Goal: Task Accomplishment & Management: Manage account settings

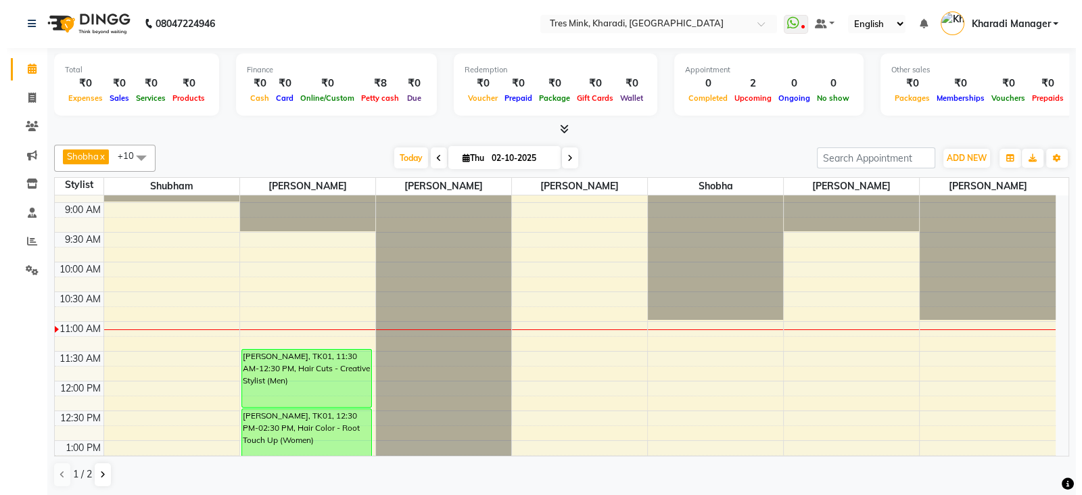
scroll to position [112, 0]
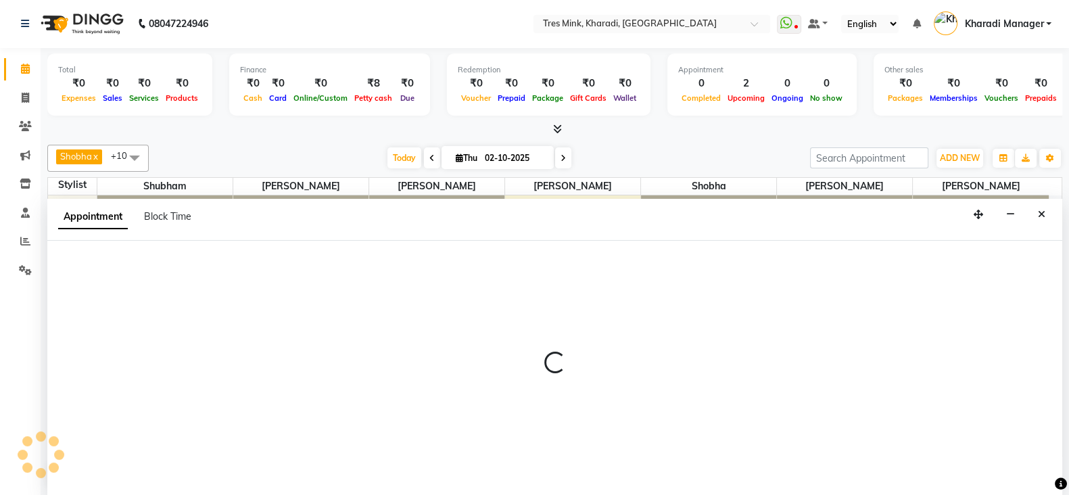
select select "75009"
select select "tentative"
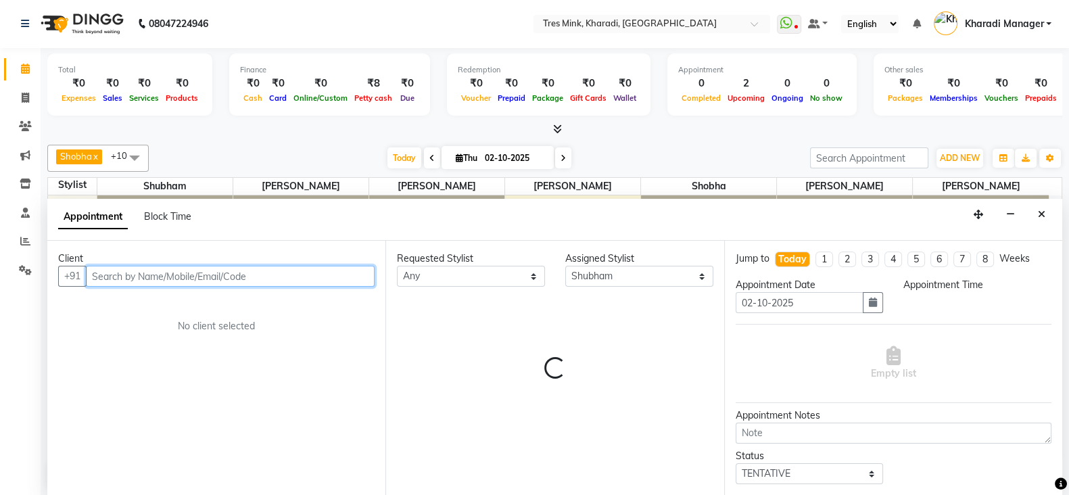
select select "540"
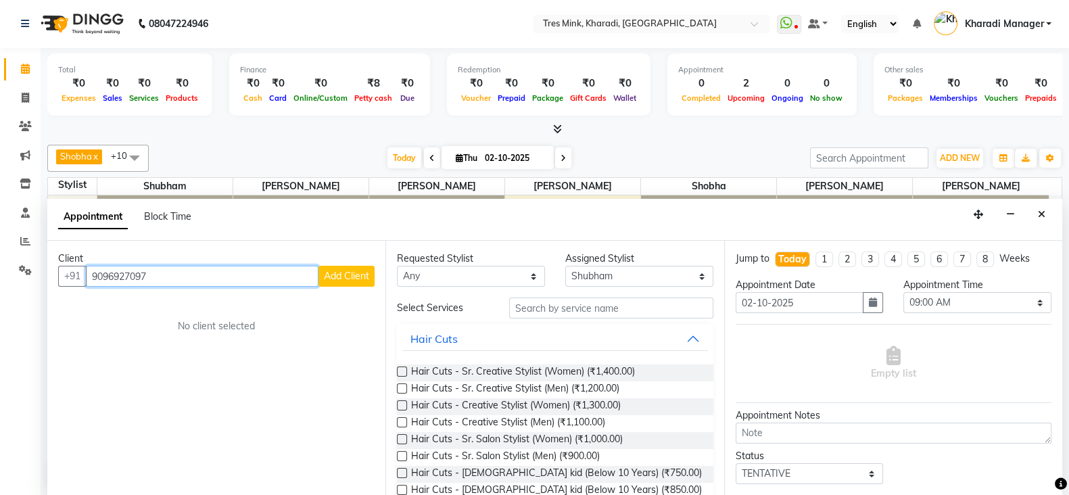
type input "9096927097"
click at [361, 268] on button "Add Client" at bounding box center [347, 276] width 56 height 21
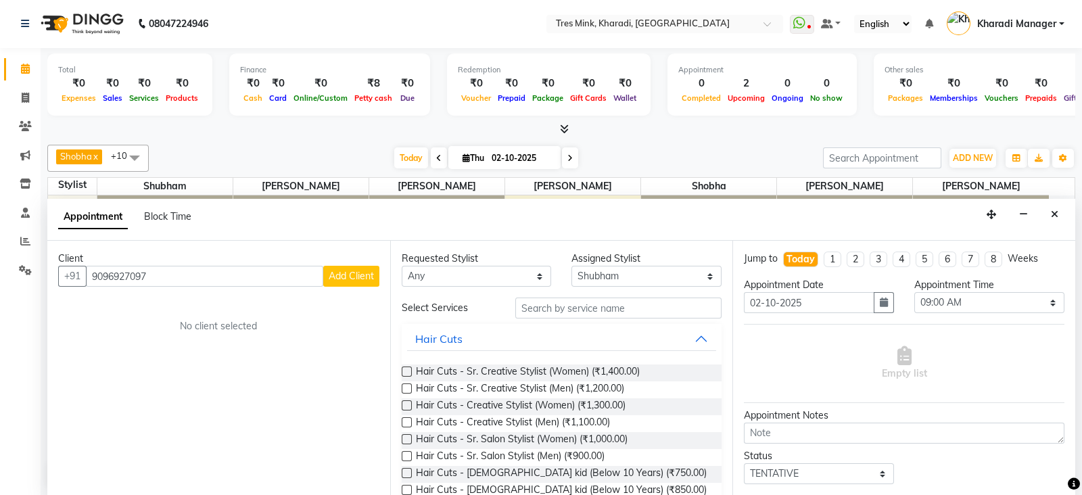
select select "22"
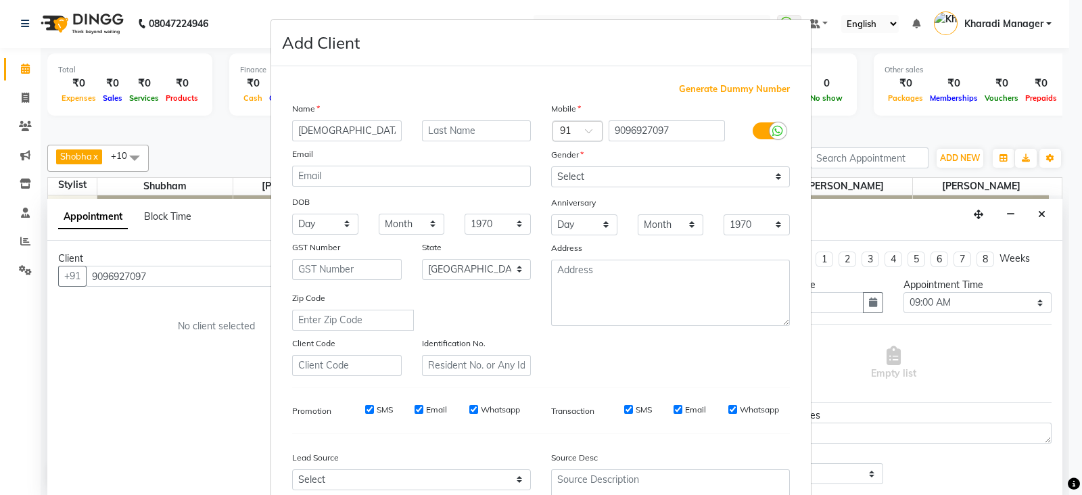
type input "[DEMOGRAPHIC_DATA]"
click at [480, 131] on input "text" at bounding box center [477, 130] width 110 height 21
click at [446, 140] on input "deshamukh" at bounding box center [477, 130] width 110 height 21
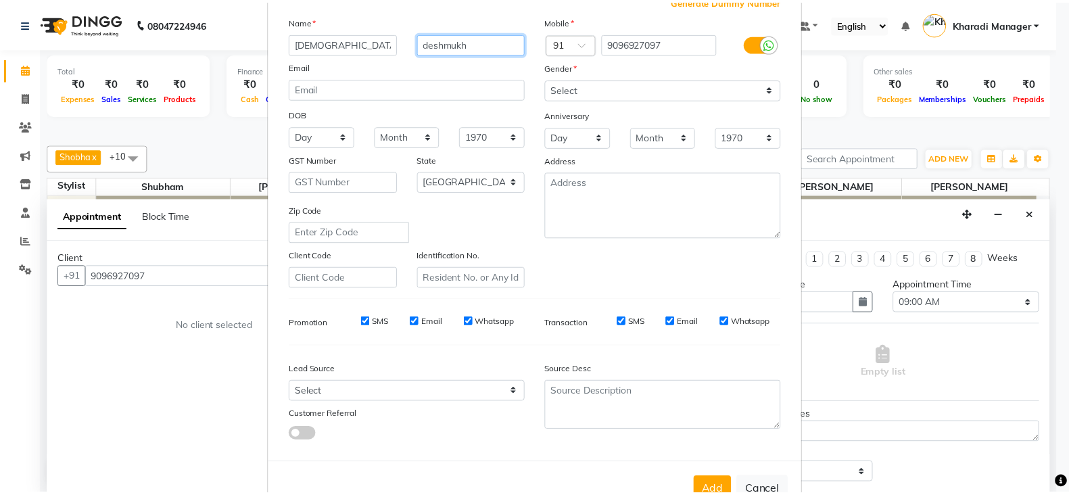
scroll to position [137, 0]
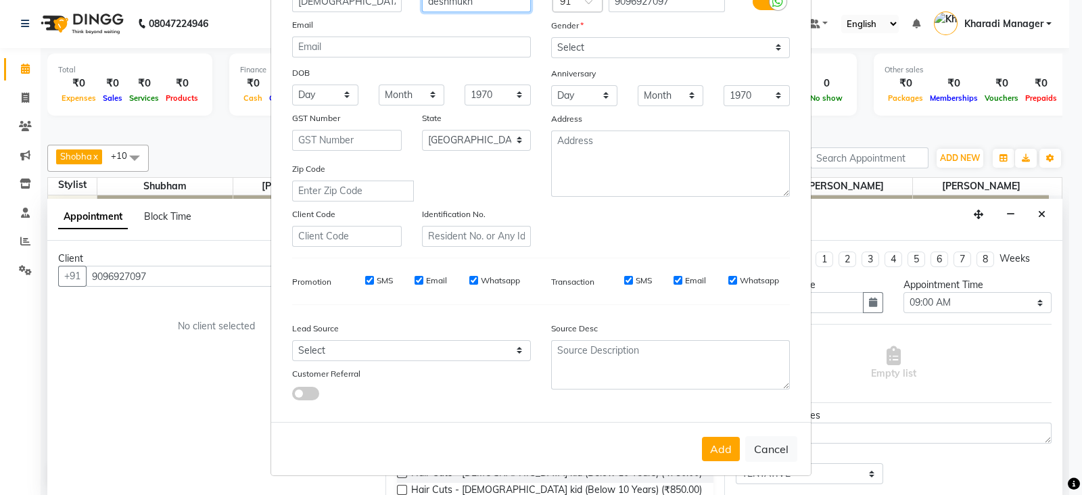
type input "deshmukh"
click at [643, 41] on select "Select Male Female Other Prefer Not To Say" at bounding box center [670, 47] width 239 height 21
select select "female"
click at [551, 37] on select "Select Male Female Other Prefer Not To Say" at bounding box center [670, 47] width 239 height 21
click at [724, 452] on button "Add" at bounding box center [721, 449] width 38 height 24
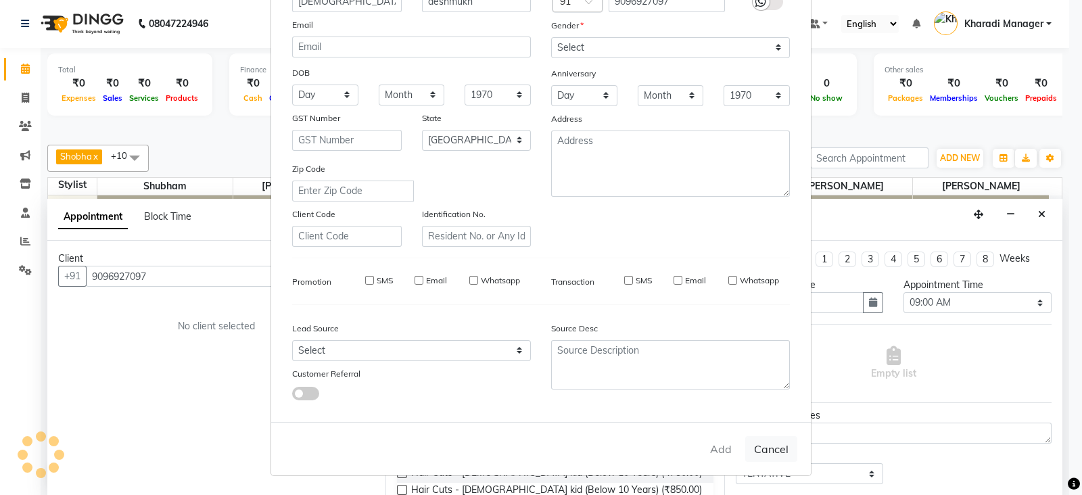
select select
select select "null"
select select
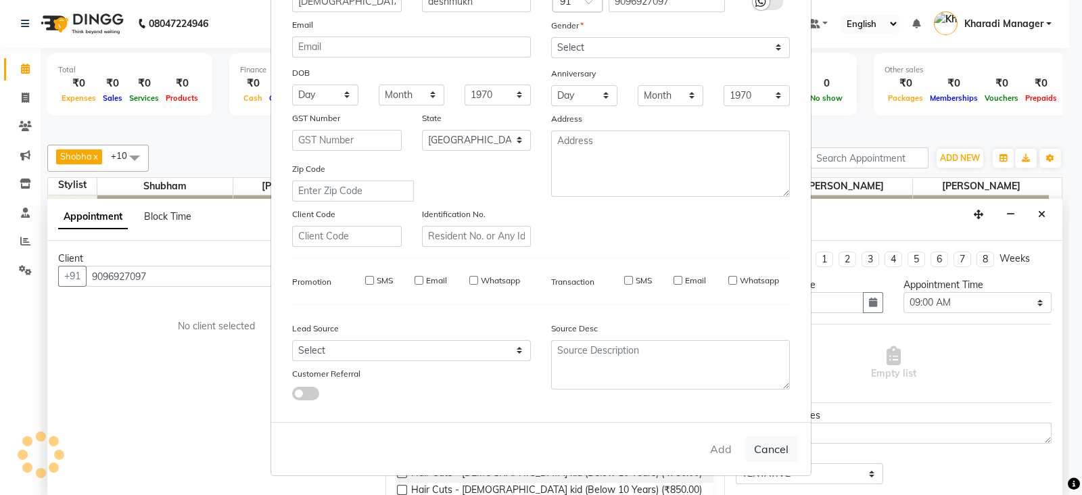
select select
checkbox input "false"
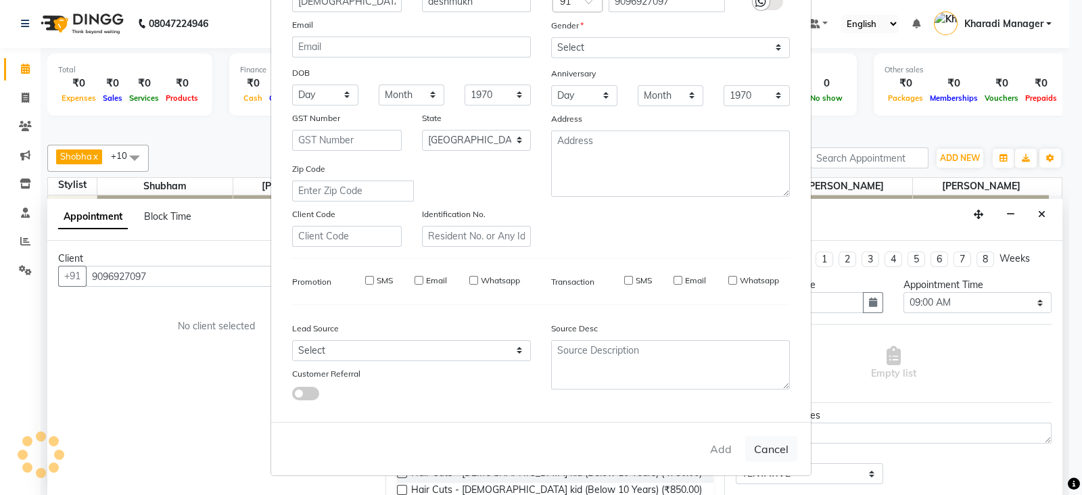
checkbox input "false"
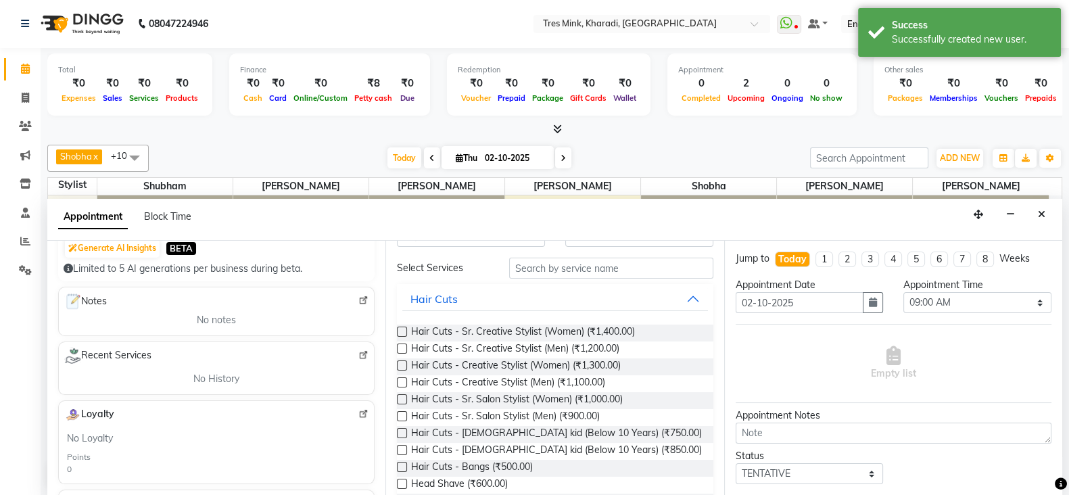
scroll to position [225, 0]
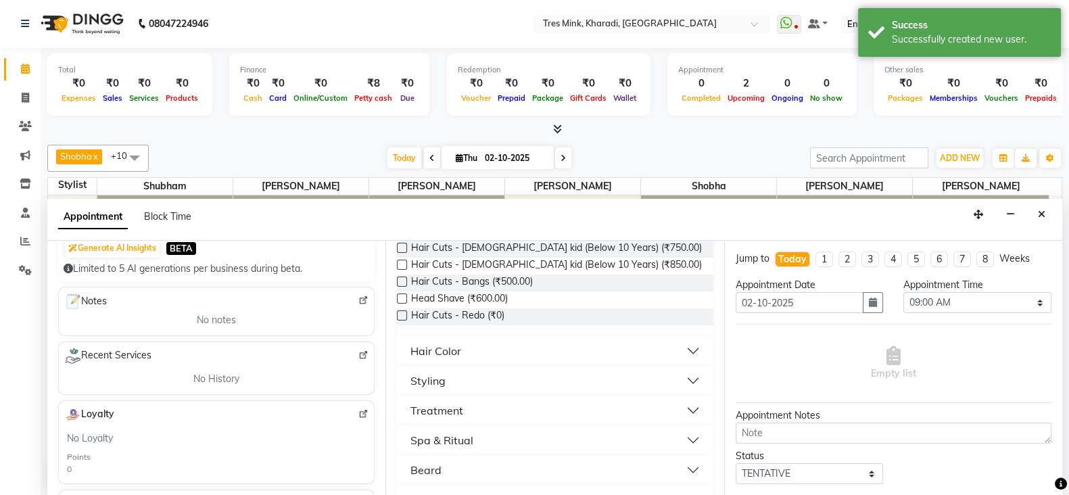
click at [461, 346] on button "Hair Color" at bounding box center [554, 351] width 305 height 24
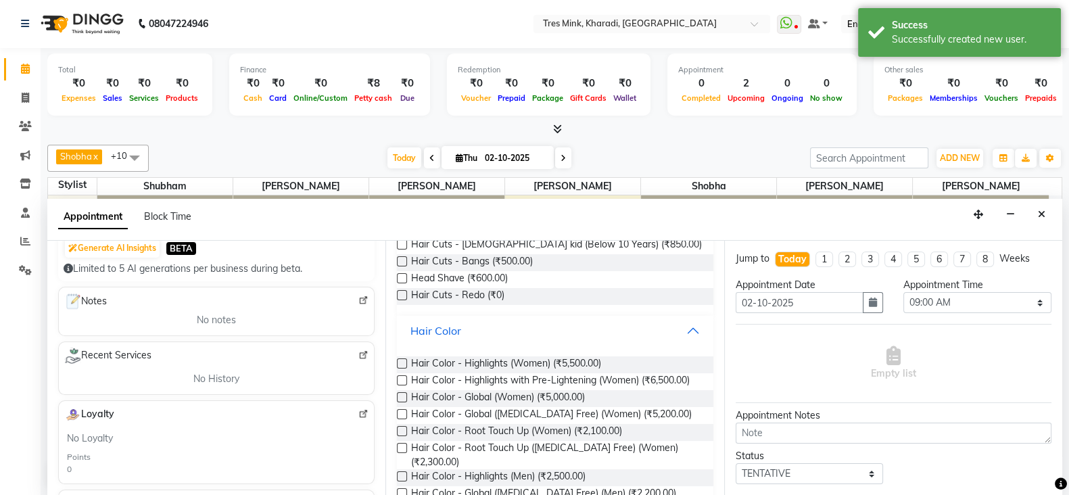
scroll to position [338, 0]
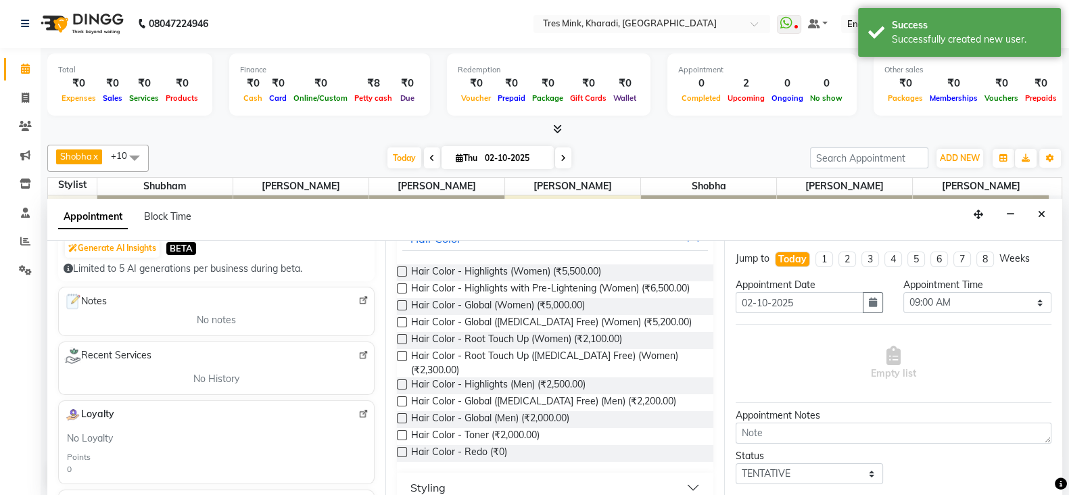
click at [399, 266] on label at bounding box center [402, 271] width 10 height 10
click at [399, 269] on input "checkbox" at bounding box center [401, 273] width 9 height 9
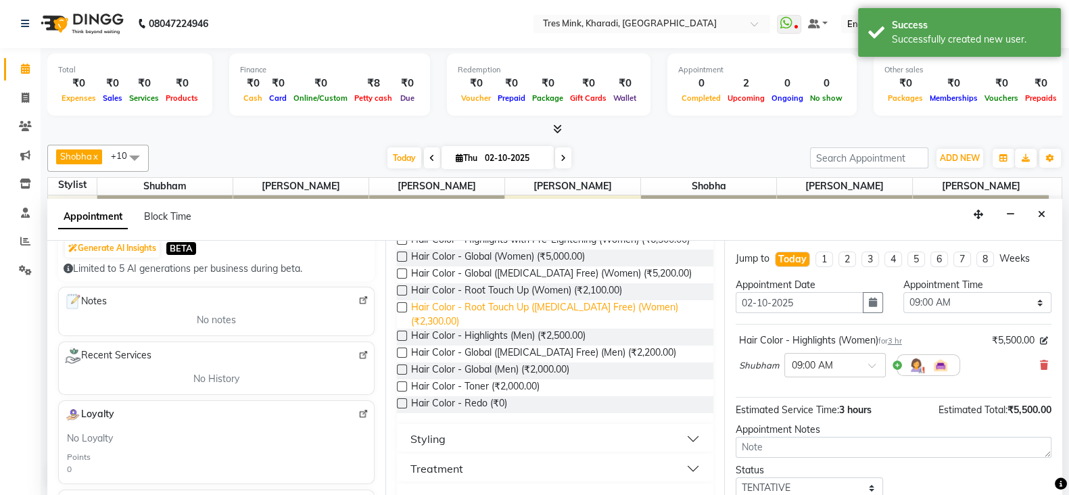
checkbox input "false"
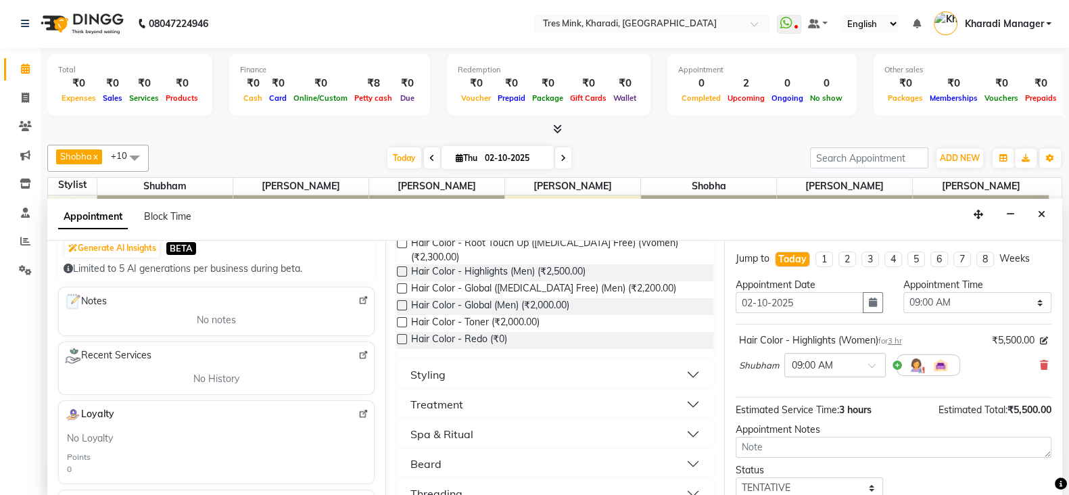
scroll to position [0, 0]
click at [1011, 302] on select "Select 08:00 AM 08:15 AM 08:30 AM 08:45 AM 09:00 AM 09:15 AM 09:30 AM 09:45 AM …" at bounding box center [978, 303] width 148 height 21
select select "480"
click at [904, 293] on select "Select 08:00 AM 08:15 AM 08:30 AM 08:45 AM 09:00 AM 09:15 AM 09:30 AM 09:45 AM …" at bounding box center [978, 303] width 148 height 21
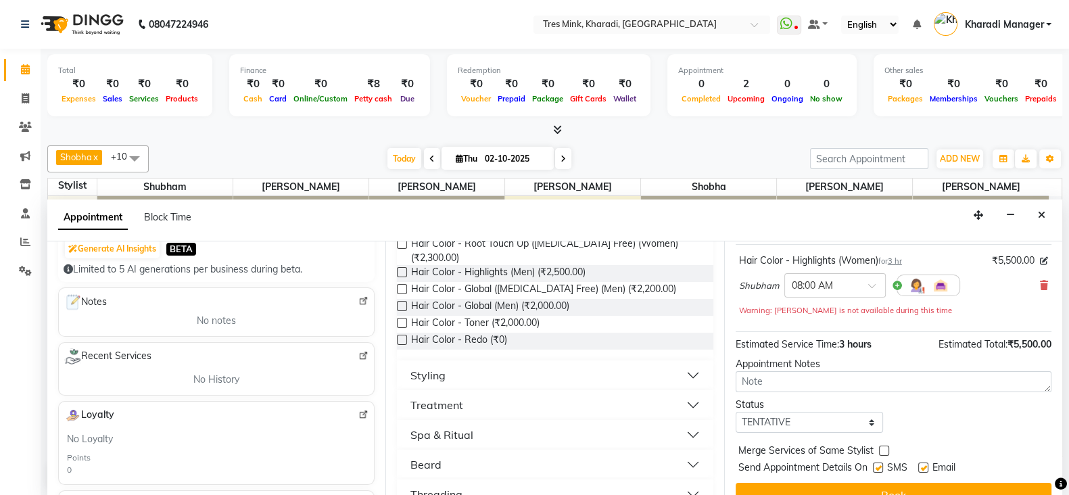
scroll to position [101, 0]
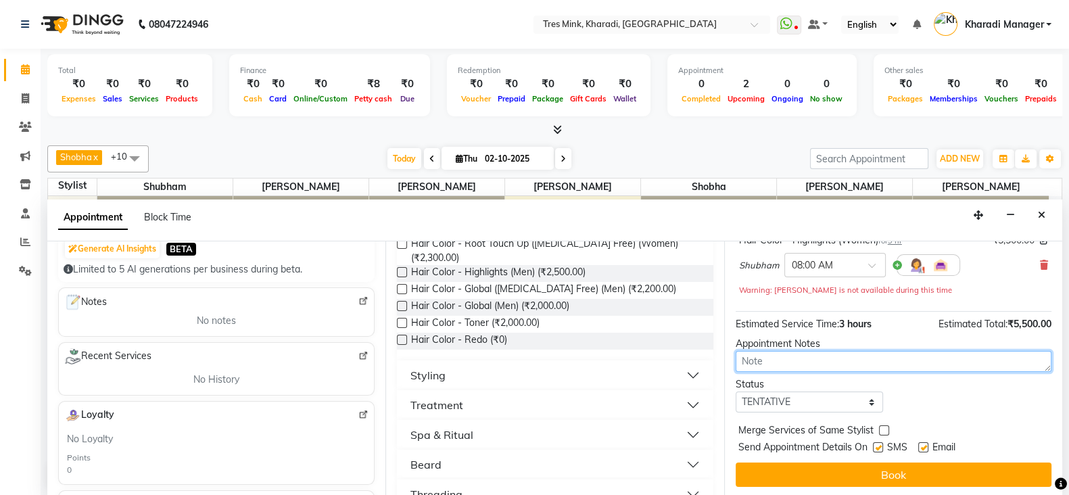
click at [864, 367] on textarea at bounding box center [894, 361] width 316 height 21
type textarea "shubham"
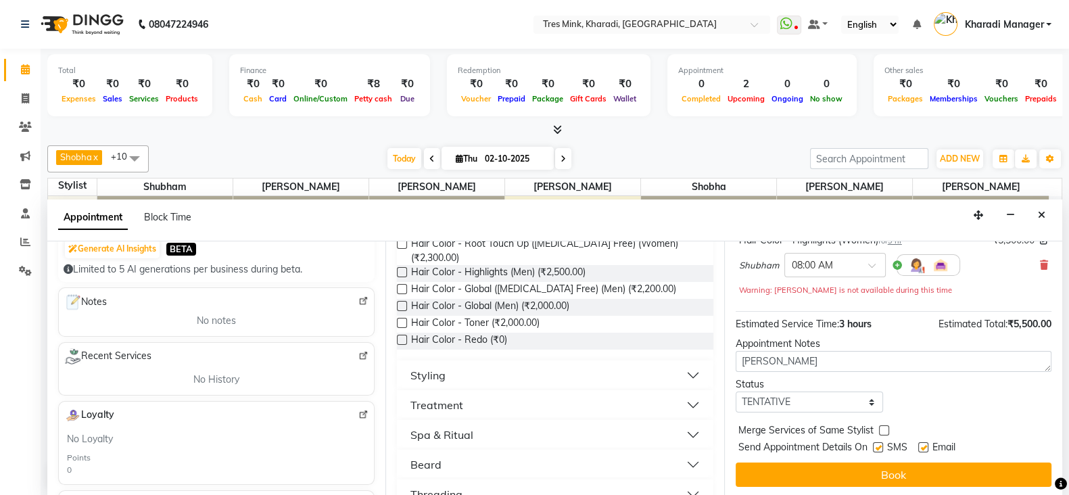
click at [837, 487] on div "Jump to Today 1 2 3 4 5 6 7 8 Weeks Appointment Date 02-10-2025 Appointment Tim…" at bounding box center [893, 368] width 338 height 255
click at [812, 494] on div "Jump to Today 1 2 3 4 5 6 7 8 Weeks Appointment Date 02-10-2025 Appointment Tim…" at bounding box center [893, 368] width 338 height 255
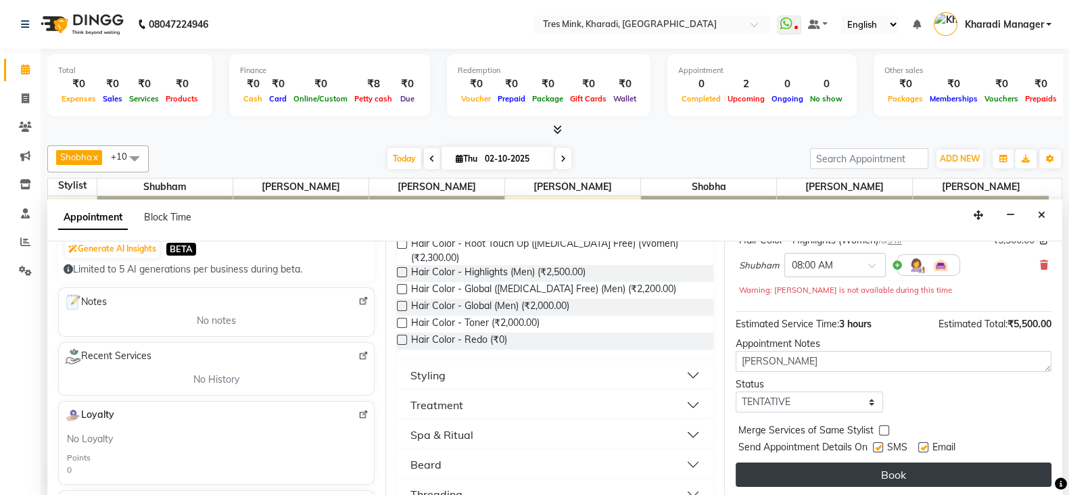
click at [829, 482] on button "Book" at bounding box center [894, 475] width 316 height 24
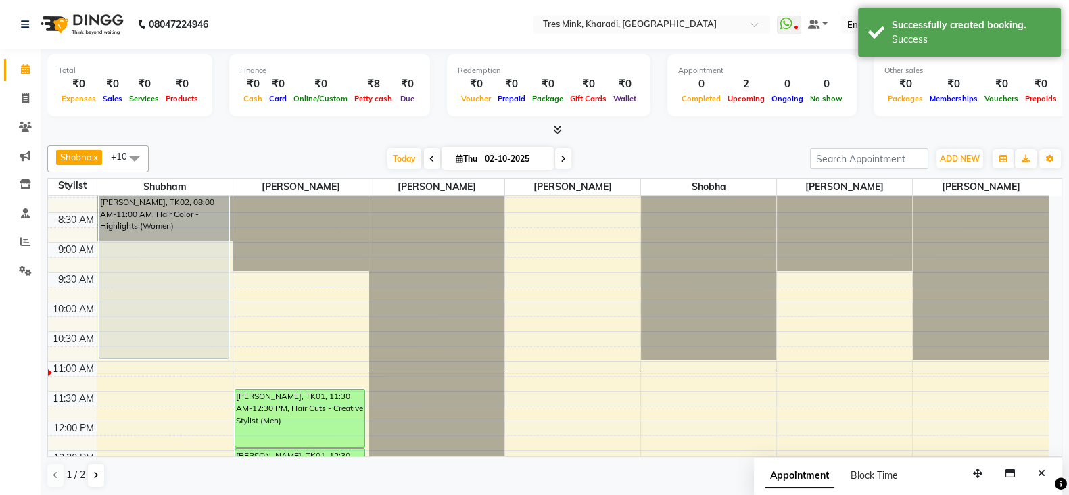
scroll to position [0, 0]
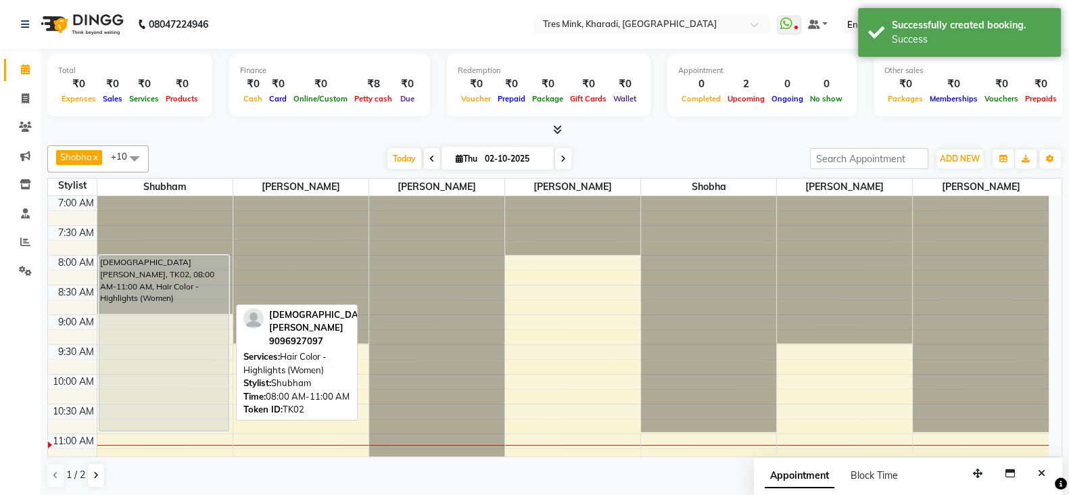
click at [145, 286] on div "[DEMOGRAPHIC_DATA][PERSON_NAME], TK02, 08:00 AM-11:00 AM, Hair Color - Highligh…" at bounding box center [163, 343] width 129 height 175
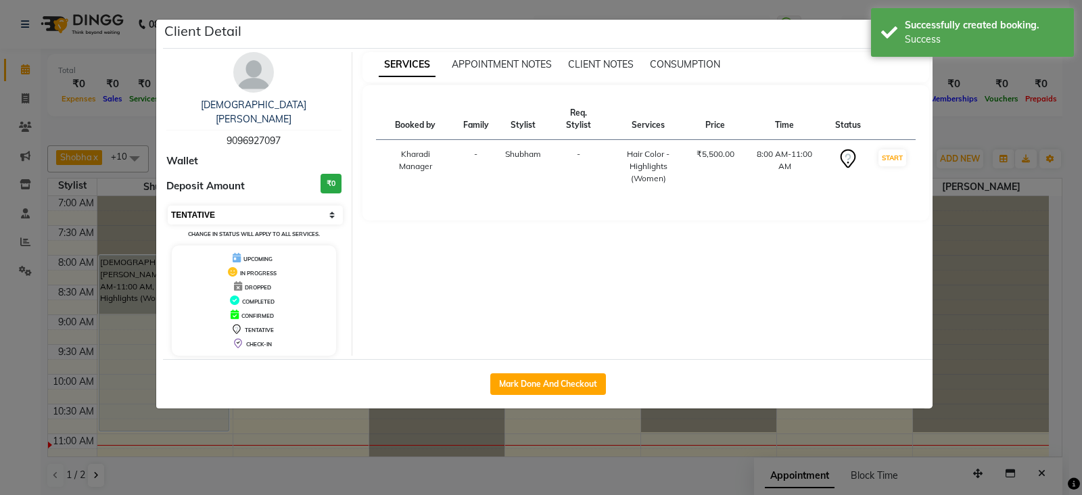
drag, startPoint x: 201, startPoint y: 195, endPoint x: 202, endPoint y: 204, distance: 8.8
click at [202, 206] on select "Select IN SERVICE CONFIRMED TENTATIVE CHECK IN MARK DONE DROPPED UPCOMING" at bounding box center [255, 215] width 175 height 19
select select "6"
click at [168, 206] on select "Select IN SERVICE CONFIRMED TENTATIVE CHECK IN MARK DONE DROPPED UPCOMING" at bounding box center [255, 215] width 175 height 19
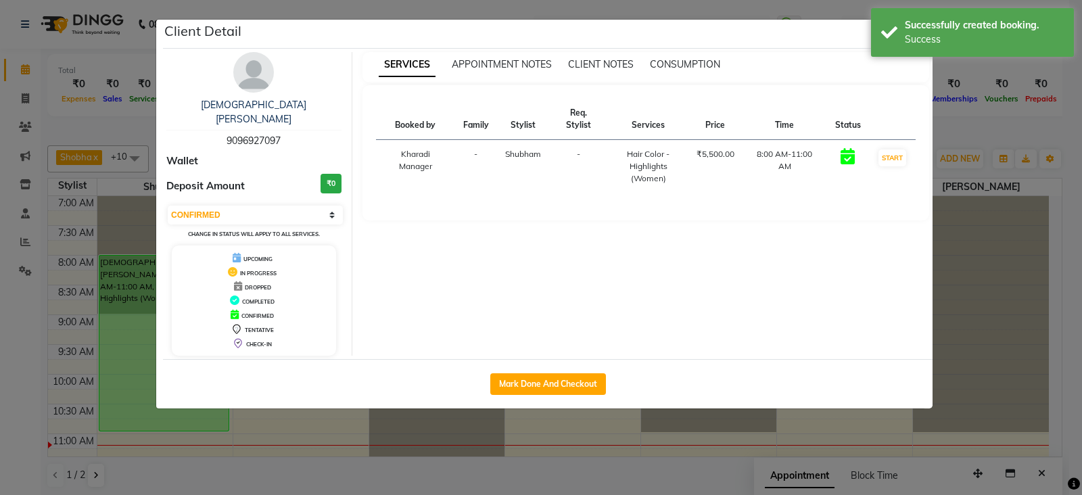
click at [390, 403] on ngb-modal-window "Client Detail vaishnavi deshmukh 9096927097 Wallet Deposit Amount ₹0 Select IN …" at bounding box center [541, 247] width 1082 height 495
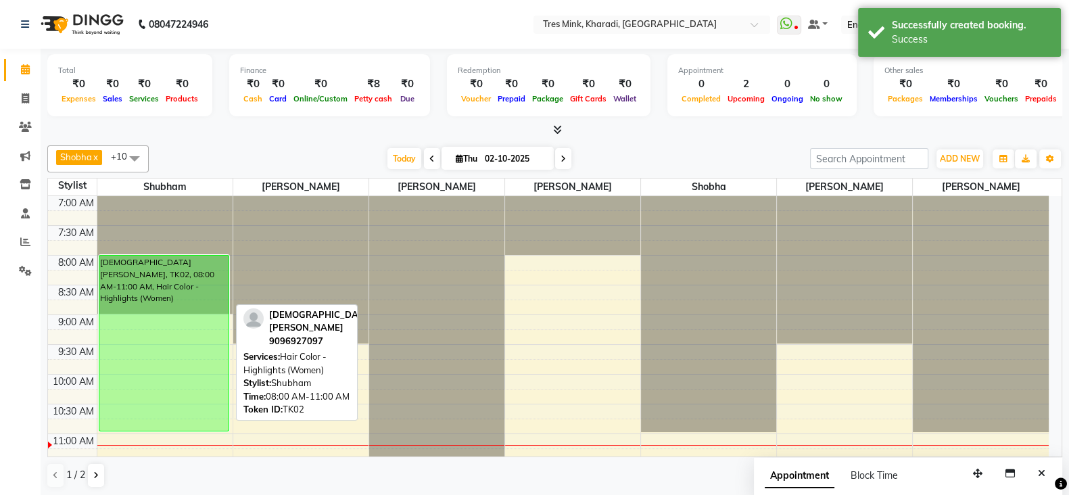
click at [183, 335] on div "[DEMOGRAPHIC_DATA][PERSON_NAME], TK02, 08:00 AM-11:00 AM, Hair Color - Highligh…" at bounding box center [163, 343] width 129 height 175
select select "6"
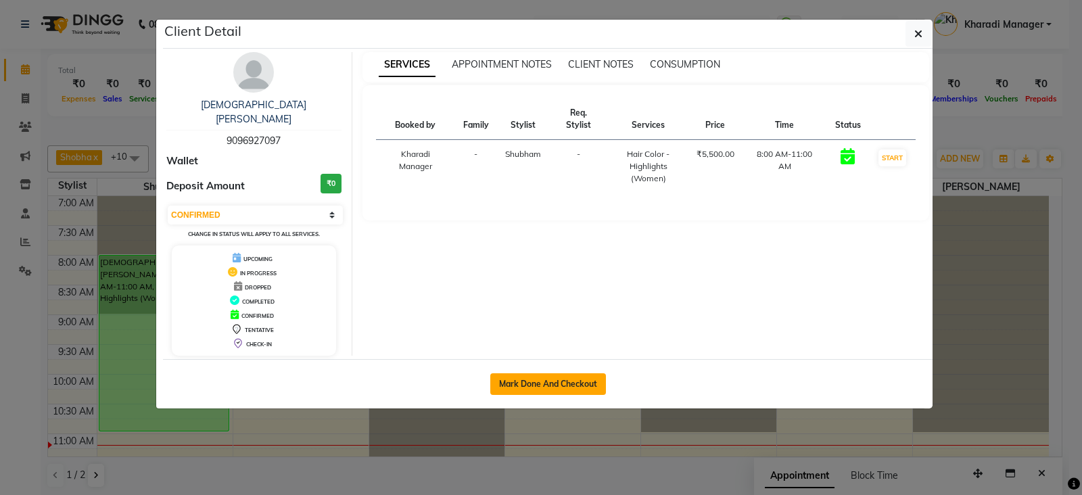
click at [559, 373] on button "Mark Done And Checkout" at bounding box center [548, 384] width 116 height 22
select select "service"
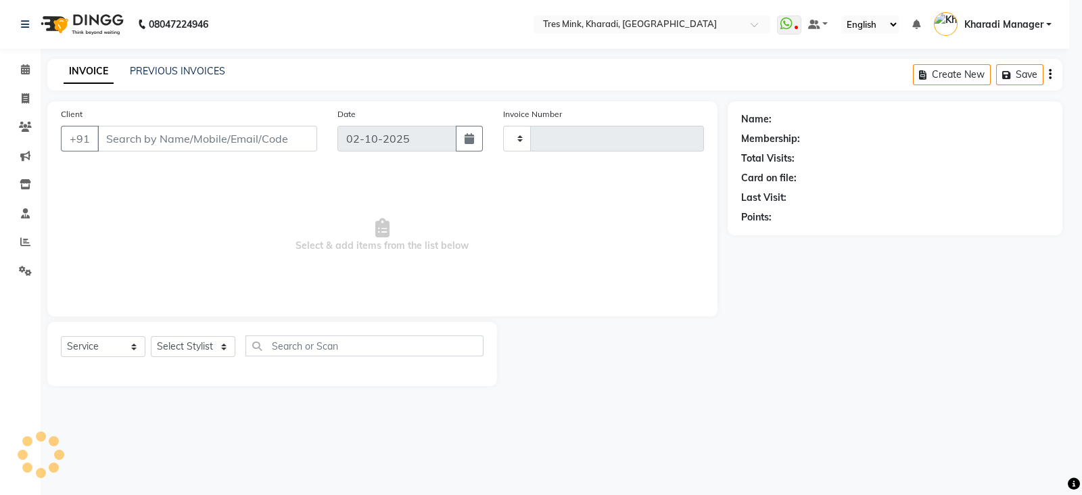
type input "1368"
select select "8100"
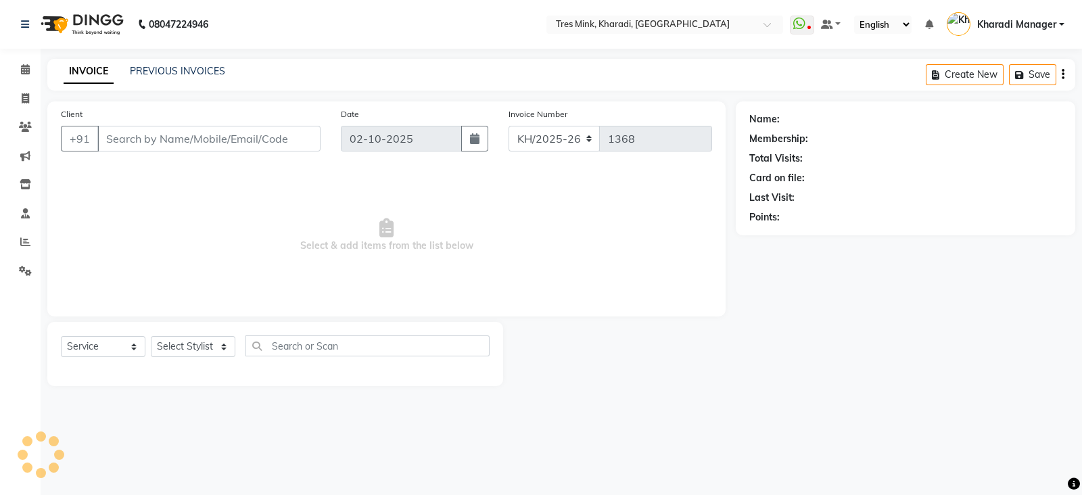
type input "9096927097"
select select "75009"
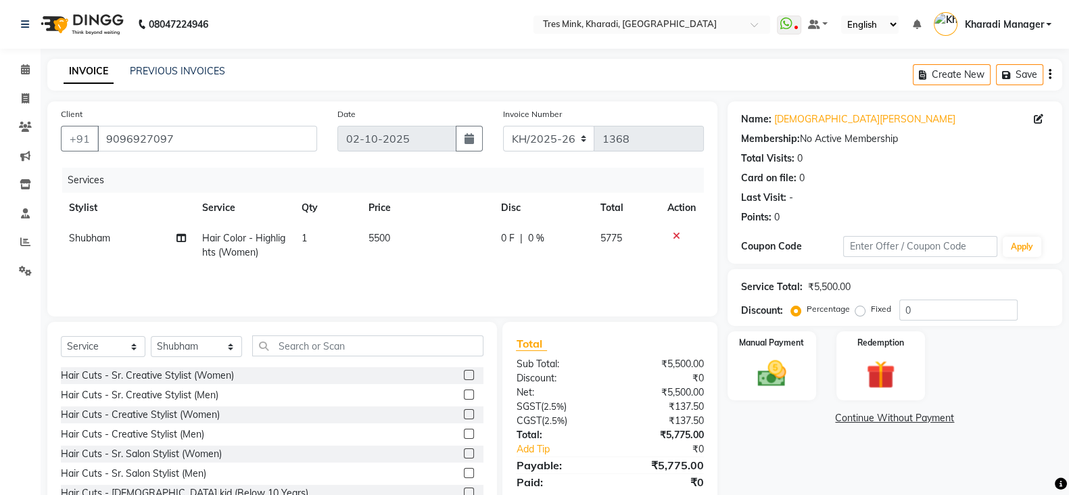
click at [383, 230] on td "5500" at bounding box center [427, 245] width 133 height 45
select select "75009"
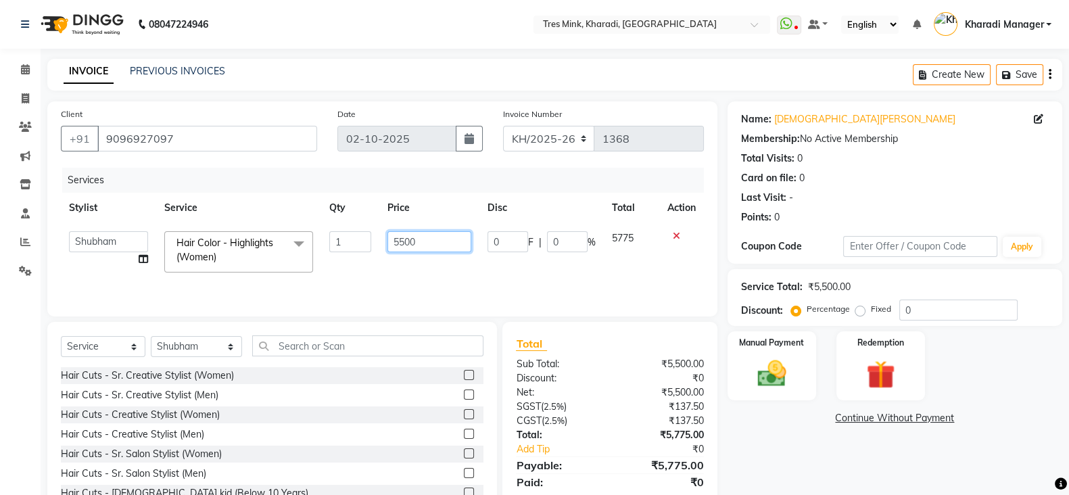
drag, startPoint x: 452, startPoint y: 245, endPoint x: 456, endPoint y: 239, distance: 7.0
click at [455, 239] on input "5500" at bounding box center [430, 241] width 85 height 21
type input "5"
type input "8300"
click at [925, 312] on input "0" at bounding box center [959, 310] width 118 height 21
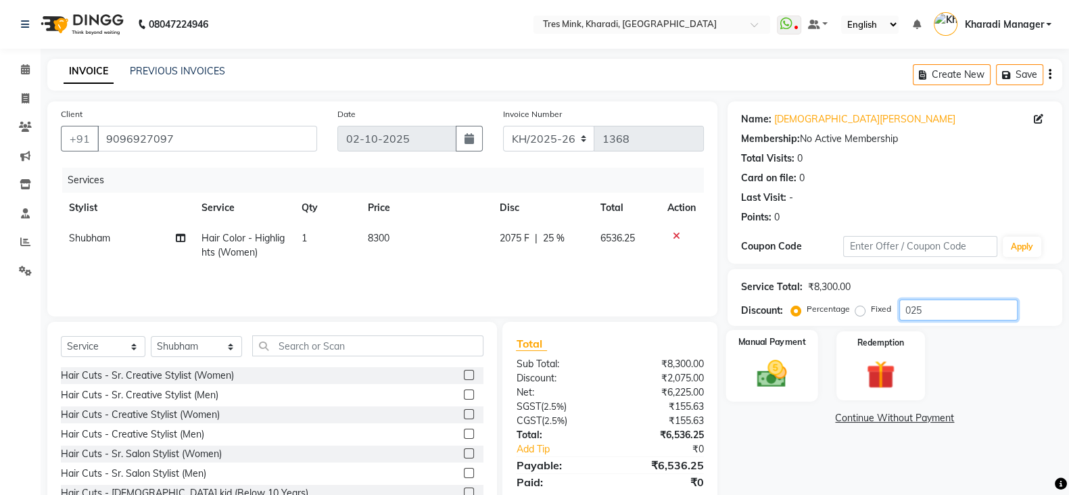
scroll to position [47, 0]
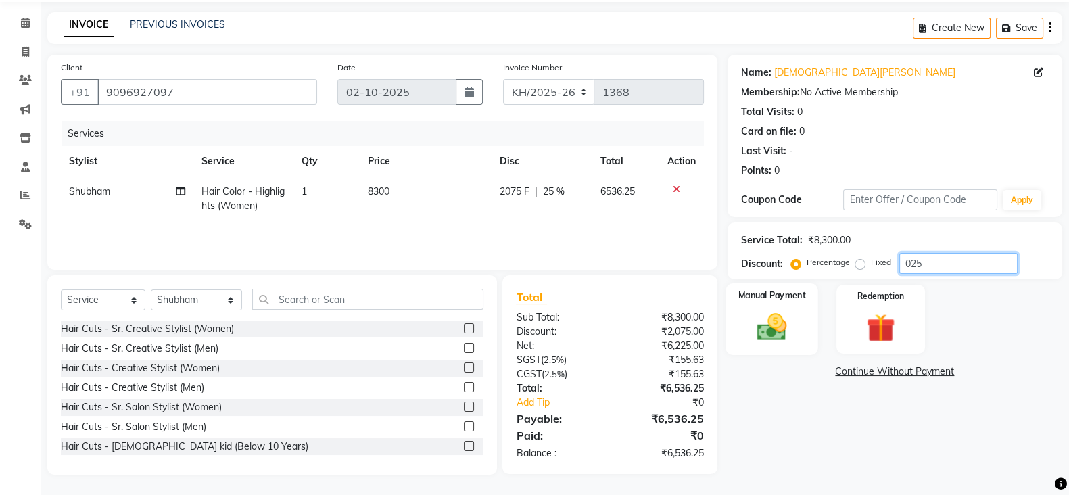
type input "025"
click at [771, 308] on div "Manual Payment" at bounding box center [772, 319] width 93 height 72
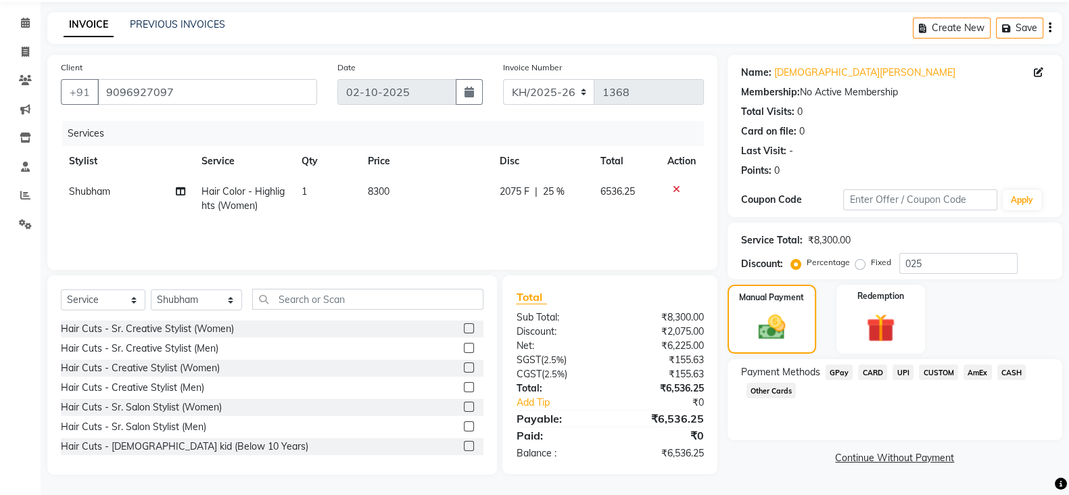
click at [903, 370] on span "UPI" at bounding box center [903, 373] width 21 height 16
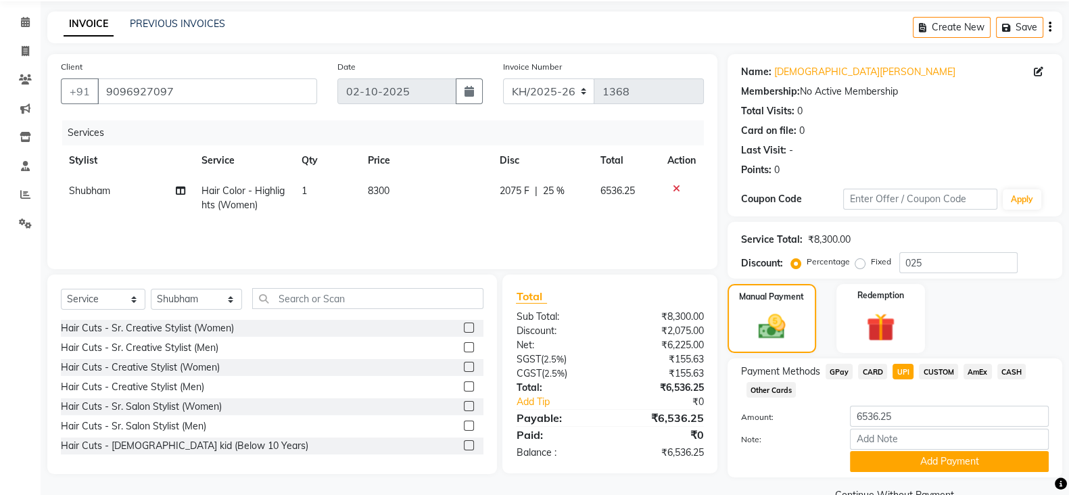
scroll to position [79, 0]
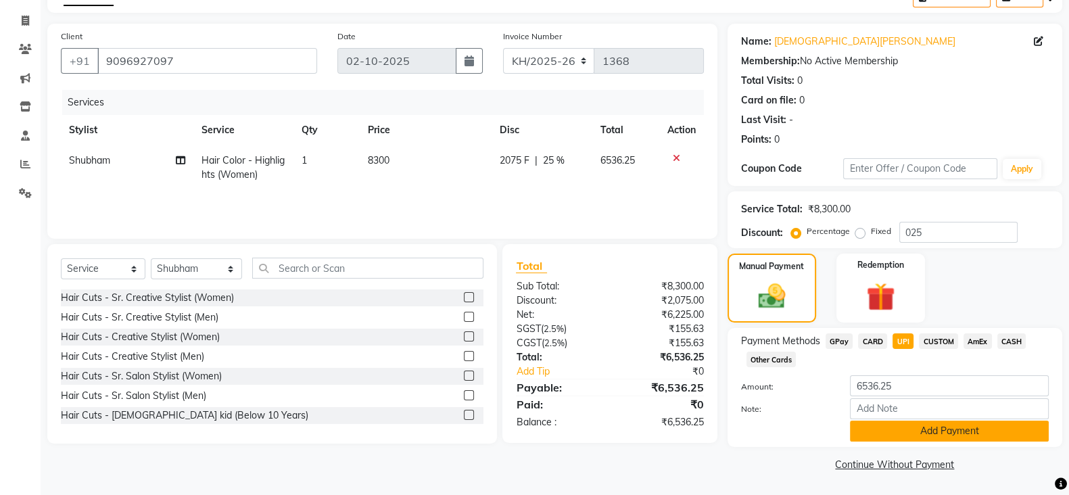
click at [927, 433] on button "Add Payment" at bounding box center [949, 431] width 199 height 21
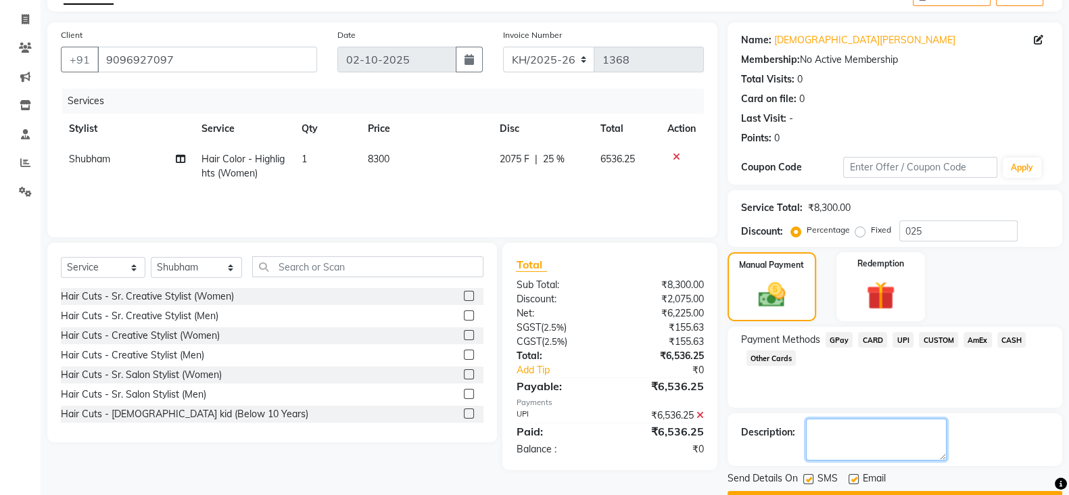
click at [886, 422] on textarea at bounding box center [876, 440] width 141 height 42
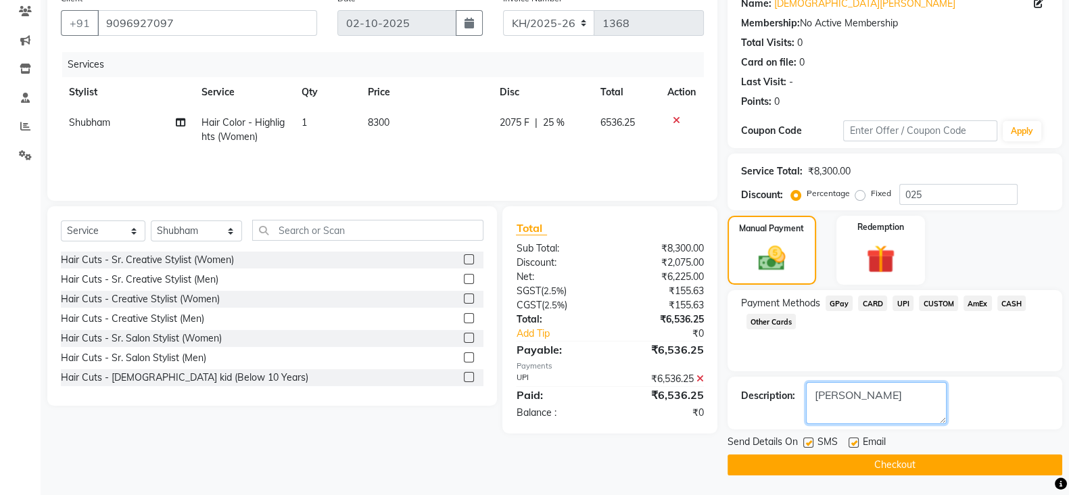
type textarea "shubham"
click at [907, 461] on button "Checkout" at bounding box center [895, 465] width 335 height 21
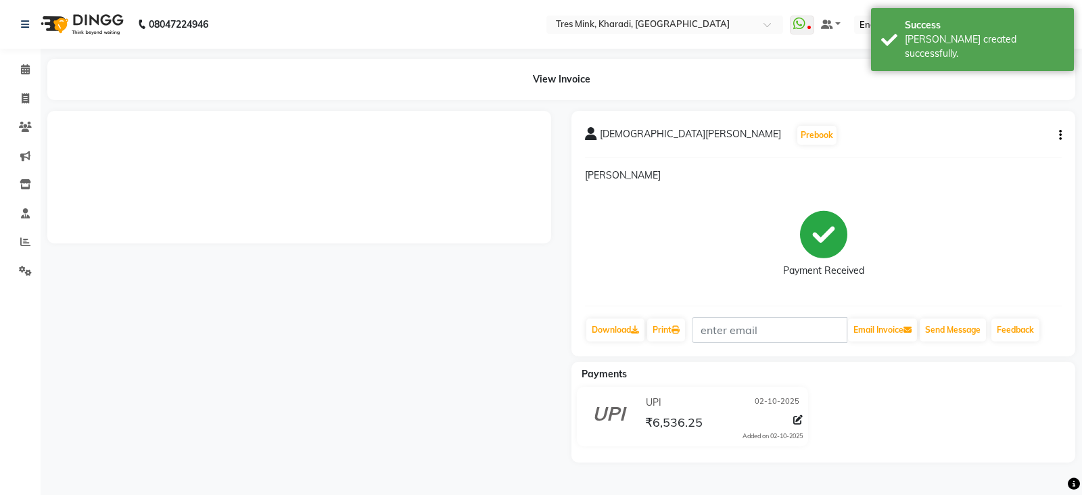
select select "service"
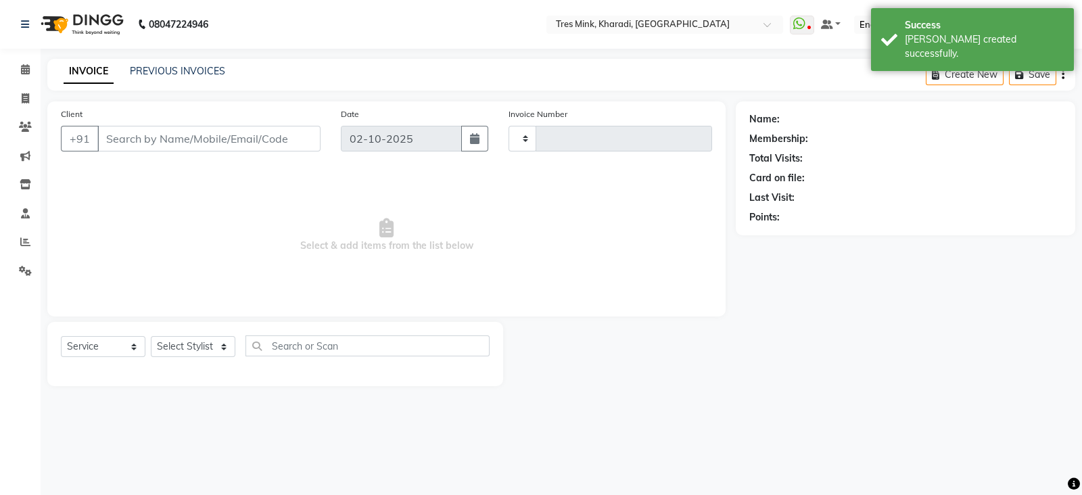
type input "1369"
select select "8100"
type input "9096927097"
select select "75009"
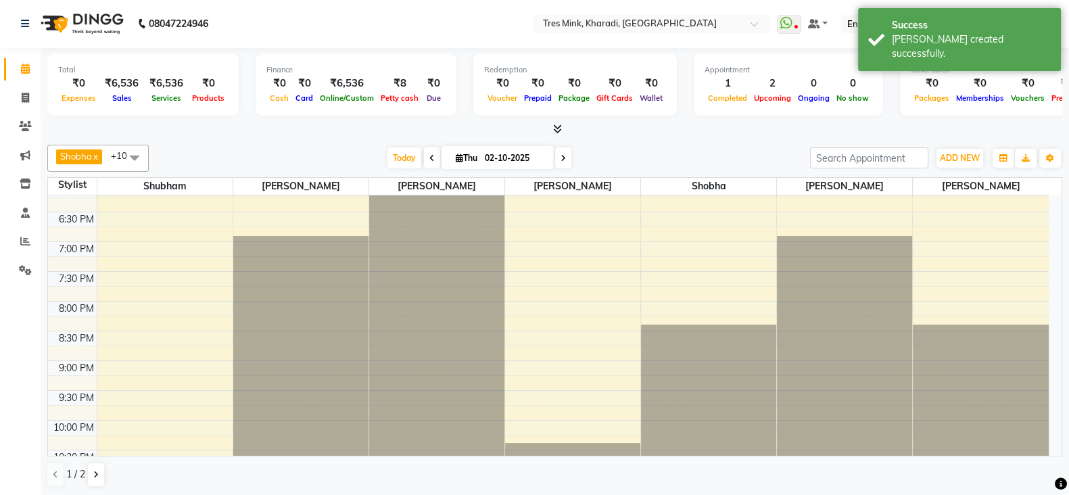
scroll to position [683, 0]
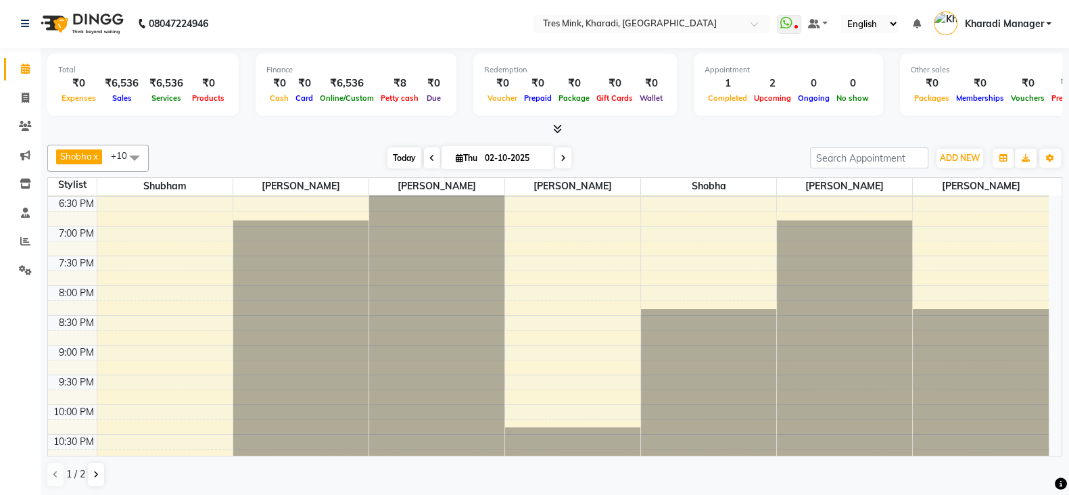
click at [406, 149] on span "Today" at bounding box center [405, 157] width 34 height 21
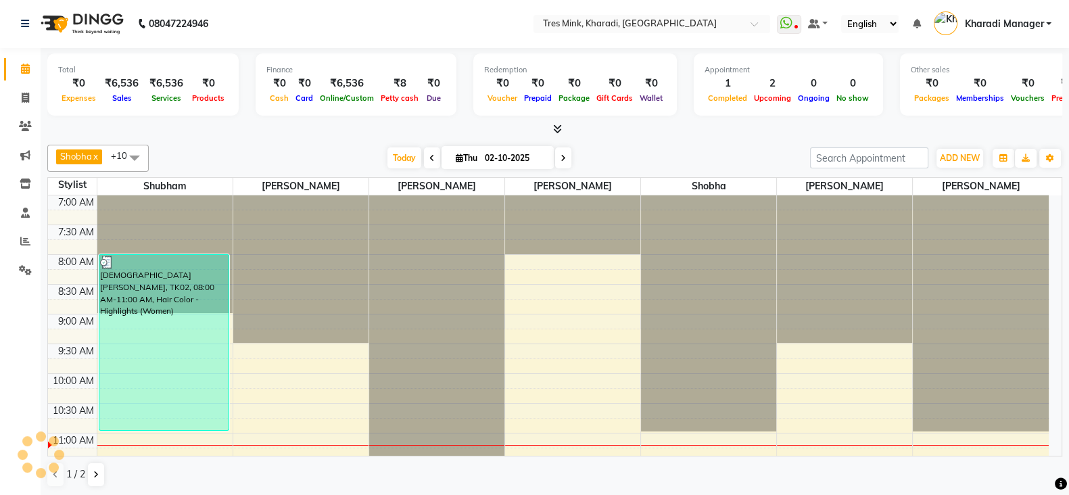
scroll to position [237, 0]
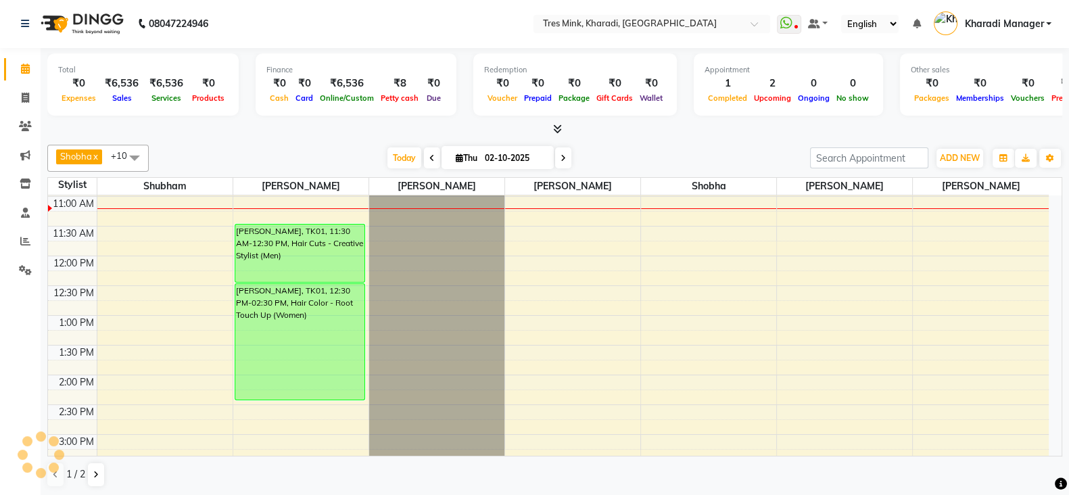
click at [561, 156] on icon at bounding box center [563, 158] width 5 height 8
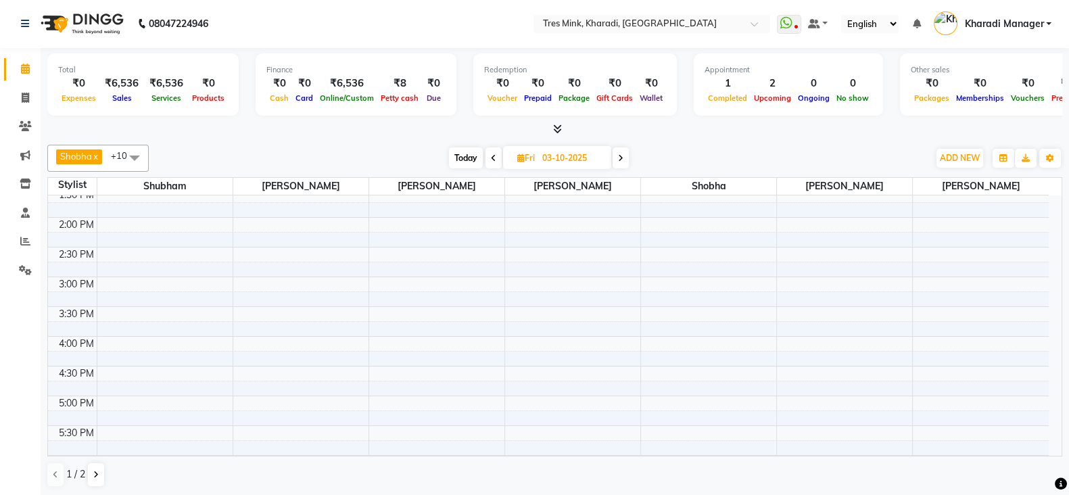
scroll to position [563, 0]
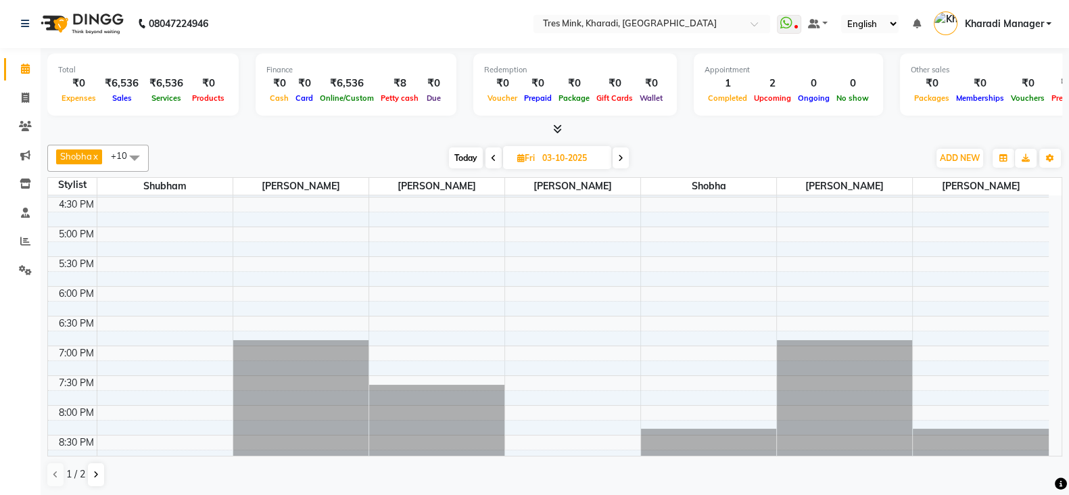
click at [558, 127] on icon at bounding box center [557, 129] width 9 height 10
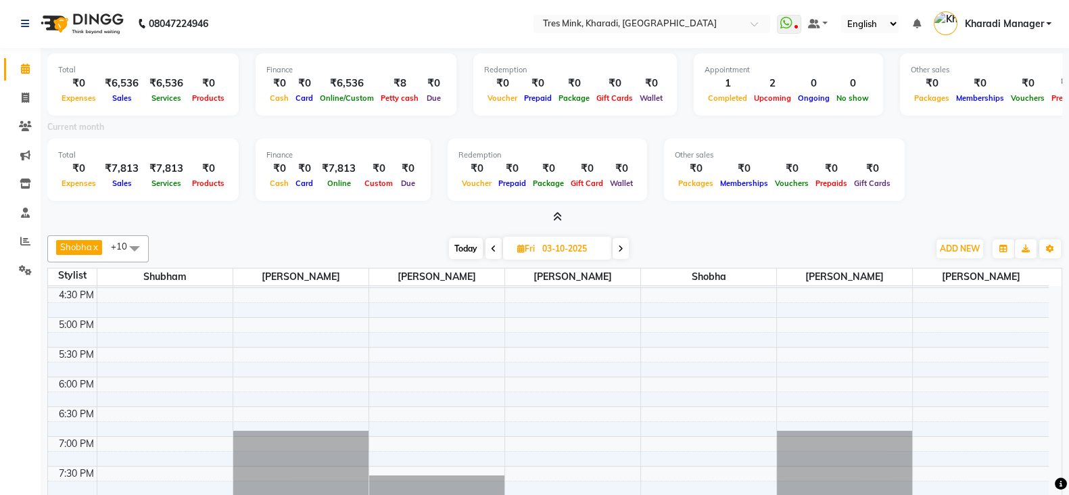
click at [555, 218] on icon at bounding box center [557, 217] width 9 height 10
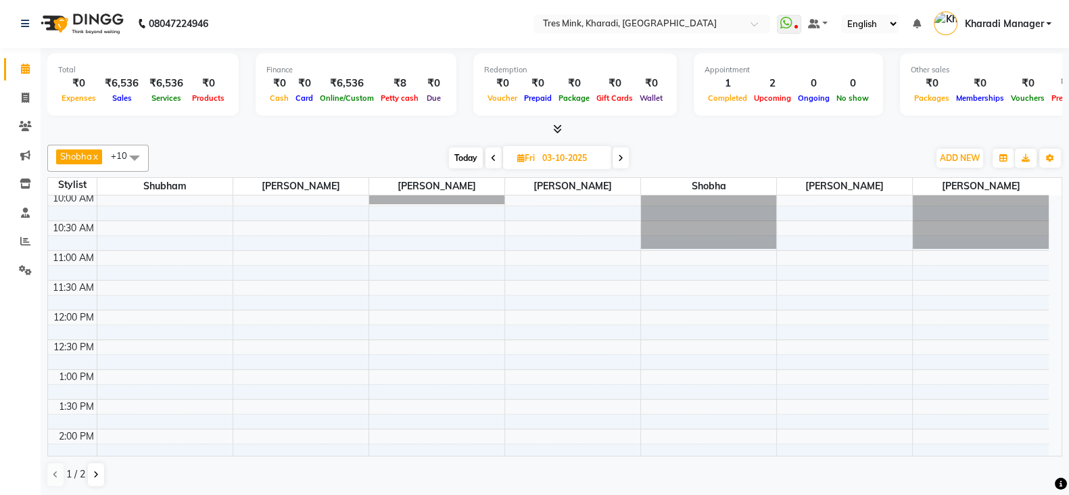
scroll to position [64, 0]
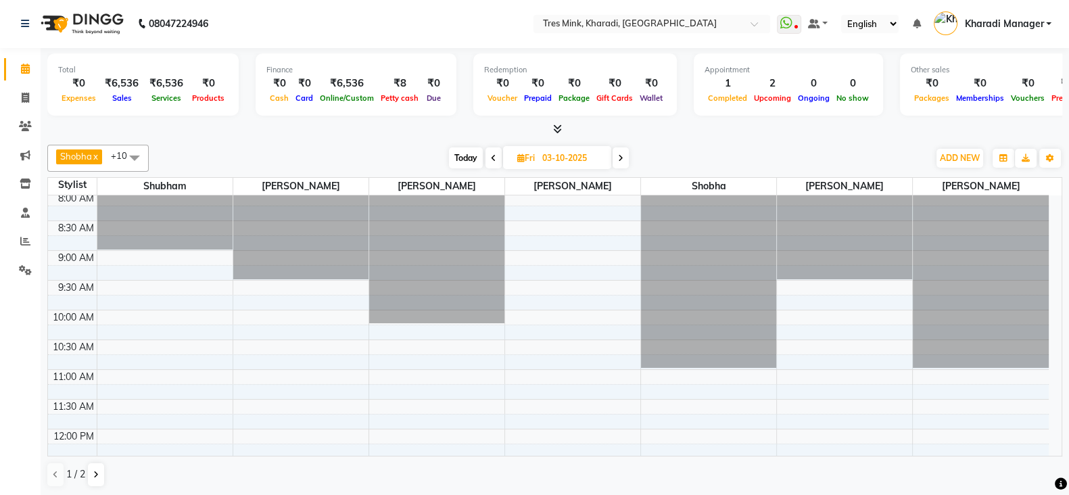
click at [458, 158] on span "Today" at bounding box center [466, 157] width 34 height 21
type input "02-10-2025"
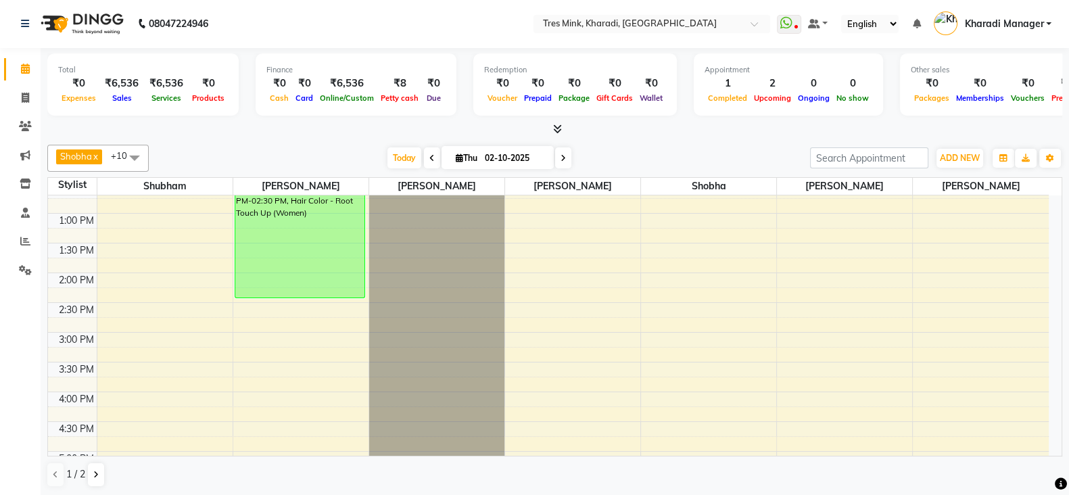
scroll to position [180, 0]
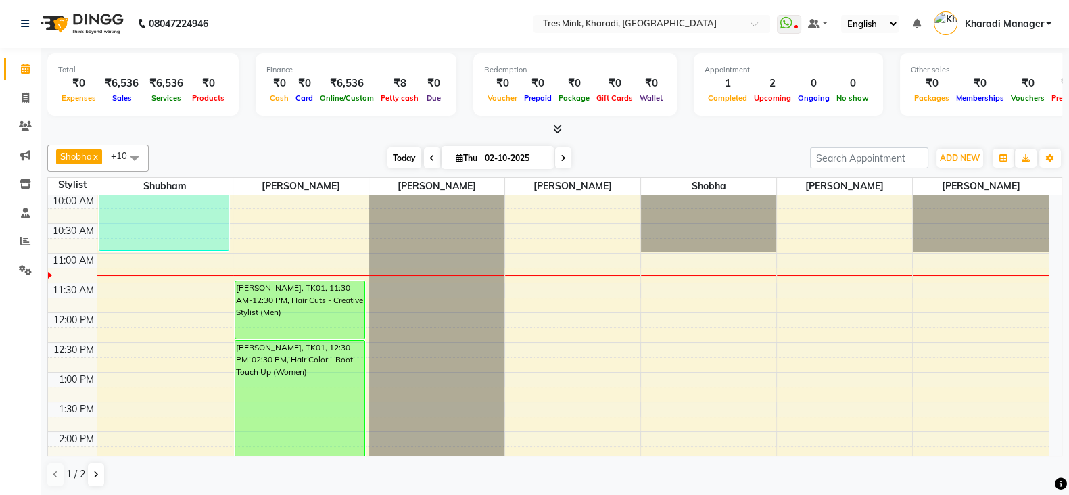
click at [409, 157] on span "Today" at bounding box center [405, 157] width 34 height 21
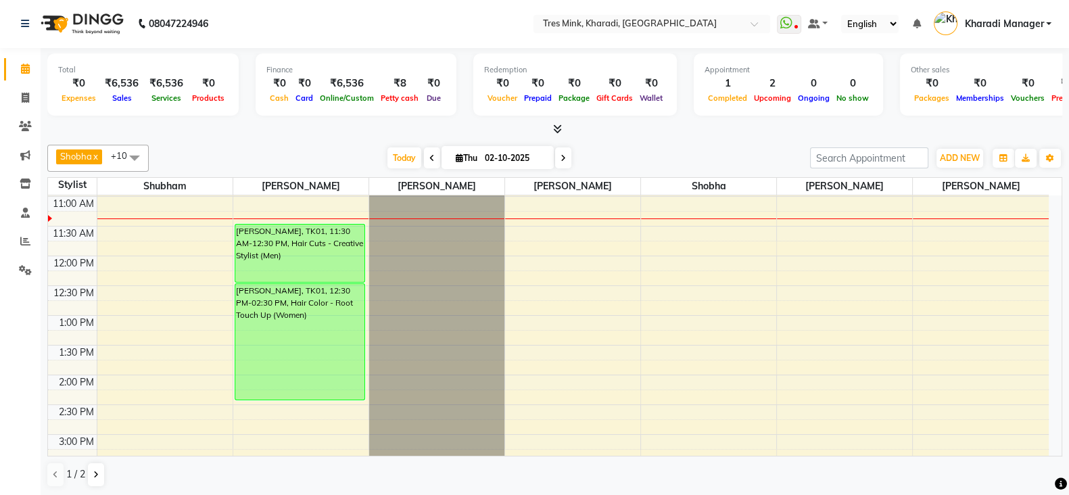
click at [559, 127] on icon at bounding box center [557, 129] width 9 height 10
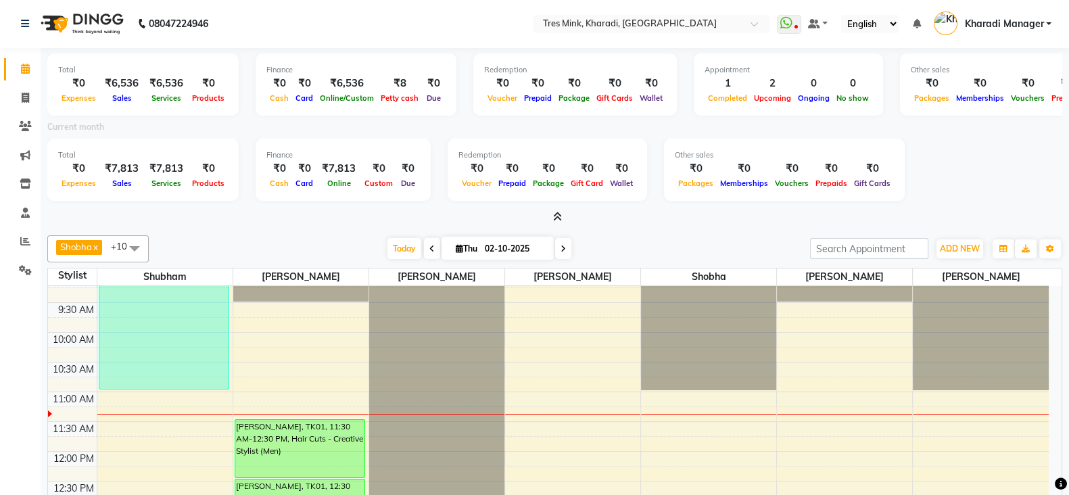
scroll to position [0, 0]
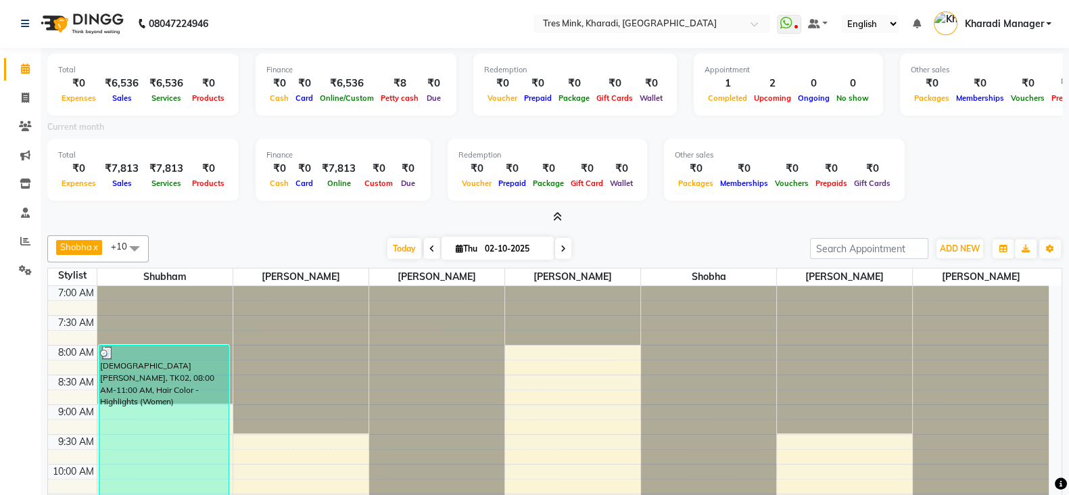
click at [557, 218] on icon at bounding box center [557, 217] width 9 height 10
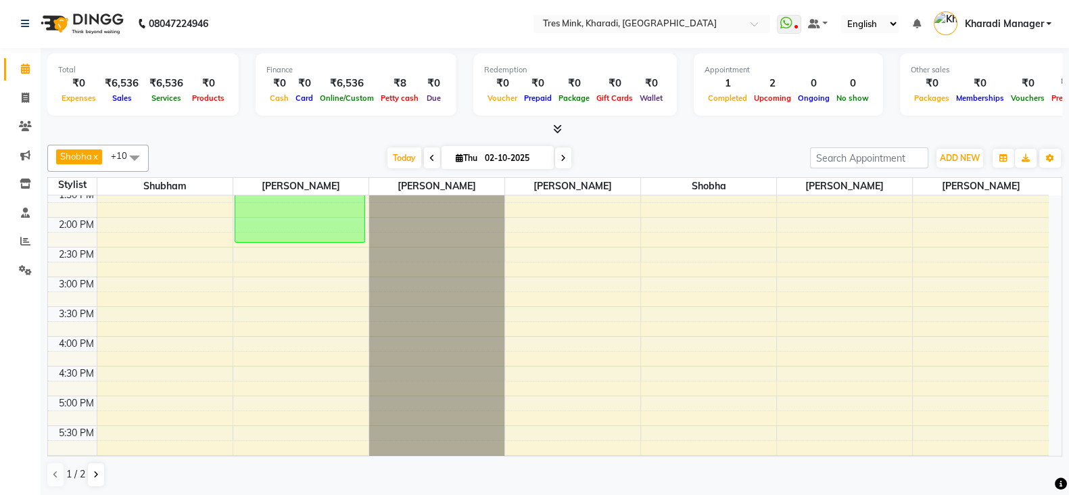
scroll to position [281, 0]
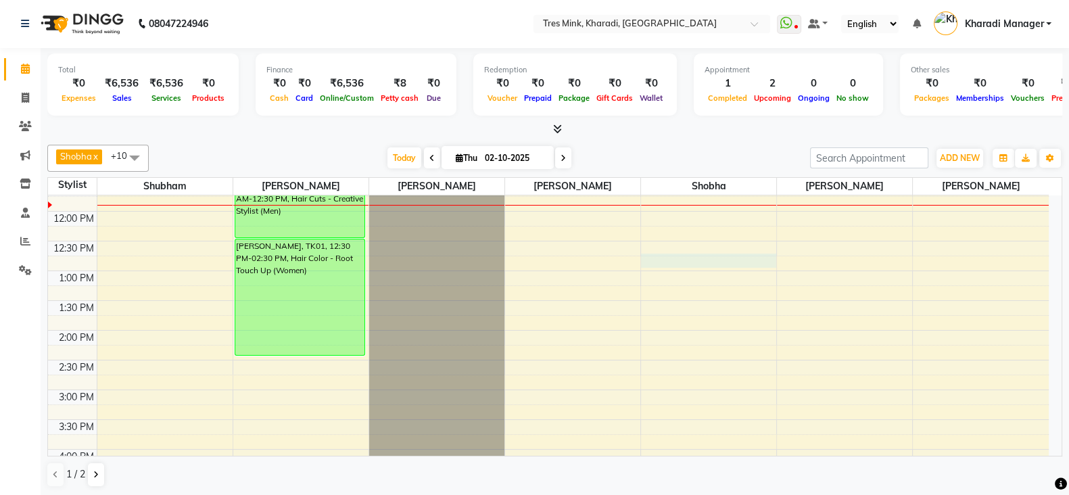
click at [739, 264] on div "7:00 AM 7:30 AM 8:00 AM 8:30 AM 9:00 AM 9:30 AM 10:00 AM 10:30 AM 11:00 AM 11:3…" at bounding box center [548, 390] width 1001 height 952
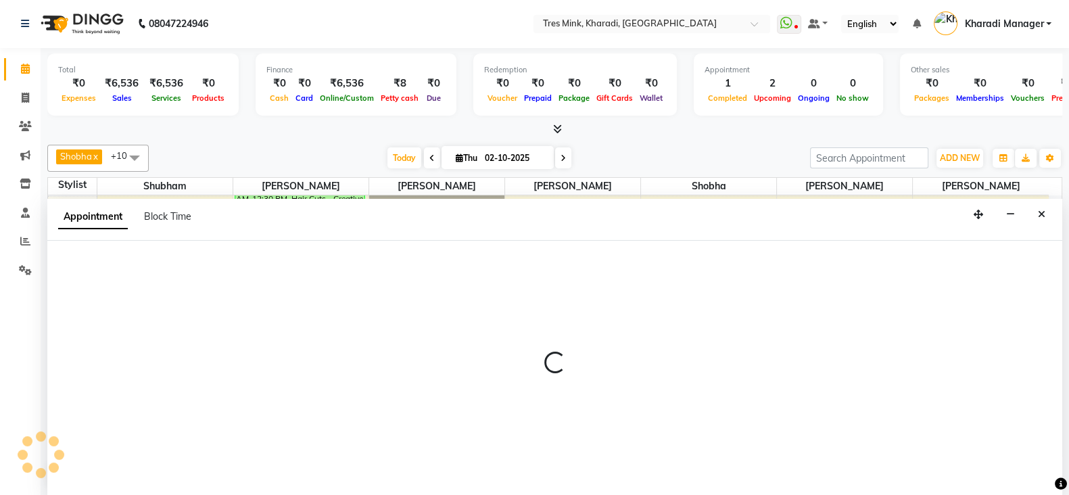
select select "76326"
select select "tentative"
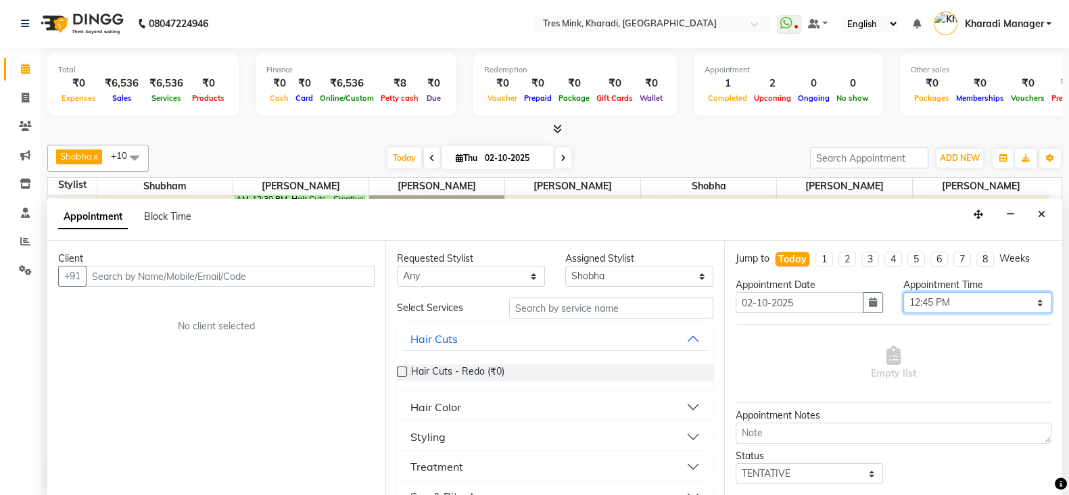
click at [1008, 292] on select "Select 08:00 AM 08:15 AM 08:30 AM 08:45 AM 09:00 AM 09:15 AM 09:30 AM 09:45 AM …" at bounding box center [978, 302] width 148 height 21
click at [990, 294] on select "Select 08:00 AM 08:15 AM 08:30 AM 08:45 AM 09:00 AM 09:15 AM 09:30 AM 09:45 AM …" at bounding box center [978, 302] width 148 height 21
select select "780"
click at [904, 292] on select "Select 08:00 AM 08:15 AM 08:30 AM 08:45 AM 09:00 AM 09:15 AM 09:30 AM 09:45 AM …" at bounding box center [978, 302] width 148 height 21
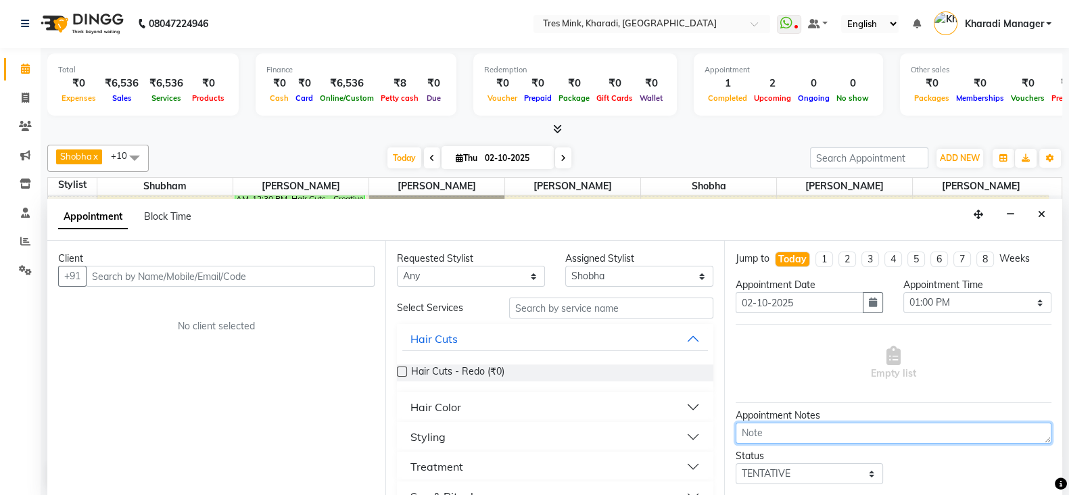
click at [787, 423] on textarea at bounding box center [894, 433] width 316 height 21
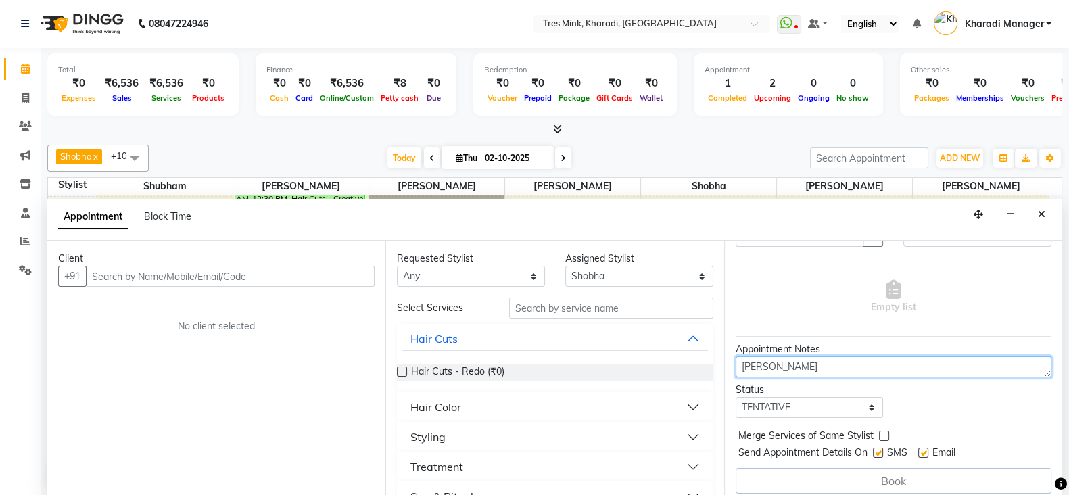
scroll to position [73, 0]
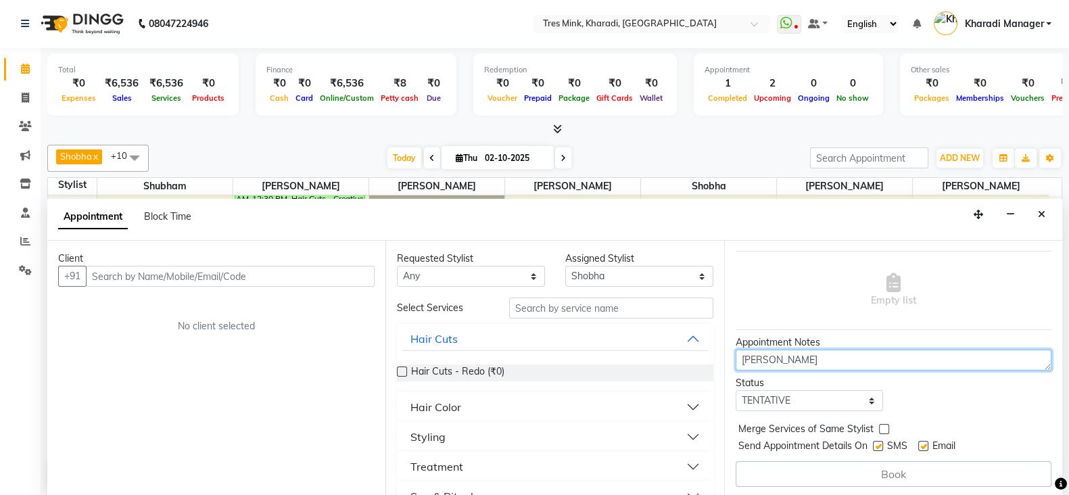
type textarea "shubham"
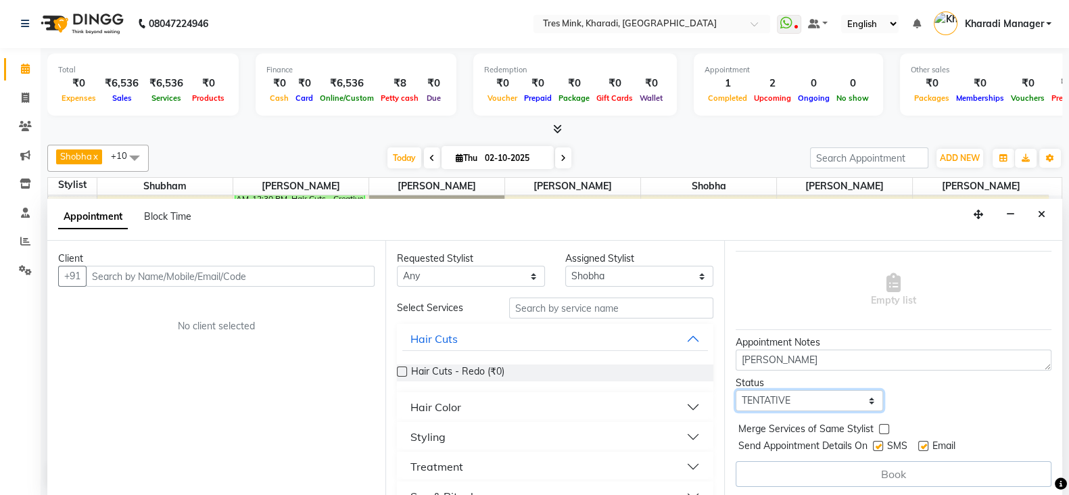
click at [784, 391] on select "Select TENTATIVE CONFIRM CHECK-IN UPCOMING" at bounding box center [810, 400] width 148 height 21
select select "confirm booking"
click at [736, 390] on select "Select TENTATIVE CONFIRM CHECK-IN UPCOMING" at bounding box center [810, 400] width 148 height 21
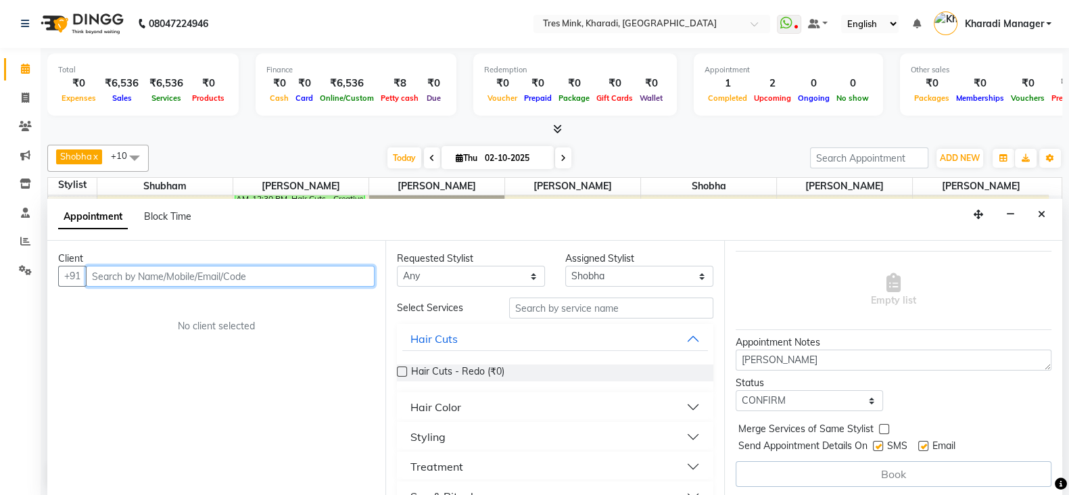
click at [194, 274] on input "text" at bounding box center [230, 276] width 289 height 21
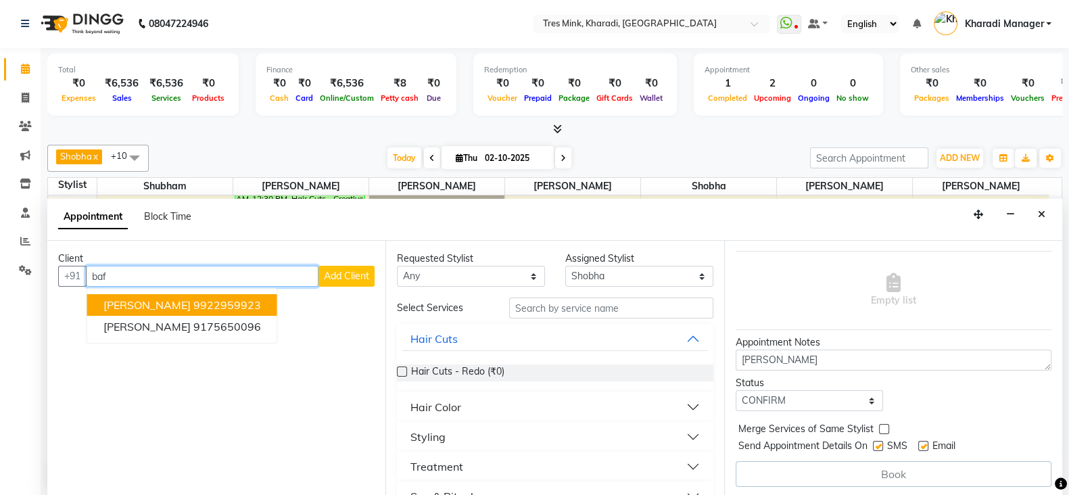
click at [151, 306] on span "Smita Bafna Panchshil" at bounding box center [146, 305] width 87 height 14
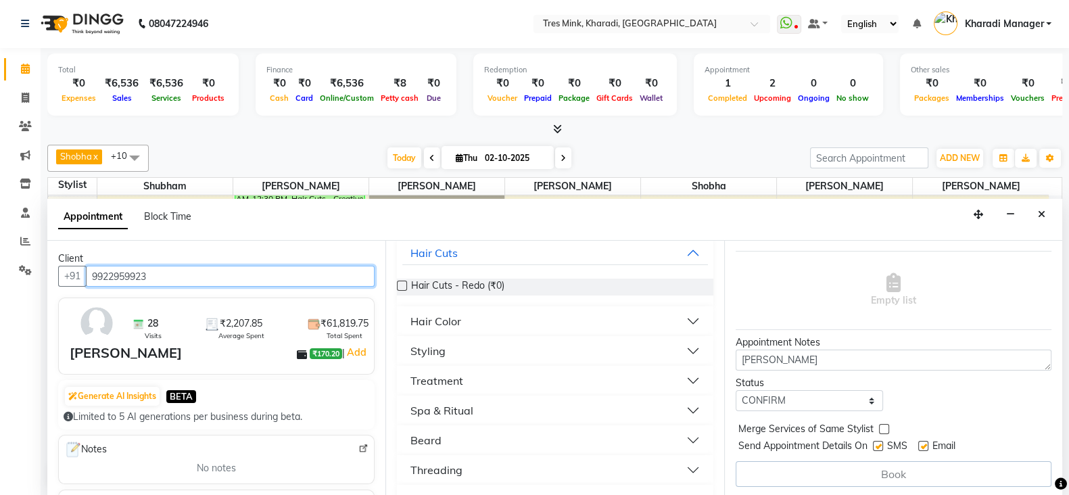
scroll to position [168, 0]
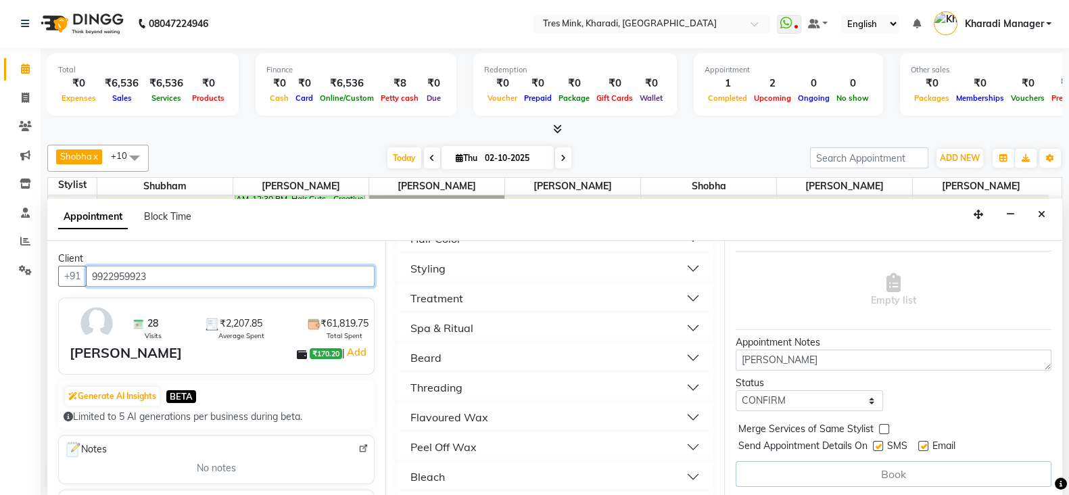
type input "9922959923"
click at [450, 379] on div "Threading" at bounding box center [437, 387] width 52 height 16
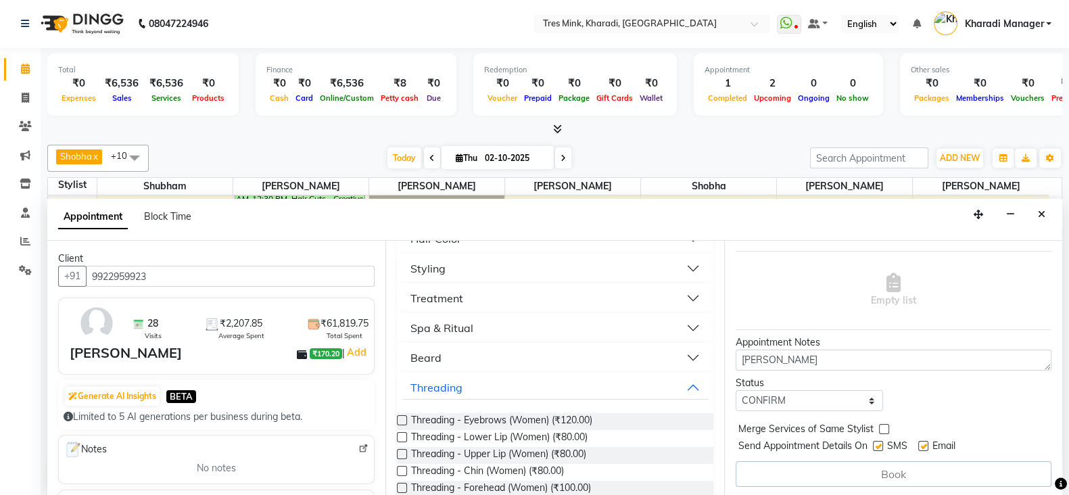
click at [401, 415] on label at bounding box center [402, 420] width 10 height 10
click at [401, 417] on input "checkbox" at bounding box center [401, 421] width 9 height 9
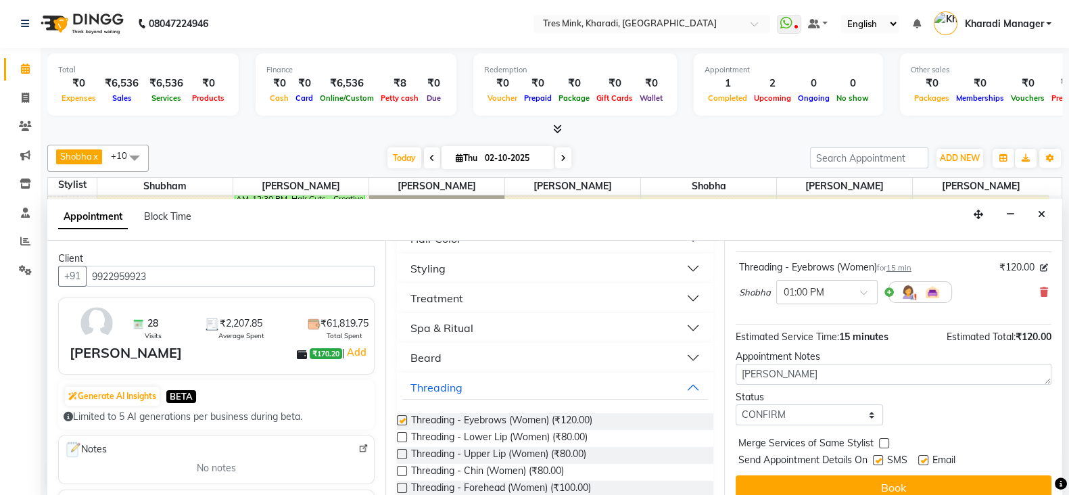
checkbox input "false"
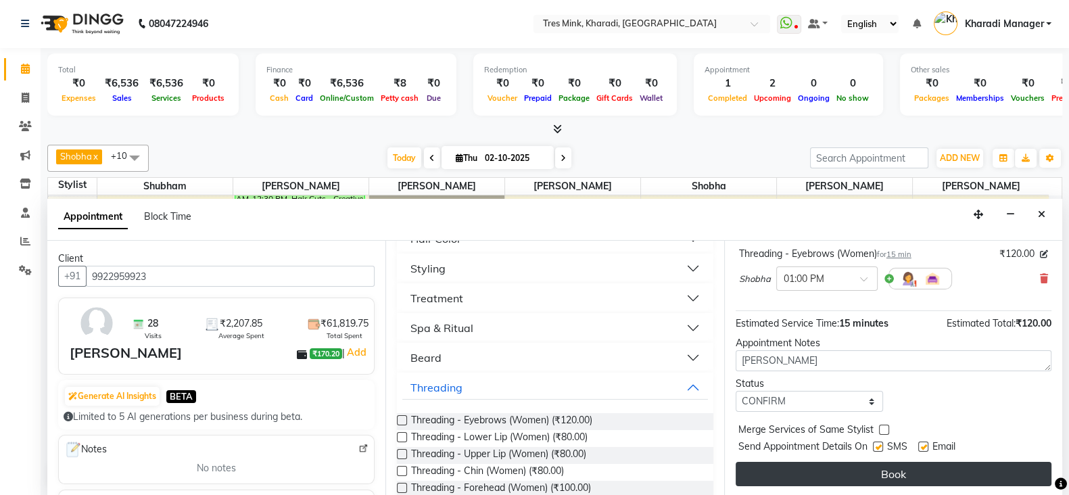
click at [927, 473] on button "Book" at bounding box center [894, 474] width 316 height 24
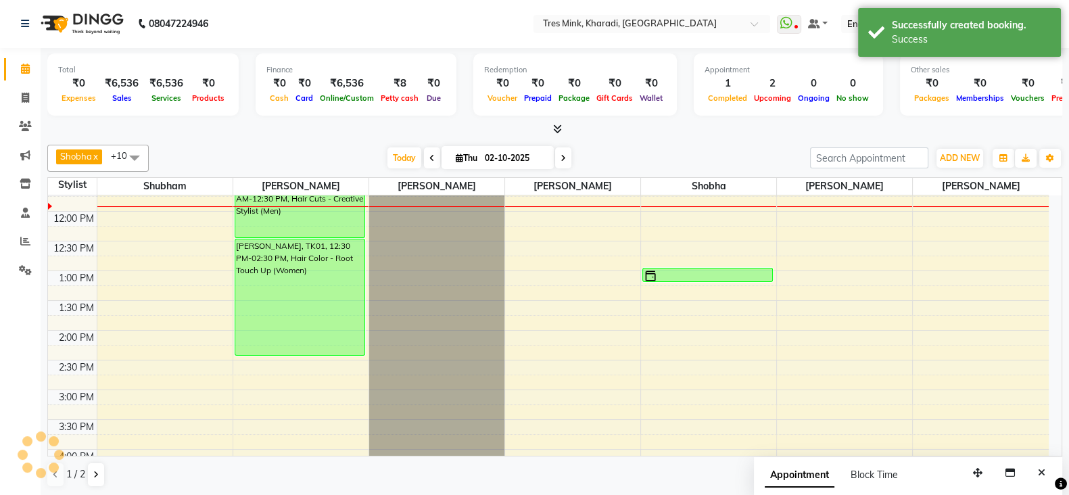
scroll to position [0, 0]
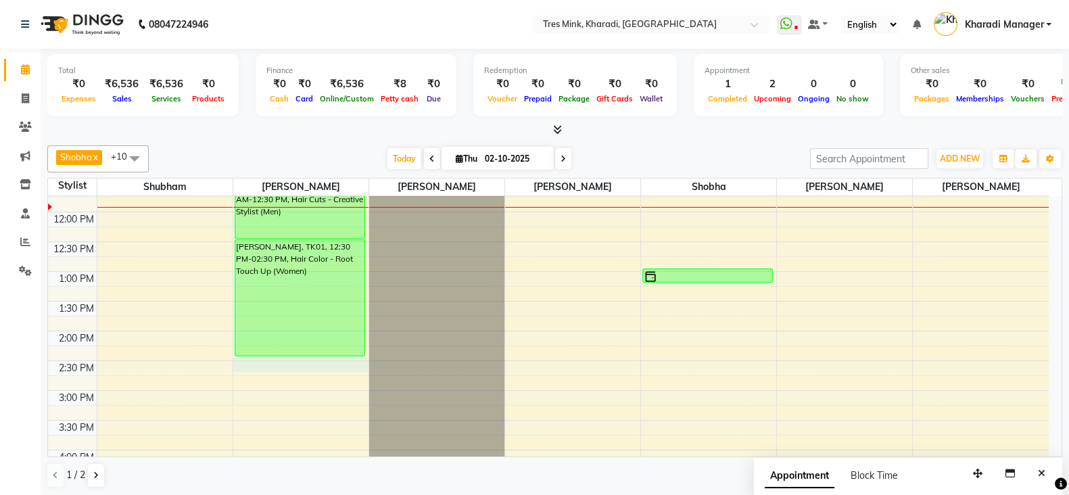
click at [327, 370] on div "7:00 AM 7:30 AM 8:00 AM 8:30 AM 9:00 AM 9:30 AM 10:00 AM 10:30 AM 11:00 AM 11:3…" at bounding box center [548, 391] width 1001 height 952
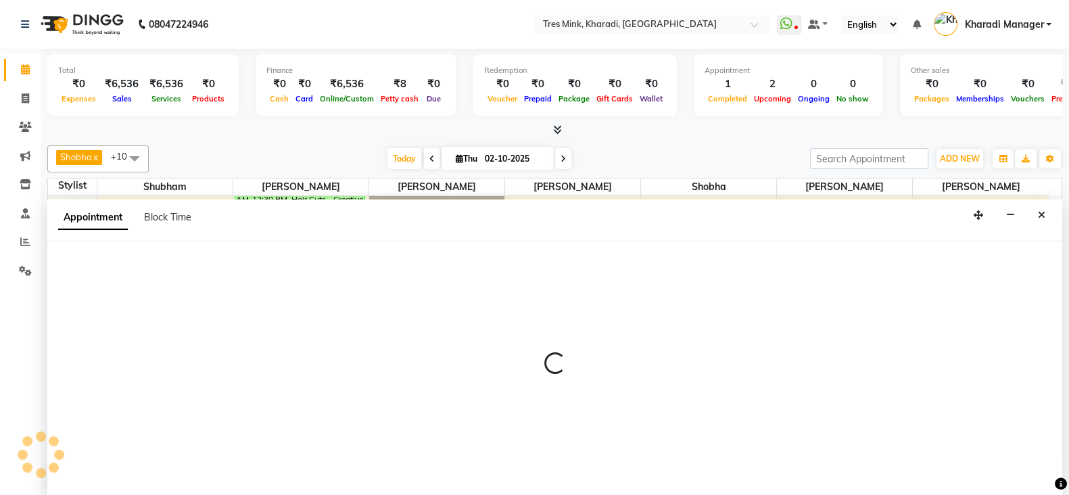
select select "89463"
select select "870"
select select "tentative"
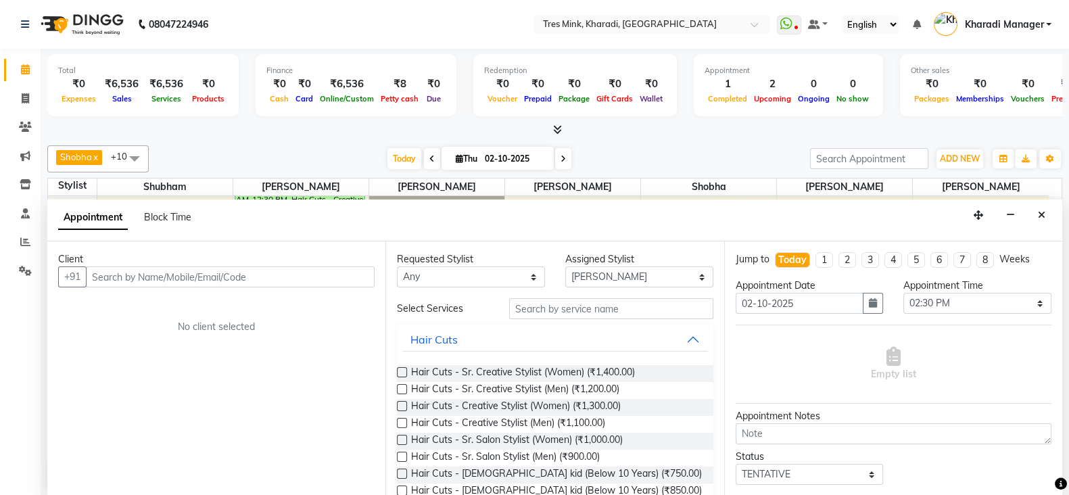
scroll to position [1, 0]
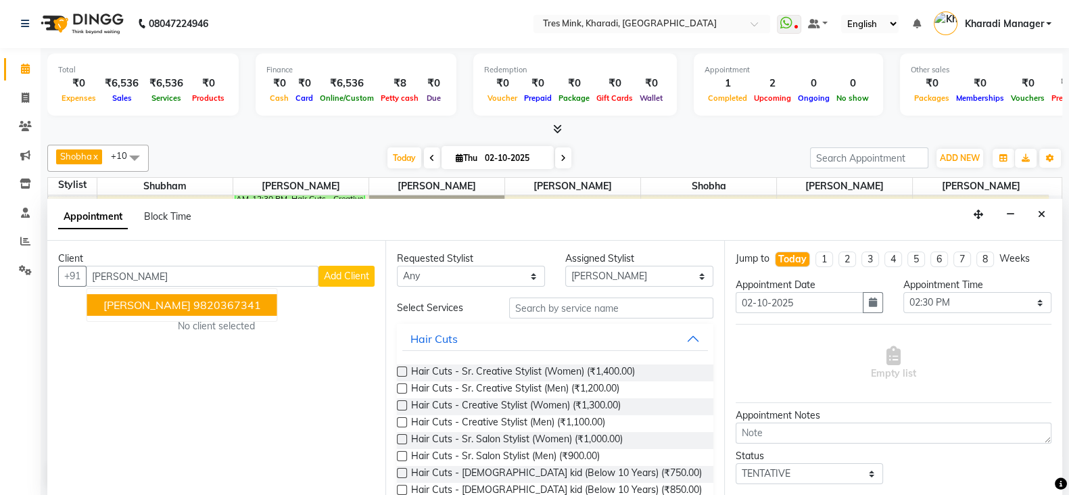
click at [261, 303] on ngb-highlight "9820367341" at bounding box center [227, 305] width 68 height 14
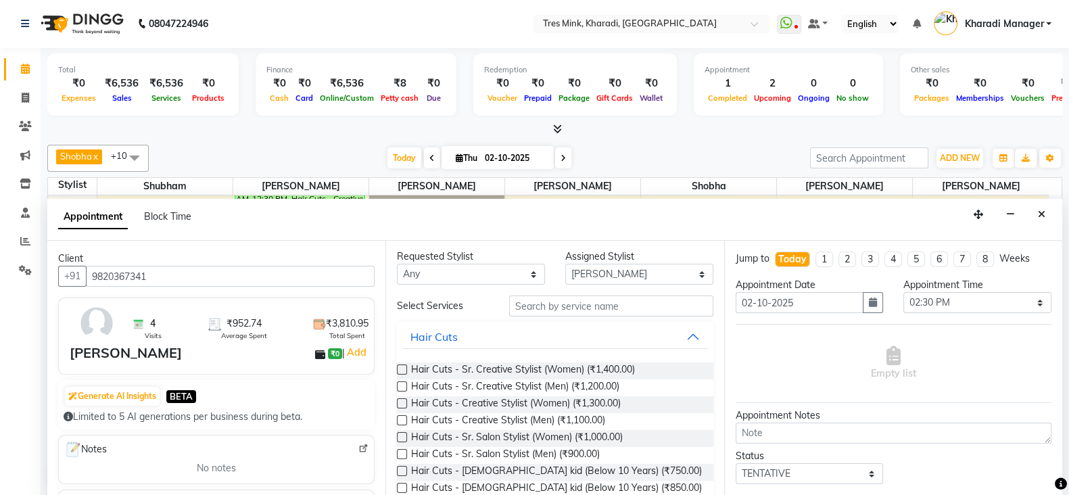
scroll to position [0, 0]
type input "9820367341"
click at [398, 400] on label at bounding box center [402, 405] width 10 height 10
click at [398, 402] on input "checkbox" at bounding box center [401, 406] width 9 height 9
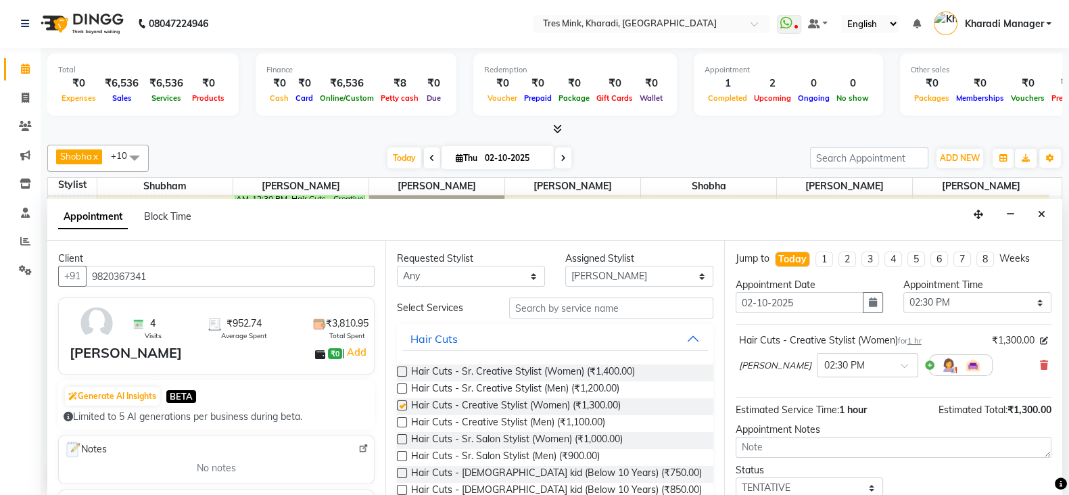
checkbox input "false"
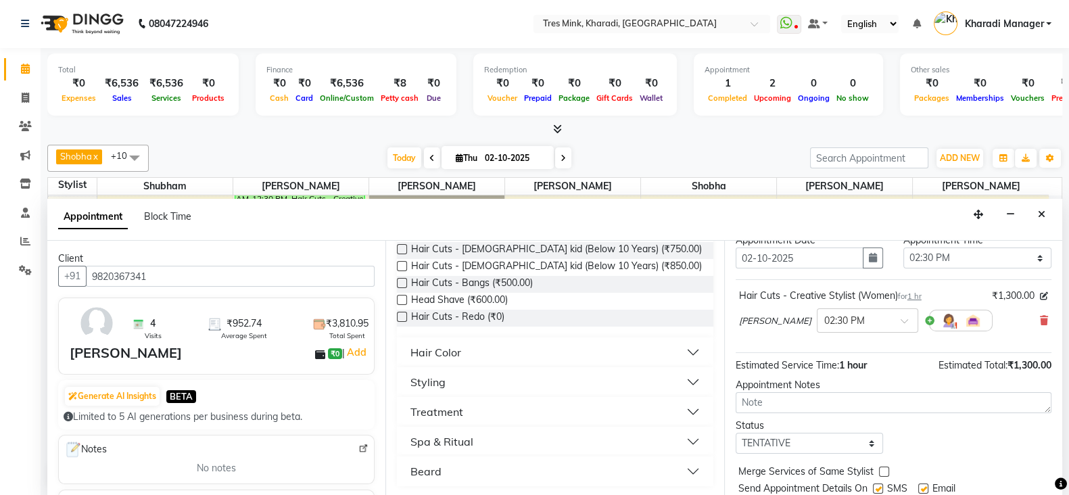
scroll to position [87, 0]
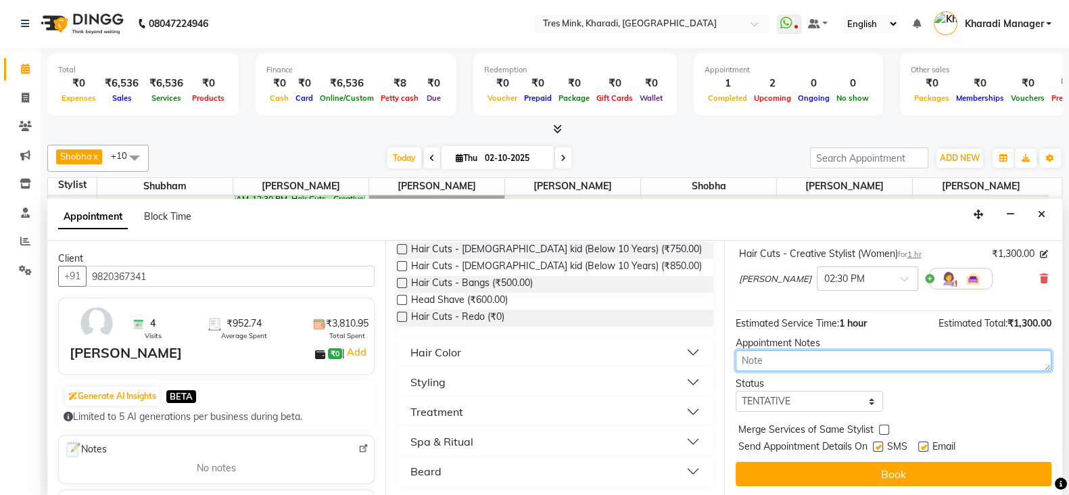
click at [921, 356] on textarea at bounding box center [894, 360] width 316 height 21
type textarea "NAMITA"
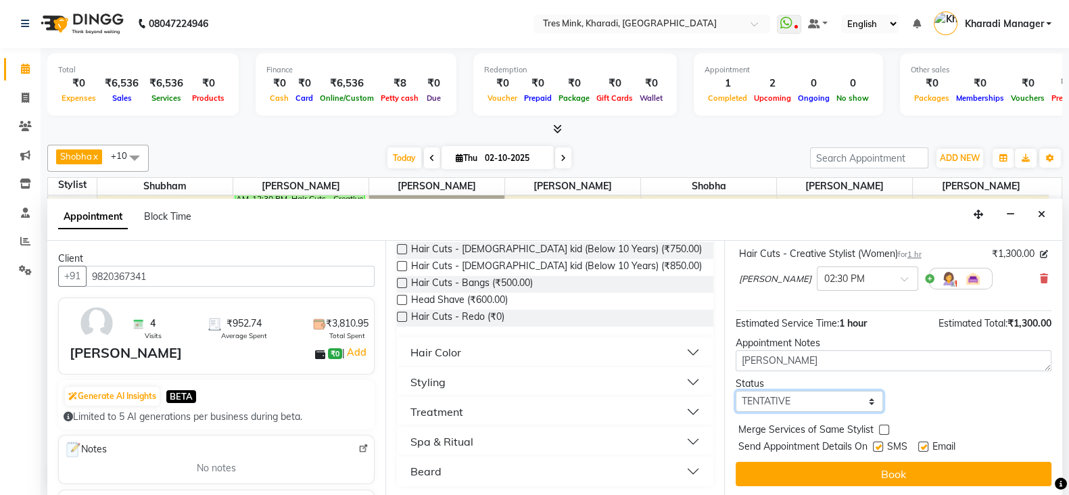
drag, startPoint x: 862, startPoint y: 406, endPoint x: 858, endPoint y: 399, distance: 8.3
click at [862, 406] on select "Select TENTATIVE CONFIRM CHECK-IN UPCOMING" at bounding box center [810, 401] width 148 height 21
select select "confirm booking"
click at [736, 391] on select "Select TENTATIVE CONFIRM CHECK-IN UPCOMING" at bounding box center [810, 401] width 148 height 21
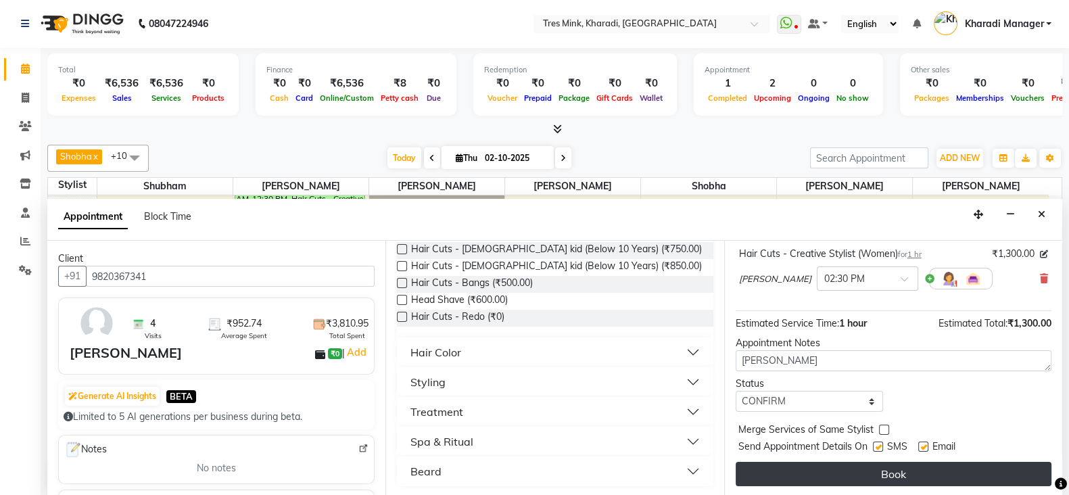
click at [815, 468] on button "Book" at bounding box center [894, 474] width 316 height 24
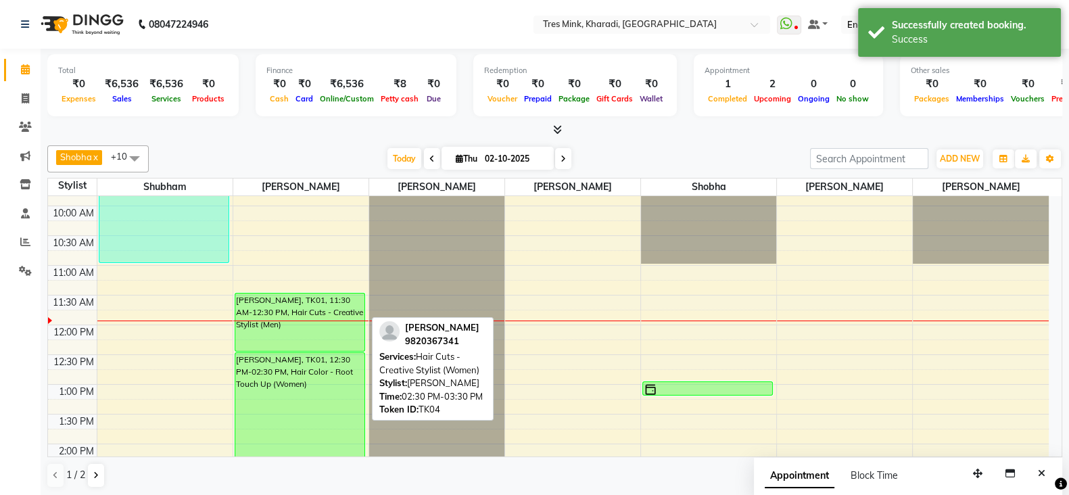
scroll to position [394, 0]
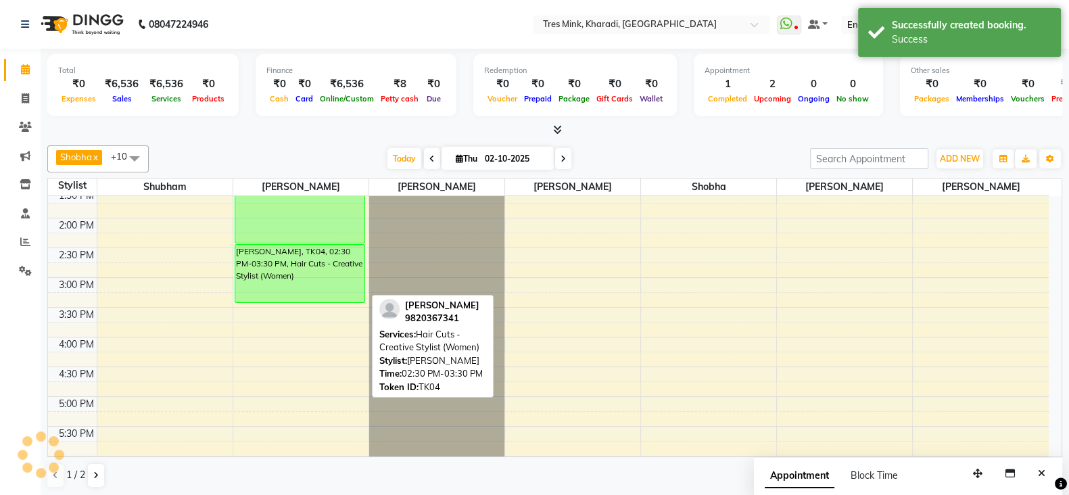
click at [344, 275] on div "[PERSON_NAME], TK04, 02:30 PM-03:30 PM, Hair Cuts - Creative Stylist (Women)" at bounding box center [299, 273] width 129 height 57
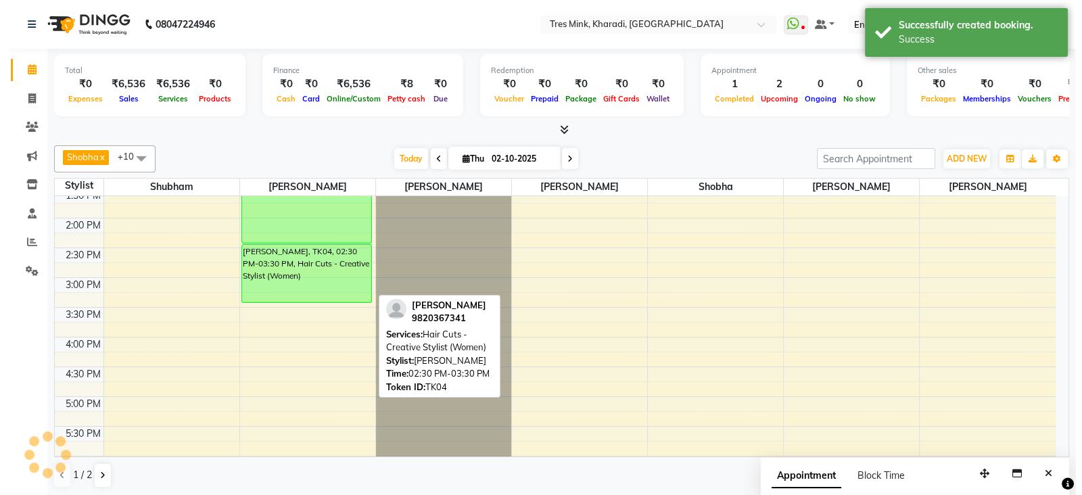
select select "6"
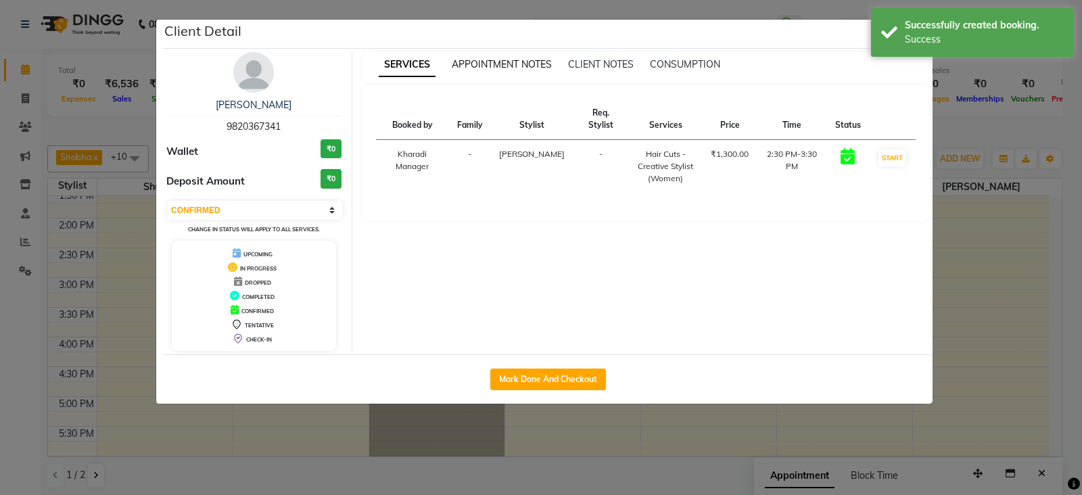
click at [484, 62] on span "APPOINTMENT NOTES" at bounding box center [502, 64] width 100 height 12
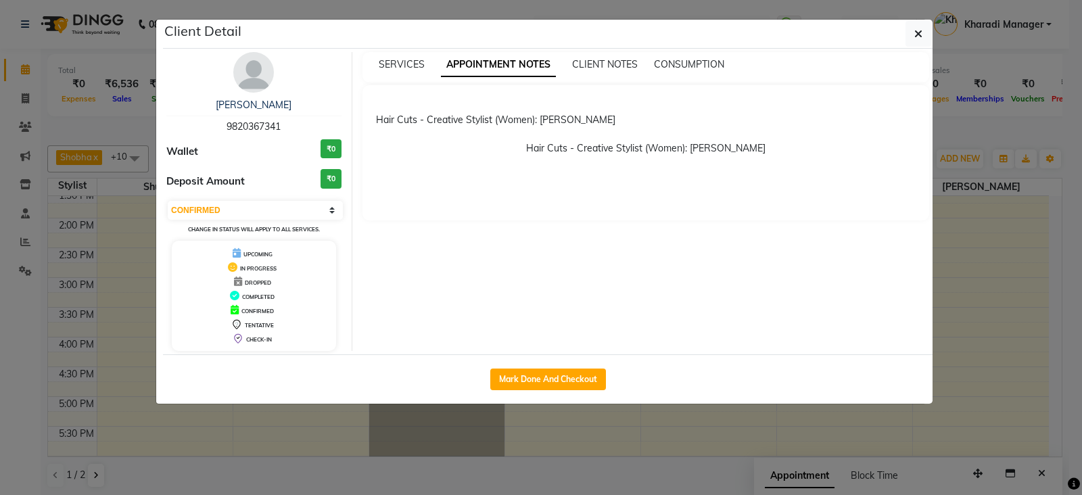
click at [504, 470] on ngb-modal-window "Client Detail Navaz Bharucha Panchshil 9820367341 Wallet ₹0 Deposit Amount ₹0 S…" at bounding box center [541, 247] width 1082 height 495
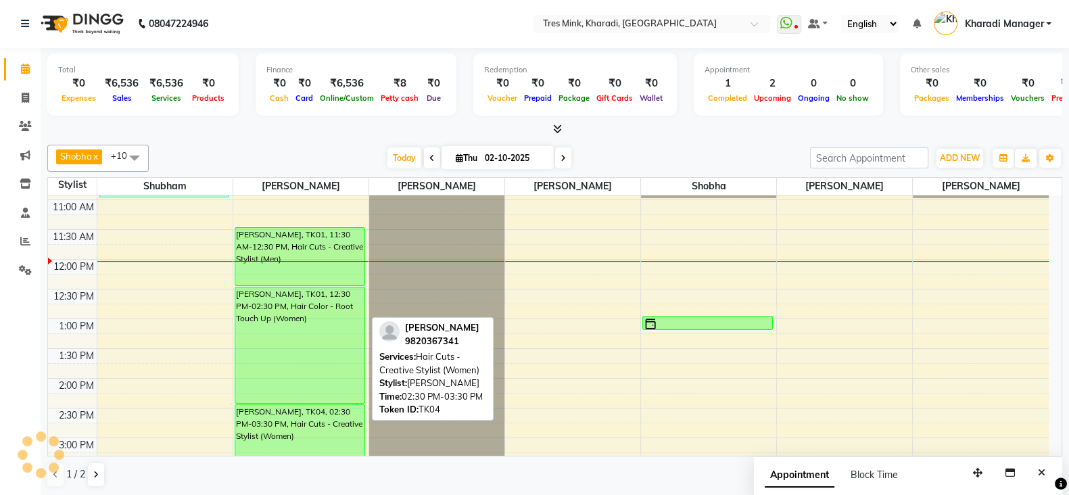
scroll to position [233, 0]
click at [285, 291] on div "[PERSON_NAME], TK01, 12:30 PM-02:30 PM, Hair Color - Root Touch Up (Women)" at bounding box center [299, 346] width 129 height 116
select select "6"
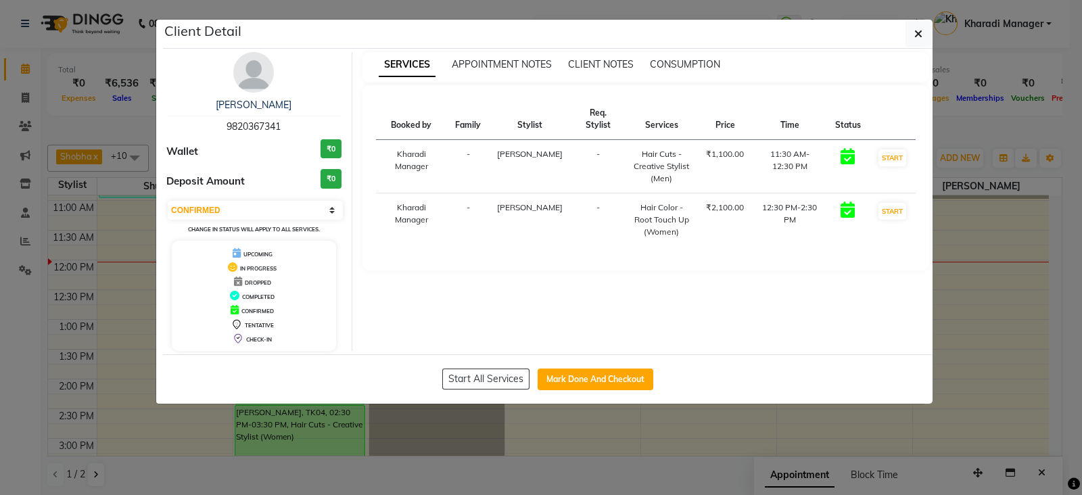
click at [663, 220] on div "Hair Color - Root Touch Up (Women)" at bounding box center [662, 220] width 56 height 37
click at [655, 225] on div "Hair Color - Root Touch Up (Women)" at bounding box center [662, 220] width 56 height 37
click at [920, 31] on icon "button" at bounding box center [918, 33] width 8 height 11
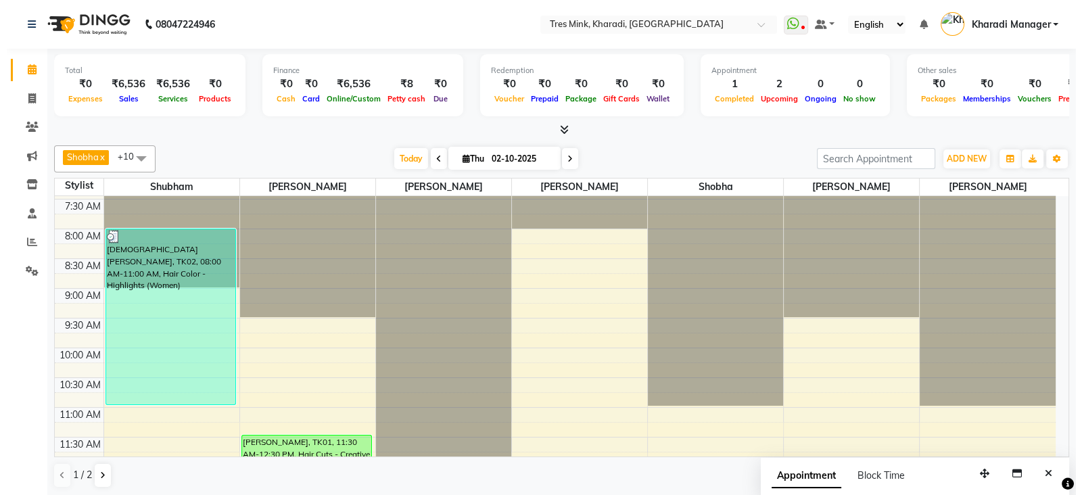
scroll to position [0, 0]
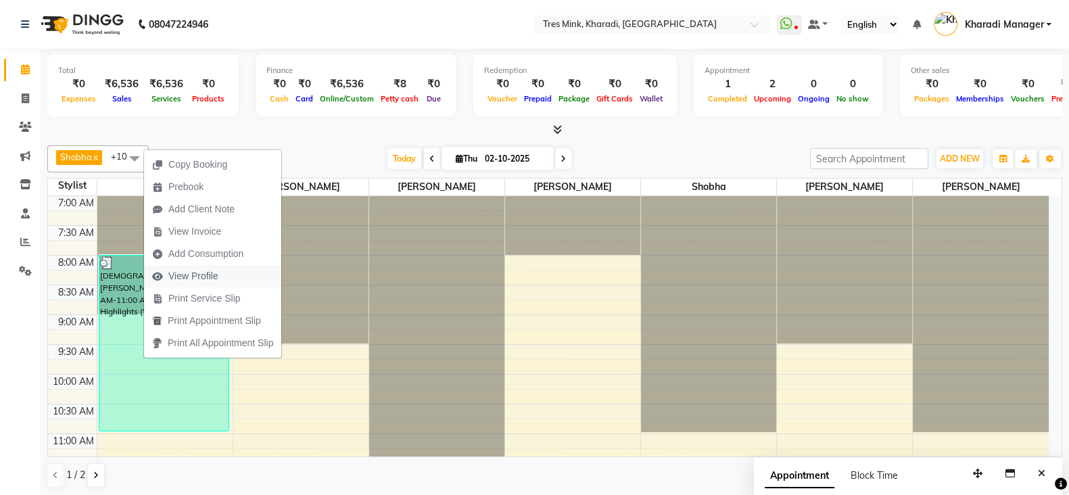
click at [169, 278] on span "View Profile" at bounding box center [193, 276] width 50 height 14
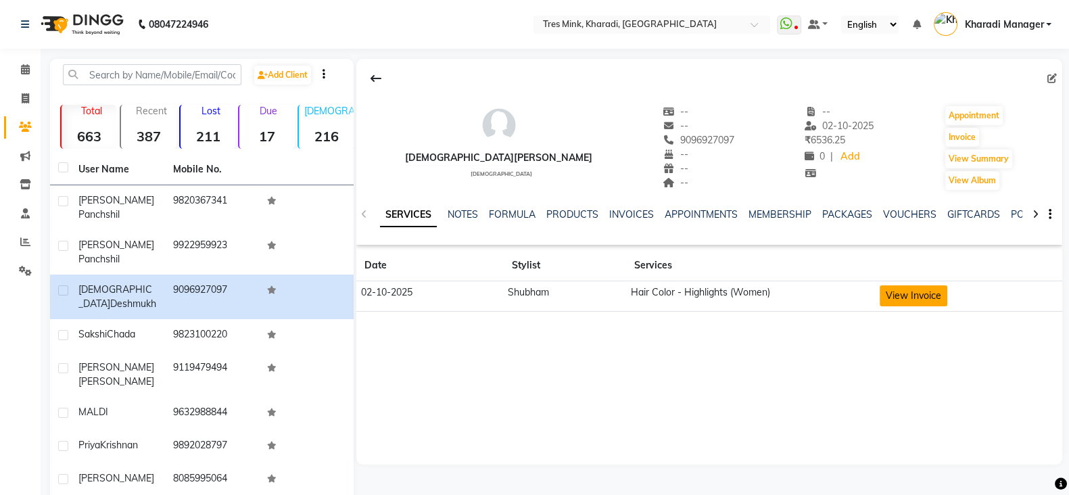
click at [914, 290] on button "View Invoice" at bounding box center [914, 295] width 68 height 21
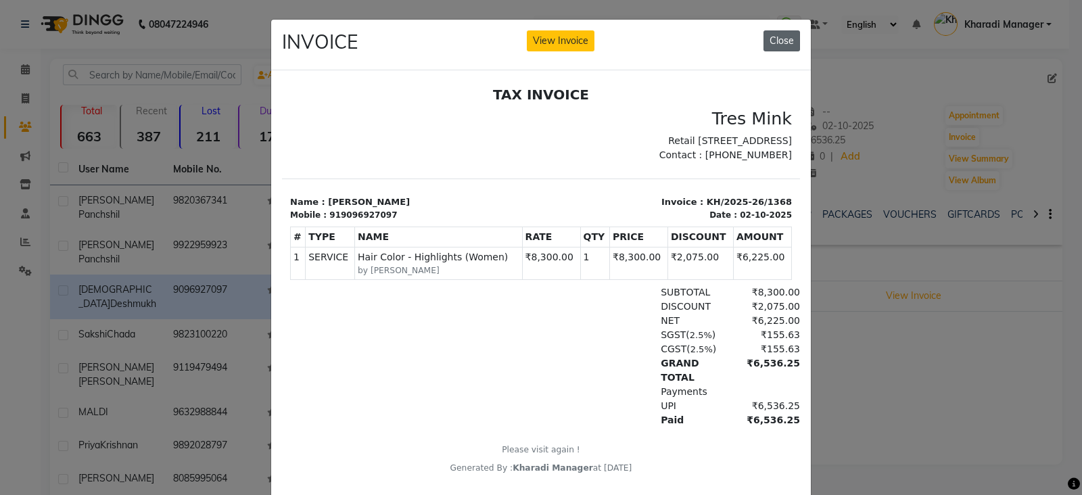
click at [775, 42] on button "Close" at bounding box center [782, 40] width 37 height 21
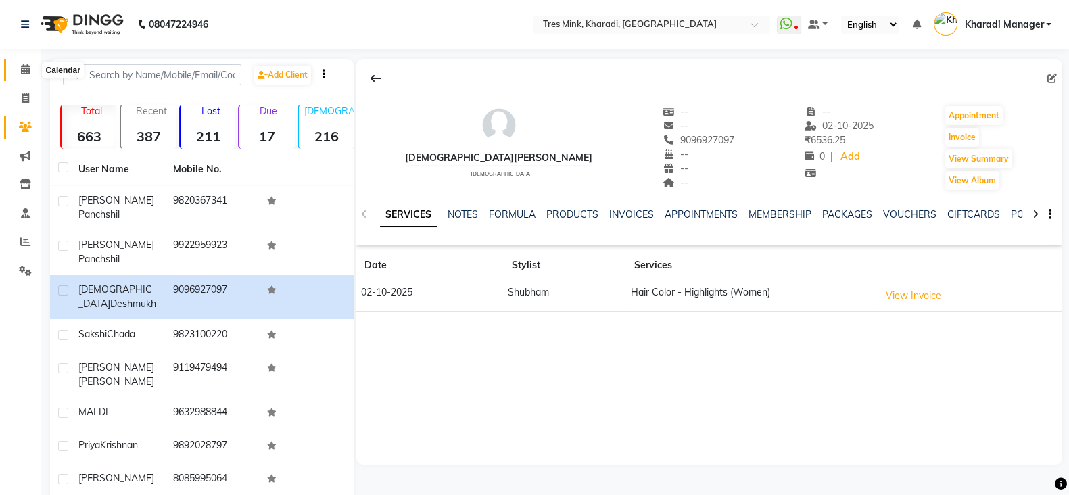
click at [28, 68] on icon at bounding box center [25, 69] width 9 height 10
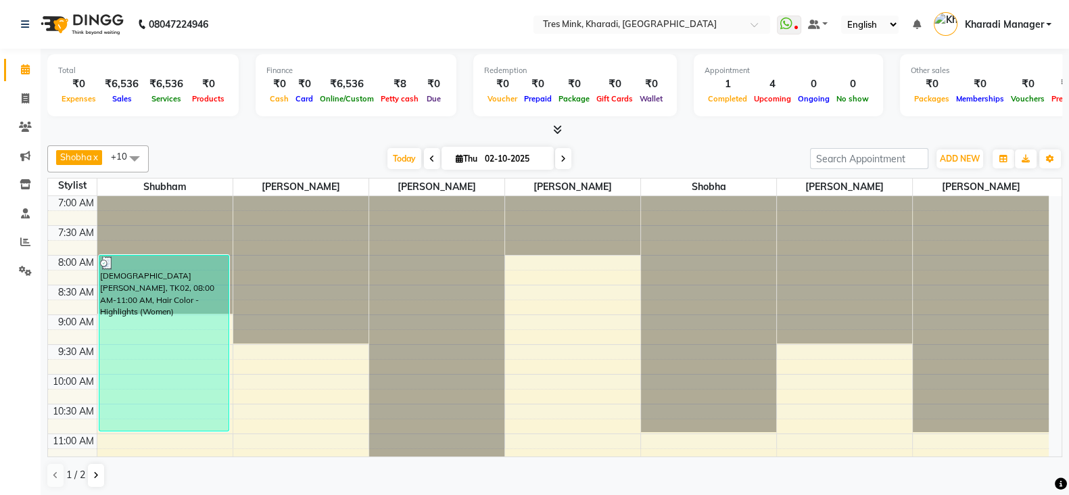
click at [565, 155] on span at bounding box center [563, 158] width 16 height 21
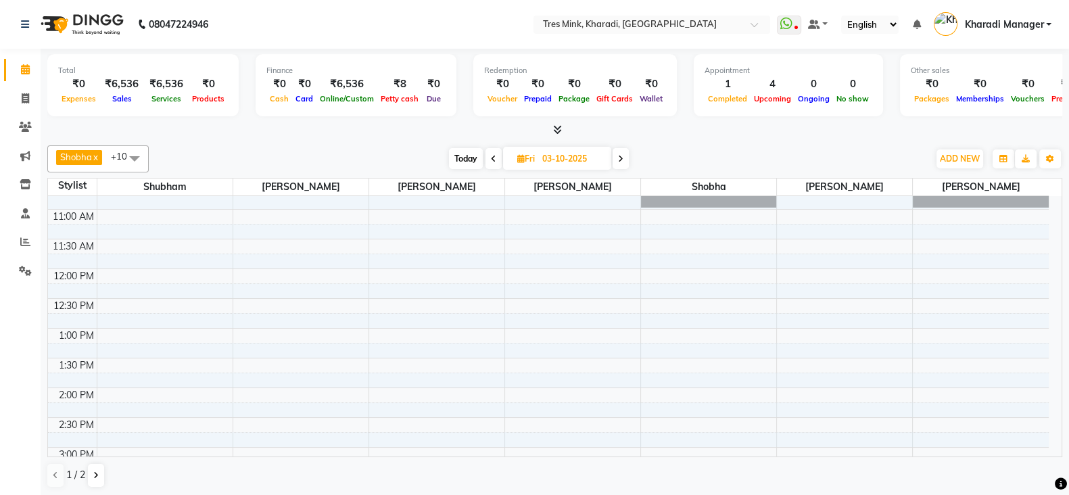
scroll to position [225, 0]
click at [463, 164] on span "Today" at bounding box center [466, 158] width 34 height 21
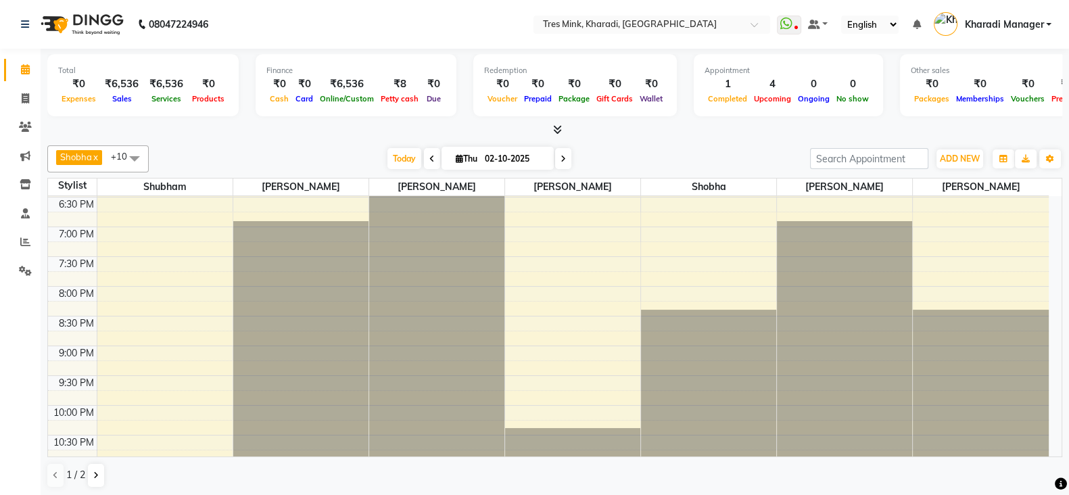
scroll to position [345, 0]
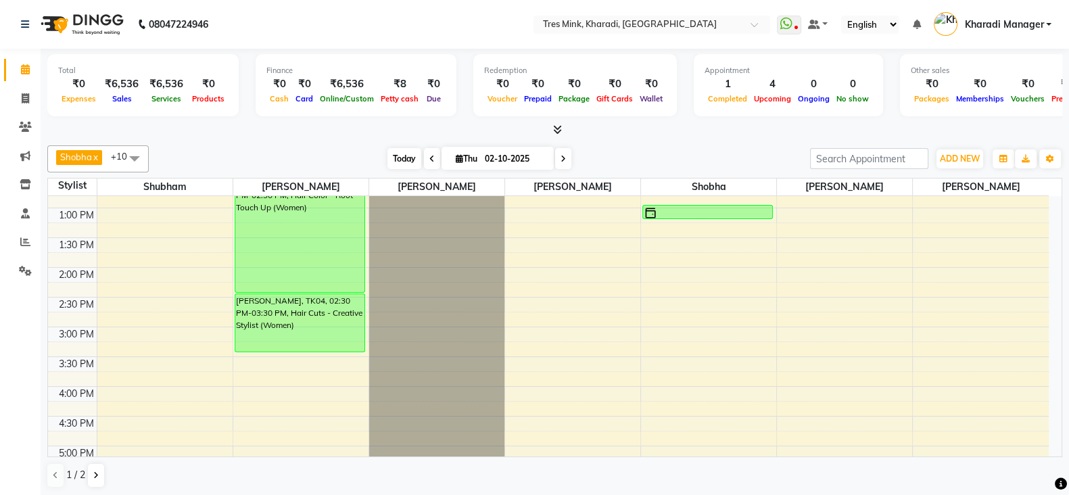
click at [402, 156] on span "Today" at bounding box center [405, 158] width 34 height 21
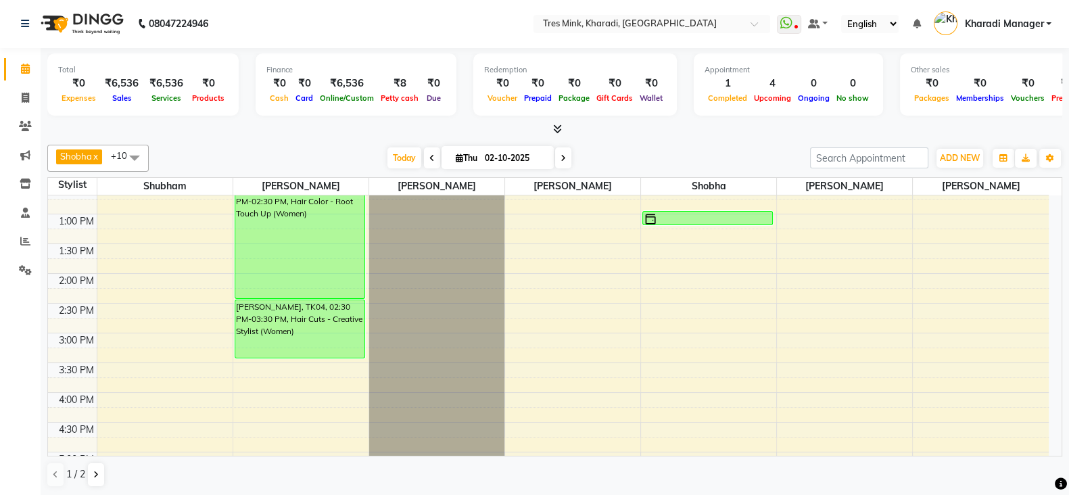
scroll to position [394, 0]
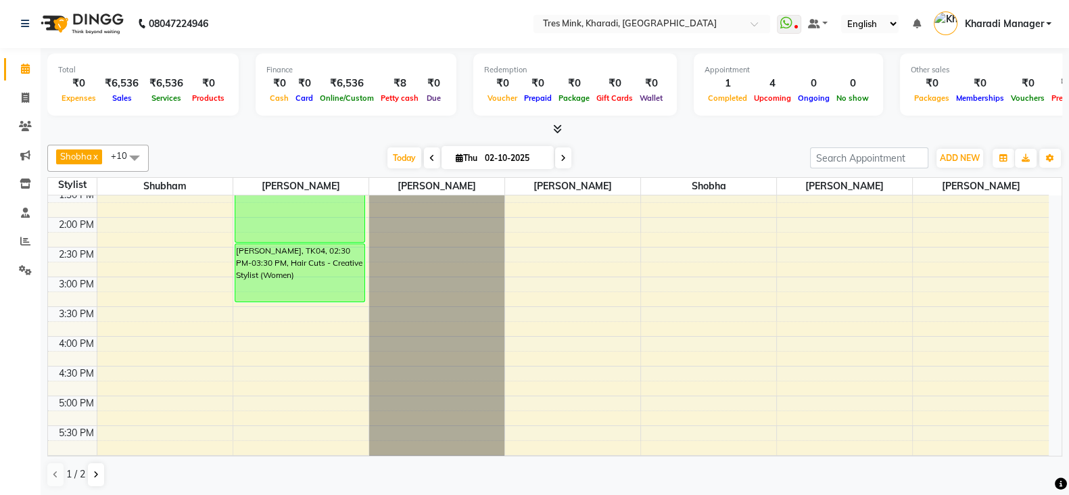
click at [433, 155] on span at bounding box center [432, 157] width 16 height 21
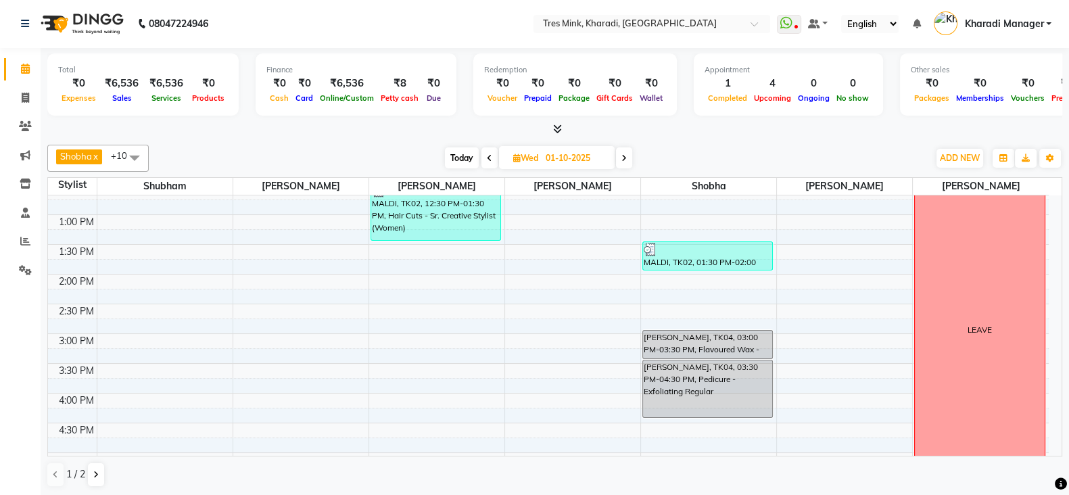
scroll to position [0, 0]
click at [459, 151] on span "Today" at bounding box center [462, 158] width 34 height 21
type input "02-10-2025"
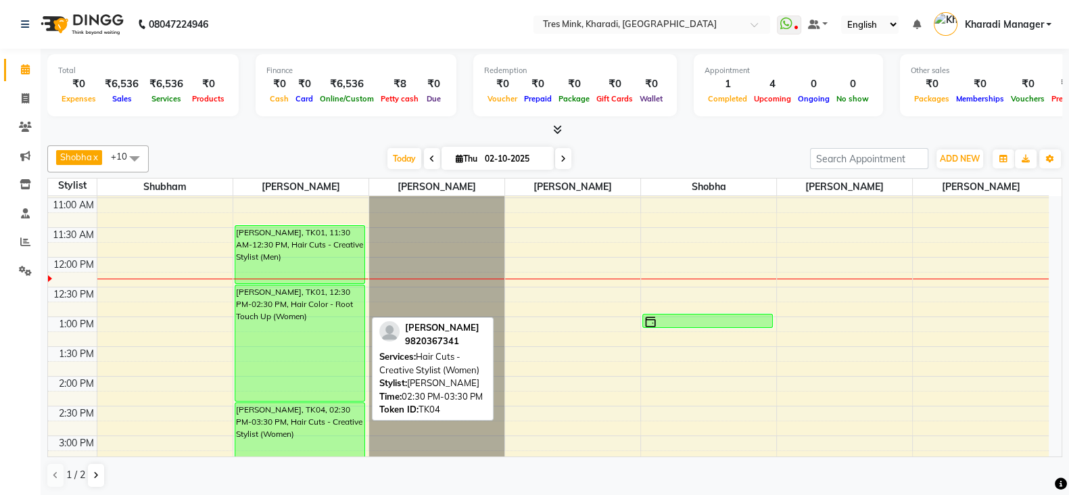
scroll to position [225, 0]
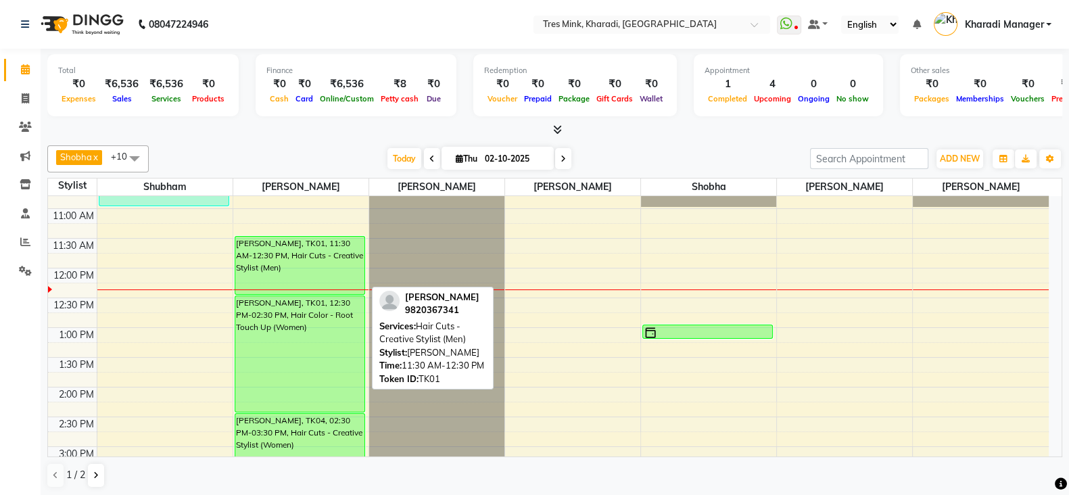
click at [329, 257] on div "Navaz Bharucha Panchshil, TK01, 11:30 AM-12:30 PM, Hair Cuts - Creative Stylist…" at bounding box center [299, 265] width 129 height 57
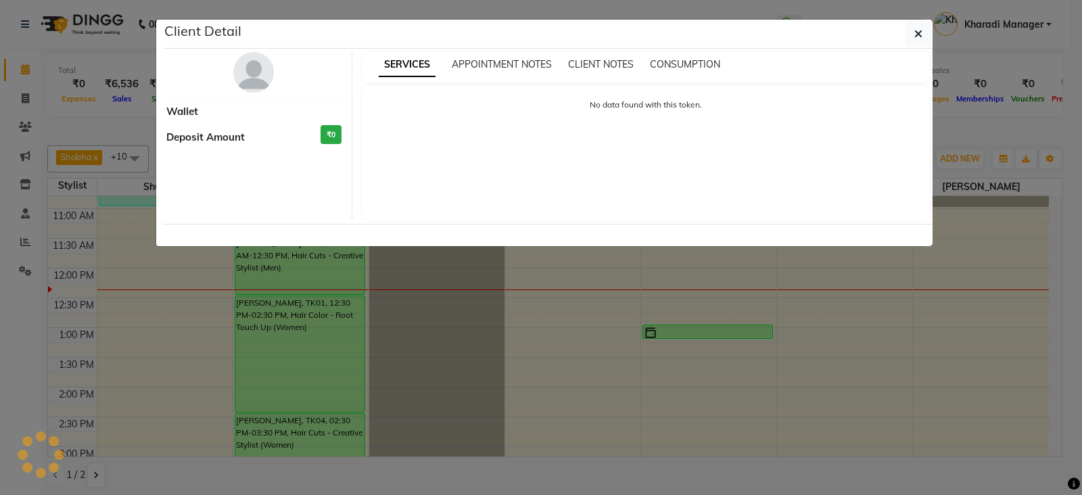
select select "6"
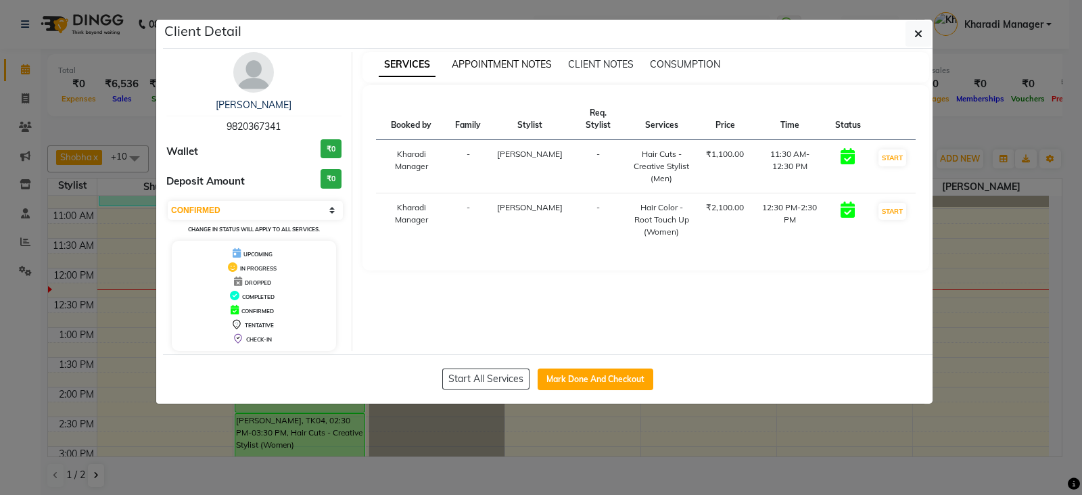
click at [487, 57] on div "APPOINTMENT NOTES" at bounding box center [502, 64] width 100 height 14
click at [515, 52] on div "SERVICES APPOINTMENT NOTES CLIENT NOTES CONSUMPTION" at bounding box center [646, 67] width 567 height 30
click at [514, 59] on span "APPOINTMENT NOTES" at bounding box center [502, 64] width 100 height 12
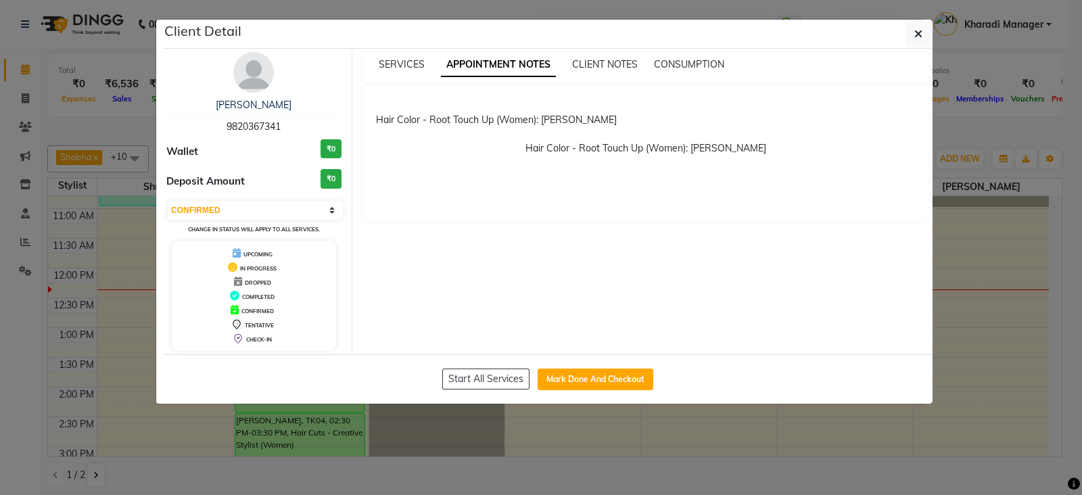
click at [382, 446] on ngb-modal-window "Client Detail Navaz Bharucha Panchshil 9820367341 Wallet ₹0 Deposit Amount ₹0 S…" at bounding box center [541, 247] width 1082 height 495
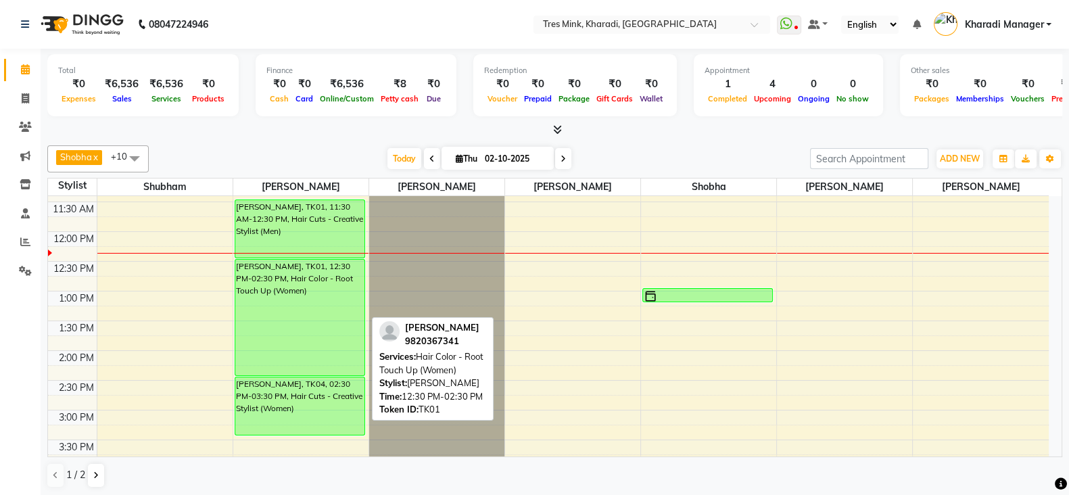
scroll to position [281, 0]
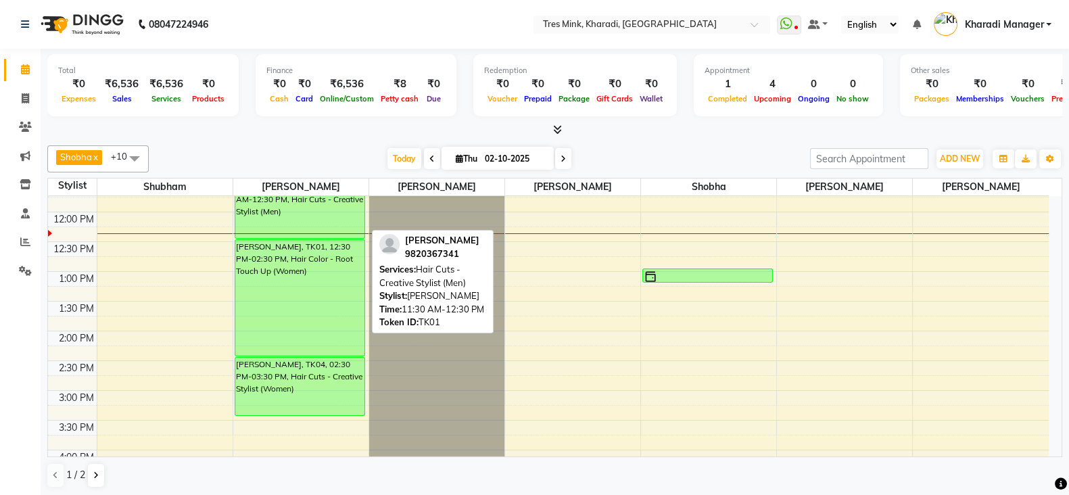
click at [329, 211] on div "Navaz Bharucha Panchshil, TK01, 11:30 AM-12:30 PM, Hair Cuts - Creative Stylist…" at bounding box center [299, 209] width 129 height 57
select select "6"
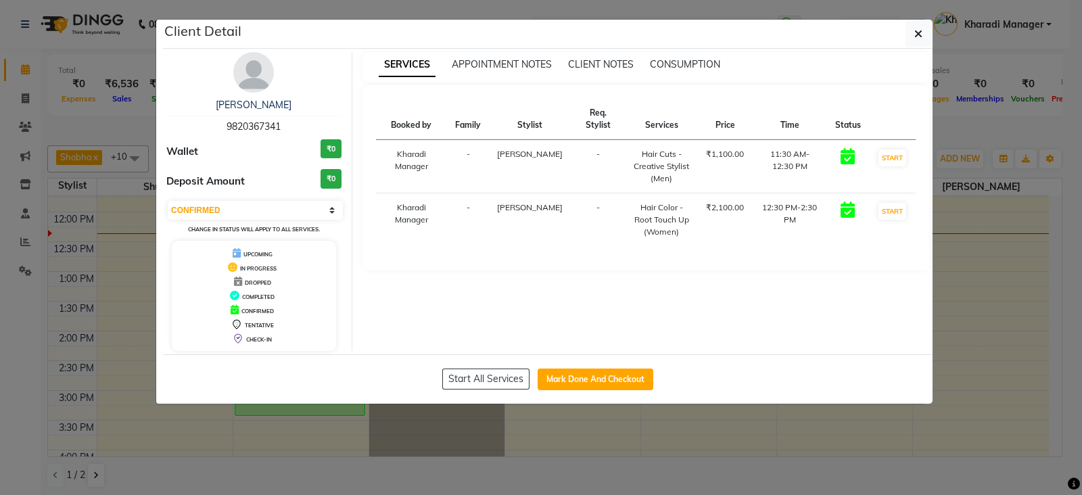
click at [254, 79] on img at bounding box center [253, 72] width 41 height 41
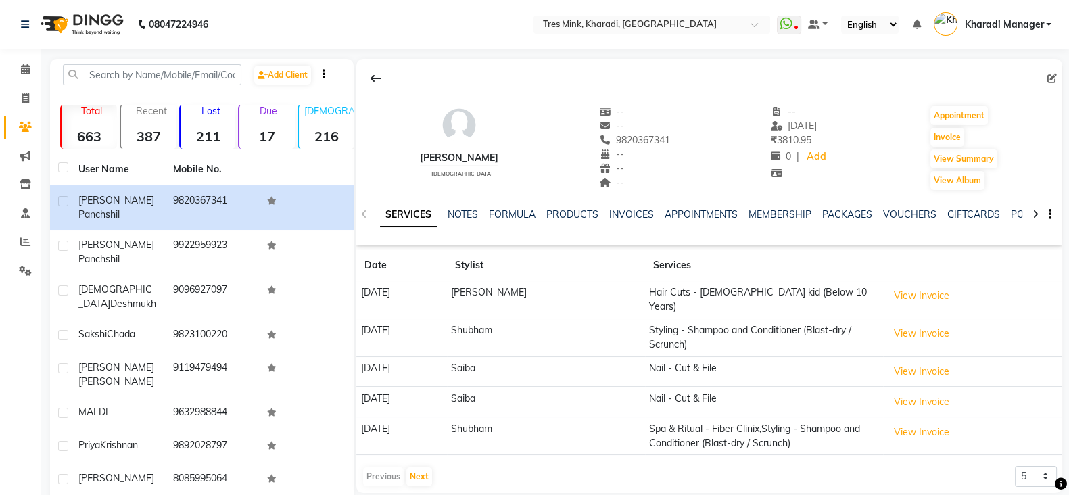
scroll to position [56, 0]
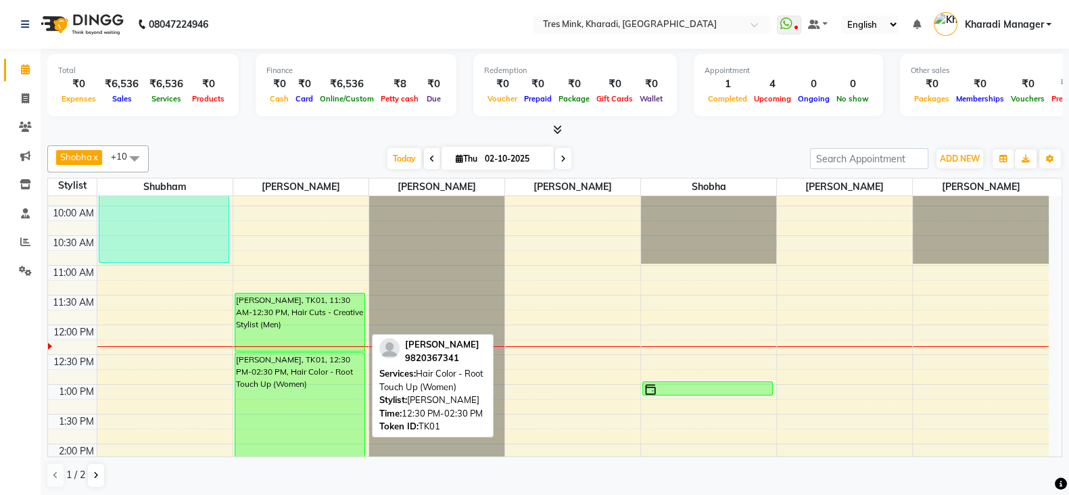
scroll to position [394, 0]
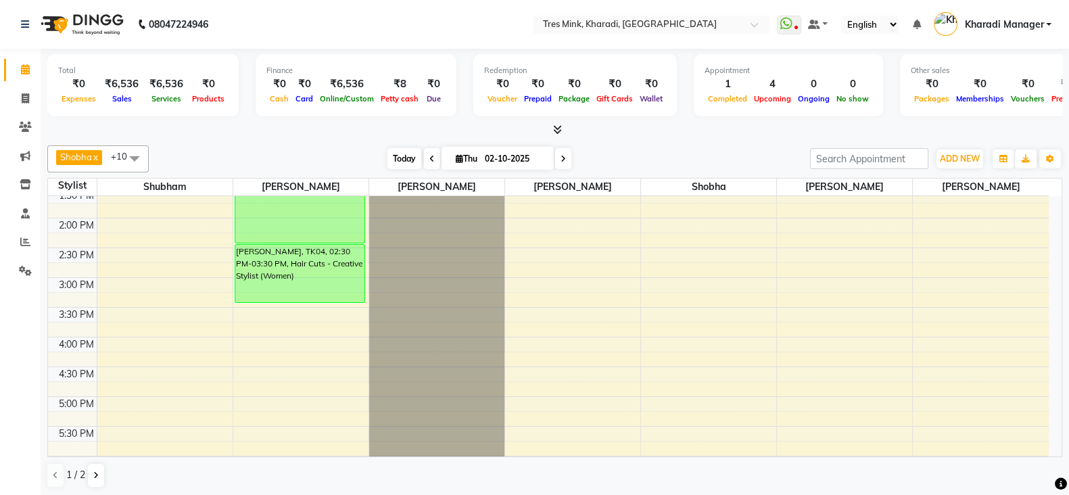
click at [408, 155] on span "Today" at bounding box center [405, 158] width 34 height 21
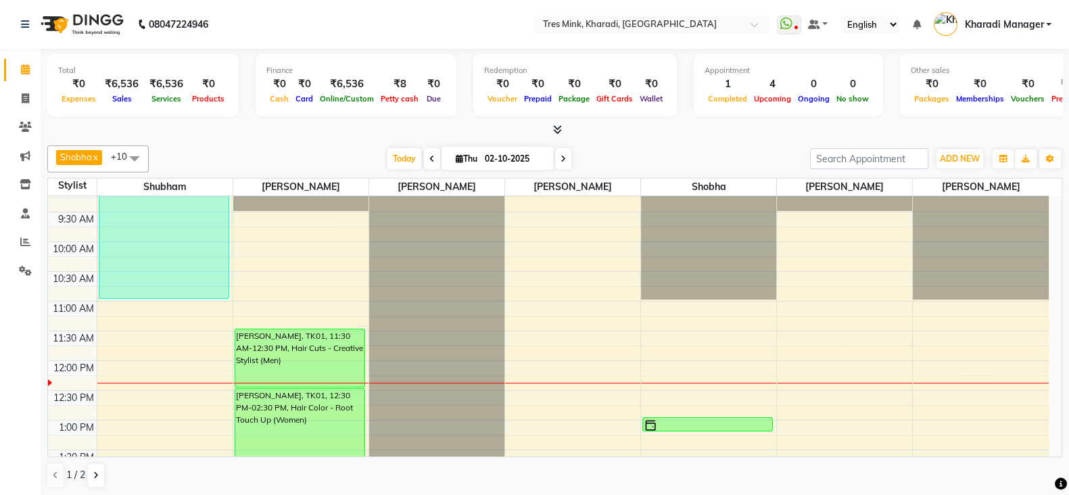
scroll to position [0, 0]
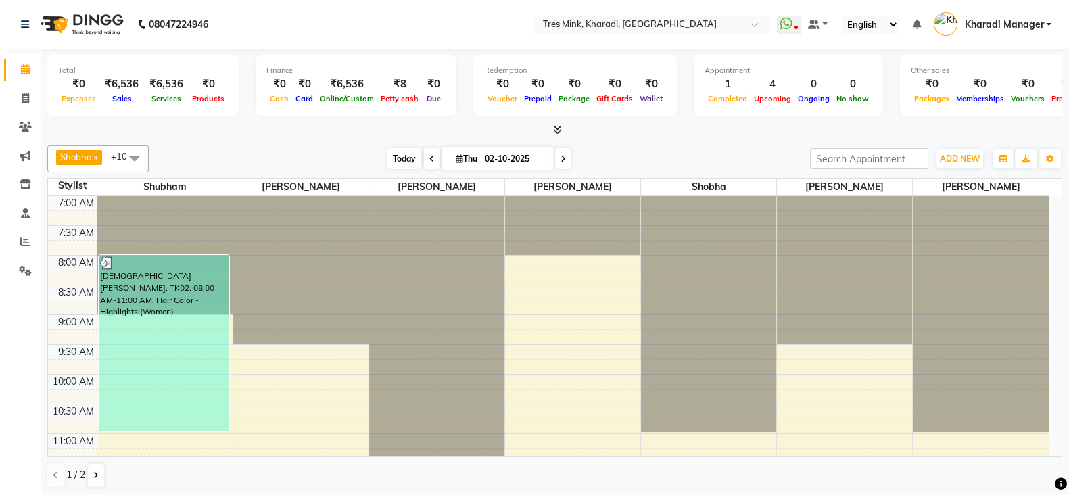
click at [409, 152] on span "Today" at bounding box center [405, 158] width 34 height 21
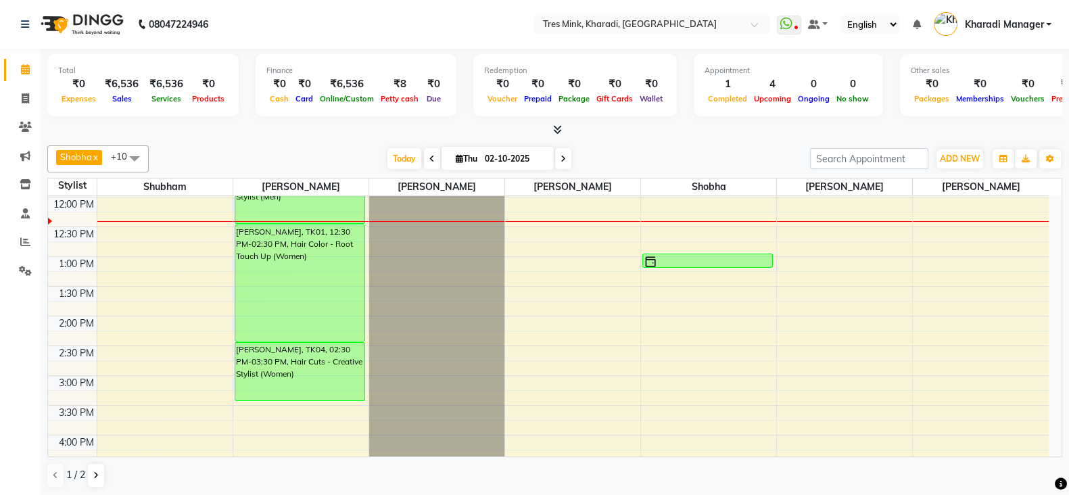
click at [424, 156] on span at bounding box center [432, 158] width 16 height 21
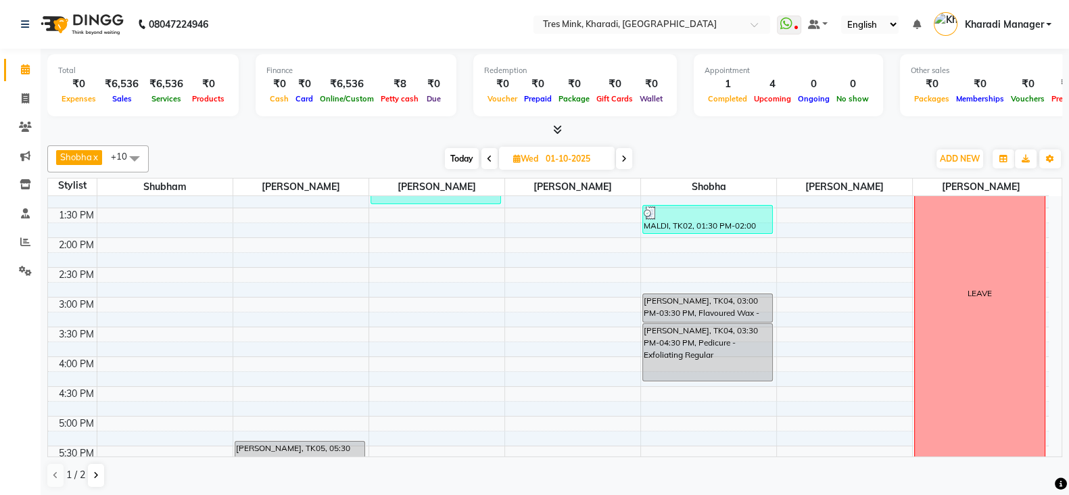
scroll to position [394, 0]
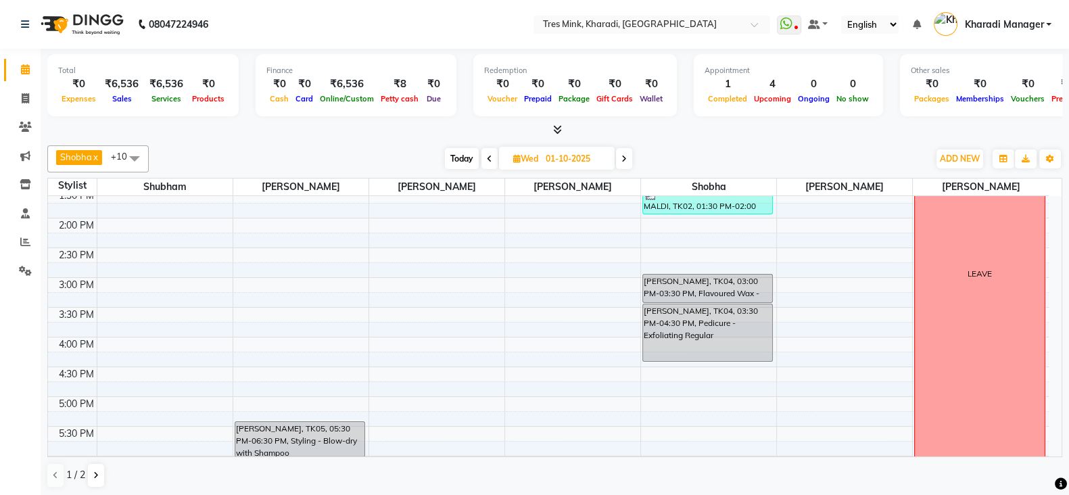
click at [487, 149] on span at bounding box center [490, 158] width 16 height 21
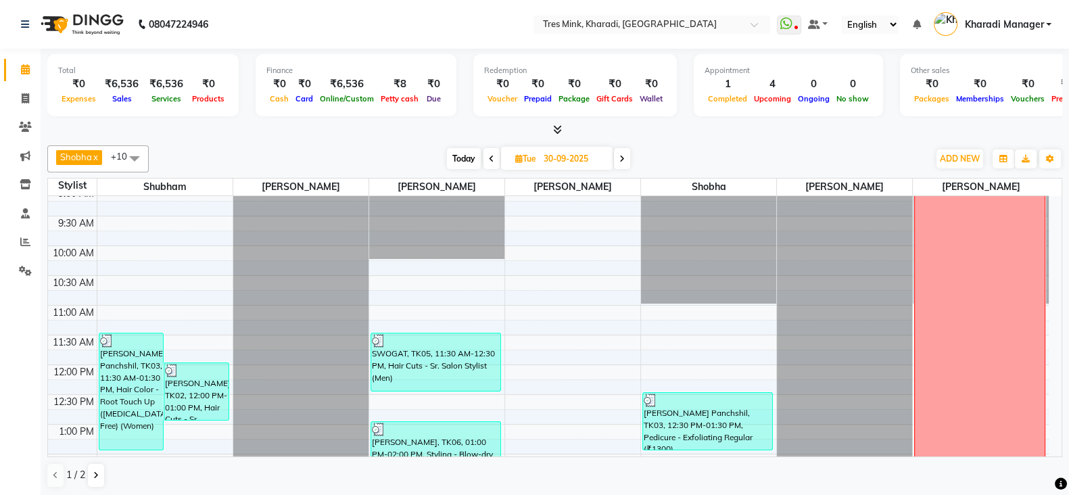
scroll to position [409, 0]
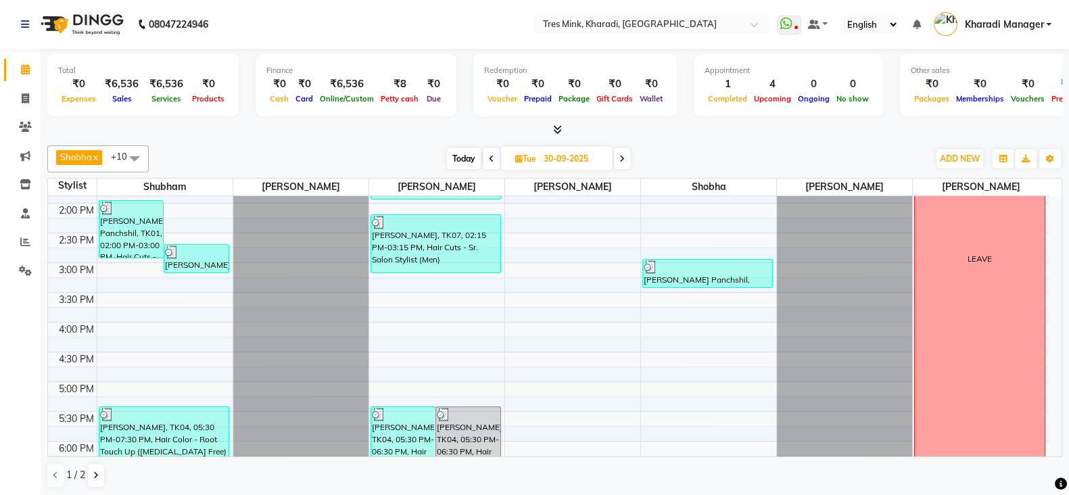
click at [489, 155] on icon at bounding box center [491, 159] width 5 height 8
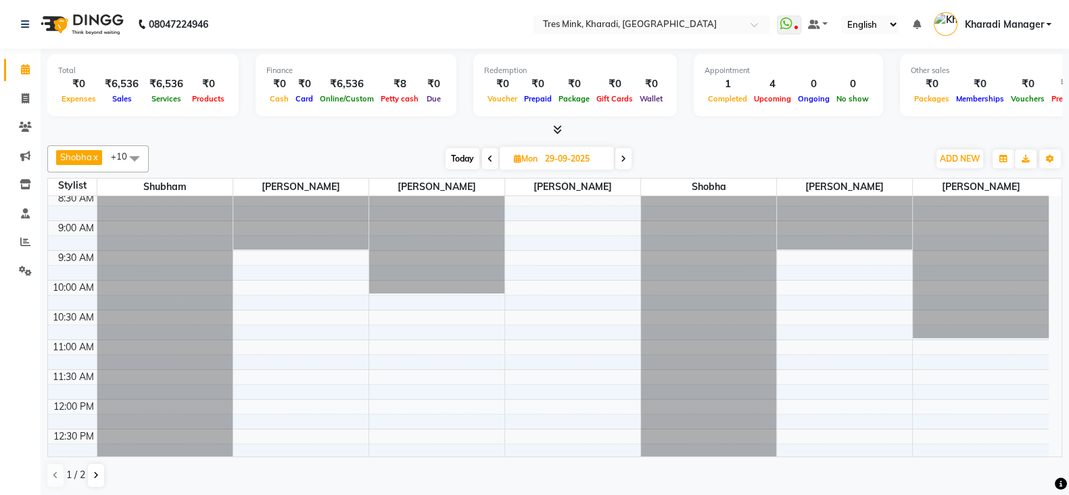
scroll to position [225, 0]
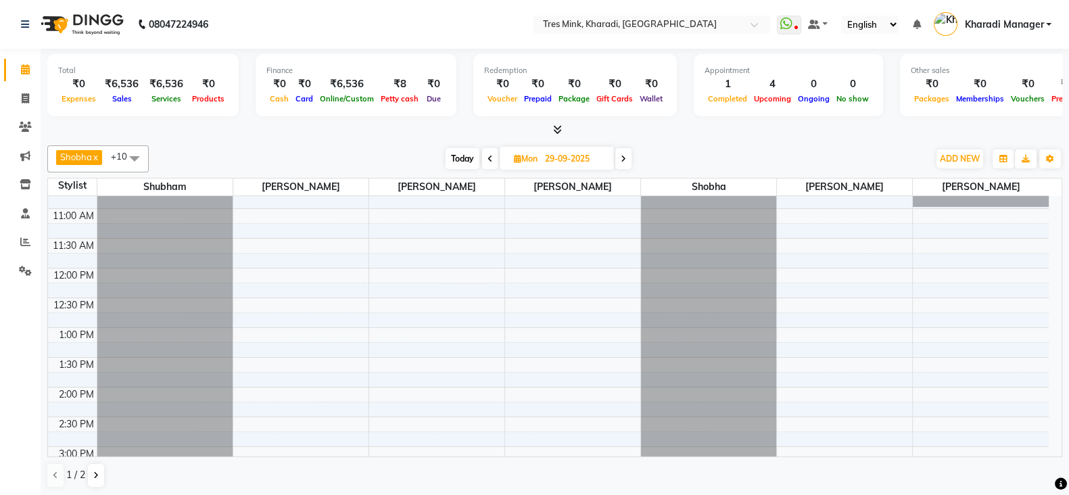
click at [486, 159] on span at bounding box center [490, 158] width 16 height 21
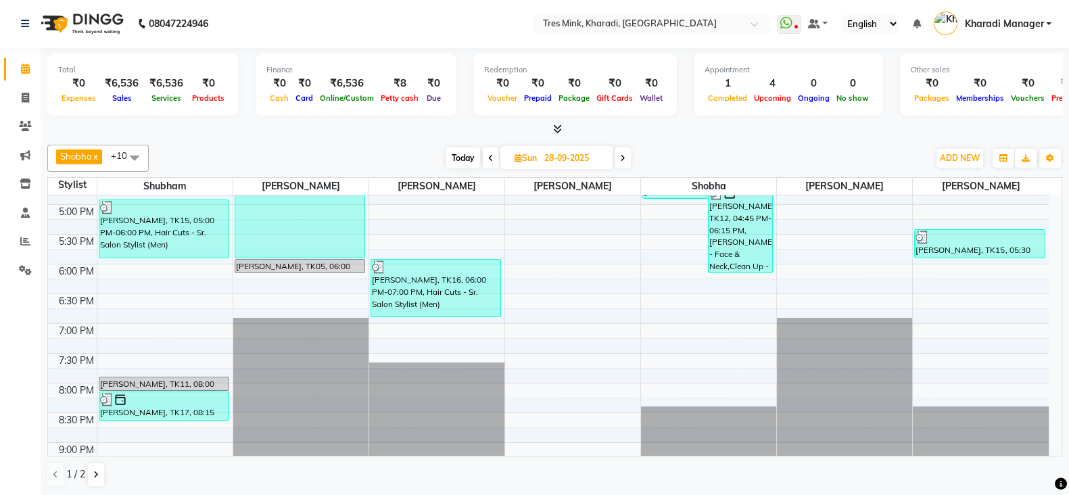
scroll to position [683, 0]
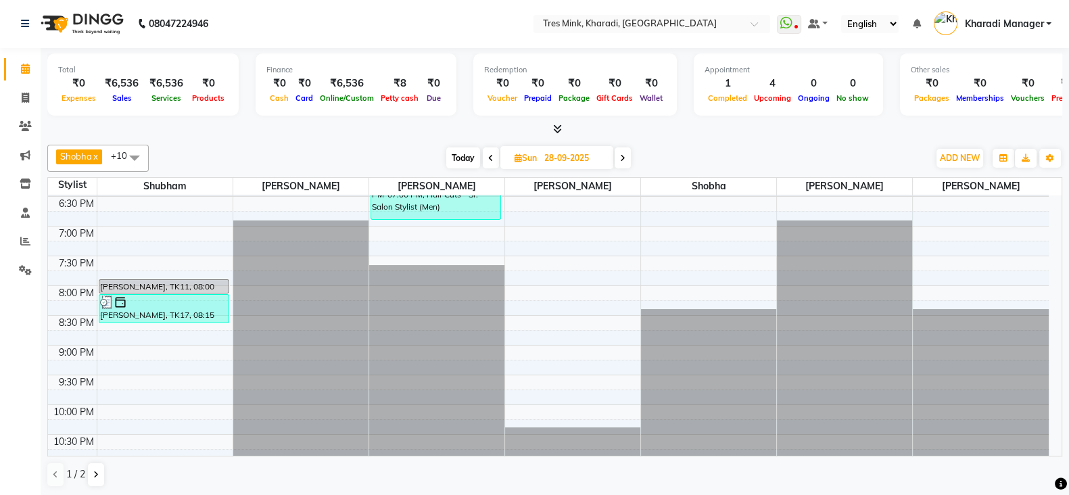
click at [472, 153] on span "Today" at bounding box center [463, 157] width 34 height 21
type input "02-10-2025"
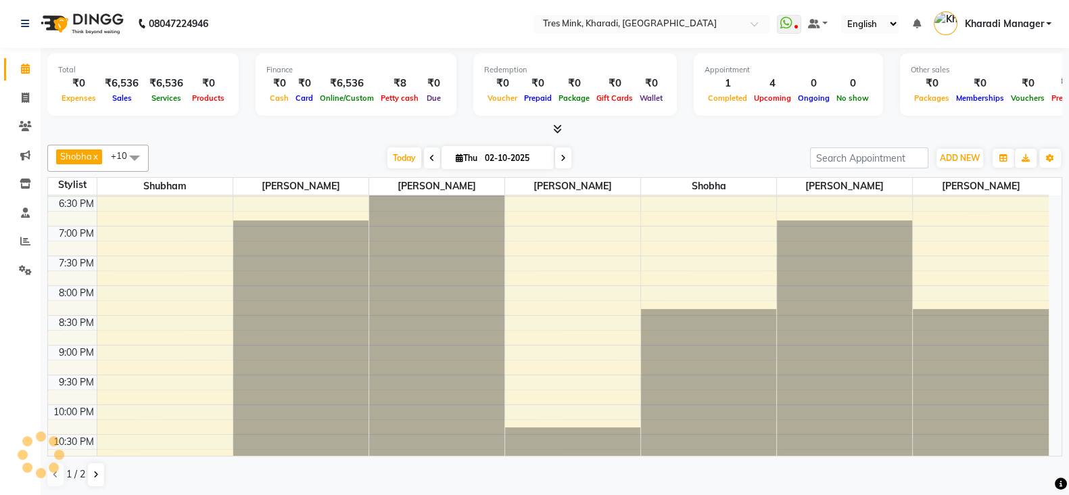
scroll to position [296, 0]
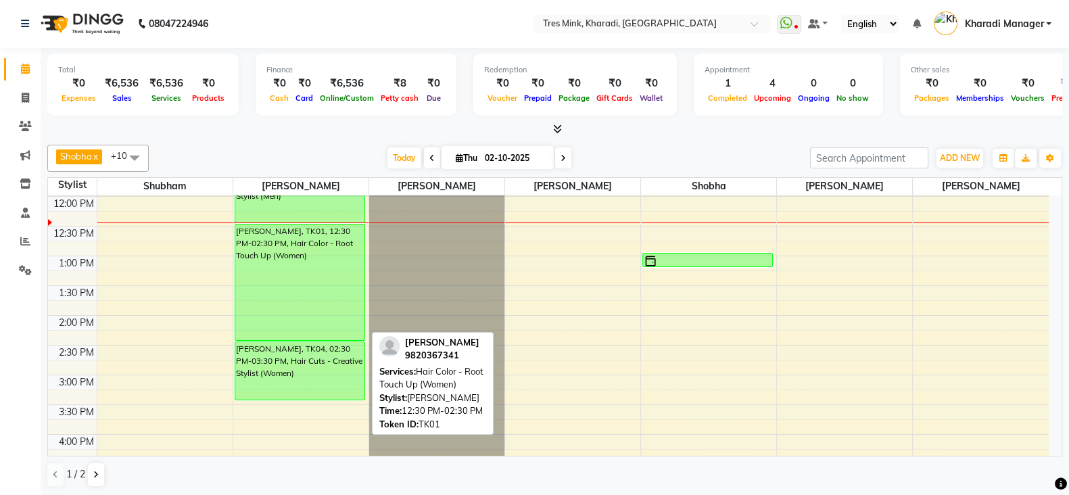
click at [246, 231] on div "[PERSON_NAME], TK01, 12:30 PM-02:30 PM, Hair Color - Root Touch Up (Women)" at bounding box center [299, 283] width 129 height 116
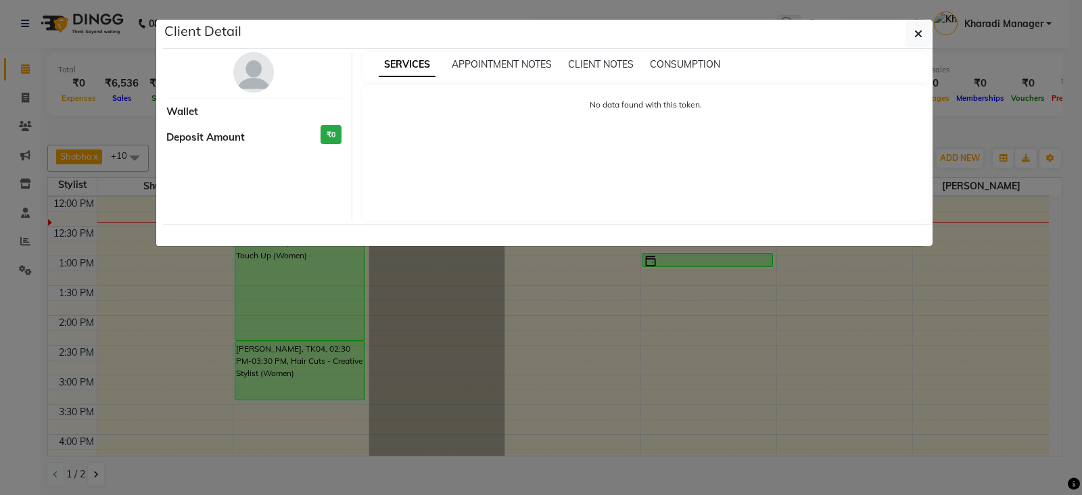
select select "6"
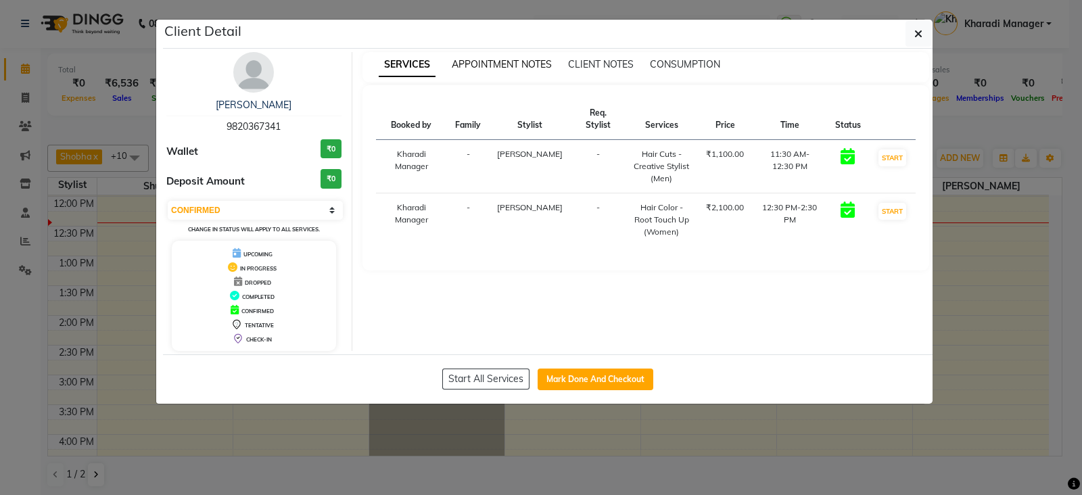
click at [499, 66] on span "APPOINTMENT NOTES" at bounding box center [502, 64] width 100 height 12
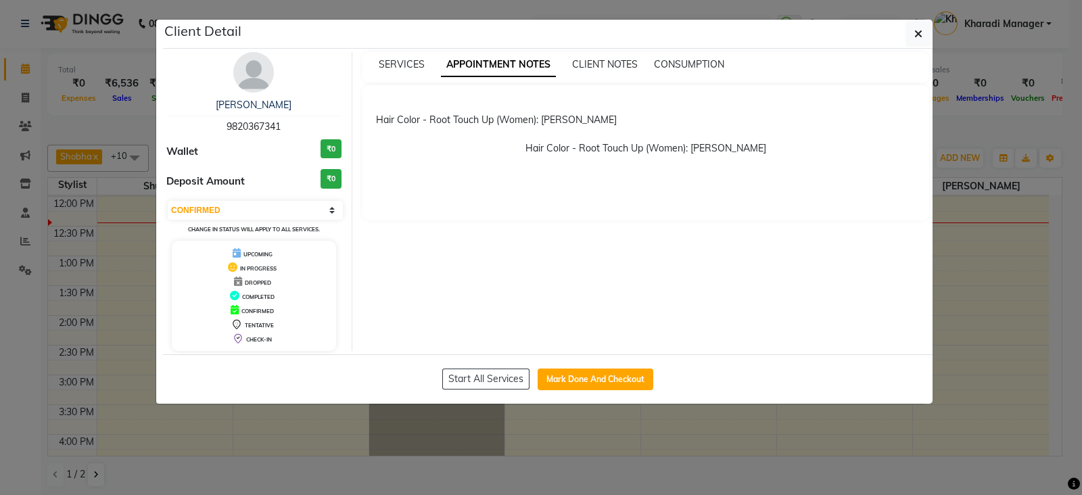
click at [751, 461] on ngb-modal-window "Client Detail Navaz Bharucha Panchshil 9820367341 Wallet ₹0 Deposit Amount ₹0 S…" at bounding box center [541, 247] width 1082 height 495
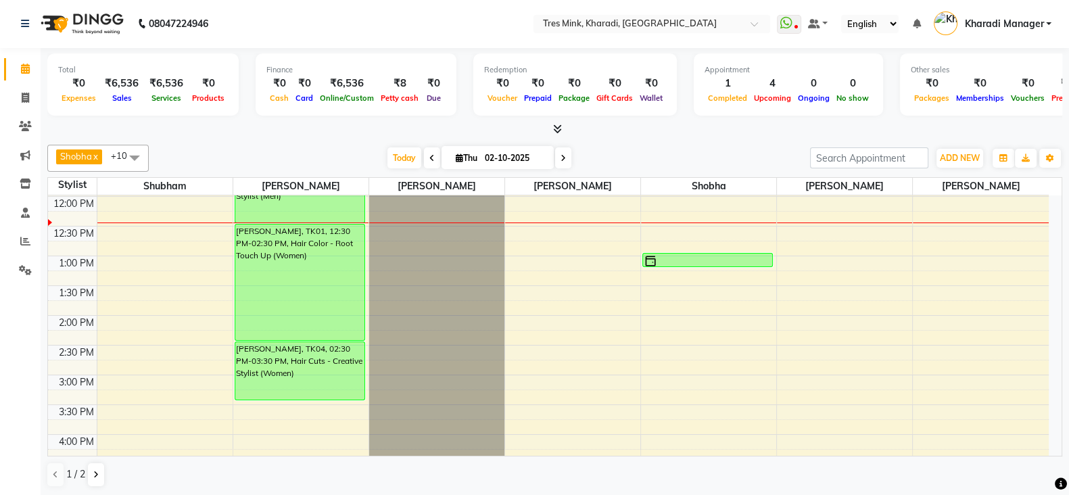
scroll to position [127, 0]
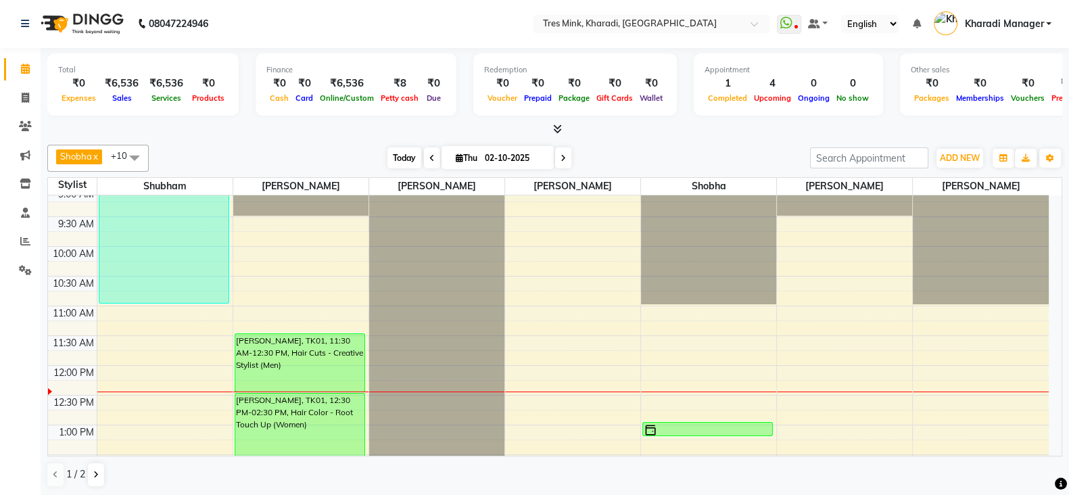
click at [408, 157] on span "Today" at bounding box center [405, 157] width 34 height 21
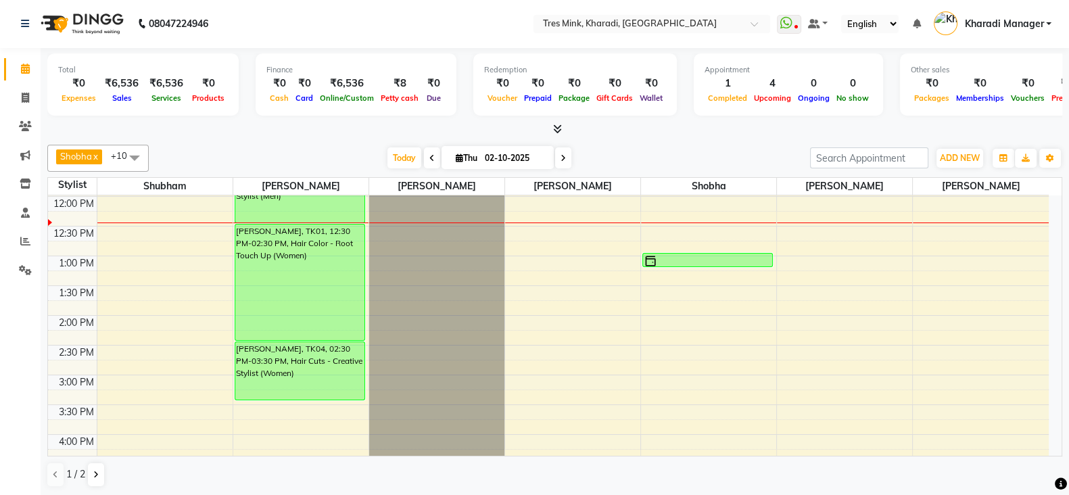
click at [560, 122] on span at bounding box center [555, 129] width 14 height 14
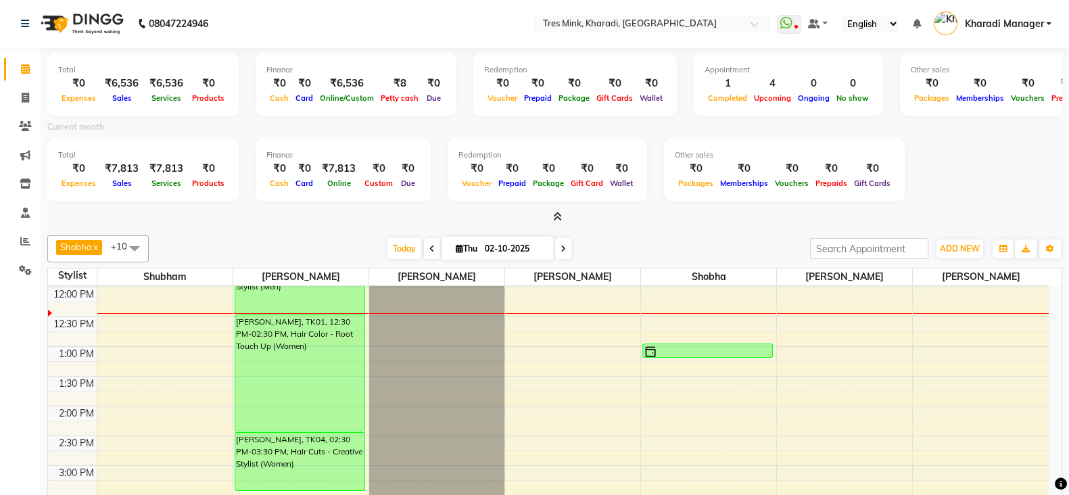
click at [555, 223] on span at bounding box center [555, 217] width 14 height 14
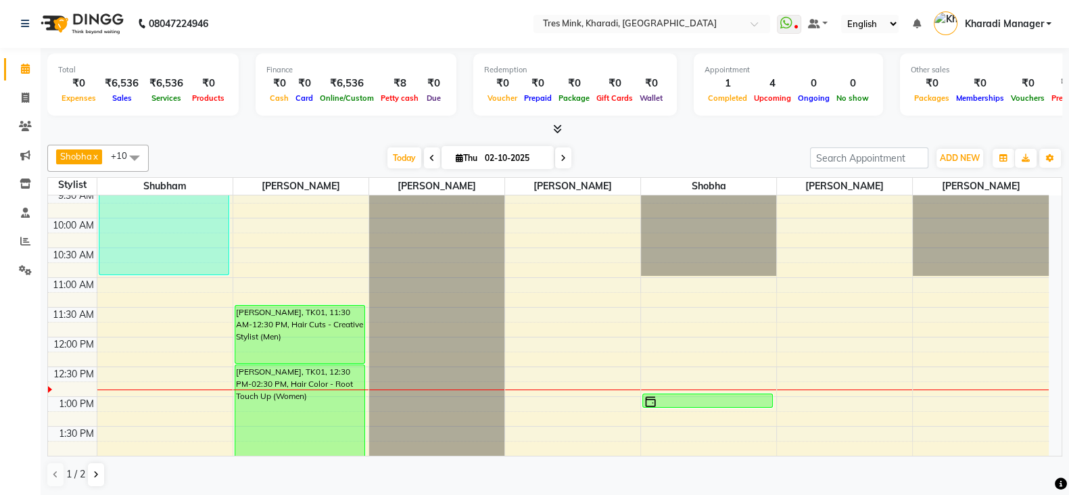
scroll to position [64, 0]
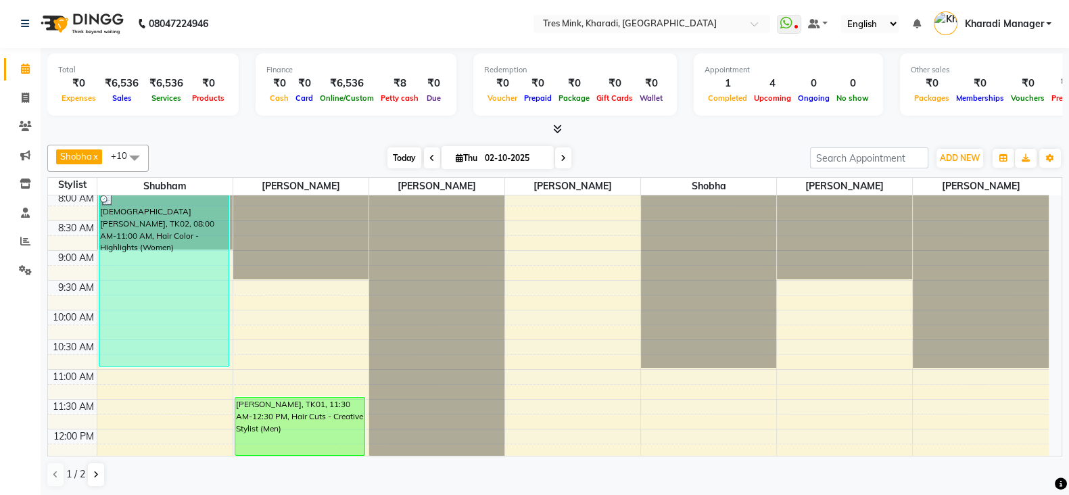
click at [390, 153] on span "Today" at bounding box center [405, 157] width 34 height 21
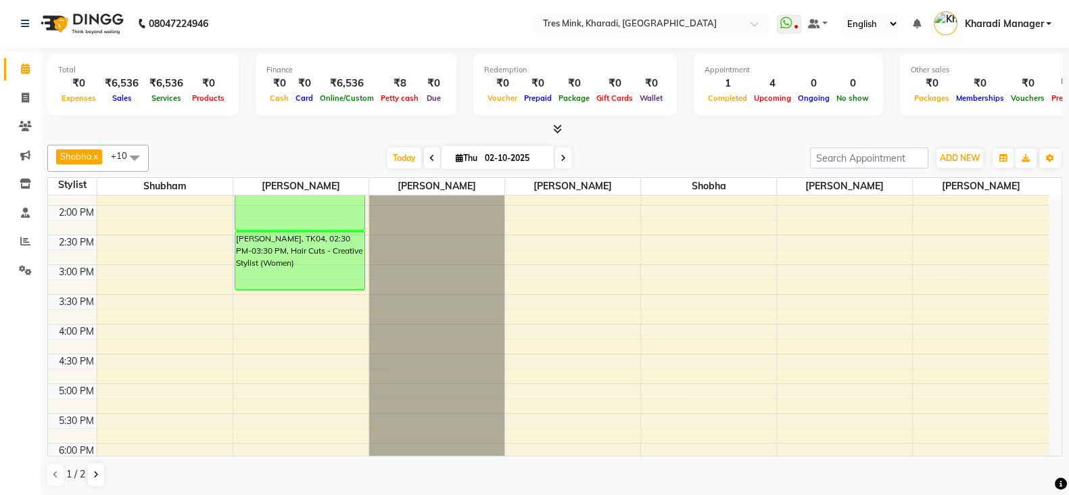
scroll to position [409, 0]
click at [311, 293] on div "7:00 AM 7:30 AM 8:00 AM 8:30 AM 9:00 AM 9:30 AM 10:00 AM 10:30 AM 11:00 AM 11:3…" at bounding box center [548, 262] width 1001 height 952
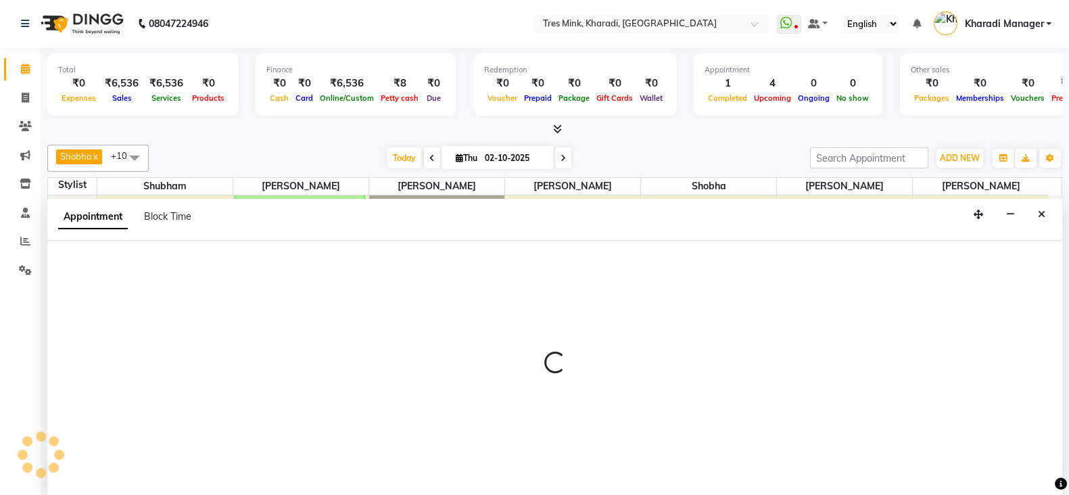
select select "89463"
select select "tentative"
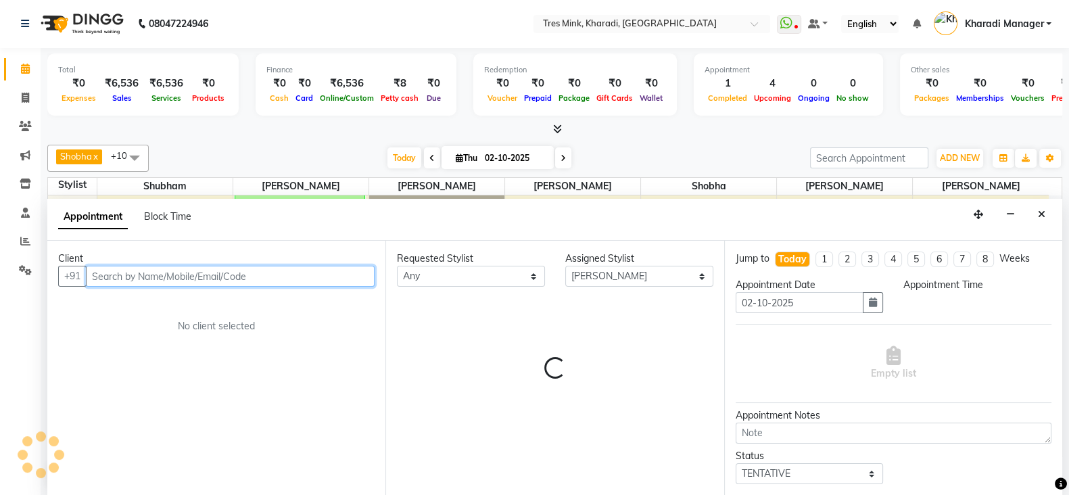
select select "930"
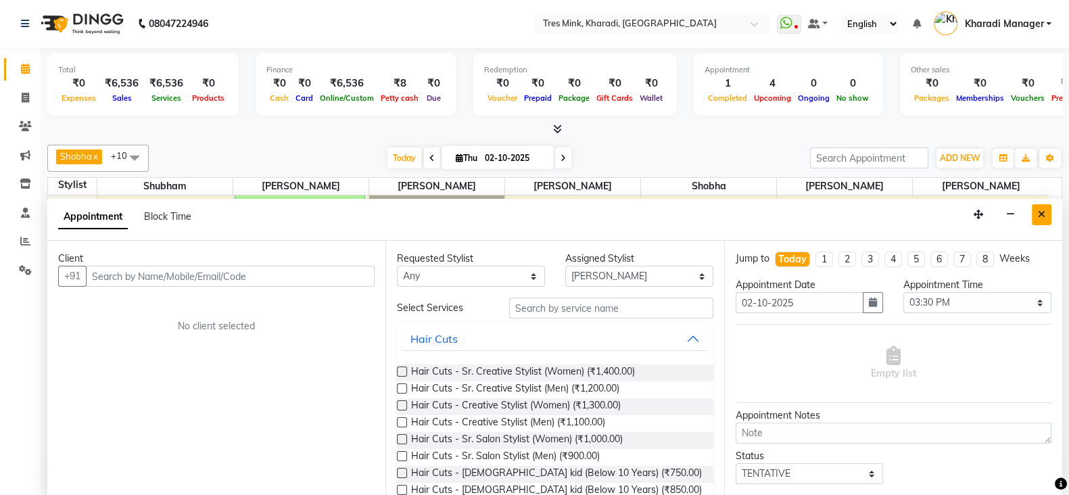
click at [1040, 204] on button "Close" at bounding box center [1042, 214] width 20 height 21
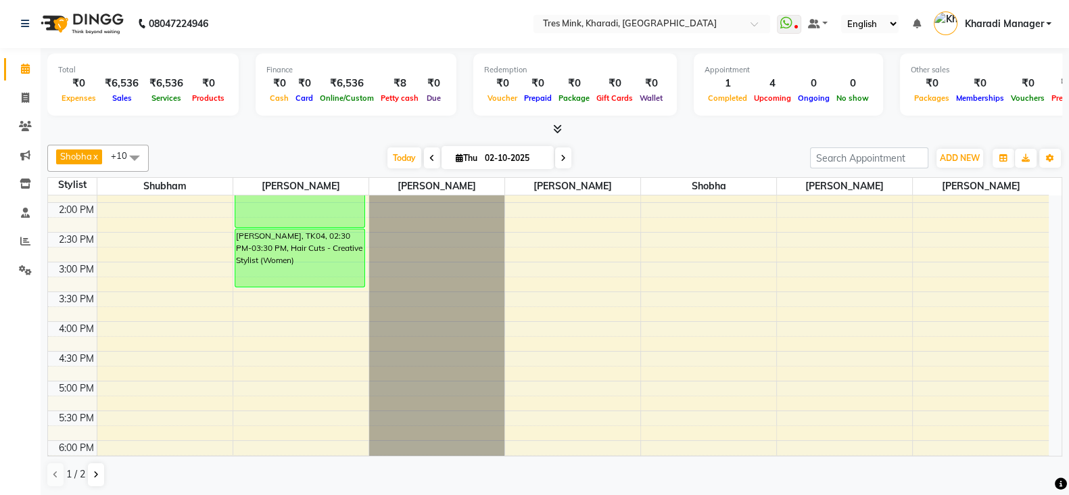
click at [175, 234] on div "7:00 AM 7:30 AM 8:00 AM 8:30 AM 9:00 AM 9:30 AM 10:00 AM 10:30 AM 11:00 AM 11:3…" at bounding box center [548, 262] width 1001 height 952
select select "75009"
select select "tentative"
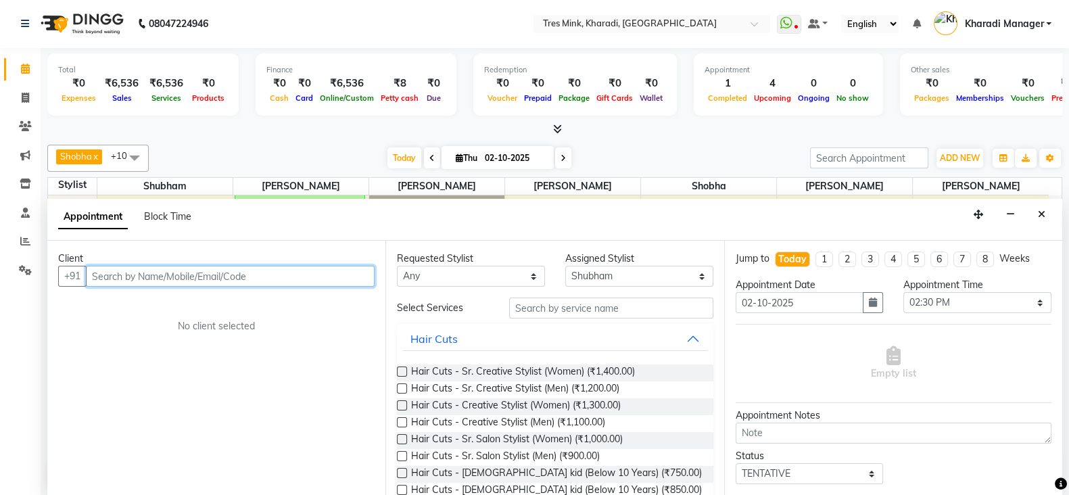
scroll to position [0, 0]
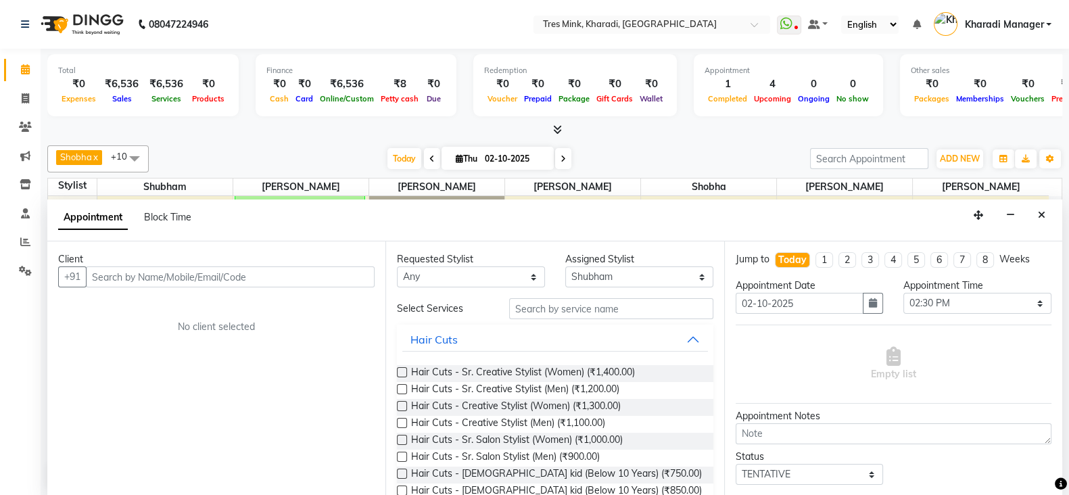
drag, startPoint x: 1000, startPoint y: 312, endPoint x: 998, endPoint y: 302, distance: 10.3
click at [998, 309] on div "Appointment Time Select 08:00 AM 08:15 AM 08:30 AM 08:45 AM 09:00 AM 09:15 AM 0…" at bounding box center [977, 302] width 168 height 46
click at [998, 302] on select "Select 08:00 AM 08:15 AM 08:30 AM 08:45 AM 09:00 AM 09:15 AM 09:30 AM 09:45 AM …" at bounding box center [978, 303] width 148 height 21
select select "780"
click at [904, 293] on select "Select 08:00 AM 08:15 AM 08:30 AM 08:45 AM 09:00 AM 09:15 AM 09:30 AM 09:45 AM …" at bounding box center [978, 303] width 148 height 21
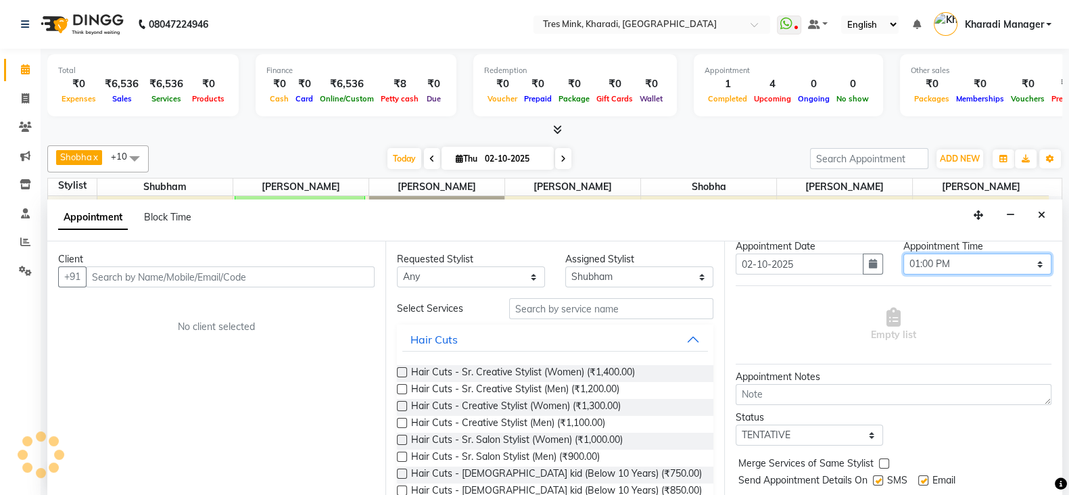
scroll to position [56, 0]
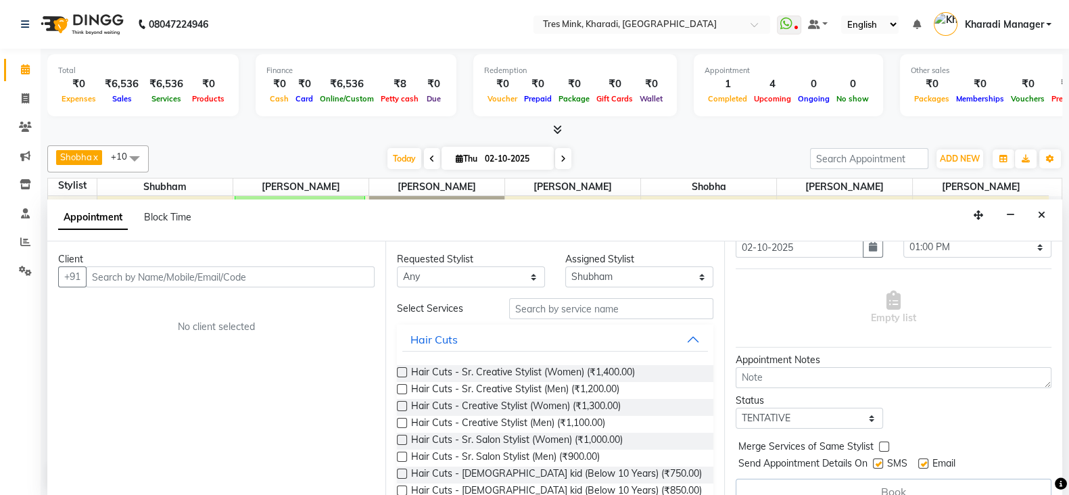
click at [325, 263] on div "Client" at bounding box center [216, 259] width 317 height 14
click at [328, 282] on input "text" at bounding box center [230, 276] width 289 height 21
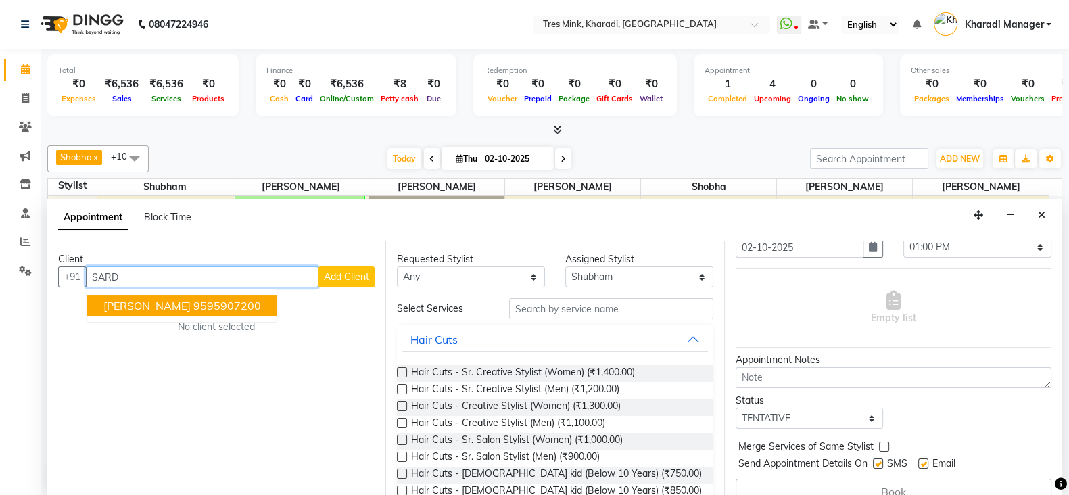
click at [300, 270] on input "SARD" at bounding box center [202, 276] width 233 height 21
type input "S"
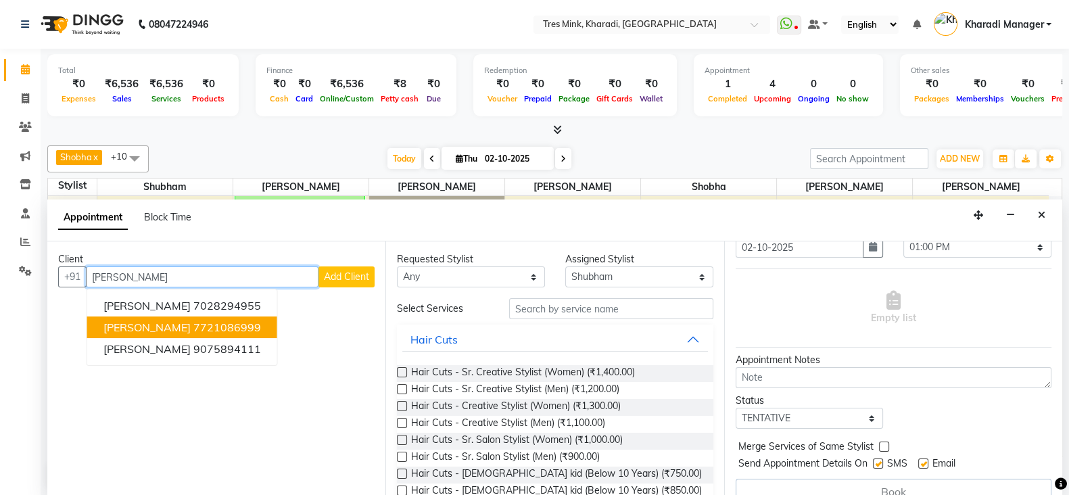
click at [189, 323] on span "[PERSON_NAME]" at bounding box center [146, 328] width 87 height 14
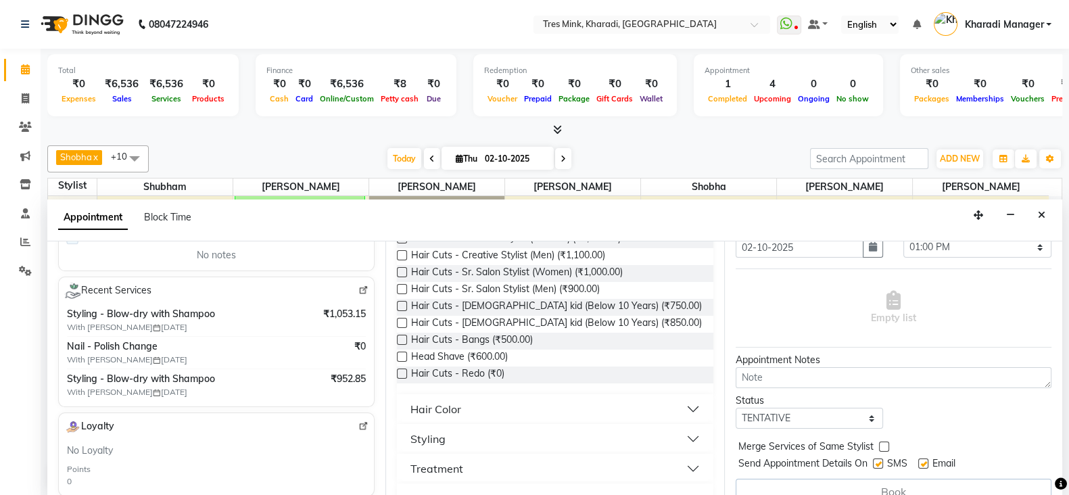
scroll to position [225, 0]
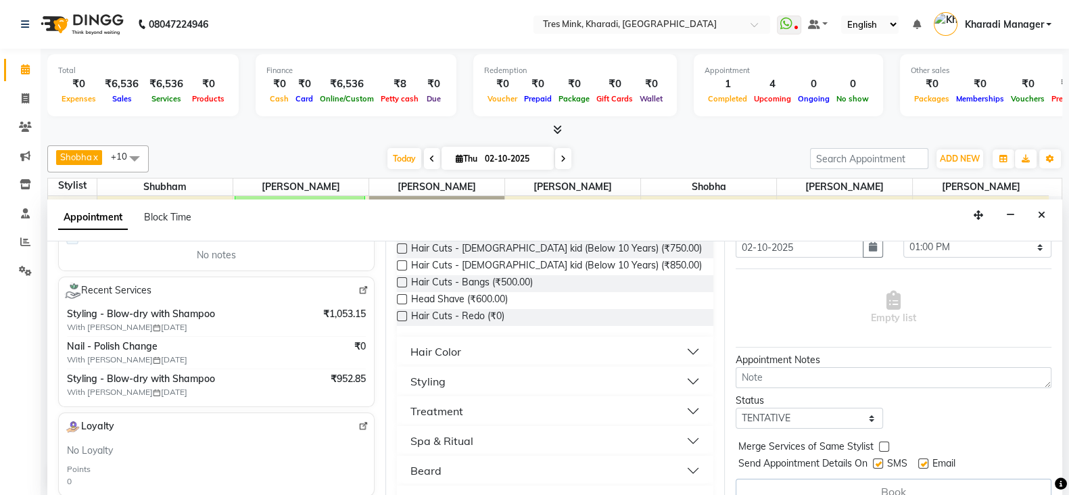
type input "7721086999"
click at [430, 379] on div "Styling" at bounding box center [428, 381] width 35 height 16
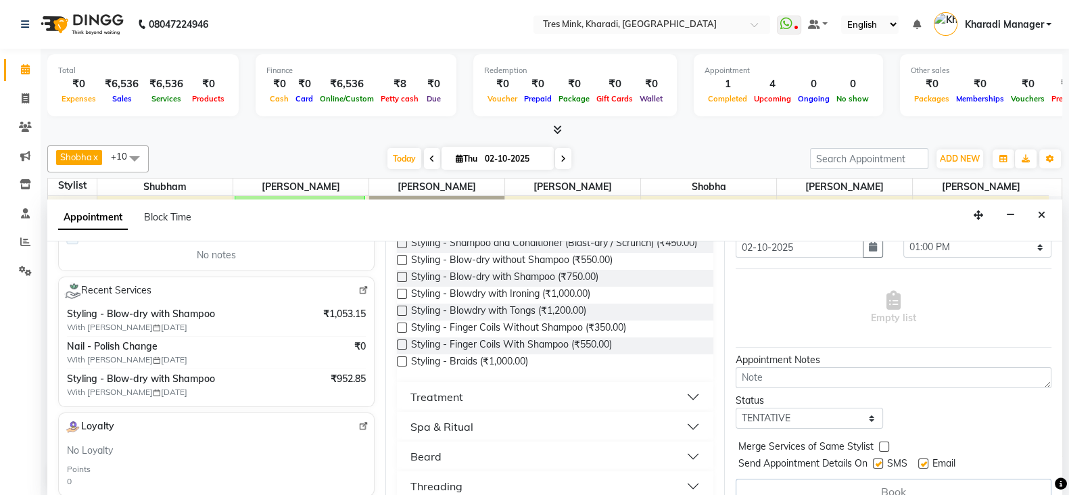
scroll to position [338, 0]
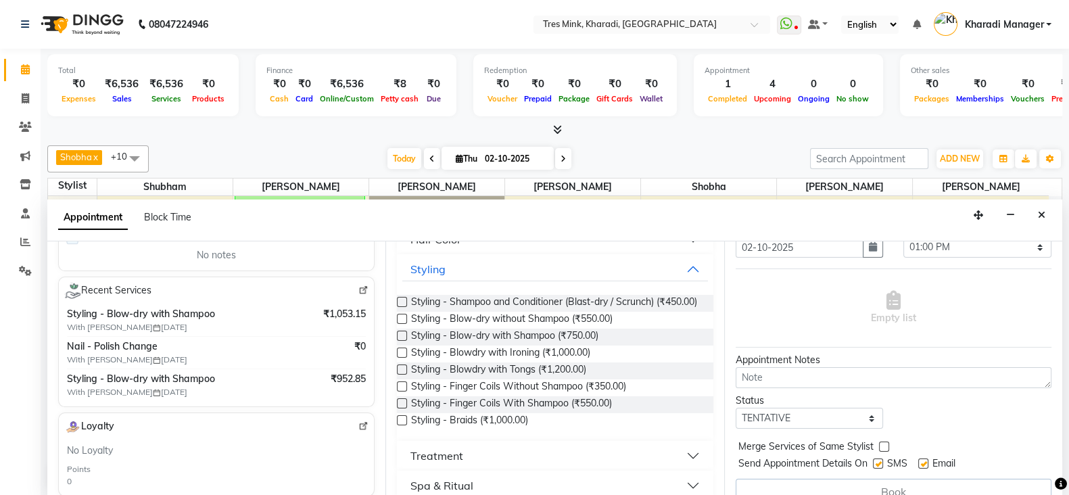
click at [402, 341] on label at bounding box center [402, 336] width 10 height 10
click at [402, 342] on input "checkbox" at bounding box center [401, 337] width 9 height 9
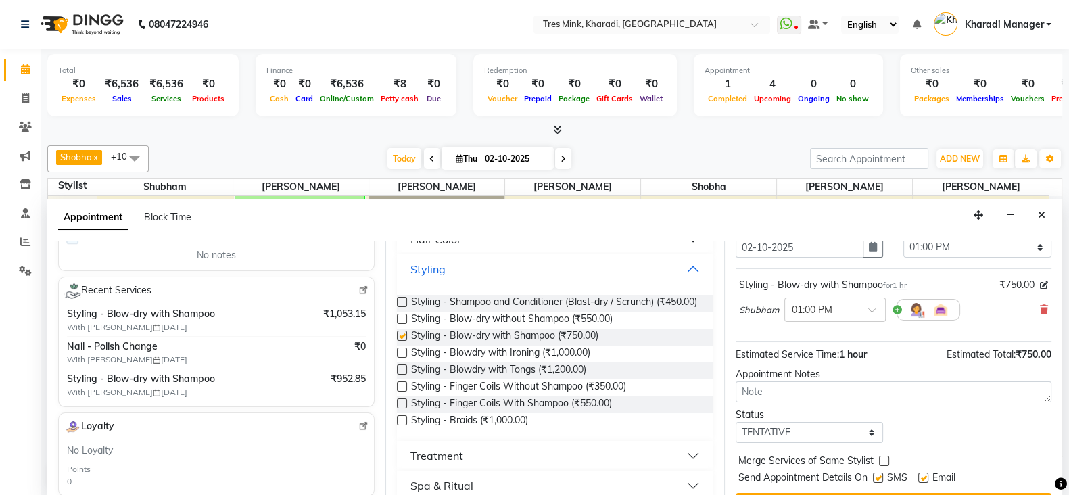
checkbox input "false"
click at [856, 393] on textarea at bounding box center [894, 391] width 316 height 21
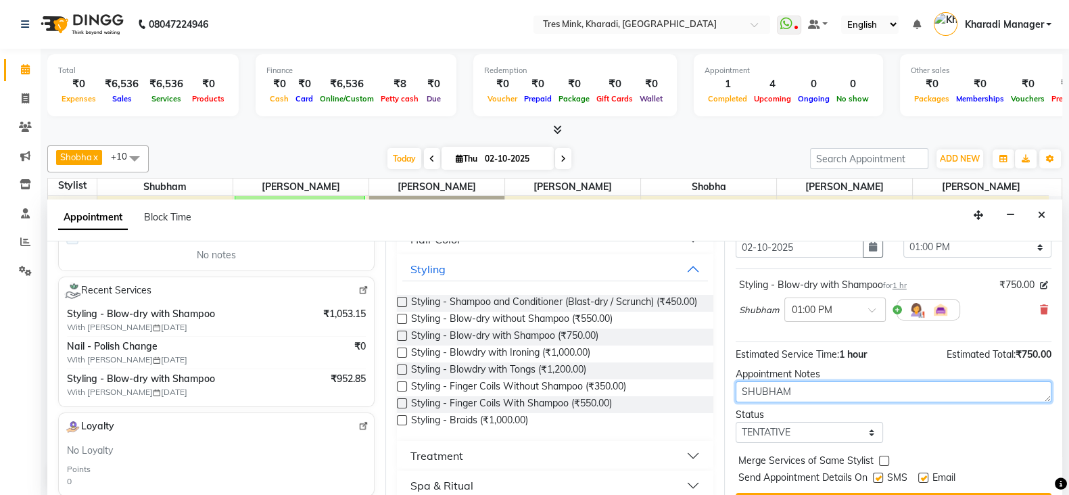
type textarea "SHUBHAM"
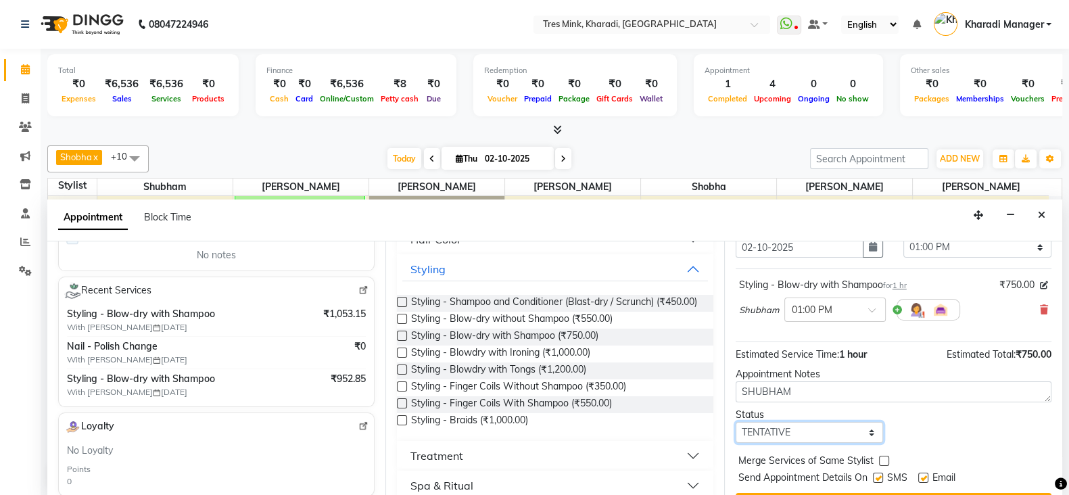
click at [834, 436] on select "Select TENTATIVE CONFIRM CHECK-IN UPCOMING" at bounding box center [810, 432] width 148 height 21
select select "confirm booking"
click at [736, 422] on select "Select TENTATIVE CONFIRM CHECK-IN UPCOMING" at bounding box center [810, 432] width 148 height 21
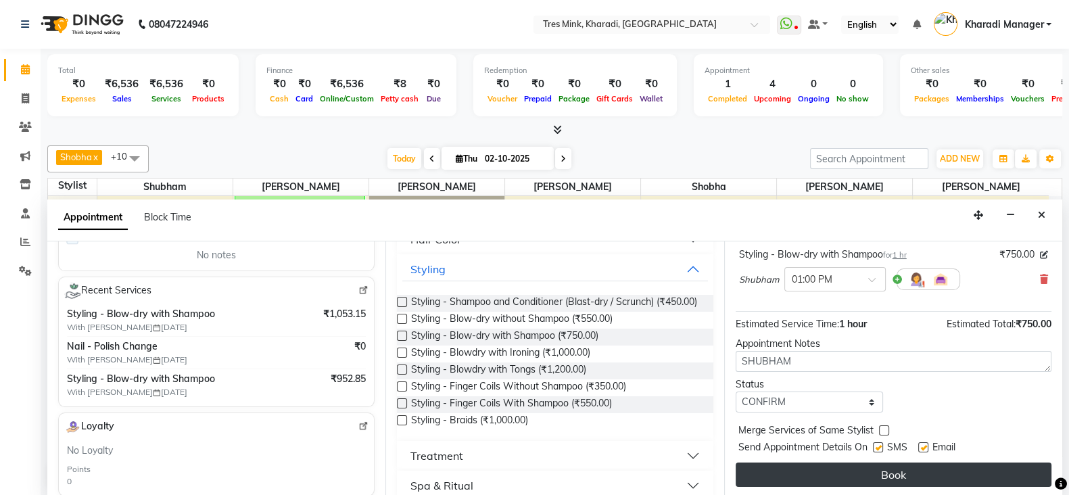
click at [858, 482] on button "Book" at bounding box center [894, 475] width 316 height 24
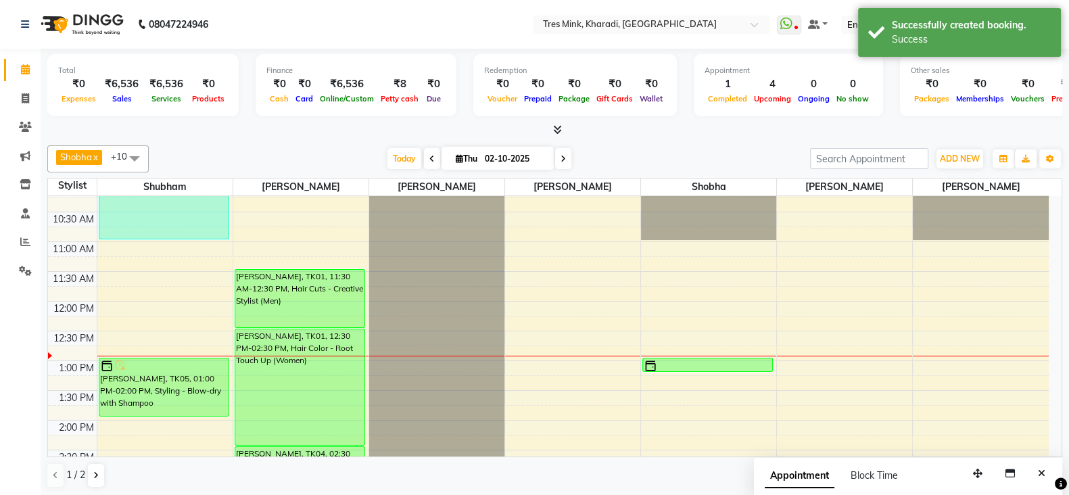
scroll to position [183, 0]
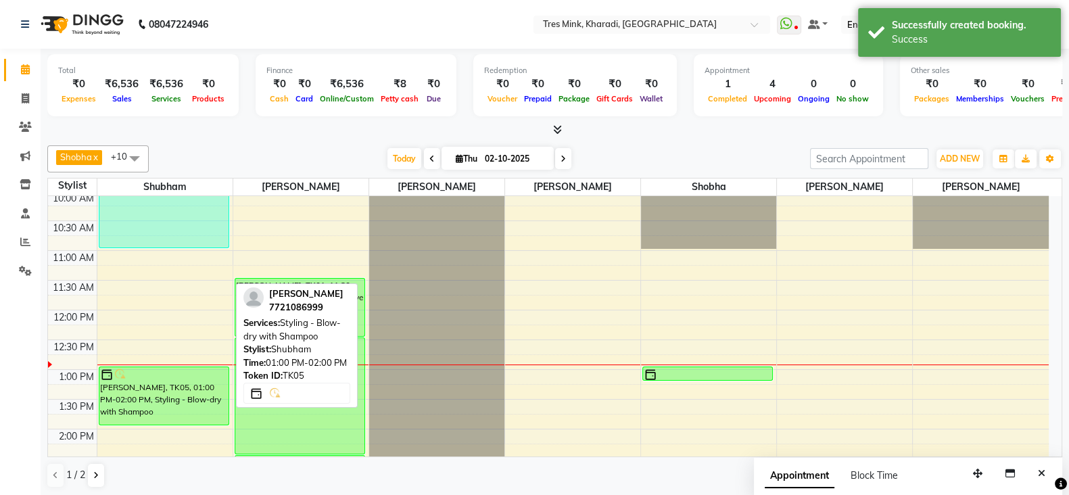
click at [213, 380] on div "Shraddha Mankame Panchshil, TK05, 01:00 PM-02:00 PM, Styling - Blow-dry with Sh…" at bounding box center [163, 395] width 129 height 57
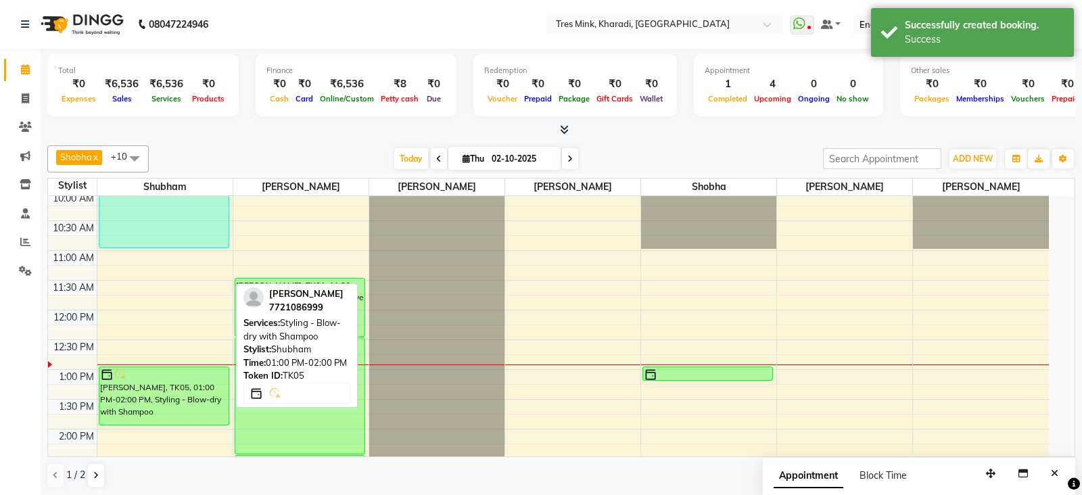
select select "6"
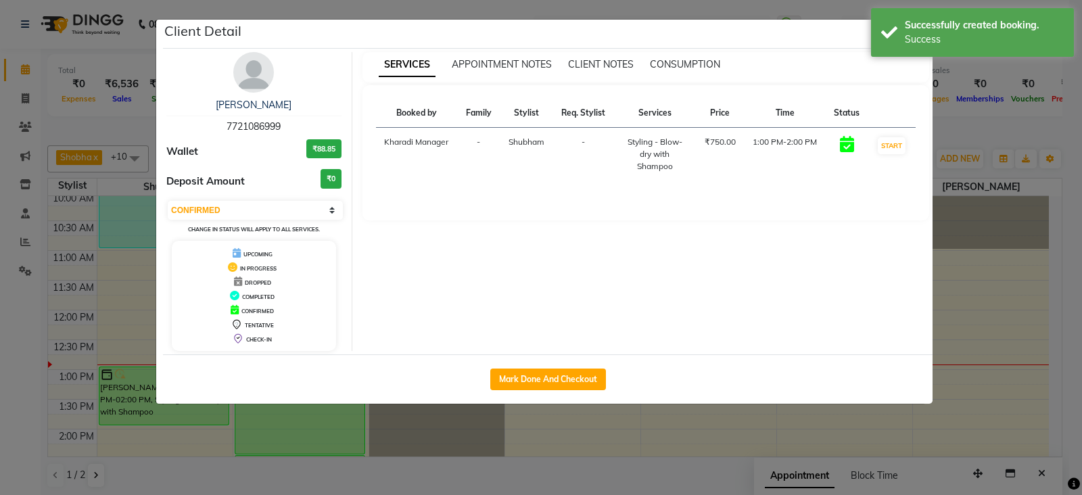
click at [260, 83] on img at bounding box center [253, 72] width 41 height 41
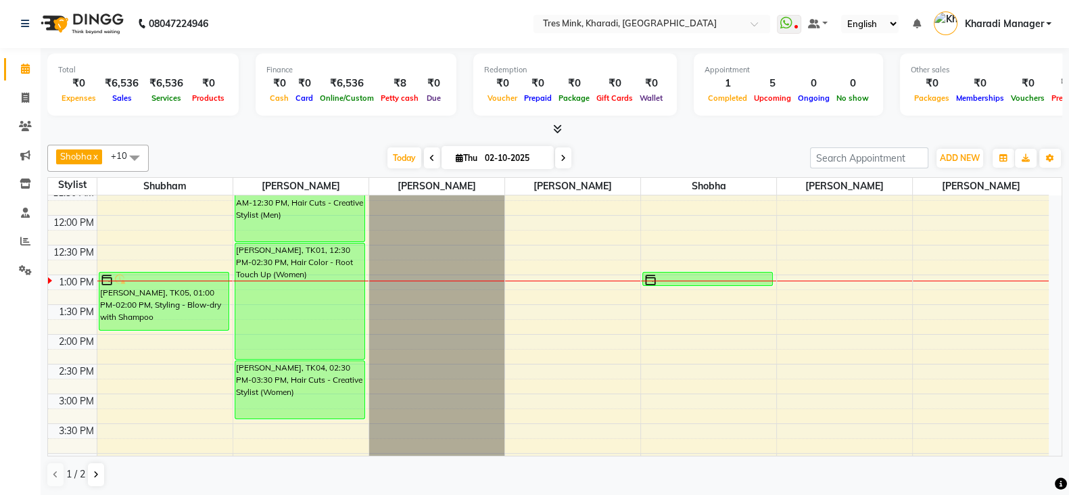
scroll to position [225, 0]
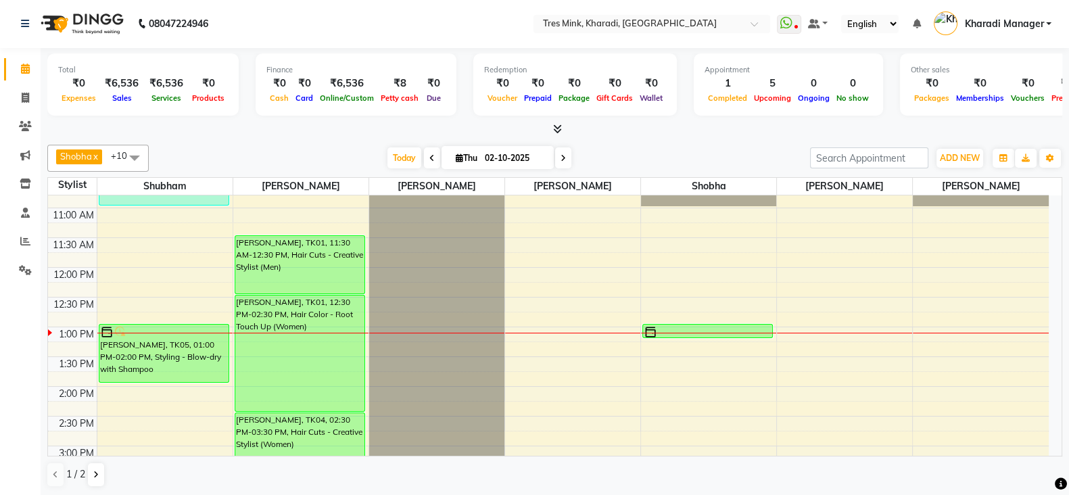
click at [984, 251] on div "7:00 AM 7:30 AM 8:00 AM 8:30 AM 9:00 AM 9:30 AM 10:00 AM 10:30 AM 11:00 AM 11:3…" at bounding box center [548, 446] width 1001 height 952
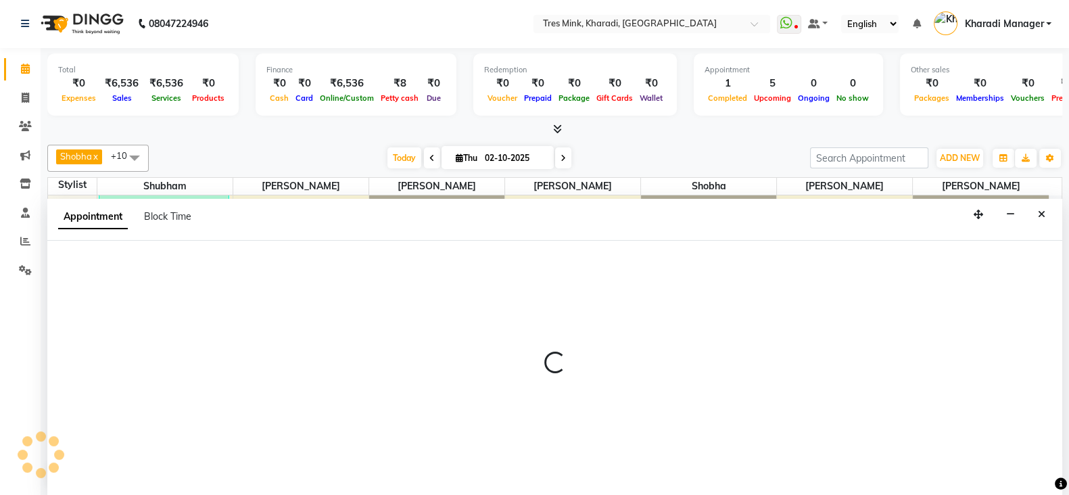
select select "88278"
select select "tentative"
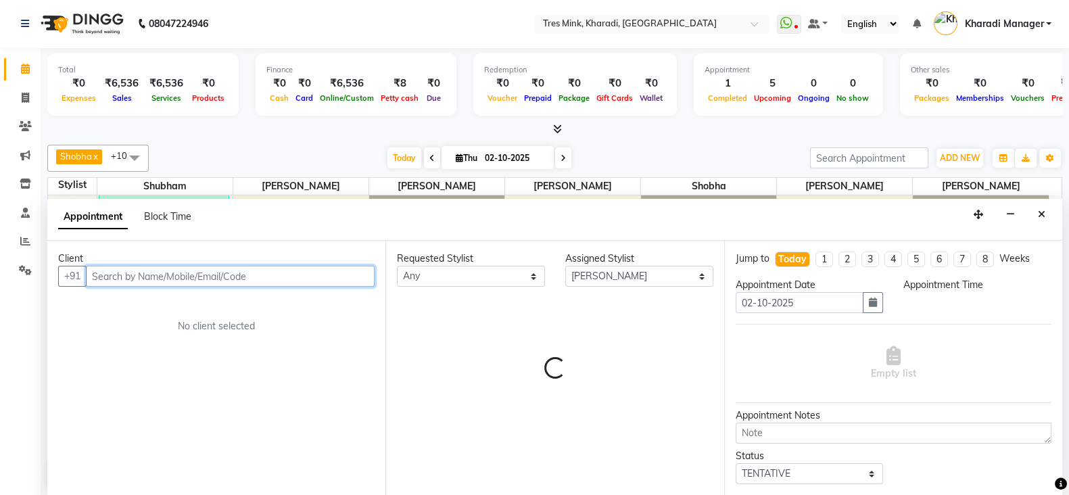
select select "705"
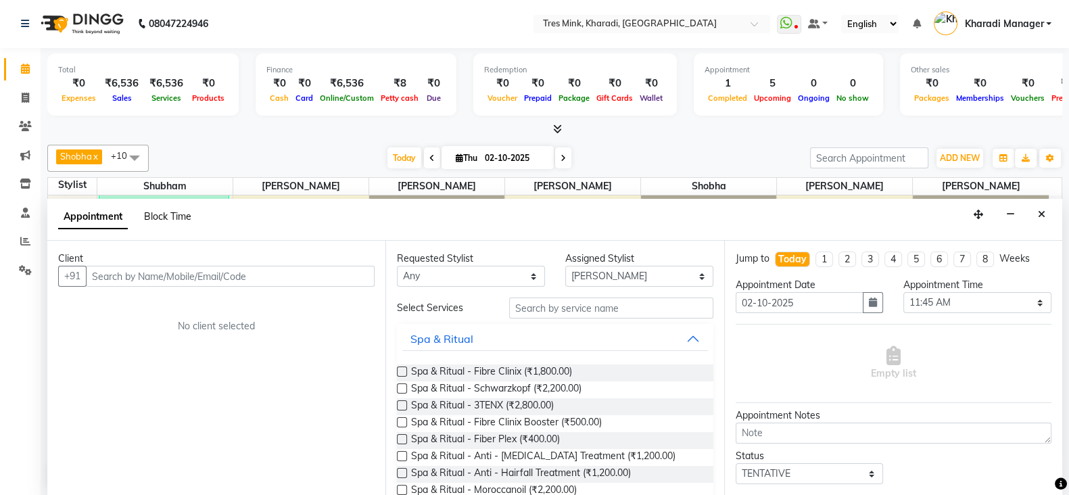
click at [179, 216] on span "Block Time" at bounding box center [167, 216] width 47 height 12
select select "88278"
select select "705"
select select "720"
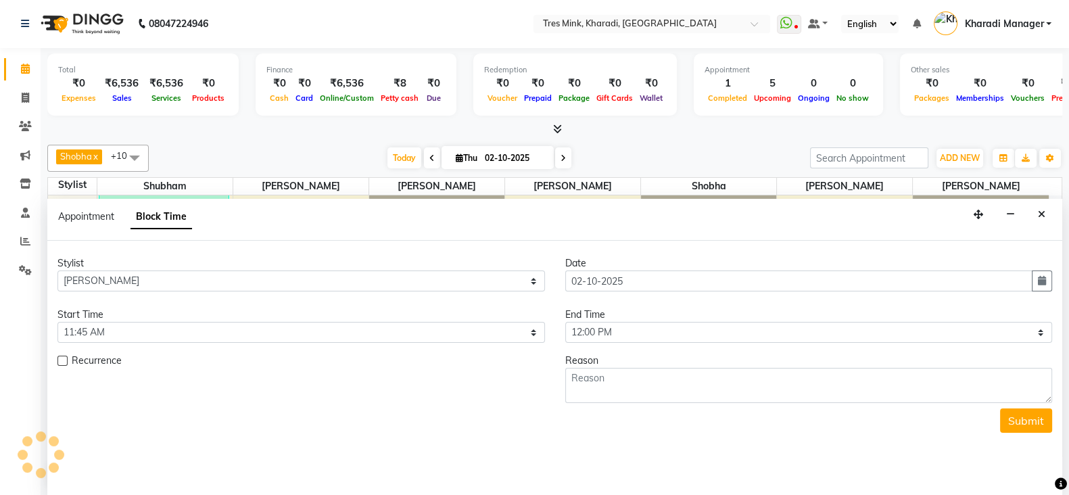
scroll to position [355, 0]
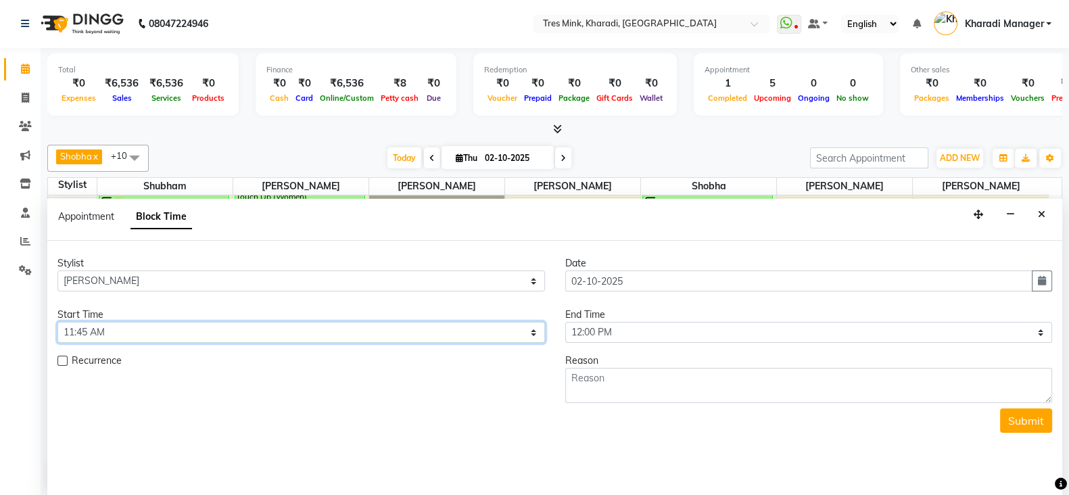
click at [200, 332] on select "Select 08:00 AM 08:15 AM 08:30 AM 08:45 AM 09:00 AM 09:15 AM 09:30 AM 09:45 AM …" at bounding box center [301, 332] width 488 height 21
select select "480"
click at [57, 322] on select "Select 08:00 AM 08:15 AM 08:30 AM 08:45 AM 09:00 AM 09:15 AM 09:30 AM 09:45 AM …" at bounding box center [301, 332] width 488 height 21
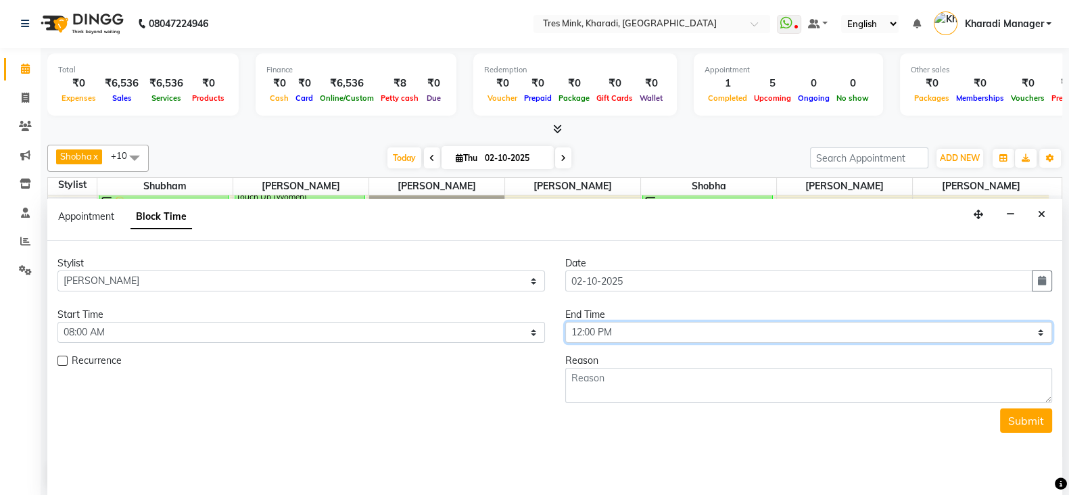
click at [620, 329] on select "Select 08:00 AM 08:15 AM 08:30 AM 08:45 AM 09:00 AM 09:15 AM 09:30 AM 09:45 AM …" at bounding box center [809, 332] width 488 height 21
click at [584, 330] on select "Select 08:00 AM 08:15 AM 08:30 AM 08:45 AM 09:00 AM 09:15 AM 09:30 AM 09:45 AM …" at bounding box center [809, 332] width 488 height 21
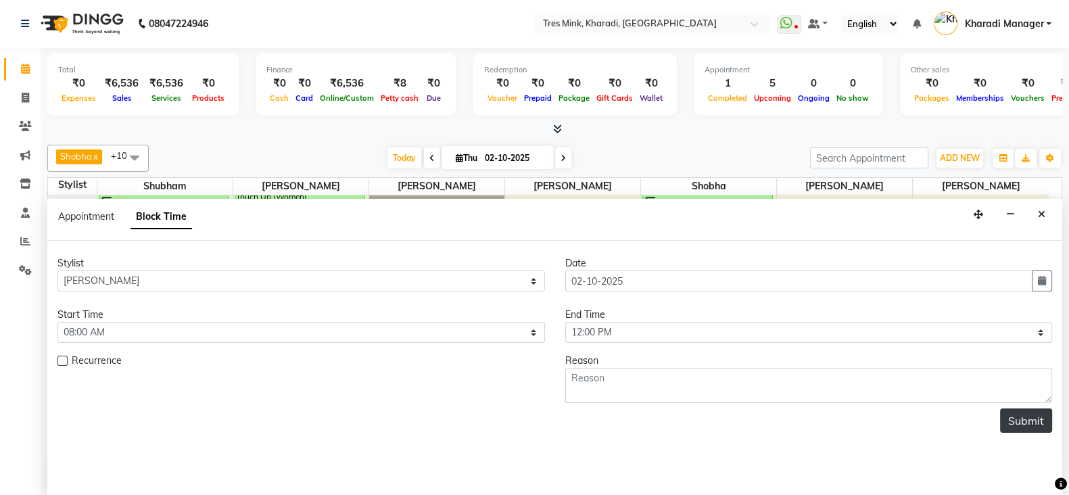
click at [1037, 421] on button "Submit" at bounding box center [1026, 421] width 52 height 24
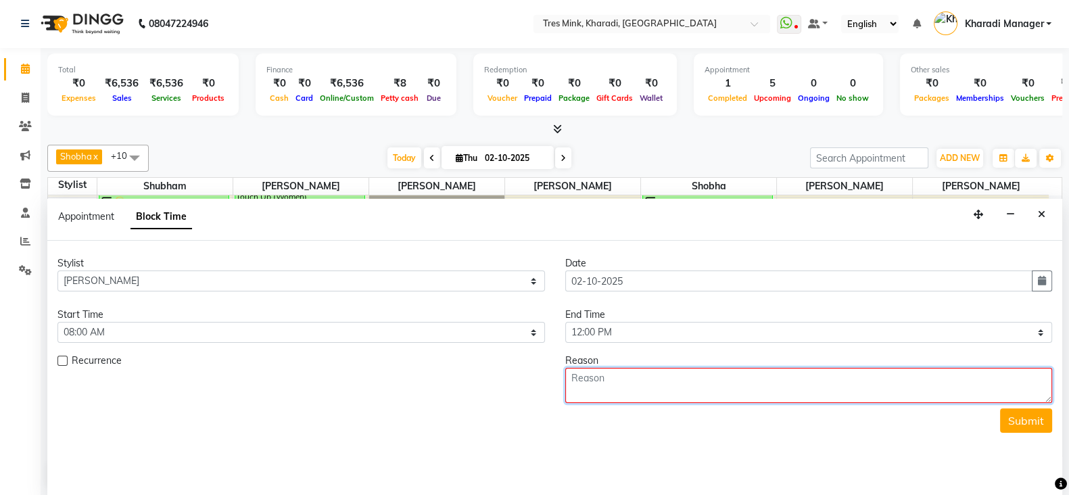
click at [730, 392] on textarea at bounding box center [809, 385] width 488 height 35
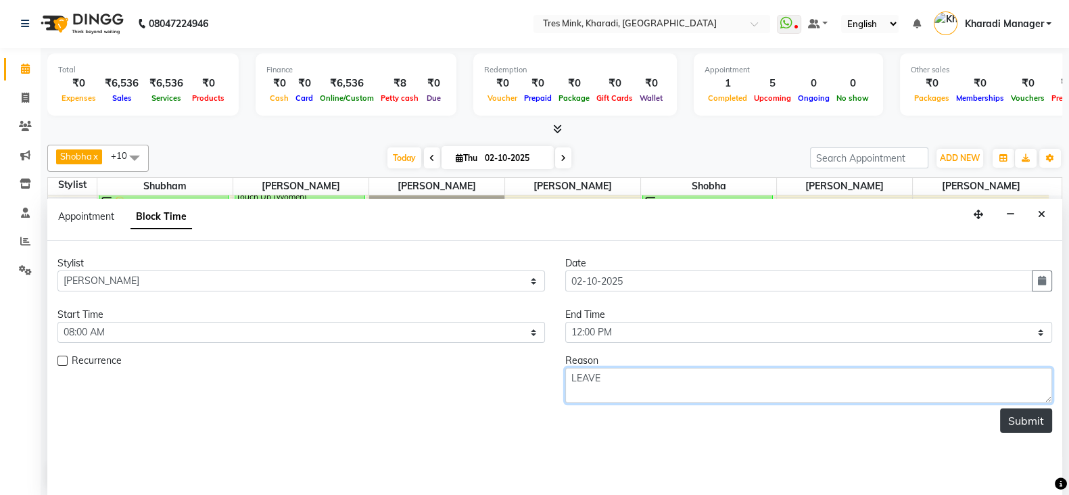
type textarea "LEAVE"
click at [1022, 414] on button "Submit" at bounding box center [1026, 421] width 52 height 24
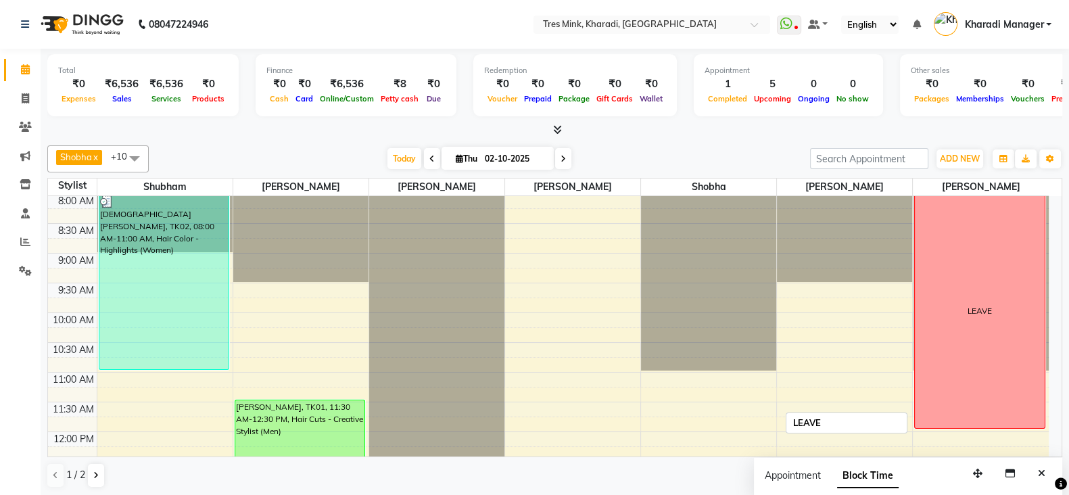
scroll to position [168, 0]
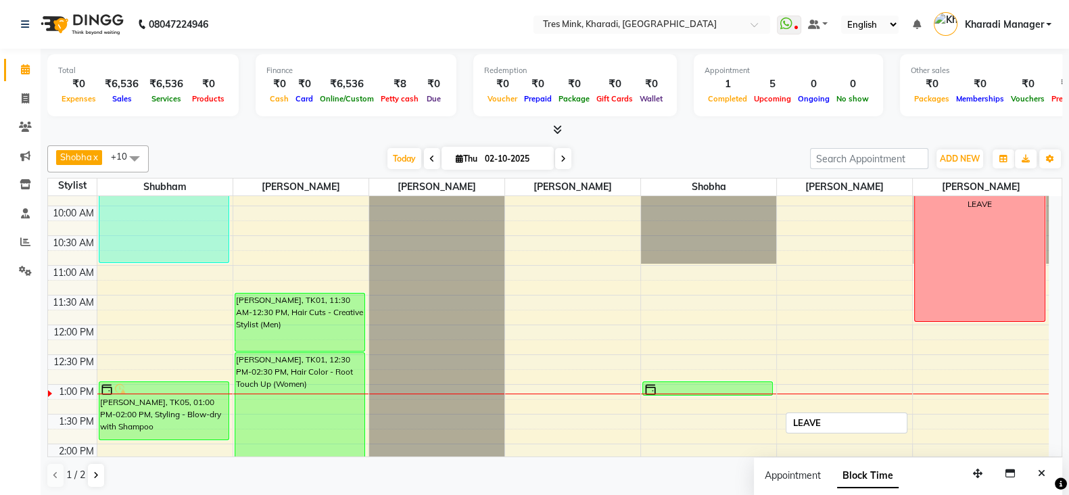
click at [971, 307] on div "LEAVE" at bounding box center [980, 204] width 130 height 234
click at [975, 282] on div "LEAVE" at bounding box center [980, 204] width 130 height 234
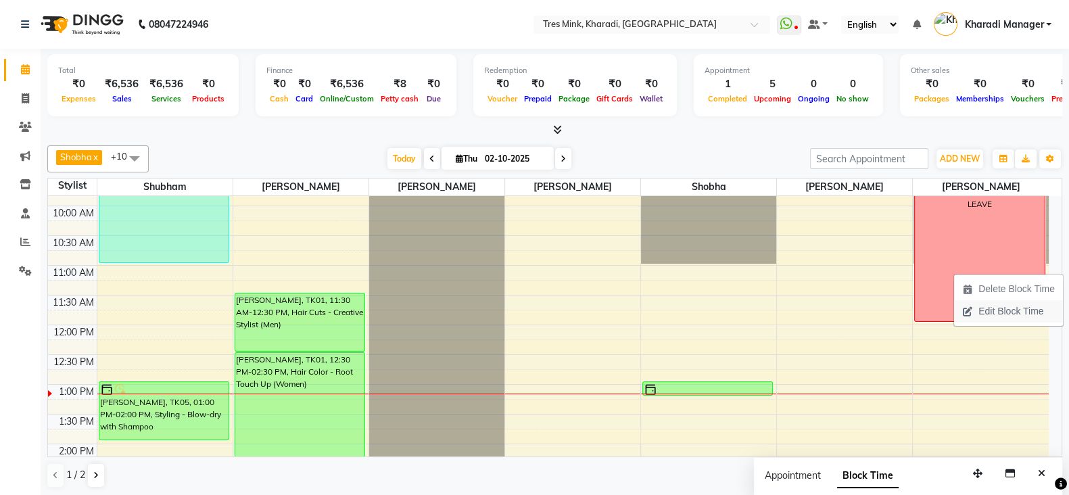
click at [969, 312] on icon "button" at bounding box center [967, 311] width 11 height 9
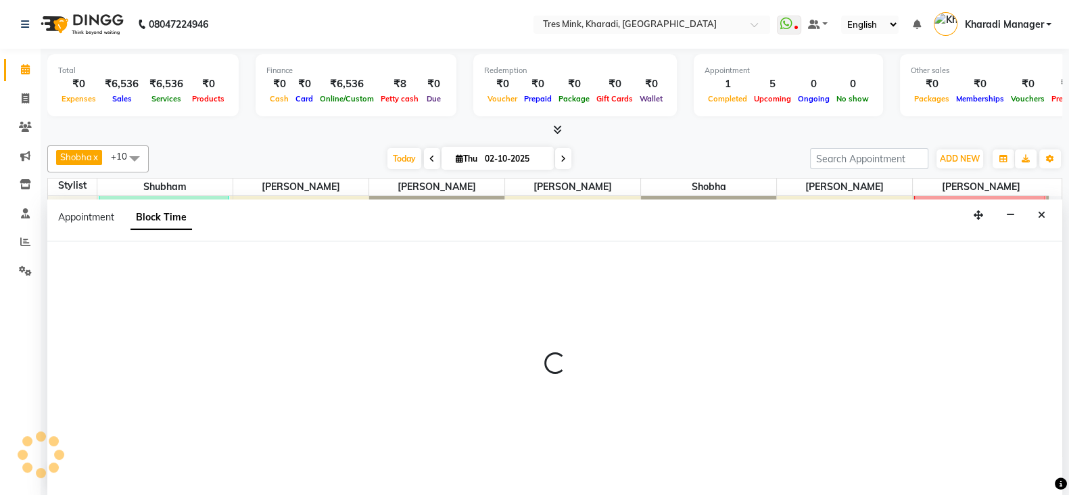
select select "88278"
select select "480"
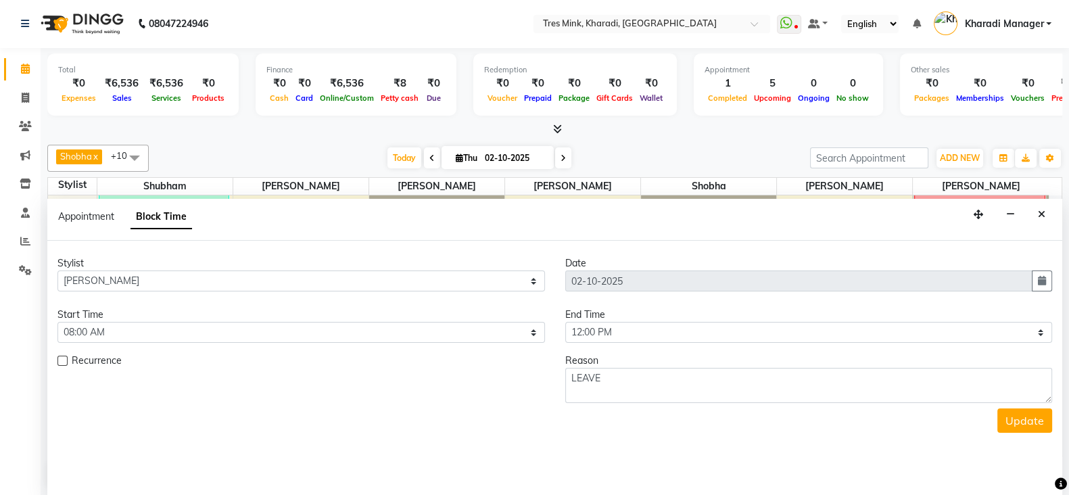
scroll to position [355, 0]
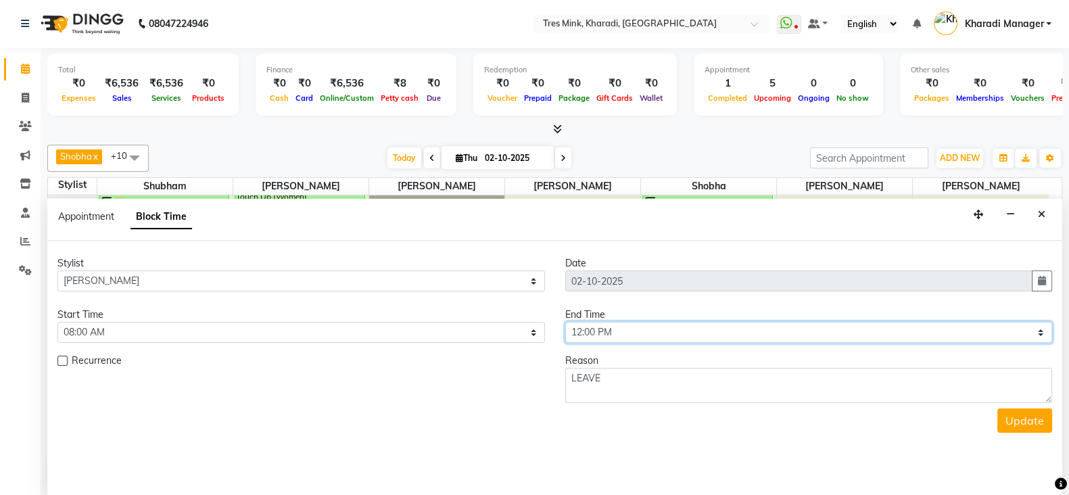
click at [666, 323] on select "Select 08:00 AM 08:15 AM 08:30 AM 08:45 AM 09:00 AM 09:15 AM 09:30 AM 09:45 AM …" at bounding box center [809, 332] width 488 height 21
select select "1200"
click at [565, 322] on select "Select 08:00 AM 08:15 AM 08:30 AM 08:45 AM 09:00 AM 09:15 AM 09:30 AM 09:45 AM …" at bounding box center [809, 332] width 488 height 21
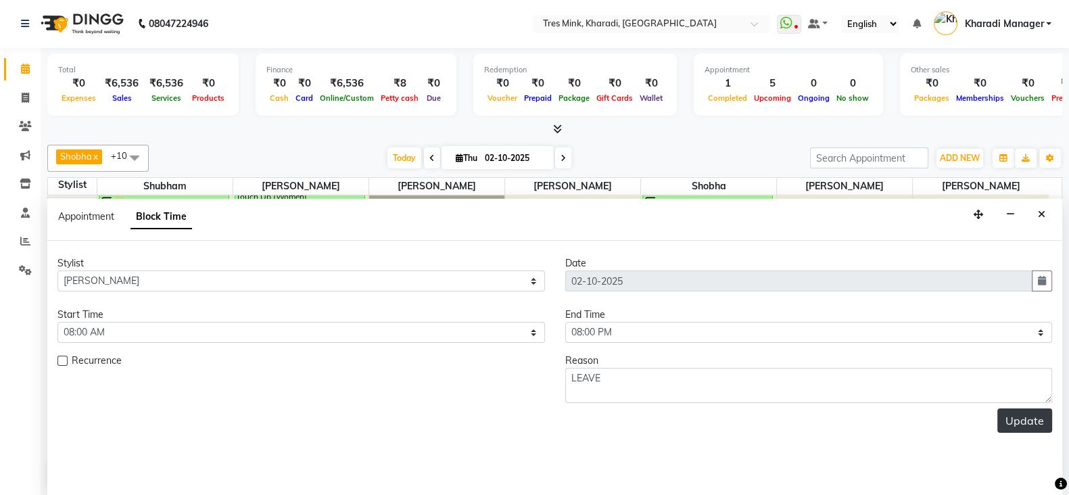
click at [1009, 423] on button "Update" at bounding box center [1025, 421] width 55 height 24
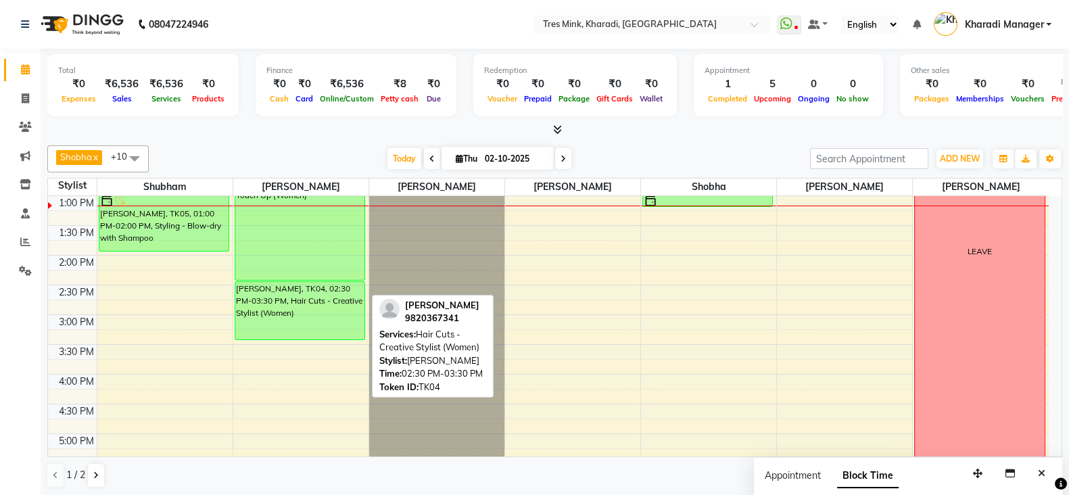
scroll to position [338, 0]
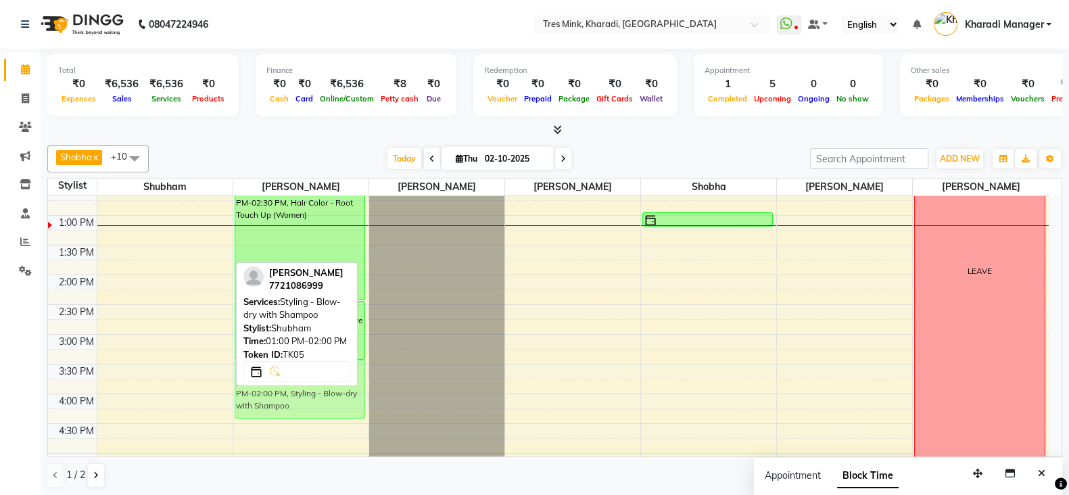
drag, startPoint x: 129, startPoint y: 245, endPoint x: 280, endPoint y: 400, distance: 217.2
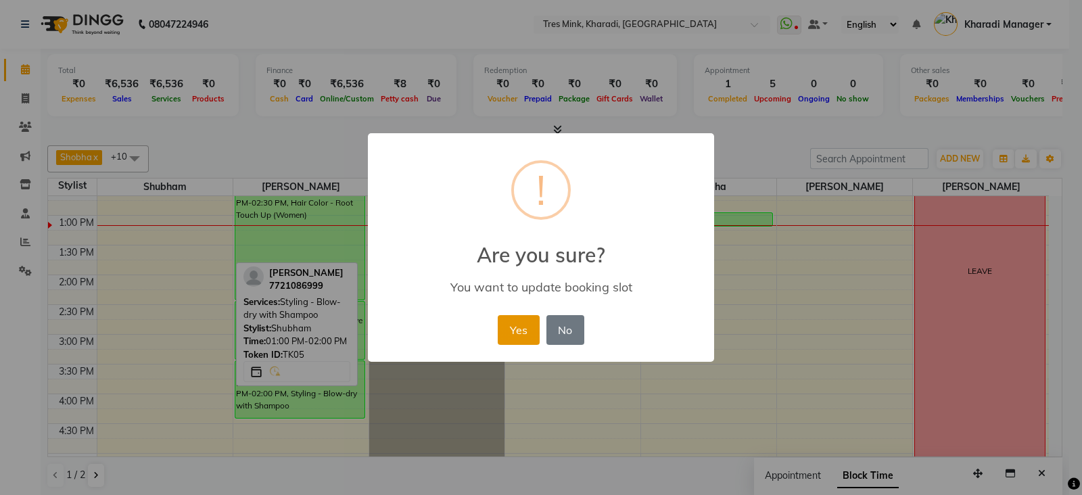
click at [519, 323] on button "Yes" at bounding box center [518, 330] width 41 height 30
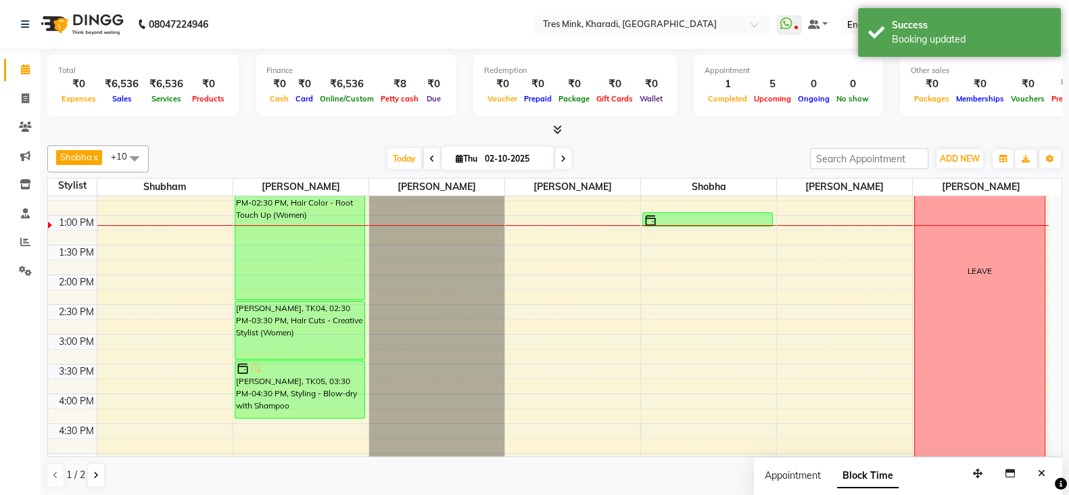
click at [677, 333] on div "7:00 AM 7:30 AM 8:00 AM 8:30 AM 9:00 AM 9:30 AM 10:00 AM 10:30 AM 11:00 AM 11:3…" at bounding box center [548, 335] width 1001 height 952
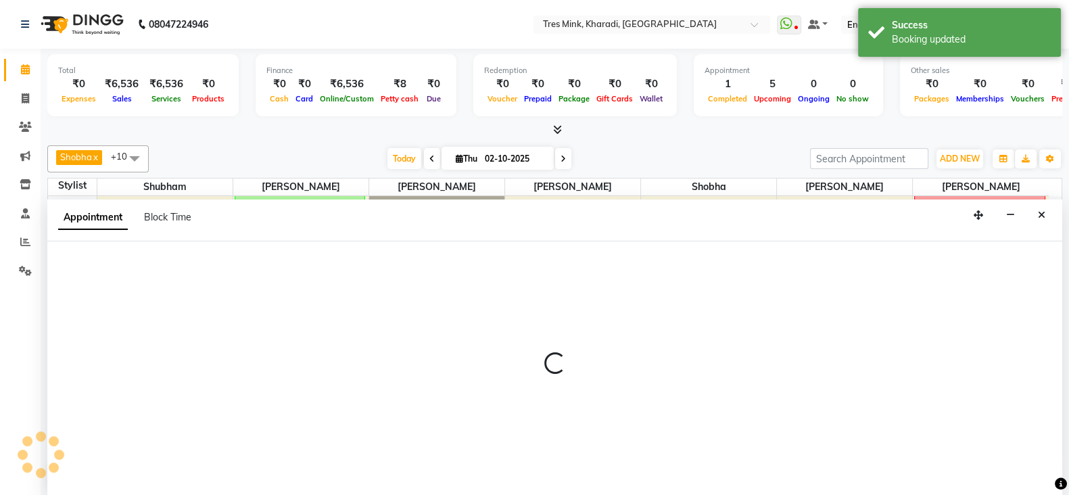
select select "76326"
select select "tentative"
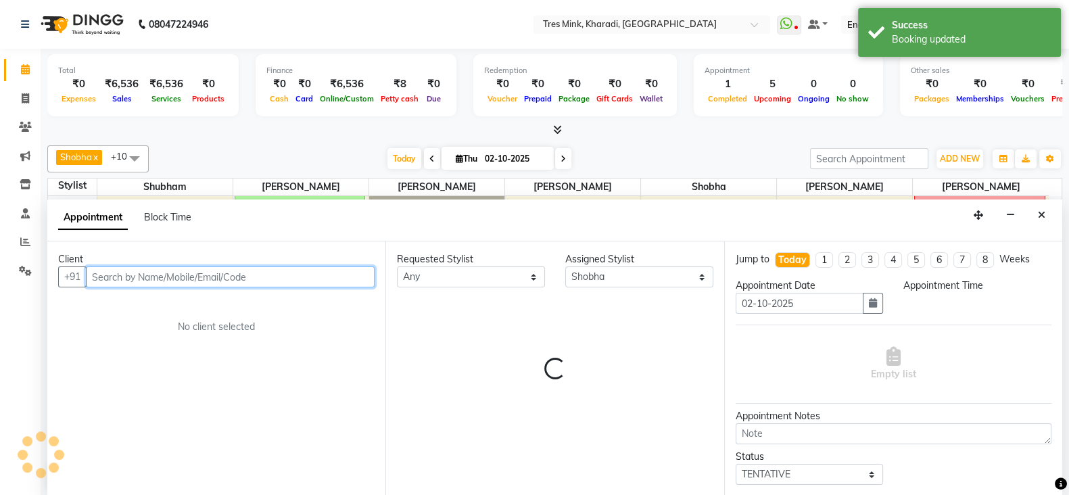
select select "900"
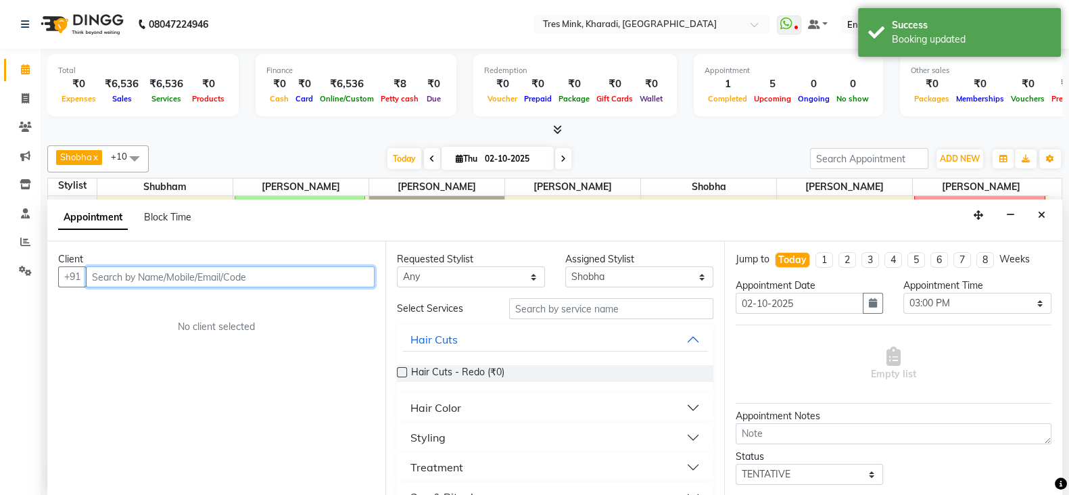
scroll to position [1, 0]
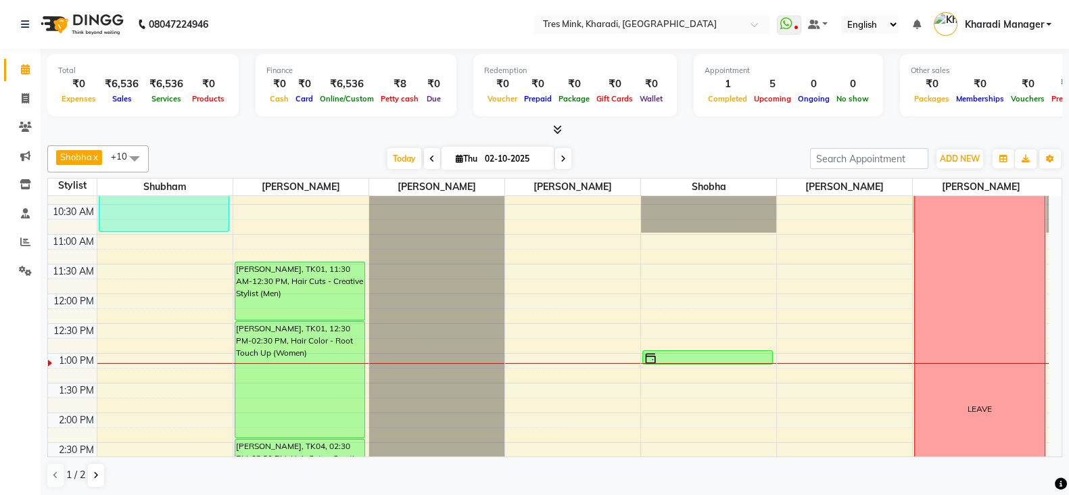
scroll to position [225, 0]
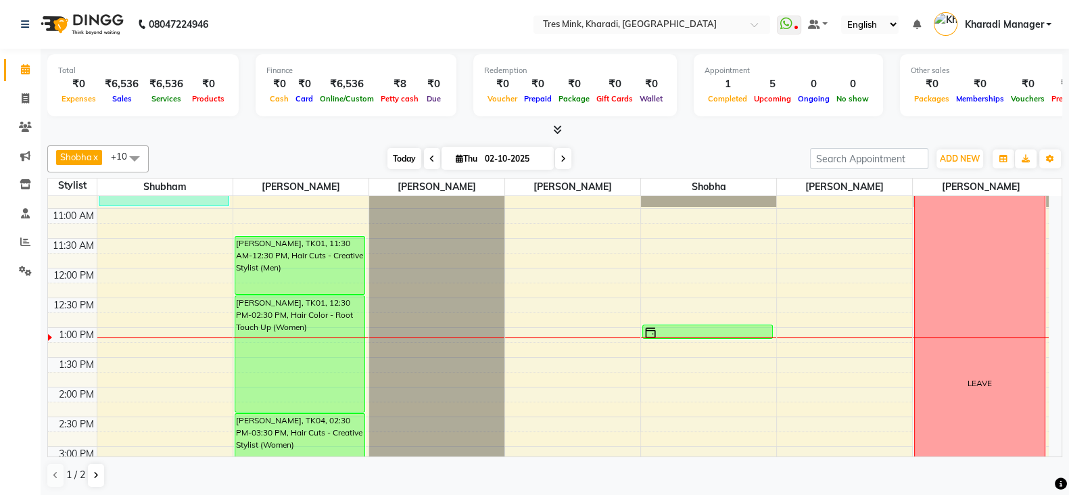
click at [398, 156] on span "Today" at bounding box center [405, 158] width 34 height 21
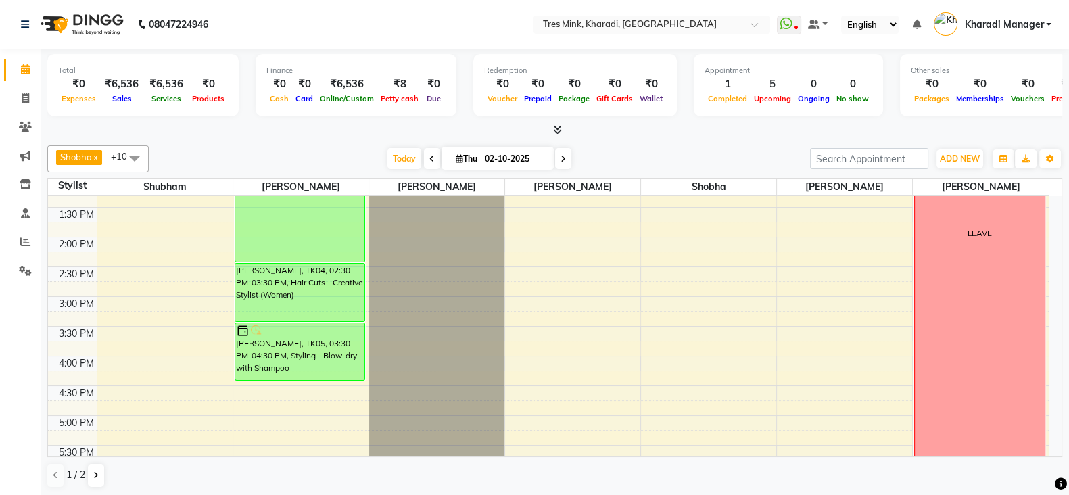
scroll to position [411, 0]
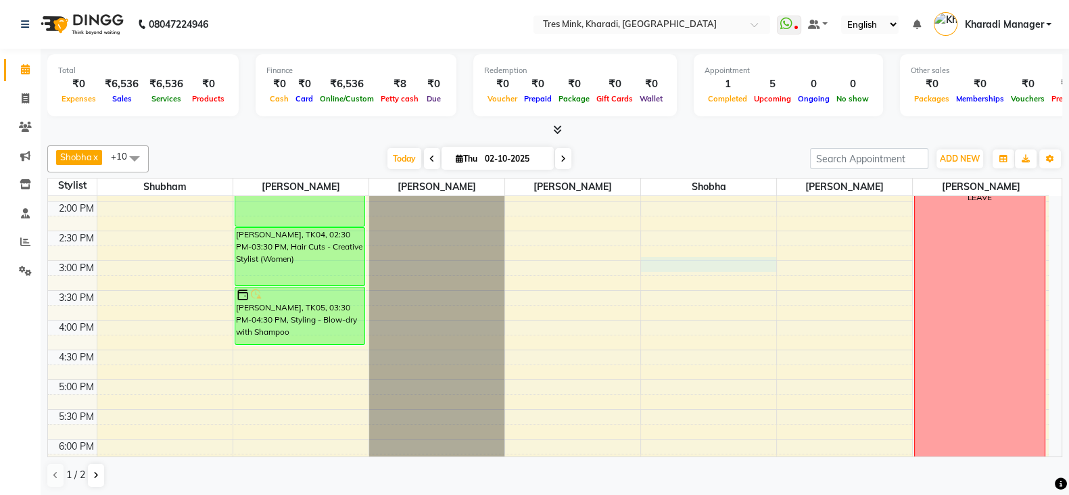
click at [656, 259] on div "7:00 AM 7:30 AM 8:00 AM 8:30 AM 9:00 AM 9:30 AM 10:00 AM 10:30 AM 11:00 AM 11:3…" at bounding box center [548, 261] width 1001 height 952
select select "76326"
select select "900"
select select "tentative"
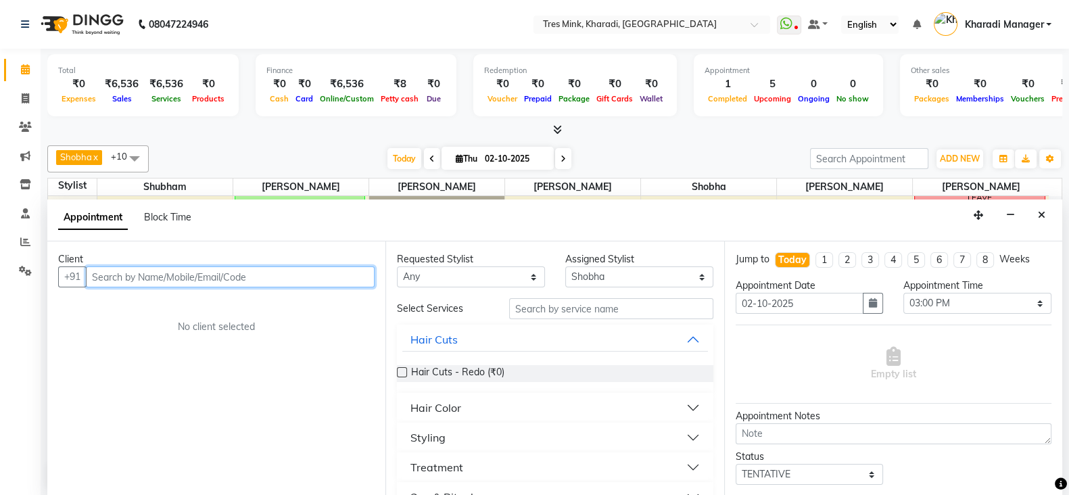
scroll to position [1, 0]
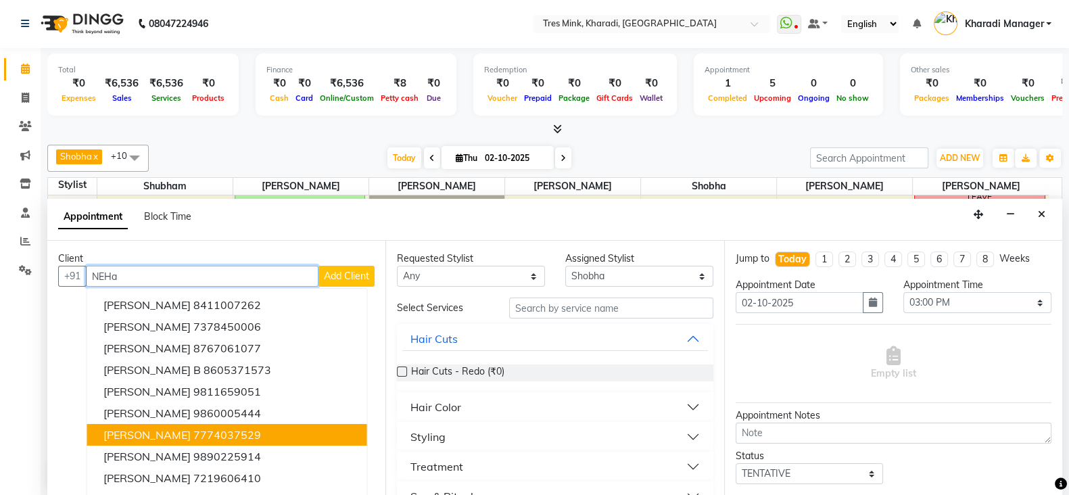
click at [191, 434] on span "[PERSON_NAME]" at bounding box center [146, 435] width 87 height 14
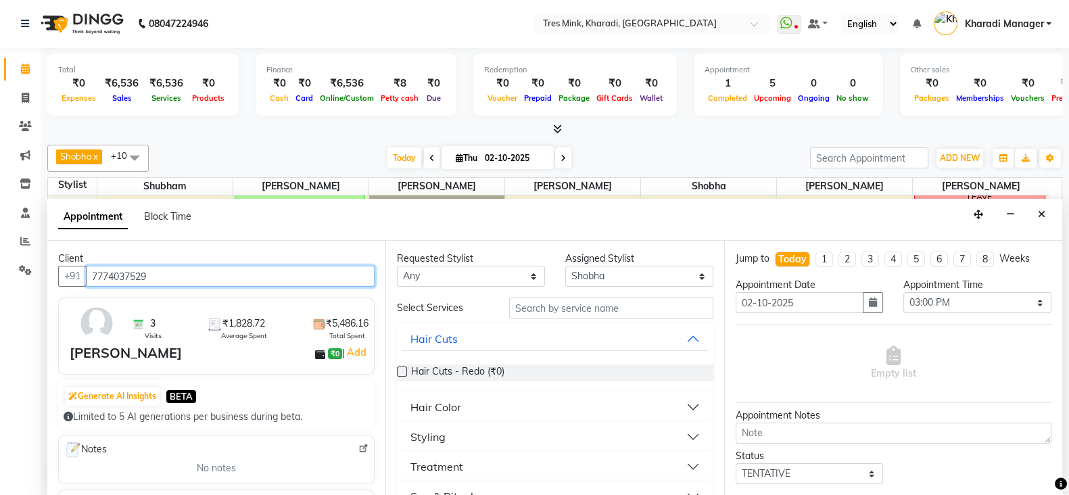
type input "7774037529"
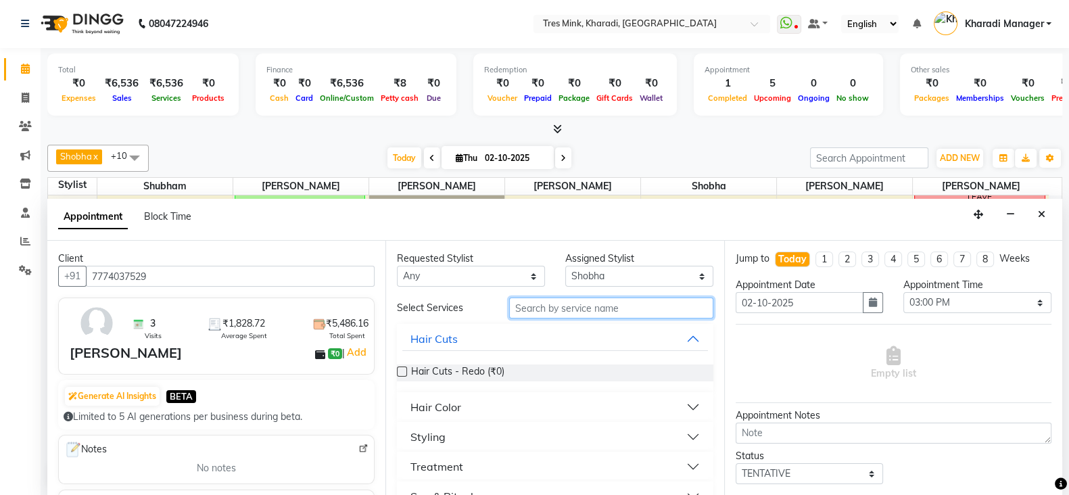
click at [567, 308] on input "text" at bounding box center [611, 308] width 204 height 21
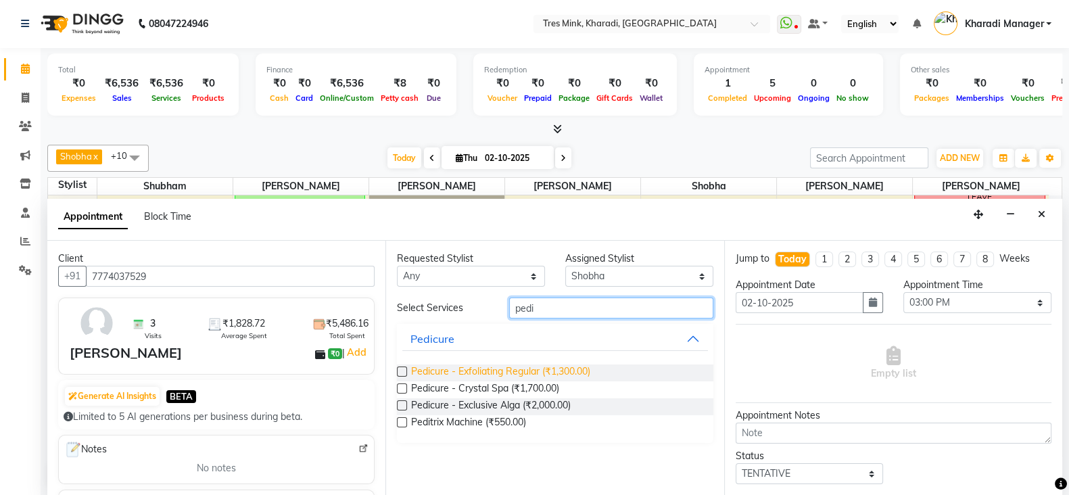
type input "pedi"
click at [568, 373] on span "Pedicure - Exfoliating Regular (₹1,300.00)" at bounding box center [500, 373] width 179 height 17
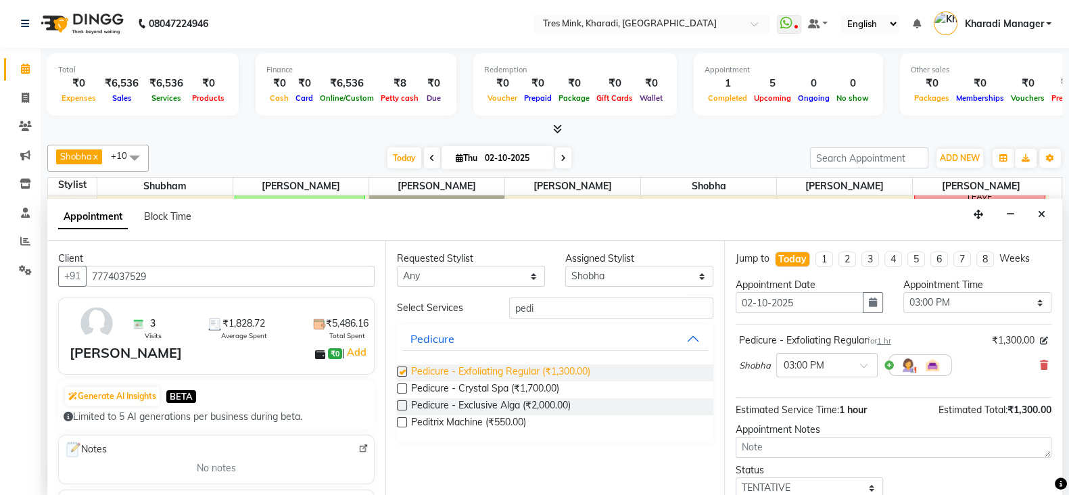
checkbox input "false"
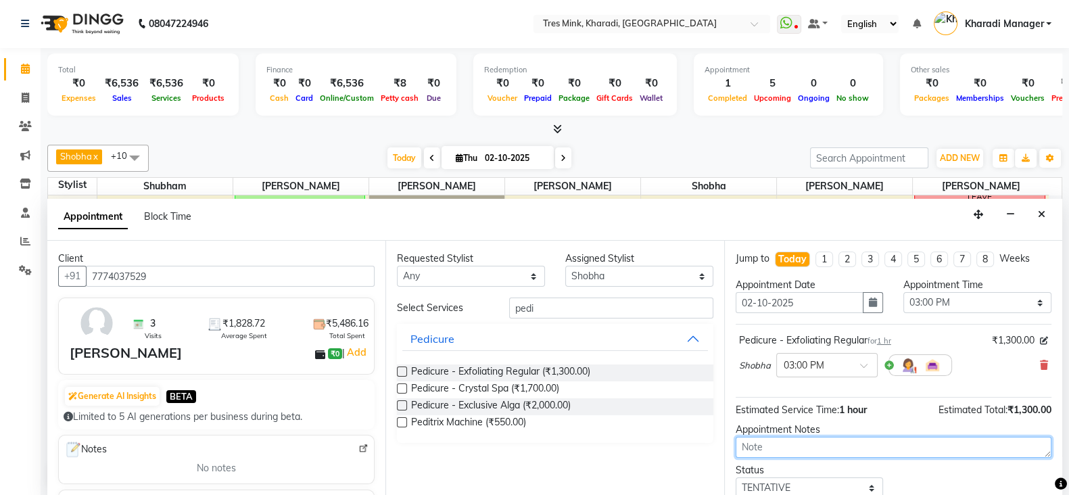
click at [797, 447] on textarea at bounding box center [894, 447] width 316 height 21
type textarea "a"
type textarea "r"
type textarea "Raj"
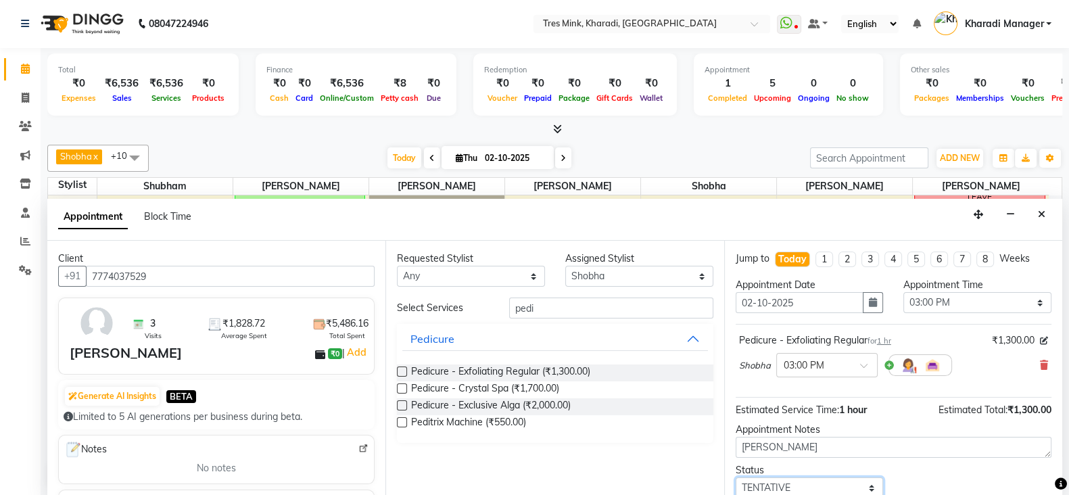
scroll to position [2, 0]
select select "confirm booking"
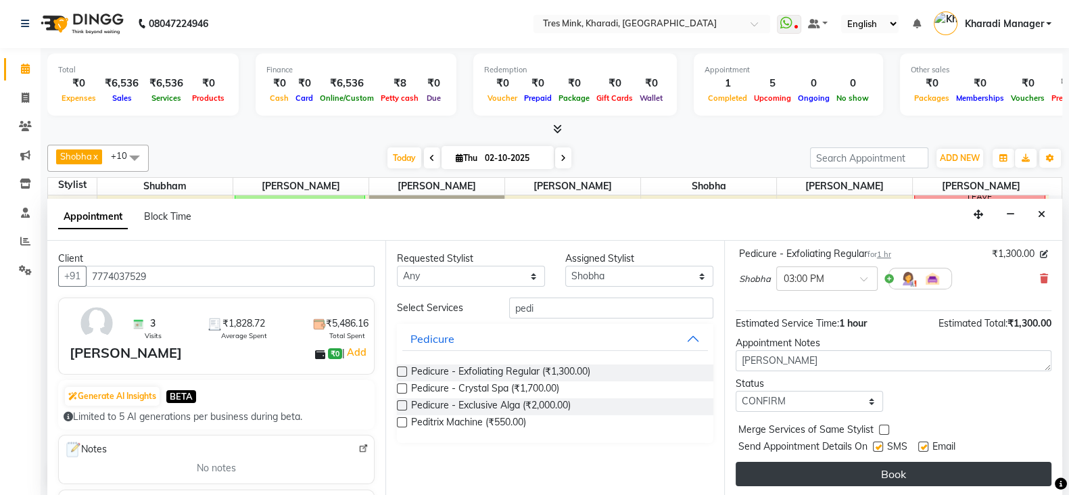
click at [845, 476] on button "Book" at bounding box center [894, 474] width 316 height 24
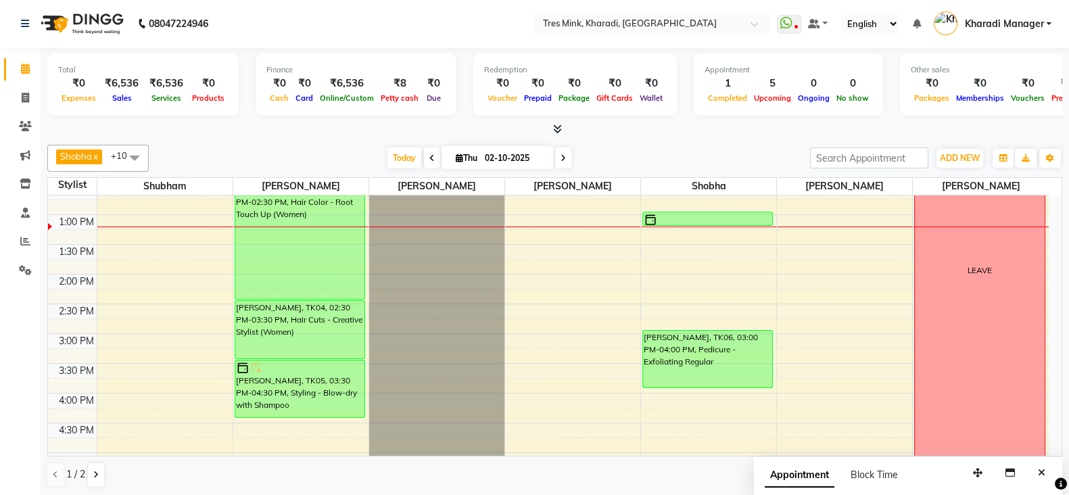
scroll to position [338, 0]
click at [145, 277] on div "7:00 AM 7:30 AM 8:00 AM 8:30 AM 9:00 AM 9:30 AM 10:00 AM 10:30 AM 11:00 AM 11:3…" at bounding box center [548, 334] width 1001 height 952
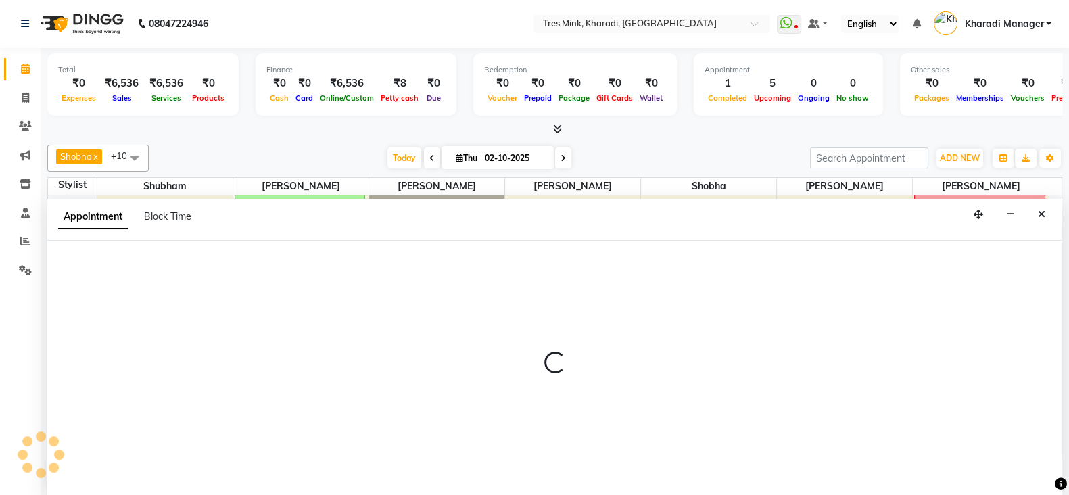
select select "75009"
select select "840"
select select "tentative"
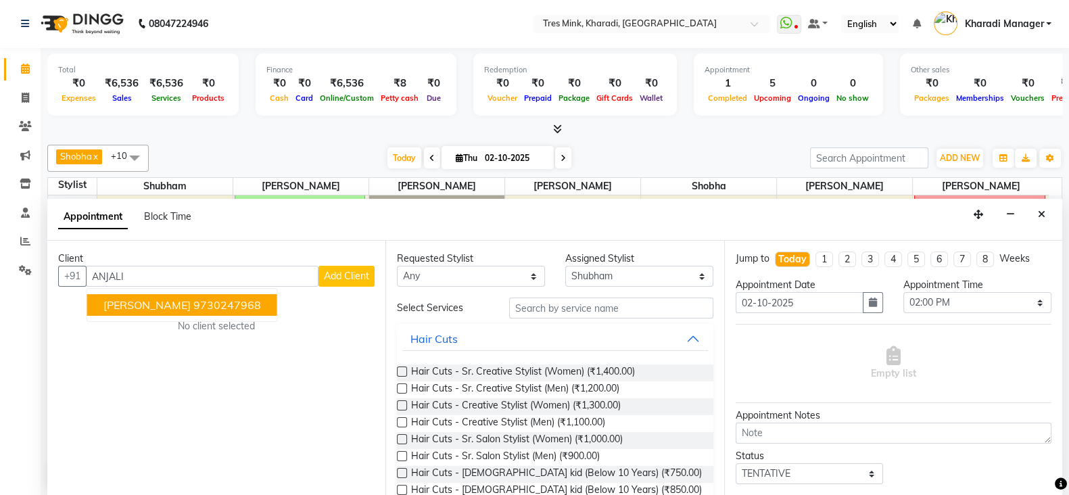
click at [172, 310] on button "Anjali Mogha 9730247968" at bounding box center [182, 305] width 190 height 22
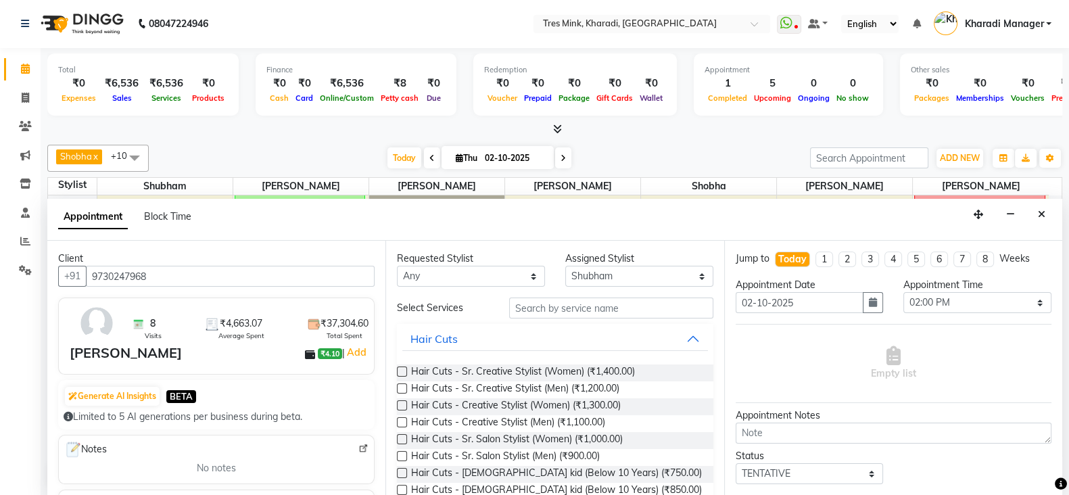
type input "9730247968"
click at [599, 310] on input "text" at bounding box center [611, 308] width 204 height 21
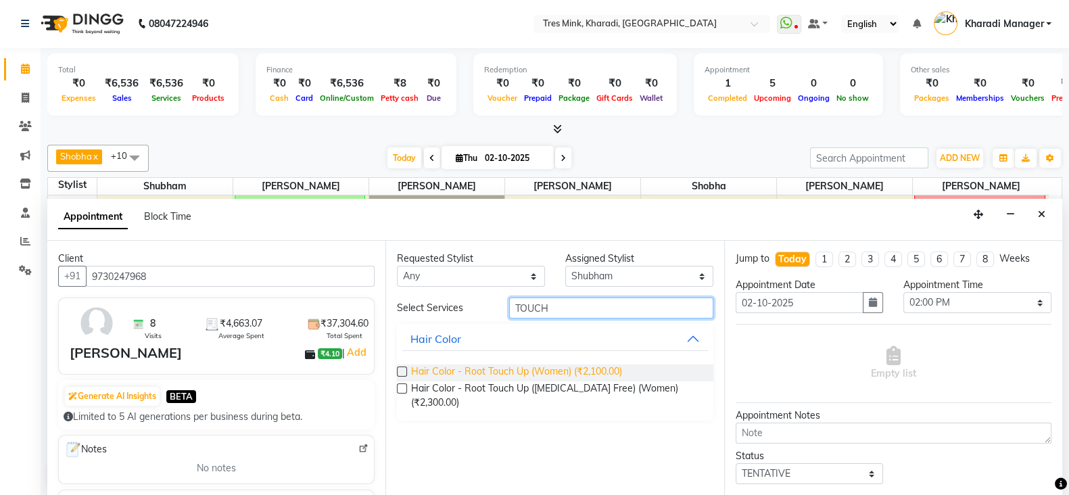
type input "TOUCH"
click at [609, 370] on span "Hair Color - Root Touch Up (Women) (₹2,100.00)" at bounding box center [516, 373] width 211 height 17
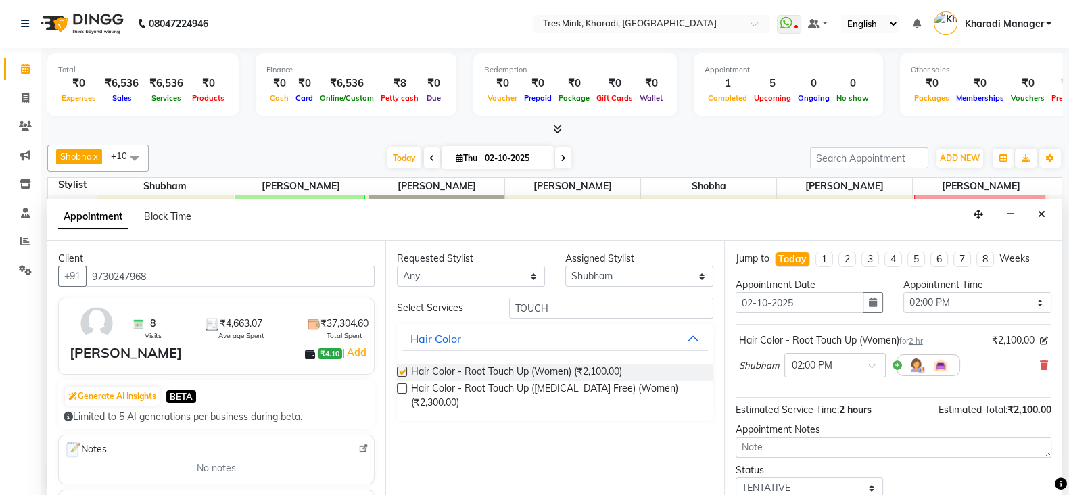
checkbox input "false"
click at [789, 444] on textarea at bounding box center [894, 447] width 316 height 21
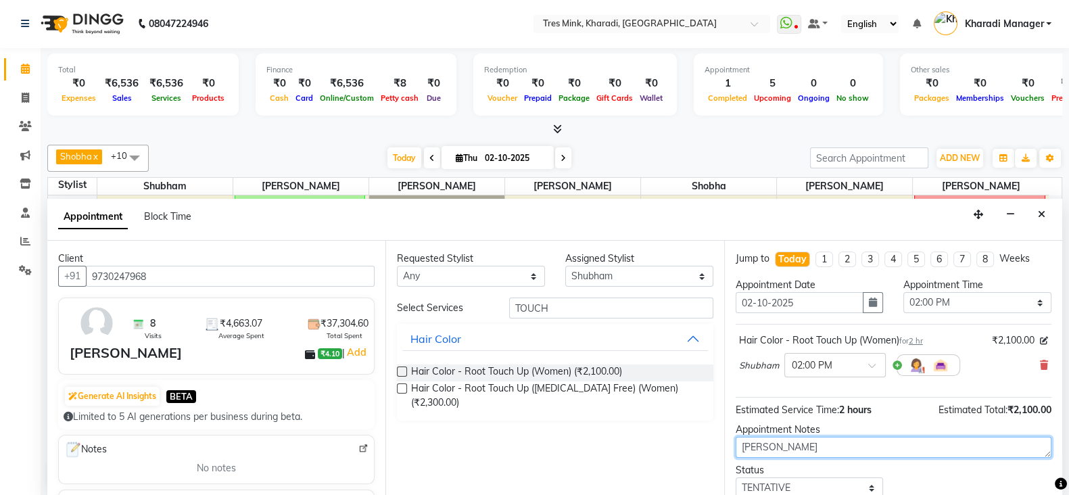
type textarea "Raj"
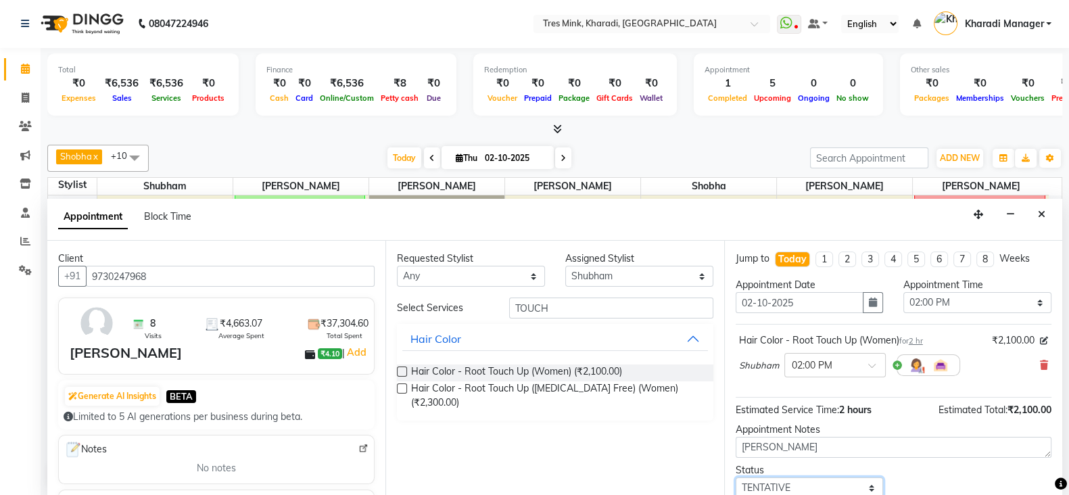
click at [801, 485] on select "Select TENTATIVE CONFIRM CHECK-IN UPCOMING" at bounding box center [810, 488] width 148 height 21
select select "confirm booking"
click at [736, 475] on select "Select TENTATIVE CONFIRM CHECK-IN UPCOMING" at bounding box center [810, 485] width 148 height 21
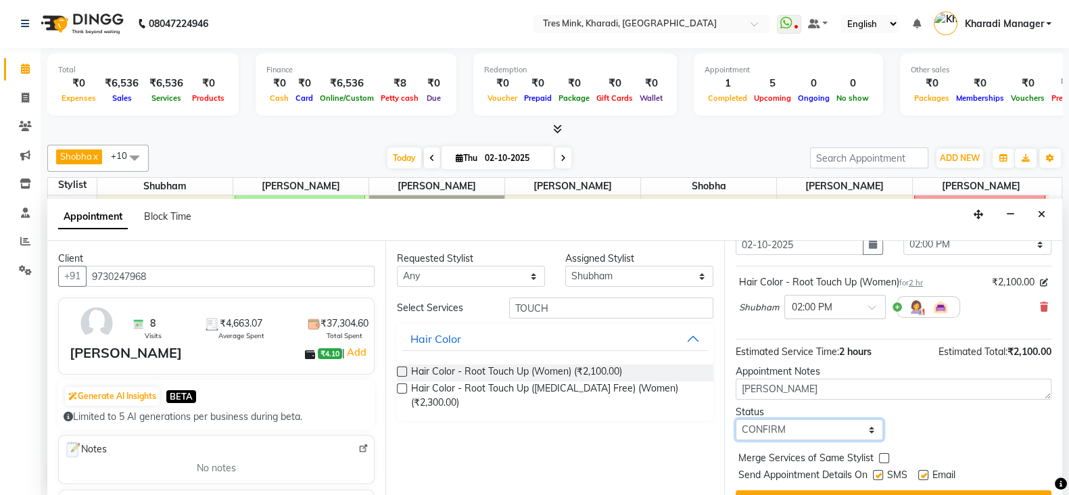
scroll to position [87, 0]
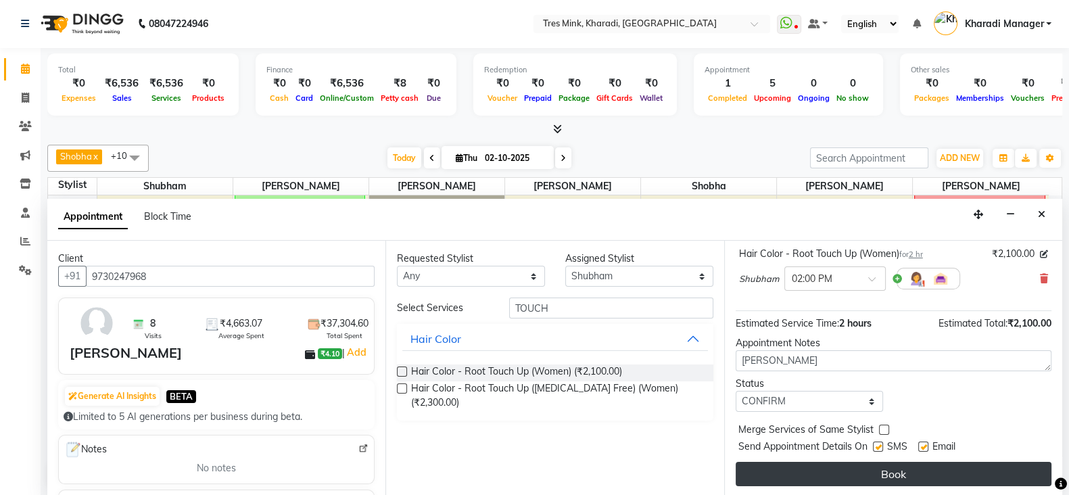
click at [824, 473] on button "Book" at bounding box center [894, 474] width 316 height 24
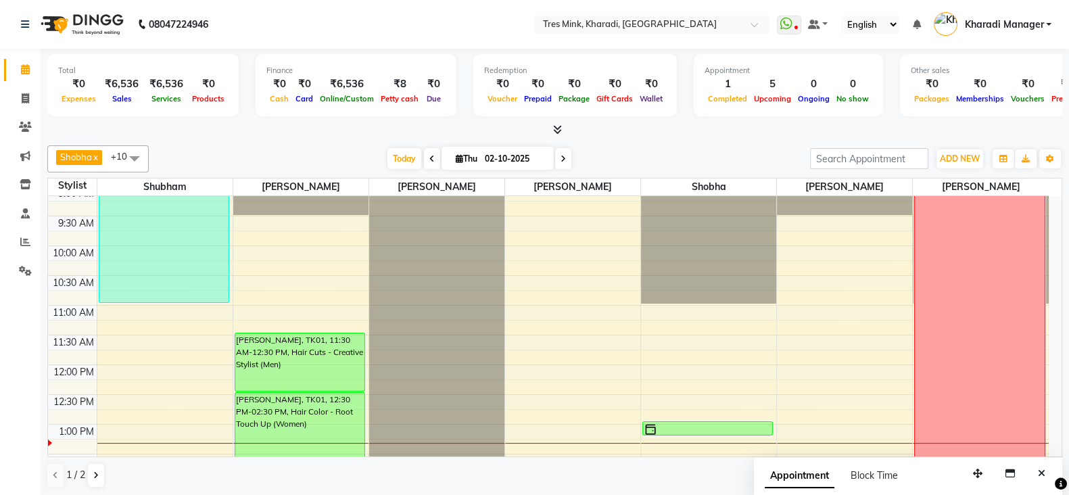
scroll to position [176, 0]
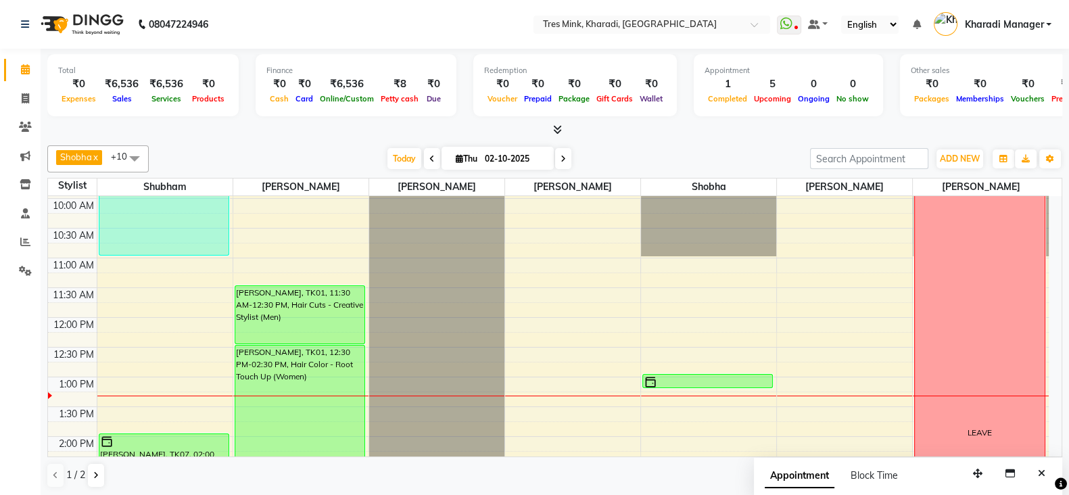
click at [430, 156] on icon at bounding box center [432, 159] width 5 height 8
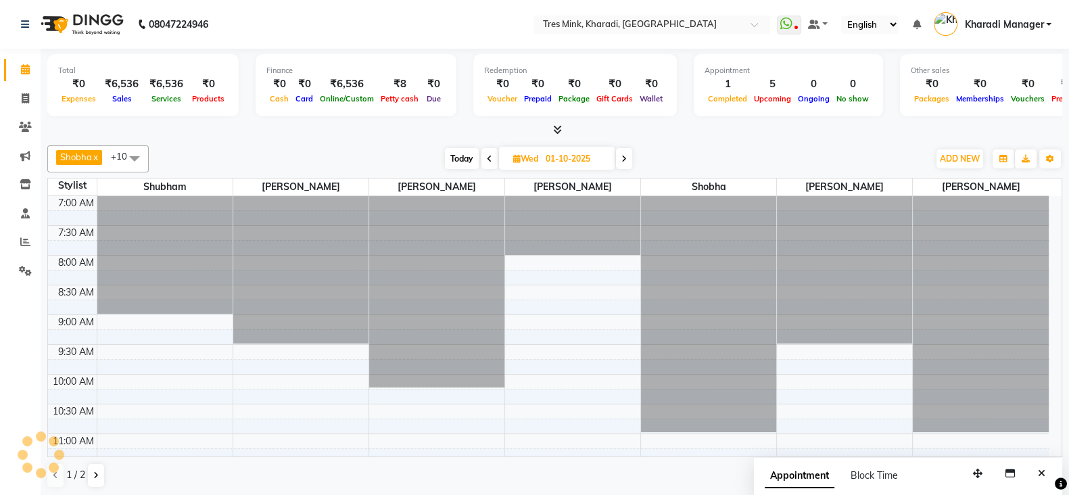
scroll to position [355, 0]
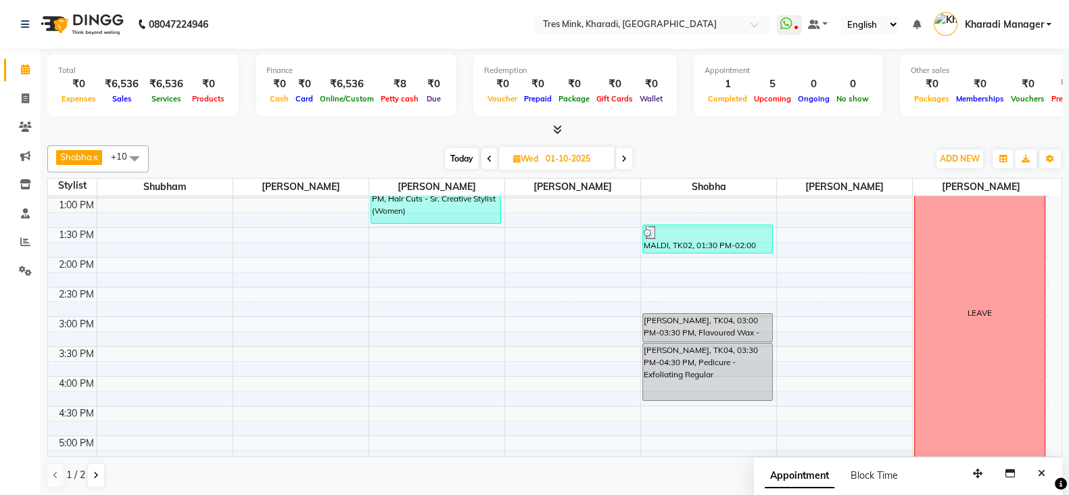
click at [488, 156] on icon at bounding box center [489, 159] width 5 height 8
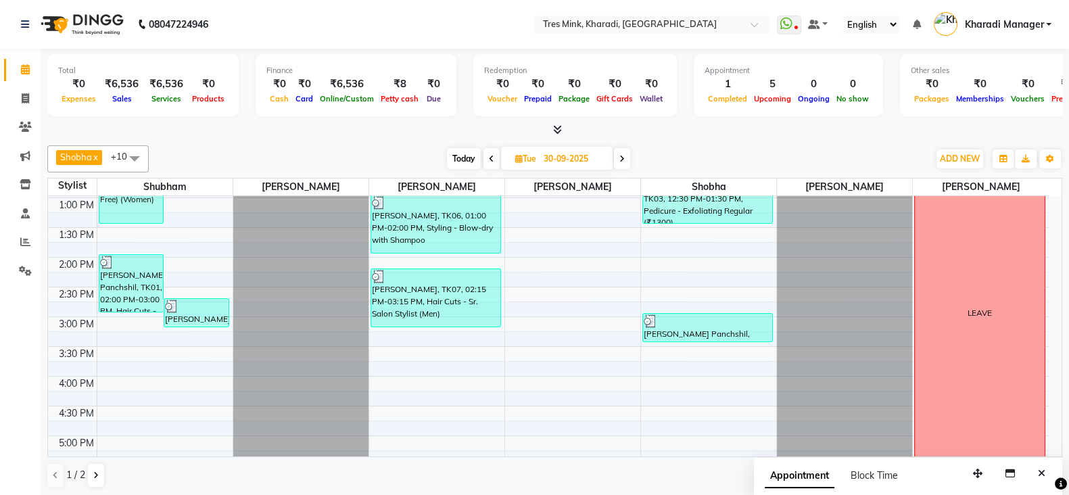
click at [457, 159] on span "Today" at bounding box center [464, 158] width 34 height 21
type input "02-10-2025"
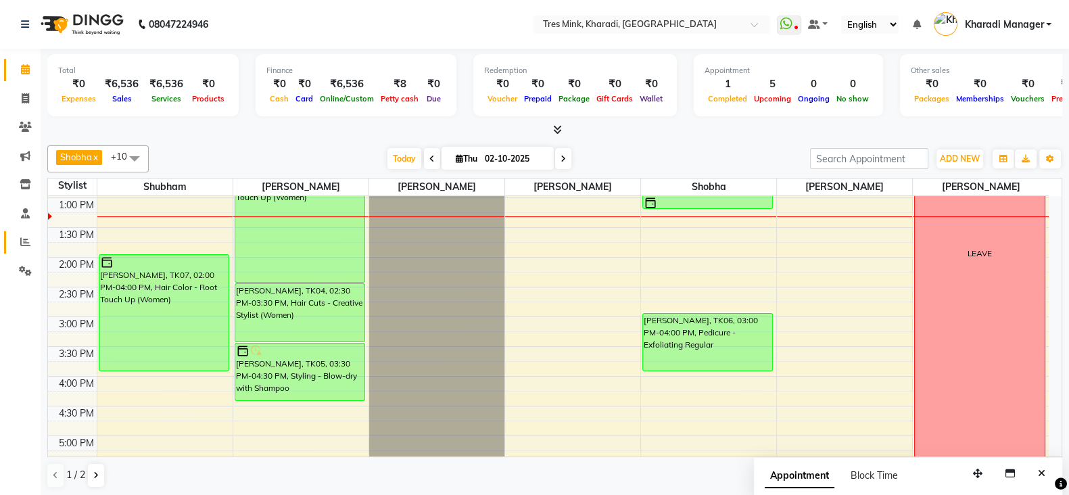
click at [22, 243] on icon at bounding box center [25, 242] width 10 height 10
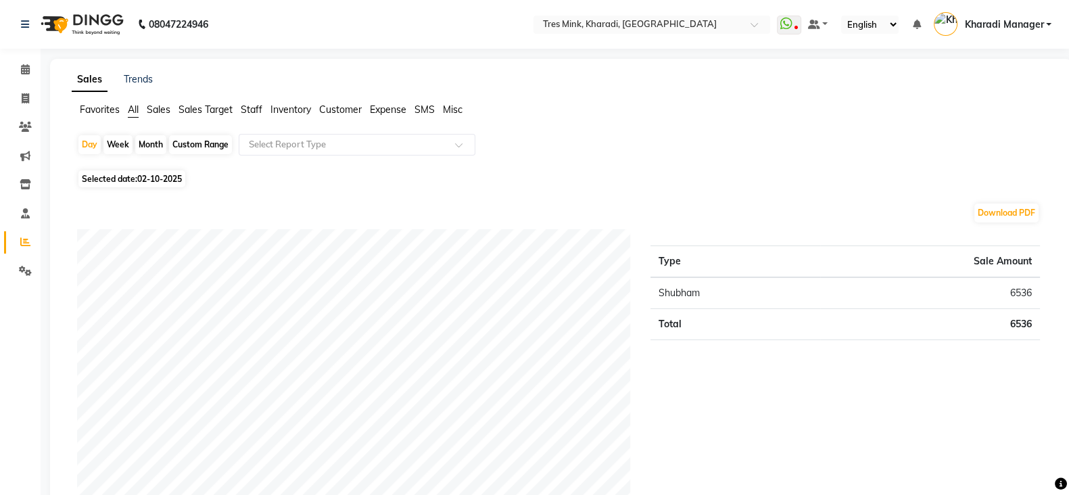
click at [144, 143] on div "Month" at bounding box center [150, 144] width 31 height 19
select select "10"
select select "2025"
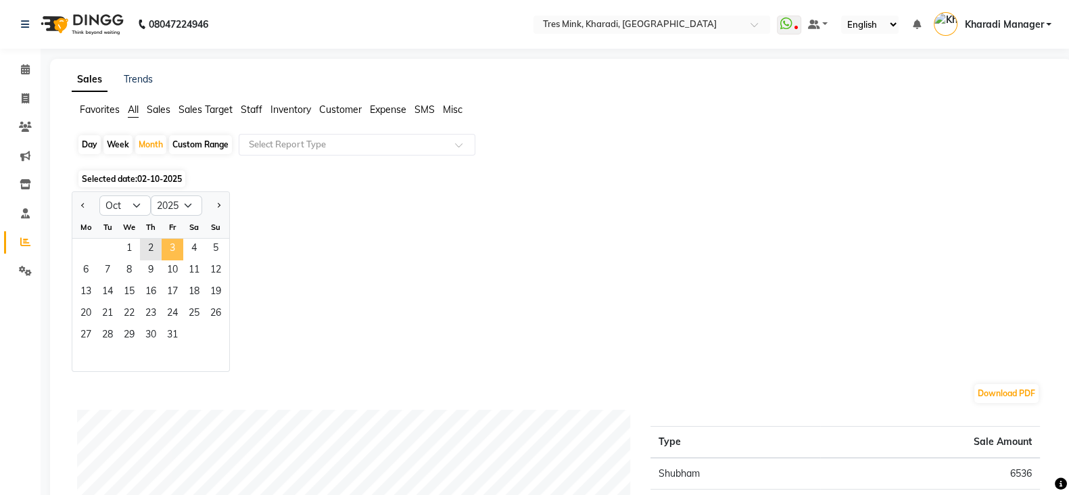
scroll to position [168, 0]
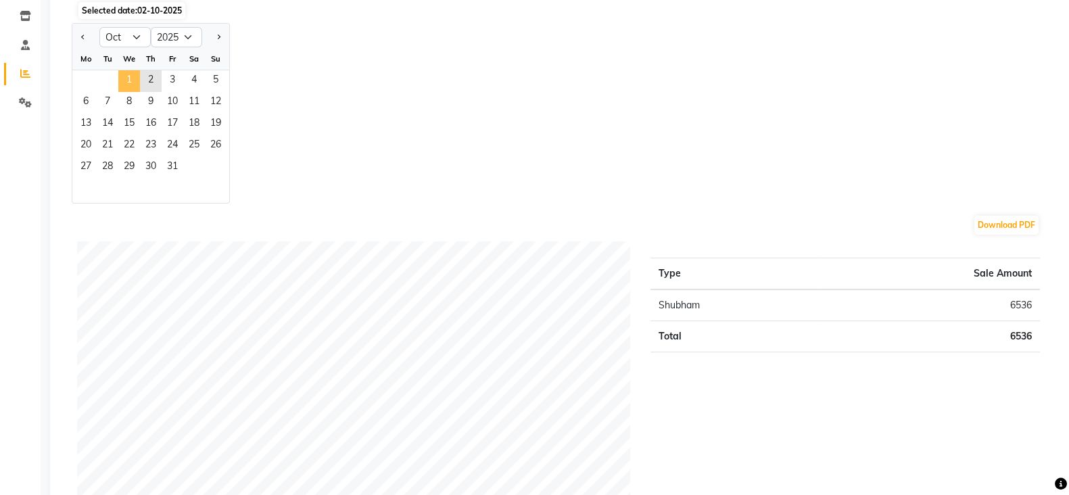
click at [134, 81] on span "1" at bounding box center [129, 81] width 22 height 22
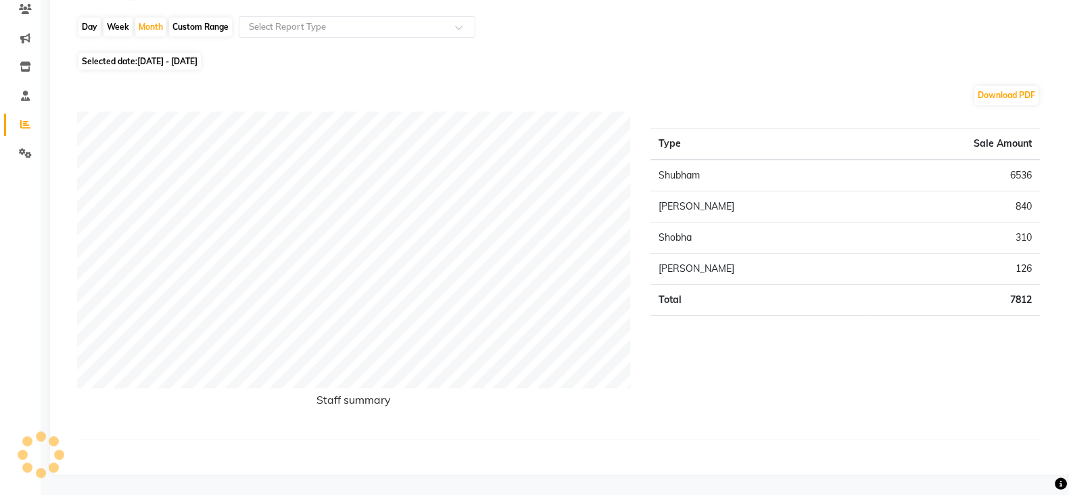
scroll to position [118, 0]
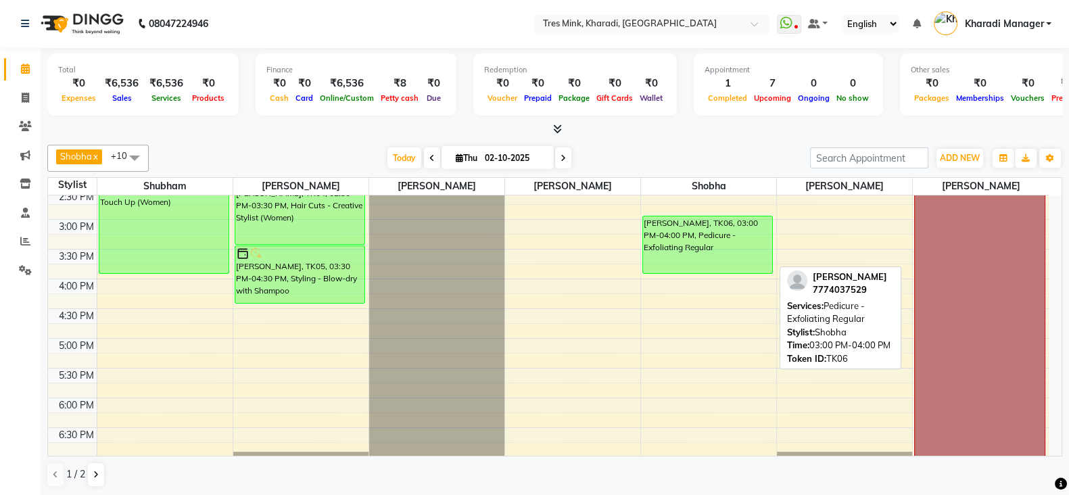
scroll to position [450, 0]
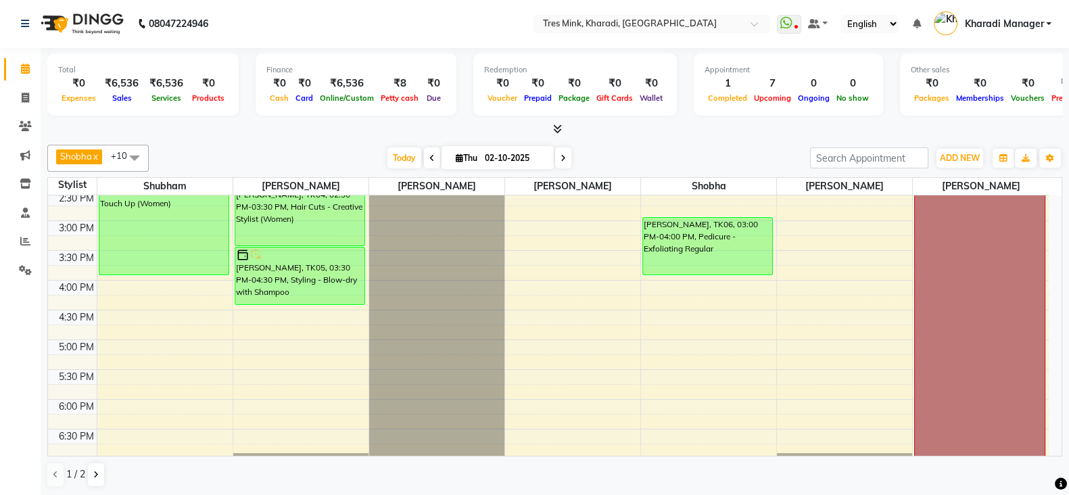
click at [883, 300] on div "7:00 AM 7:30 AM 8:00 AM 8:30 AM 9:00 AM 9:30 AM 10:00 AM 10:30 AM 11:00 AM 11:3…" at bounding box center [548, 221] width 1001 height 952
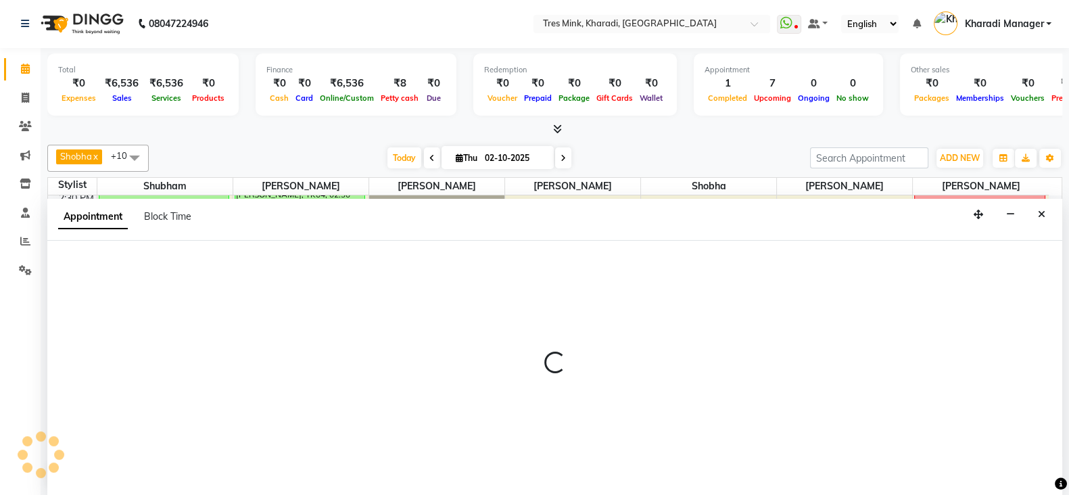
select select "90259"
select select "975"
select select "tentative"
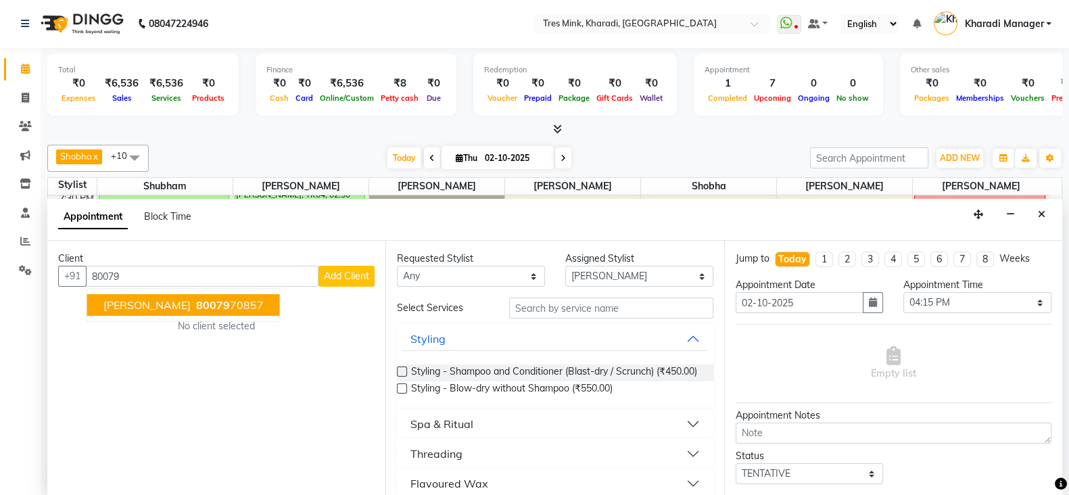
click at [220, 320] on div "No client selected" at bounding box center [217, 326] width 252 height 14
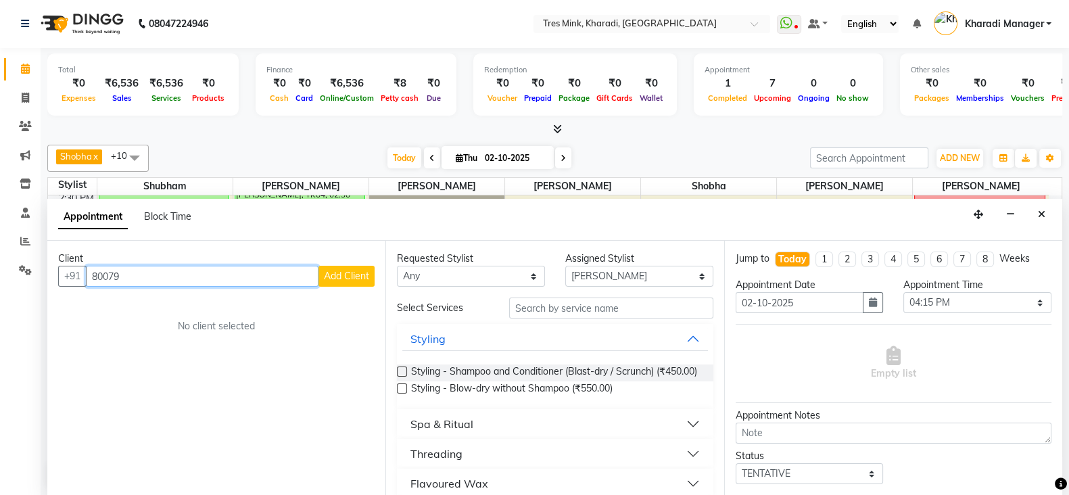
click at [223, 279] on input "80079" at bounding box center [202, 276] width 233 height 21
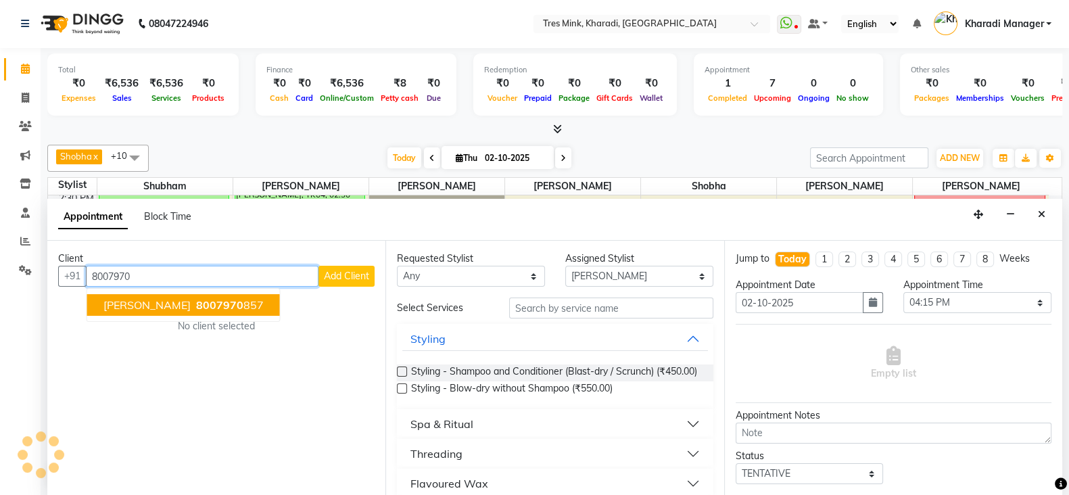
click at [147, 300] on span "[PERSON_NAME]" at bounding box center [146, 305] width 87 height 14
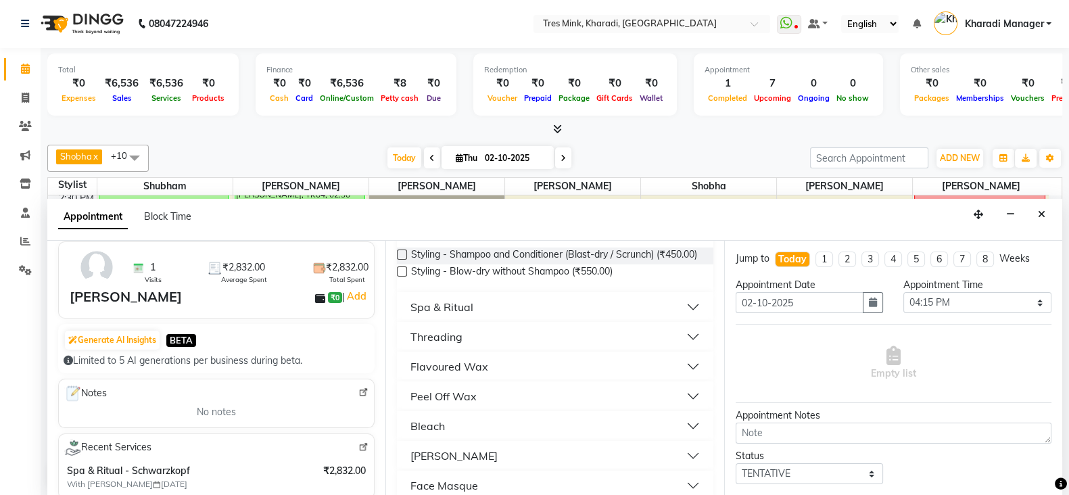
scroll to position [112, 0]
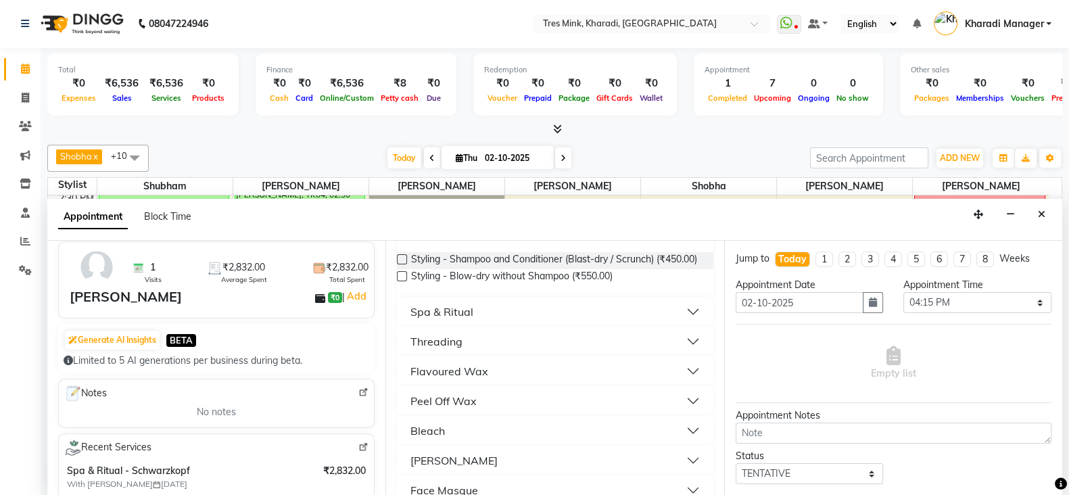
type input "8007970857"
click at [443, 320] on div "Spa & Ritual" at bounding box center [442, 312] width 63 height 16
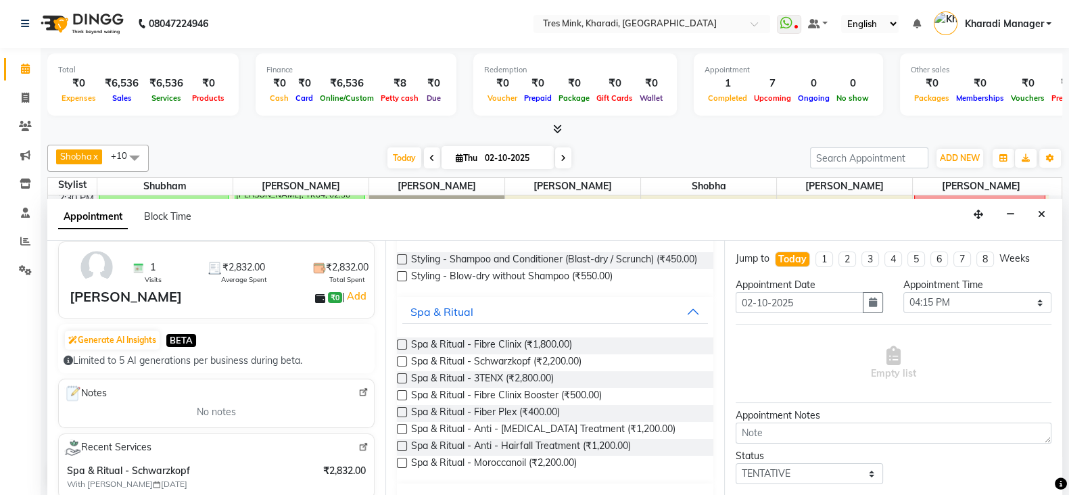
click at [399, 350] on label at bounding box center [402, 345] width 10 height 10
click at [399, 350] on input "checkbox" at bounding box center [401, 346] width 9 height 9
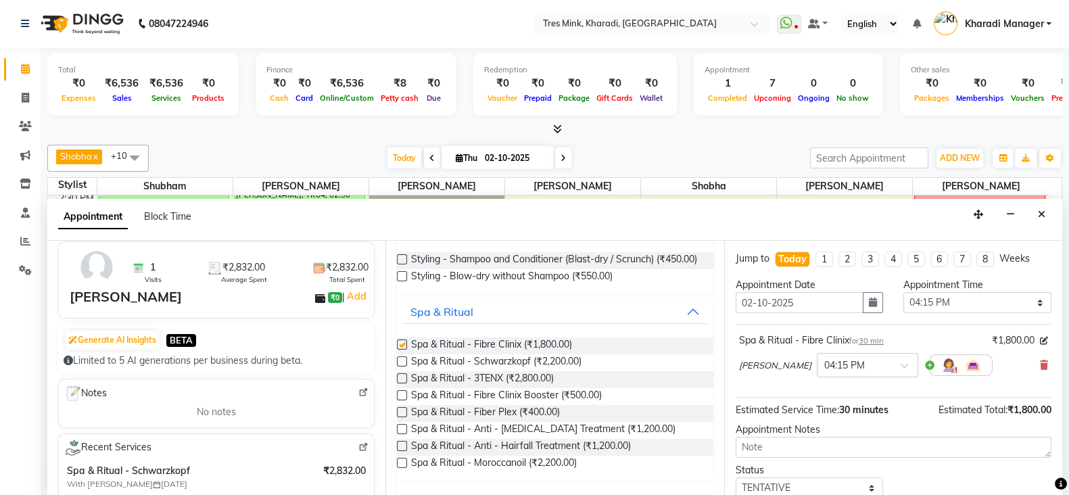
checkbox input "false"
click at [975, 296] on select "Select 08:00 AM 08:15 AM 08:30 AM 08:45 AM 09:00 AM 09:15 AM 09:30 AM 09:45 AM …" at bounding box center [978, 302] width 148 height 21
select select "960"
click at [904, 292] on select "Select 08:00 AM 08:15 AM 08:30 AM 08:45 AM 09:00 AM 09:15 AM 09:30 AM 09:45 AM …" at bounding box center [978, 302] width 148 height 21
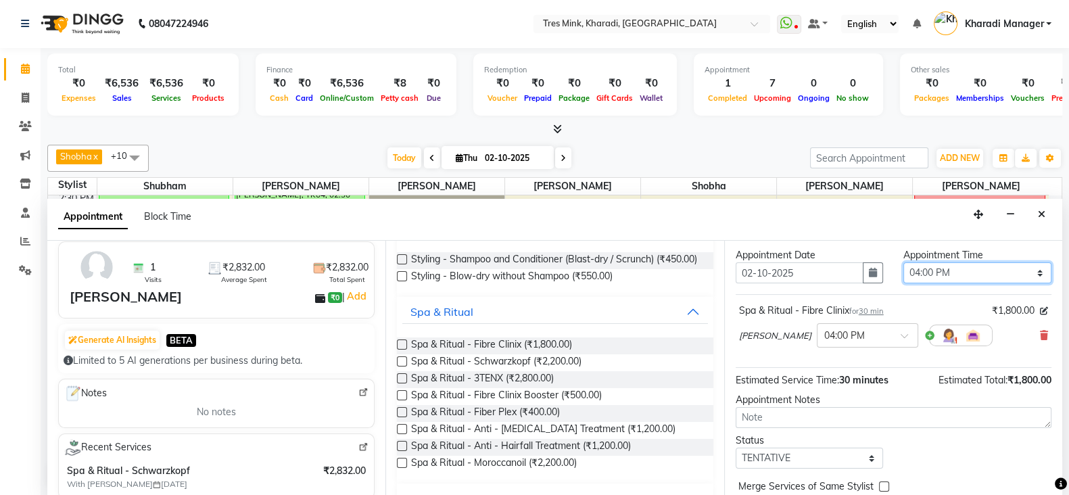
scroll to position [56, 0]
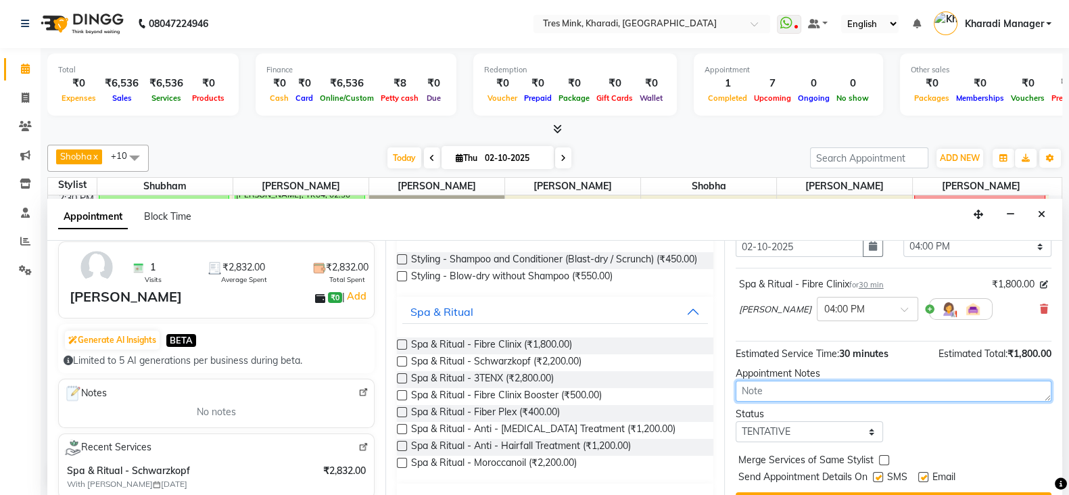
click at [842, 390] on textarea at bounding box center [894, 391] width 316 height 21
type textarea "s"
type textarea "shubham"
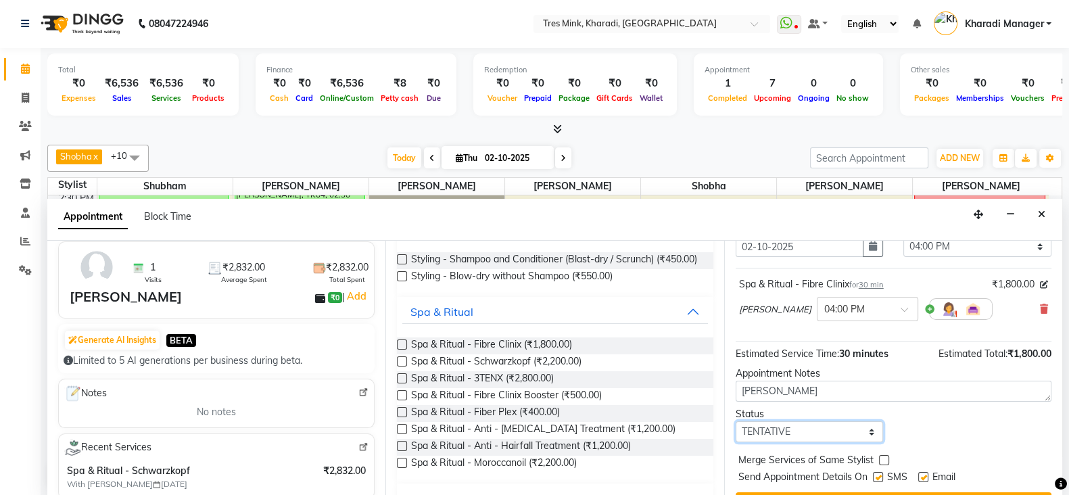
click at [837, 432] on select "Select TENTATIVE CONFIRM CHECK-IN UPCOMING" at bounding box center [810, 431] width 148 height 21
select select "confirm booking"
click at [736, 421] on select "Select TENTATIVE CONFIRM CHECK-IN UPCOMING" at bounding box center [810, 431] width 148 height 21
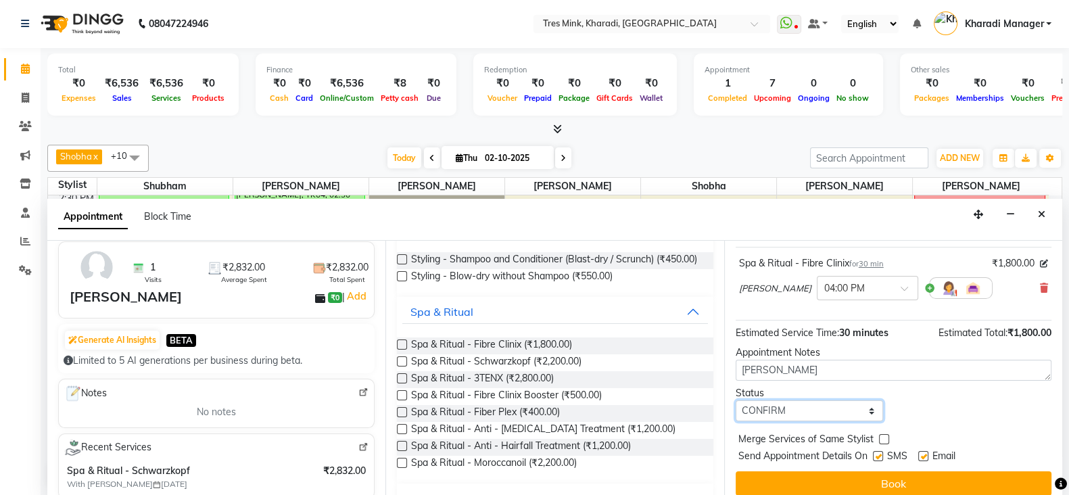
scroll to position [87, 0]
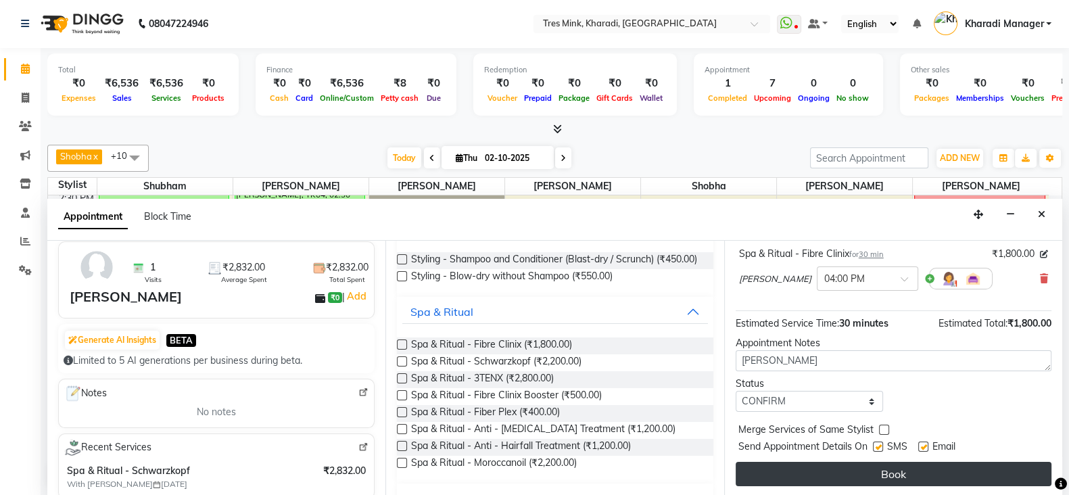
click at [909, 471] on button "Book" at bounding box center [894, 474] width 316 height 24
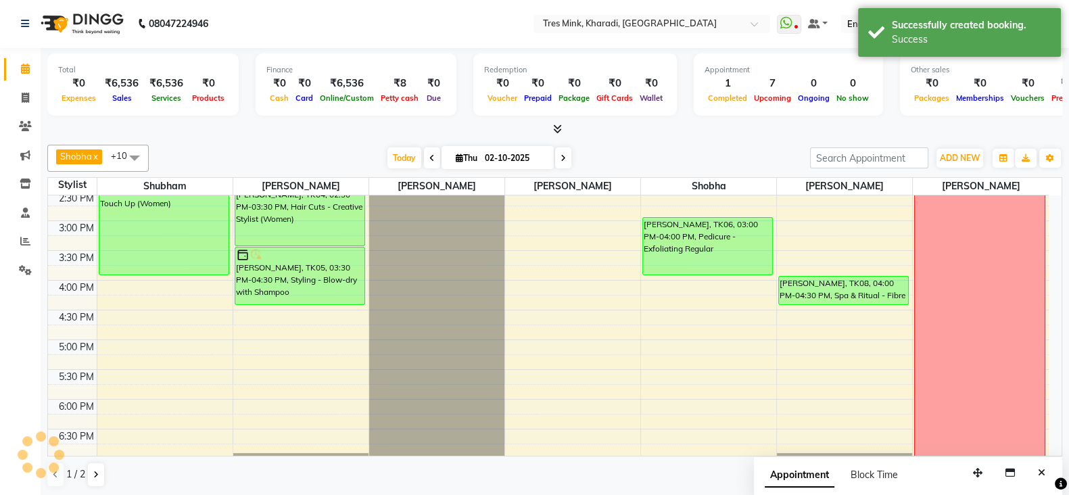
scroll to position [0, 0]
click at [565, 160] on span at bounding box center [563, 158] width 16 height 21
type input "03-10-2025"
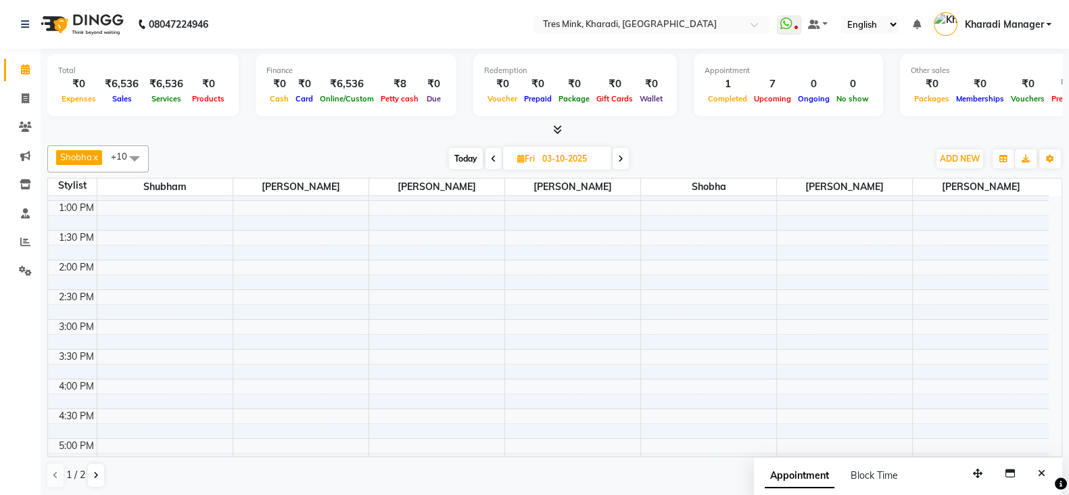
scroll to position [300, 0]
click at [126, 254] on div "7:00 AM 7:30 AM 8:00 AM 8:30 AM 9:00 AM 9:30 AM 10:00 AM 10:30 AM 11:00 AM 11:3…" at bounding box center [548, 372] width 1001 height 952
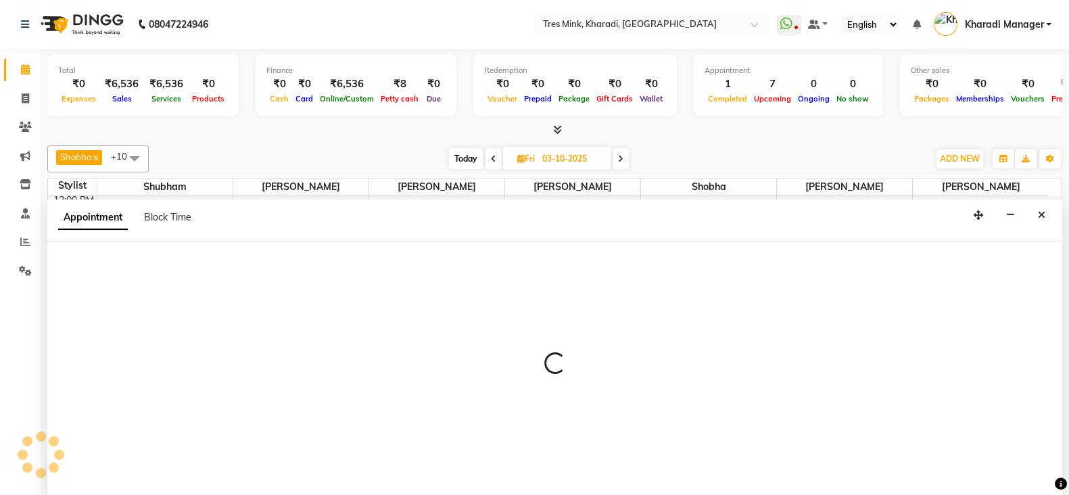
select select "75009"
select select "780"
select select "tentative"
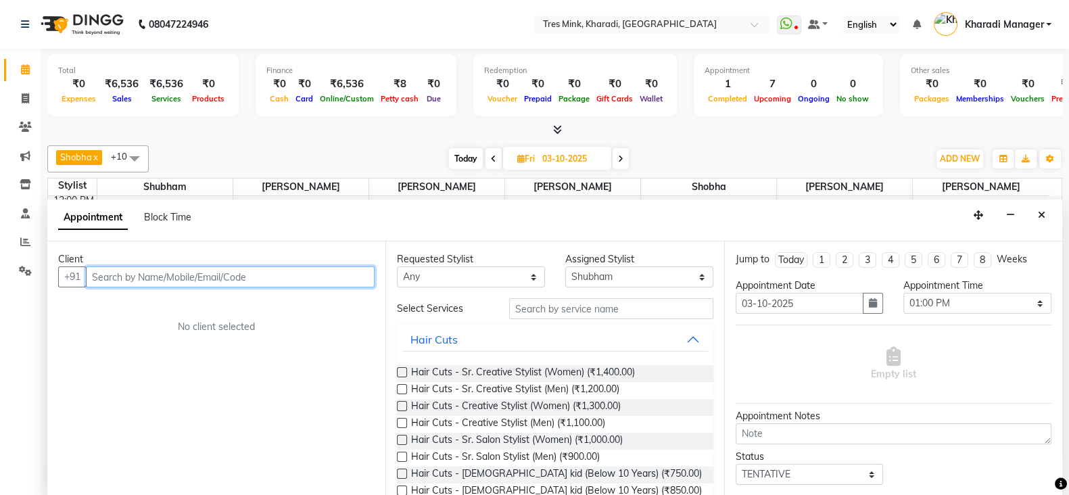
scroll to position [1, 0]
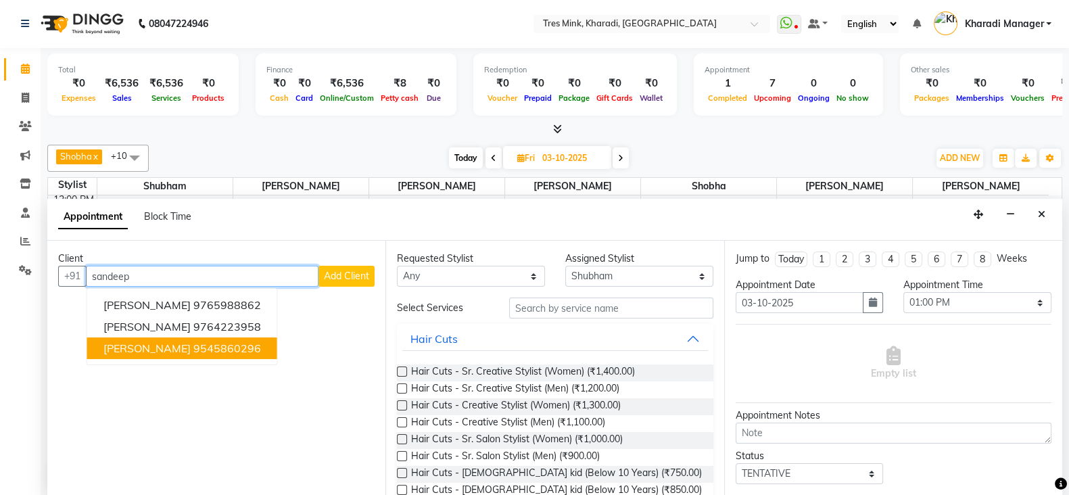
click at [230, 346] on ngb-highlight "9545860296" at bounding box center [227, 349] width 68 height 14
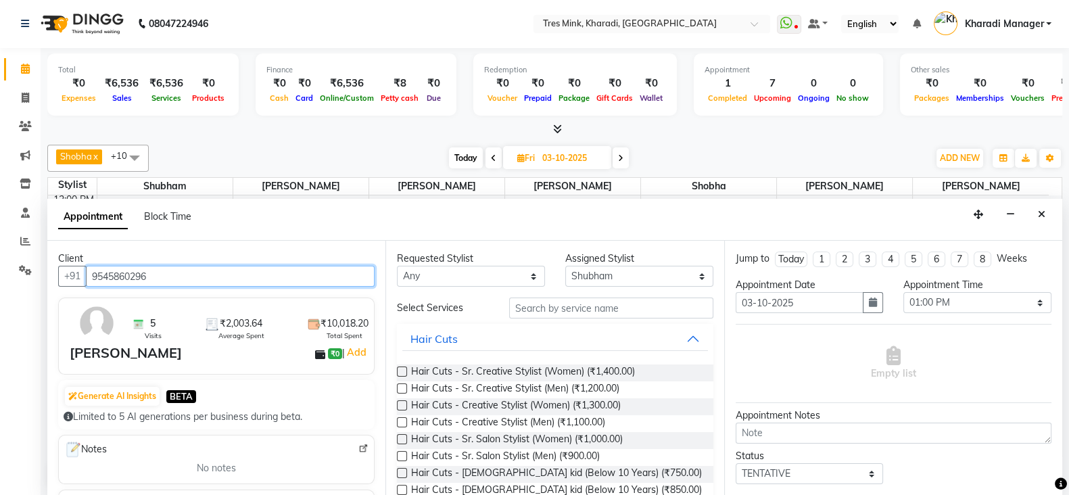
type input "9545860296"
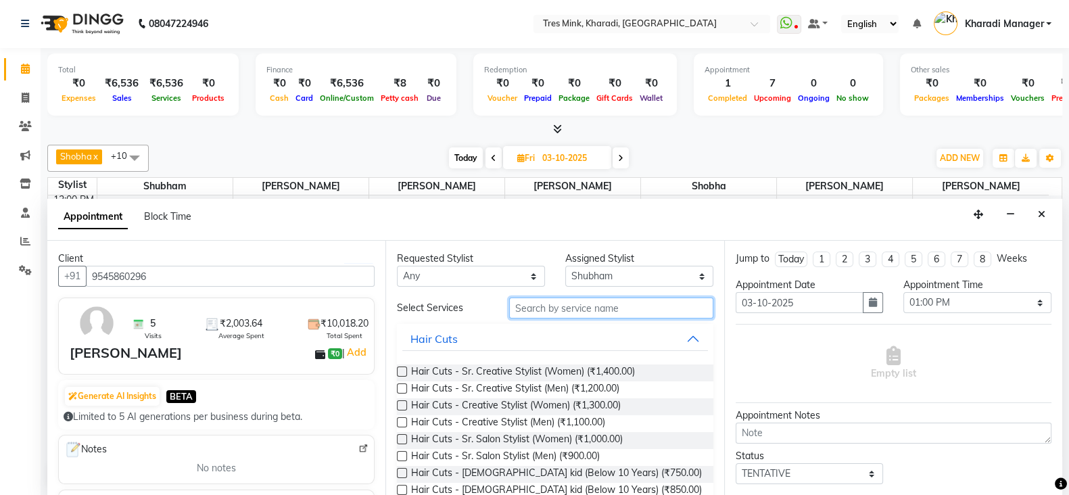
click at [584, 304] on input "text" at bounding box center [611, 308] width 204 height 21
type input "hair"
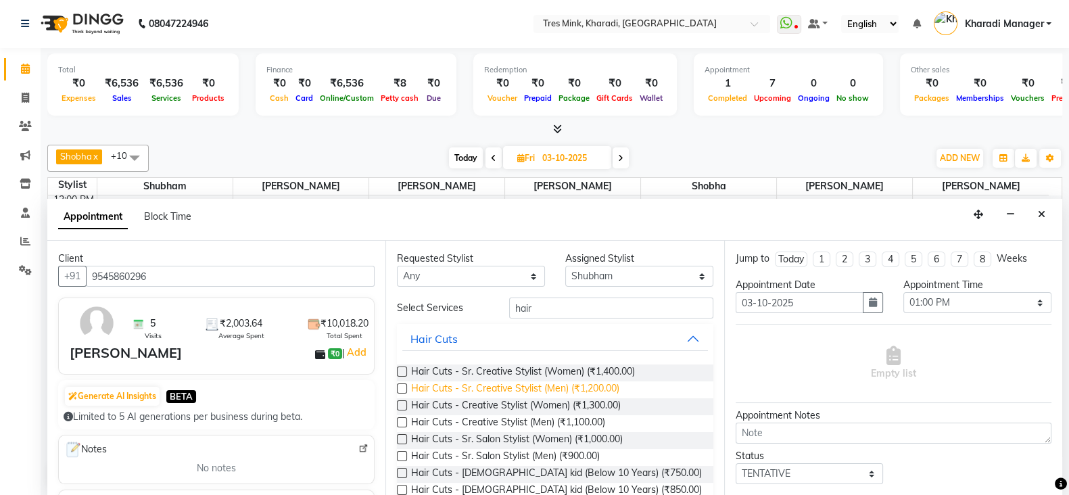
click at [575, 394] on span "Hair Cuts - Sr. Creative Stylist (Men) (₹1,200.00)" at bounding box center [515, 389] width 208 height 17
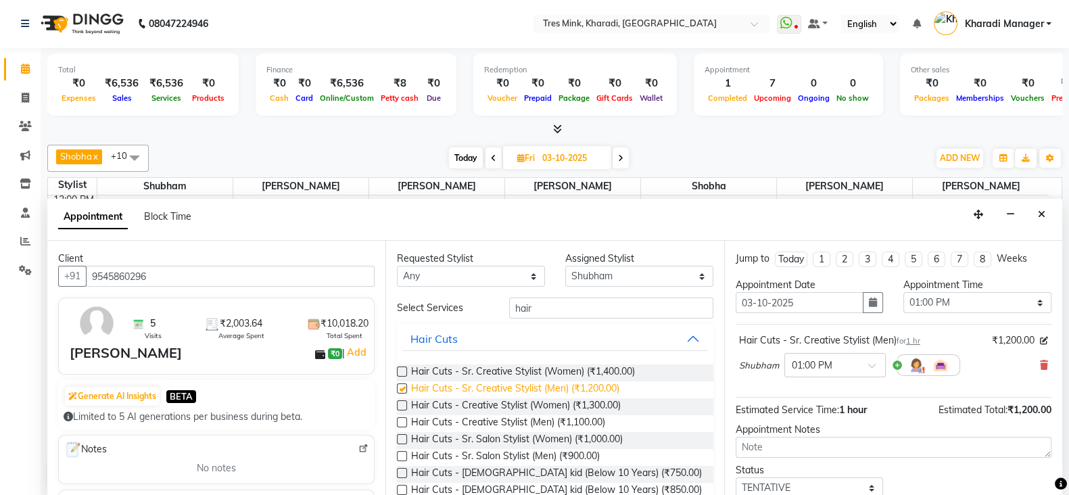
checkbox input "false"
click at [659, 307] on input "hair" at bounding box center [611, 308] width 204 height 21
type input "h"
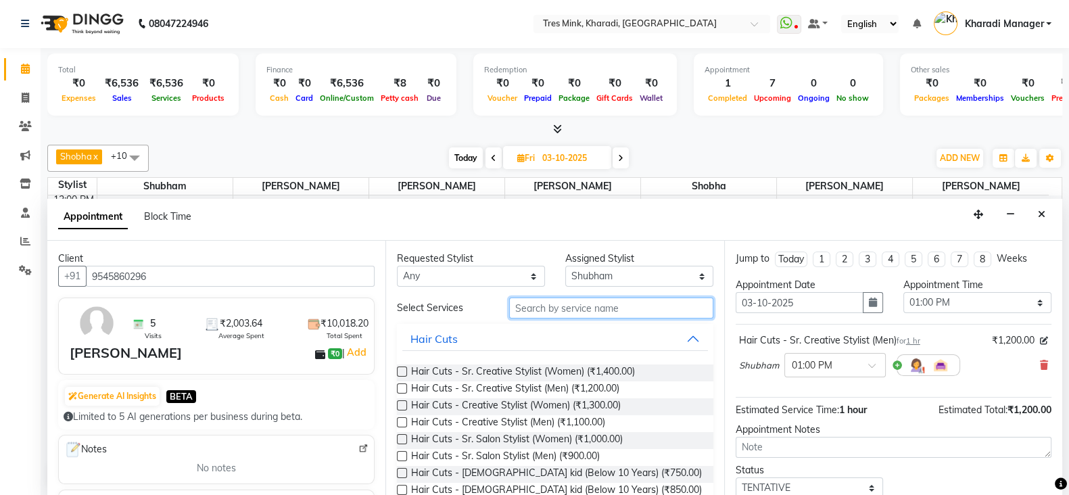
type input "c"
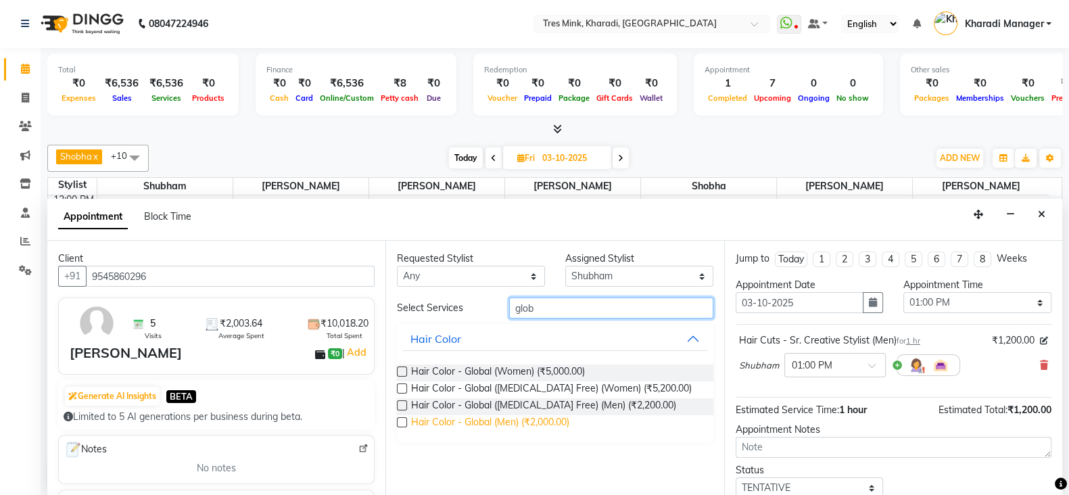
type input "glob"
click at [541, 425] on span "Hair Color - Global (Men) (₹2,000.00)" at bounding box center [490, 423] width 158 height 17
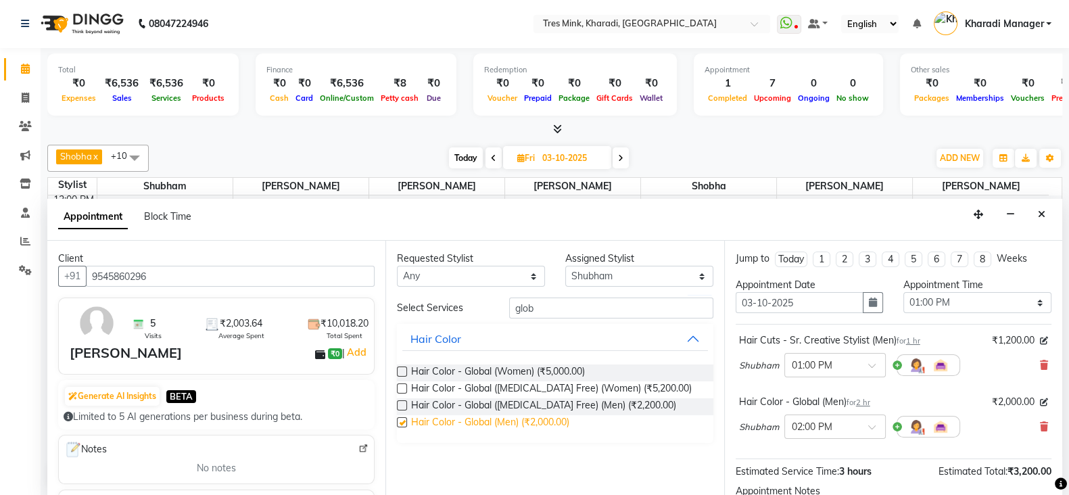
checkbox input "false"
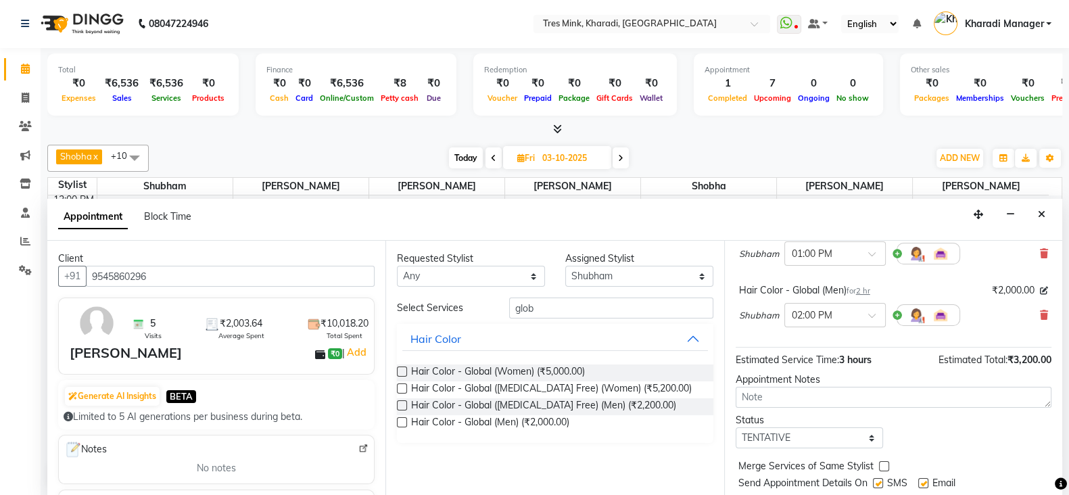
scroll to position [112, 0]
click at [850, 402] on textarea at bounding box center [894, 396] width 316 height 21
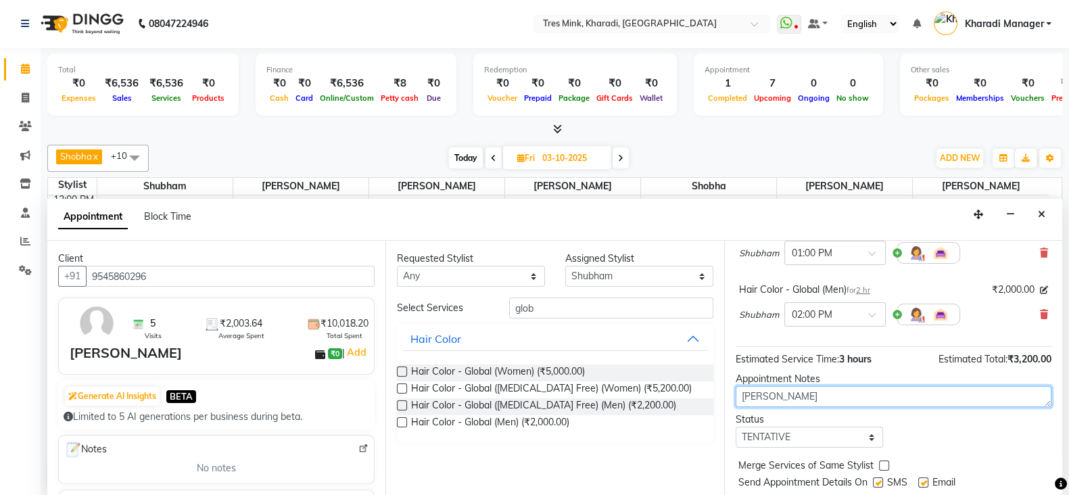
type textarea "Raj"
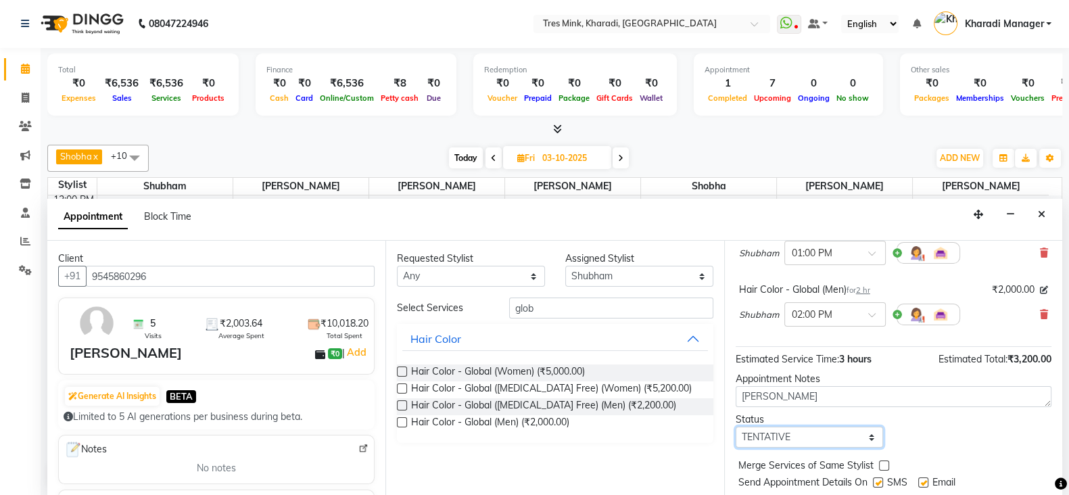
click at [842, 441] on select "Select TENTATIVE CONFIRM UPCOMING" at bounding box center [810, 437] width 148 height 21
select select "confirm booking"
click at [736, 427] on select "Select TENTATIVE CONFIRM UPCOMING" at bounding box center [810, 437] width 148 height 21
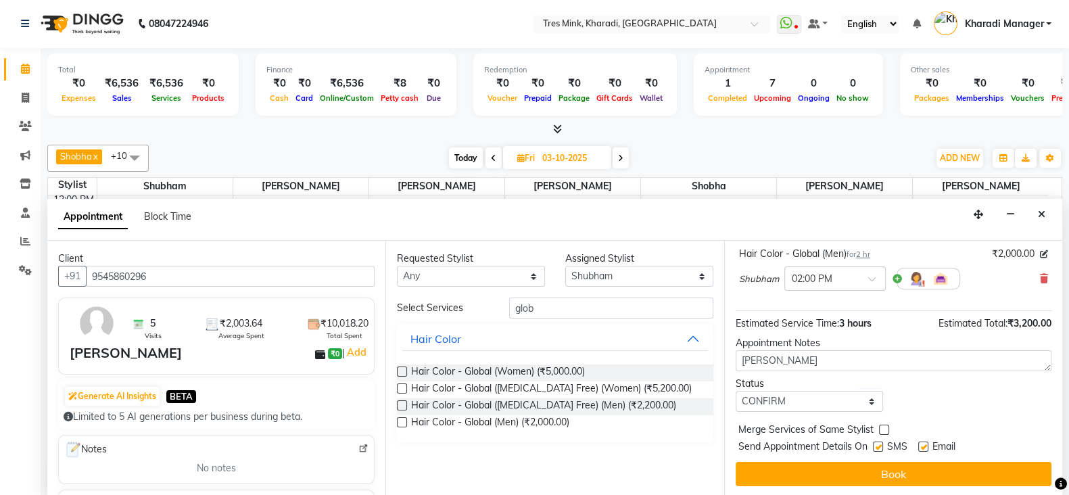
click at [843, 471] on button "Book" at bounding box center [894, 474] width 316 height 24
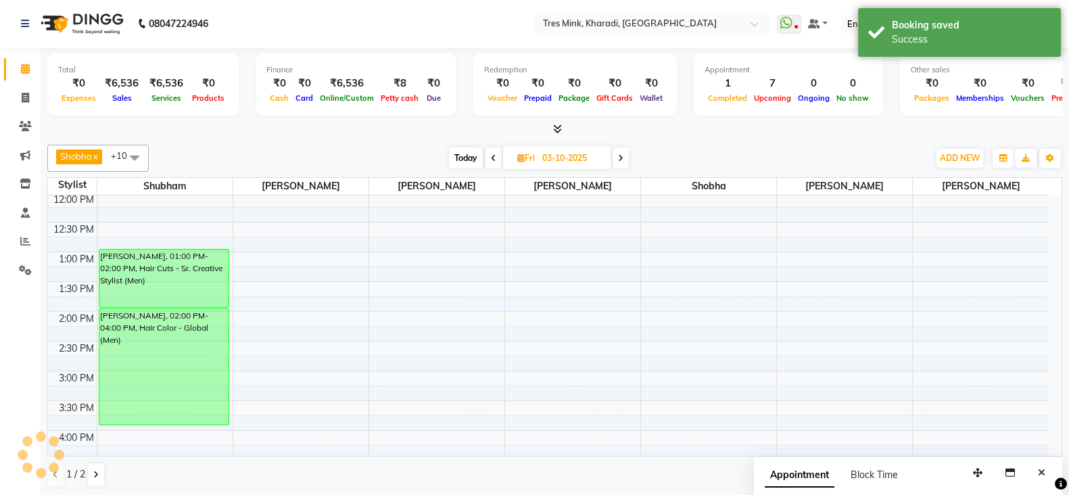
scroll to position [0, 0]
click at [580, 168] on div "Shobha x Poonam Khande x Ravi Maheshkar x Saiba x Siddhant x Kishor (Ganesh) Mu…" at bounding box center [554, 158] width 1015 height 27
click at [580, 165] on input "03-10-2025" at bounding box center [572, 159] width 68 height 20
select select "10"
select select "2025"
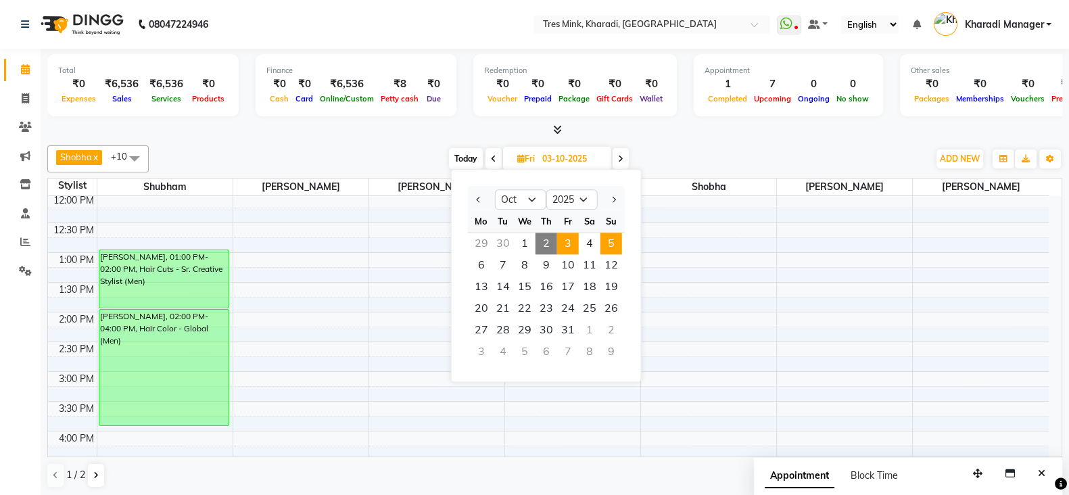
click at [612, 247] on span "5" at bounding box center [612, 244] width 22 height 22
type input "05-10-2025"
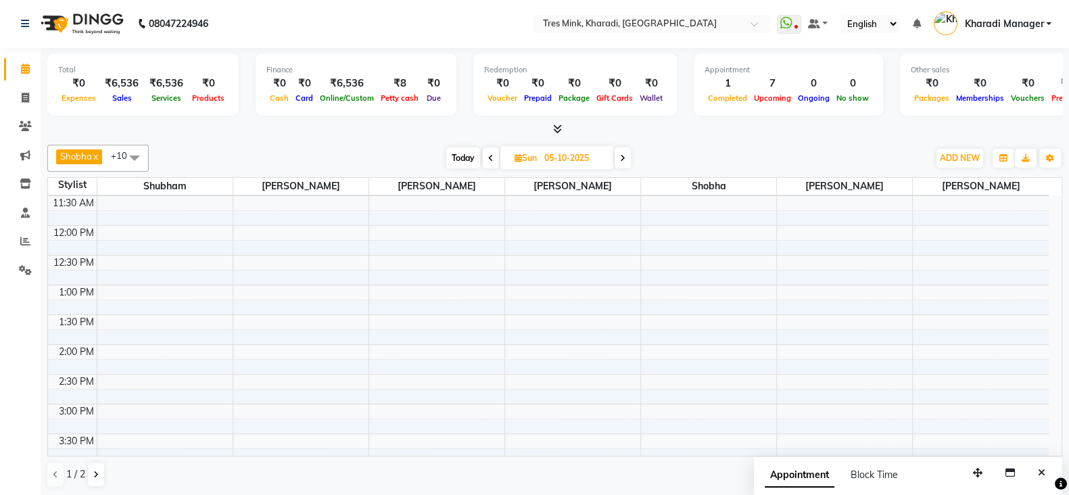
scroll to position [233, 0]
click at [118, 292] on div "7:00 AM 7:30 AM 8:00 AM 8:30 AM 9:00 AM 9:30 AM 10:00 AM 10:30 AM 11:00 AM 11:3…" at bounding box center [548, 439] width 1001 height 952
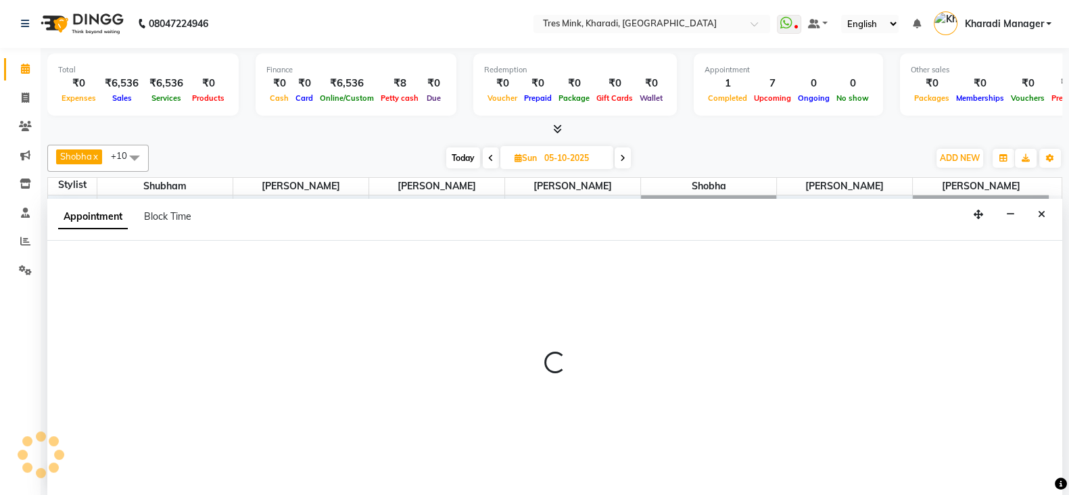
select select "75009"
select select "750"
select select "tentative"
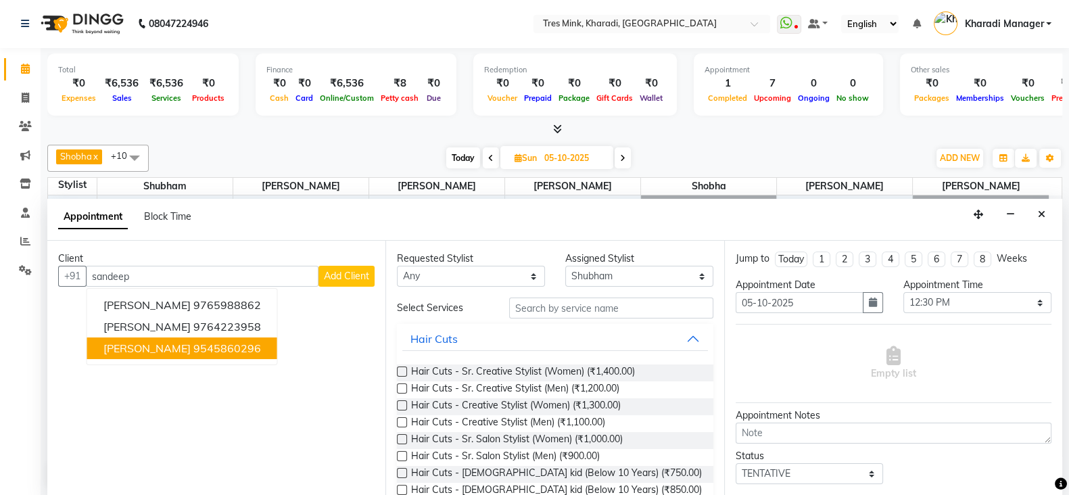
click at [212, 344] on ngb-highlight "9545860296" at bounding box center [227, 349] width 68 height 14
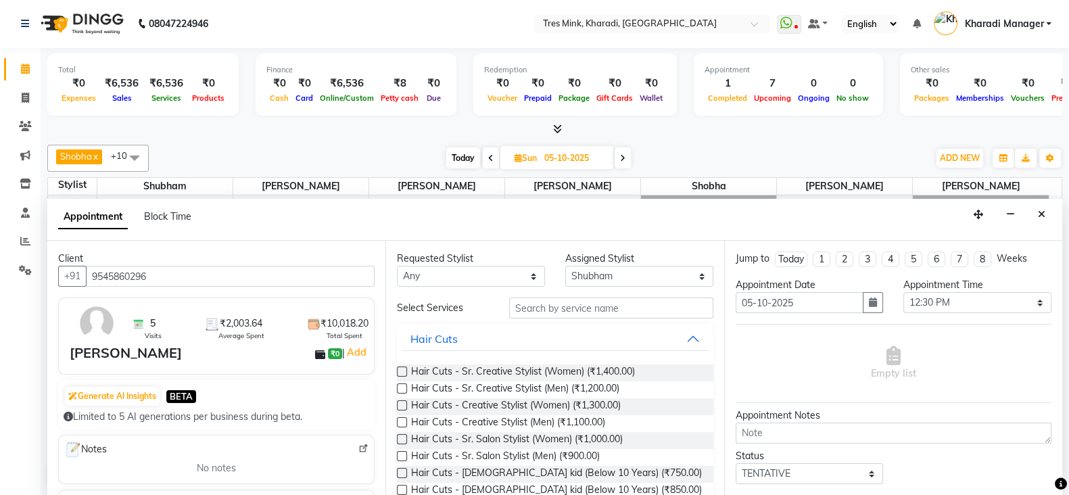
type input "9545860296"
click at [570, 308] on input "text" at bounding box center [611, 308] width 204 height 21
type input "r"
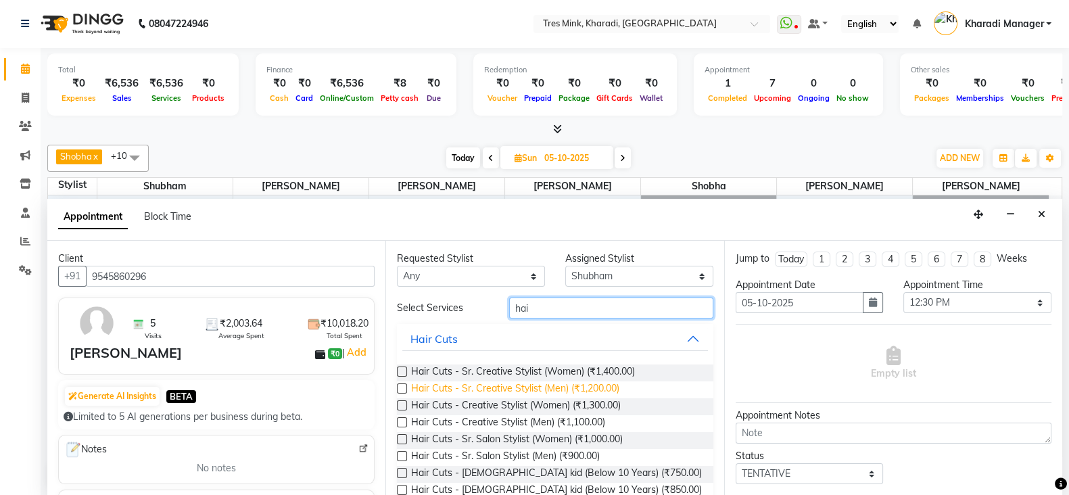
type input "hai"
click at [571, 386] on span "Hair Cuts - Sr. Creative Stylist (Men) (₹1,200.00)" at bounding box center [515, 389] width 208 height 17
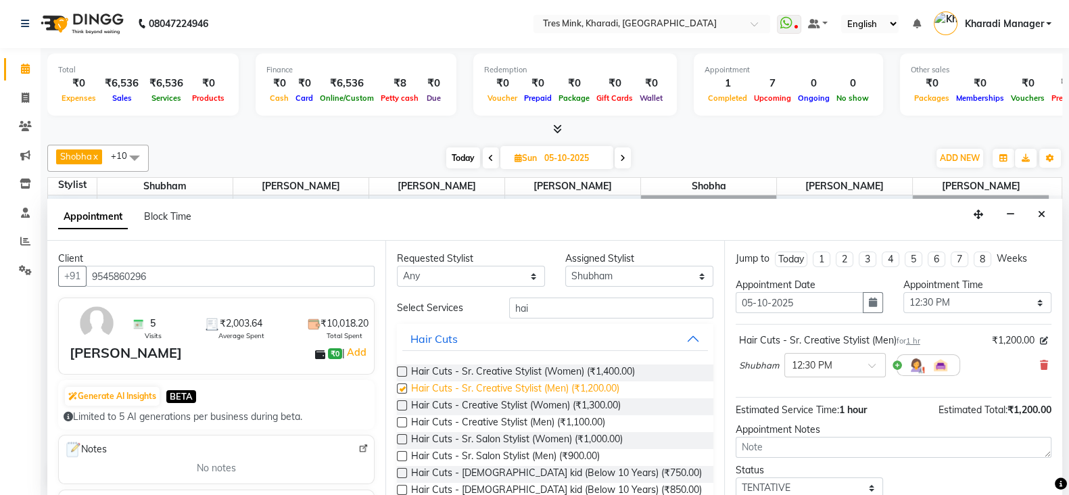
checkbox input "false"
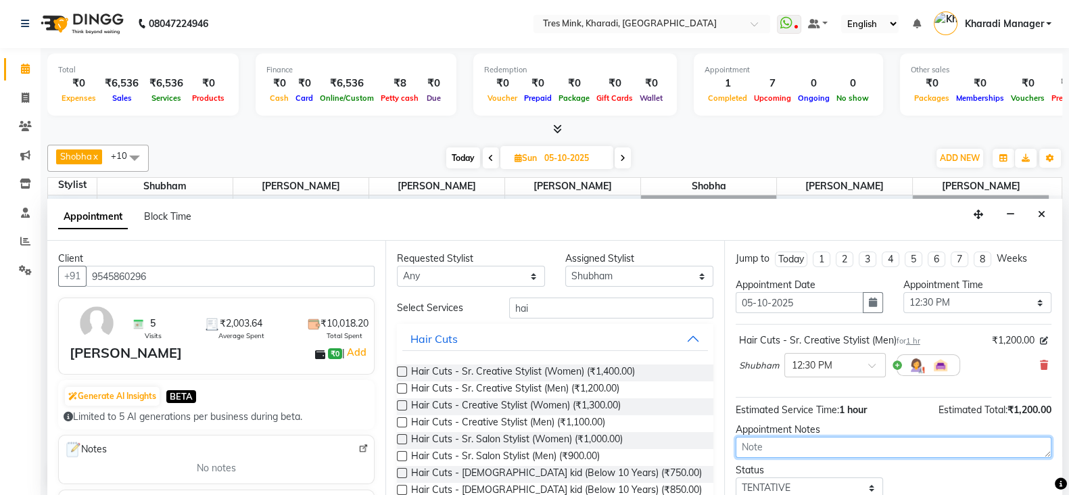
click at [860, 444] on textarea at bounding box center [894, 447] width 316 height 21
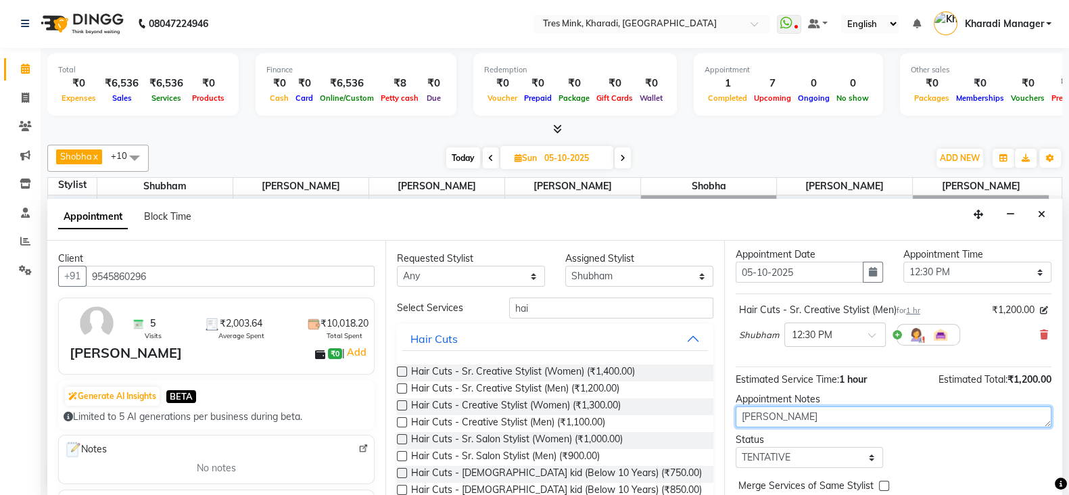
scroll to position [87, 0]
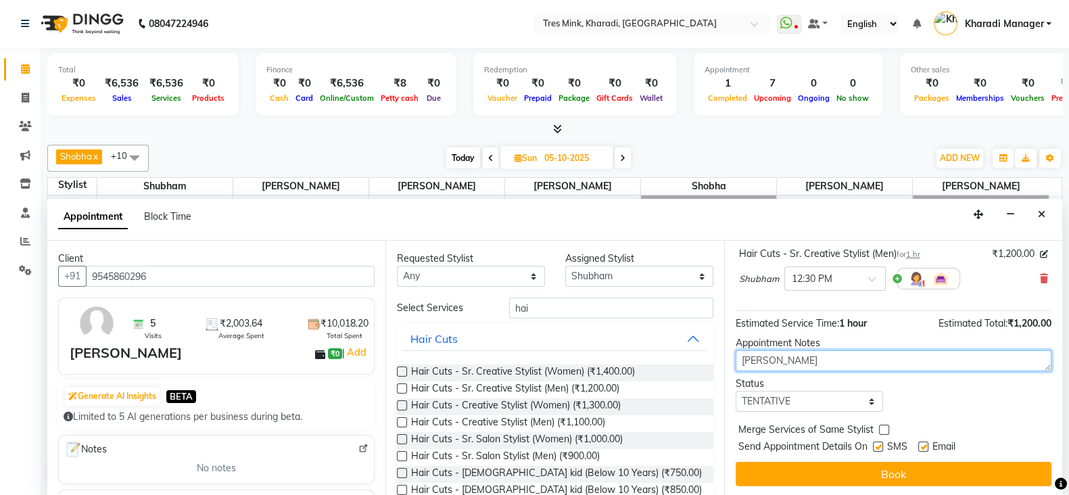
type textarea "Raj"
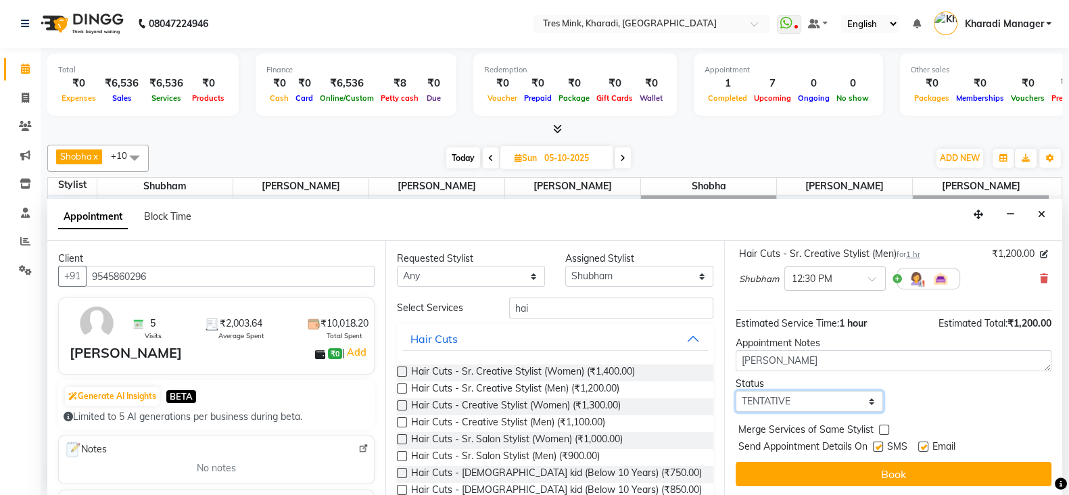
drag, startPoint x: 854, startPoint y: 406, endPoint x: 843, endPoint y: 406, distance: 10.8
click at [854, 406] on select "Select TENTATIVE CONFIRM UPCOMING" at bounding box center [810, 401] width 148 height 21
select select "confirm booking"
click at [736, 391] on select "Select TENTATIVE CONFIRM UPCOMING" at bounding box center [810, 401] width 148 height 21
click at [819, 478] on button "Book" at bounding box center [894, 474] width 316 height 24
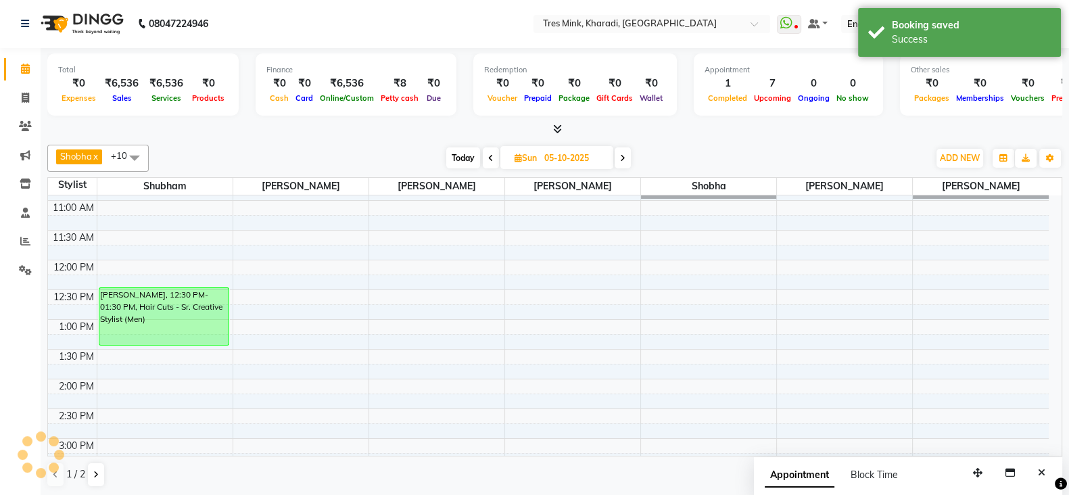
scroll to position [0, 0]
click at [250, 293] on div "7:00 AM 7:30 AM 8:00 AM 8:30 AM 9:00 AM 9:30 AM 10:00 AM 10:30 AM 11:00 AM 11:3…" at bounding box center [548, 439] width 1001 height 952
select select "89463"
select select "tentative"
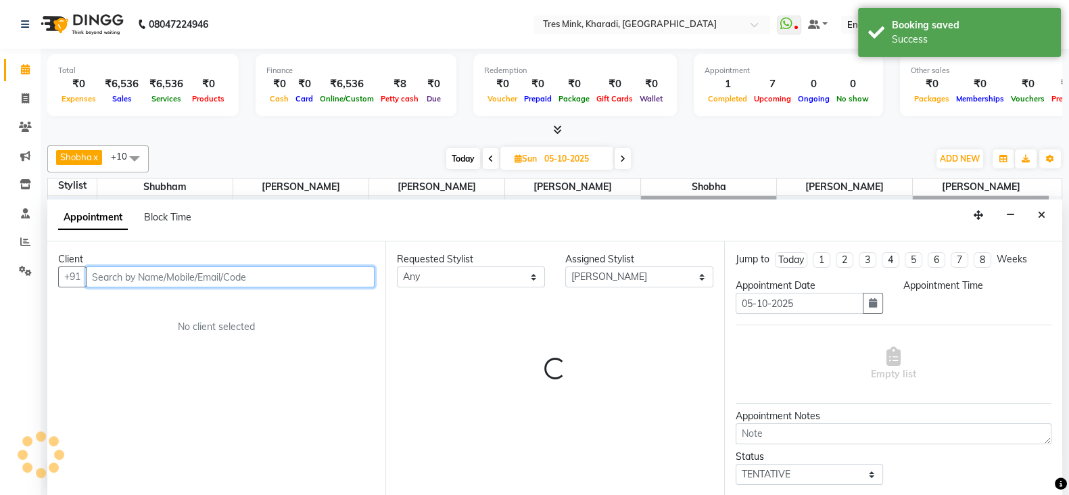
select select "750"
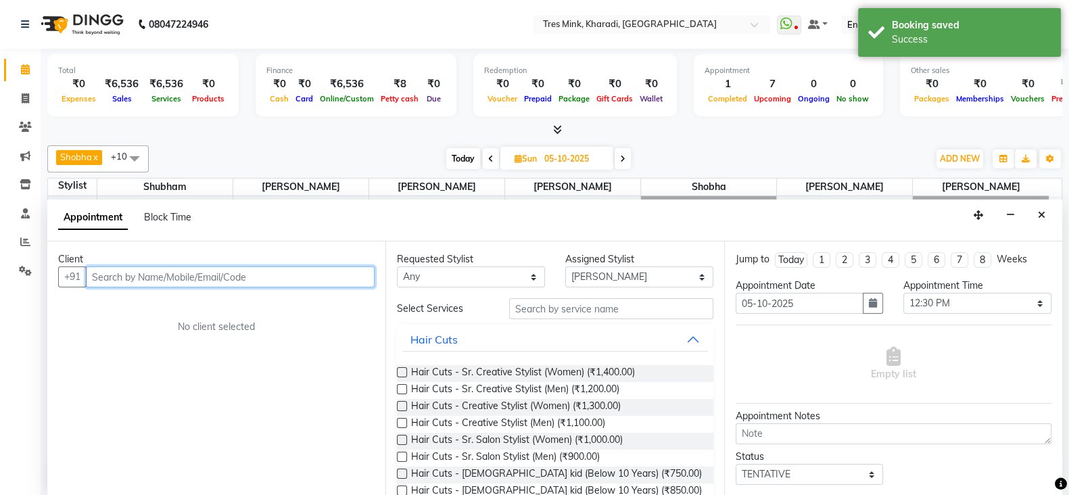
scroll to position [1, 0]
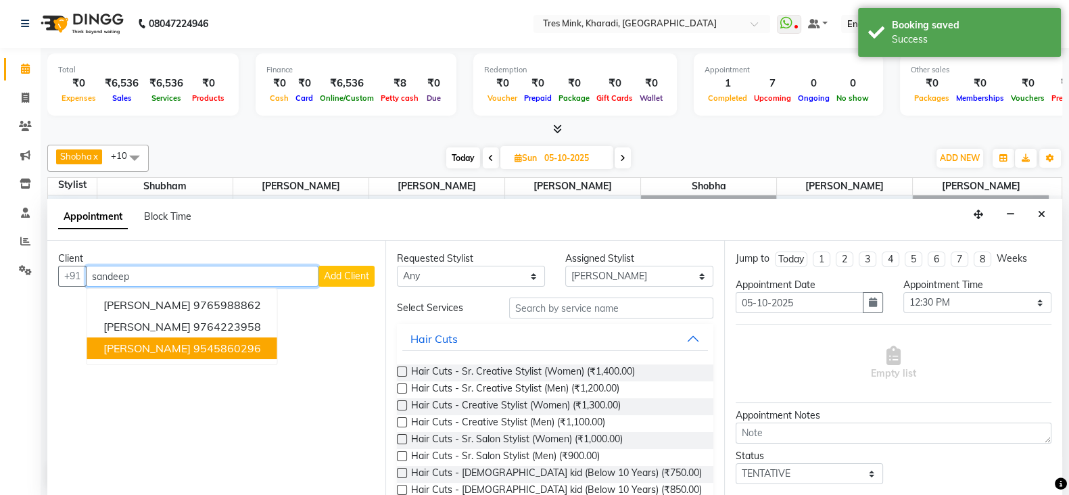
click at [197, 343] on ngb-highlight "9545860296" at bounding box center [227, 349] width 68 height 14
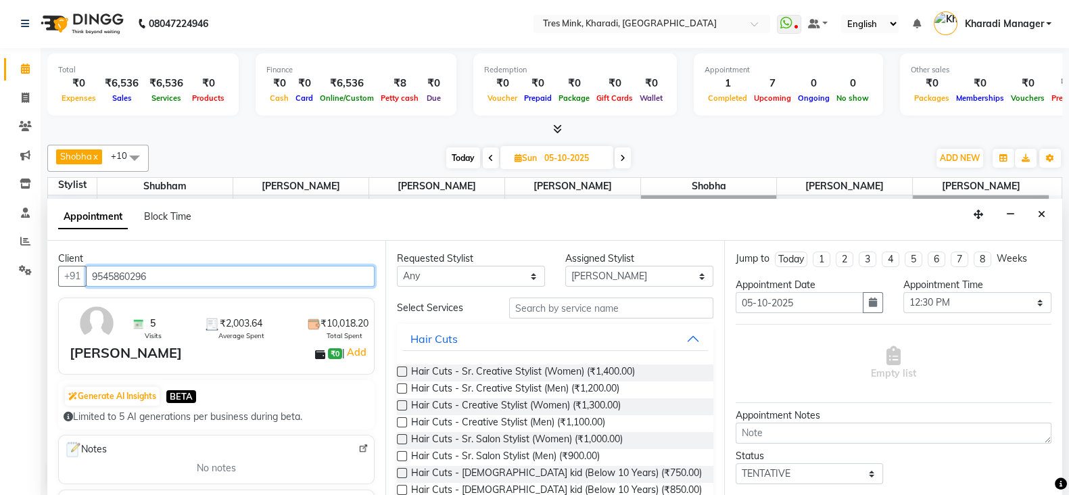
type input "9545860296"
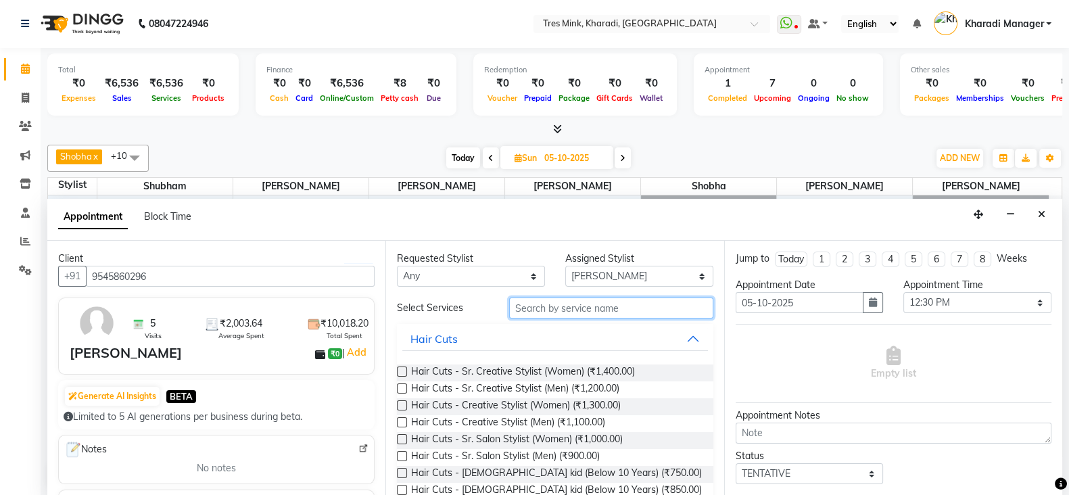
click at [584, 304] on input "text" at bounding box center [611, 308] width 204 height 21
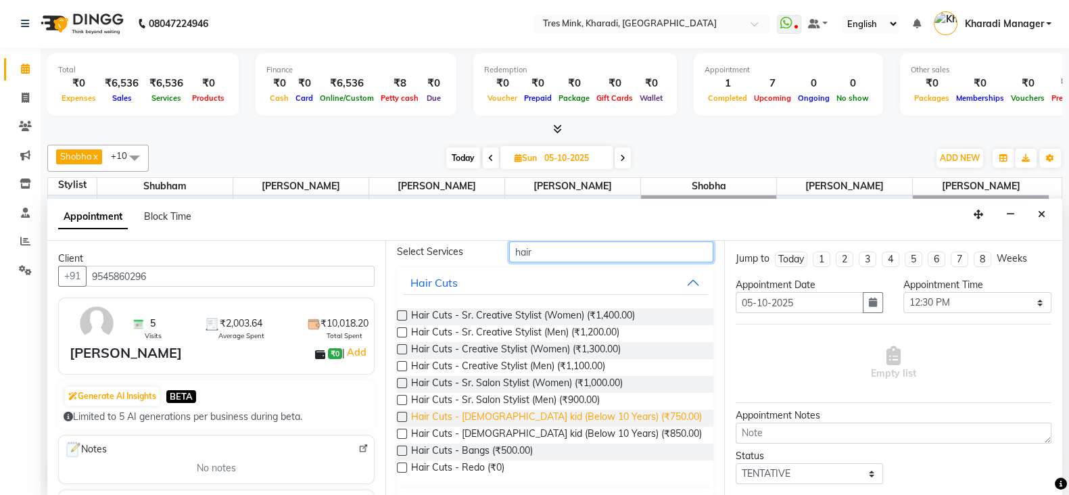
type input "hair"
click at [603, 421] on span "Hair Cuts - male kid (Below 10 Years) (₹750.00)" at bounding box center [556, 418] width 291 height 17
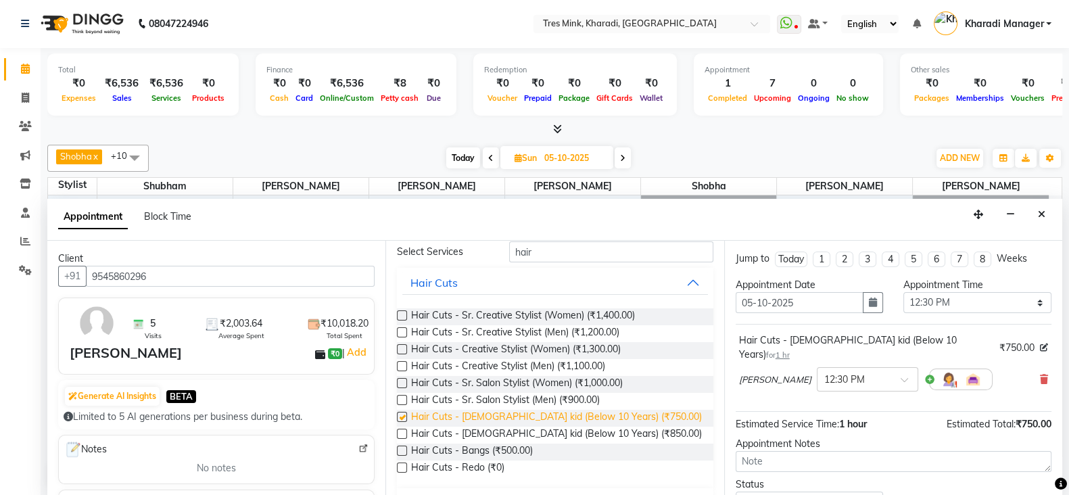
checkbox input "false"
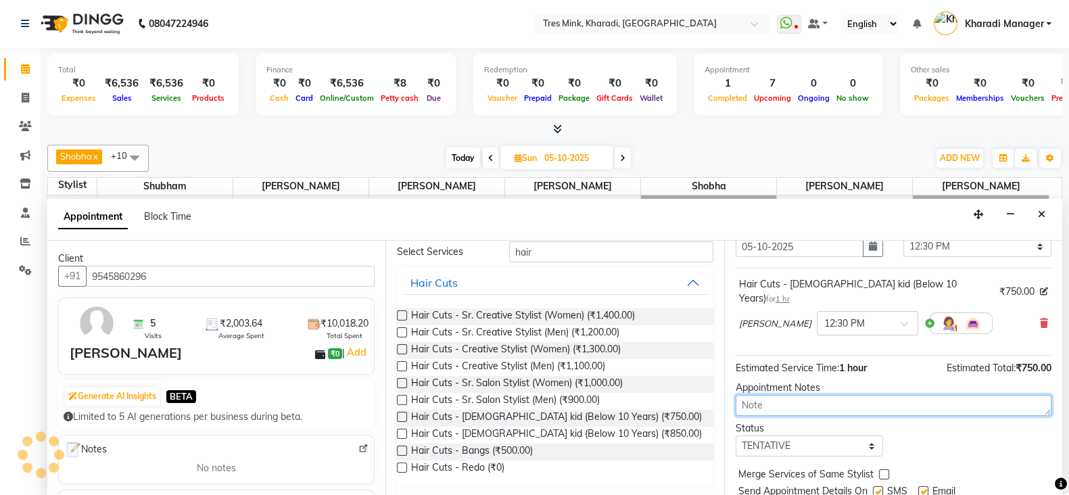
click at [807, 395] on textarea at bounding box center [894, 405] width 316 height 21
type textarea "Raj"
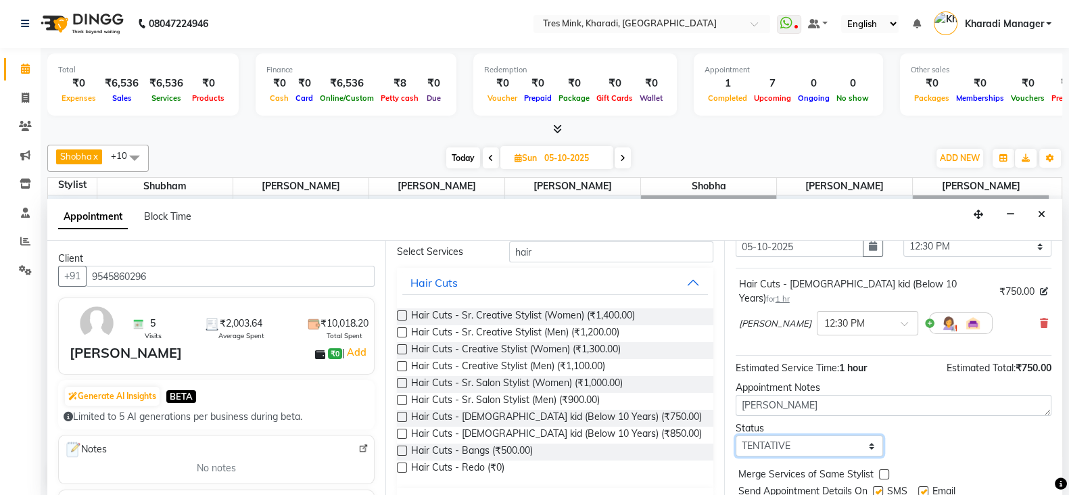
click at [817, 436] on select "Select TENTATIVE CONFIRM UPCOMING" at bounding box center [810, 446] width 148 height 21
select select "confirm booking"
click at [736, 436] on select "Select TENTATIVE CONFIRM UPCOMING" at bounding box center [810, 446] width 148 height 21
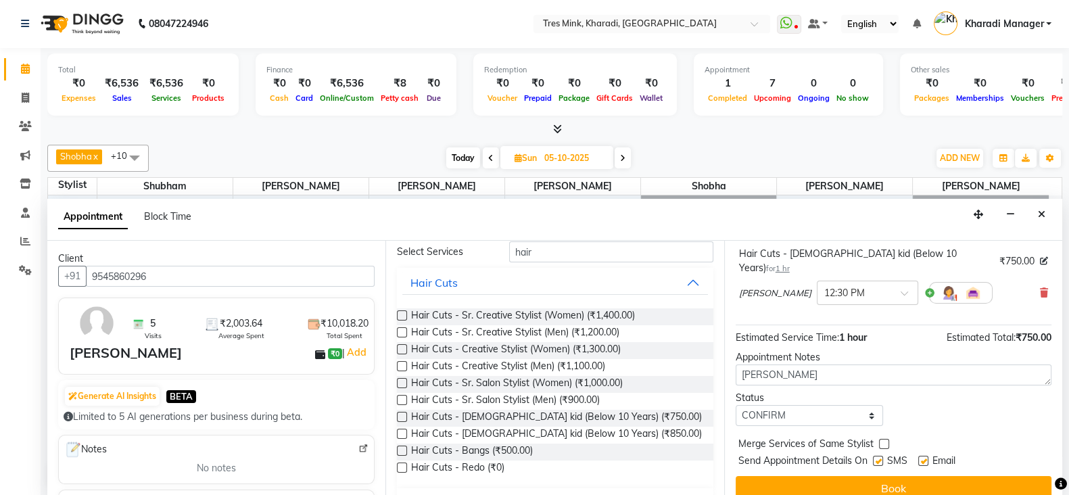
click at [812, 476] on button "Book" at bounding box center [894, 488] width 316 height 24
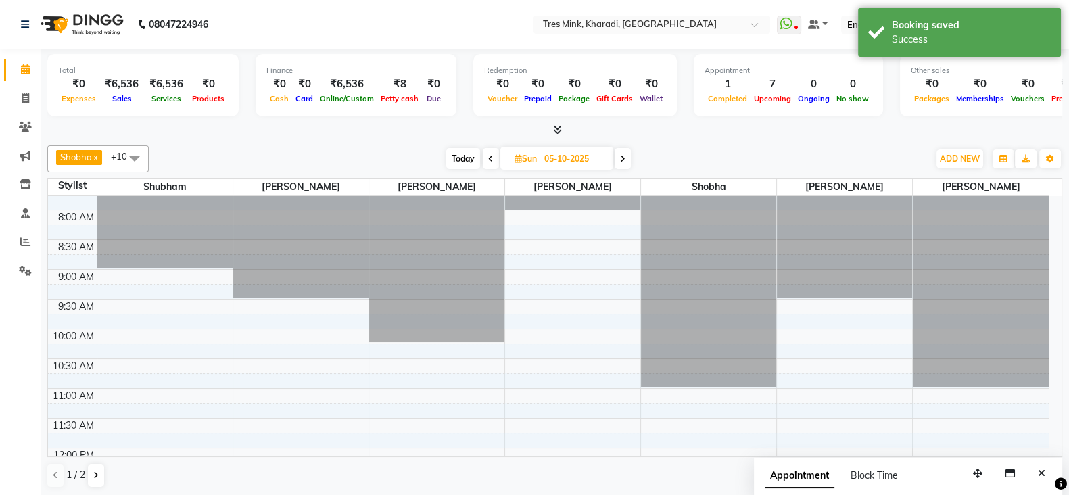
scroll to position [0, 0]
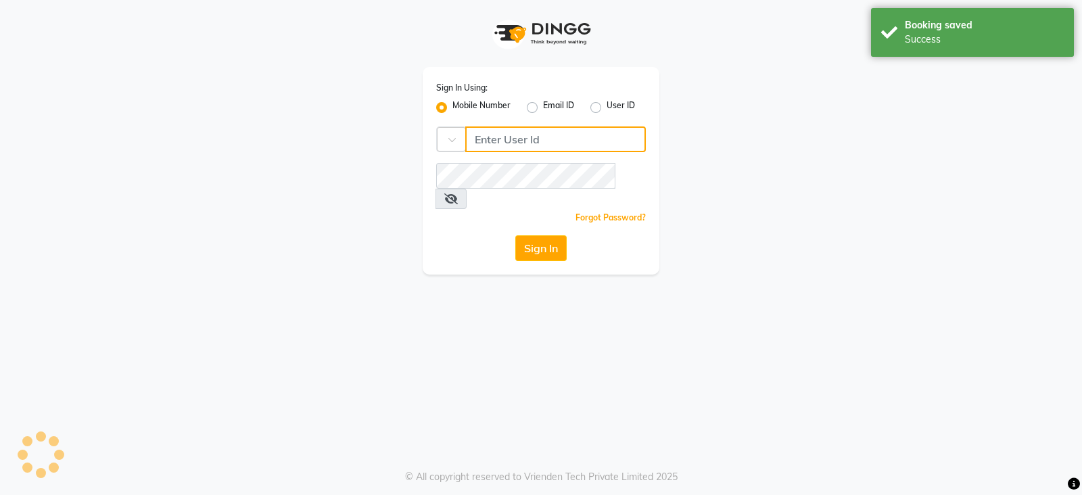
type input "9156243304"
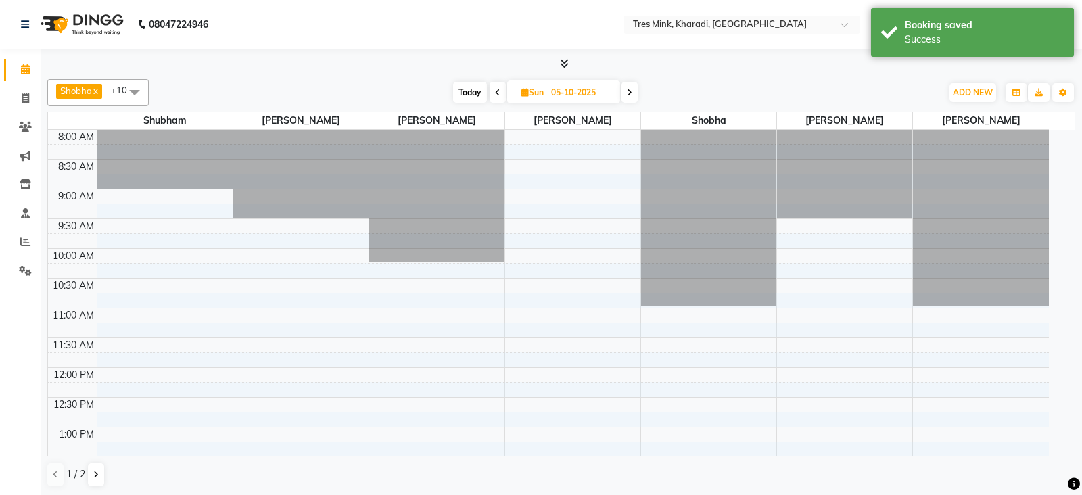
select select "en"
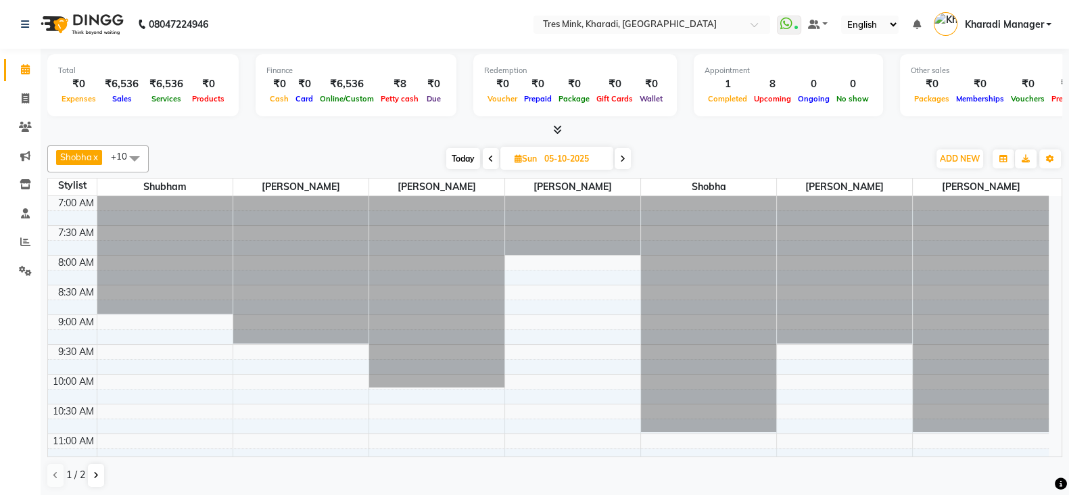
click at [484, 158] on span at bounding box center [491, 158] width 16 height 21
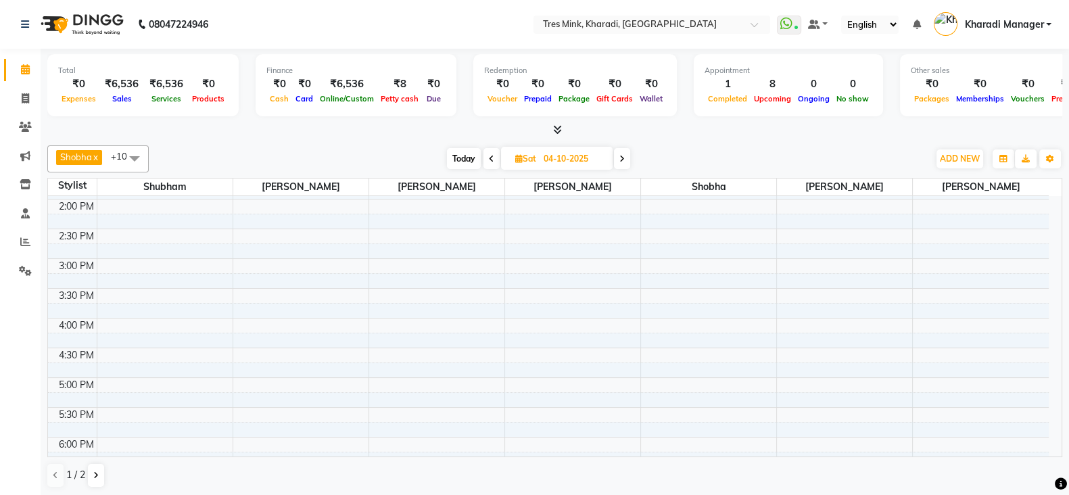
click at [470, 158] on span "Today" at bounding box center [464, 158] width 34 height 21
type input "02-10-2025"
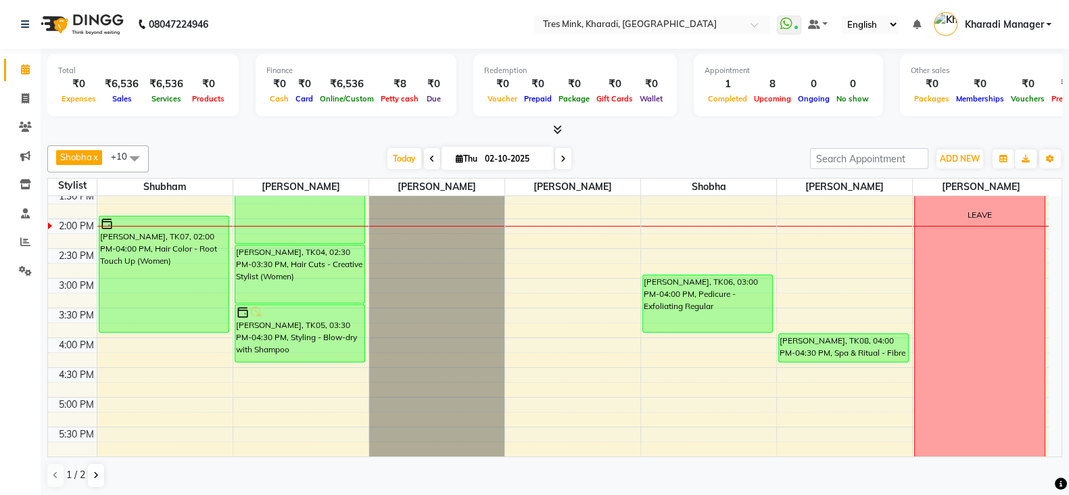
scroll to position [394, 0]
click at [680, 267] on div "7:00 AM 7:30 AM 8:00 AM 8:30 AM 9:00 AM 9:30 AM 10:00 AM 10:30 AM 11:00 AM 11:3…" at bounding box center [548, 278] width 1001 height 952
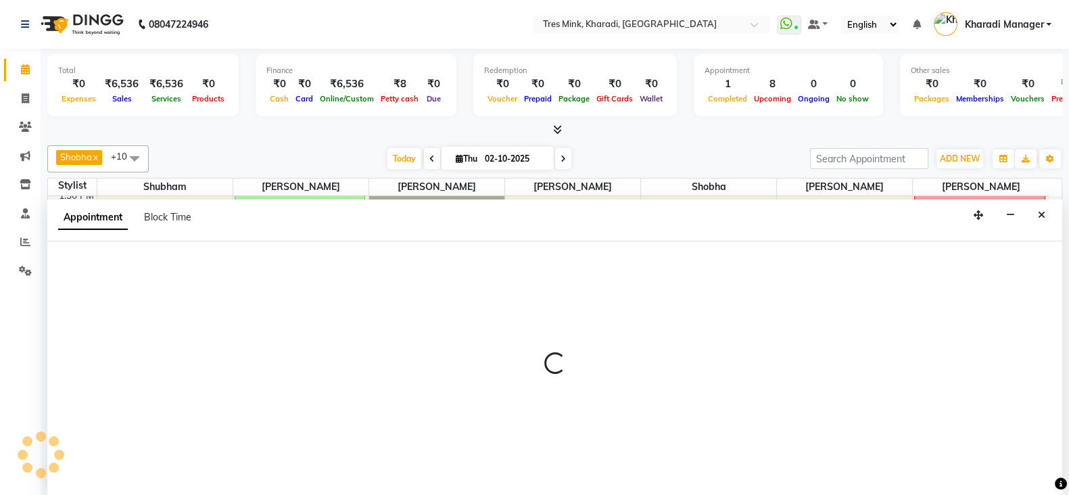
select select "76326"
select select "tentative"
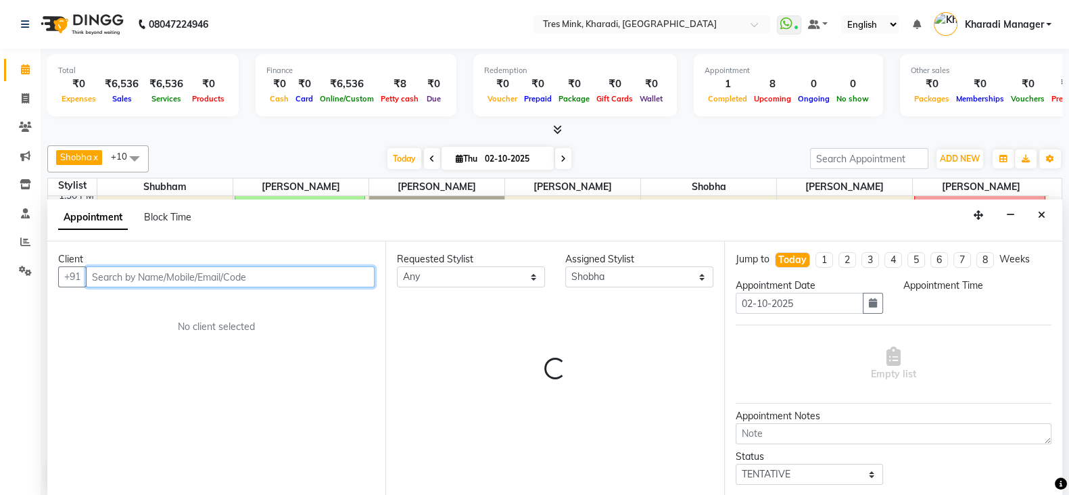
select select "885"
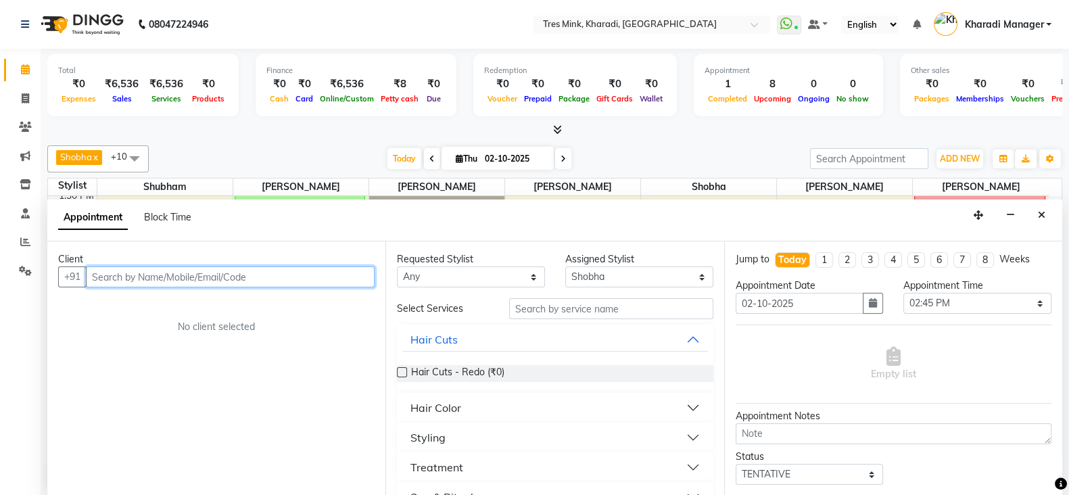
scroll to position [1, 0]
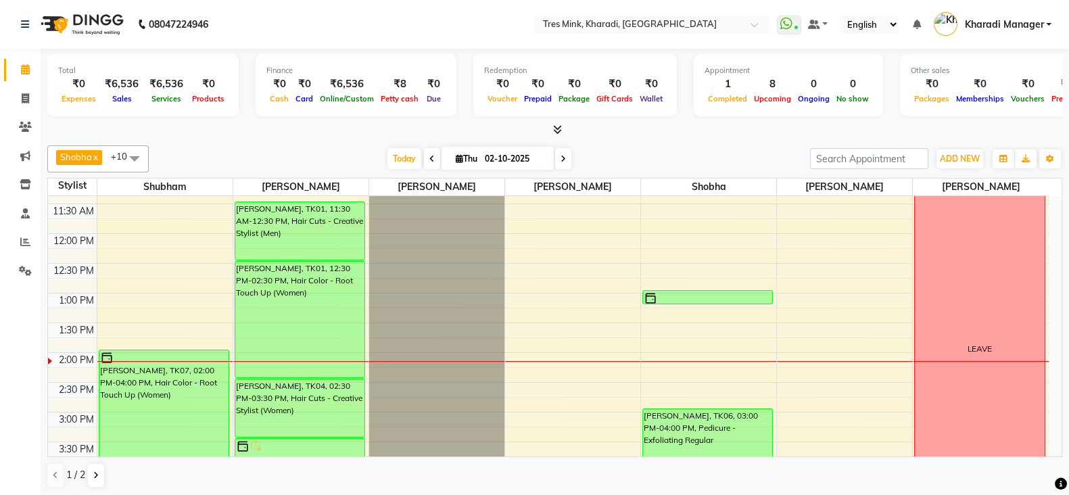
scroll to position [338, 0]
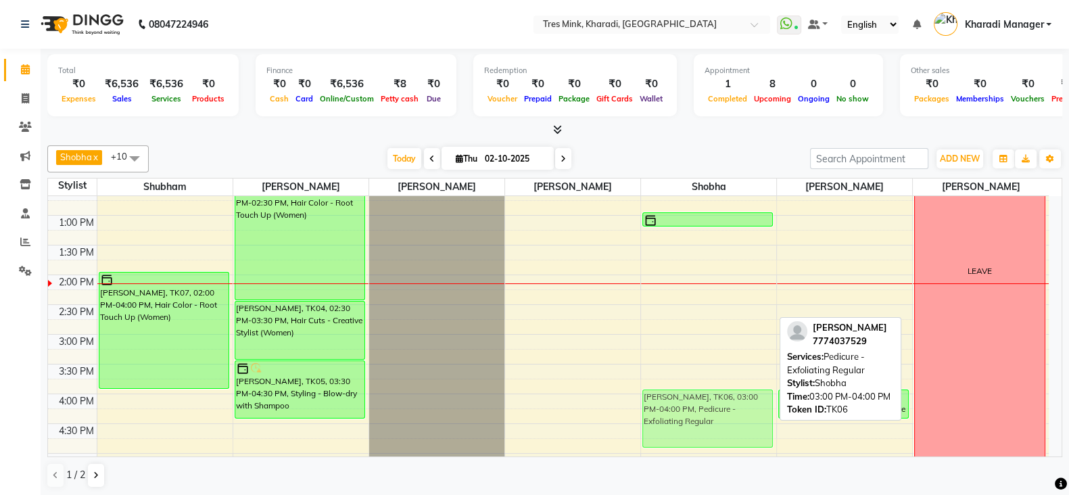
drag, startPoint x: 688, startPoint y: 348, endPoint x: 697, endPoint y: 408, distance: 60.2
click at [697, 408] on div "Smita Bafna Panchshil, TK03, 01:00 PM-01:15 PM, Threading - Eyebrows (Women) Ne…" at bounding box center [708, 335] width 135 height 952
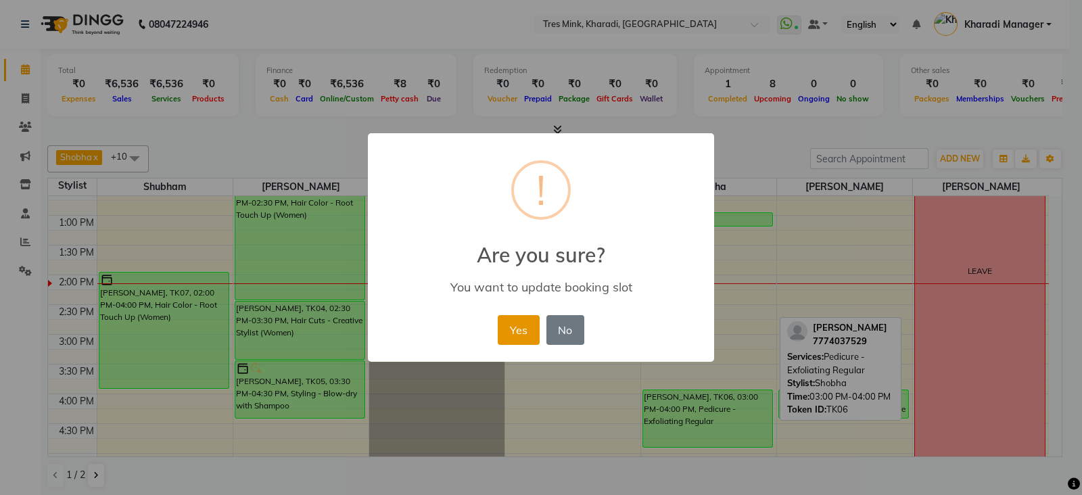
click at [521, 329] on button "Yes" at bounding box center [518, 330] width 41 height 30
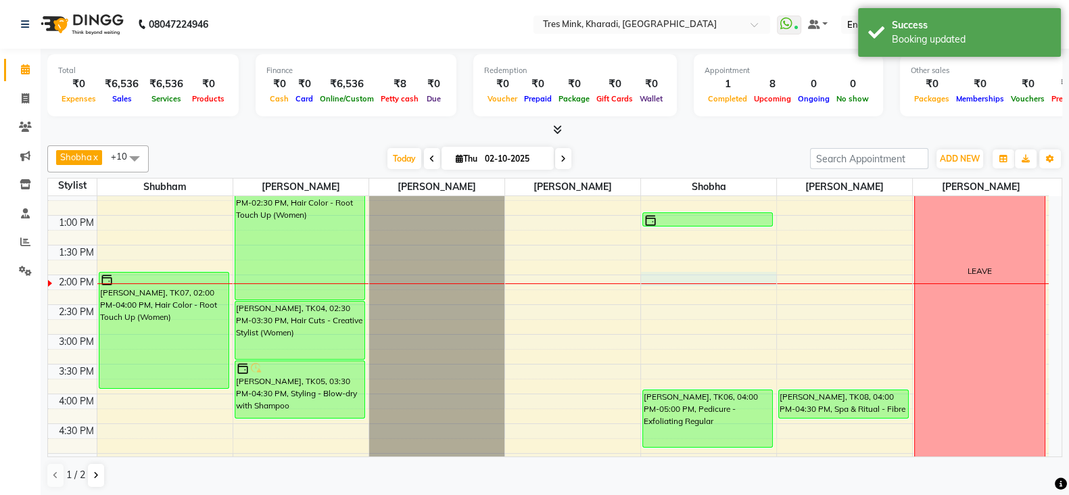
click at [670, 277] on div "7:00 AM 7:30 AM 8:00 AM 8:30 AM 9:00 AM 9:30 AM 10:00 AM 10:30 AM 11:00 AM 11:3…" at bounding box center [548, 335] width 1001 height 952
select select "76326"
select select "840"
select select "tentative"
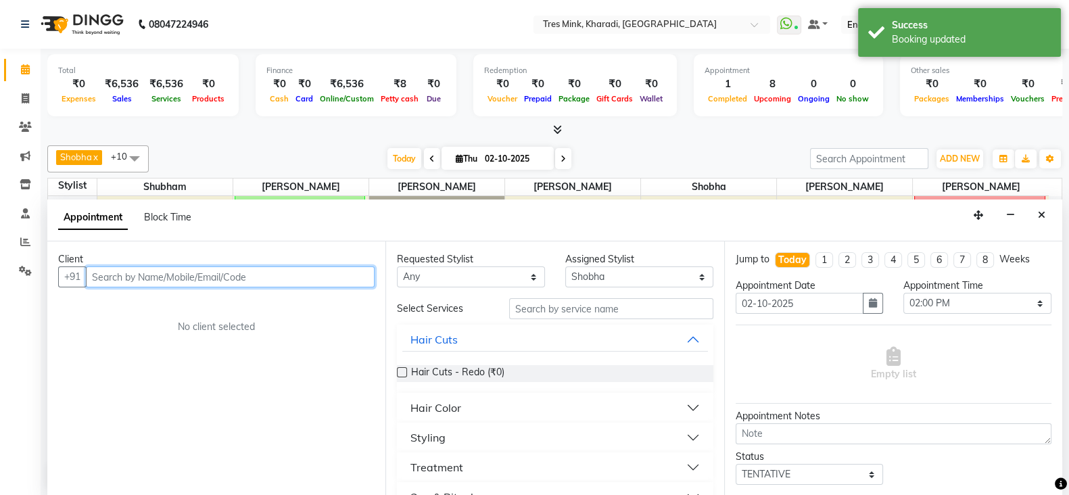
scroll to position [1, 0]
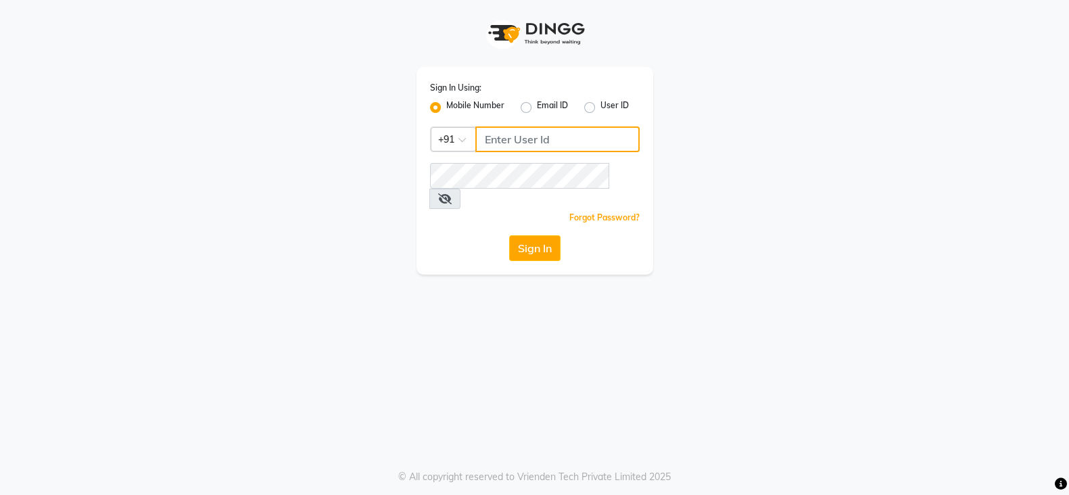
type input "9156243304"
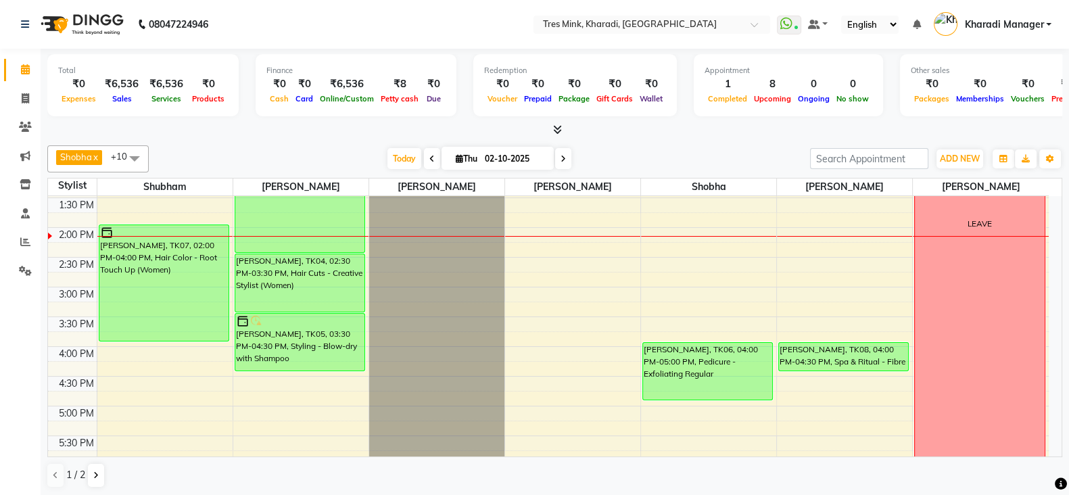
scroll to position [394, 0]
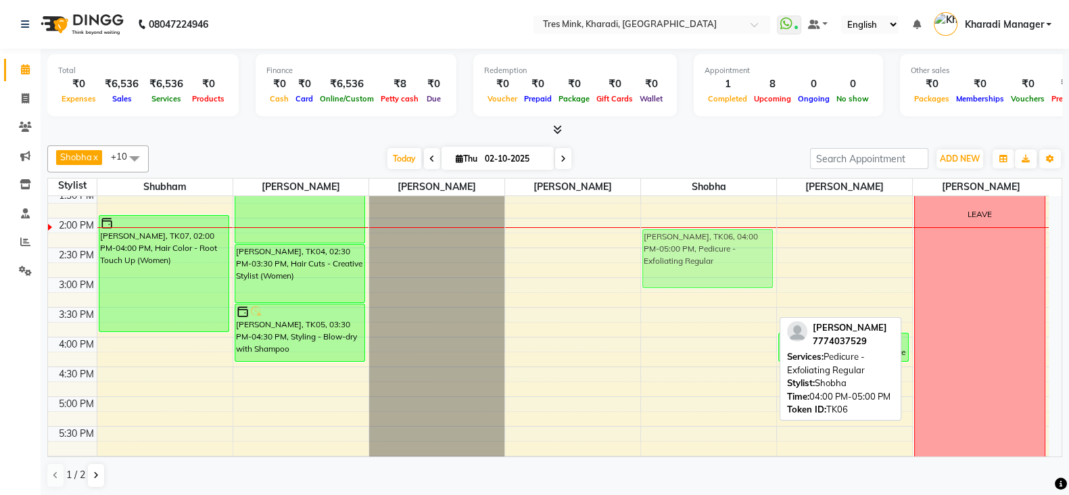
drag, startPoint x: 661, startPoint y: 350, endPoint x: 659, endPoint y: 249, distance: 100.8
click at [659, 249] on div "Smita Bafna Panchshil, TK03, 01:00 PM-01:15 PM, Threading - Eyebrows (Women) Ne…" at bounding box center [708, 278] width 135 height 952
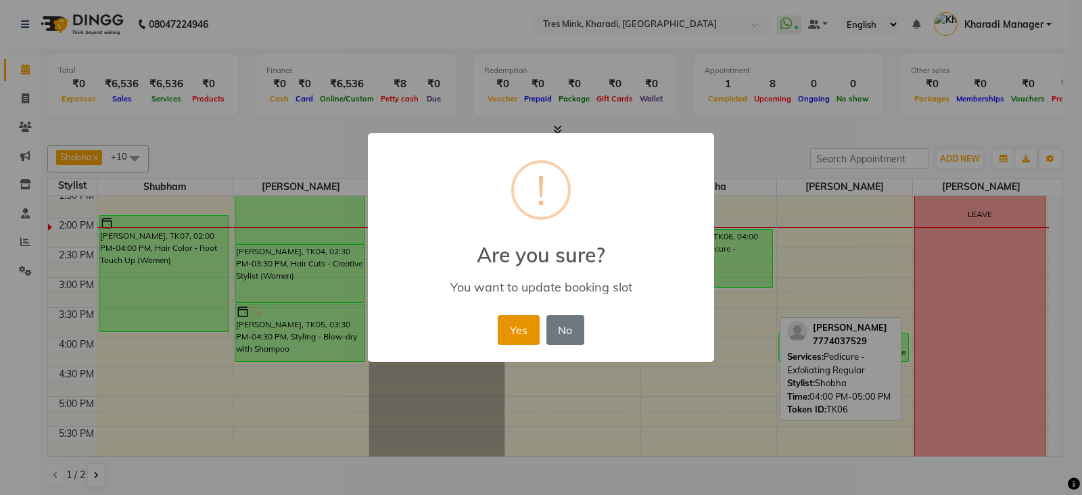
click at [528, 327] on button "Yes" at bounding box center [518, 330] width 41 height 30
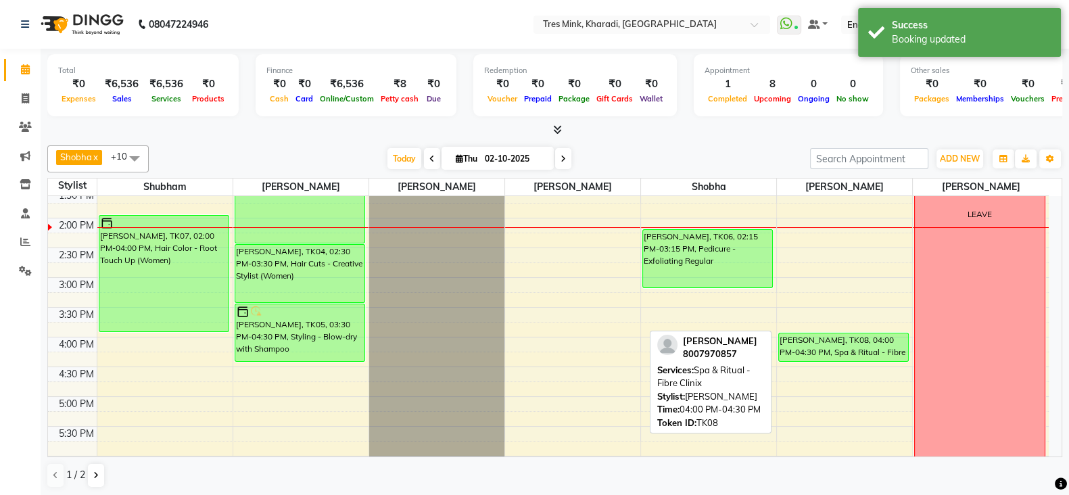
click at [779, 352] on div "[PERSON_NAME], TK08, 04:00 PM-04:30 PM, Spa & Ritual - Fibre Clinix" at bounding box center [843, 347] width 129 height 28
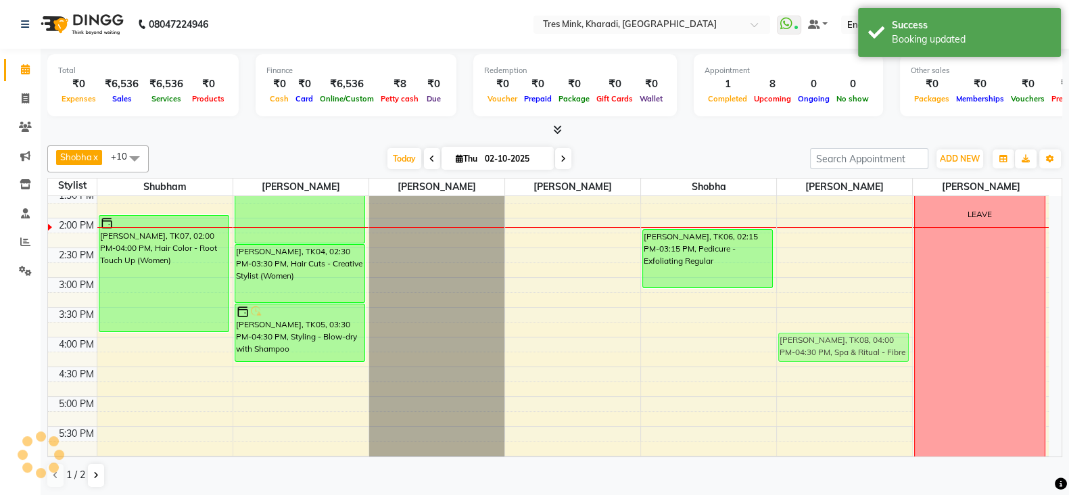
drag, startPoint x: 779, startPoint y: 352, endPoint x: 767, endPoint y: 352, distance: 12.2
click at [747, 354] on div "7:00 AM 7:30 AM 8:00 AM 8:30 AM 9:00 AM 9:30 AM 10:00 AM 10:30 AM 11:00 AM 11:3…" at bounding box center [548, 278] width 1001 height 952
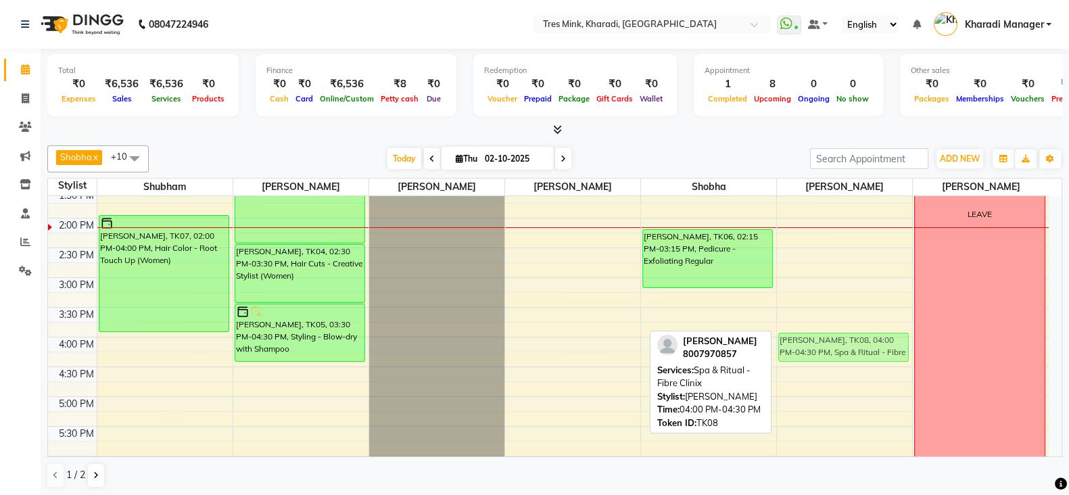
drag, startPoint x: 789, startPoint y: 350, endPoint x: 743, endPoint y: 353, distance: 46.8
click at [743, 353] on div "Shobha x Poonam Khande x Ravi Maheshkar x Saiba x Siddhant x Kishor (Ganesh) Mu…" at bounding box center [554, 317] width 1015 height 354
drag, startPoint x: 813, startPoint y: 350, endPoint x: 683, endPoint y: 349, distance: 129.9
click at [683, 349] on div "Shobha x Poonam Khande x Ravi Maheshkar x Saiba x Siddhant x Kishor (Ganesh) Mu…" at bounding box center [554, 317] width 1015 height 354
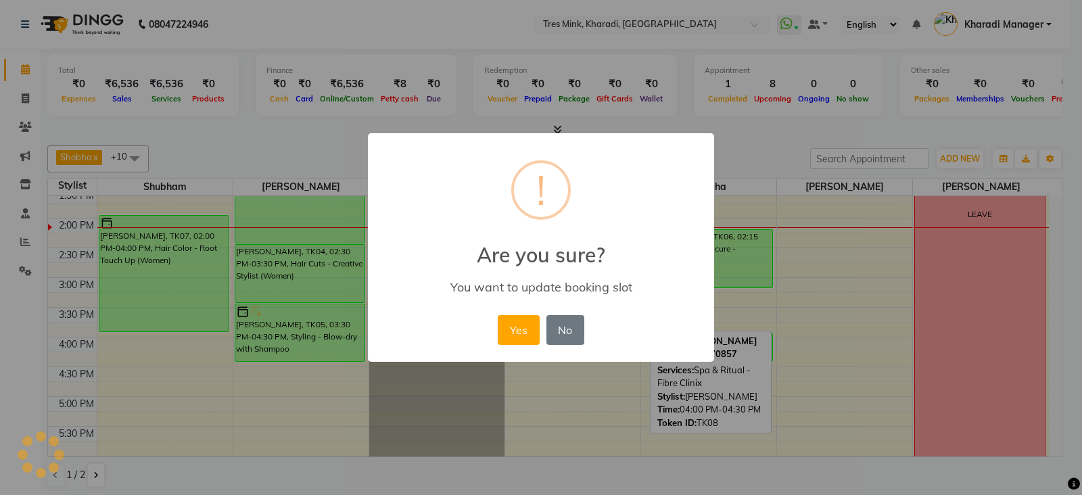
drag, startPoint x: 518, startPoint y: 326, endPoint x: 525, endPoint y: 323, distance: 7.6
click at [519, 325] on button "Yes" at bounding box center [518, 330] width 41 height 30
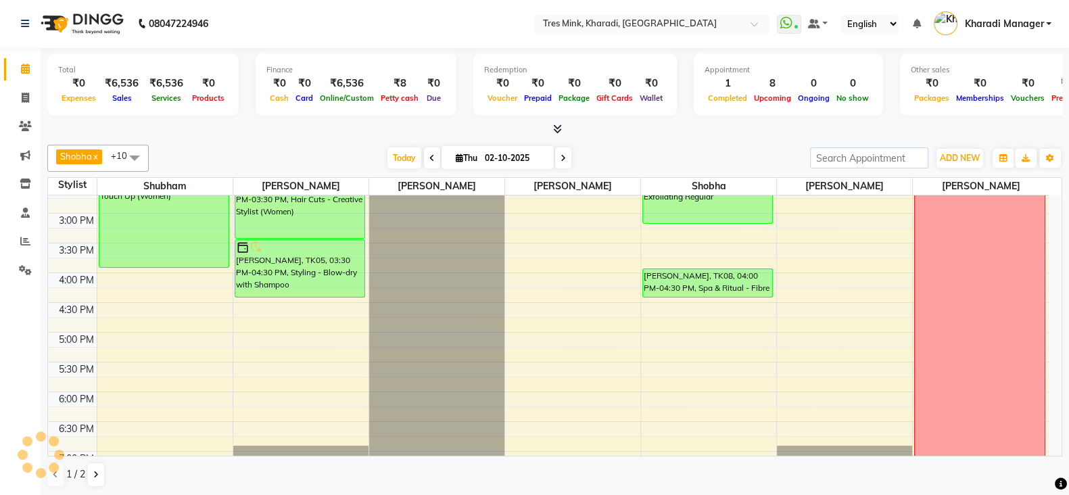
scroll to position [402, 0]
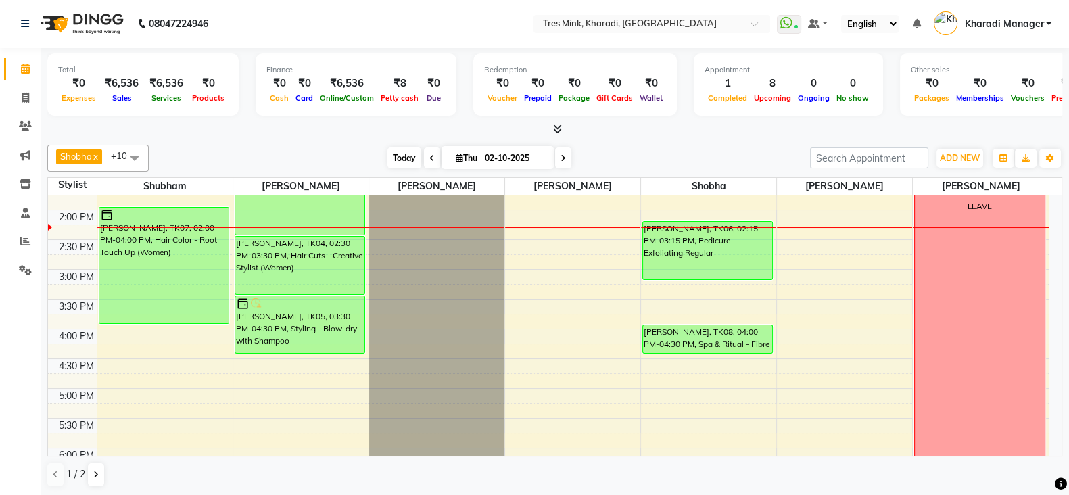
click at [410, 154] on span "Today" at bounding box center [405, 157] width 34 height 21
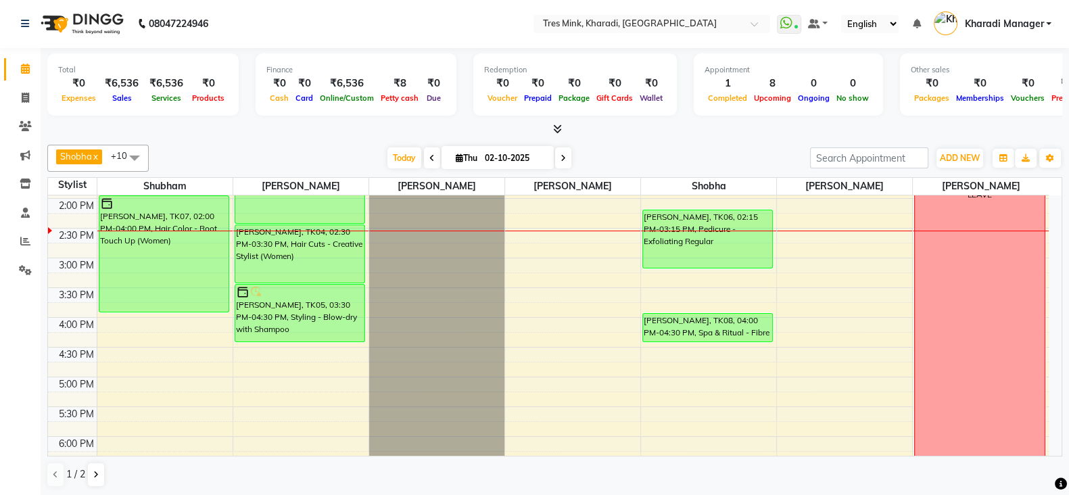
drag, startPoint x: 848, startPoint y: 287, endPoint x: 796, endPoint y: 306, distance: 55.7
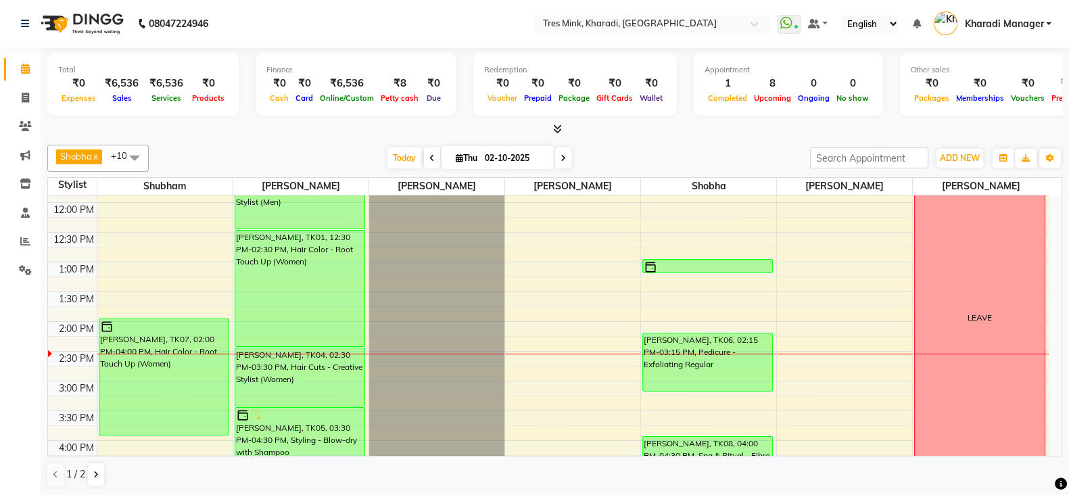
scroll to position [355, 0]
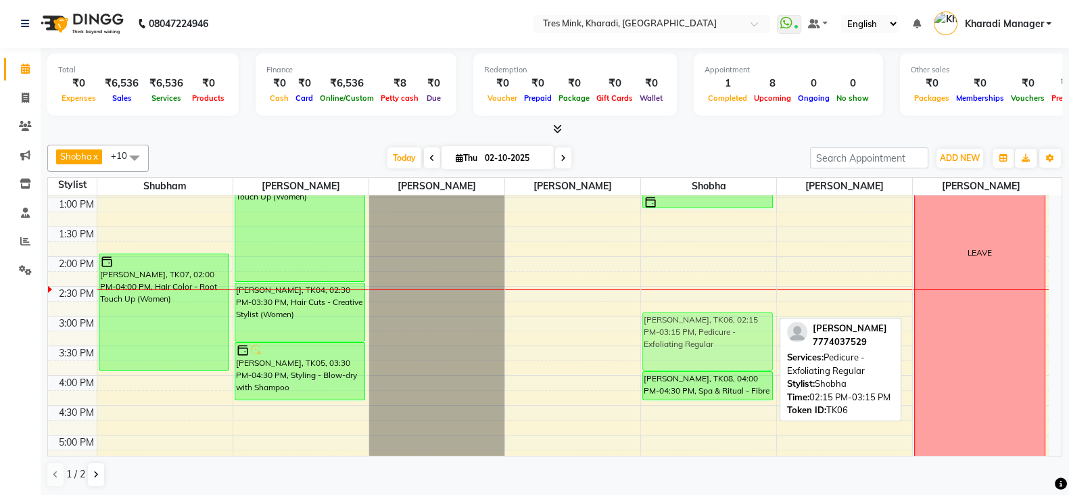
drag, startPoint x: 701, startPoint y: 294, endPoint x: 703, endPoint y: 333, distance: 39.3
click at [703, 333] on div "Smita Bafna Panchshil, TK03, 01:00 PM-01:15 PM, Threading - Eyebrows (Women) Ne…" at bounding box center [708, 316] width 135 height 952
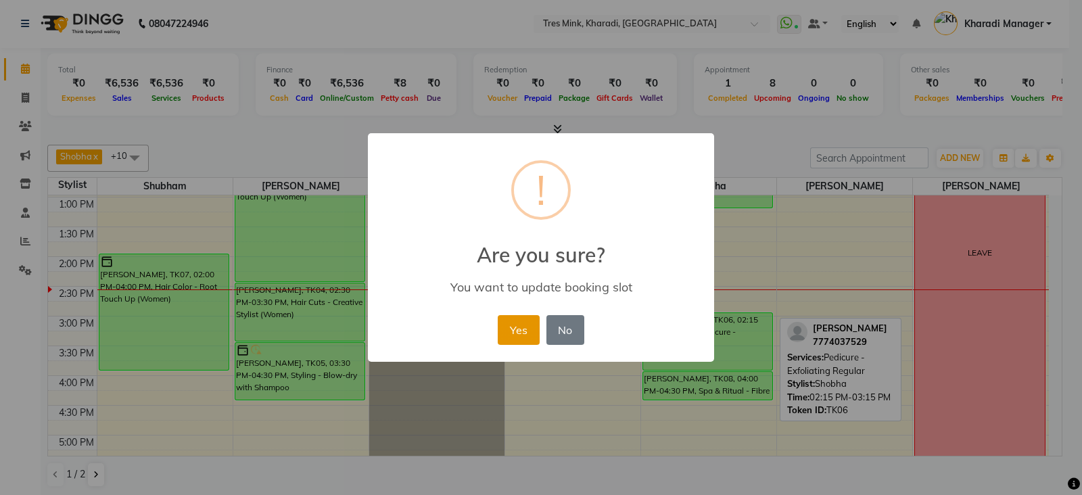
click at [526, 334] on button "Yes" at bounding box center [518, 330] width 41 height 30
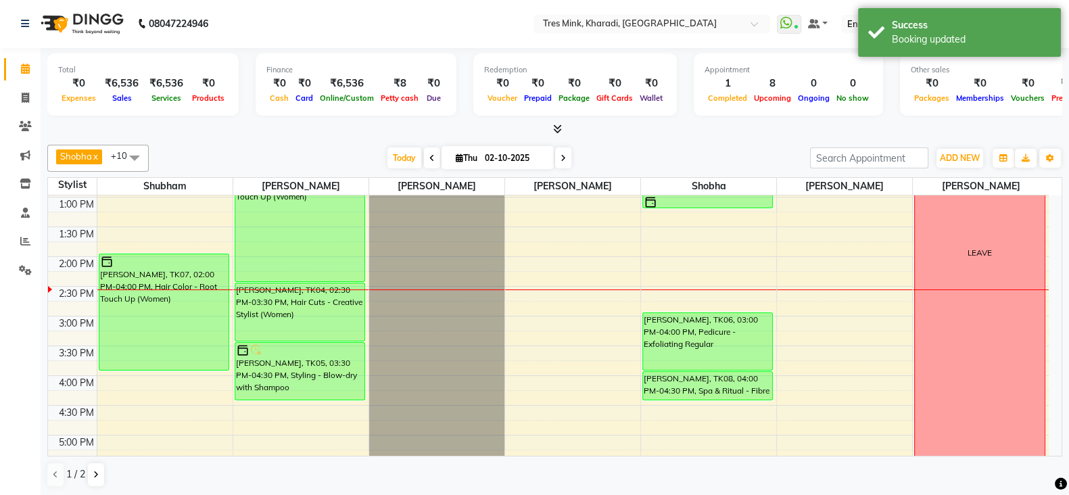
click at [701, 264] on div "7:00 AM 7:30 AM 8:00 AM 8:30 AM 9:00 AM 9:30 AM 10:00 AM 10:30 AM 11:00 AM 11:3…" at bounding box center [548, 316] width 1001 height 952
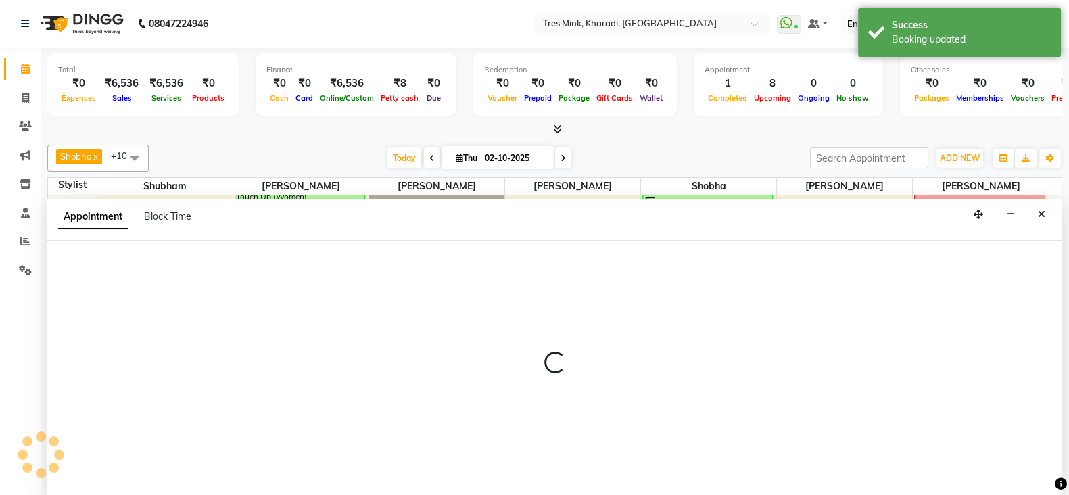
select select "76326"
select select "840"
select select "tentative"
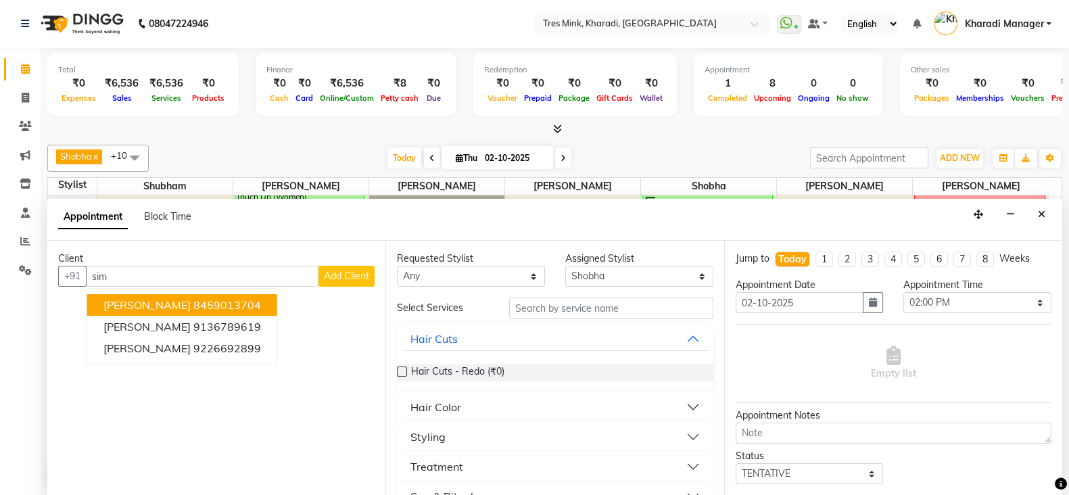
click at [208, 301] on ngb-highlight "8459013704" at bounding box center [227, 305] width 68 height 14
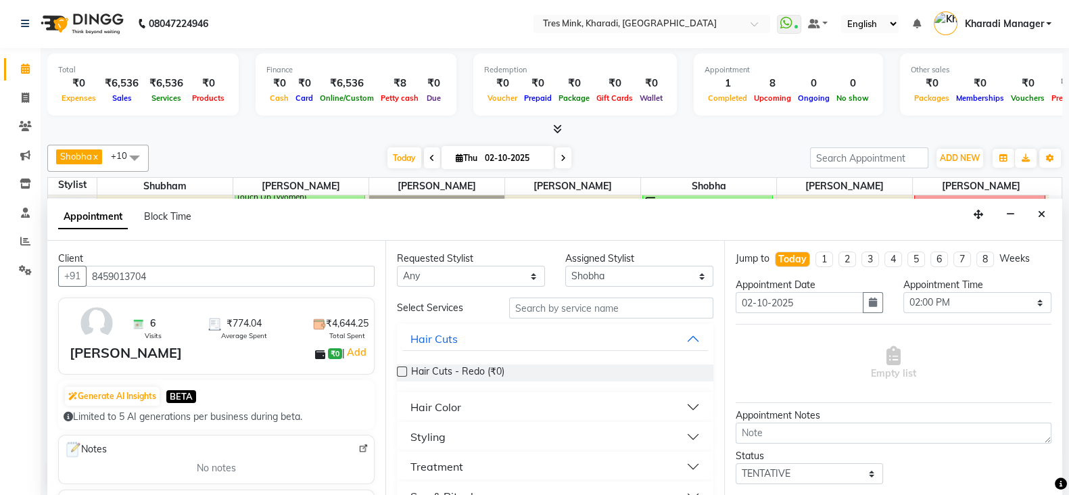
type input "8459013704"
click at [541, 308] on input "text" at bounding box center [611, 308] width 204 height 21
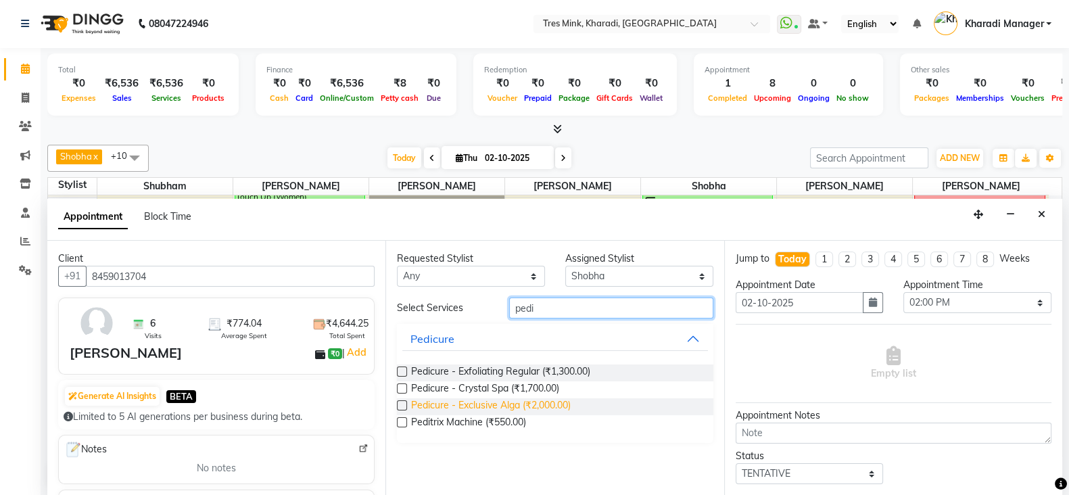
type input "pedi"
click at [503, 402] on span "Pedicure - Exclusive Alga (₹2,000.00)" at bounding box center [491, 406] width 160 height 17
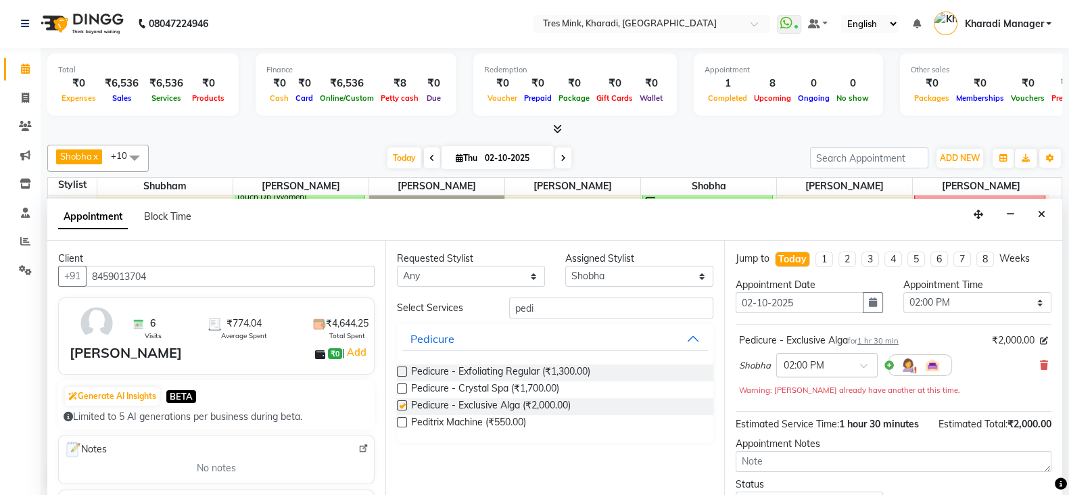
checkbox input "false"
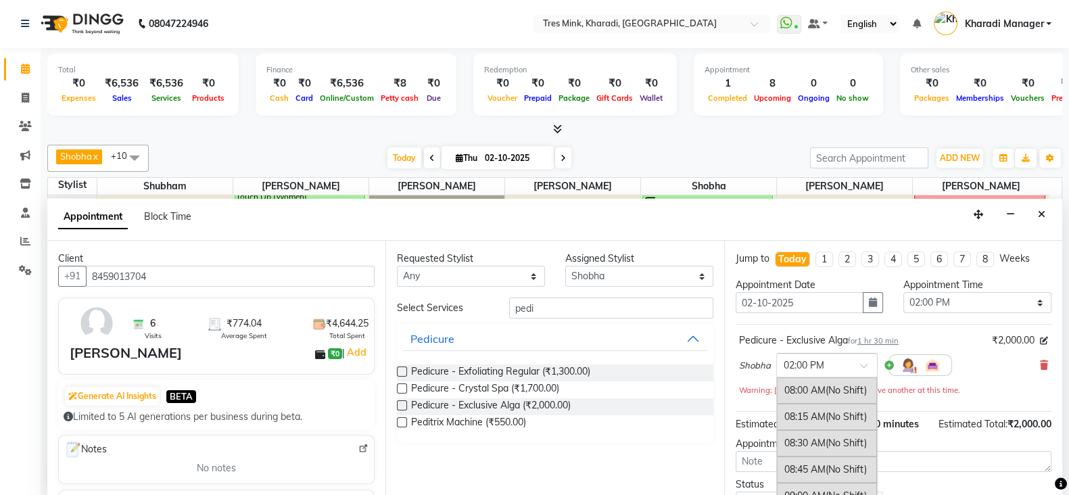
click at [850, 366] on div at bounding box center [827, 364] width 100 height 14
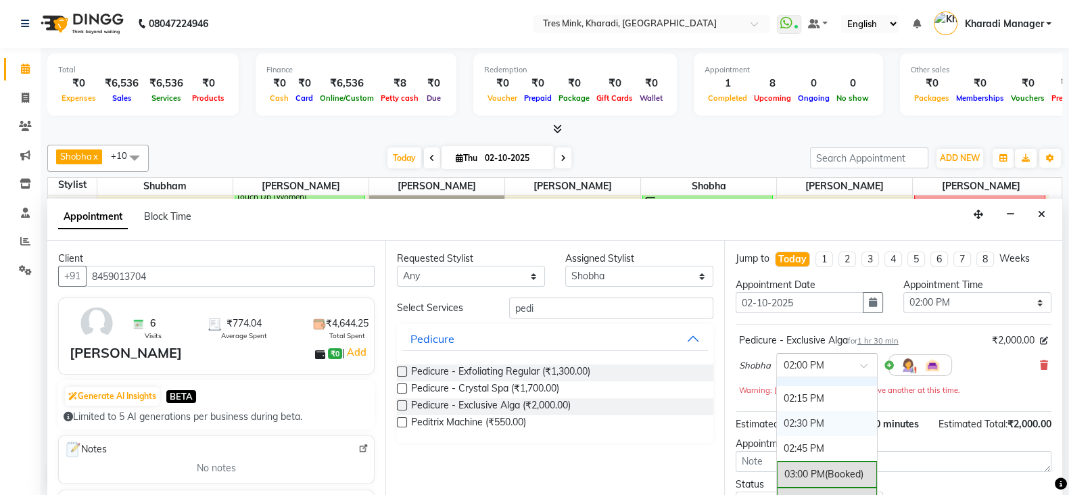
scroll to position [615, 0]
click at [823, 411] on div "02:15 PM" at bounding box center [827, 418] width 100 height 25
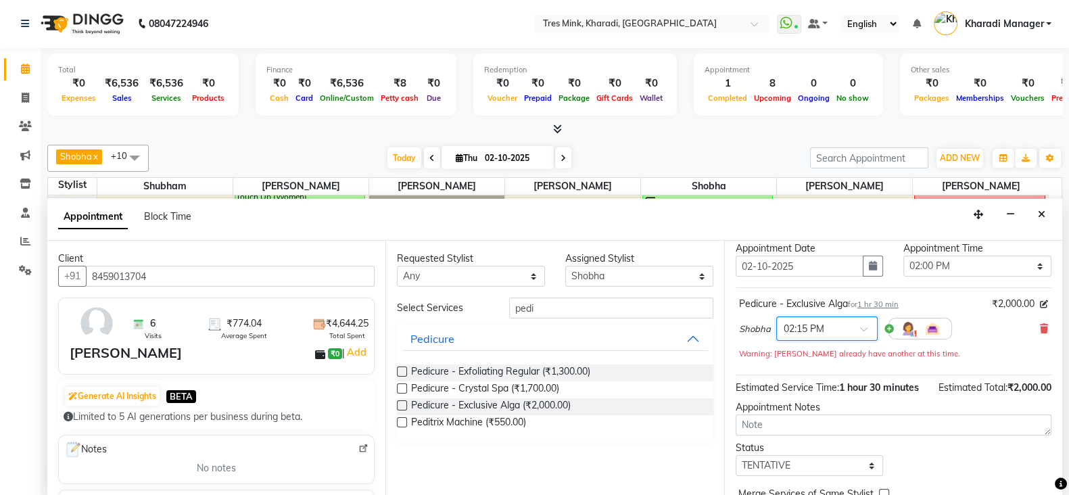
scroll to position [56, 0]
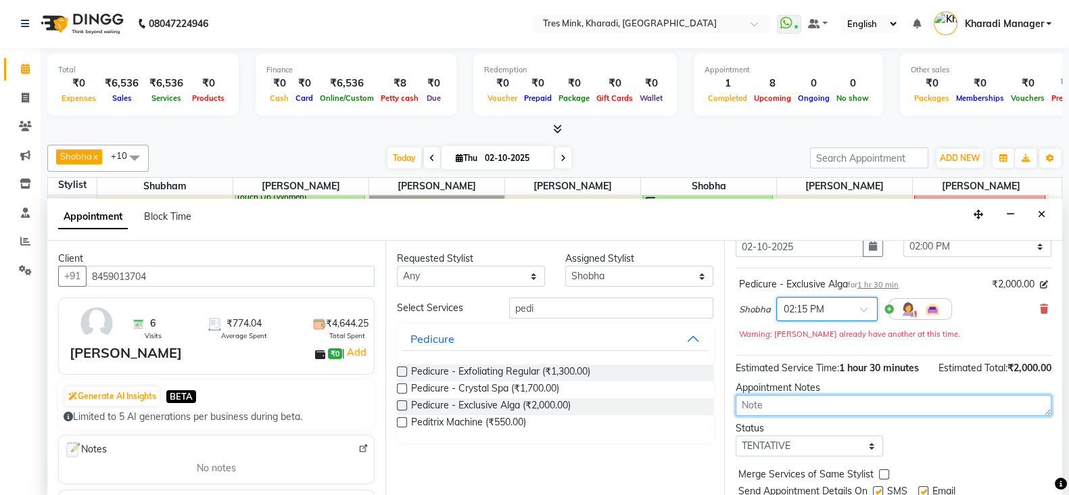
click at [816, 416] on textarea at bounding box center [894, 405] width 316 height 21
type textarea "[PERSON_NAME]"
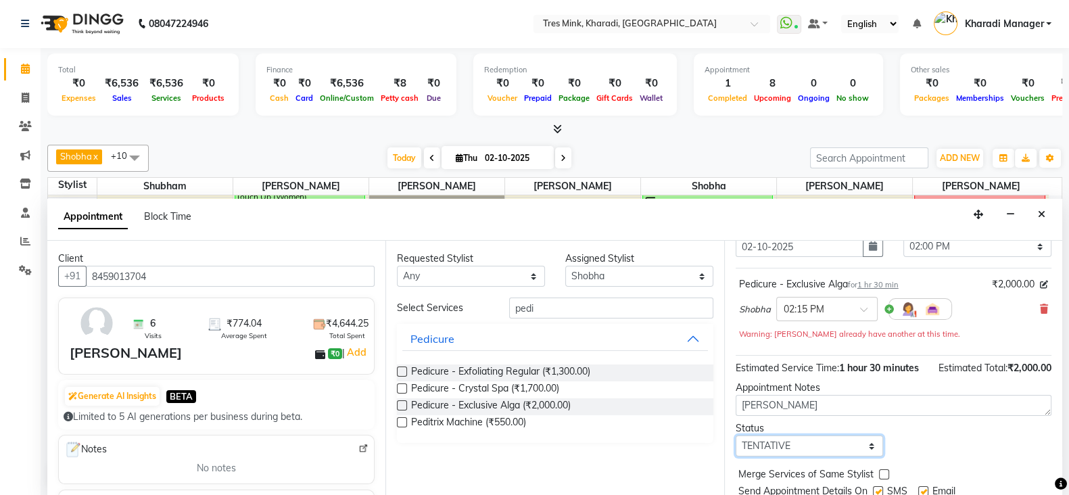
click at [825, 457] on select "Select TENTATIVE CONFIRM CHECK-IN UPCOMING" at bounding box center [810, 446] width 148 height 21
select select "upcoming"
click at [736, 447] on select "Select TENTATIVE CONFIRM CHECK-IN UPCOMING" at bounding box center [810, 446] width 148 height 21
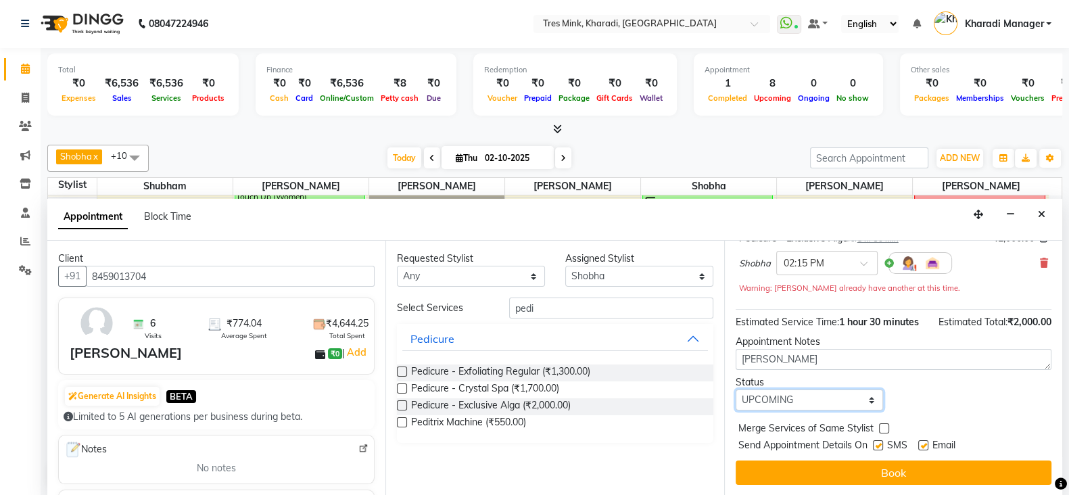
scroll to position [115, 0]
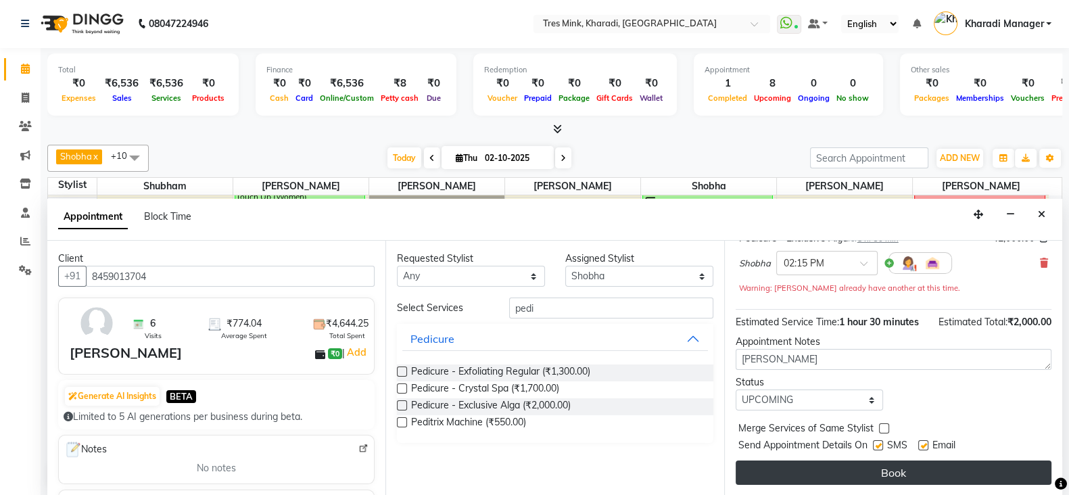
click at [844, 461] on button "Book" at bounding box center [894, 473] width 316 height 24
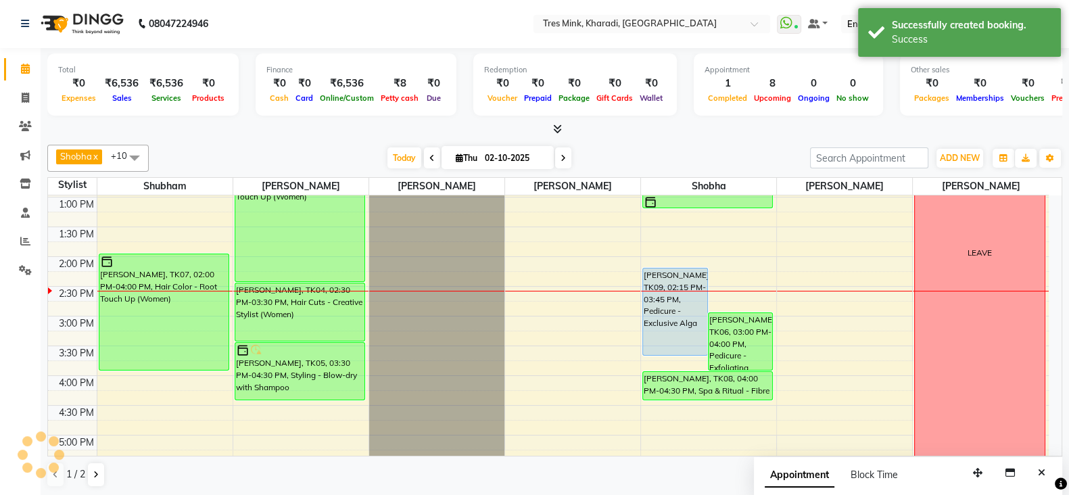
scroll to position [0, 0]
click at [396, 158] on span "Today" at bounding box center [405, 158] width 34 height 21
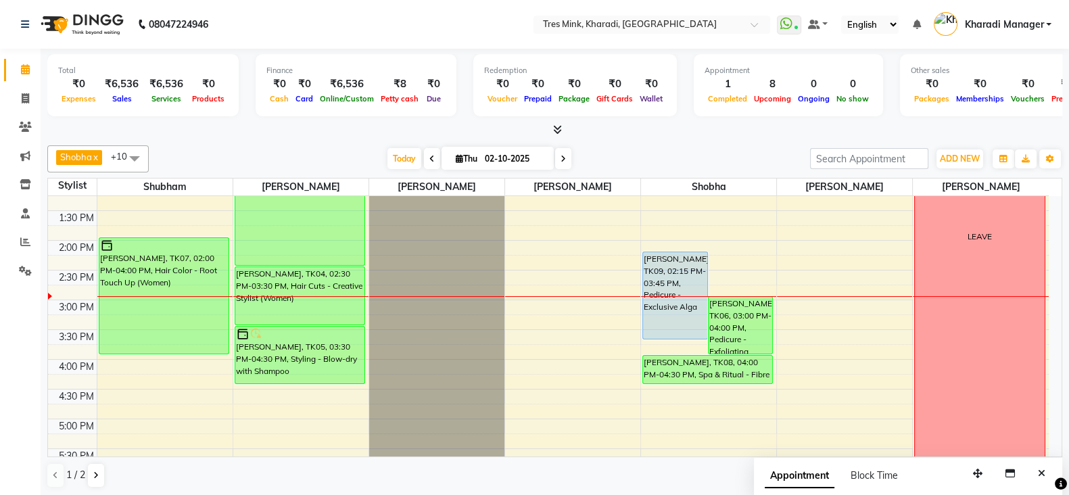
scroll to position [357, 0]
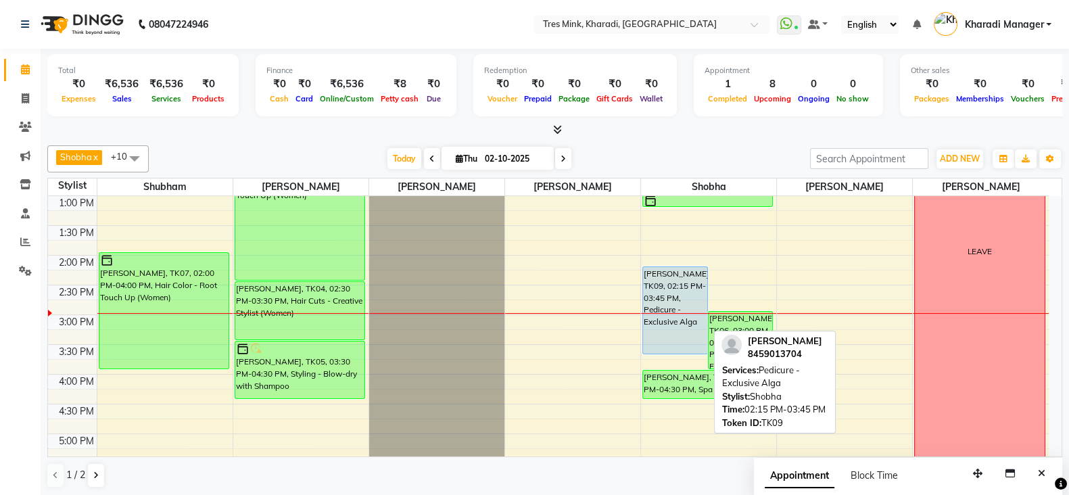
click at [675, 274] on div "Simran B Panchshil, TK09, 02:15 PM-03:45 PM, Pedicure - Exclusive Alga" at bounding box center [675, 310] width 64 height 87
click at [672, 287] on div "Simran B Panchshil, TK09, 02:15 PM-03:45 PM, Pedicure - Exclusive Alga" at bounding box center [675, 310] width 64 height 87
select select "5"
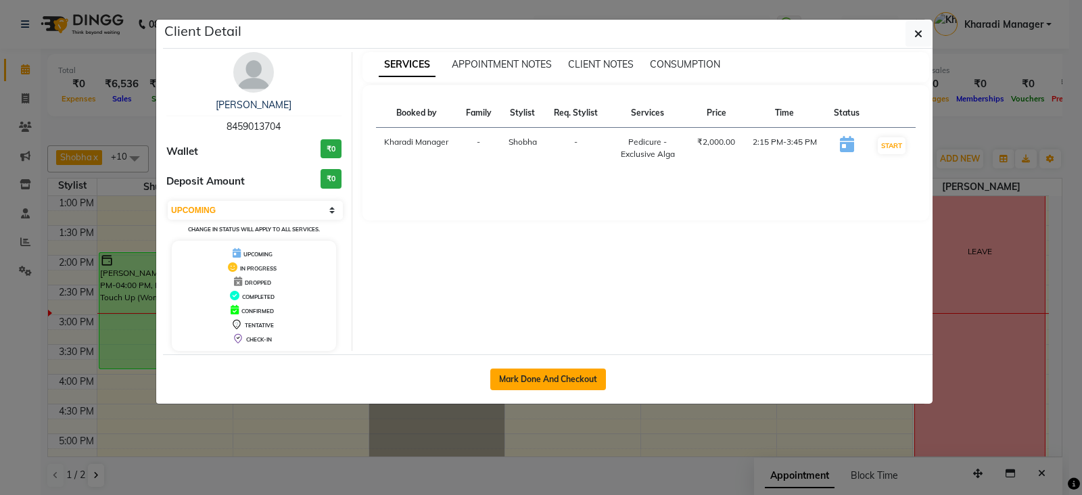
click at [559, 387] on button "Mark Done And Checkout" at bounding box center [548, 380] width 116 height 22
select select "service"
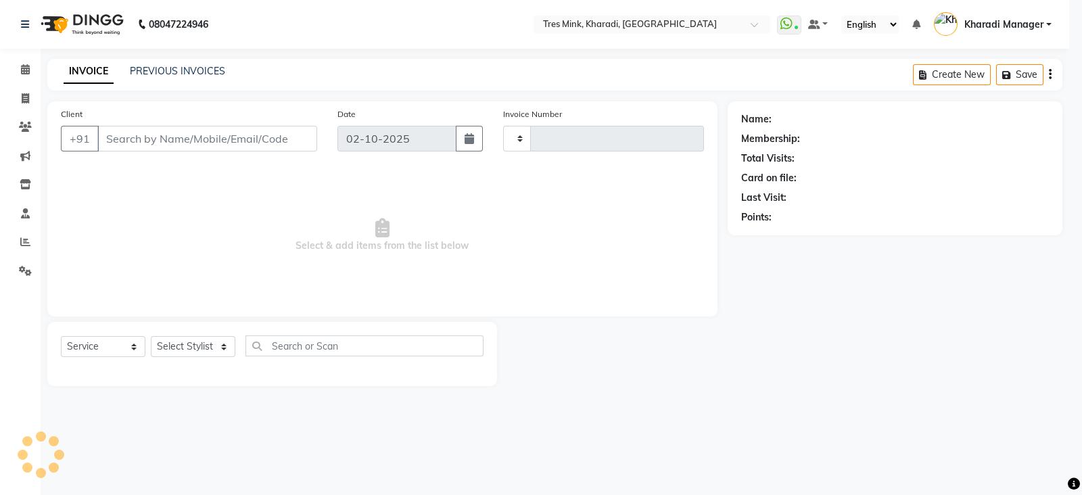
type input "1369"
select select "8100"
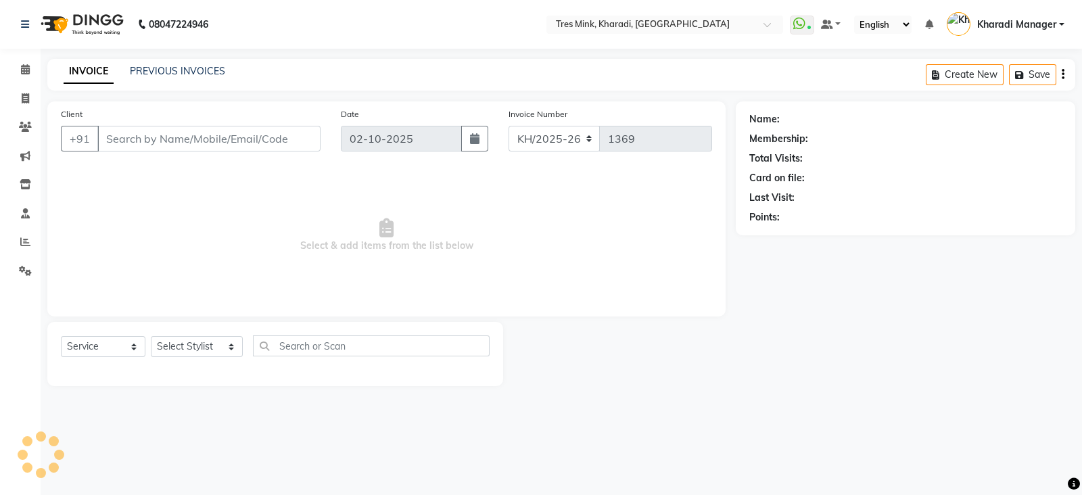
type input "8459013704"
select select "76326"
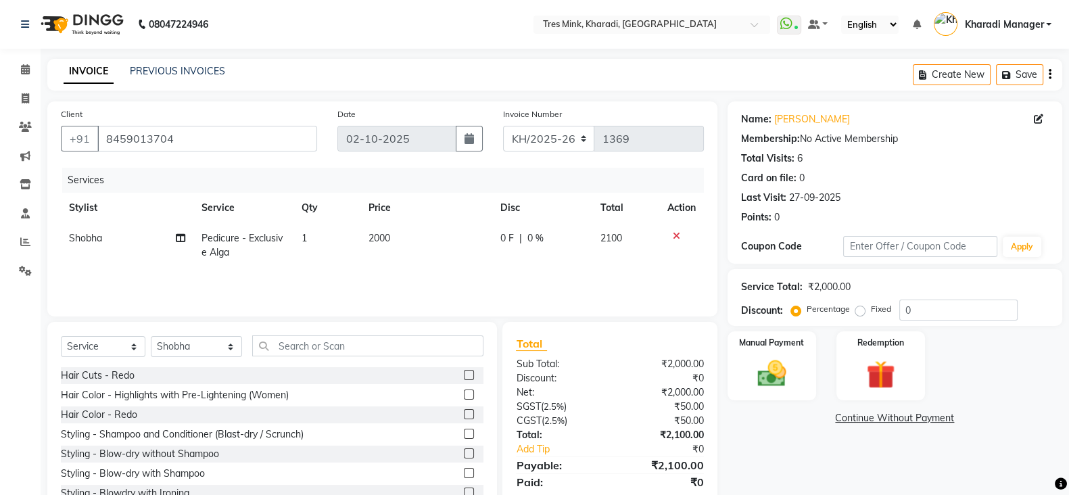
click at [239, 248] on td "Pedicure - Exclusive Alga" at bounding box center [243, 245] width 100 height 45
select select "76326"
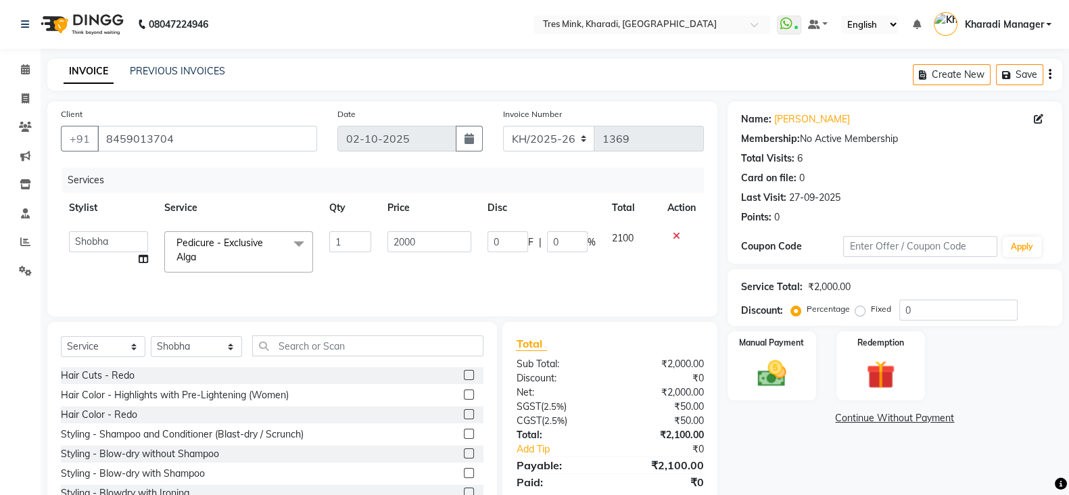
click at [239, 248] on span "Pedicure - Exclusive Alga" at bounding box center [220, 250] width 87 height 26
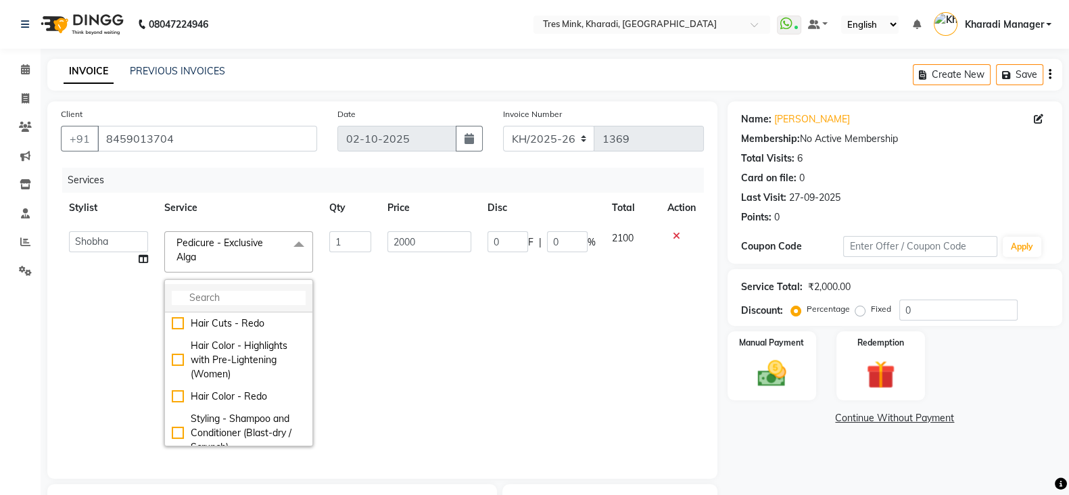
click at [262, 294] on input "multiselect-search" at bounding box center [239, 298] width 134 height 14
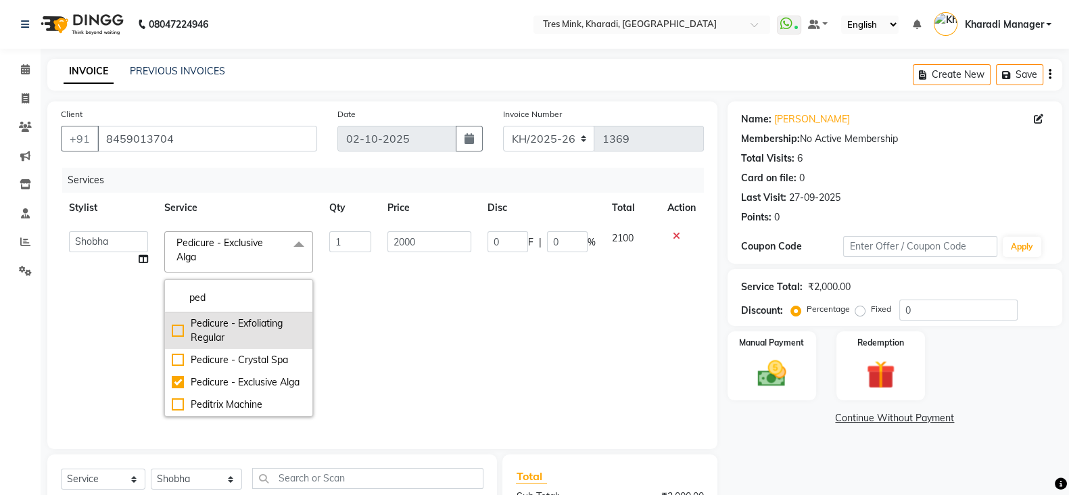
type input "ped"
click at [239, 319] on div "Pedicure - Exfoliating Regular" at bounding box center [239, 331] width 134 height 28
checkbox input "true"
checkbox input "false"
type input "1300"
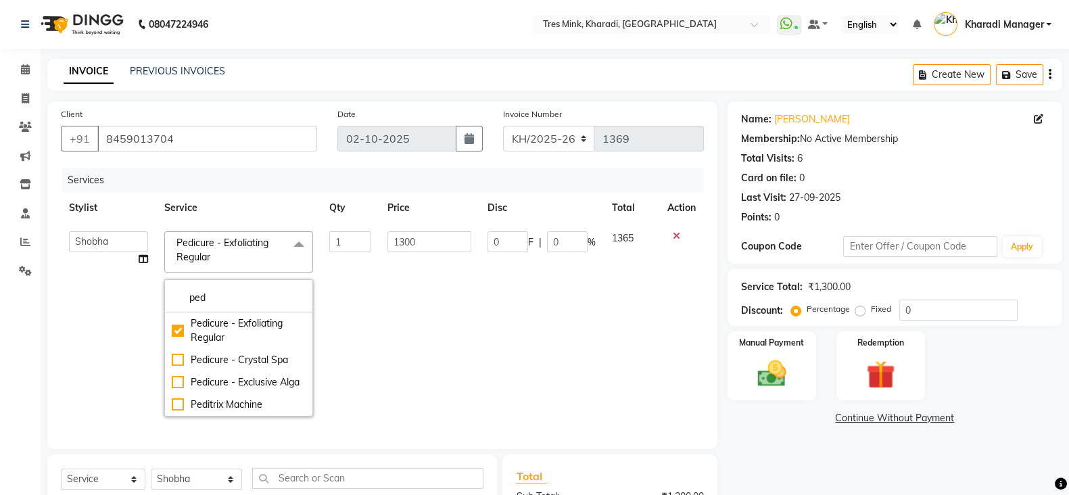
click at [431, 319] on td "1300" at bounding box center [429, 324] width 101 height 202
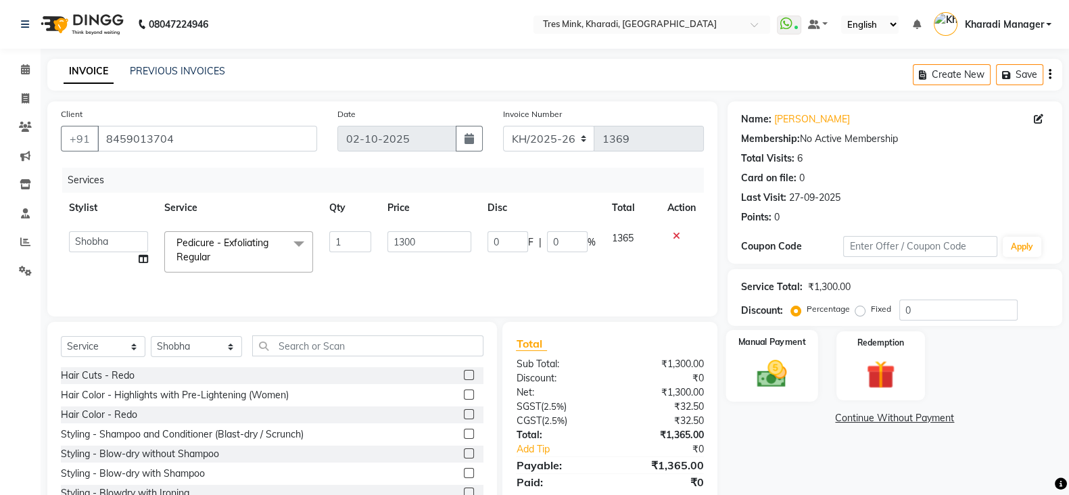
click at [764, 356] on img at bounding box center [772, 373] width 48 height 34
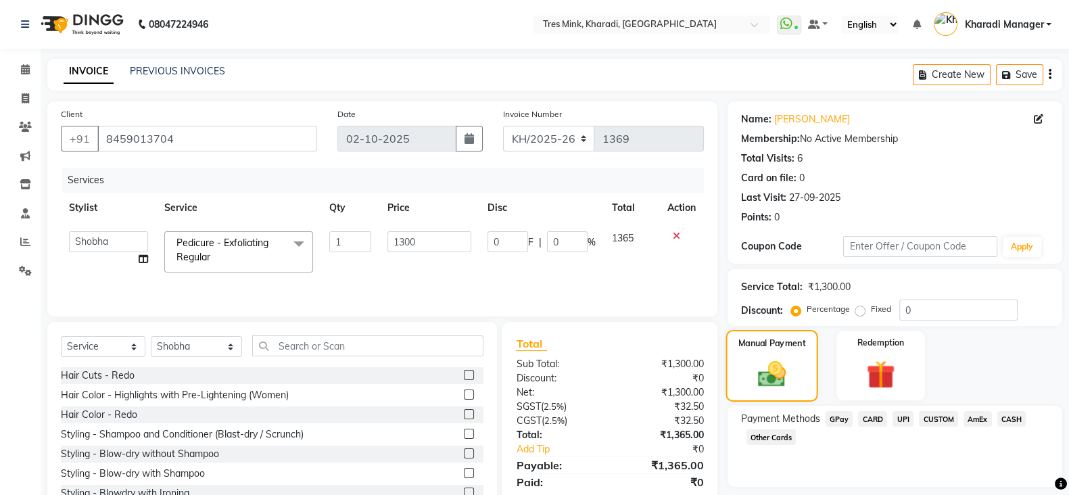
scroll to position [48, 0]
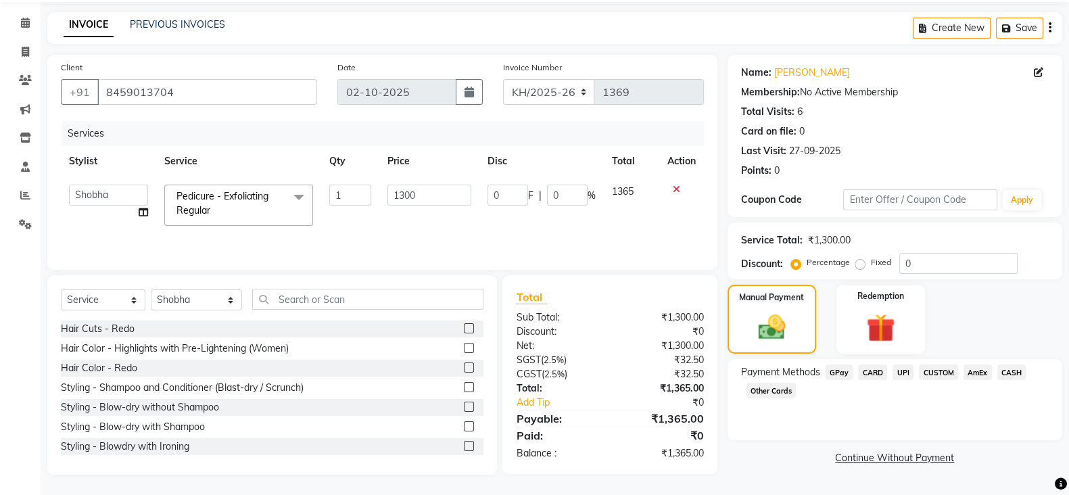
click at [896, 374] on span "UPI" at bounding box center [903, 373] width 21 height 16
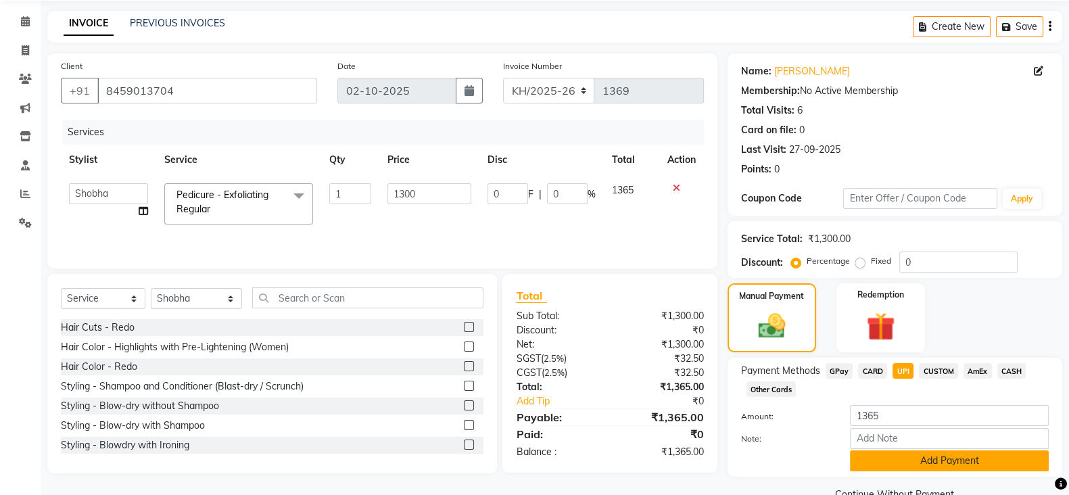
scroll to position [79, 0]
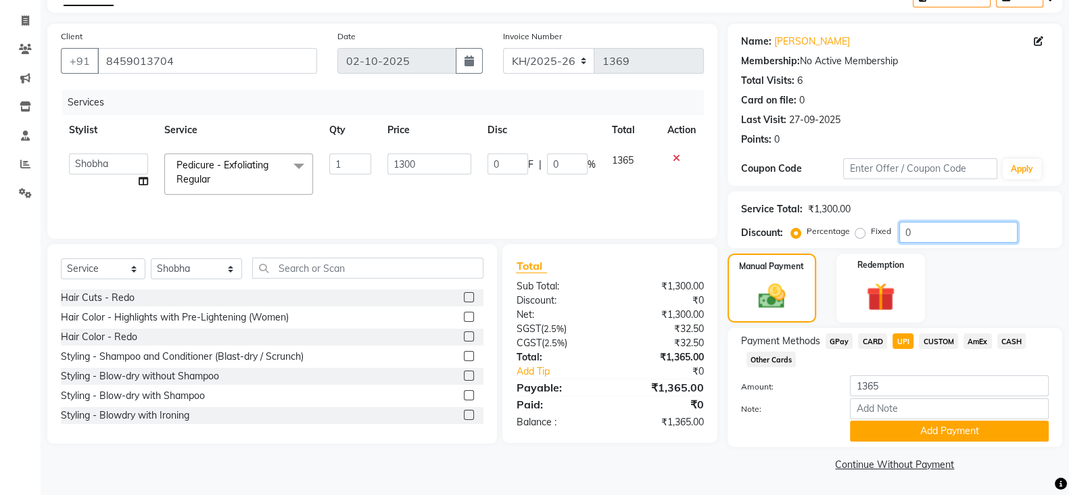
click at [900, 227] on input "0" at bounding box center [959, 232] width 118 height 21
type input "20"
type input "260"
type input "20"
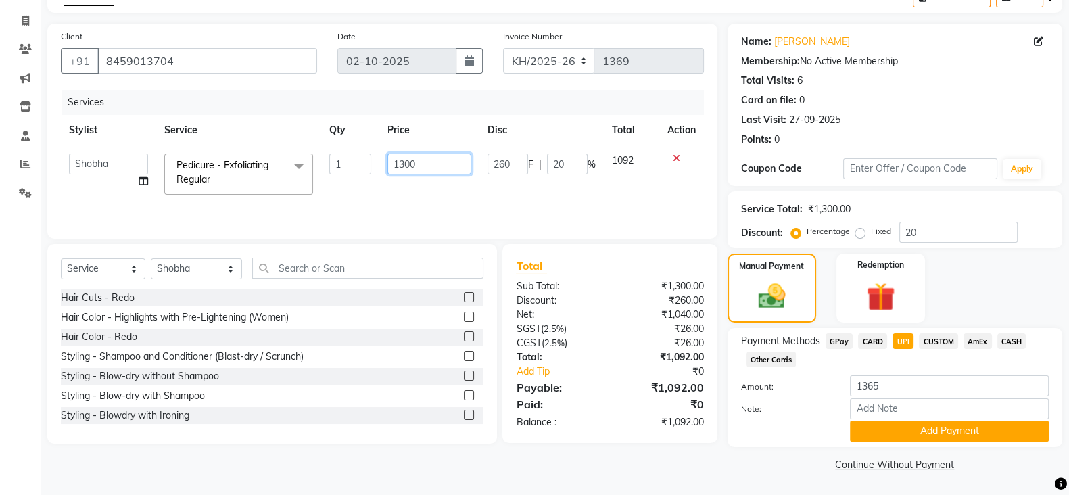
click at [406, 156] on input "1300" at bounding box center [430, 164] width 85 height 21
click at [899, 380] on input "1365" at bounding box center [949, 385] width 199 height 21
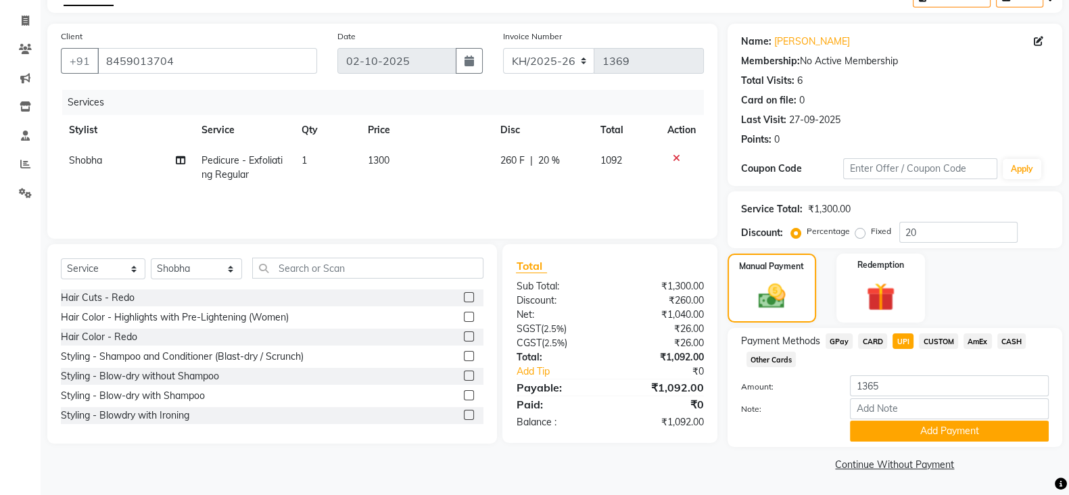
click at [906, 340] on span "UPI" at bounding box center [903, 341] width 21 height 16
click at [903, 381] on input "1092" at bounding box center [949, 385] width 199 height 21
type input "1008"
click at [916, 430] on button "Add Payment" at bounding box center [949, 431] width 199 height 21
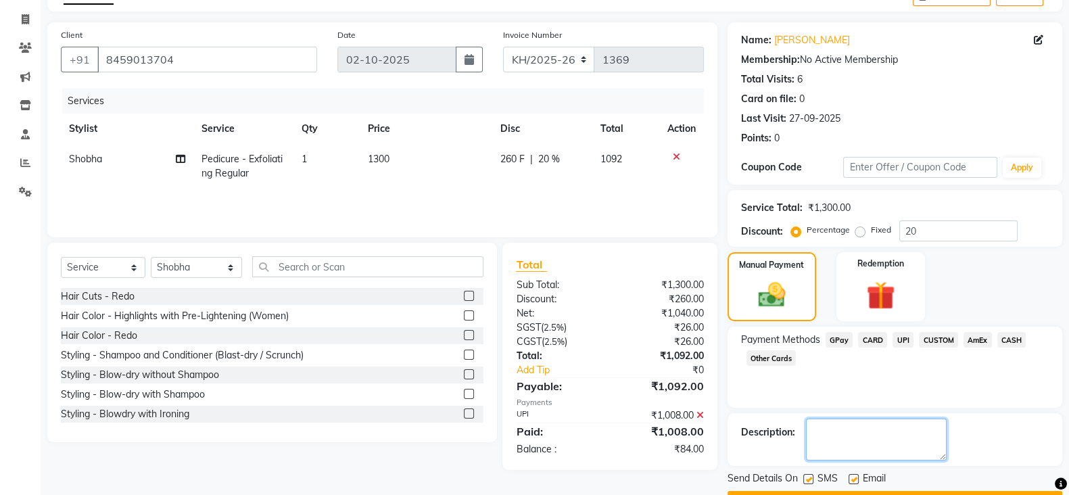
click at [825, 446] on textarea at bounding box center [876, 440] width 141 height 42
drag, startPoint x: 825, startPoint y: 446, endPoint x: 1082, endPoint y: 418, distance: 258.6
click at [1069, 416] on html "08047224946 Select Location × Tres Mink, Kharadi, Kharadi WhatsApp Status ✕ Sta…" at bounding box center [534, 168] width 1069 height 495
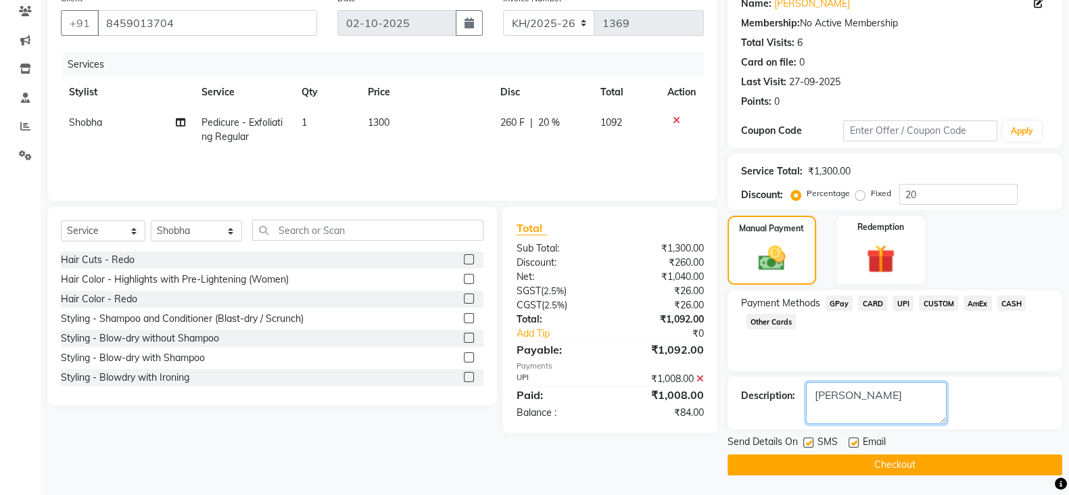
type textarea "[PERSON_NAME]"
click at [815, 467] on button "Checkout" at bounding box center [895, 465] width 335 height 21
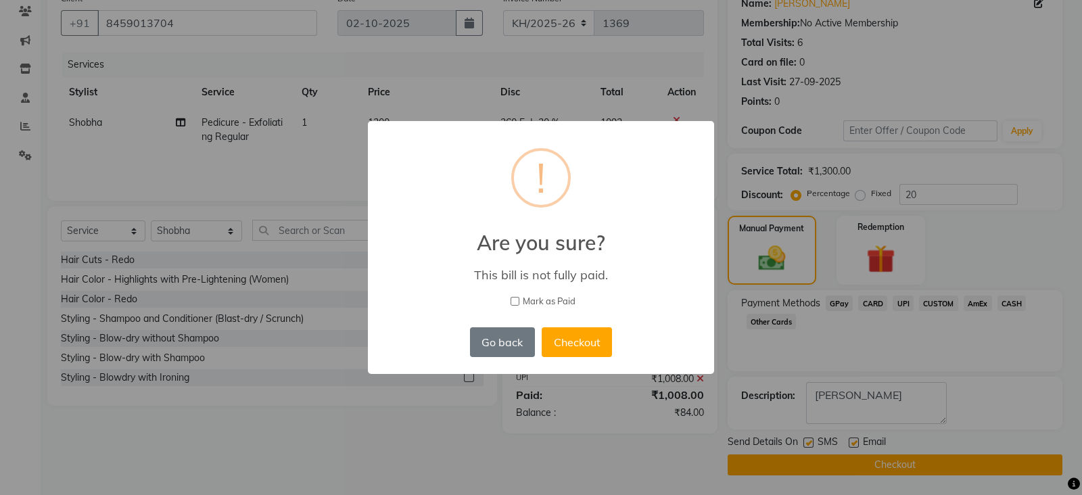
click at [512, 301] on input "Mark as Paid" at bounding box center [515, 301] width 9 height 9
checkbox input "true"
click at [588, 343] on button "Checkout" at bounding box center [577, 342] width 70 height 30
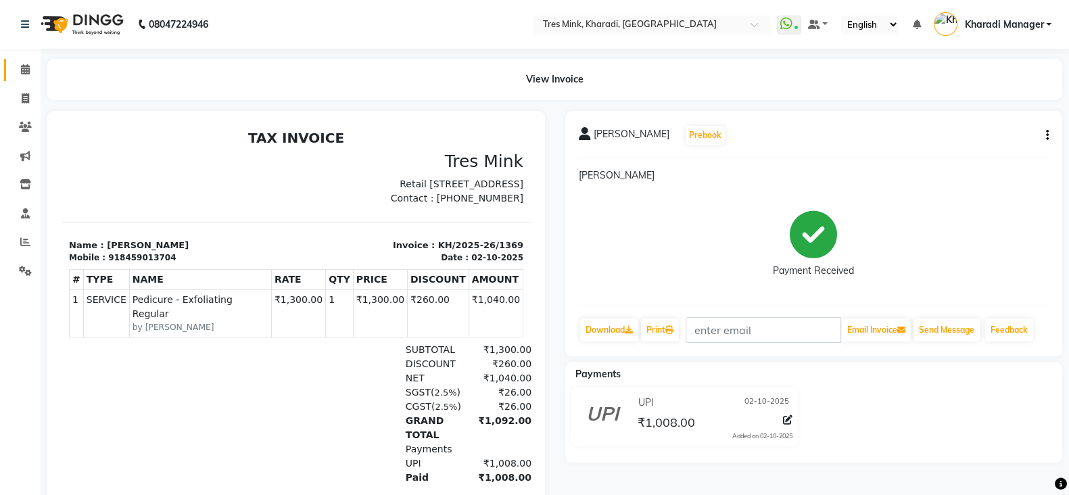
click at [24, 79] on link "Calendar" at bounding box center [20, 70] width 32 height 22
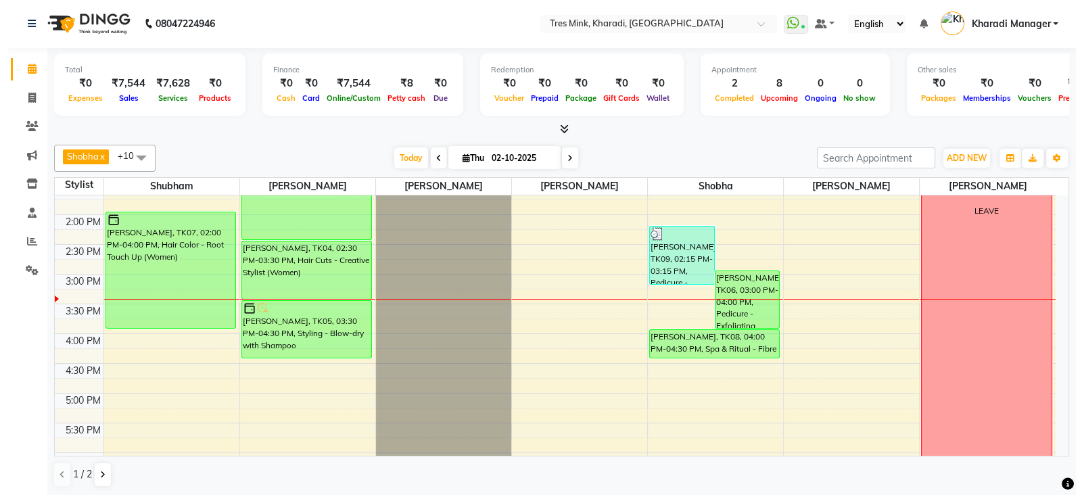
scroll to position [416, 0]
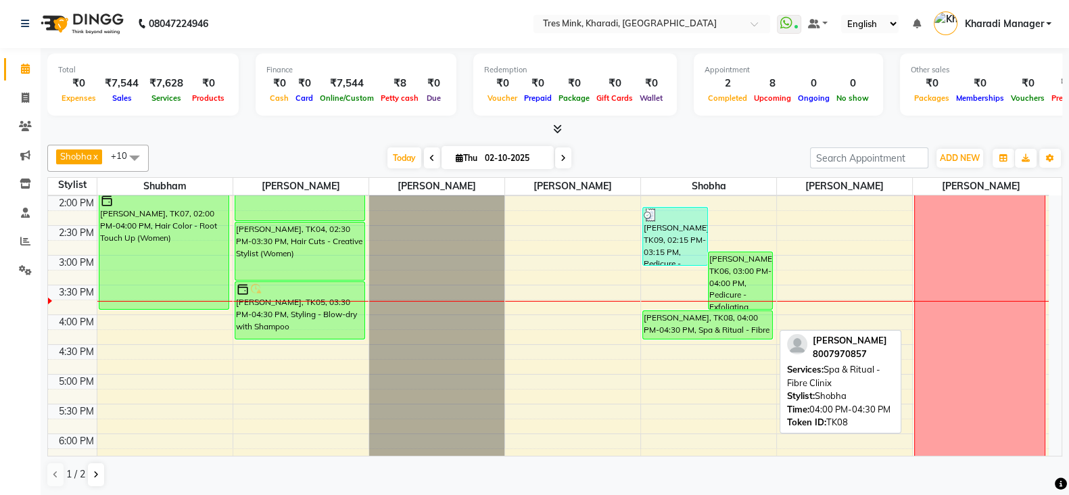
click at [714, 329] on div "[PERSON_NAME], TK08, 04:00 PM-04:30 PM, Spa & Ritual - Fibre Clinix" at bounding box center [707, 325] width 129 height 28
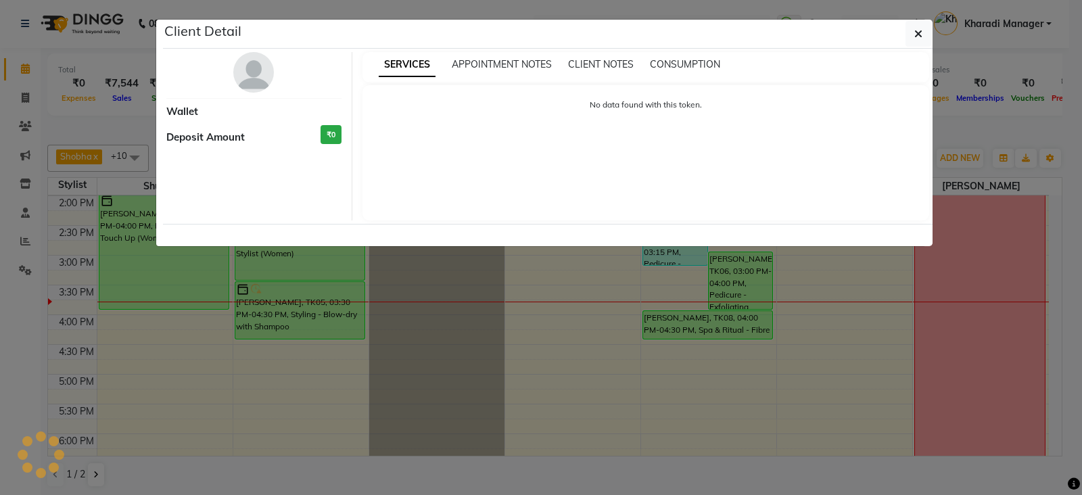
select select "6"
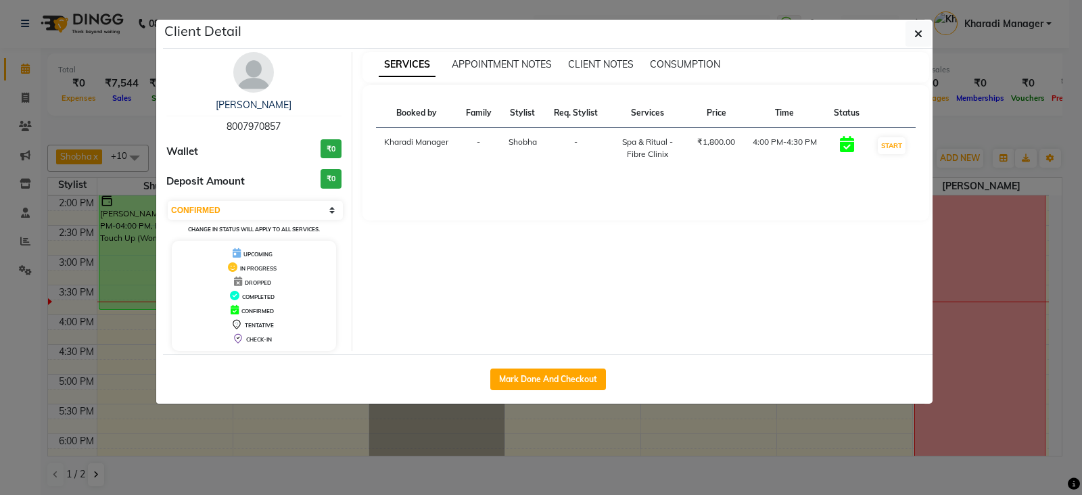
click at [254, 85] on img at bounding box center [253, 72] width 41 height 41
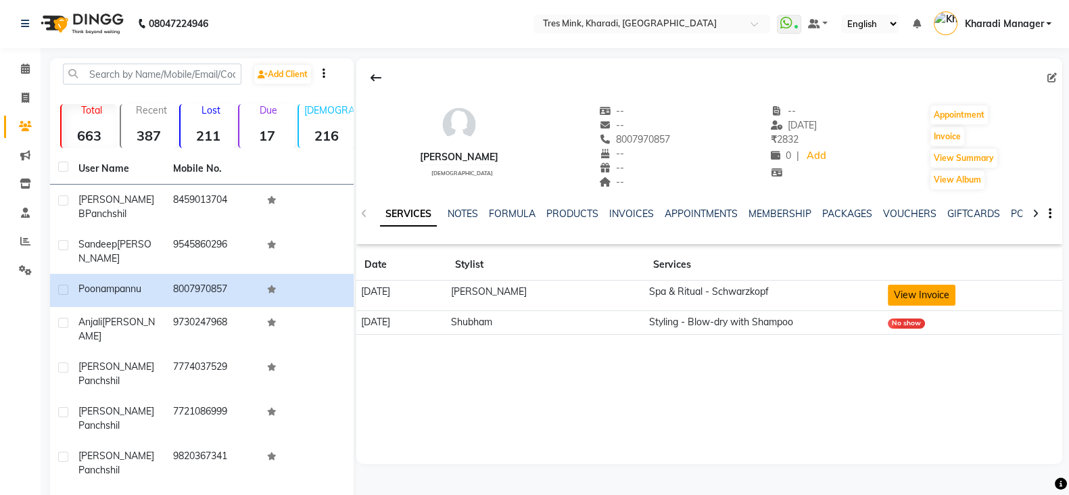
click at [929, 299] on button "View Invoice" at bounding box center [922, 295] width 68 height 21
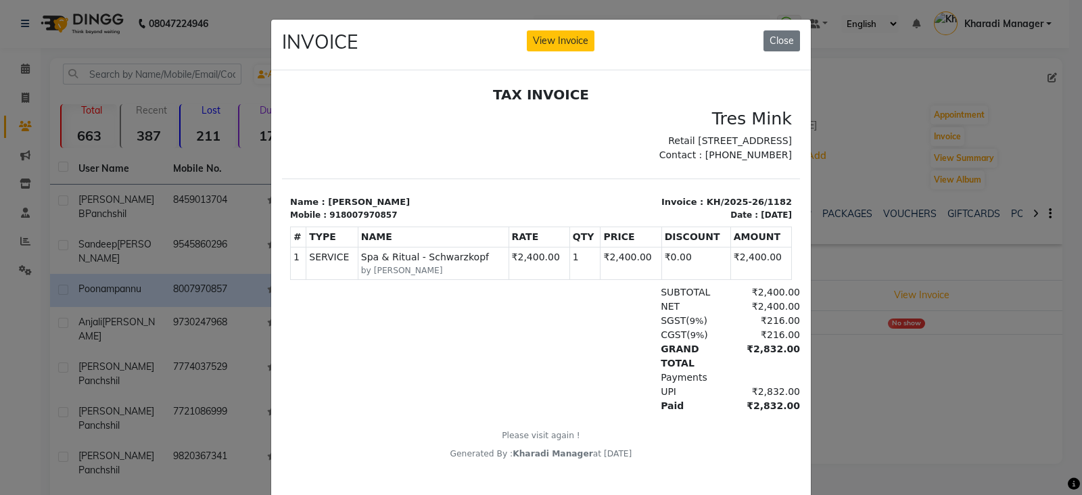
click at [124, 373] on ngb-modal-window "INVOICE View Invoice Close" at bounding box center [541, 247] width 1082 height 495
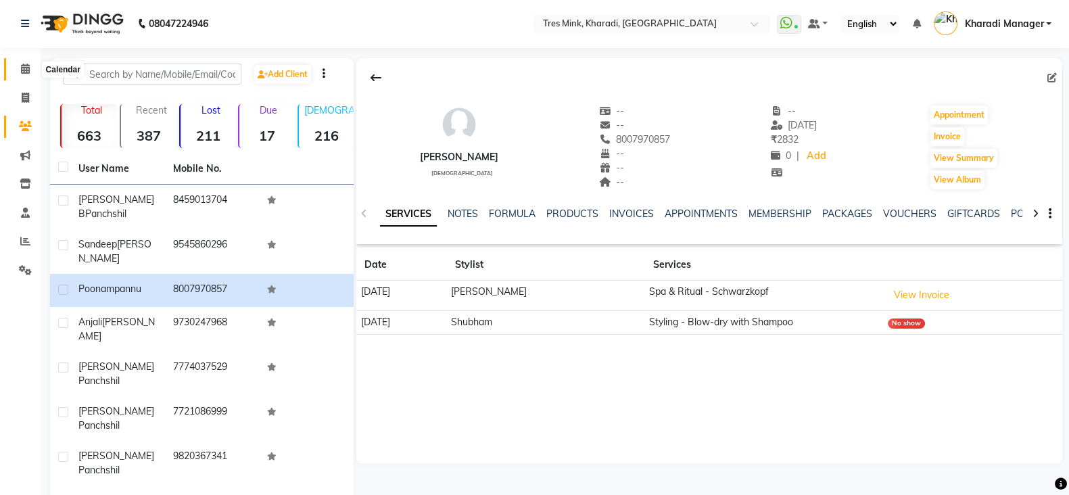
drag, startPoint x: 17, startPoint y: 69, endPoint x: 51, endPoint y: 58, distance: 36.2
click at [17, 69] on span at bounding box center [26, 70] width 24 height 16
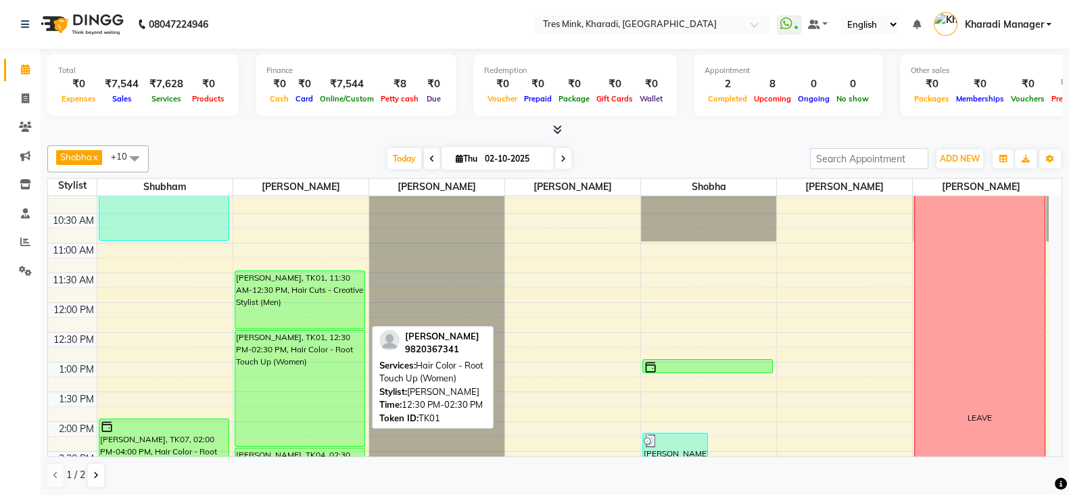
scroll to position [416, 0]
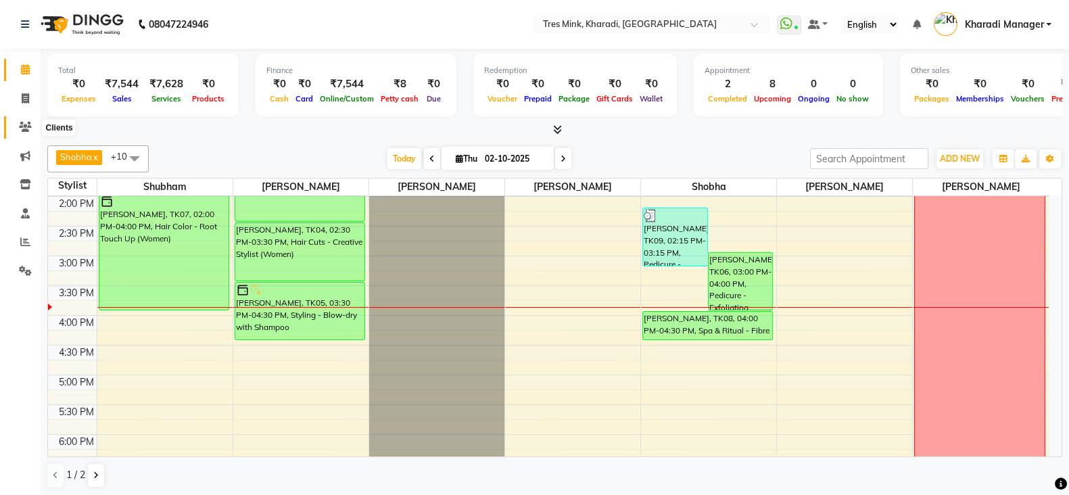
click at [20, 126] on icon at bounding box center [25, 127] width 13 height 10
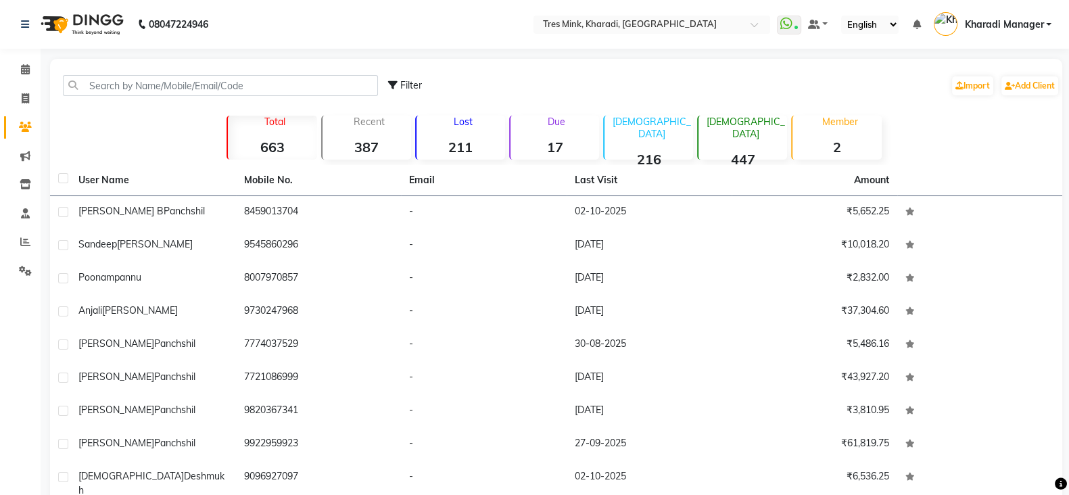
click at [233, 96] on div "Filter Import Add Client" at bounding box center [556, 85] width 1007 height 43
click at [231, 87] on input "text" at bounding box center [220, 85] width 315 height 21
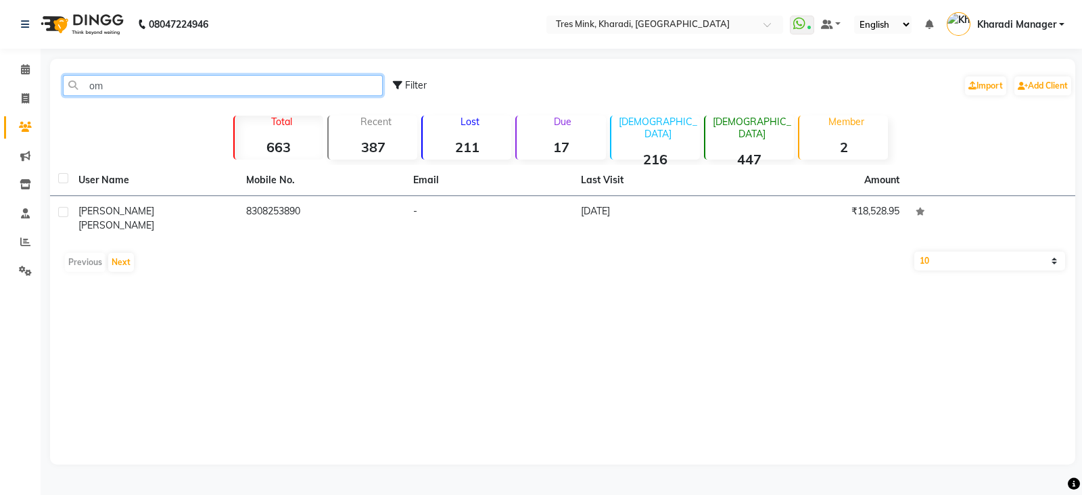
type input "o"
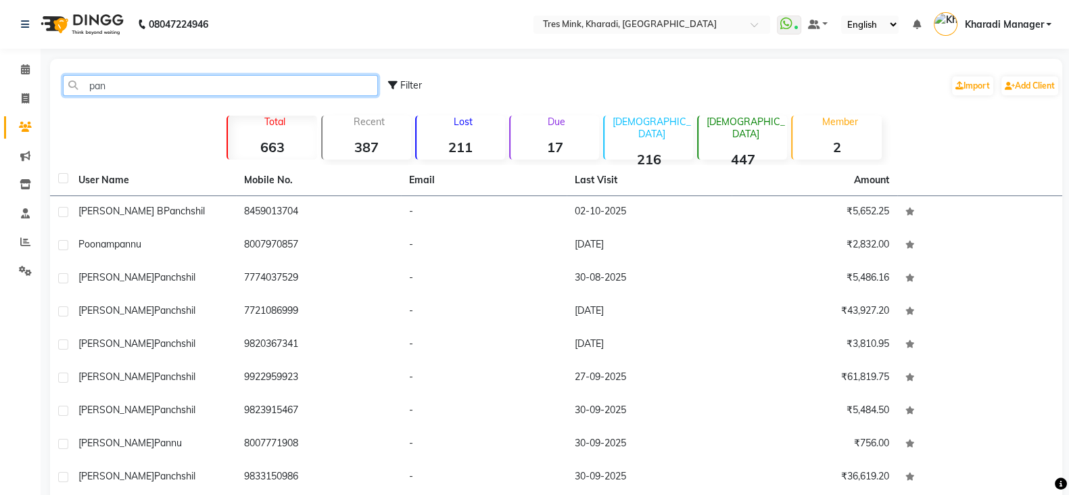
type input "panc"
click at [145, 83] on input "panc" at bounding box center [220, 85] width 315 height 21
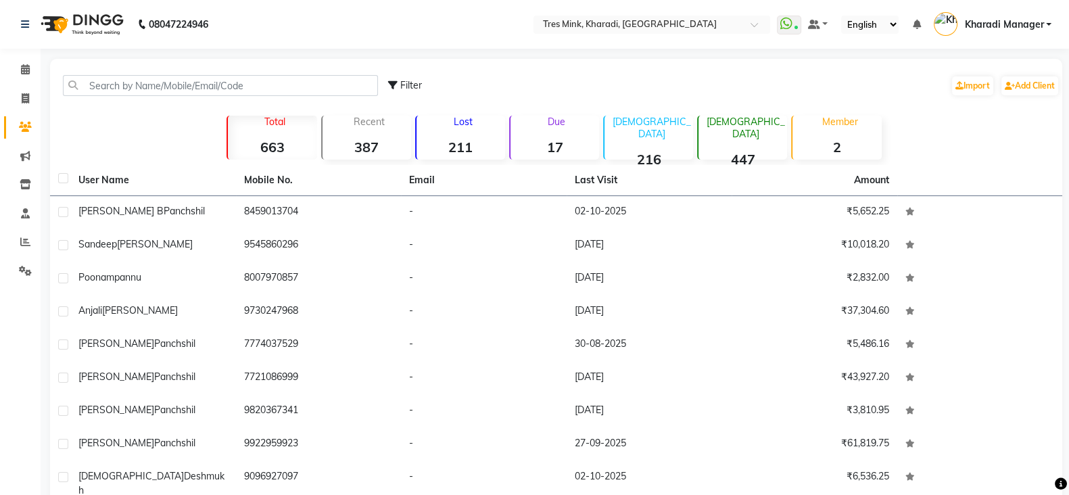
click at [324, 57] on div "08047224946 Select Location × Tres Mink, Kharadi, Kharadi WhatsApp Status ✕ Sta…" at bounding box center [534, 298] width 1069 height 597
click at [26, 63] on span at bounding box center [26, 70] width 24 height 16
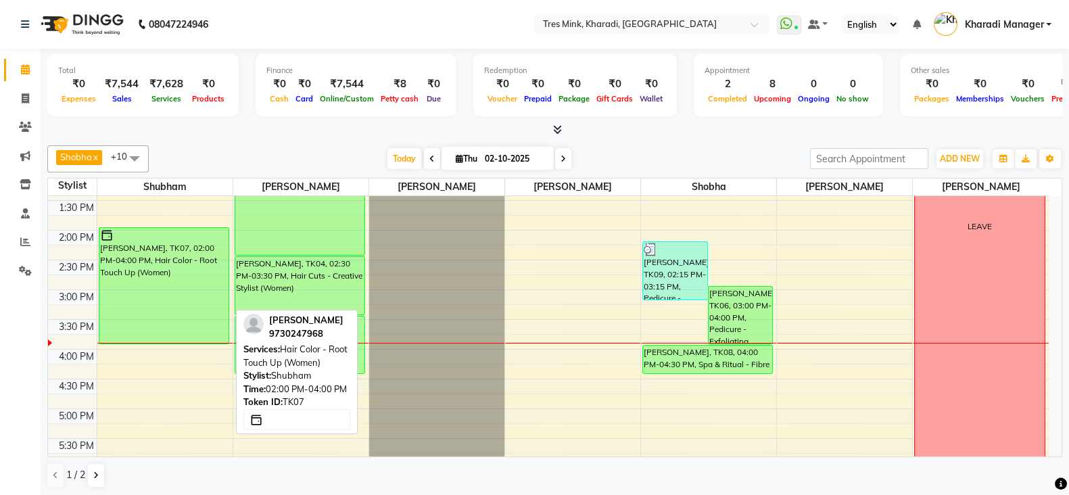
scroll to position [394, 0]
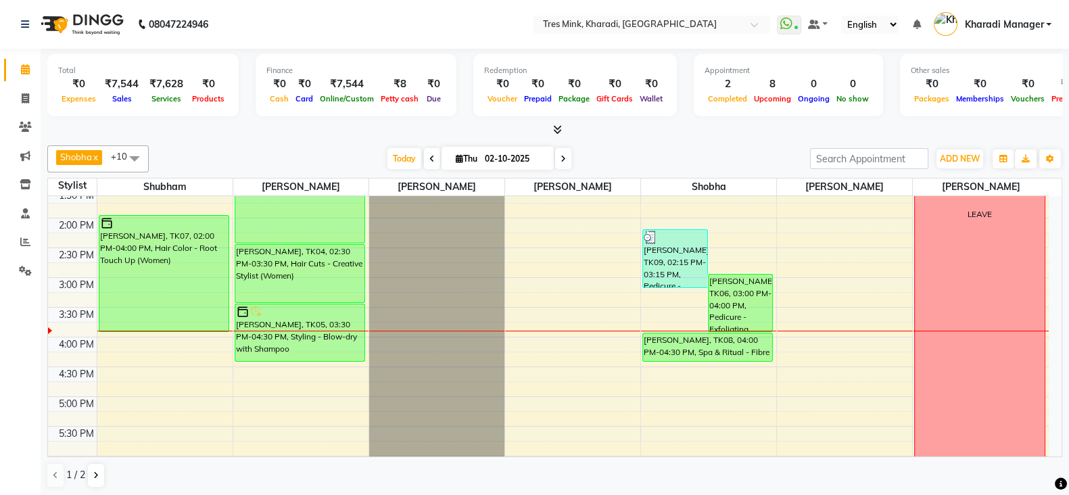
click at [245, 363] on div "7:00 AM 7:30 AM 8:00 AM 8:30 AM 9:00 AM 9:30 AM 10:00 AM 10:30 AM 11:00 AM 11:3…" at bounding box center [548, 278] width 1001 height 952
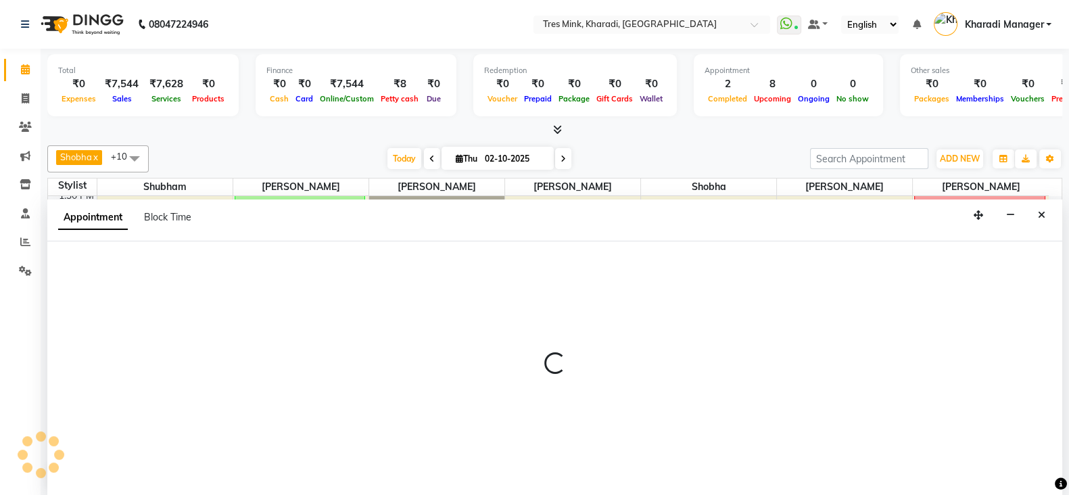
select select "89463"
select select "tentative"
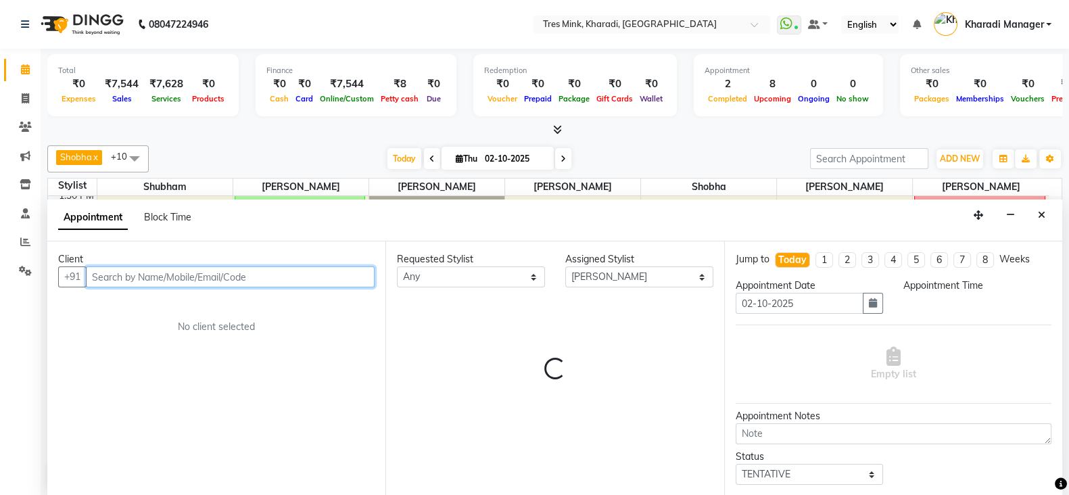
select select "990"
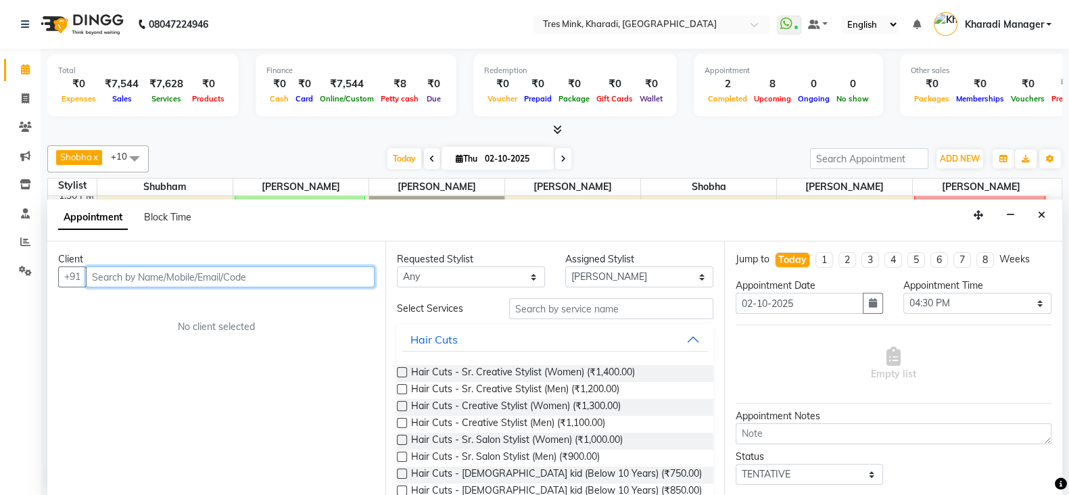
scroll to position [1, 0]
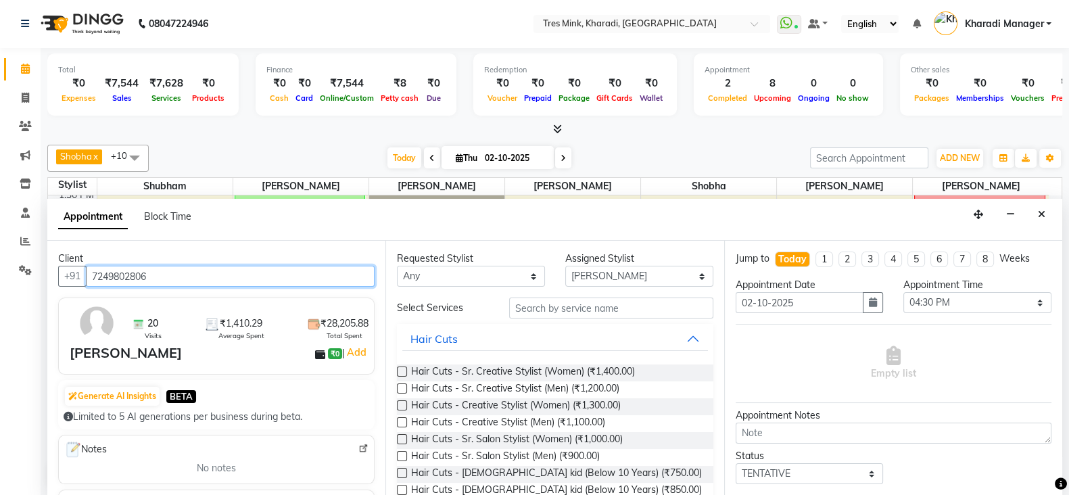
type input "7249802806"
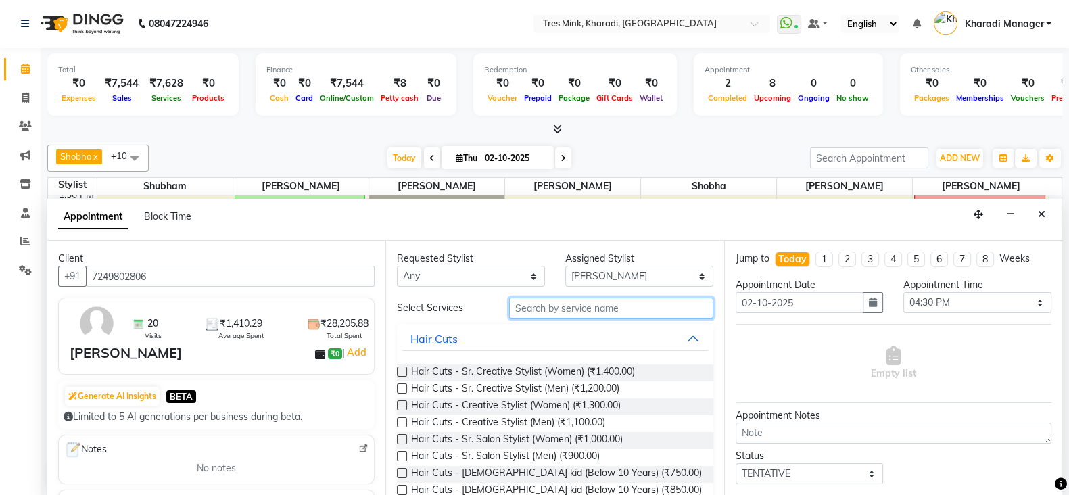
click at [602, 298] on input "text" at bounding box center [611, 308] width 204 height 21
type input "cut"
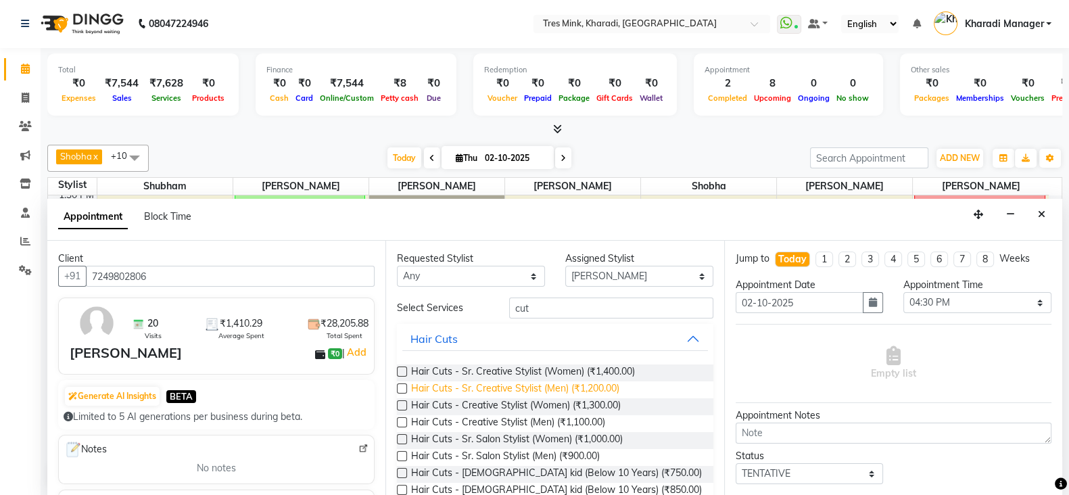
click at [549, 388] on span "Hair Cuts - Sr. Creative Stylist (Men) (₹1,200.00)" at bounding box center [515, 389] width 208 height 17
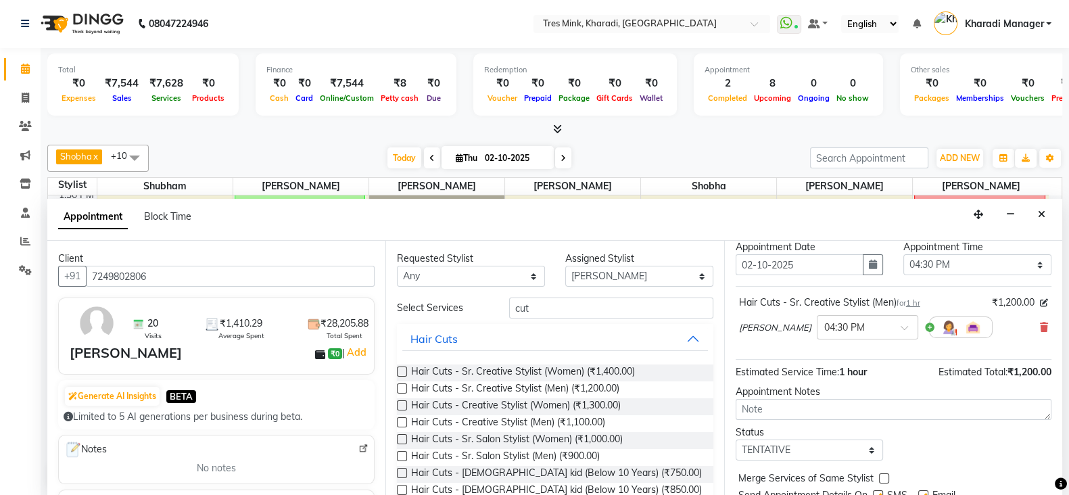
scroll to position [87, 0]
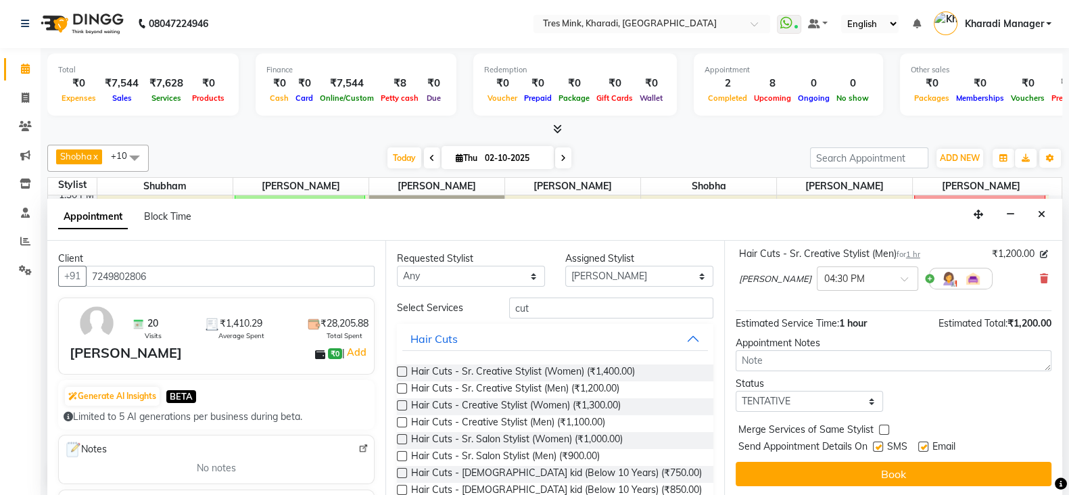
click at [820, 369] on div "Jump to Today 1 2 3 4 5 6 7 8 Weeks Appointment Date 02-10-2025 Appointment Tim…" at bounding box center [893, 368] width 338 height 255
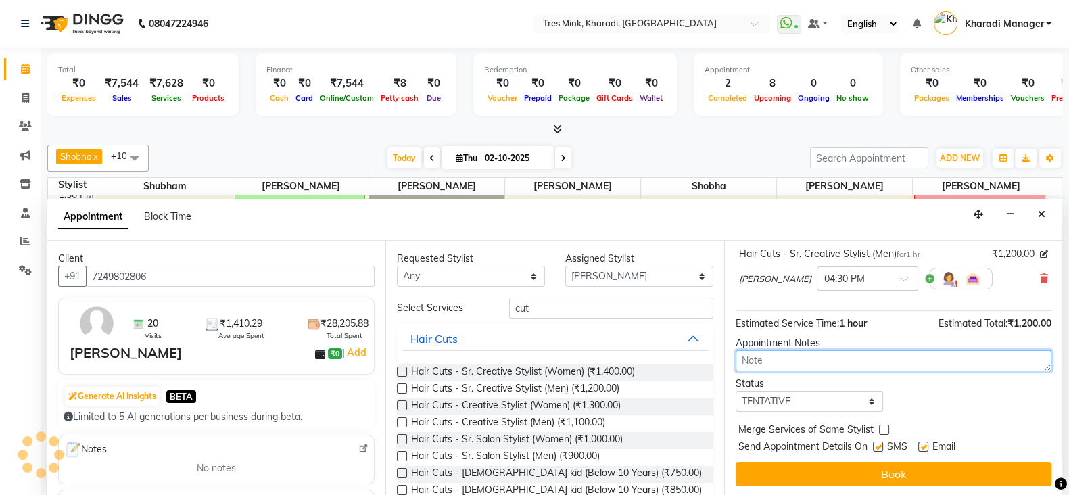
click at [820, 361] on textarea at bounding box center [894, 360] width 316 height 21
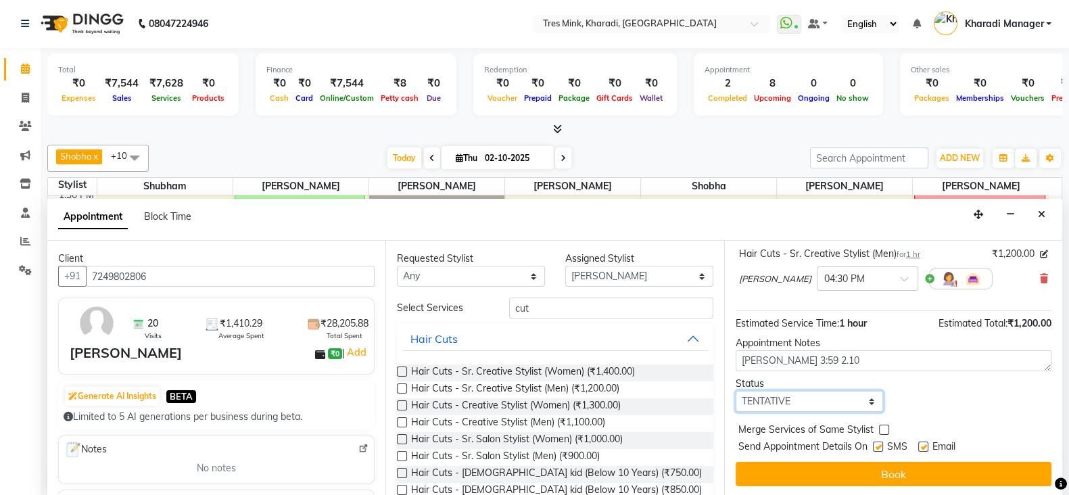
click at [796, 391] on select "Select TENTATIVE CONFIRM CHECK-IN UPCOMING" at bounding box center [810, 401] width 148 height 21
click at [736, 391] on select "Select TENTATIVE CONFIRM CHECK-IN UPCOMING" at bounding box center [810, 401] width 148 height 21
click at [842, 462] on button "Book" at bounding box center [894, 474] width 316 height 24
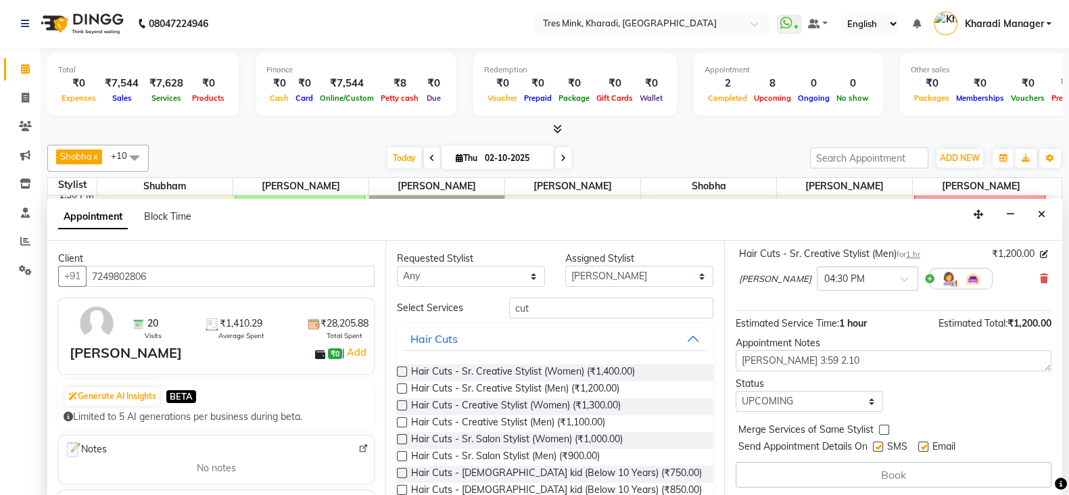
click at [191, 224] on div "Appointment Block Time" at bounding box center [124, 217] width 133 height 14
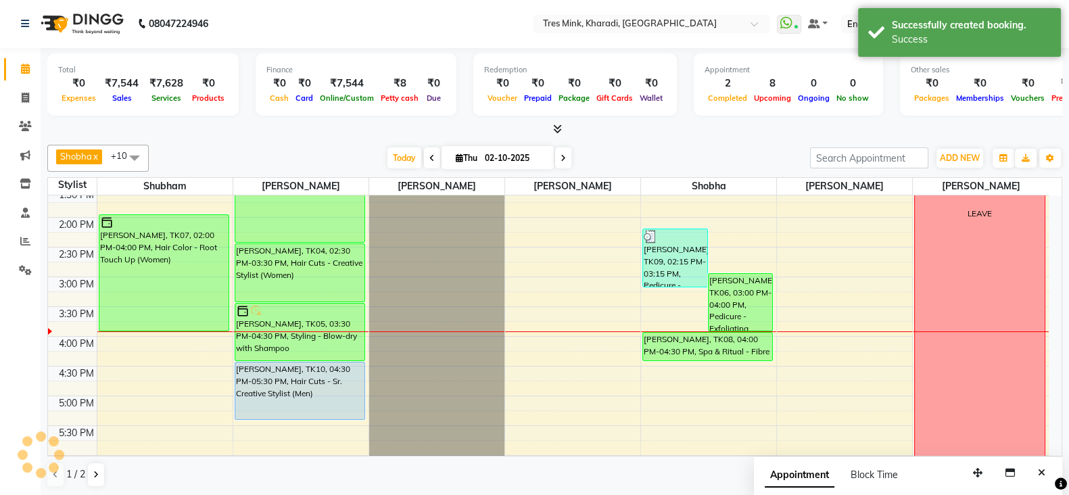
scroll to position [0, 0]
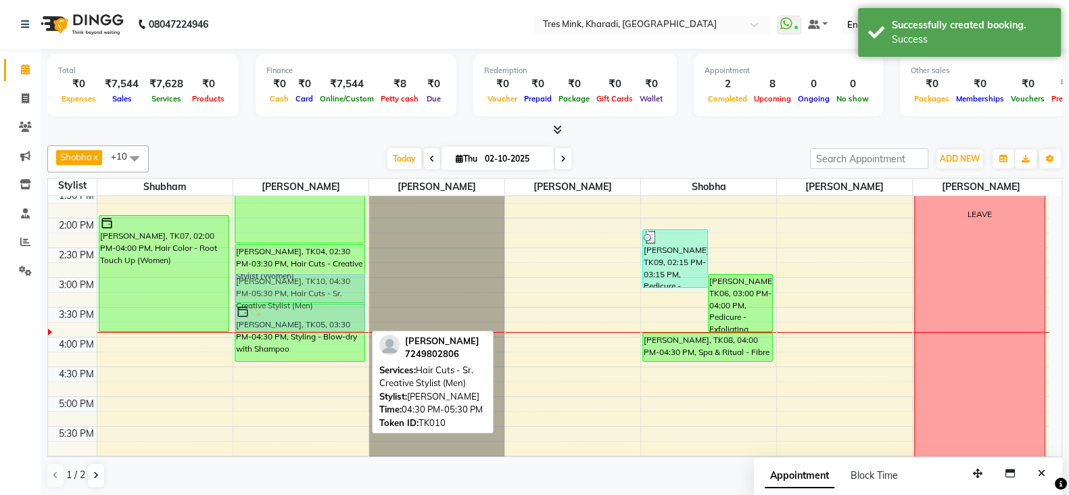
drag, startPoint x: 311, startPoint y: 399, endPoint x: 303, endPoint y: 316, distance: 83.6
click at [303, 316] on div "Navaz Bharucha Panchshil, TK01, 11:30 AM-12:30 PM, Hair Cuts - Creative Stylist…" at bounding box center [300, 278] width 135 height 952
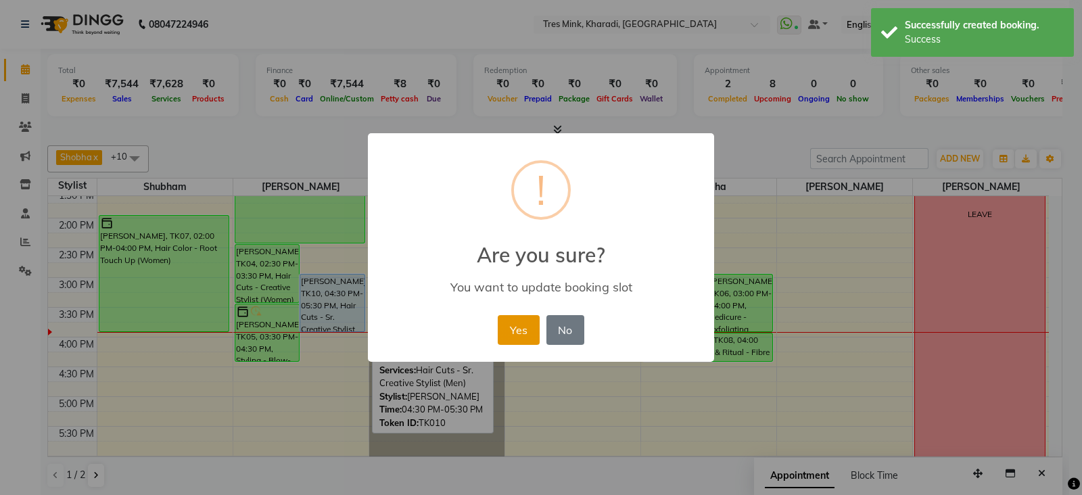
click at [533, 324] on button "Yes" at bounding box center [518, 330] width 41 height 30
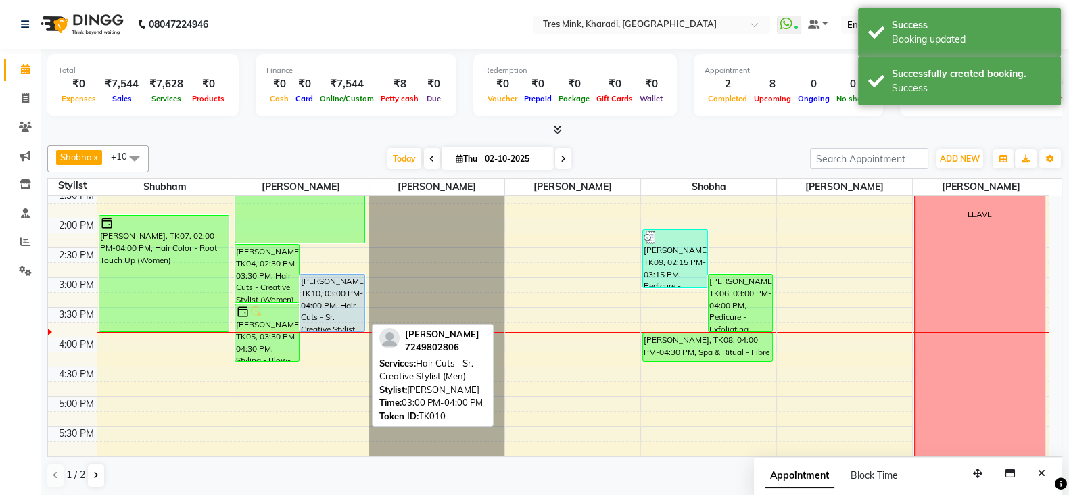
click at [328, 295] on div "[PERSON_NAME], TK10, 03:00 PM-04:00 PM, Hair Cuts - Sr. Creative Stylist (Men)" at bounding box center [332, 303] width 64 height 57
click at [352, 294] on div "[PERSON_NAME], TK10, 03:00 PM-04:00 PM, Hair Cuts - Sr. Creative Stylist (Men)" at bounding box center [332, 303] width 64 height 57
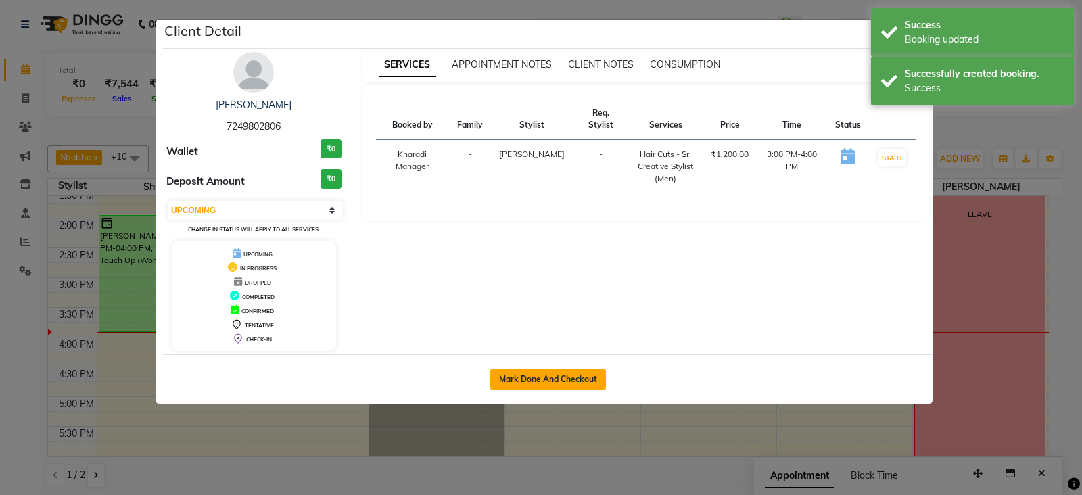
click at [536, 369] on button "Mark Done And Checkout" at bounding box center [548, 380] width 116 height 22
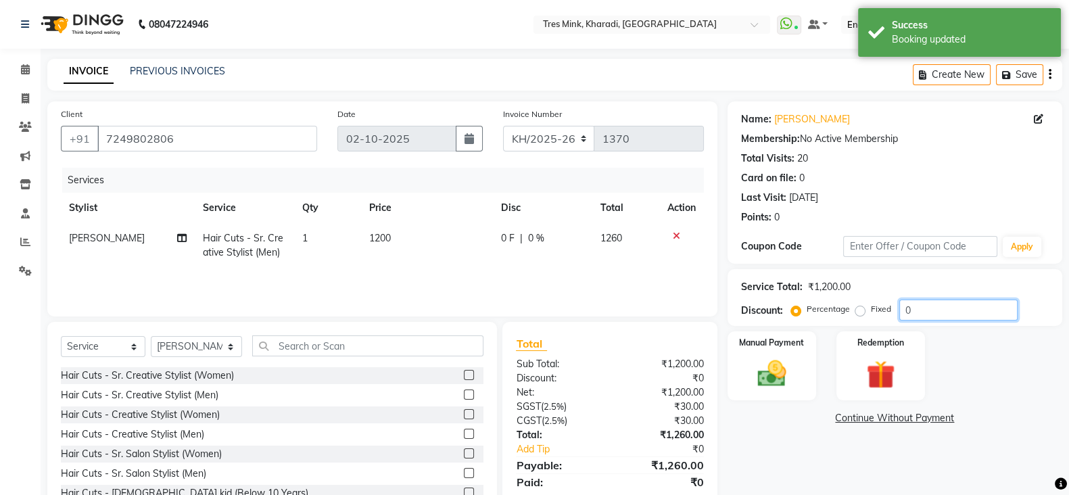
click at [909, 306] on input "0" at bounding box center [959, 310] width 118 height 21
click at [904, 306] on input "0" at bounding box center [959, 310] width 118 height 21
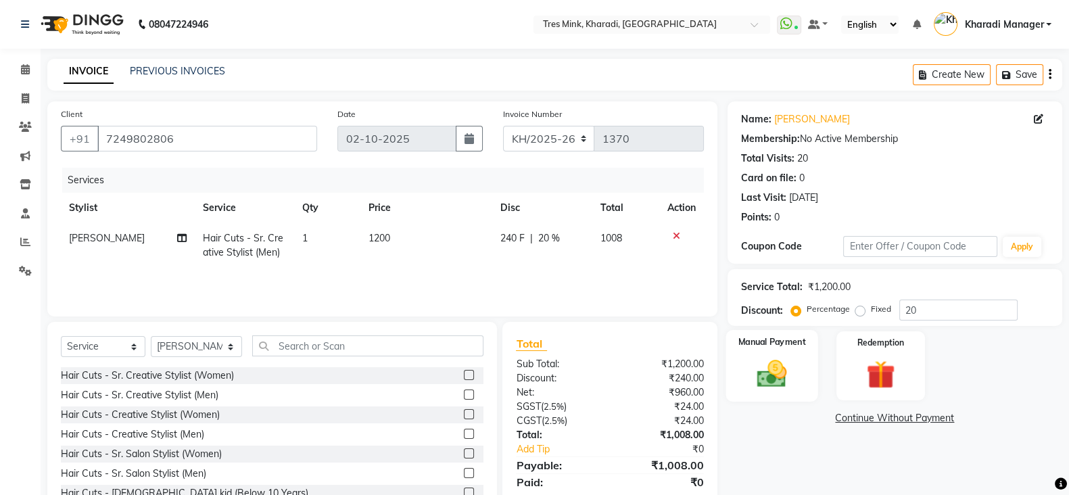
click at [776, 356] on img at bounding box center [772, 373] width 48 height 34
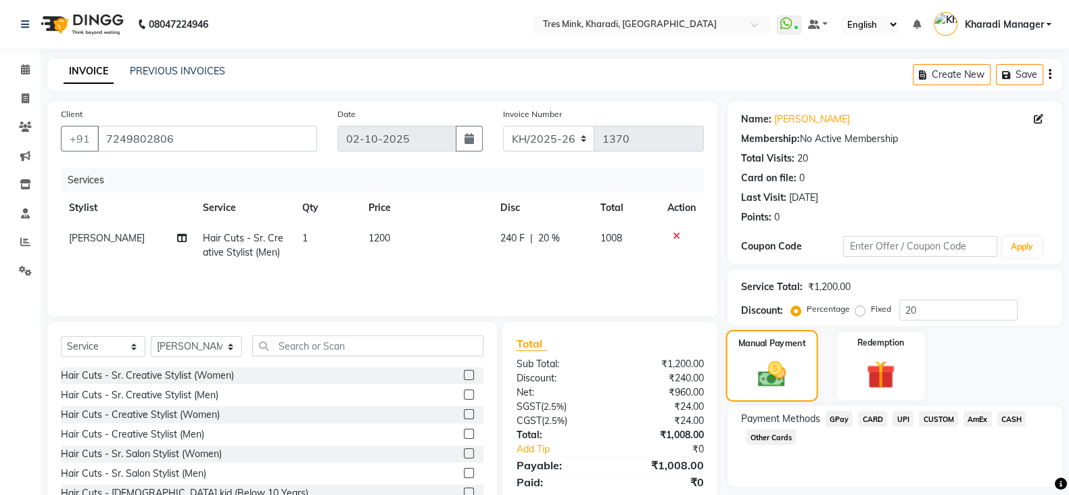
scroll to position [47, 0]
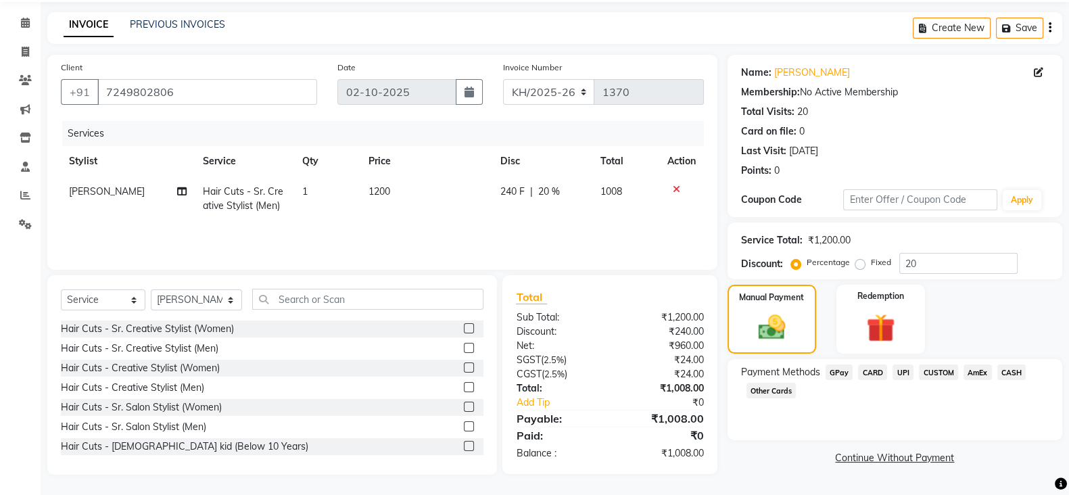
click at [897, 370] on span "UPI" at bounding box center [903, 373] width 21 height 16
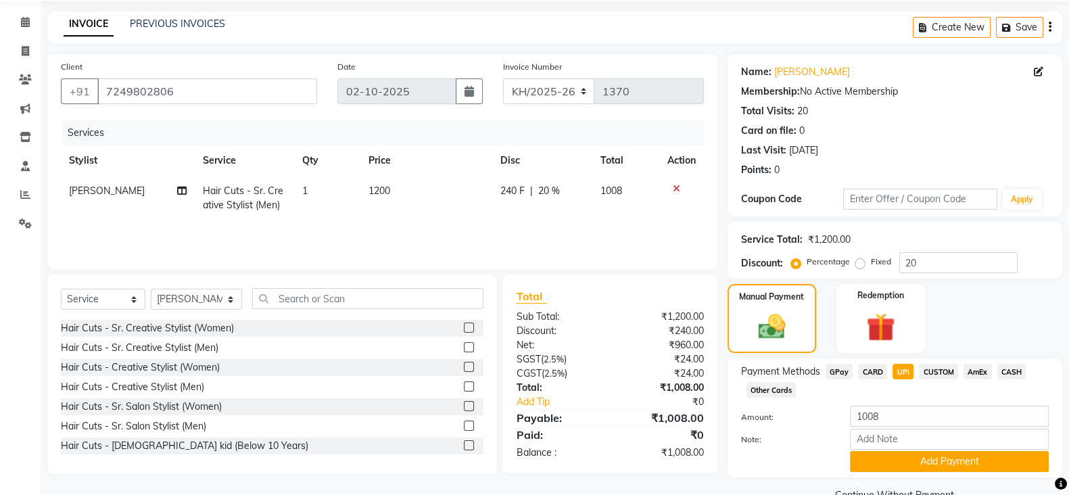
click at [386, 180] on td "1200" at bounding box center [427, 198] width 132 height 45
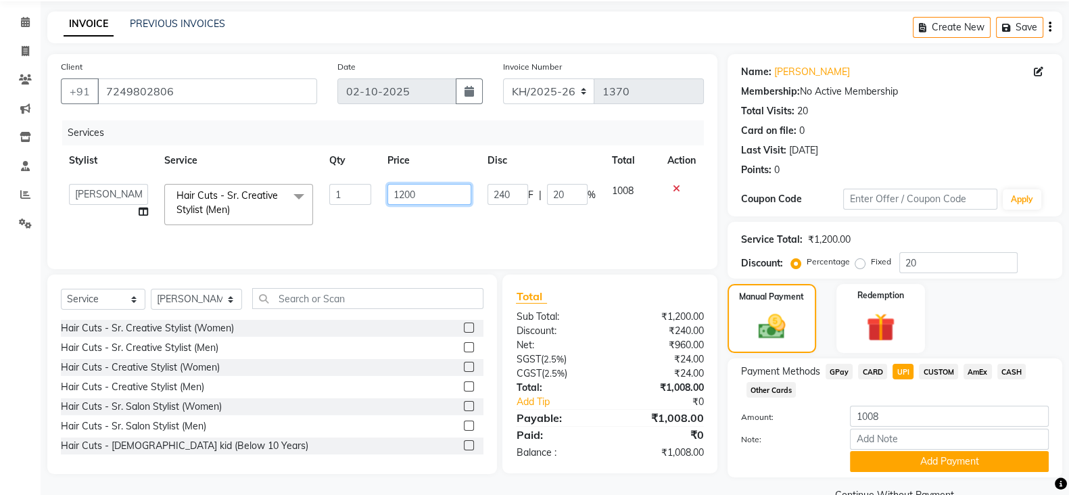
click at [405, 194] on input "1200" at bounding box center [430, 194] width 85 height 21
click at [105, 302] on select "Select Service Product Membership Package Voucher Prepaid Gift Card" at bounding box center [103, 299] width 85 height 21
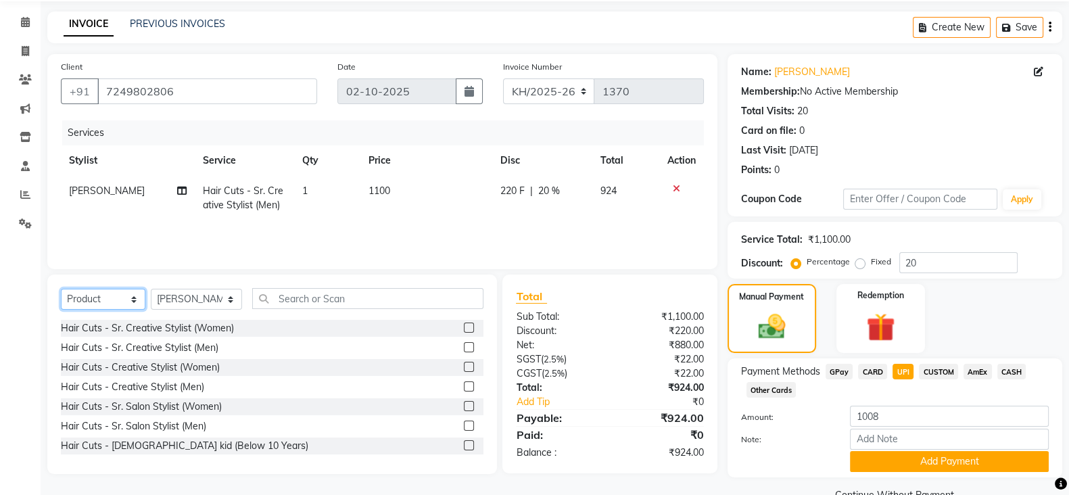
click at [61, 289] on select "Select Service Product Membership Package Voucher Prepaid Gift Card" at bounding box center [103, 299] width 85 height 21
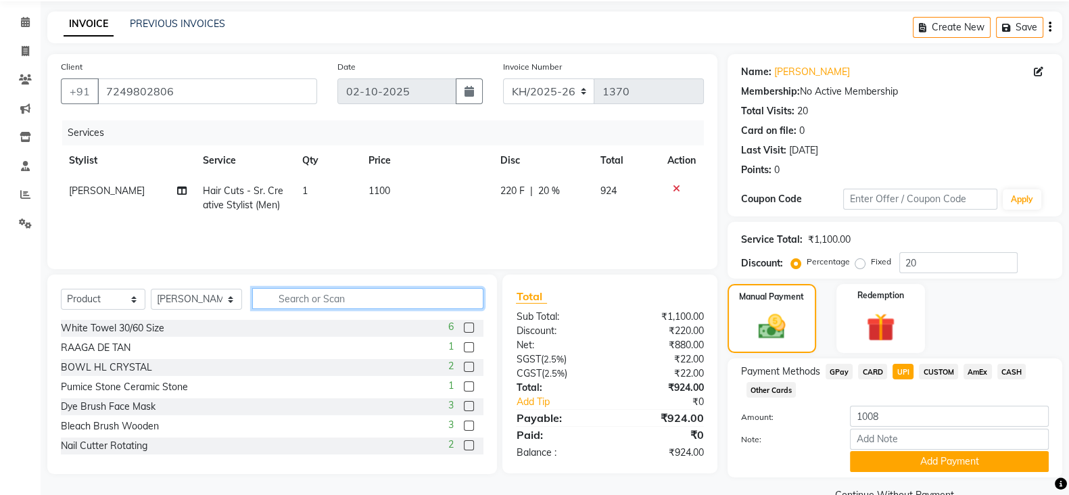
click at [308, 297] on input "text" at bounding box center [368, 298] width 232 height 21
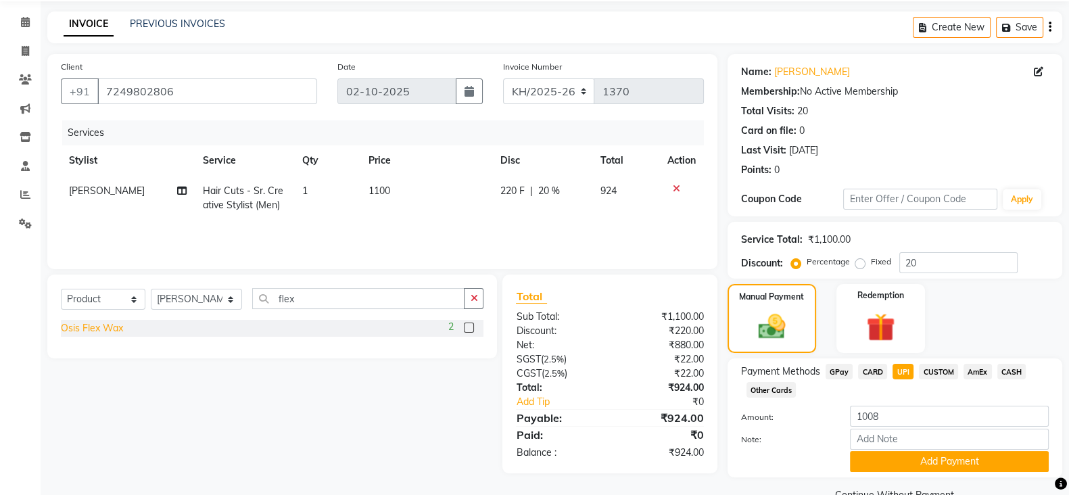
click at [106, 332] on div "Osis Flex Wax" at bounding box center [92, 328] width 62 height 14
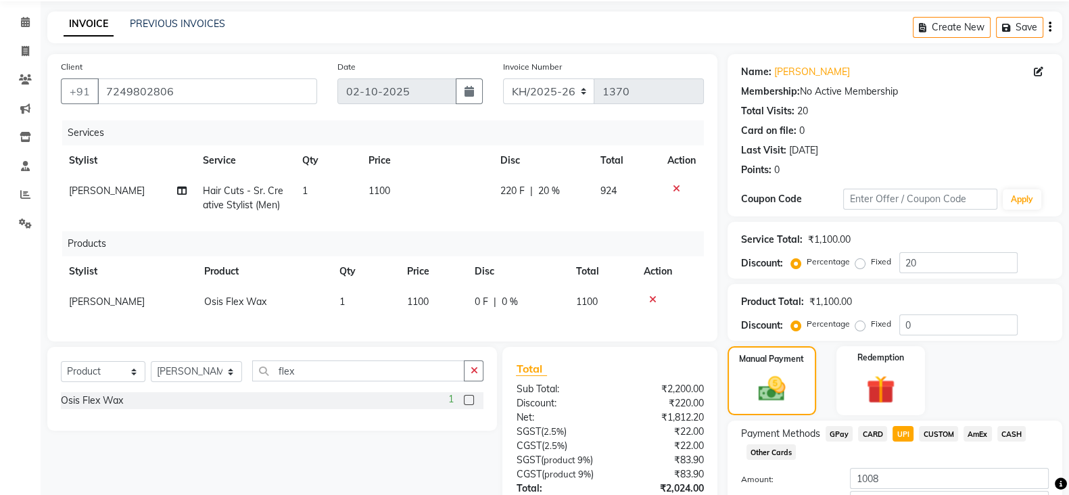
scroll to position [160, 0]
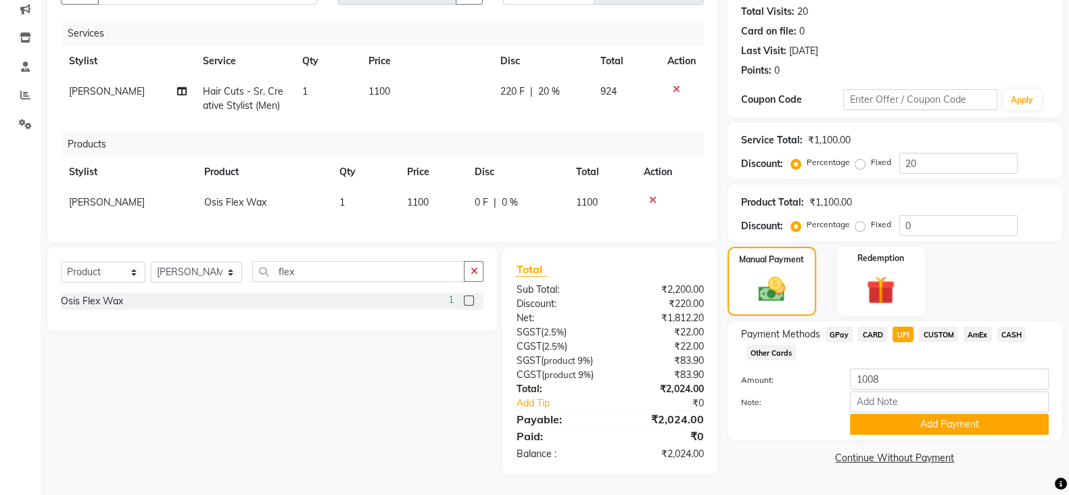
click at [901, 327] on span "UPI" at bounding box center [903, 335] width 21 height 16
click at [940, 417] on button "Add Payment" at bounding box center [949, 424] width 199 height 21
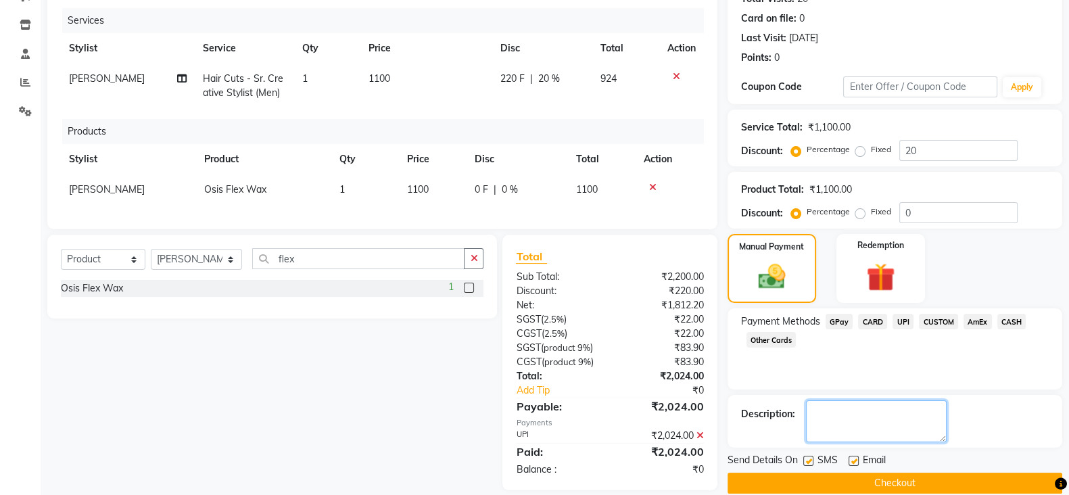
click at [936, 416] on textarea at bounding box center [876, 421] width 141 height 42
click at [852, 448] on div "Name: Soham Ahire Membership: No Active Membership Total Visits: 20 Card on fil…" at bounding box center [900, 218] width 345 height 552
click at [860, 473] on button "Checkout" at bounding box center [895, 483] width 335 height 21
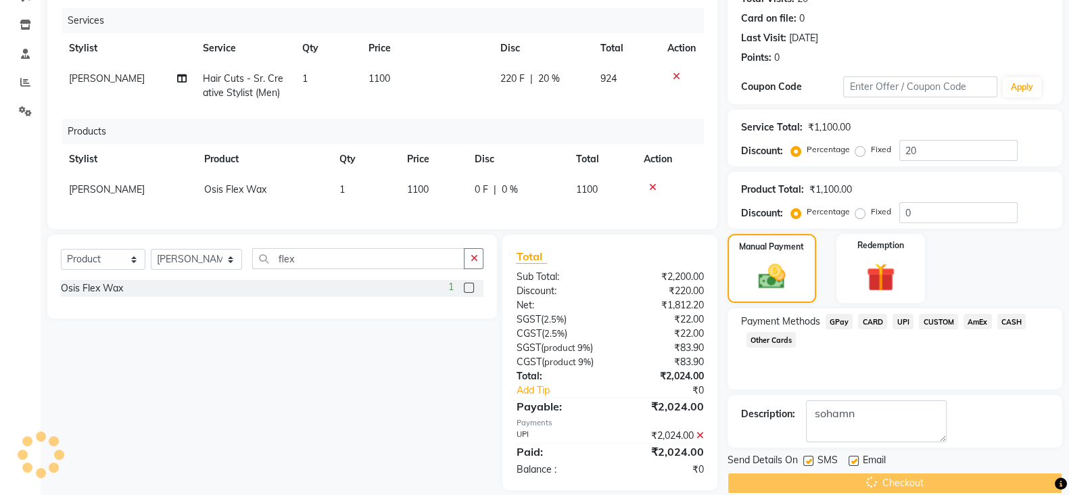
scroll to position [189, 0]
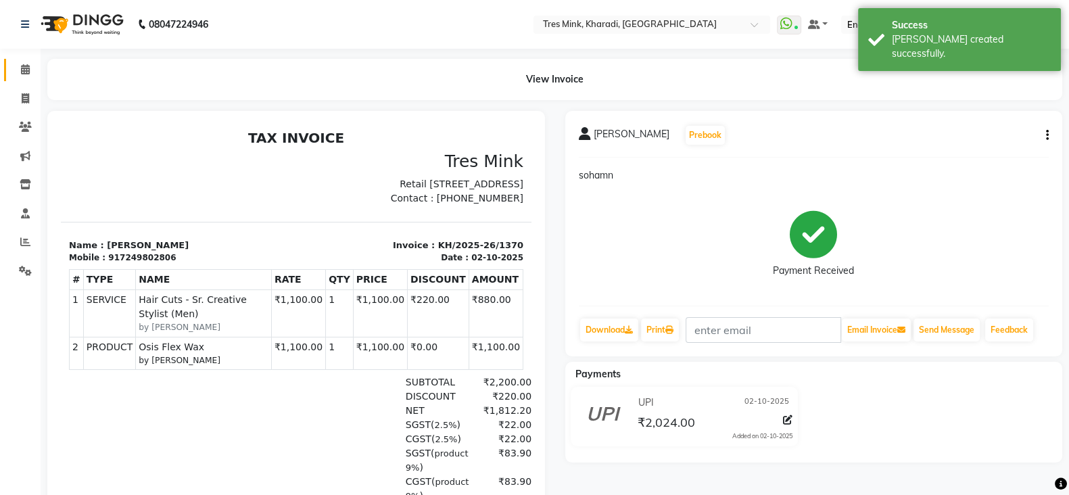
click at [22, 64] on icon at bounding box center [25, 69] width 9 height 10
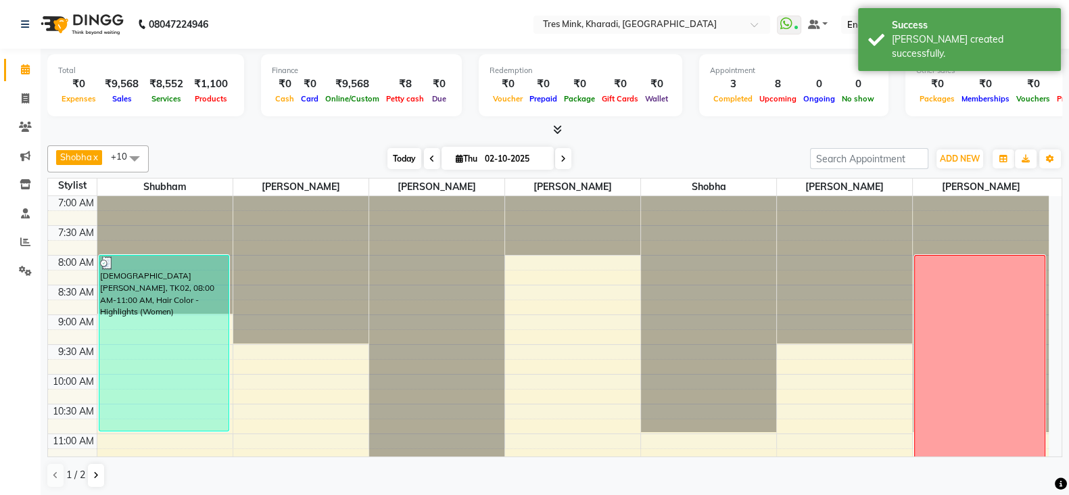
click at [391, 160] on span "Today" at bounding box center [405, 158] width 34 height 21
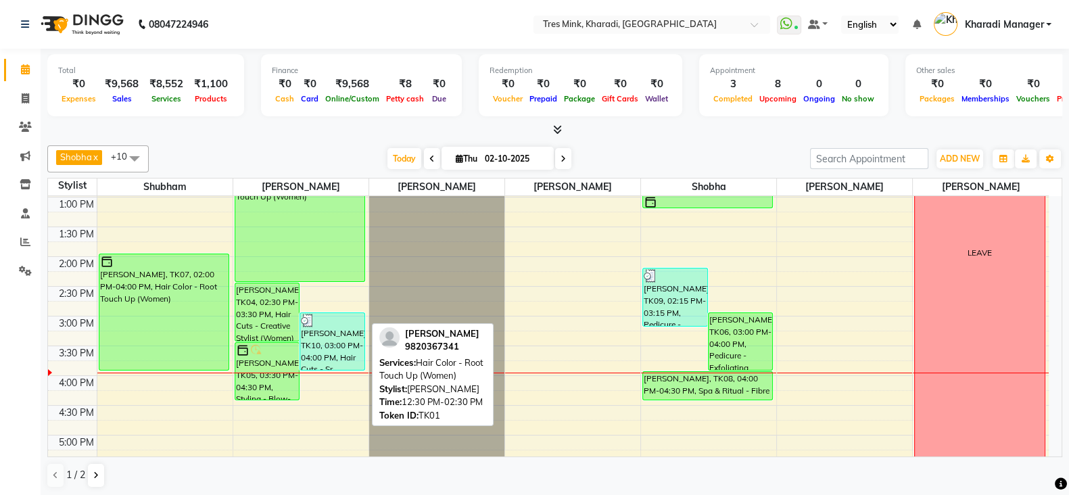
scroll to position [419, 0]
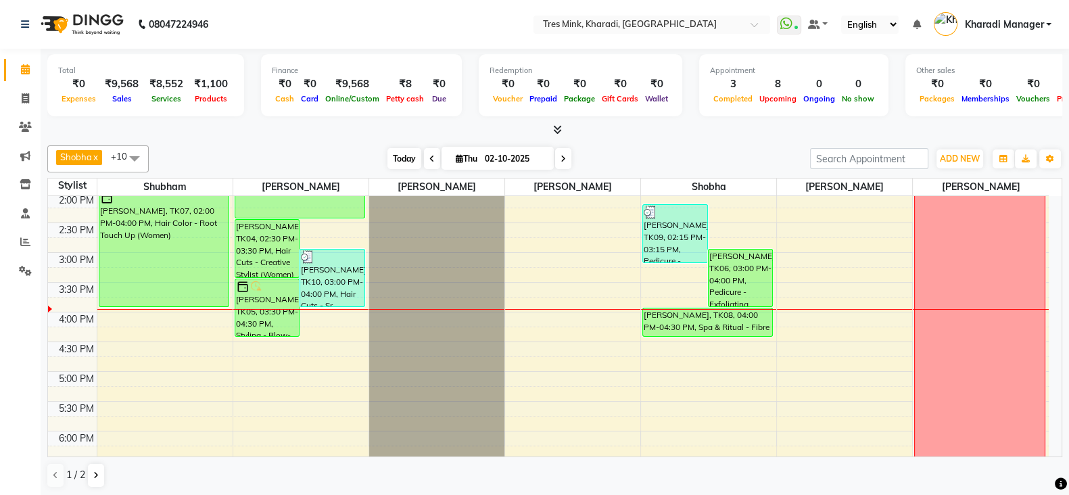
click at [398, 148] on span "Today" at bounding box center [405, 158] width 34 height 21
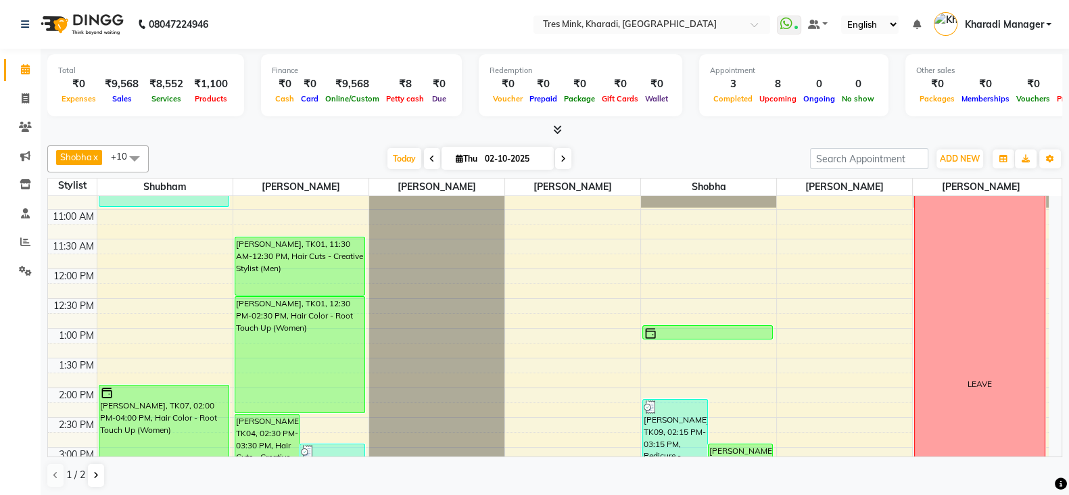
scroll to position [225, 0]
click at [402, 150] on span "Today" at bounding box center [405, 158] width 34 height 21
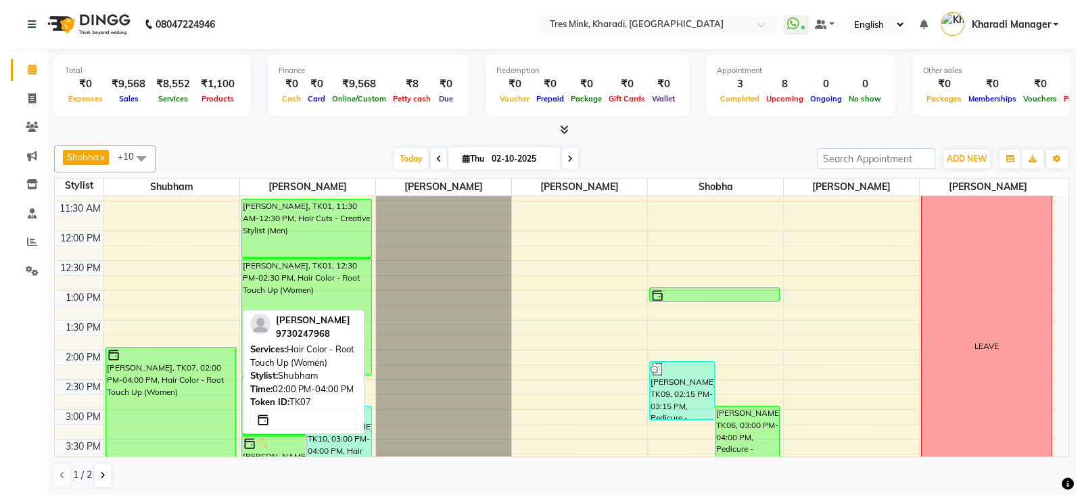
scroll to position [281, 0]
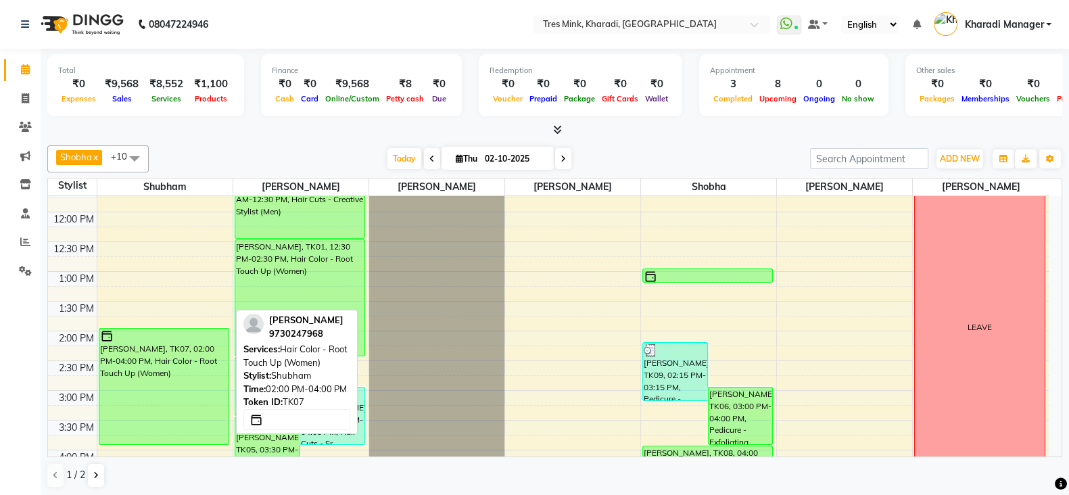
click at [175, 379] on div "[PERSON_NAME], TK07, 02:00 PM-04:00 PM, Hair Color - Root Touch Up (Women)" at bounding box center [163, 387] width 129 height 116
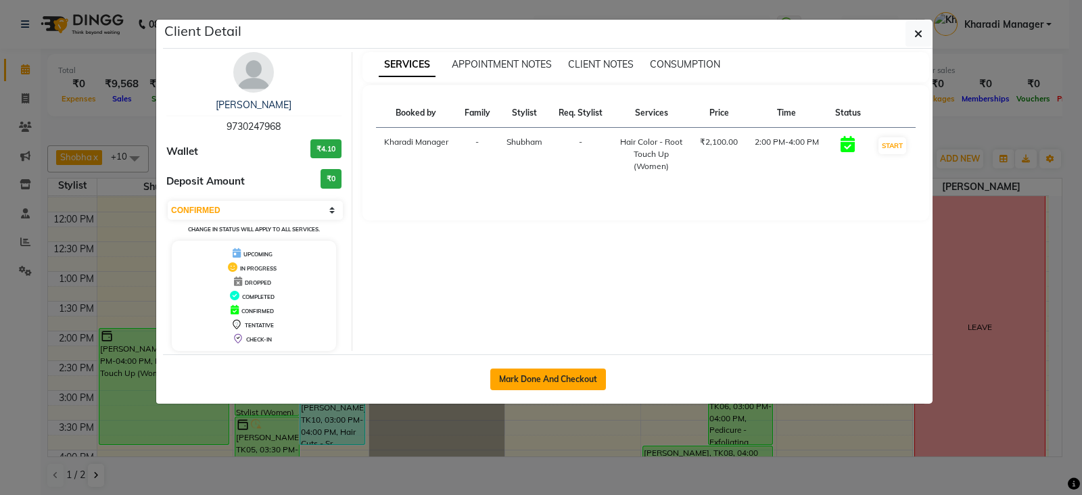
click at [521, 372] on button "Mark Done And Checkout" at bounding box center [548, 380] width 116 height 22
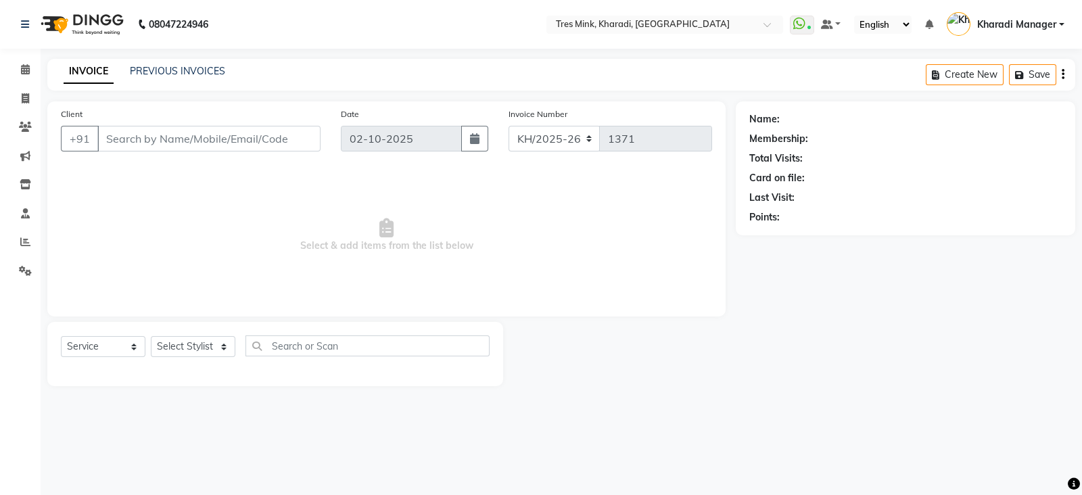
click at [403, 258] on span "Select & add items from the list below" at bounding box center [386, 235] width 651 height 135
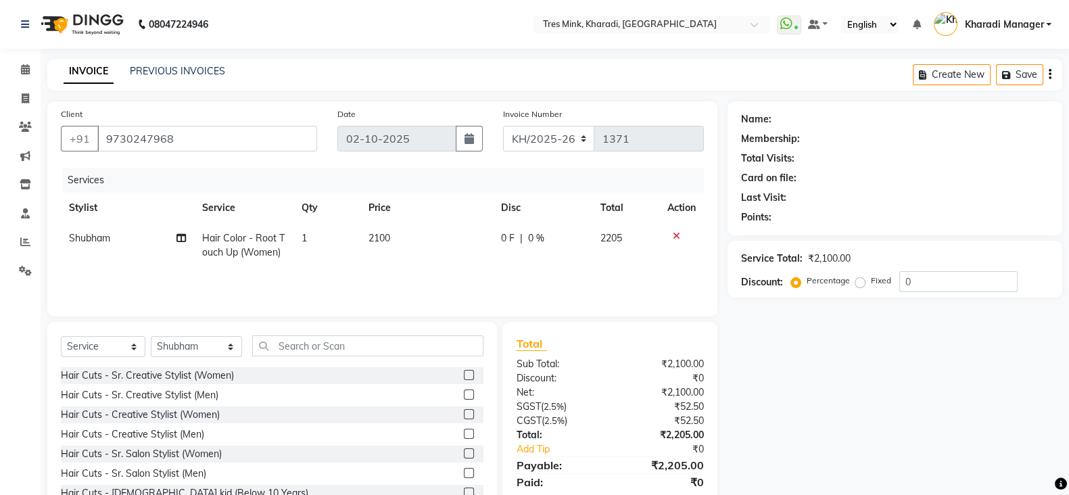
click at [379, 240] on span "2100" at bounding box center [380, 238] width 22 height 12
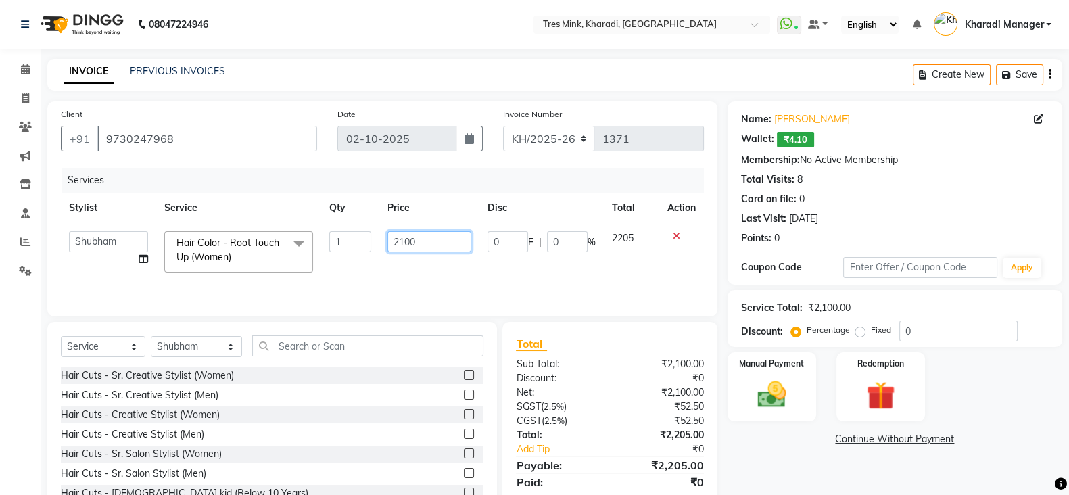
click at [402, 241] on input "2100" at bounding box center [430, 241] width 85 height 21
click at [653, 319] on div "Client +91 9730247968 Date 02-10-2025 Invoice Number KH/2025-26 V/2025 V/2025-2…" at bounding box center [382, 311] width 691 height 420
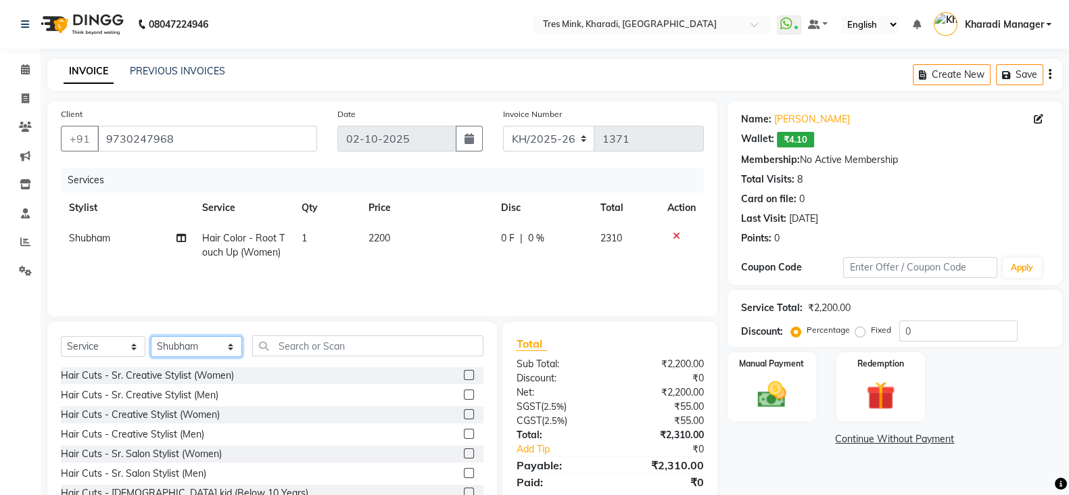
click at [193, 347] on select "Select Stylist Kharadi Manager Kishor (Ganesh) Mule Meghana Namita Nitesh Palla…" at bounding box center [196, 346] width 91 height 21
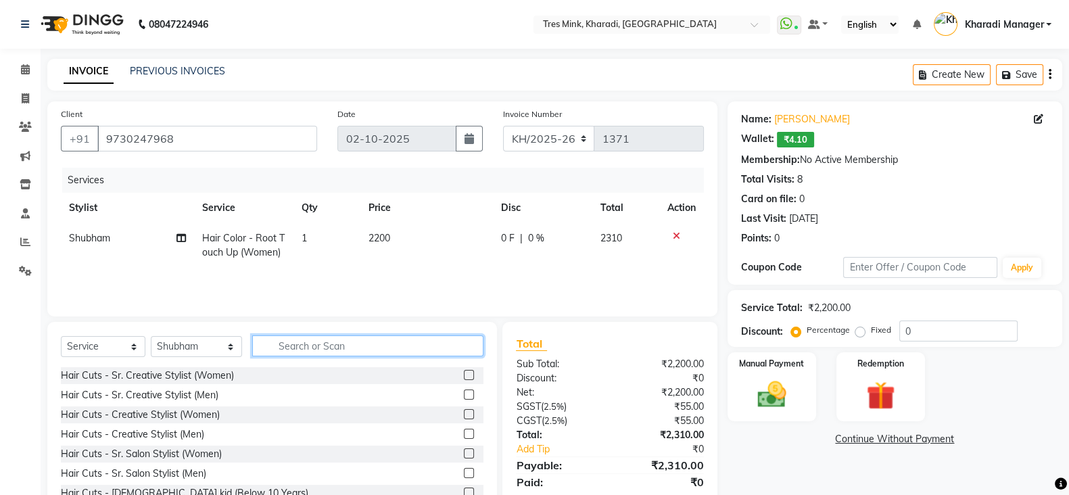
click at [304, 348] on input "text" at bounding box center [368, 345] width 232 height 21
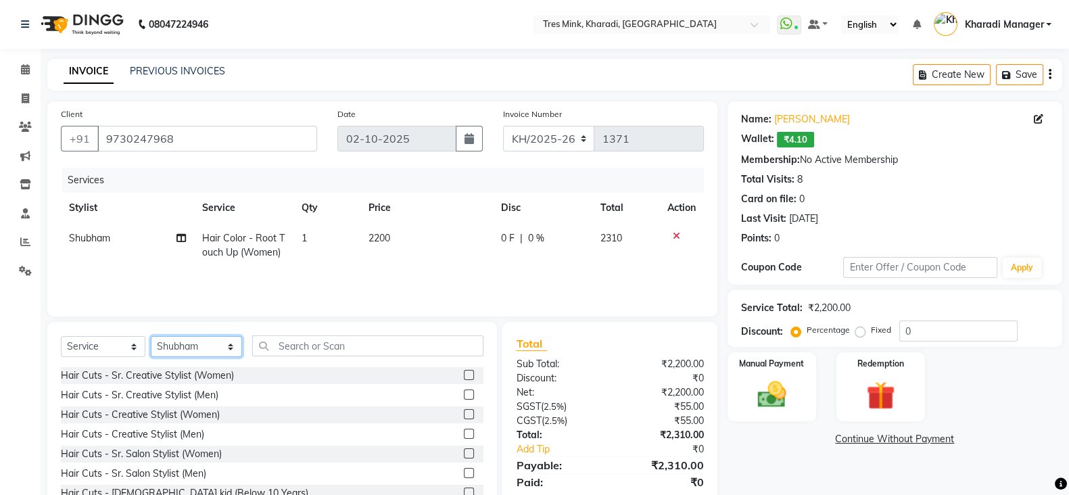
click at [204, 342] on select "Select Stylist Kharadi Manager Kishor (Ganesh) Mule Meghana Namita Nitesh Palla…" at bounding box center [196, 346] width 91 height 21
click at [17, 68] on span at bounding box center [26, 70] width 24 height 16
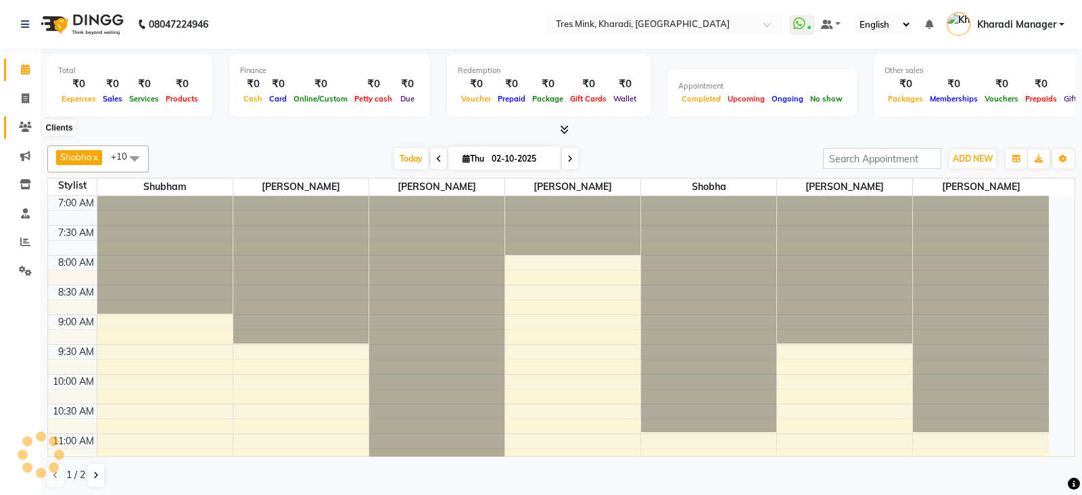
click at [19, 128] on icon at bounding box center [25, 127] width 13 height 10
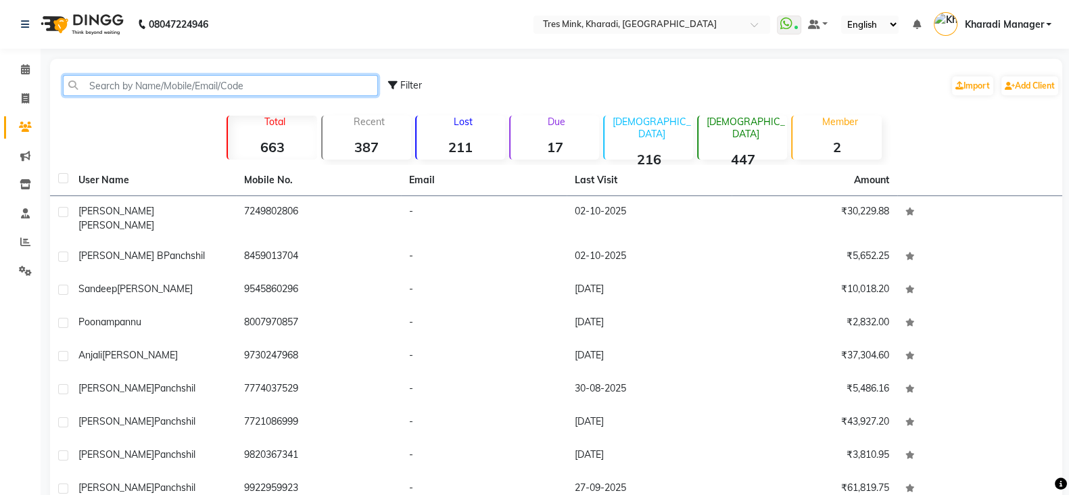
click at [219, 83] on input "text" at bounding box center [220, 85] width 315 height 21
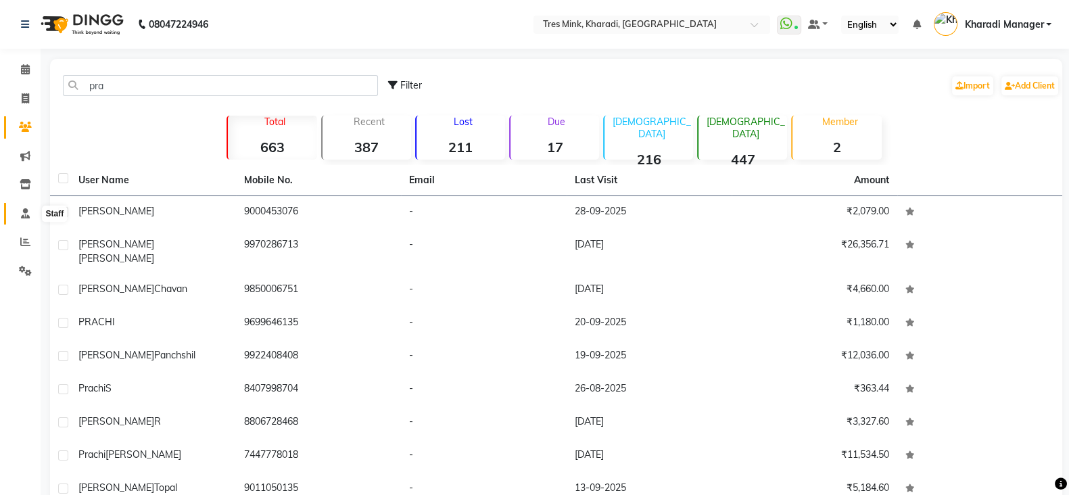
click at [16, 217] on span at bounding box center [26, 214] width 24 height 16
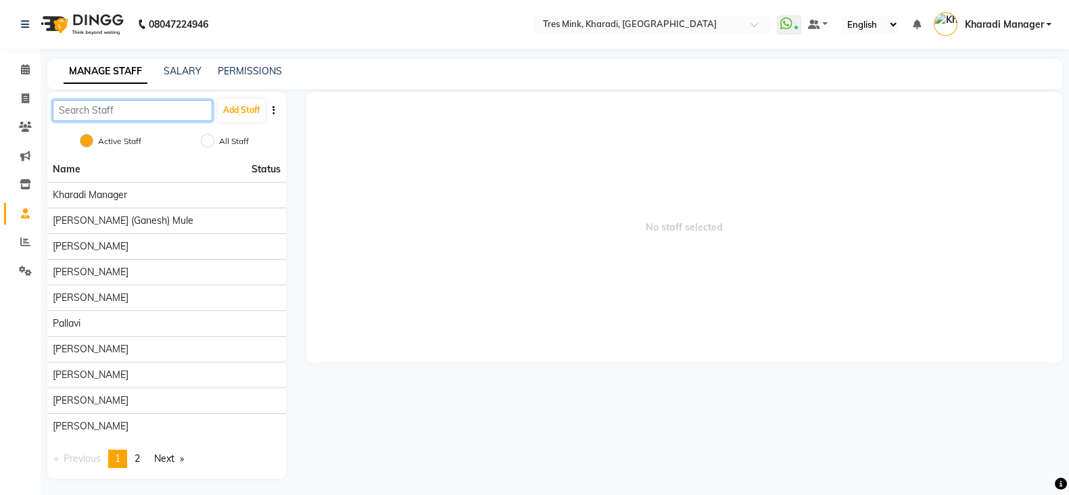
click at [166, 106] on input "text" at bounding box center [133, 110] width 160 height 21
click at [256, 110] on button "Add Staff" at bounding box center [241, 110] width 47 height 23
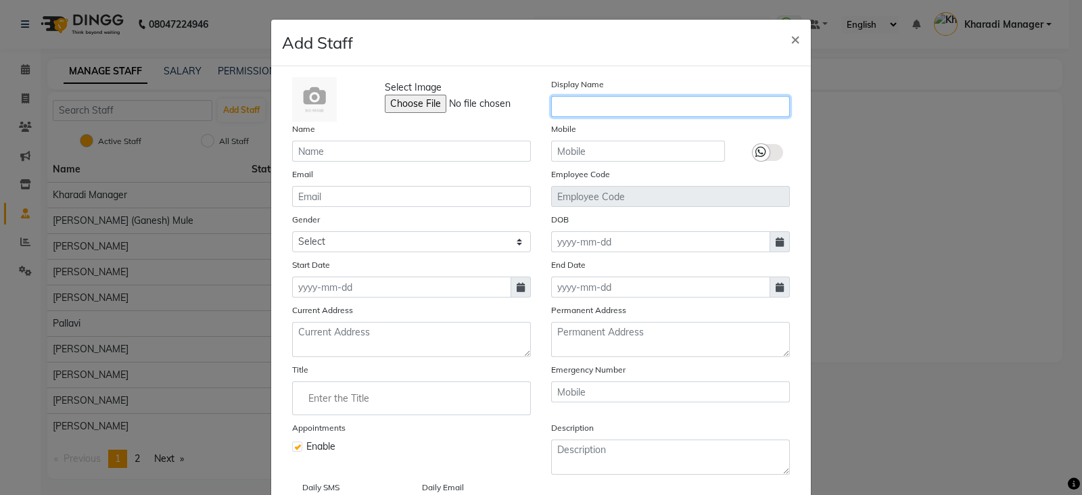
click at [672, 106] on input "text" at bounding box center [670, 106] width 239 height 21
click at [765, 150] on label at bounding box center [768, 152] width 30 height 17
click at [0, 0] on input "checkbox" at bounding box center [0, 0] width 0 height 0
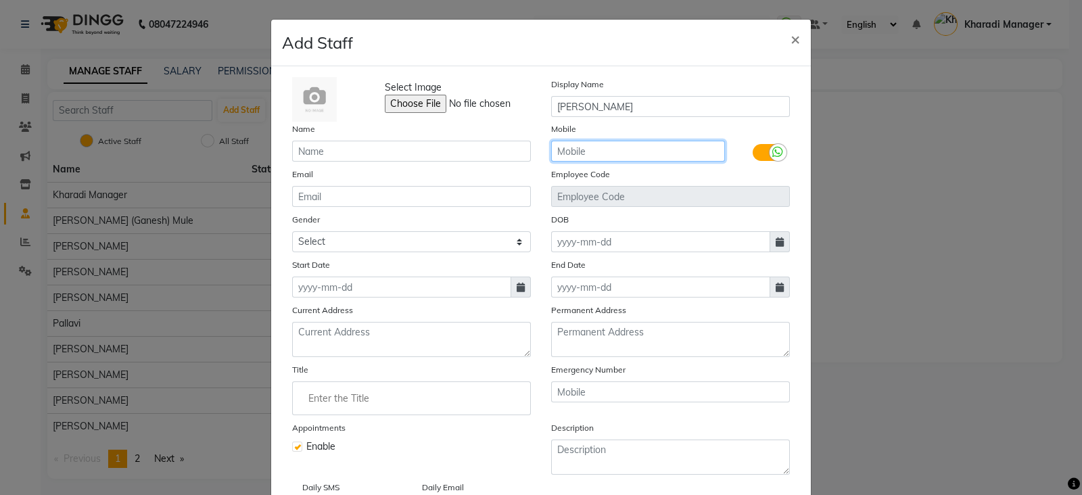
click at [618, 160] on input "text" at bounding box center [638, 151] width 174 height 21
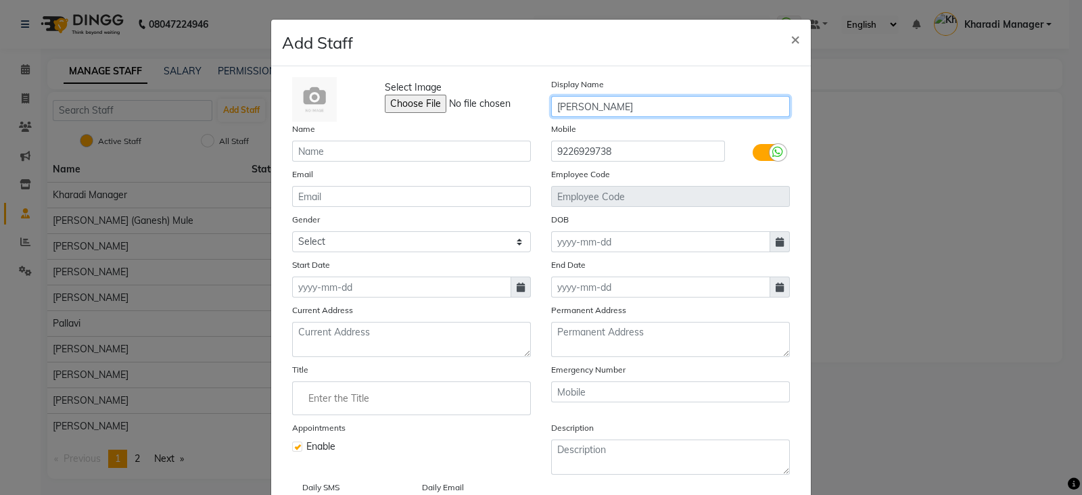
click at [561, 100] on input "[PERSON_NAME]" at bounding box center [670, 106] width 239 height 21
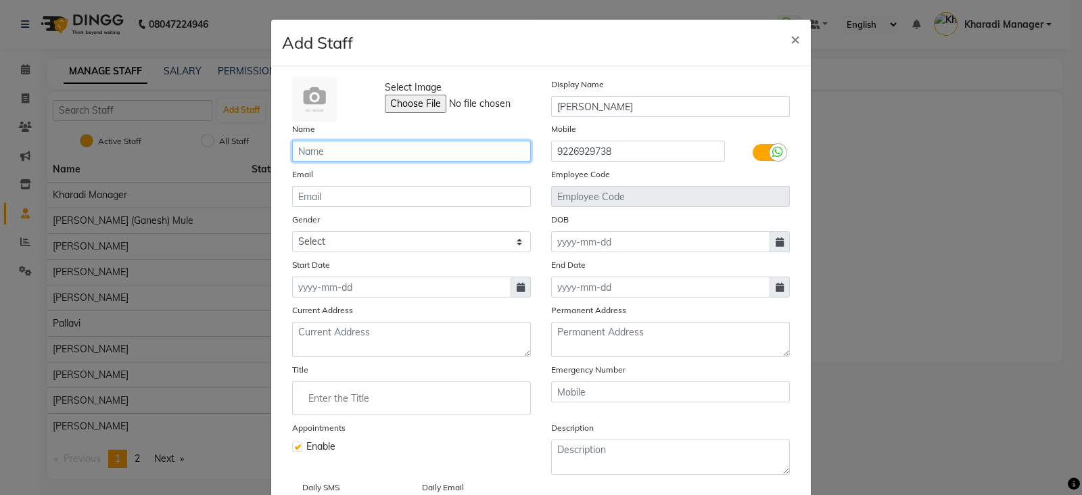
click at [493, 157] on input "text" at bounding box center [411, 151] width 239 height 21
paste input "[PERSON_NAME]"
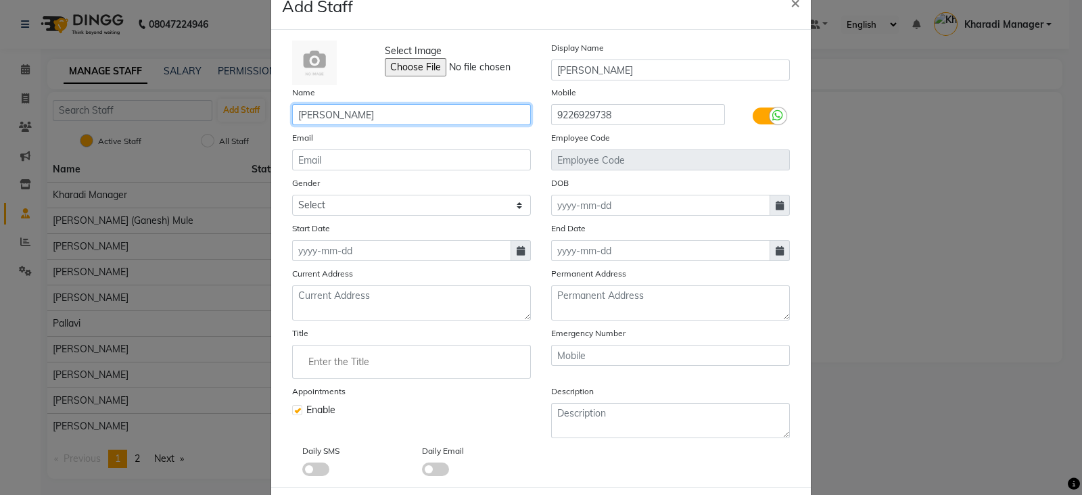
scroll to position [56, 0]
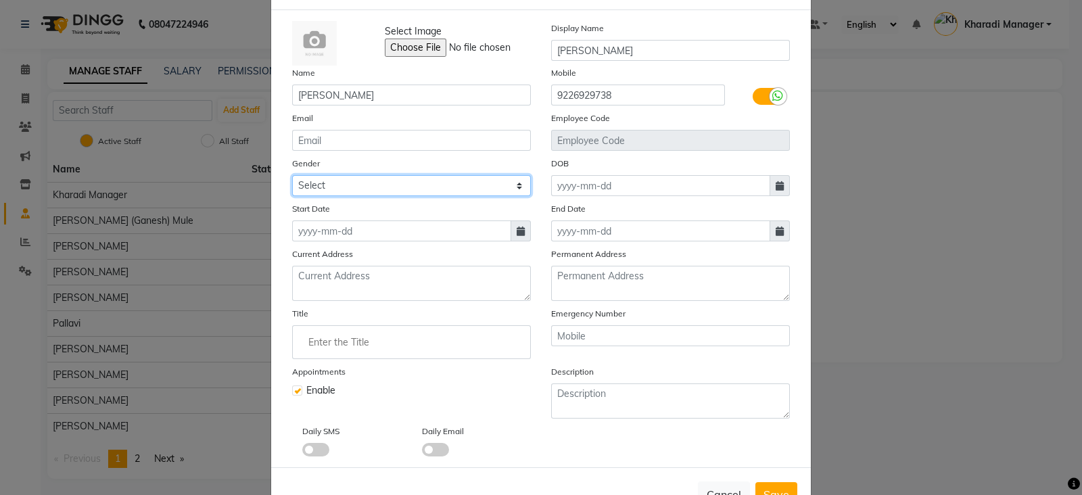
click at [400, 191] on select "Select Male Female Other Prefer Not To Say" at bounding box center [411, 185] width 239 height 21
click at [292, 177] on select "Select Male Female Other Prefer Not To Say" at bounding box center [411, 185] width 239 height 21
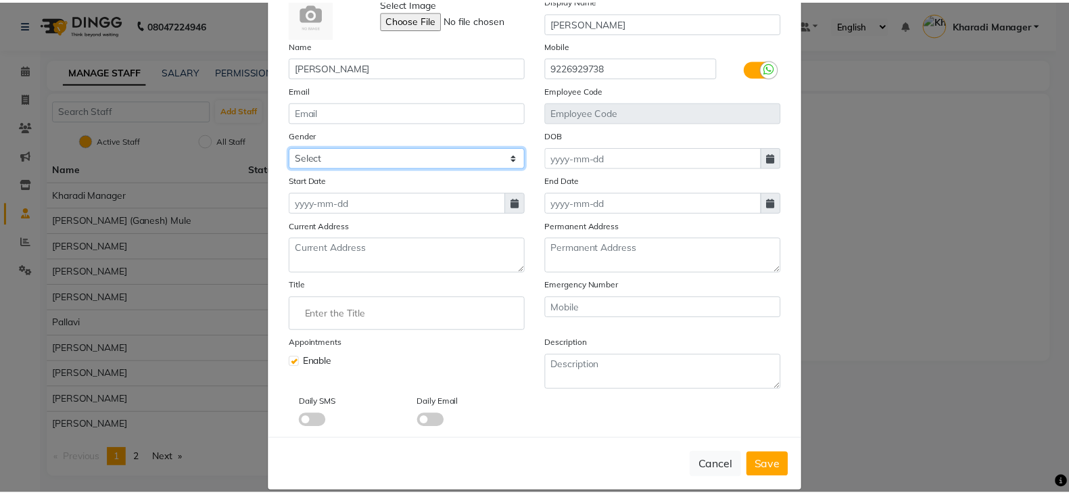
scroll to position [108, 0]
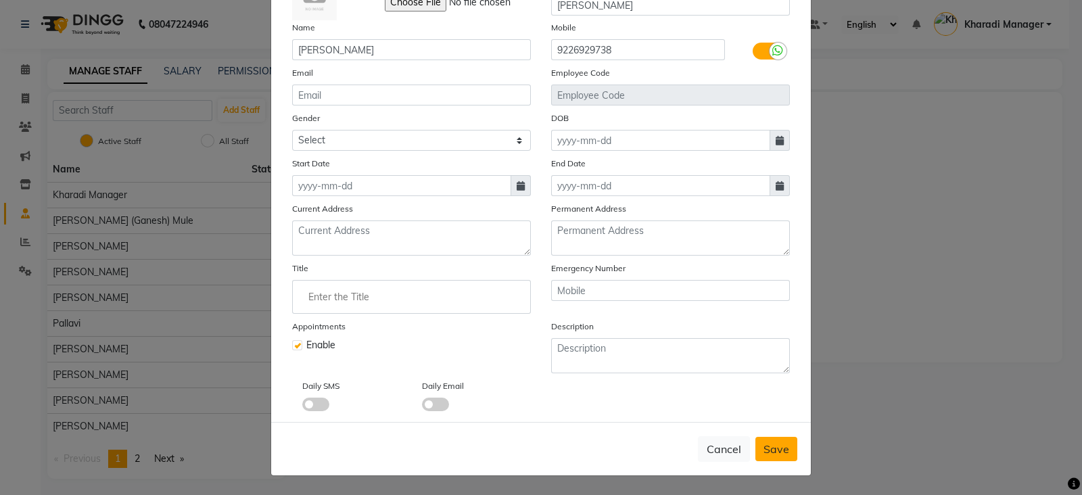
click at [778, 444] on span "Save" at bounding box center [777, 449] width 26 height 14
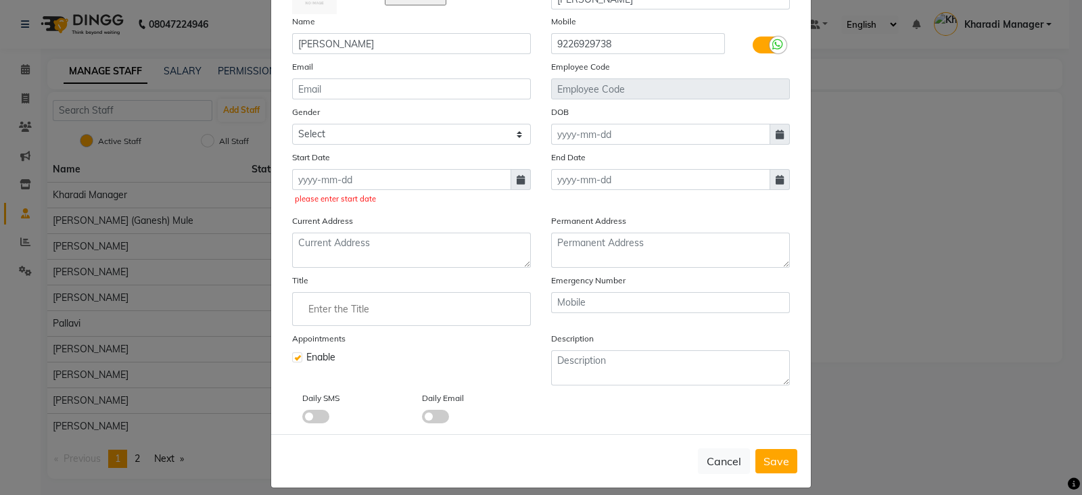
click at [517, 181] on icon at bounding box center [521, 179] width 8 height 9
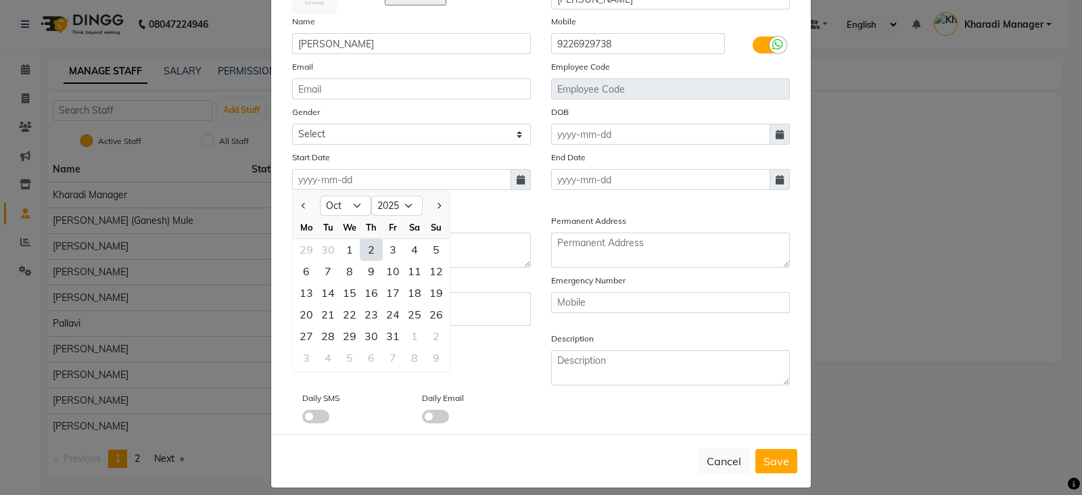
click at [372, 254] on div "2" at bounding box center [372, 250] width 22 height 22
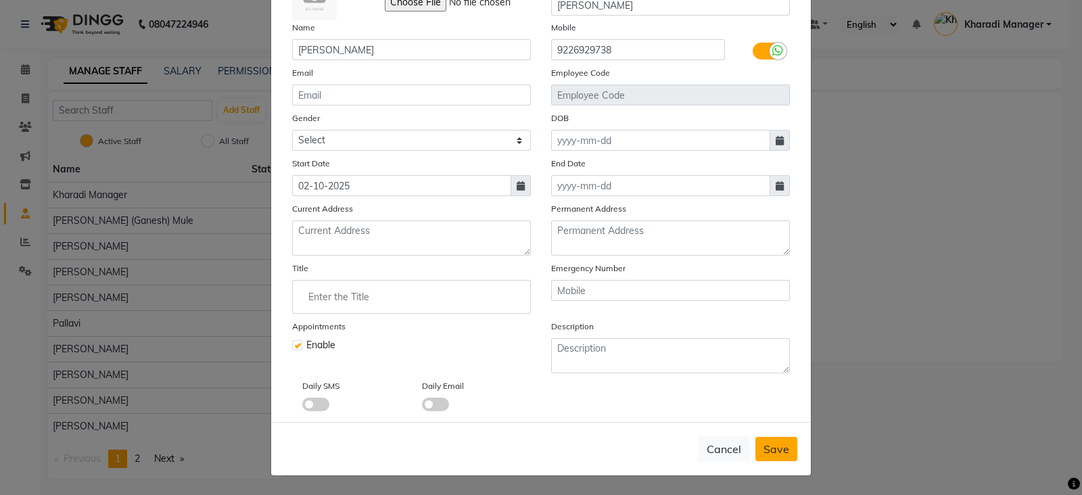
click at [772, 442] on span "Save" at bounding box center [777, 449] width 26 height 14
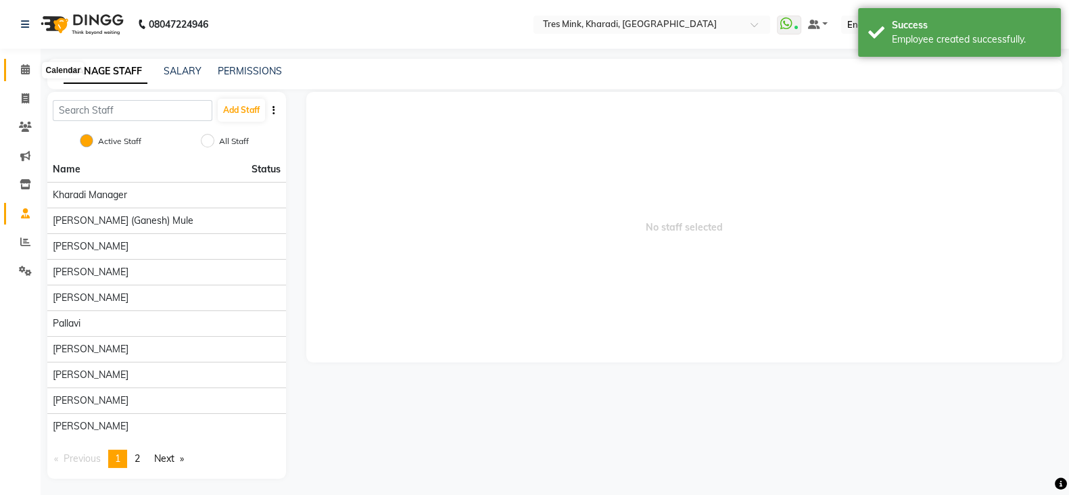
click at [16, 68] on span at bounding box center [26, 70] width 24 height 16
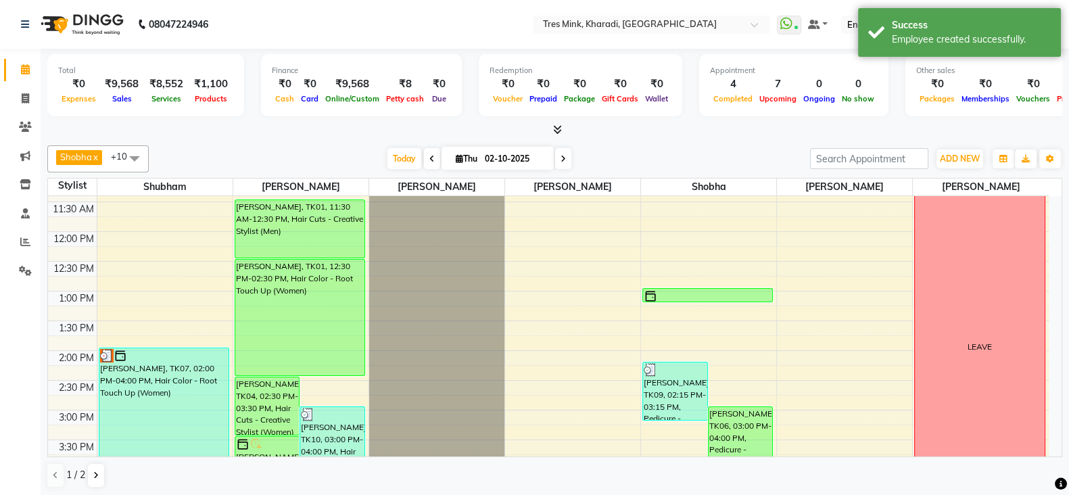
scroll to position [281, 0]
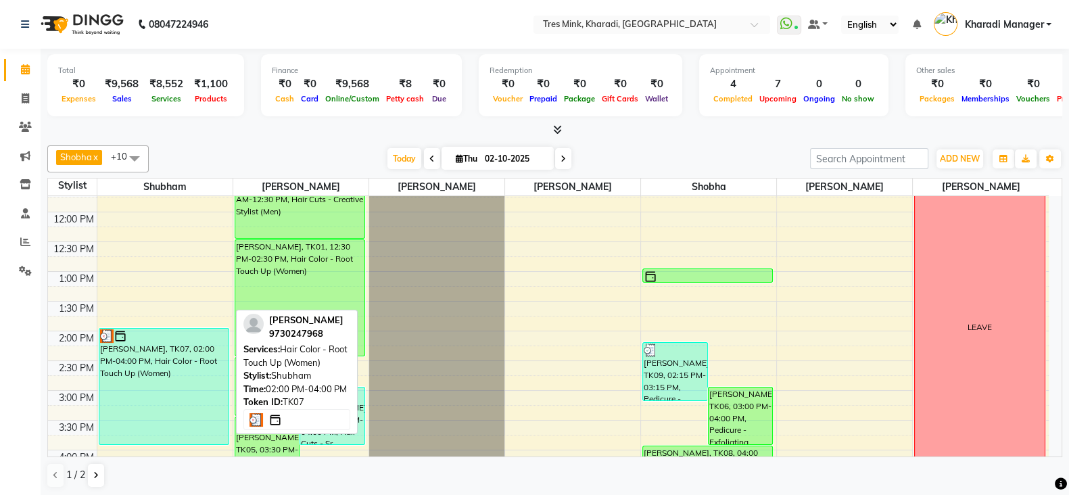
click at [186, 357] on div "[PERSON_NAME], TK07, 02:00 PM-04:00 PM, Hair Color - Root Touch Up (Women)" at bounding box center [163, 387] width 129 height 116
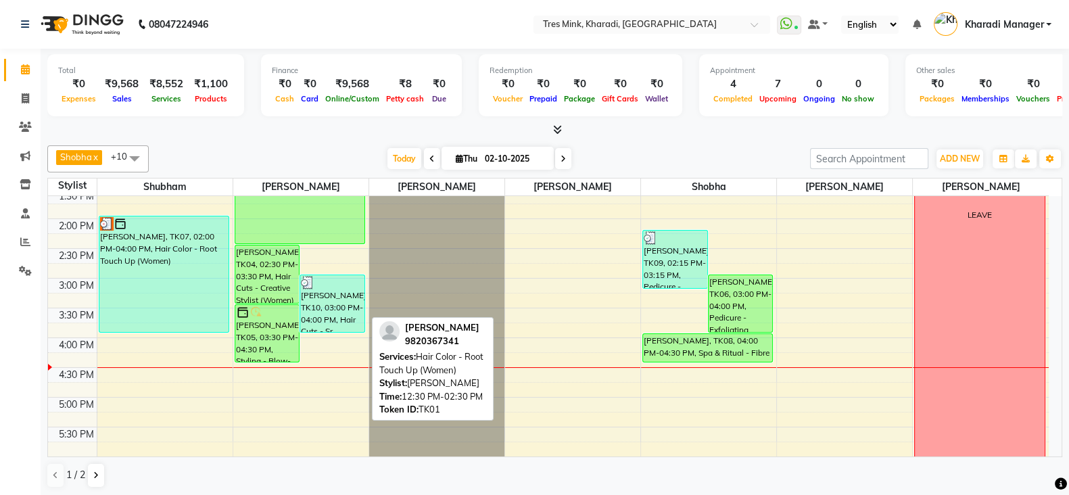
scroll to position [394, 0]
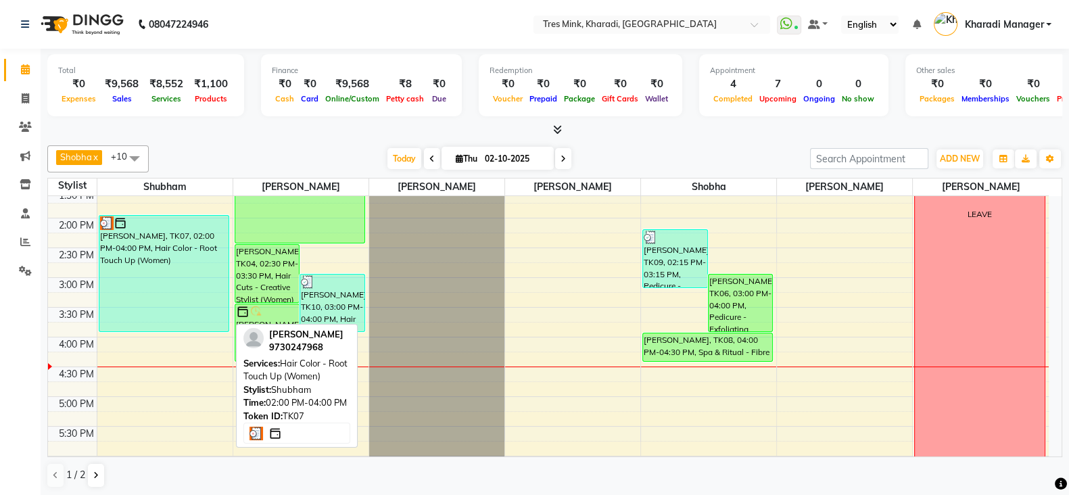
click at [178, 268] on div "[PERSON_NAME], TK07, 02:00 PM-04:00 PM, Hair Color - Root Touch Up (Women)" at bounding box center [163, 274] width 129 height 116
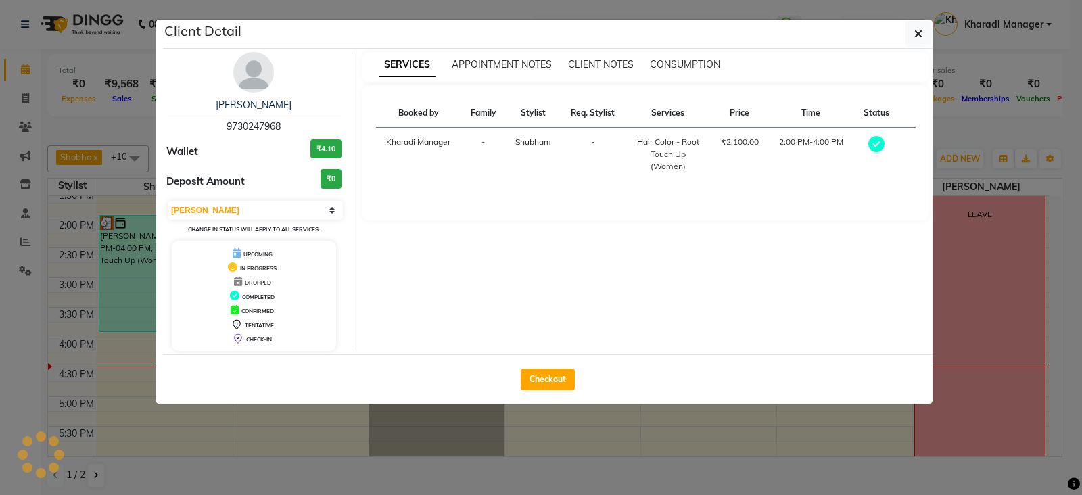
click at [559, 399] on div "Checkout" at bounding box center [548, 378] width 770 height 49
click at [558, 388] on button "Checkout" at bounding box center [548, 380] width 54 height 22
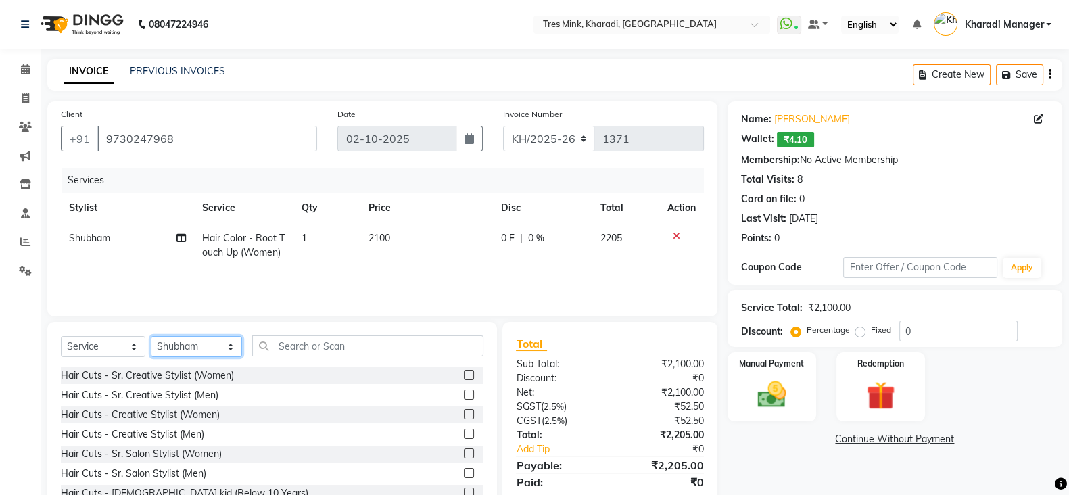
click at [178, 350] on select "Select Stylist Kharadi Manager [PERSON_NAME] ([PERSON_NAME]) [PERSON_NAME] [PER…" at bounding box center [196, 346] width 91 height 21
click at [151, 337] on select "Select Stylist Kharadi Manager [PERSON_NAME] ([PERSON_NAME]) [PERSON_NAME] [PER…" at bounding box center [196, 346] width 91 height 21
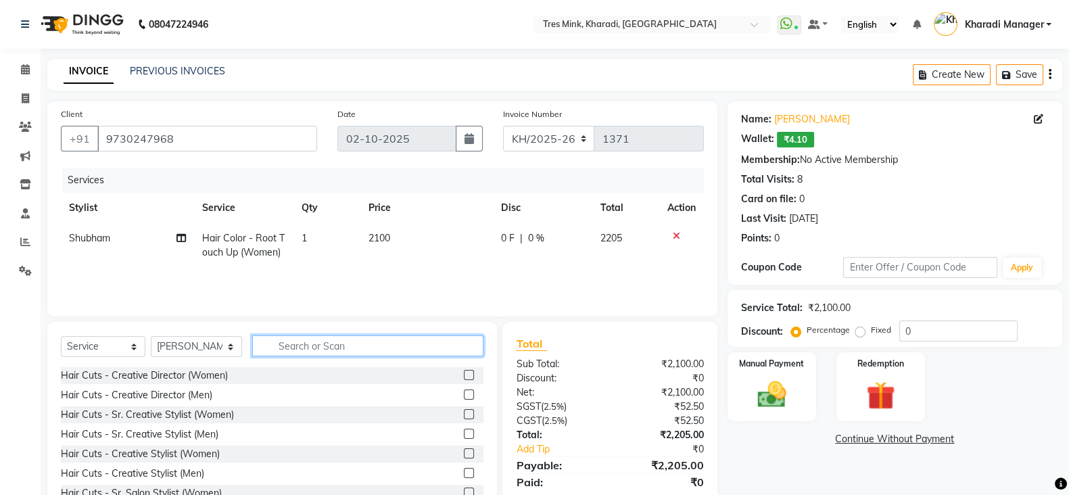
click at [287, 353] on input "text" at bounding box center [368, 345] width 232 height 21
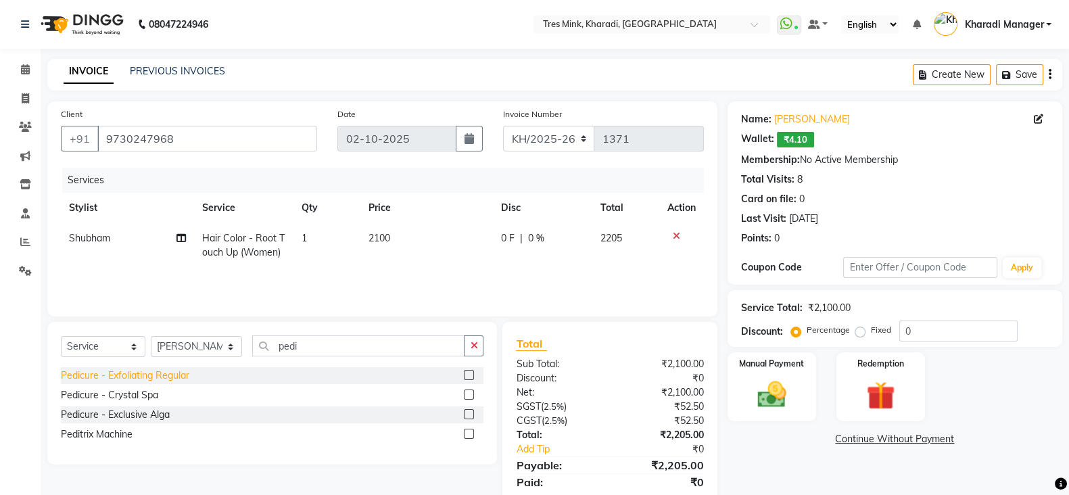
click at [147, 379] on div "Pedicure - Exfoliating Regular" at bounding box center [125, 376] width 129 height 14
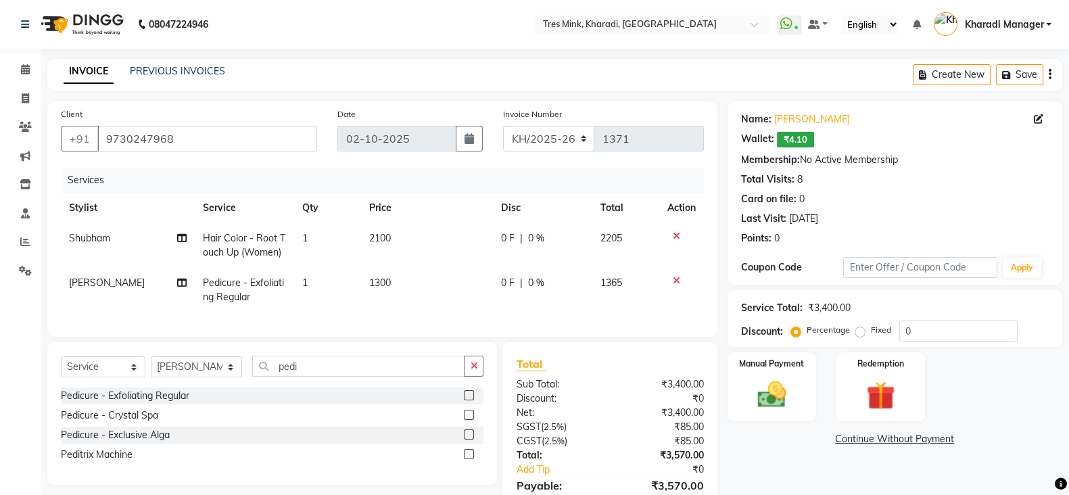
scroll to position [80, 0]
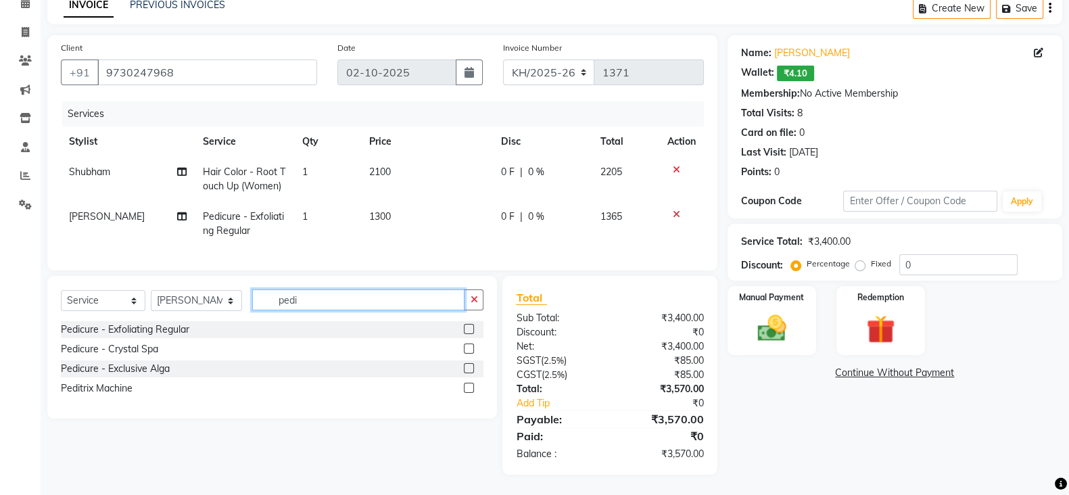
click at [313, 302] on input "pedi" at bounding box center [358, 299] width 213 height 21
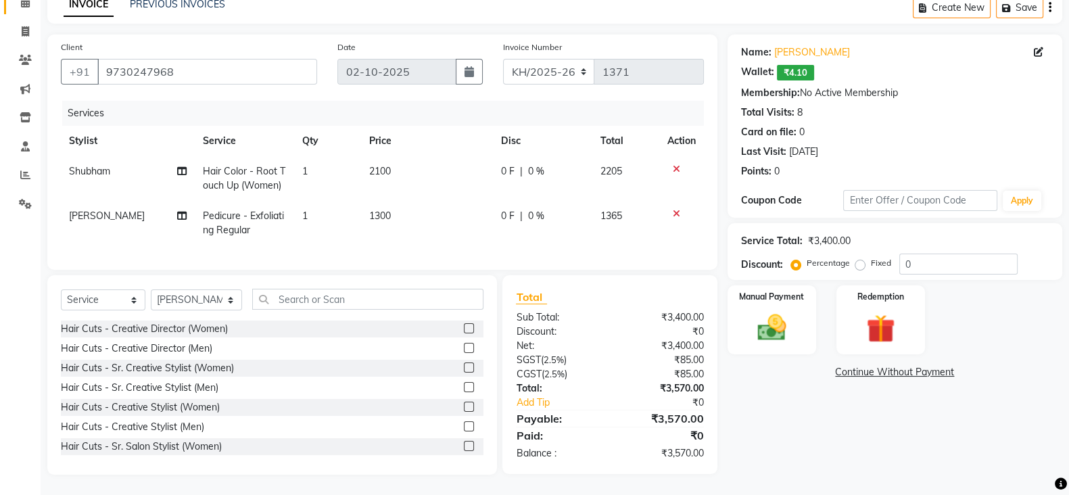
click at [15, 11] on span at bounding box center [26, 3] width 24 height 16
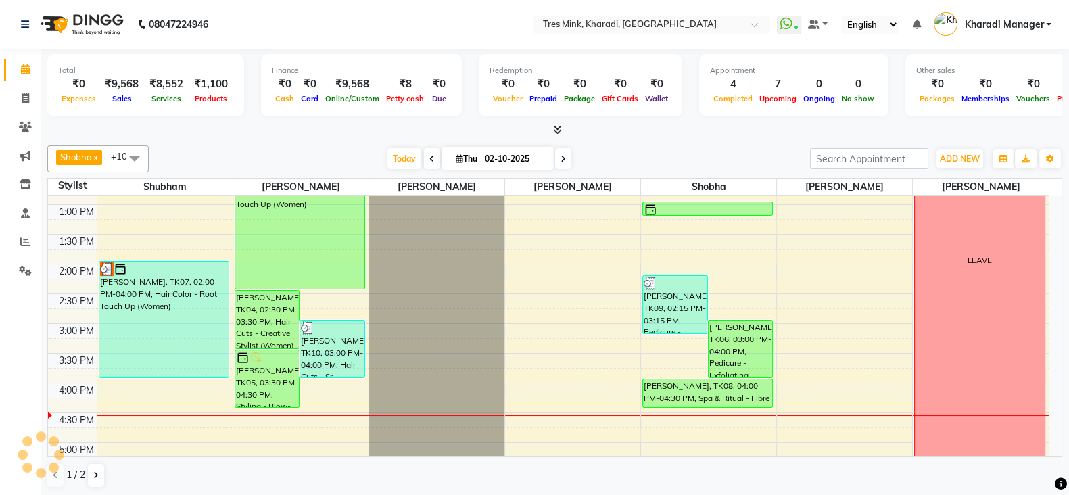
scroll to position [384, 0]
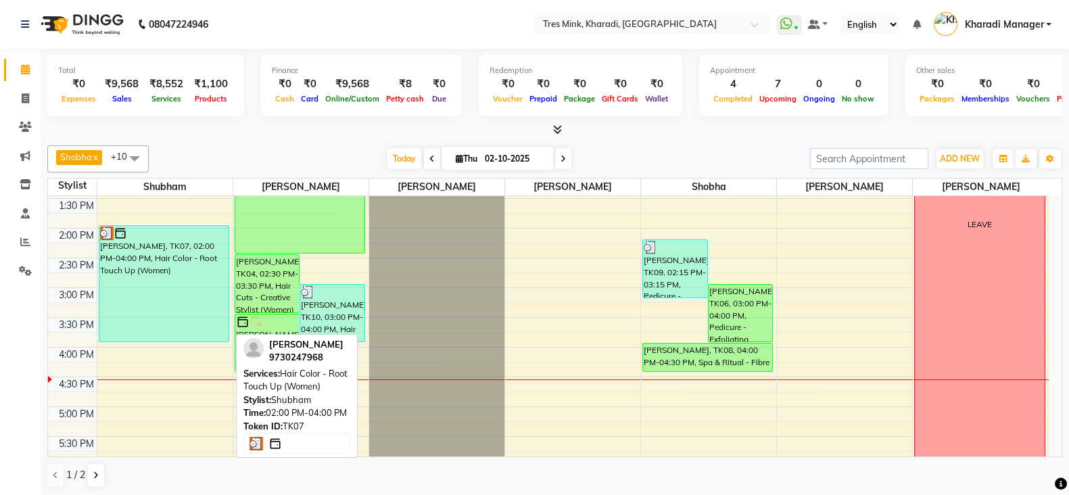
click at [157, 291] on div "[PERSON_NAME], TK07, 02:00 PM-04:00 PM, Hair Color - Root Touch Up (Women)" at bounding box center [163, 284] width 129 height 116
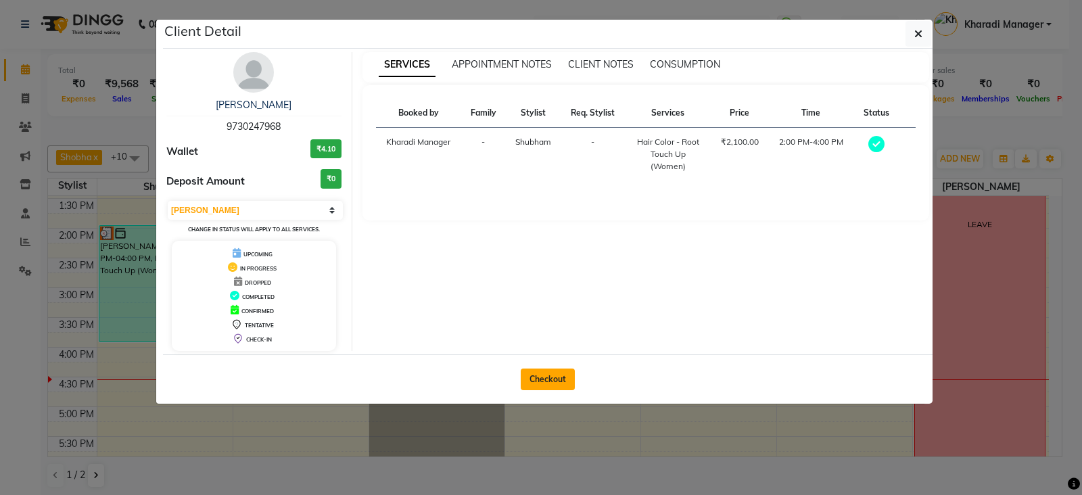
click at [535, 384] on button "Checkout" at bounding box center [548, 380] width 54 height 22
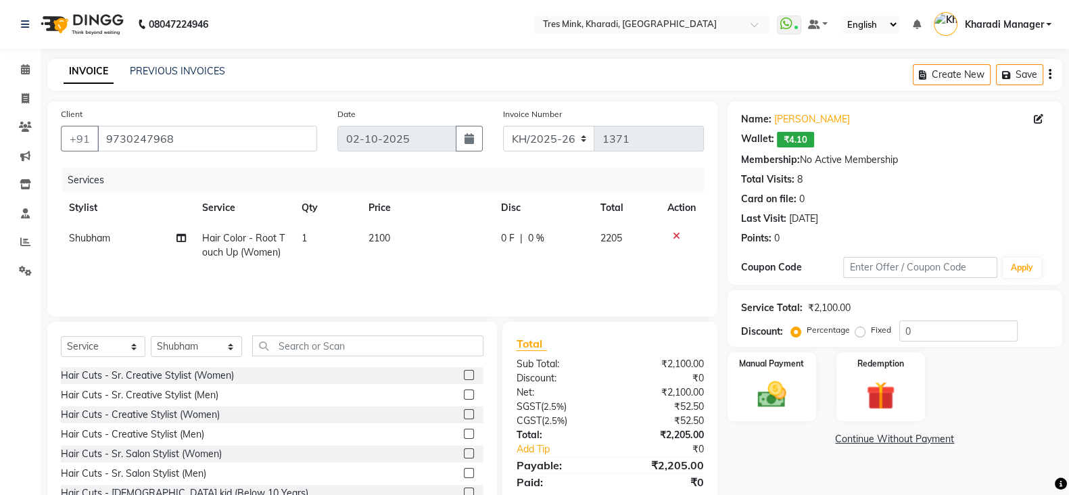
click at [385, 236] on span "2100" at bounding box center [380, 238] width 22 height 12
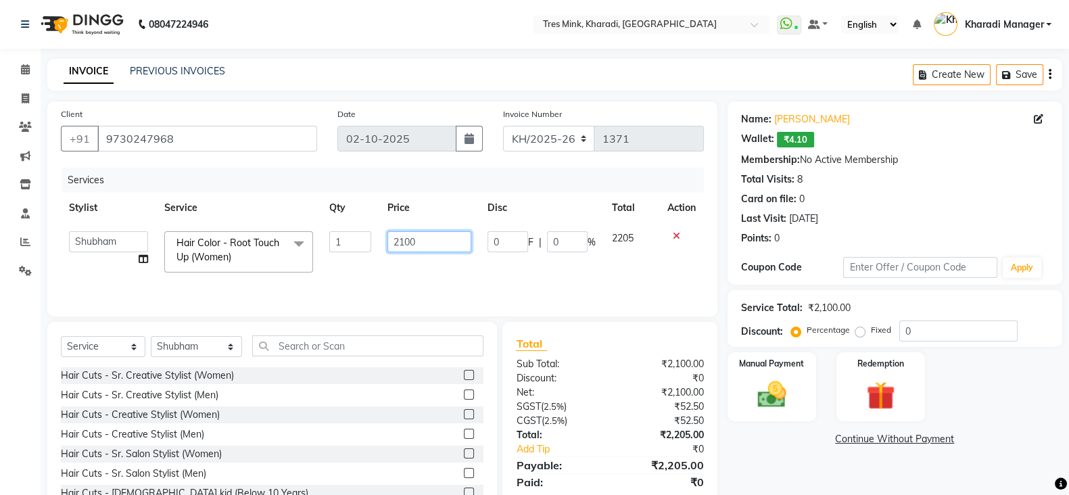
click at [404, 232] on input "2100" at bounding box center [430, 241] width 85 height 21
click at [526, 352] on div "Total" at bounding box center [609, 343] width 187 height 16
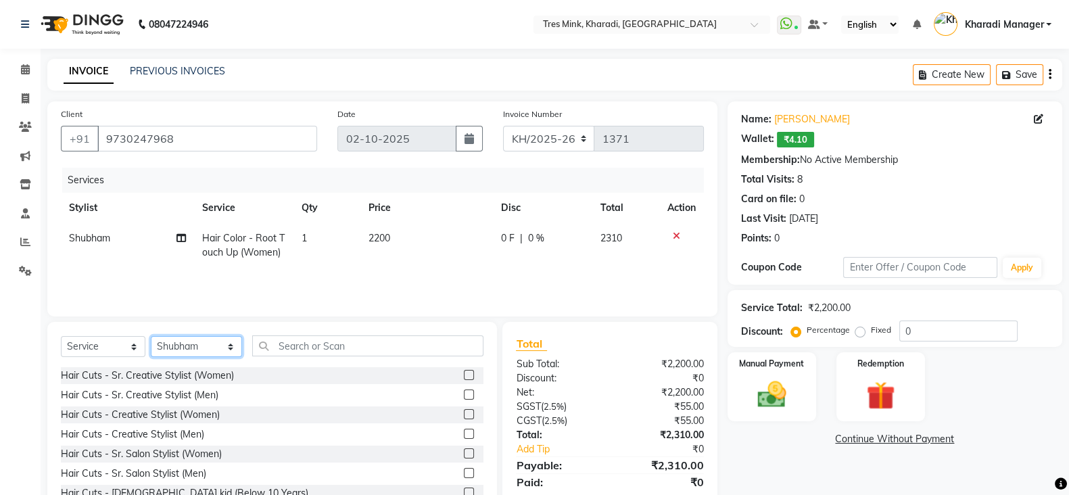
click at [196, 348] on select "Select Stylist Kharadi Manager [PERSON_NAME] ([PERSON_NAME]) [PERSON_NAME] [PER…" at bounding box center [196, 346] width 91 height 21
drag, startPoint x: 335, startPoint y: 335, endPoint x: 321, endPoint y: 345, distance: 16.9
click at [332, 336] on div "Select Service Product Membership Package Voucher Prepaid Gift Card Select Styl…" at bounding box center [272, 422] width 450 height 200
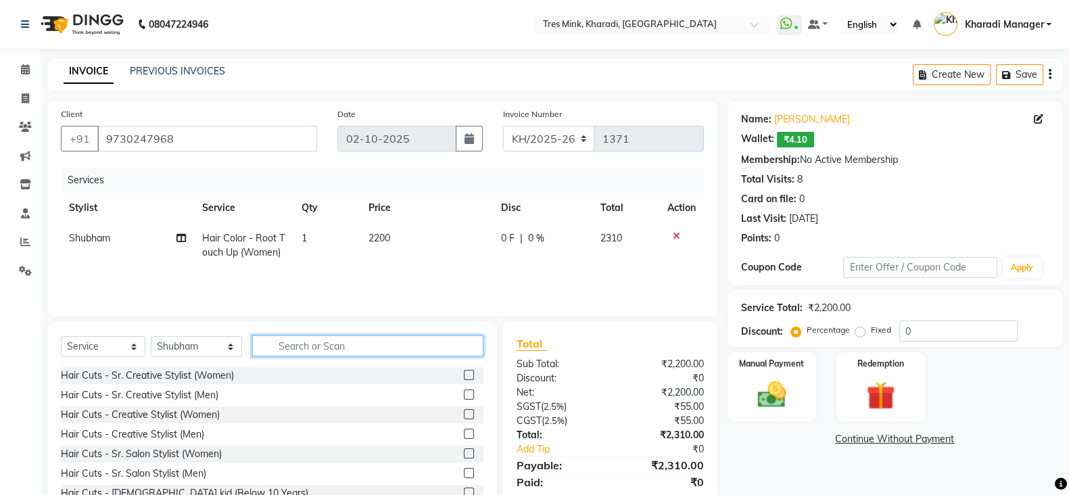
click at [317, 347] on input "text" at bounding box center [368, 345] width 232 height 21
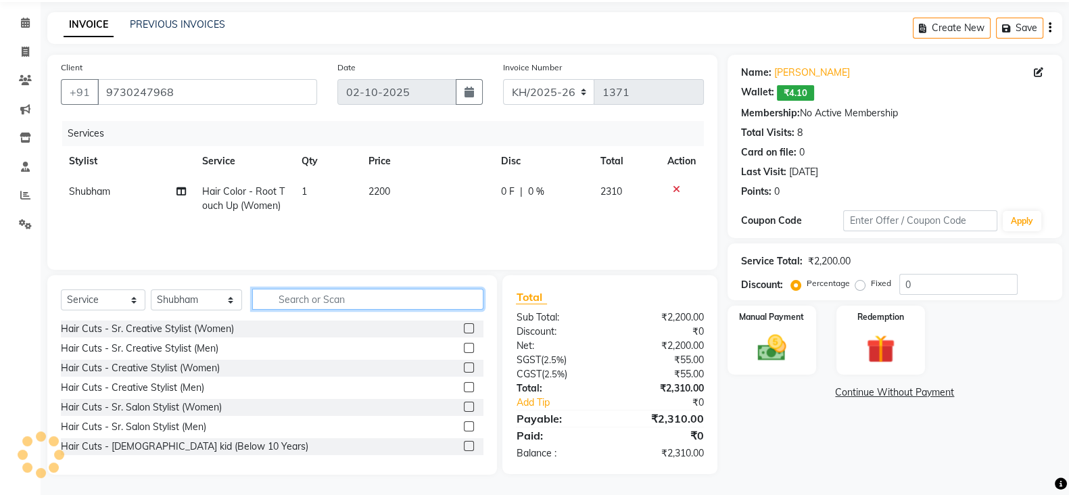
click at [318, 294] on input "text" at bounding box center [368, 299] width 232 height 21
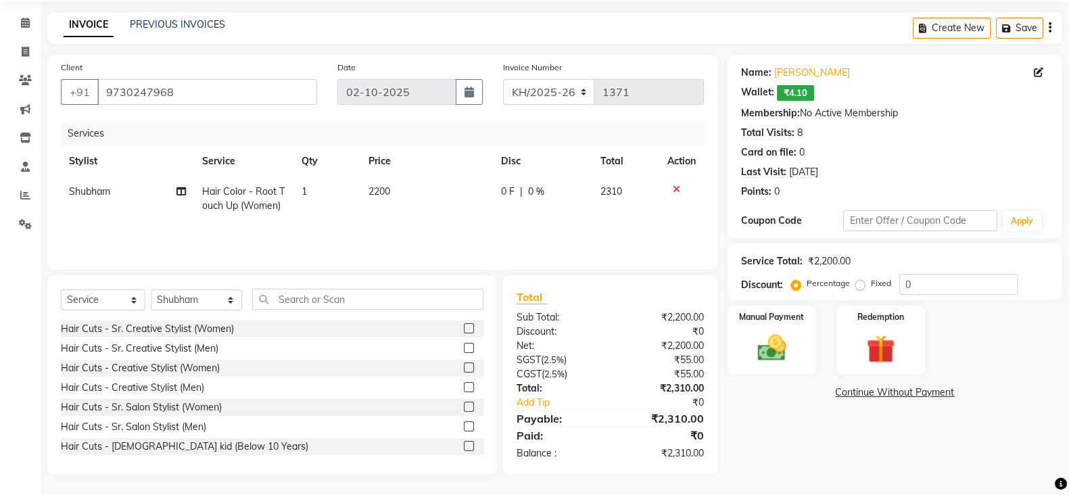
click at [402, 275] on div "Select Service Product Membership Package Voucher Prepaid Gift Card Select Styl…" at bounding box center [272, 375] width 450 height 200
click at [432, 296] on input "text" at bounding box center [368, 299] width 232 height 21
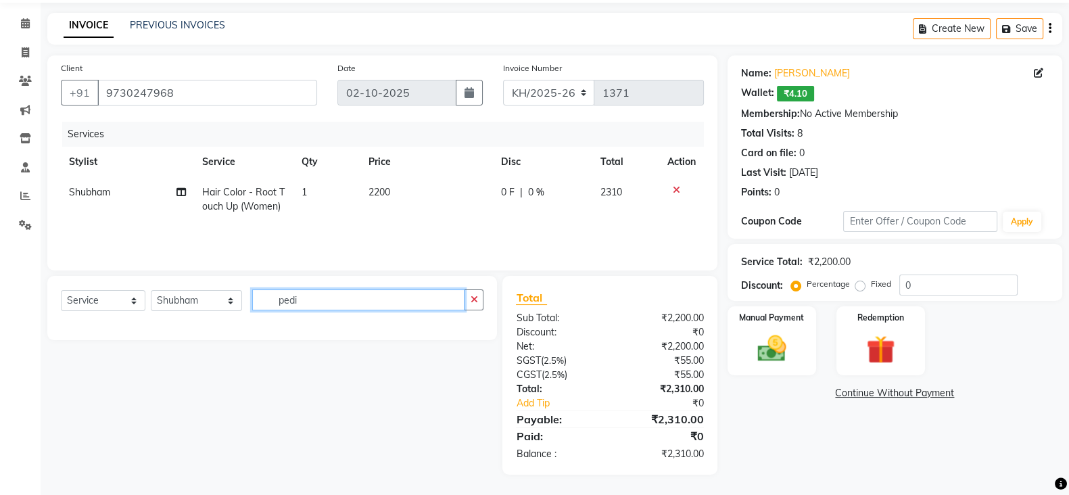
scroll to position [47, 0]
click at [191, 300] on select "Select Stylist Kharadi Manager [PERSON_NAME] ([PERSON_NAME]) [PERSON_NAME] [PER…" at bounding box center [196, 300] width 91 height 21
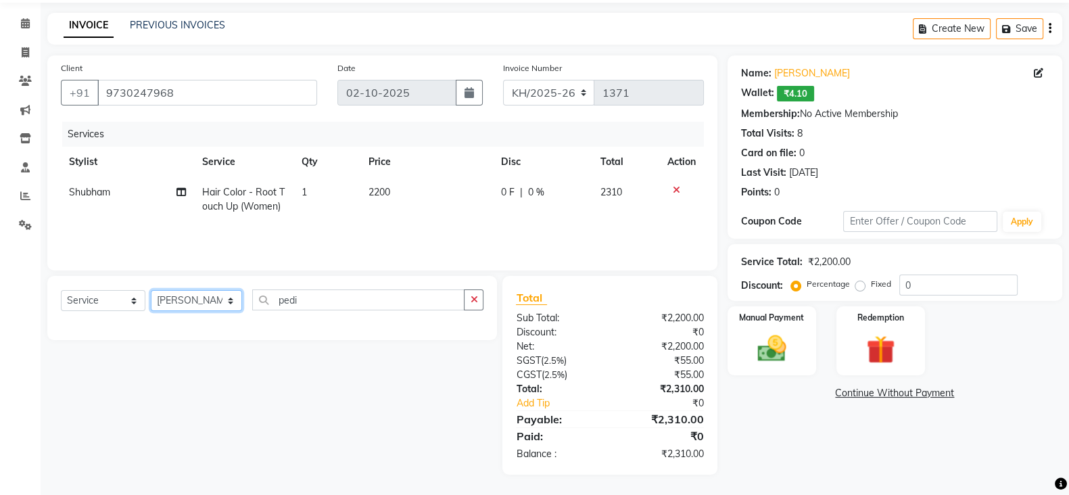
click at [151, 290] on select "Select Stylist Kharadi Manager [PERSON_NAME] ([PERSON_NAME]) [PERSON_NAME] [PER…" at bounding box center [196, 300] width 91 height 21
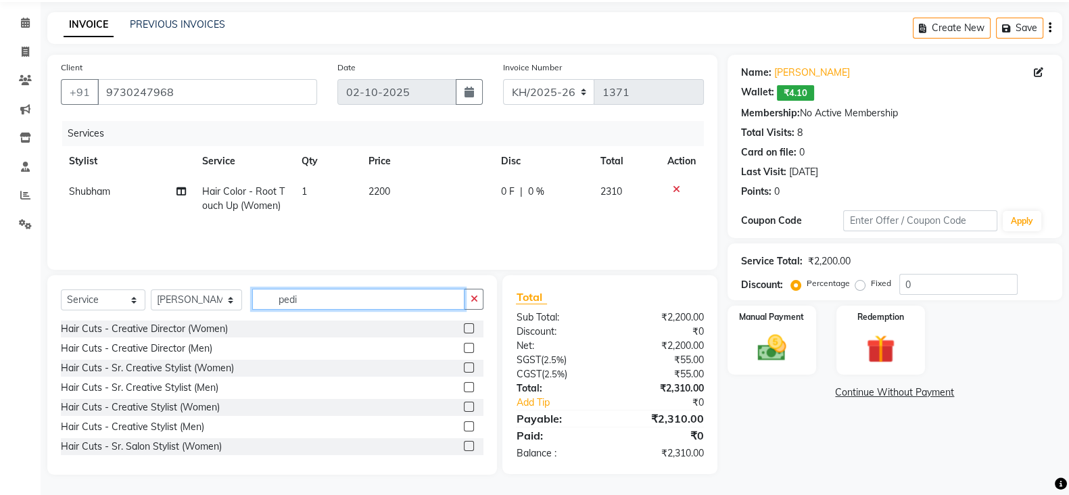
click at [369, 299] on input "pedi" at bounding box center [358, 299] width 213 height 21
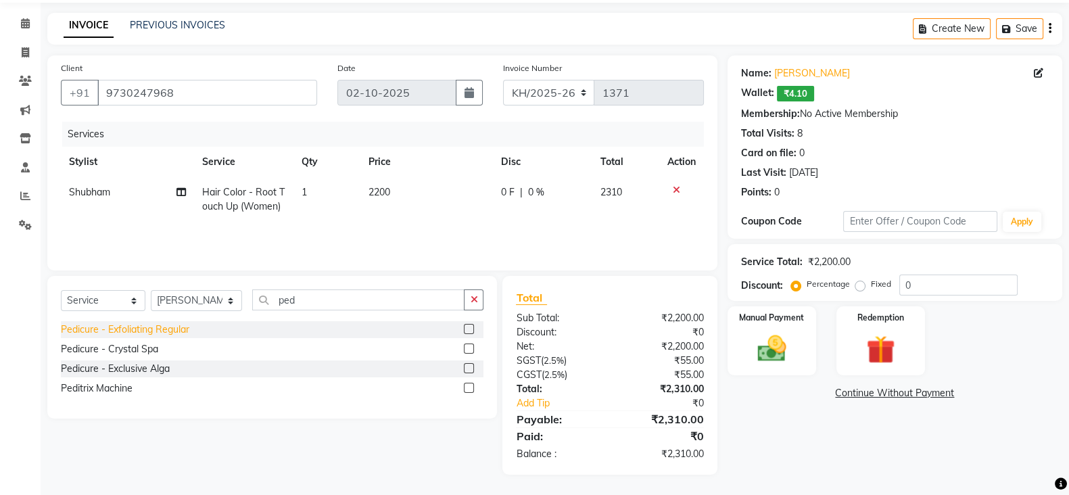
click at [141, 325] on div "Pedicure - Exfoliating Regular" at bounding box center [125, 330] width 129 height 14
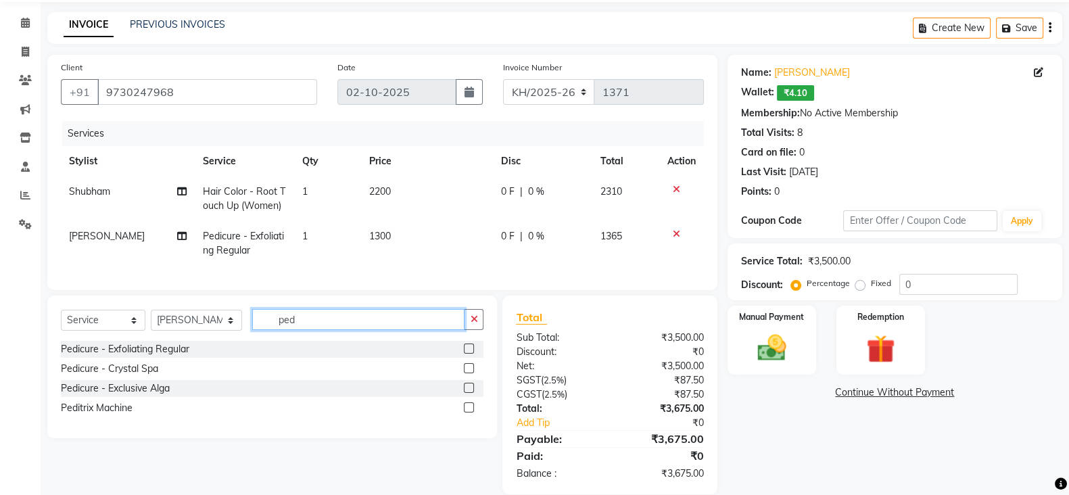
click at [358, 309] on input "ped" at bounding box center [358, 319] width 213 height 21
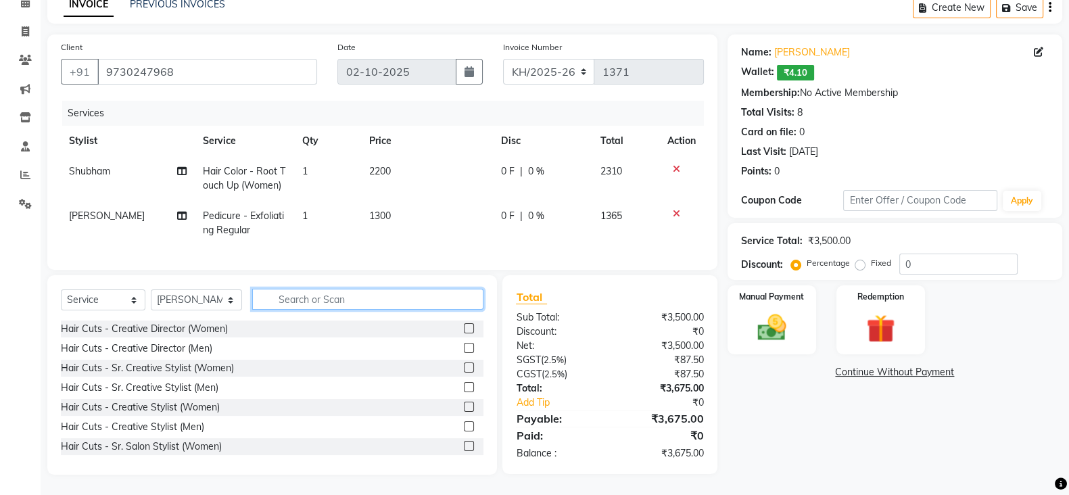
scroll to position [0, 0]
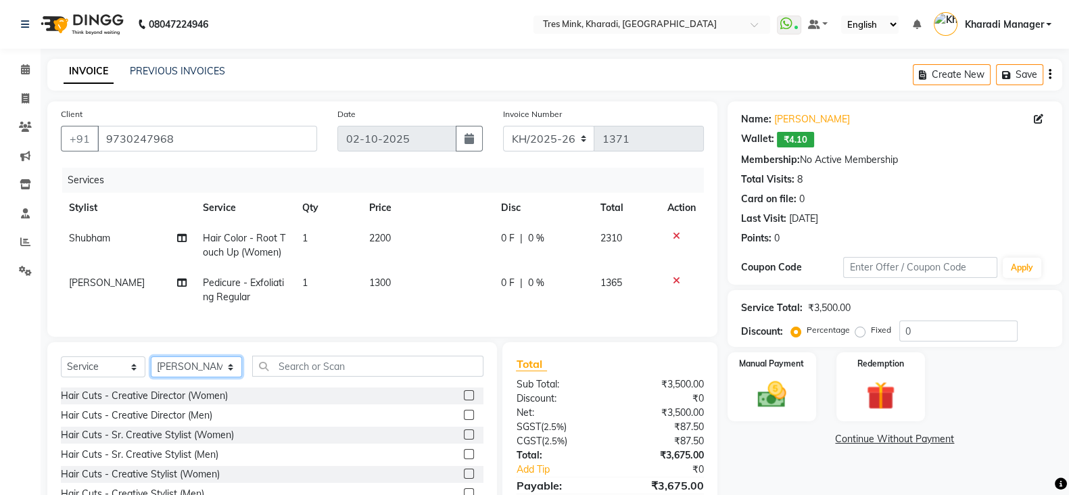
click at [189, 377] on select "Select Stylist Kharadi Manager [PERSON_NAME] ([PERSON_NAME]) [PERSON_NAME] [PER…" at bounding box center [196, 366] width 91 height 21
click at [151, 370] on select "Select Stylist Kharadi Manager [PERSON_NAME] ([PERSON_NAME]) [PERSON_NAME] [PER…" at bounding box center [196, 366] width 91 height 21
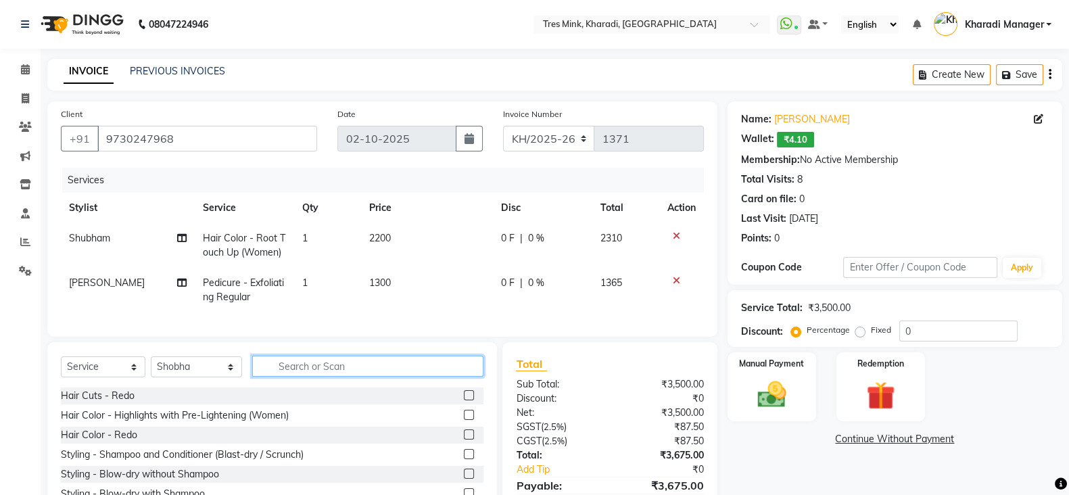
click at [338, 377] on input "text" at bounding box center [368, 366] width 232 height 21
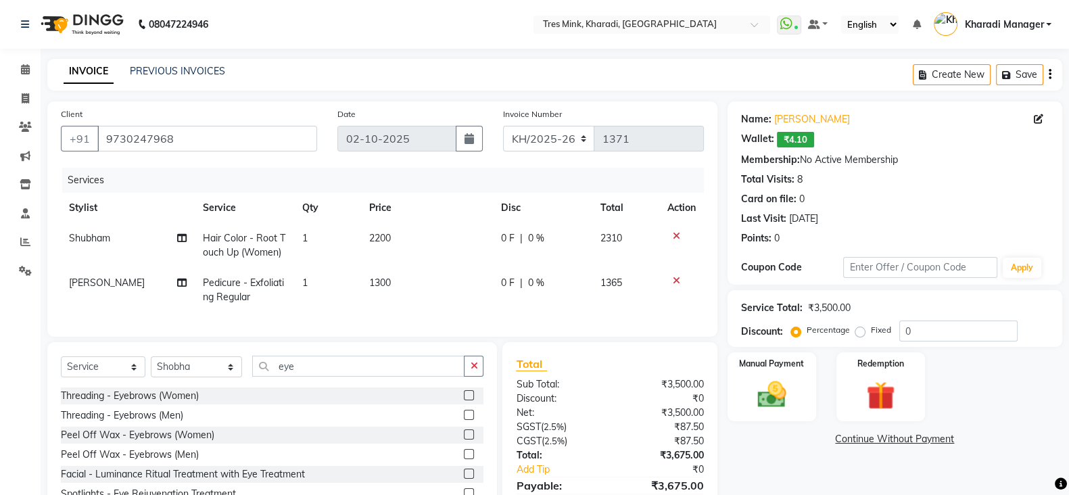
click at [147, 400] on div "Threading - Eyebrows (Women)" at bounding box center [272, 396] width 423 height 17
click at [148, 403] on div "Threading - Eyebrows (Women)" at bounding box center [130, 396] width 138 height 14
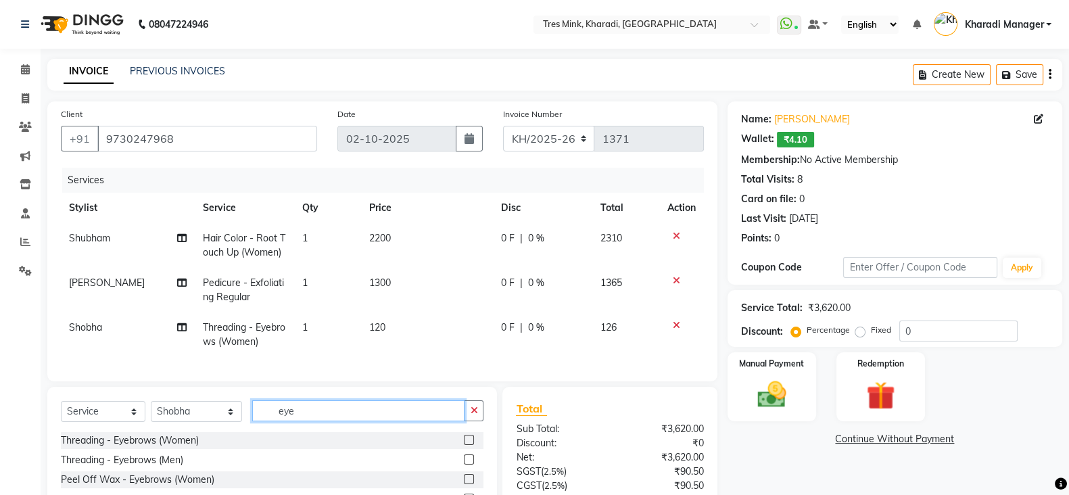
drag, startPoint x: 320, startPoint y: 423, endPoint x: 186, endPoint y: 413, distance: 134.3
click at [189, 413] on div "Select Service Product Membership Package Voucher Prepaid Gift Card Select Styl…" at bounding box center [272, 487] width 450 height 200
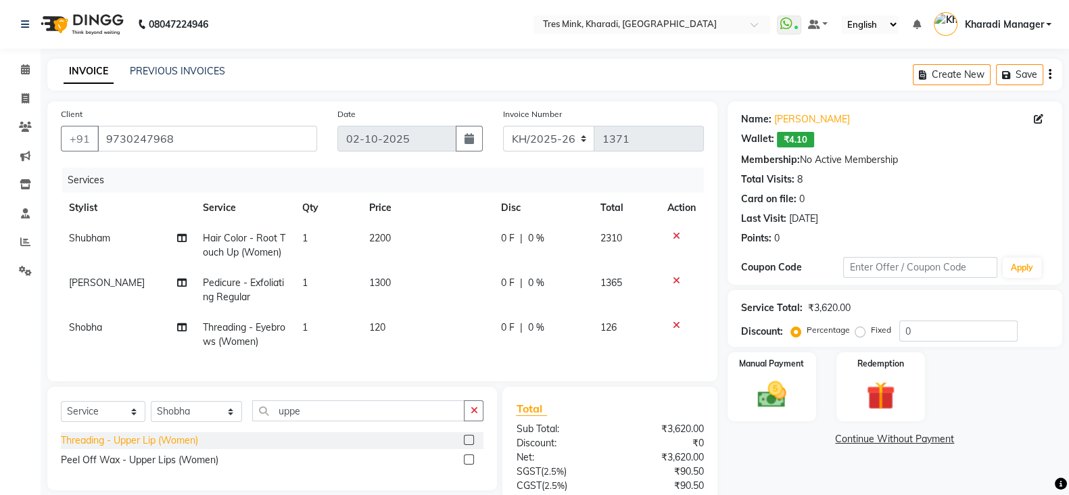
click at [187, 448] on div "Threading - Upper Lip (Women)" at bounding box center [129, 441] width 137 height 14
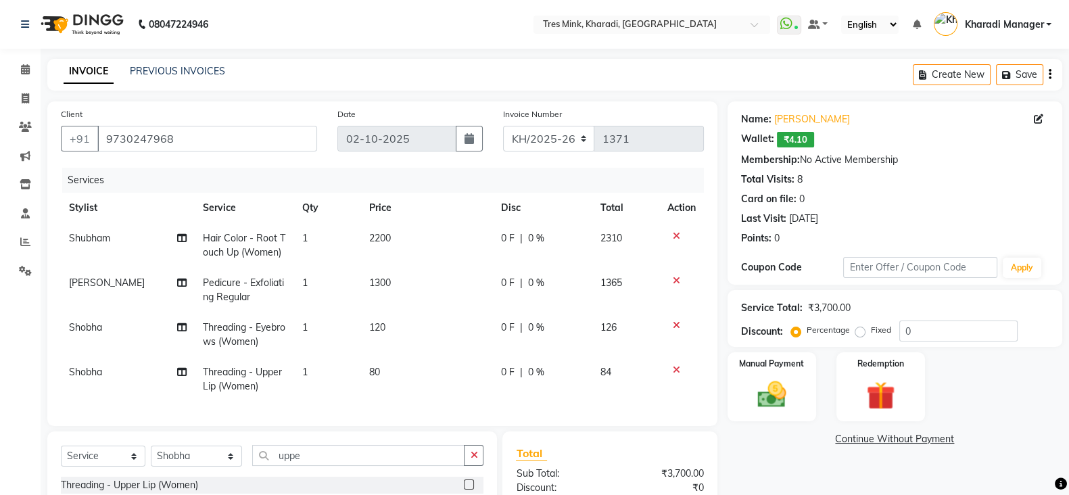
scroll to position [168, 0]
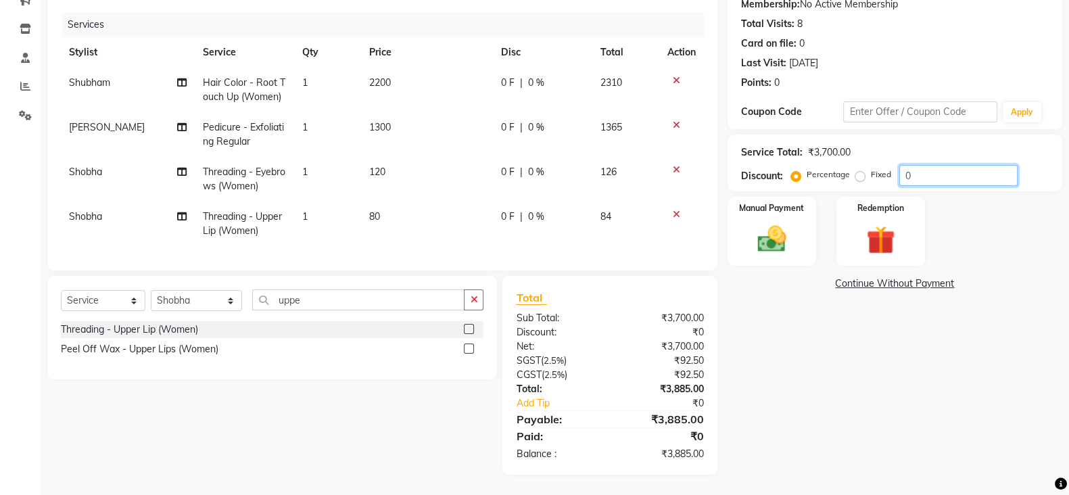
drag, startPoint x: 914, startPoint y: 162, endPoint x: 885, endPoint y: 167, distance: 30.2
click at [885, 167] on div "Percentage Fixed 0" at bounding box center [906, 175] width 224 height 21
click at [735, 367] on div "Name: Anjali Mogha Wallet: ₹4.10 Membership: No Active Membership Total Visits:…" at bounding box center [900, 210] width 345 height 529
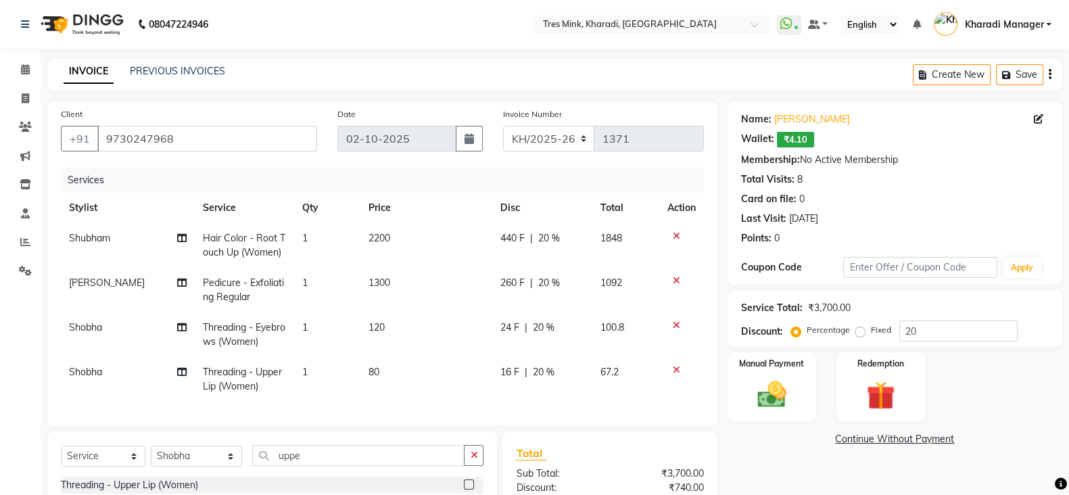
click at [213, 287] on span "Pedicure - Exfoliating Regular" at bounding box center [243, 290] width 81 height 26
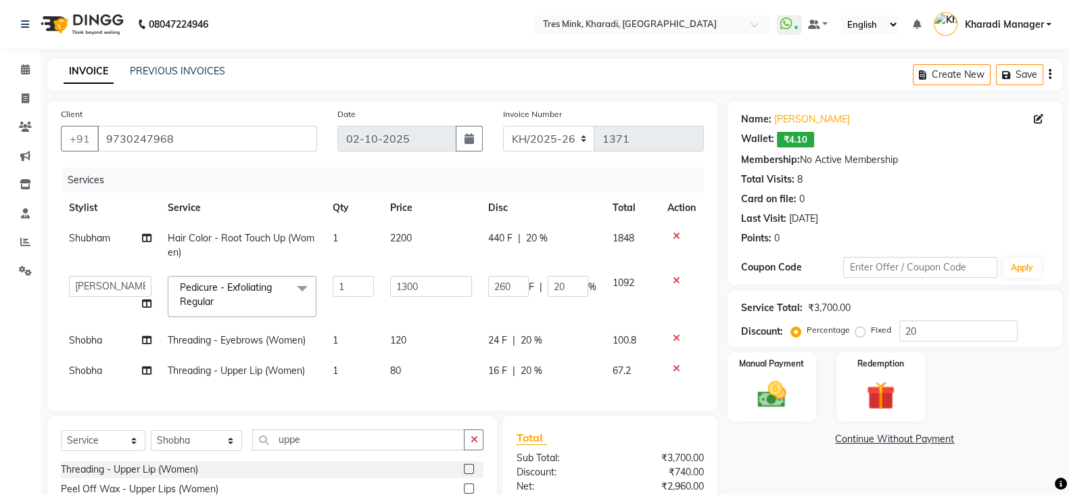
click at [276, 287] on span "Pedicure - Exfoliating Regular x" at bounding box center [236, 295] width 119 height 29
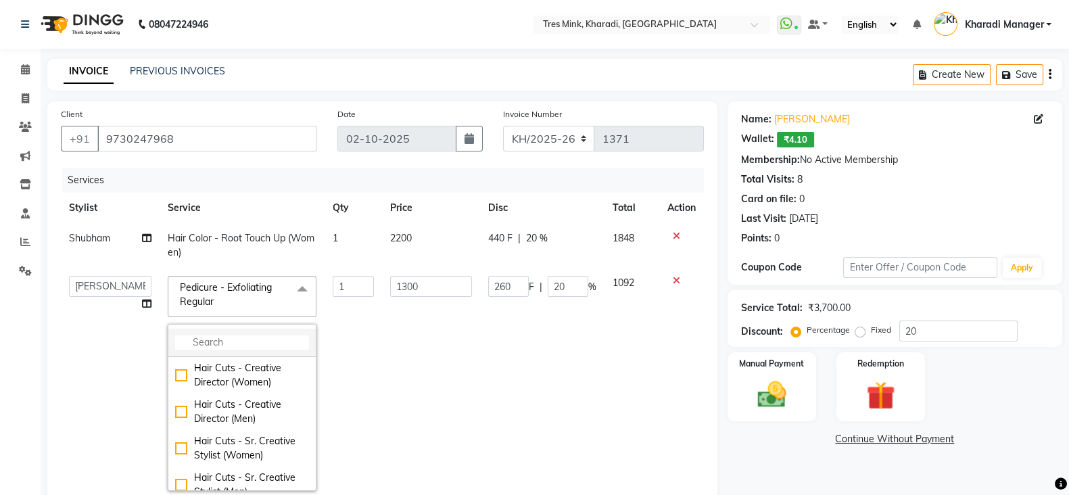
click at [272, 343] on input "multiselect-search" at bounding box center [242, 342] width 134 height 14
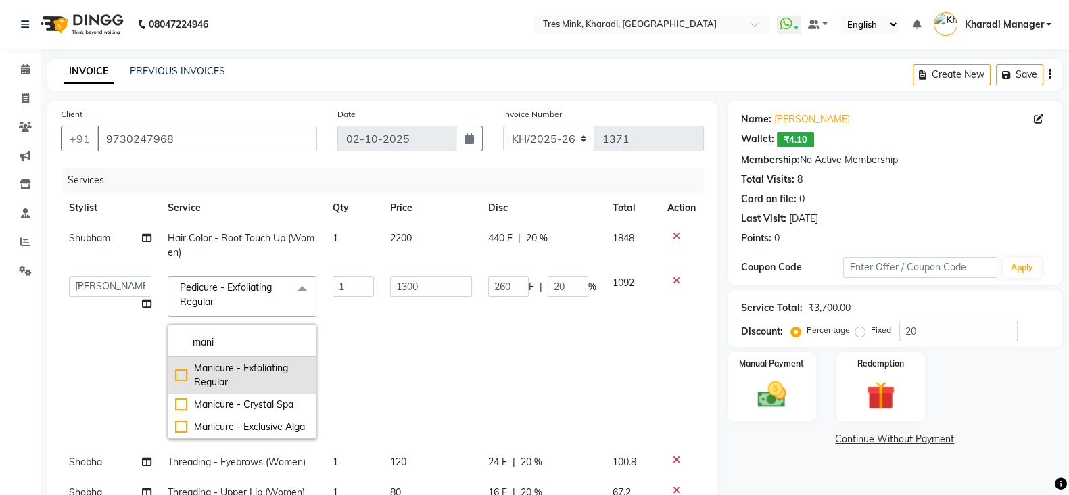
click at [254, 384] on div "Manicure - Exfoliating Regular" at bounding box center [242, 375] width 134 height 28
click at [433, 354] on td "1100" at bounding box center [431, 357] width 98 height 179
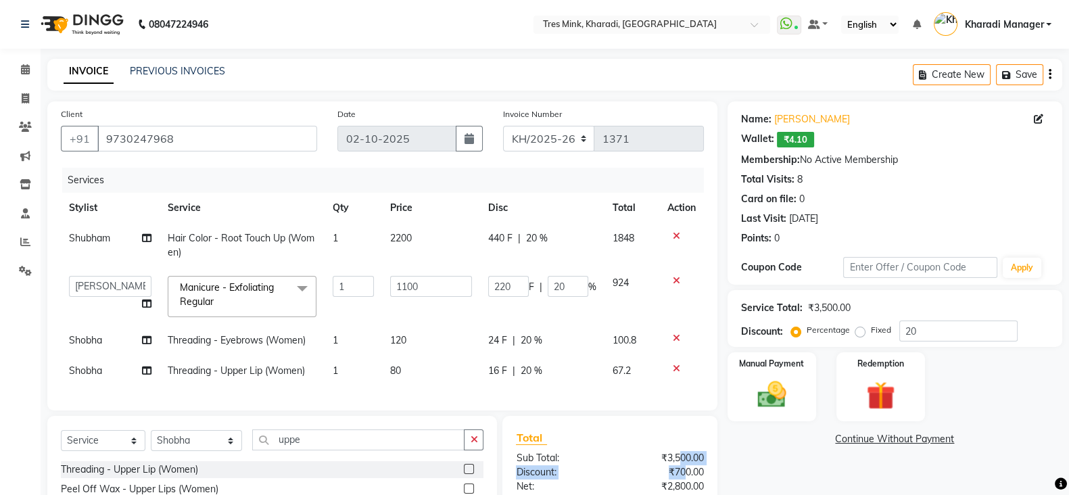
drag, startPoint x: 684, startPoint y: 478, endPoint x: 676, endPoint y: 469, distance: 11.5
click at [755, 386] on div "Name: Anjali Mogha Wallet: ₹4.10 Membership: No Active Membership Total Visits:…" at bounding box center [900, 357] width 345 height 513
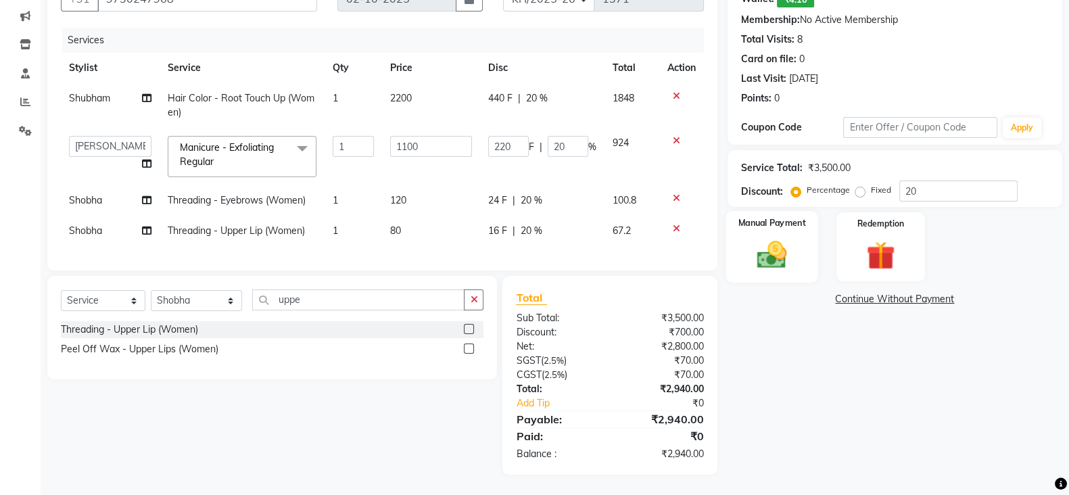
click at [776, 237] on img at bounding box center [772, 254] width 48 height 34
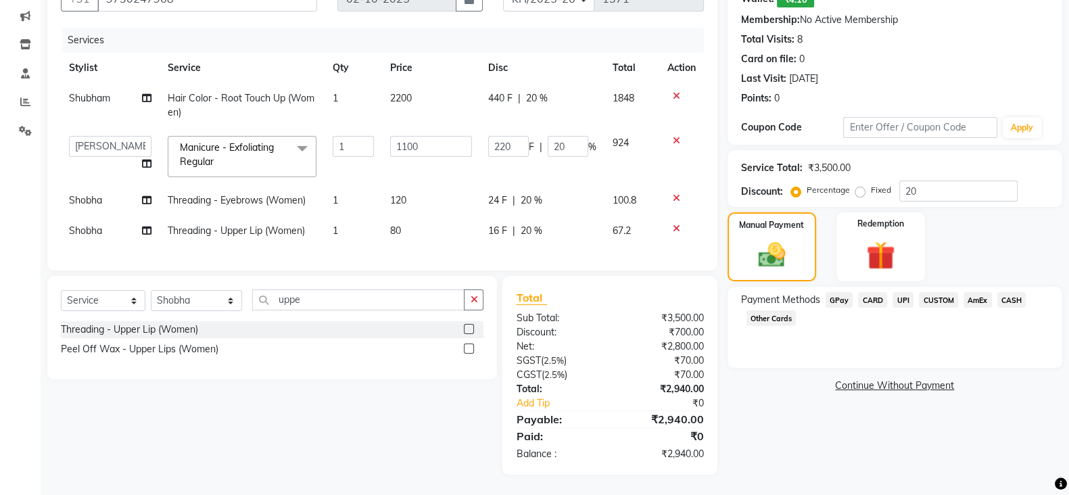
click at [900, 292] on span "UPI" at bounding box center [903, 300] width 21 height 16
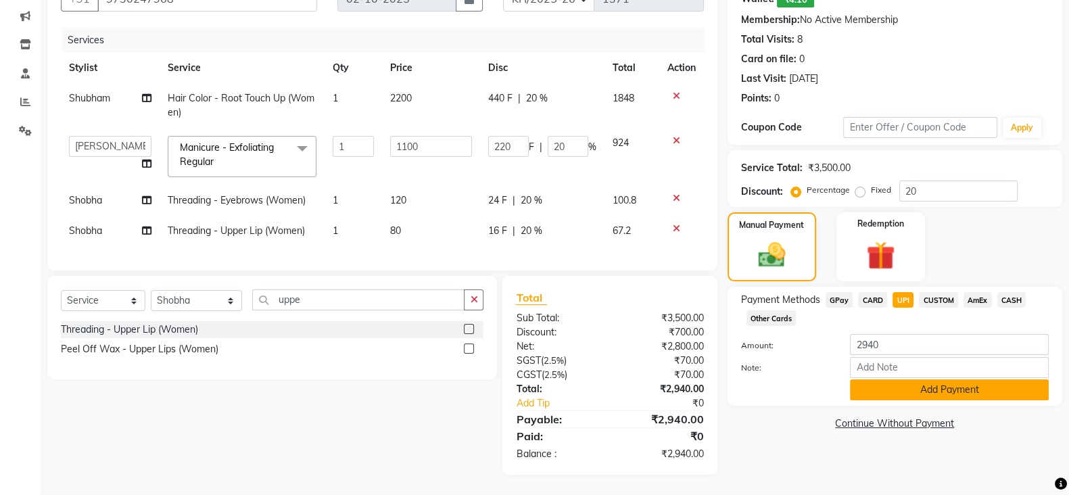
click at [904, 379] on button "Add Payment" at bounding box center [949, 389] width 199 height 21
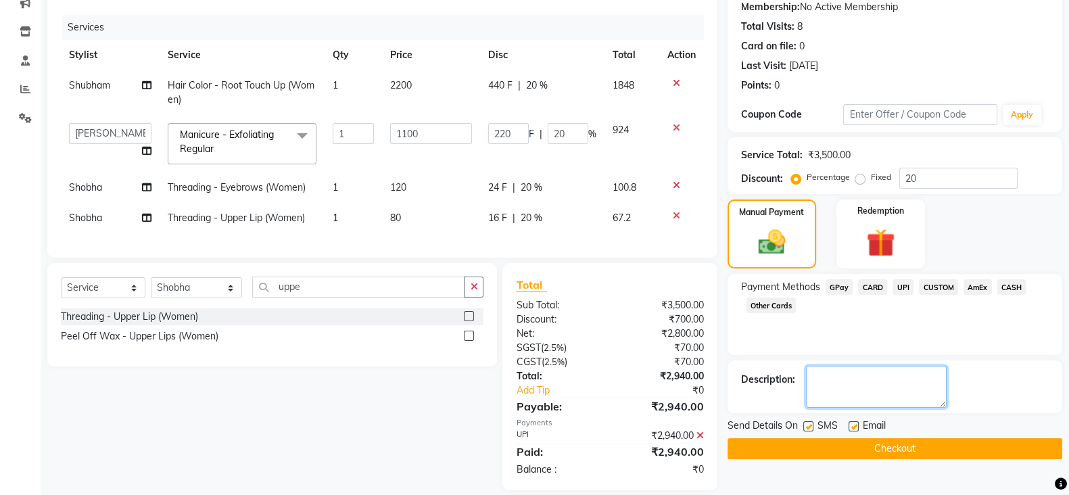
click at [883, 384] on textarea at bounding box center [876, 387] width 141 height 42
click at [935, 444] on button "Checkout" at bounding box center [895, 448] width 335 height 21
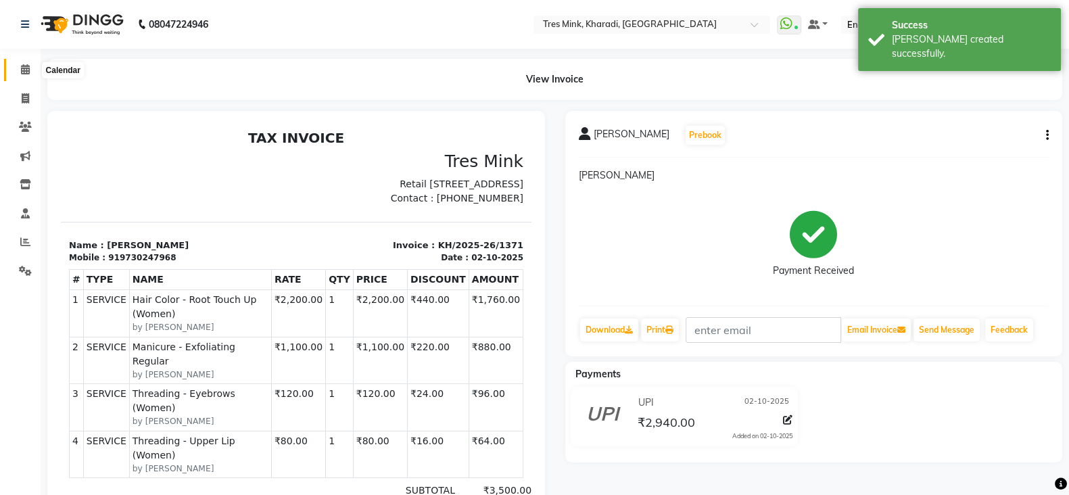
click at [20, 62] on span at bounding box center [26, 70] width 24 height 16
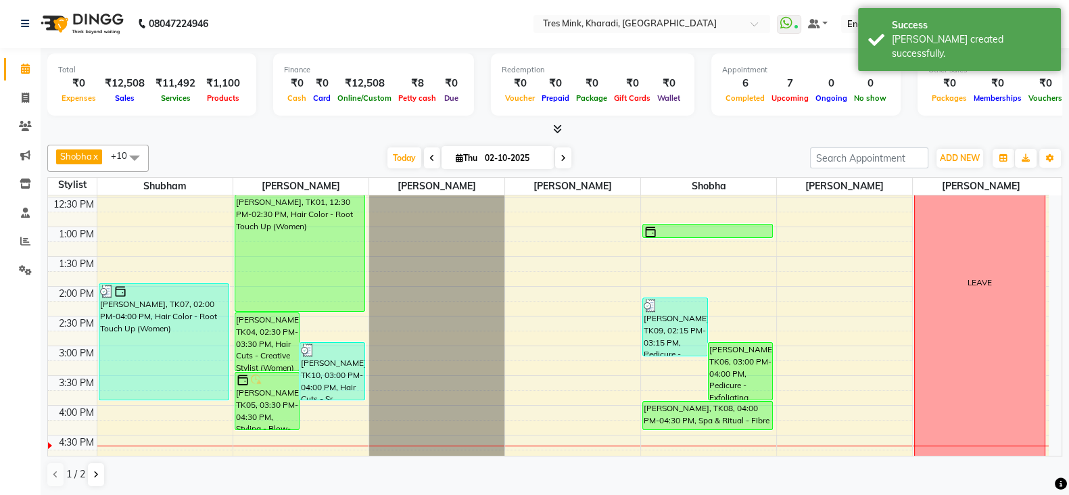
scroll to position [345, 0]
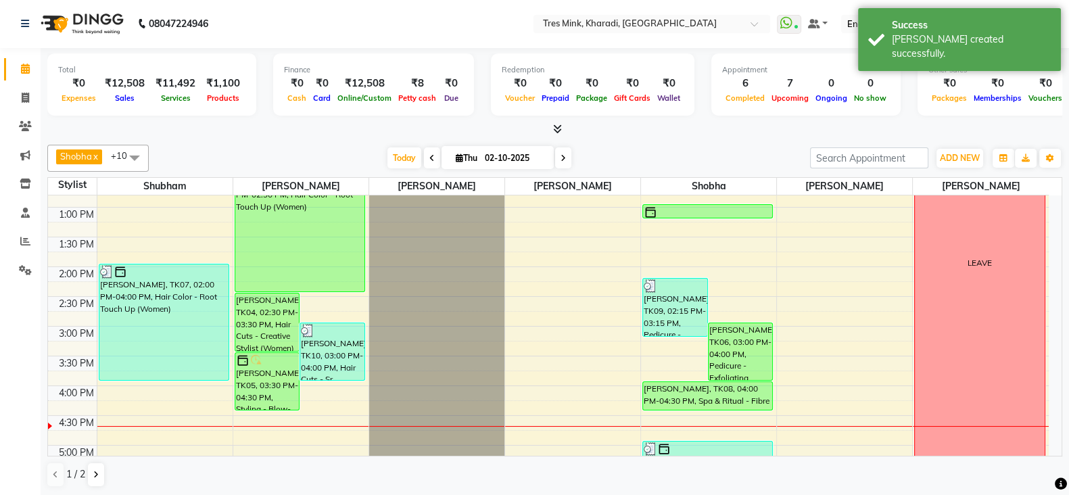
click at [340, 303] on div "7:00 AM 7:30 AM 8:00 AM 8:30 AM 9:00 AM 9:30 AM 10:00 AM 10:30 AM 11:00 AM 11:3…" at bounding box center [548, 327] width 1001 height 952
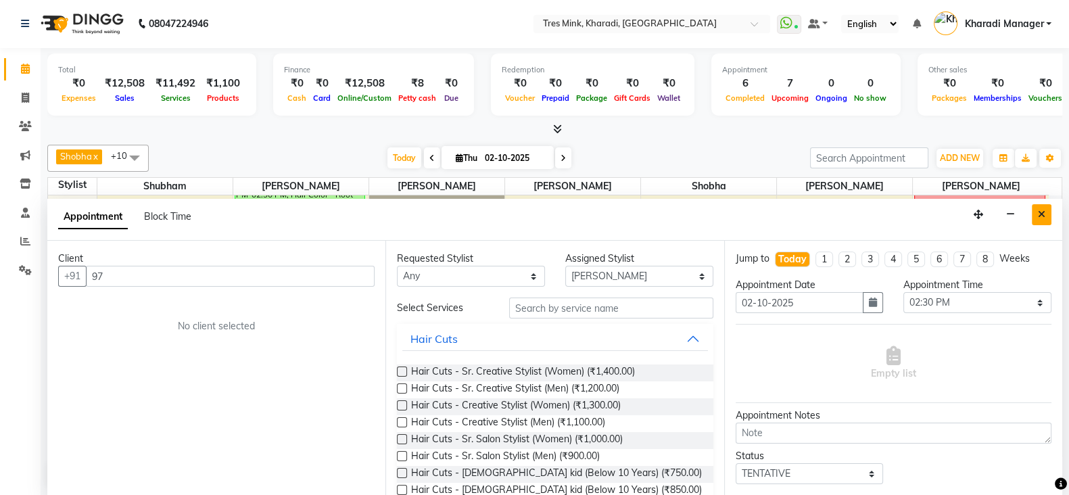
click at [1040, 205] on button "Close" at bounding box center [1042, 214] width 20 height 21
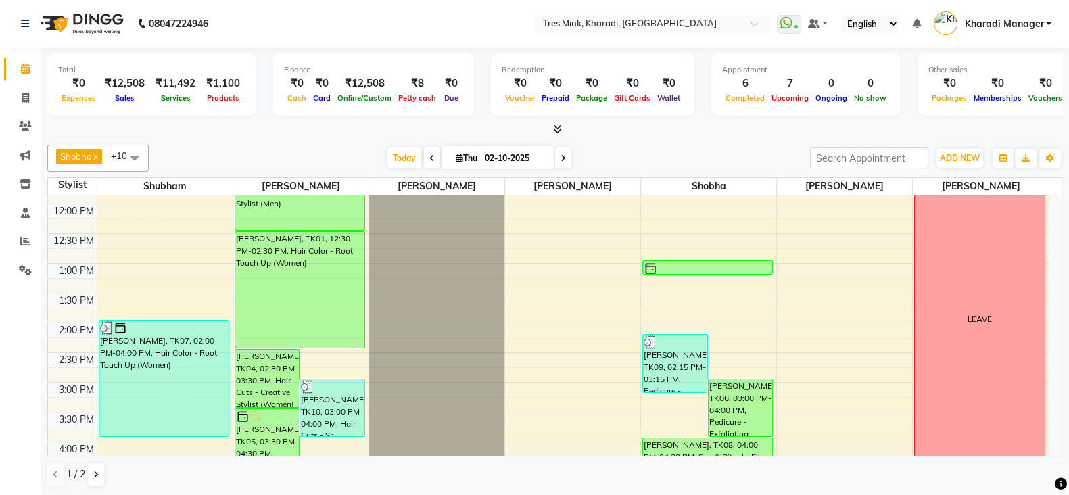
scroll to position [233, 0]
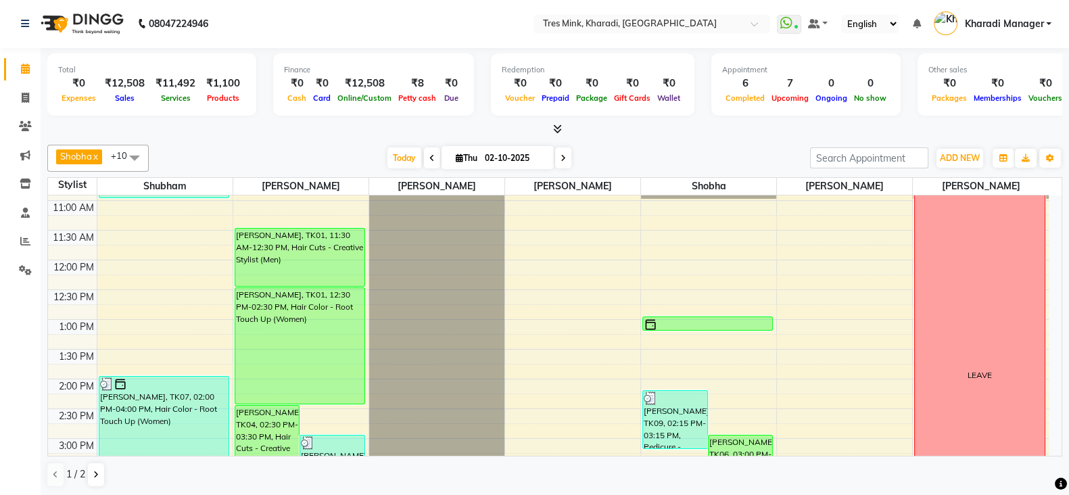
click at [431, 157] on icon at bounding box center [432, 158] width 5 height 8
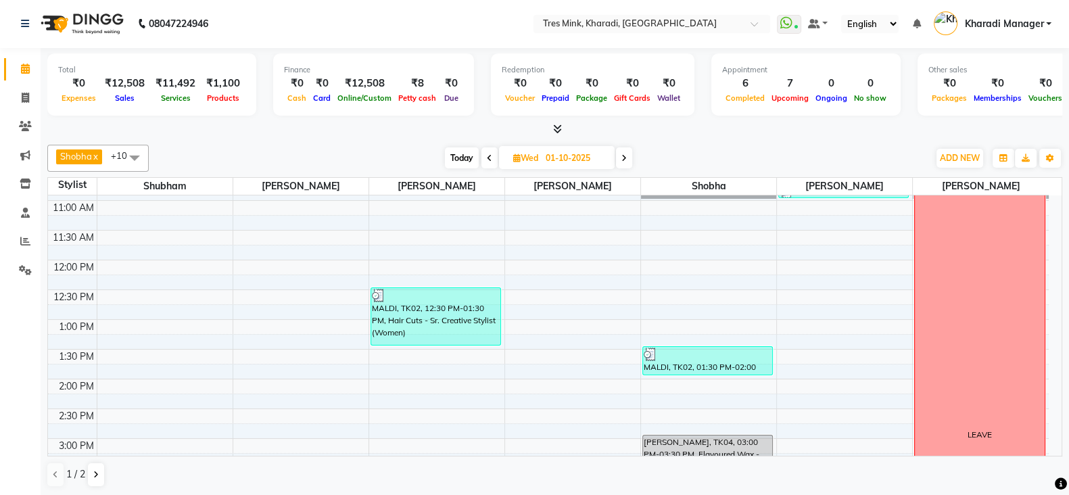
click at [489, 156] on icon at bounding box center [489, 158] width 5 height 8
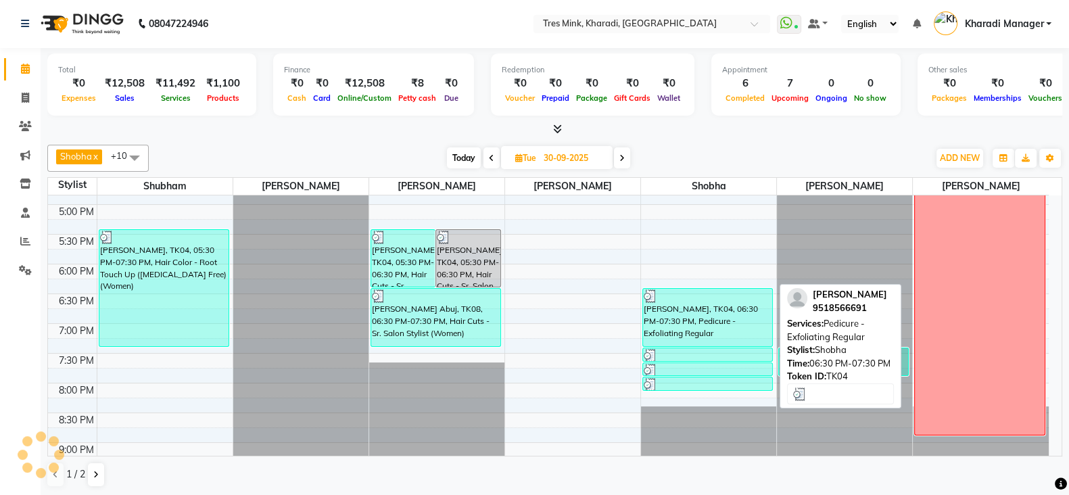
scroll to position [571, 0]
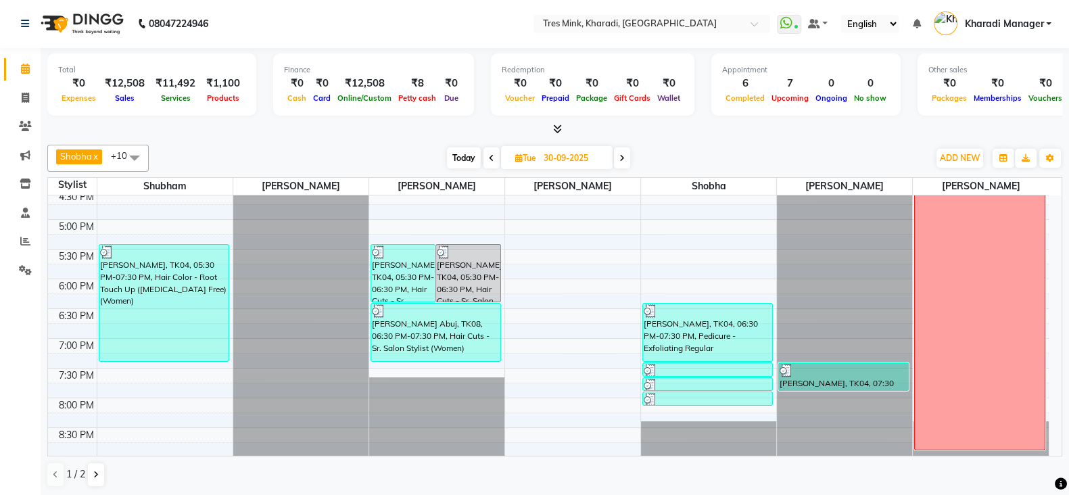
click at [492, 154] on icon at bounding box center [491, 158] width 5 height 8
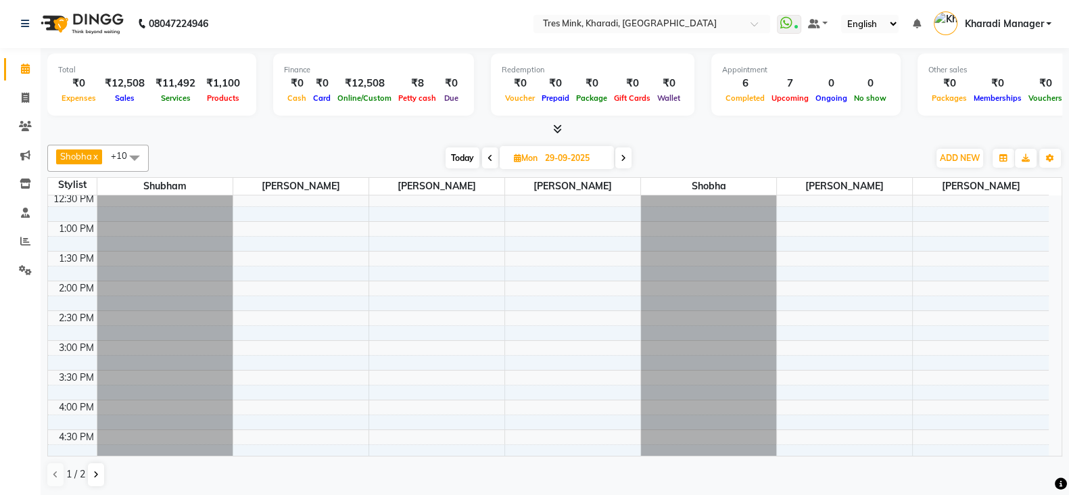
scroll to position [306, 0]
click at [488, 154] on icon at bounding box center [490, 158] width 5 height 8
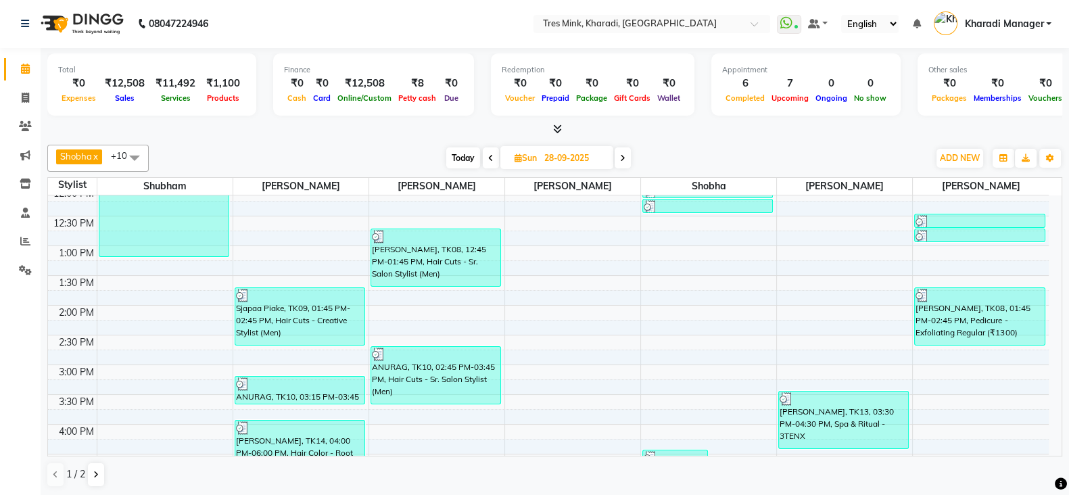
click at [457, 151] on span "Today" at bounding box center [463, 157] width 34 height 21
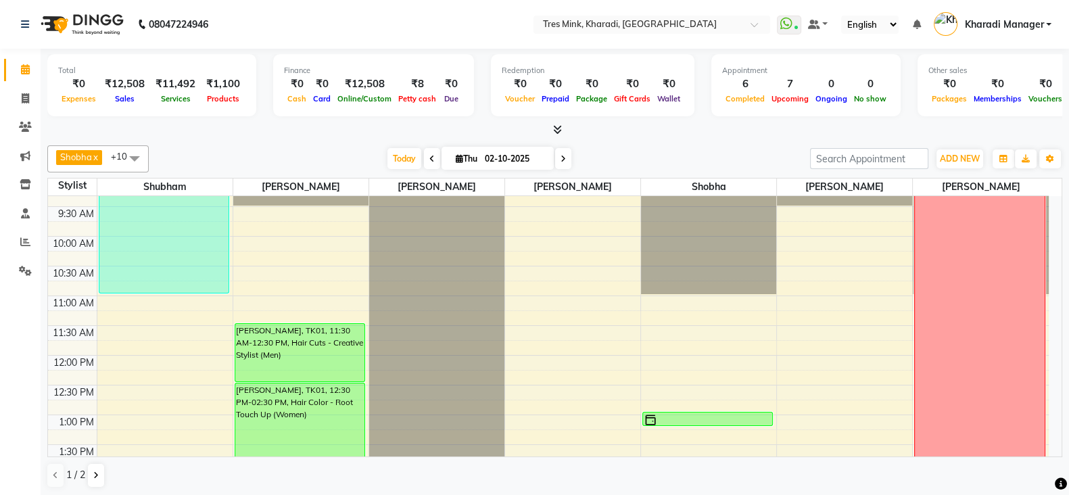
scroll to position [137, 0]
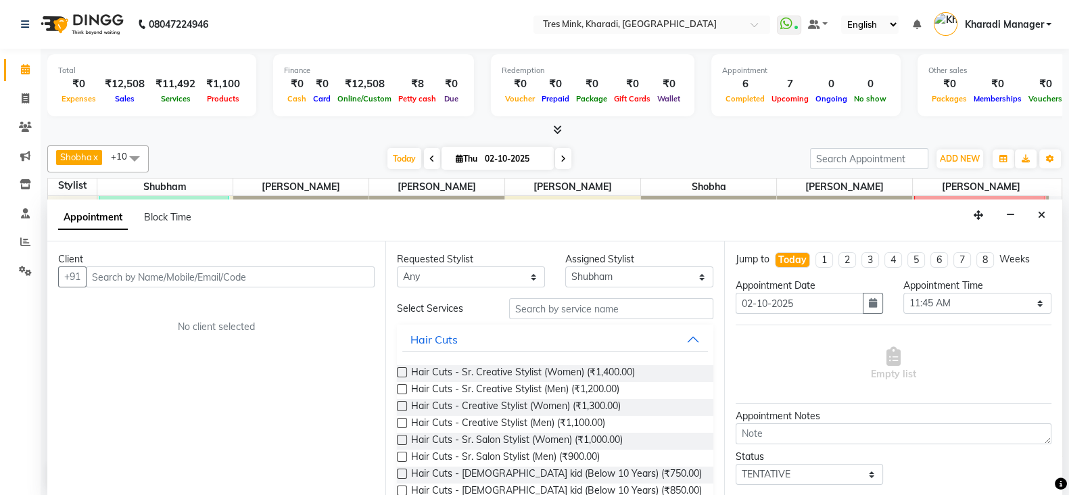
scroll to position [1, 0]
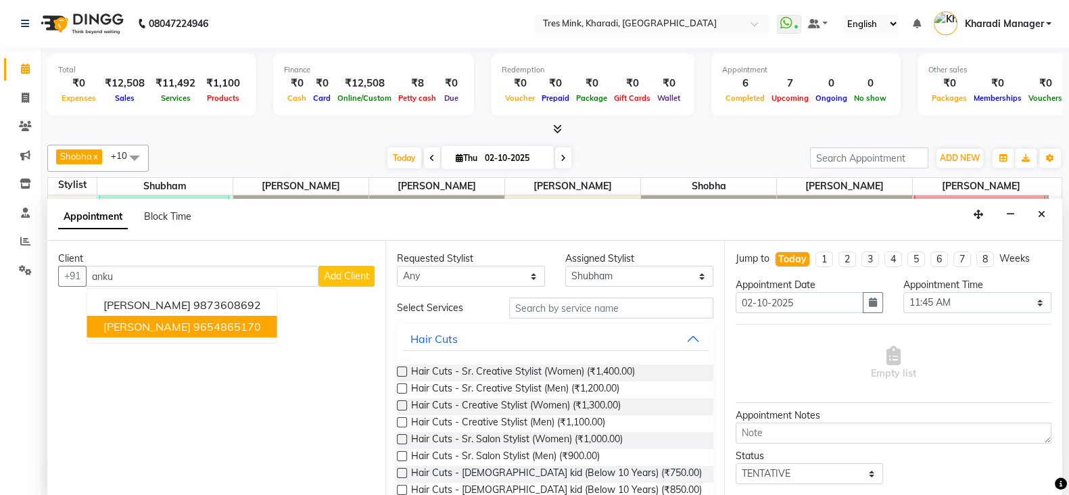
click at [204, 325] on ngb-highlight "9654865170" at bounding box center [227, 327] width 68 height 14
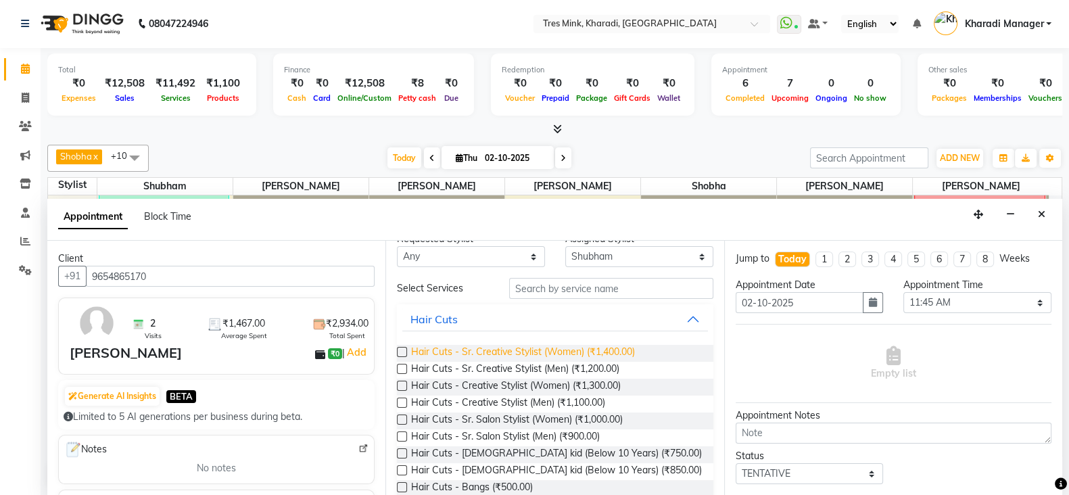
scroll to position [56, 0]
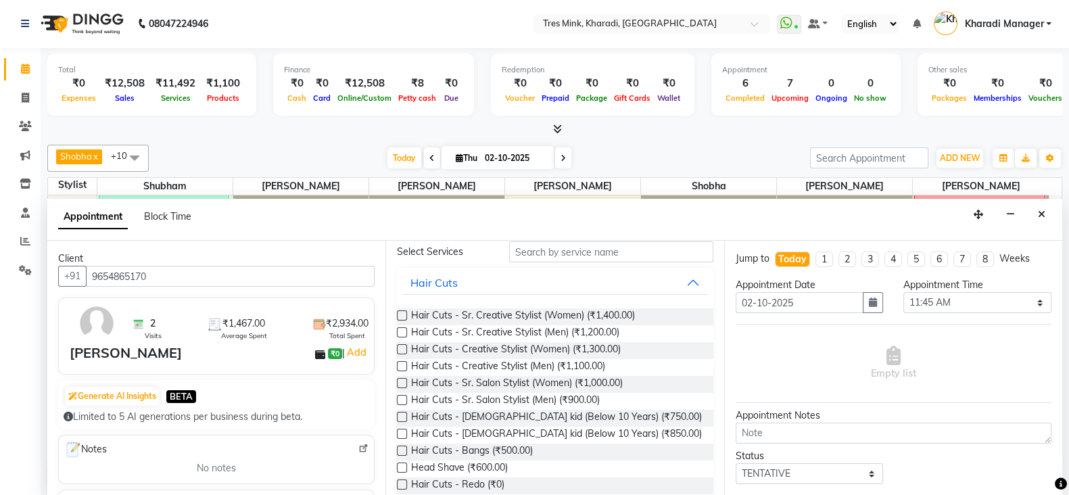
click at [401, 327] on label at bounding box center [402, 332] width 10 height 10
click at [401, 329] on input "checkbox" at bounding box center [401, 333] width 9 height 9
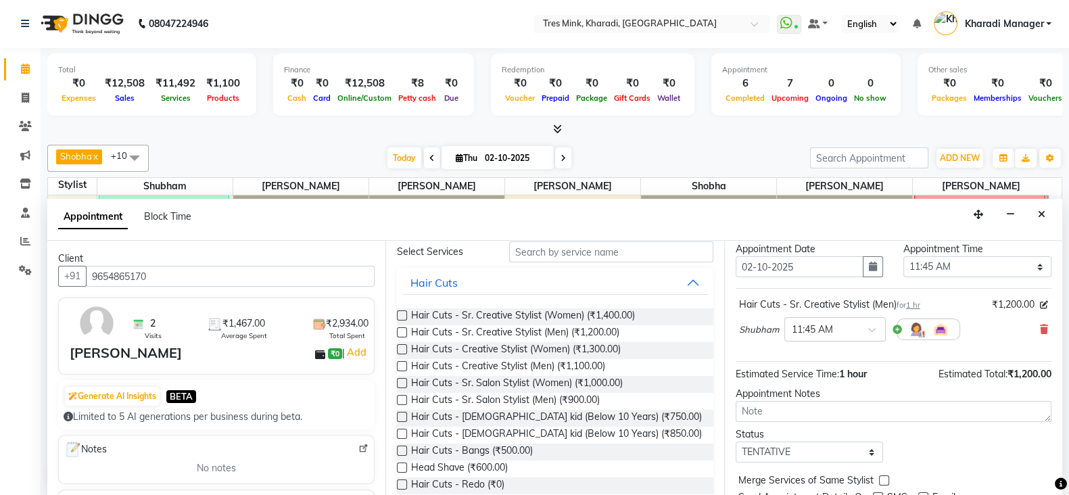
scroll to position [0, 0]
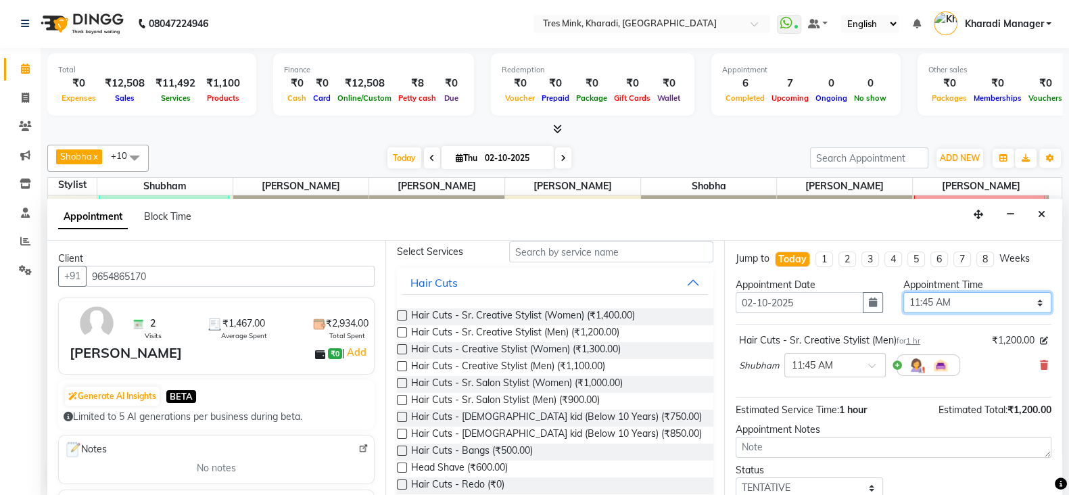
click at [969, 299] on select "Select 08:00 AM 08:15 AM 08:30 AM 08:45 AM 09:00 AM 09:15 AM 09:30 AM 09:45 AM …" at bounding box center [978, 302] width 148 height 21
click at [904, 292] on select "Select 08:00 AM 08:15 AM 08:30 AM 08:45 AM 09:00 AM 09:15 AM 09:30 AM 09:45 AM …" at bounding box center [978, 302] width 148 height 21
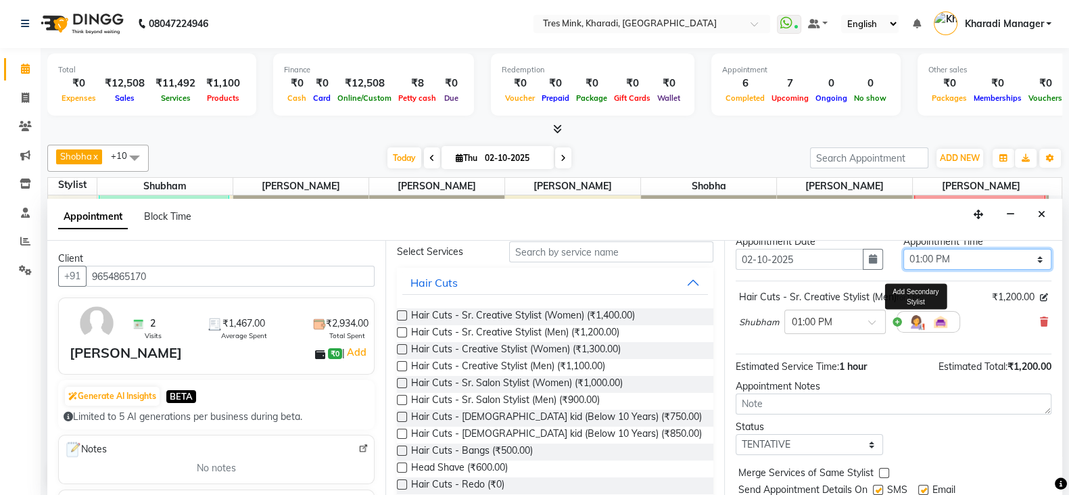
scroll to position [87, 0]
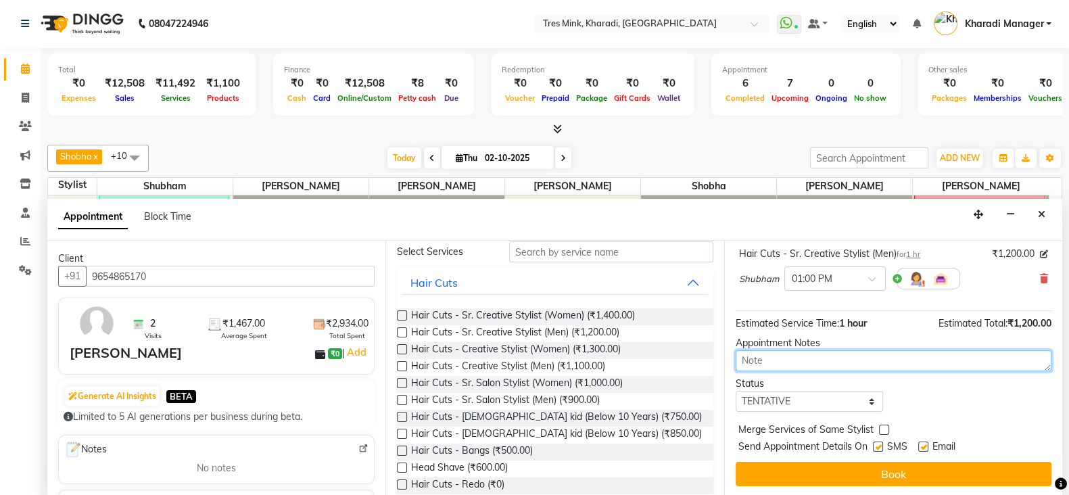
click at [908, 355] on textarea at bounding box center [894, 360] width 316 height 21
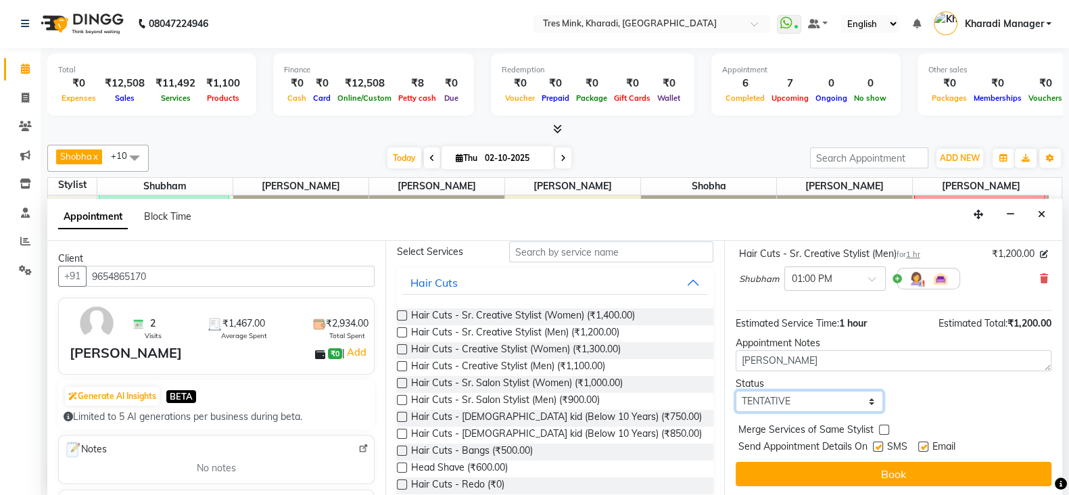
click at [803, 402] on select "Select TENTATIVE CONFIRM CHECK-IN UPCOMING" at bounding box center [810, 401] width 148 height 21
click at [736, 391] on select "Select TENTATIVE CONFIRM CHECK-IN UPCOMING" at bounding box center [810, 401] width 148 height 21
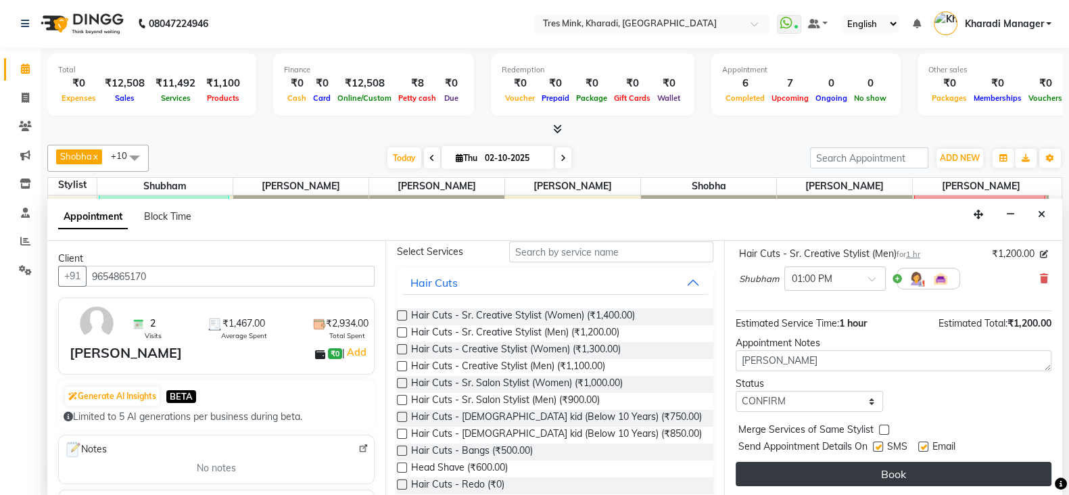
click at [839, 473] on button "Book" at bounding box center [894, 474] width 316 height 24
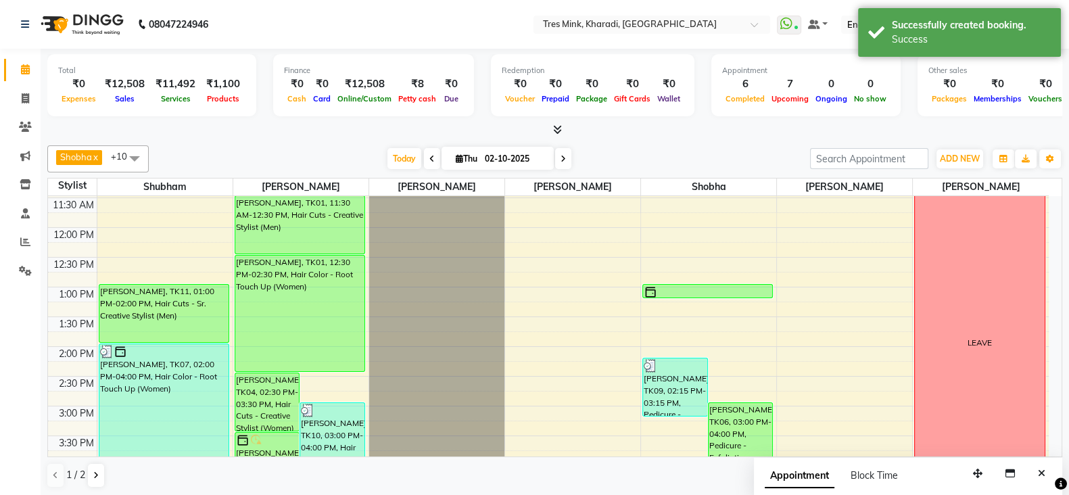
scroll to position [250, 0]
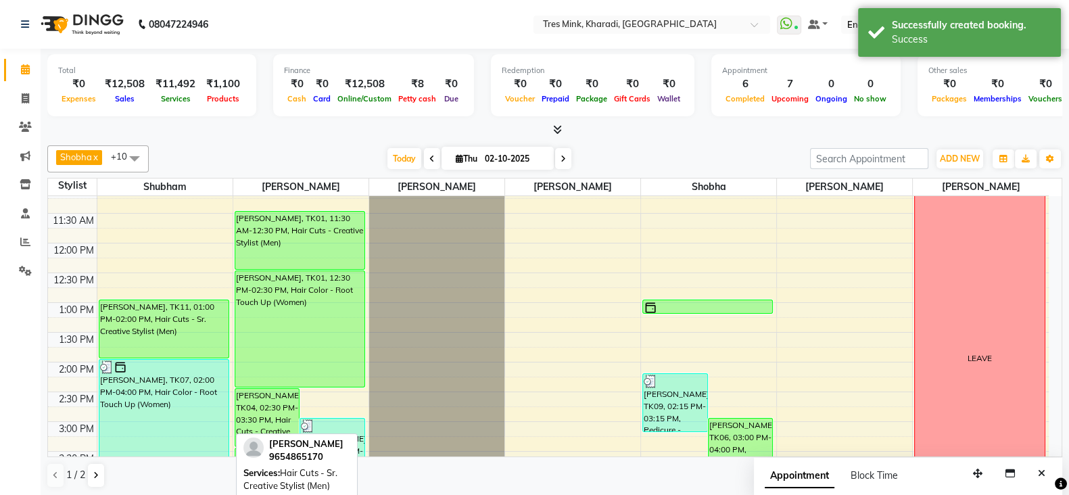
click at [197, 300] on div "[PERSON_NAME], TK11, 01:00 PM-02:00 PM, Hair Cuts - Sr. Creative Stylist (Men)" at bounding box center [163, 328] width 129 height 57
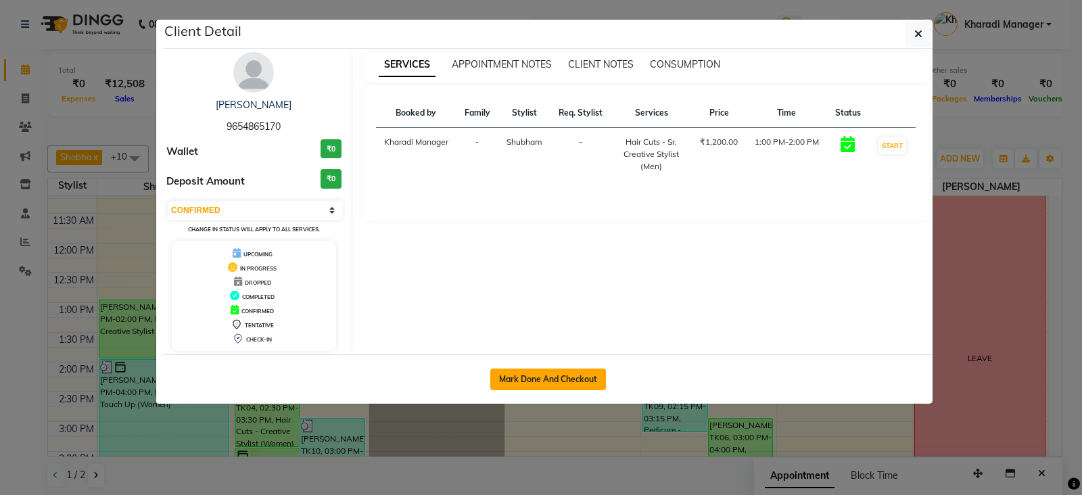
click at [542, 380] on button "Mark Done And Checkout" at bounding box center [548, 380] width 116 height 22
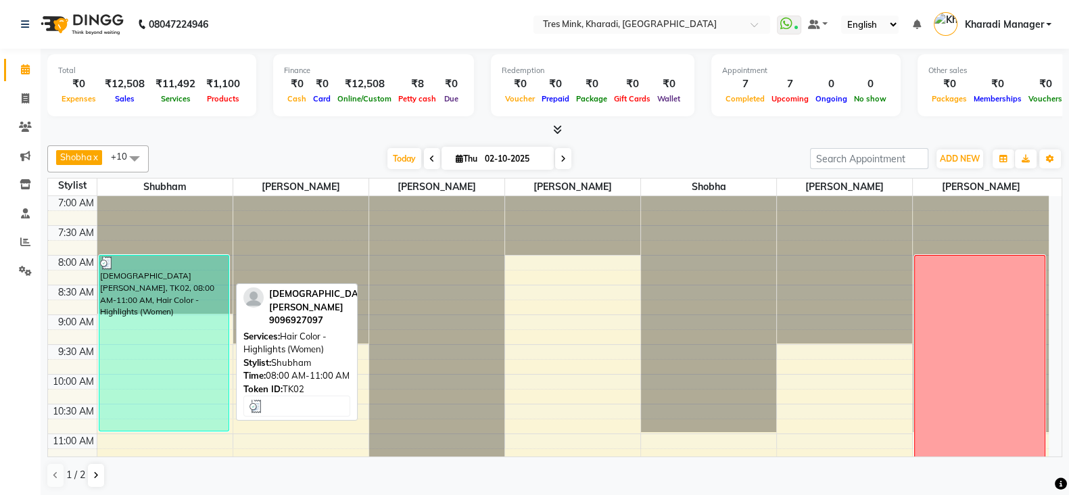
scroll to position [281, 0]
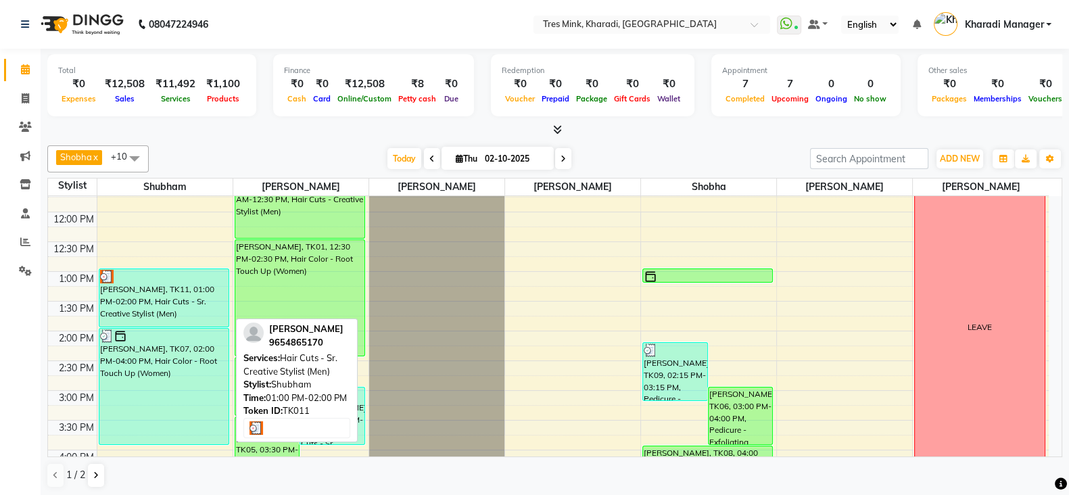
click at [172, 292] on div "[PERSON_NAME], TK11, 01:00 PM-02:00 PM, Hair Cuts - Sr. Creative Stylist (Men)" at bounding box center [163, 297] width 129 height 57
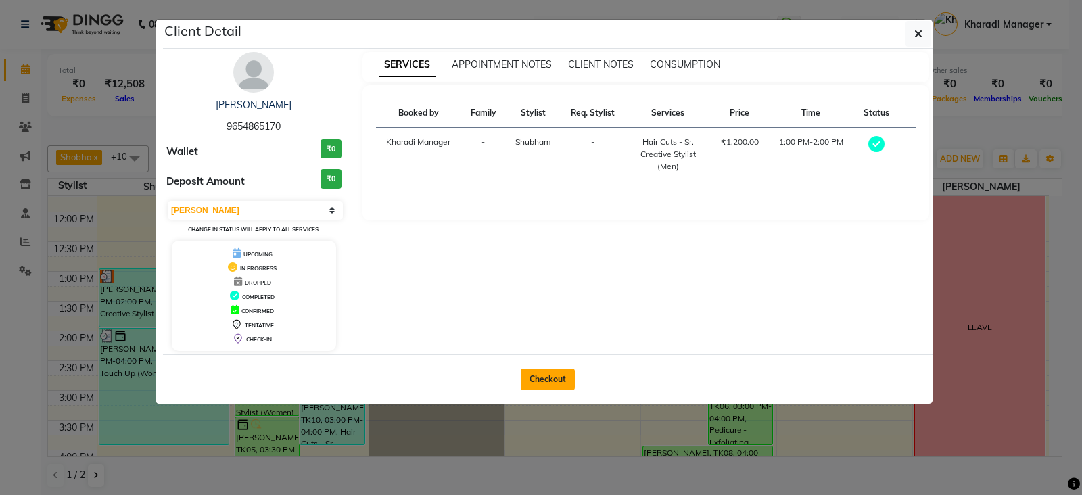
click at [555, 384] on button "Checkout" at bounding box center [548, 380] width 54 height 22
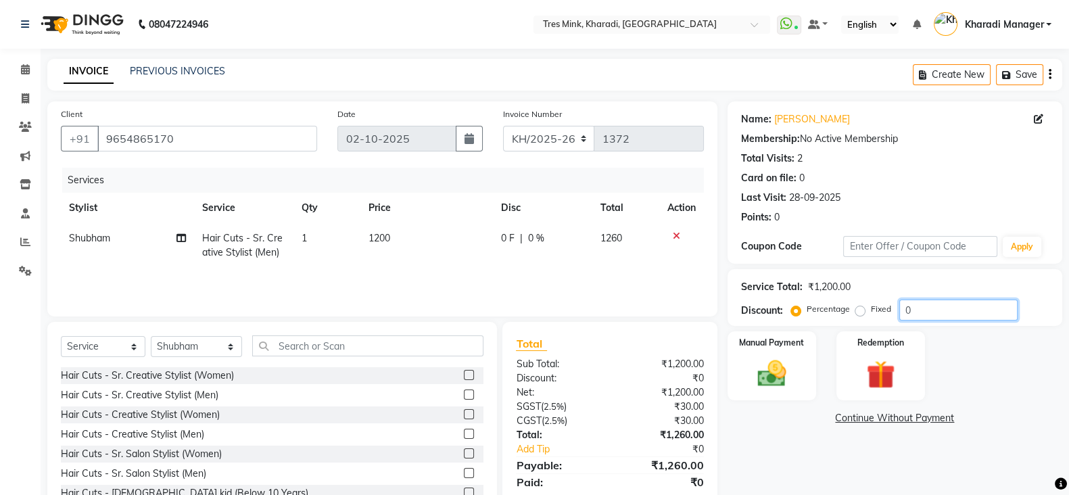
click at [912, 314] on input "0" at bounding box center [959, 310] width 118 height 21
click at [778, 350] on div "Manual Payment" at bounding box center [772, 366] width 93 height 72
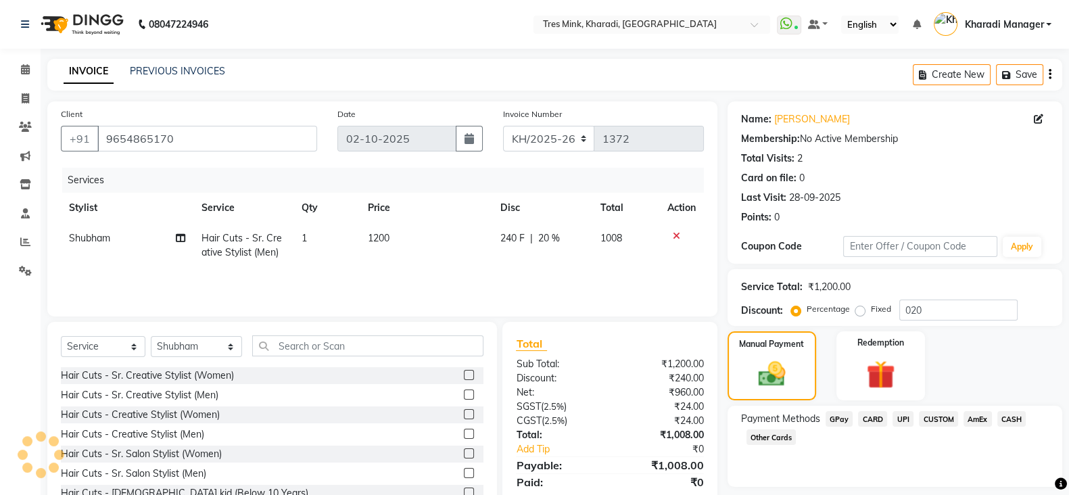
scroll to position [47, 0]
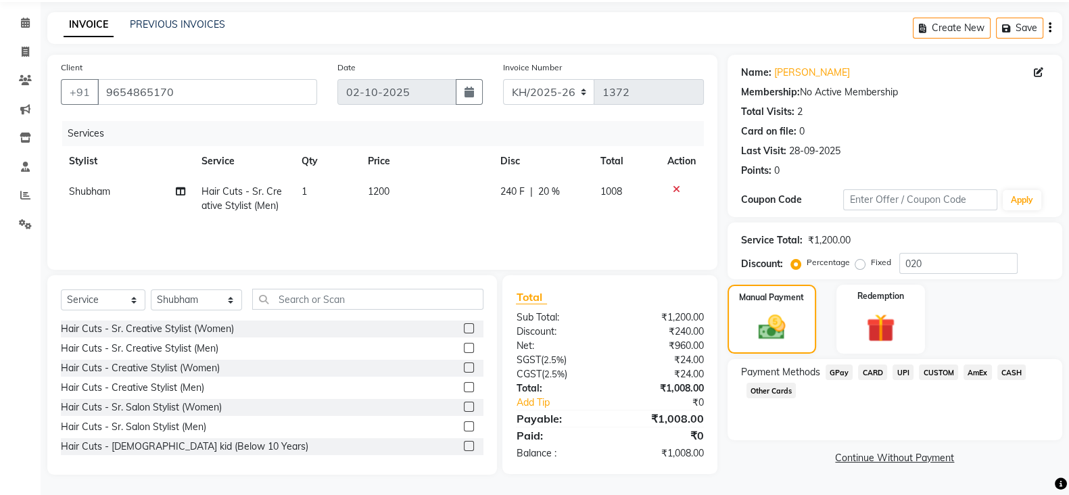
click at [904, 370] on span "UPI" at bounding box center [903, 373] width 21 height 16
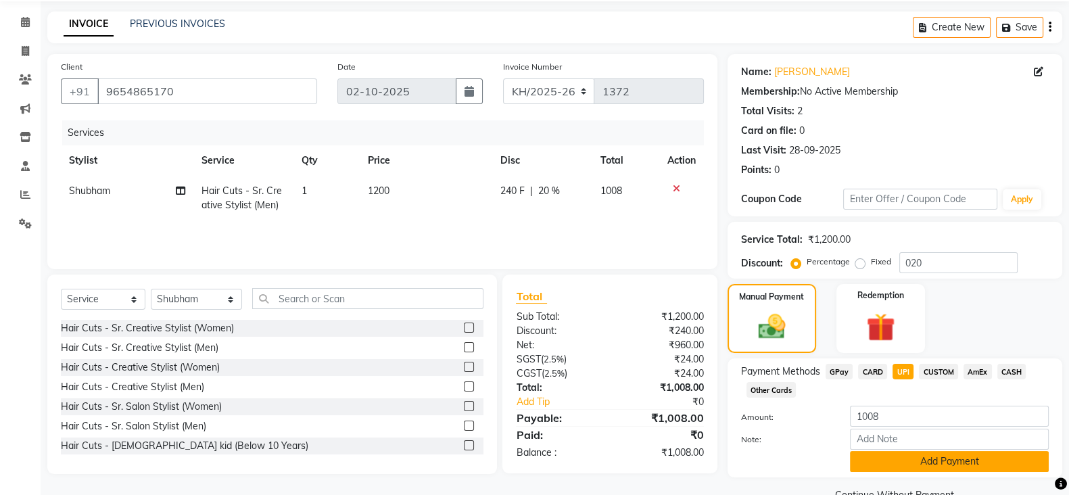
click at [924, 455] on button "Add Payment" at bounding box center [949, 461] width 199 height 21
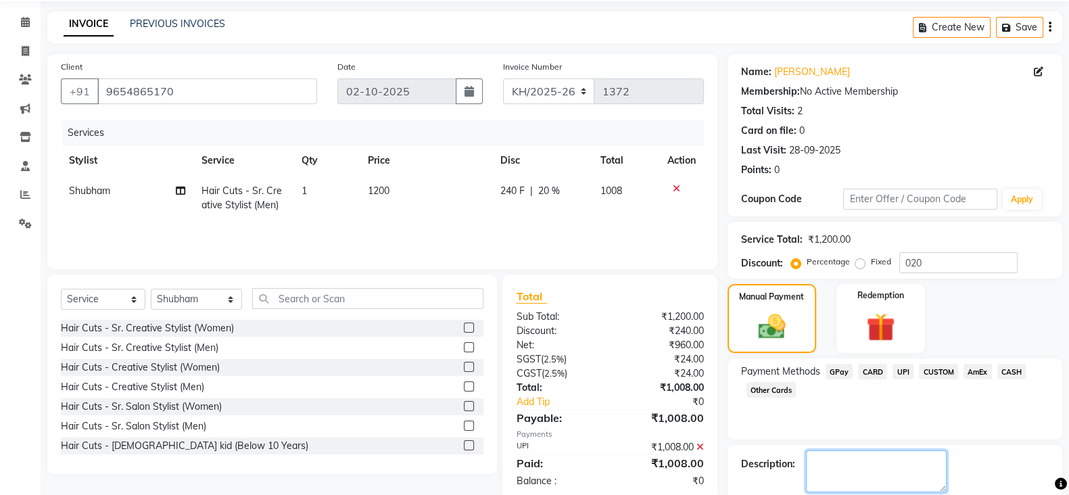
click at [913, 458] on textarea at bounding box center [876, 471] width 141 height 42
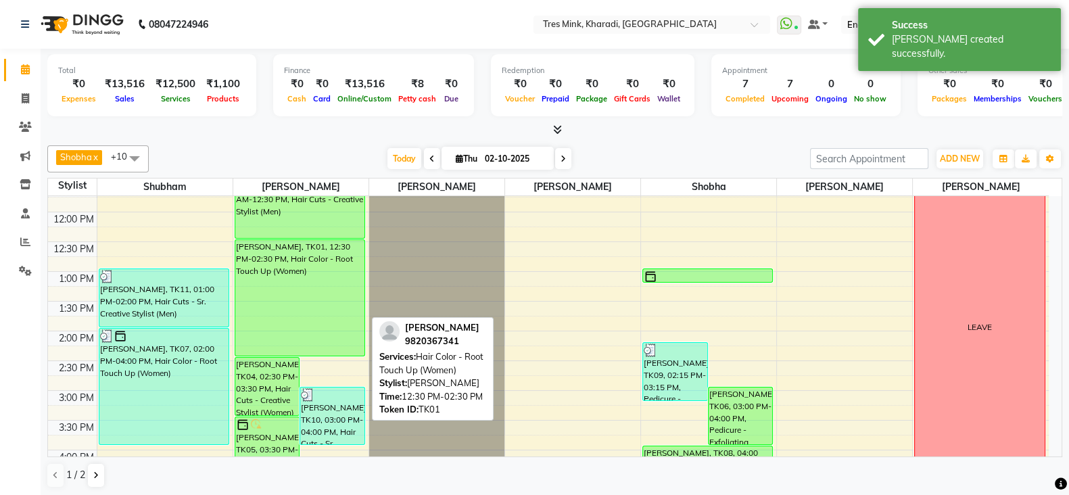
scroll to position [112, 0]
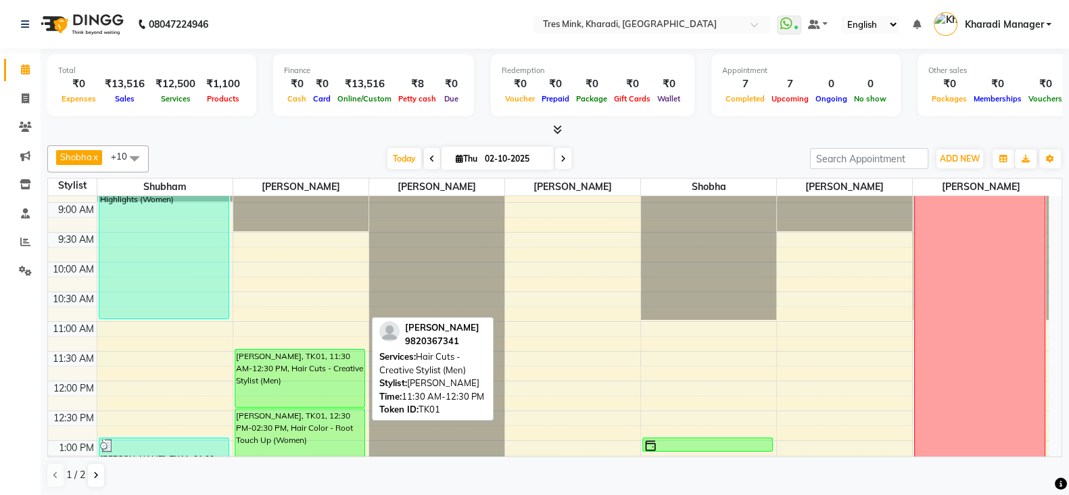
click at [338, 397] on div "Navaz Bharucha Panchshil, TK01, 11:30 AM-12:30 PM, Hair Cuts - Creative Stylist…" at bounding box center [299, 378] width 129 height 57
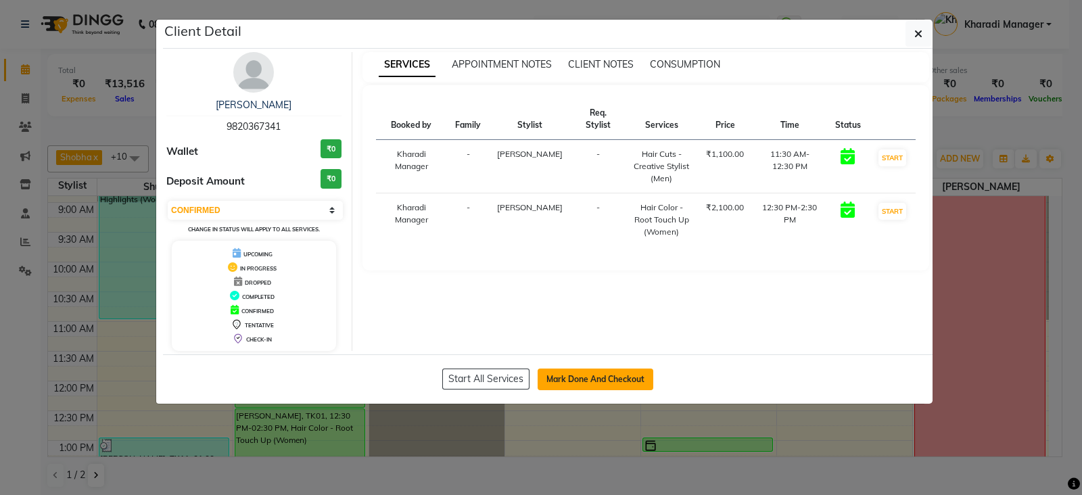
click at [589, 384] on button "Mark Done And Checkout" at bounding box center [596, 380] width 116 height 22
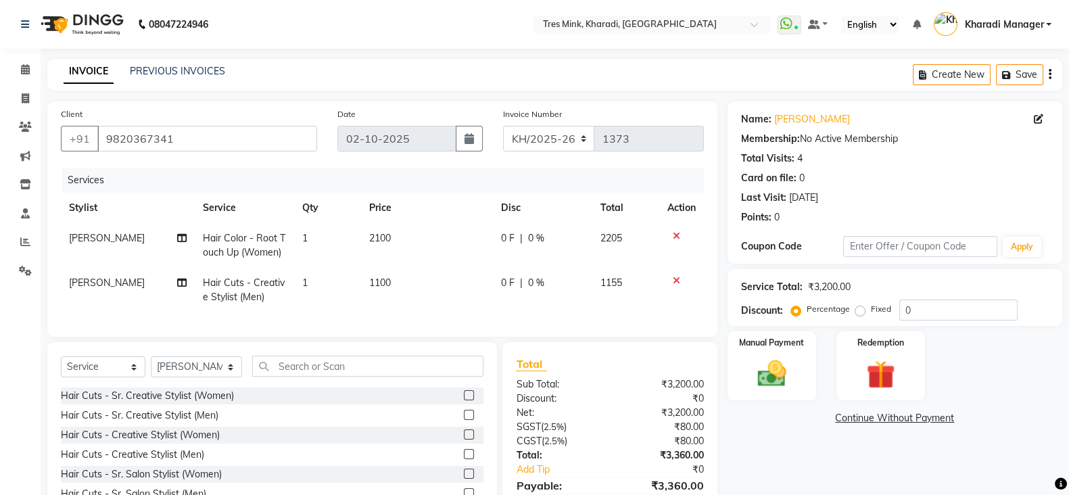
click at [389, 234] on span "2100" at bounding box center [380, 238] width 22 height 12
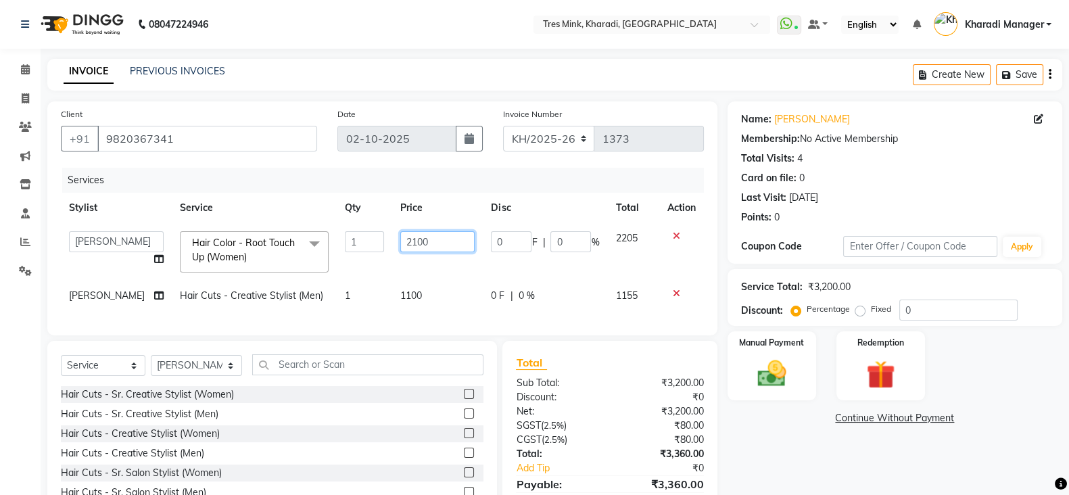
click at [446, 239] on input "2100" at bounding box center [437, 241] width 74 height 21
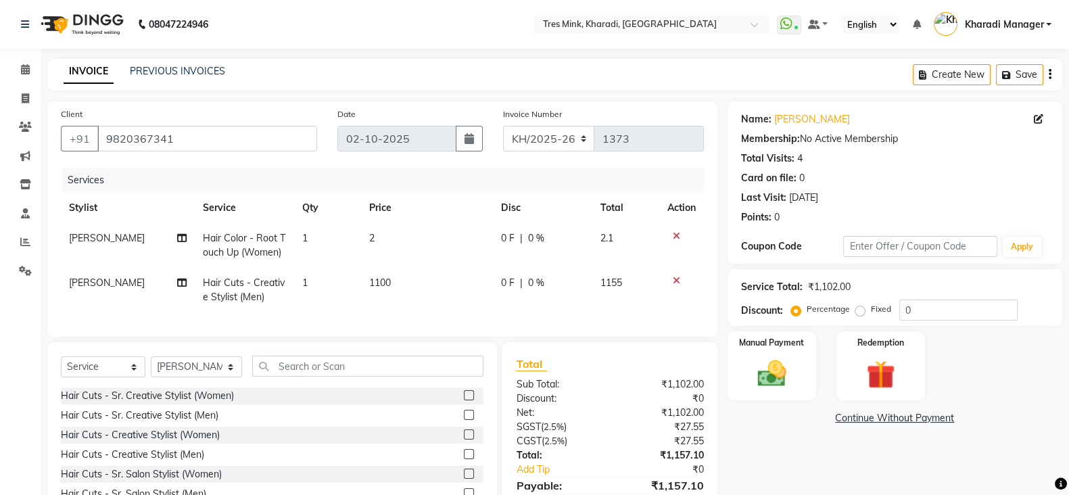
click at [304, 231] on td "1" at bounding box center [327, 245] width 66 height 45
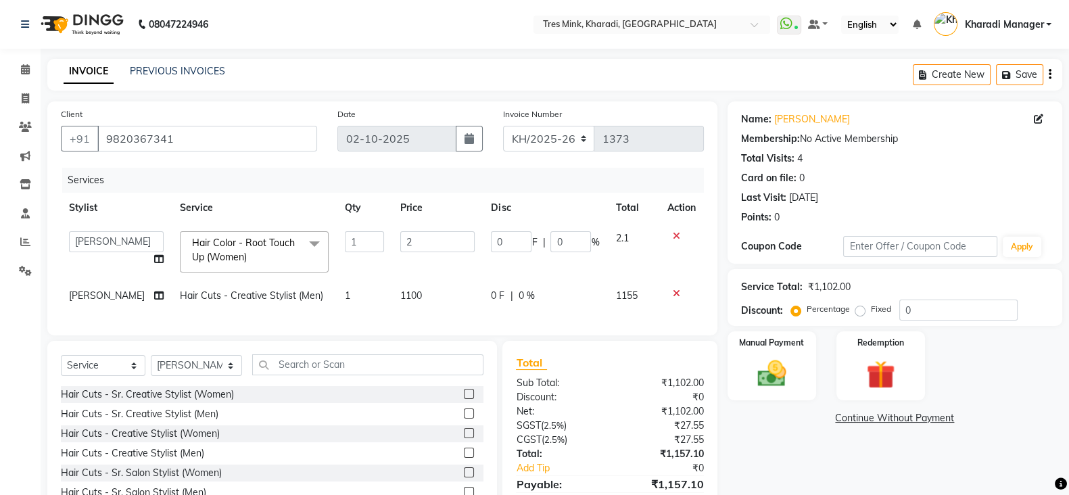
click at [301, 236] on span at bounding box center [314, 244] width 27 height 26
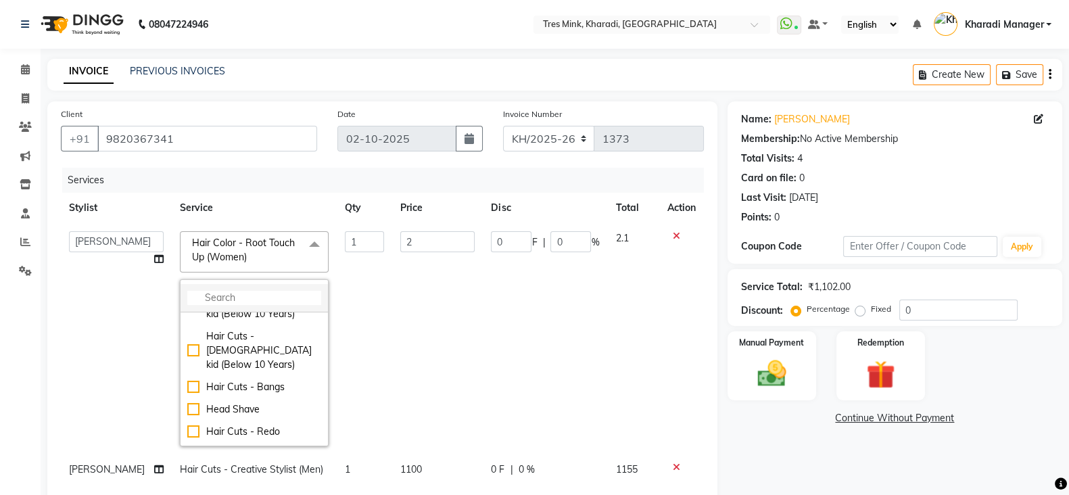
scroll to position [281, 0]
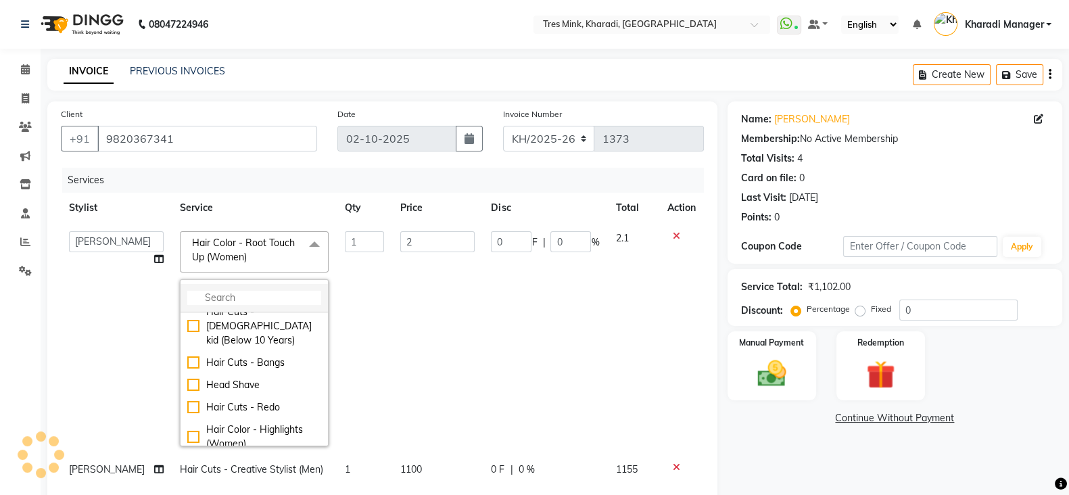
click at [273, 288] on li at bounding box center [254, 298] width 147 height 28
click at [273, 287] on li at bounding box center [254, 298] width 147 height 28
click at [266, 308] on li at bounding box center [254, 298] width 147 height 28
click at [271, 299] on input "multiselect-search" at bounding box center [254, 298] width 134 height 14
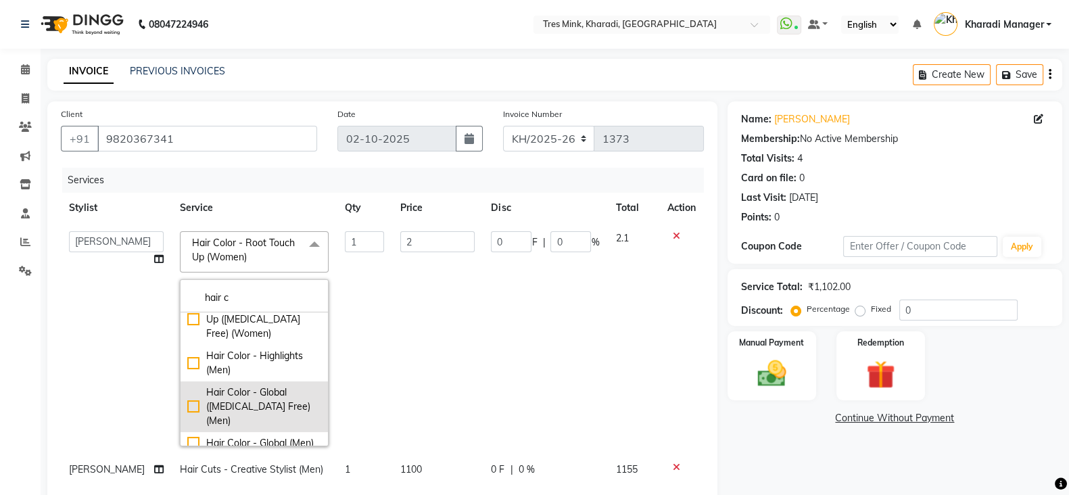
scroll to position [618, 0]
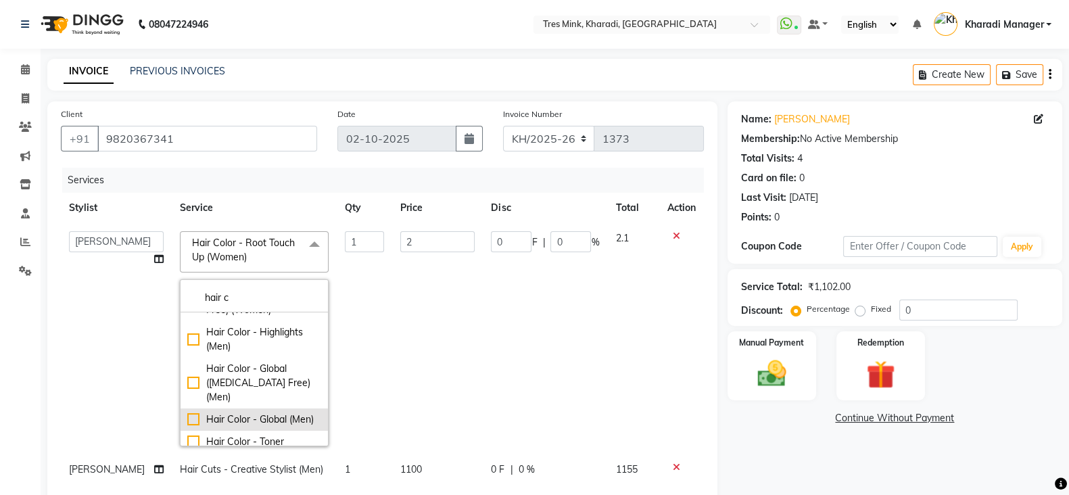
click at [257, 413] on div "Hair Color - Global (Men)" at bounding box center [254, 420] width 134 height 14
click at [392, 315] on td "2000" at bounding box center [437, 338] width 91 height 231
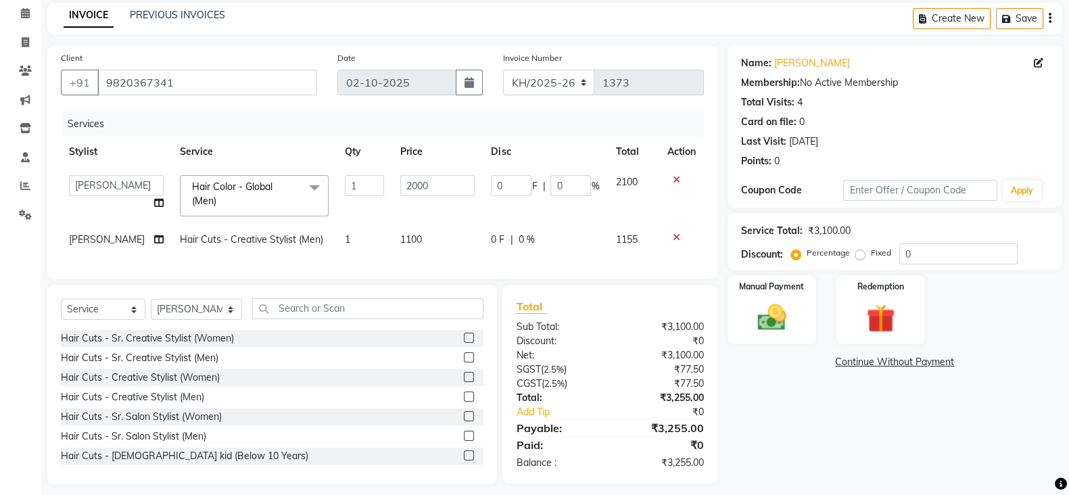
scroll to position [78, 0]
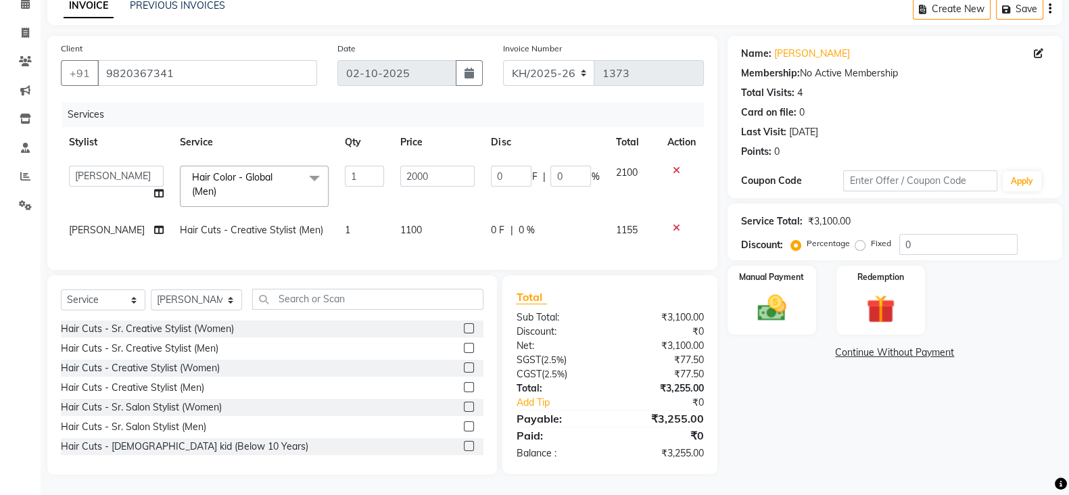
click at [409, 224] on span "1100" at bounding box center [411, 230] width 22 height 12
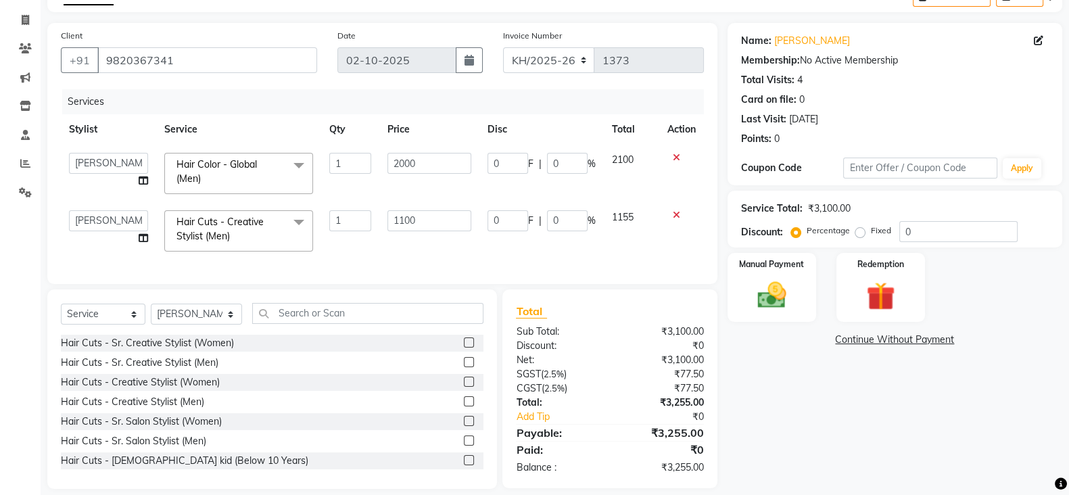
scroll to position [105, 0]
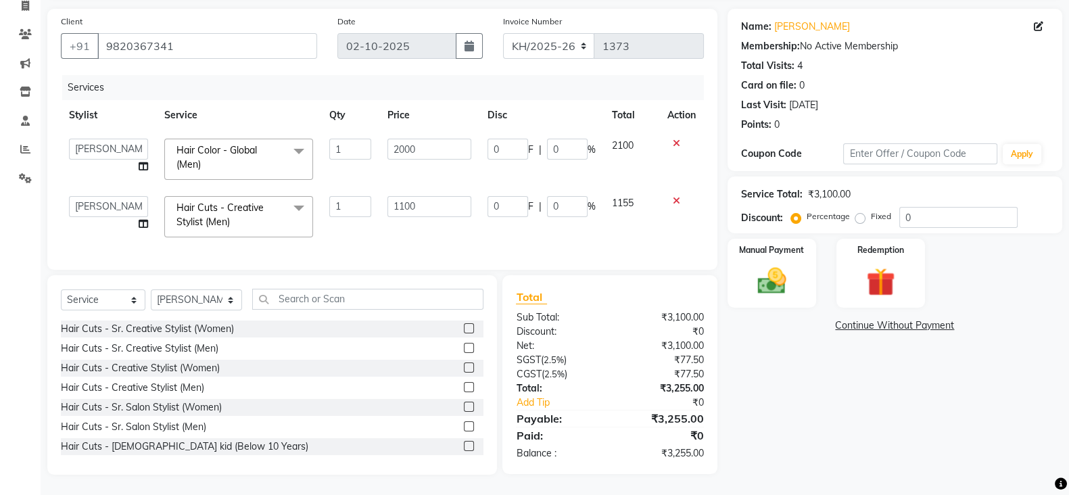
click at [464, 369] on label at bounding box center [469, 368] width 10 height 10
click at [464, 369] on input "checkbox" at bounding box center [468, 368] width 9 height 9
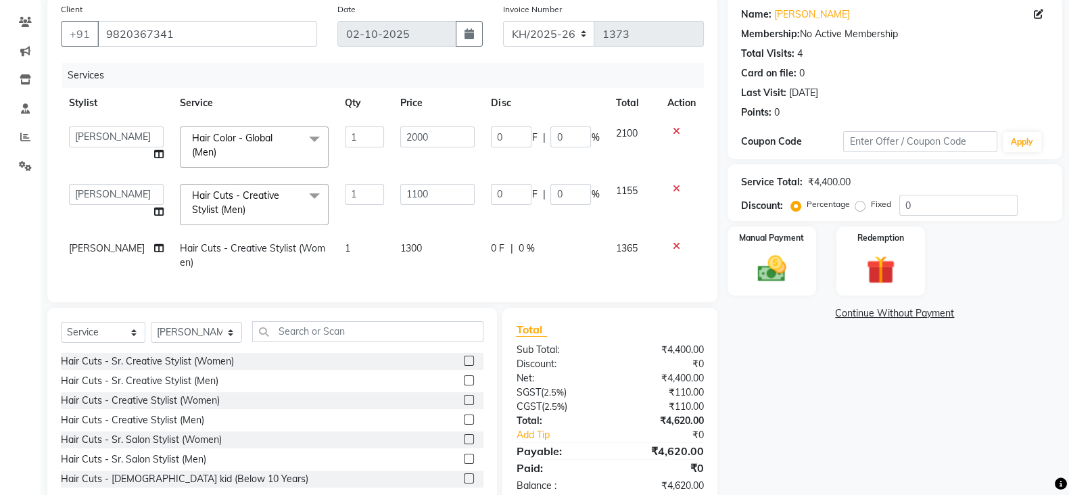
scroll to position [150, 0]
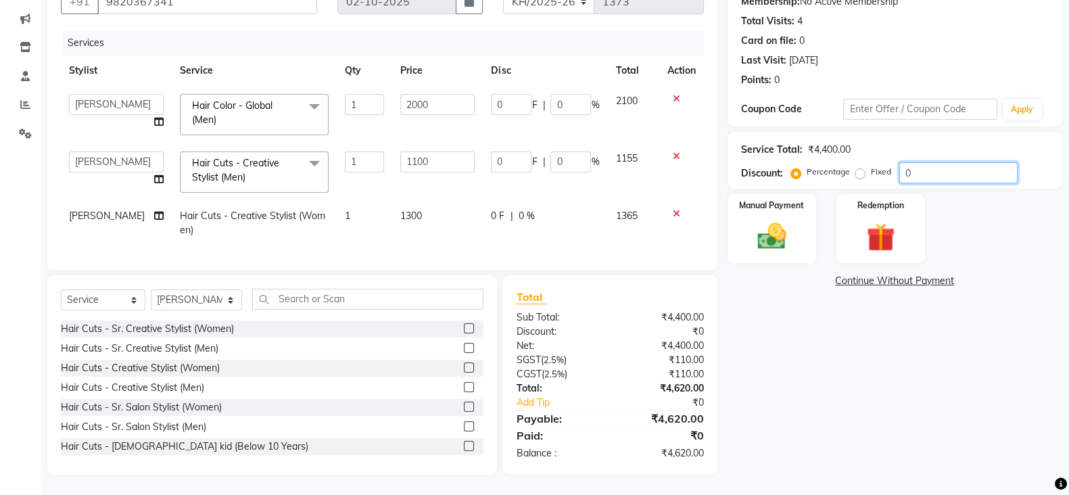
click at [916, 162] on input "0" at bounding box center [959, 172] width 118 height 21
click at [793, 227] on img at bounding box center [772, 236] width 48 height 34
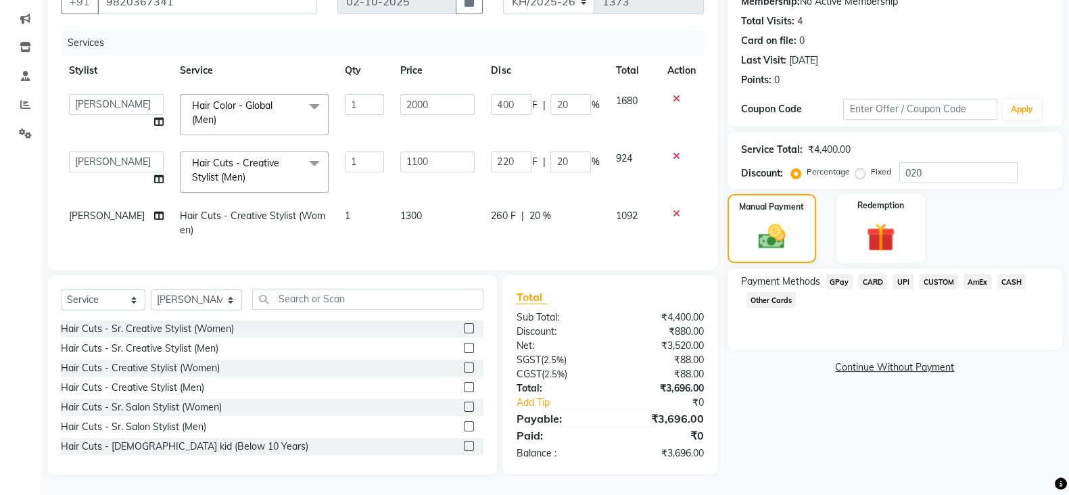
click at [874, 274] on span "CARD" at bounding box center [872, 282] width 29 height 16
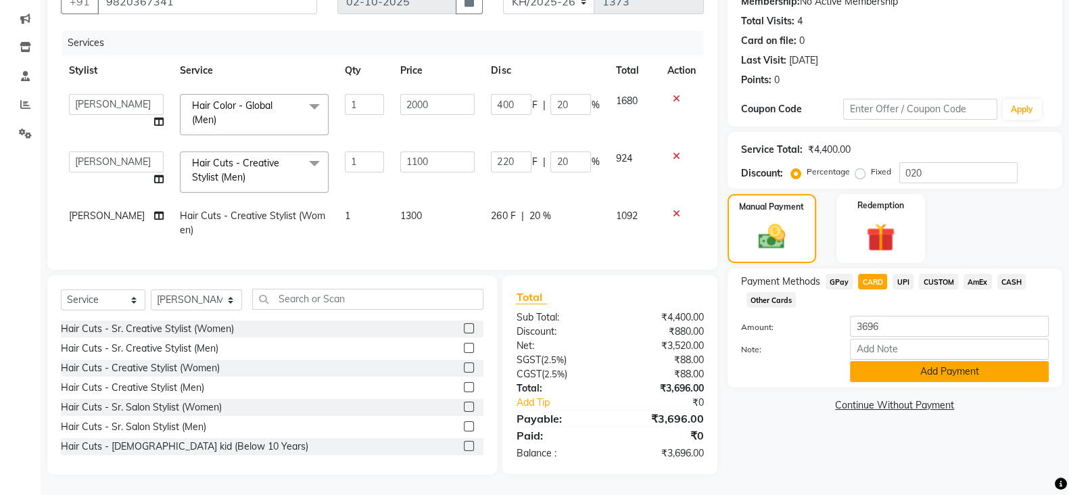
click at [929, 366] on button "Add Payment" at bounding box center [949, 371] width 199 height 21
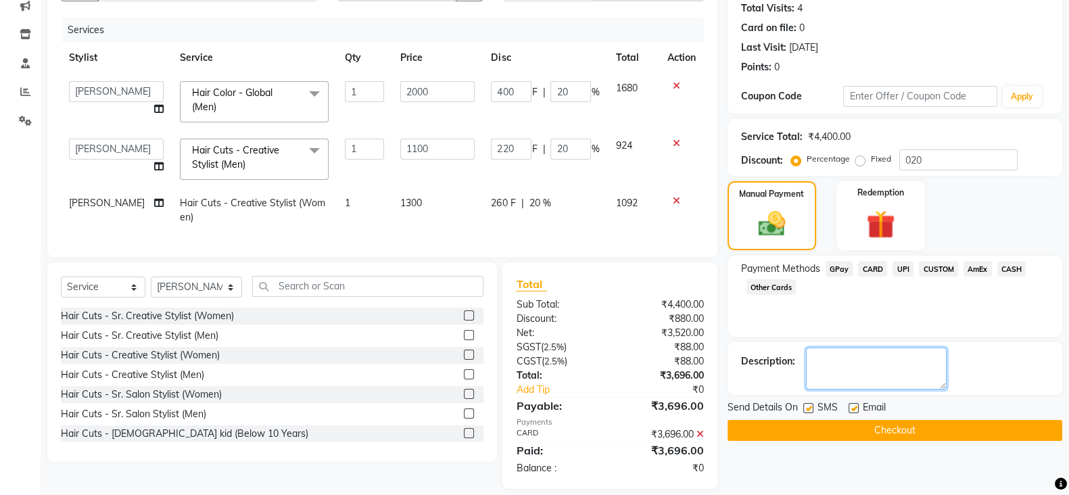
click at [929, 371] on textarea at bounding box center [876, 369] width 141 height 42
click at [910, 436] on button "Checkout" at bounding box center [895, 430] width 335 height 21
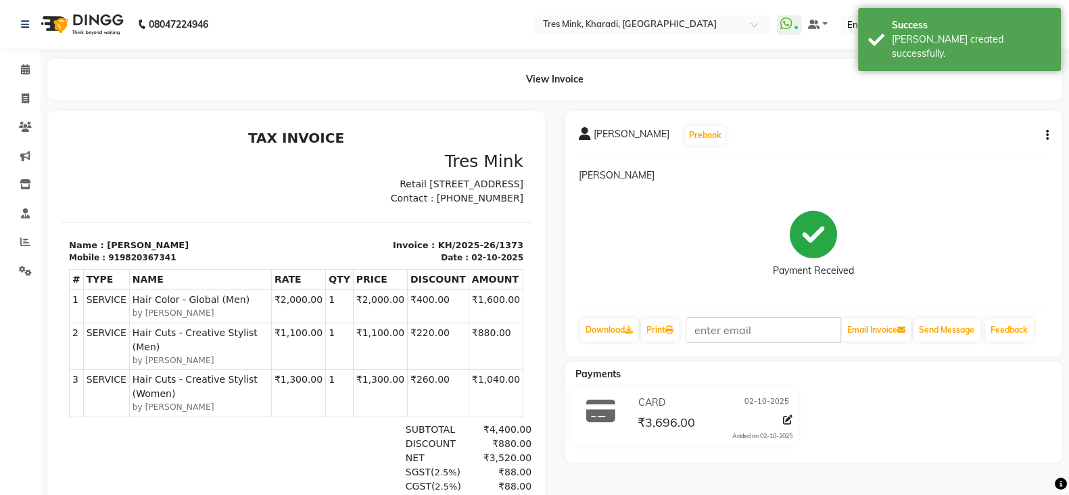
scroll to position [160, 0]
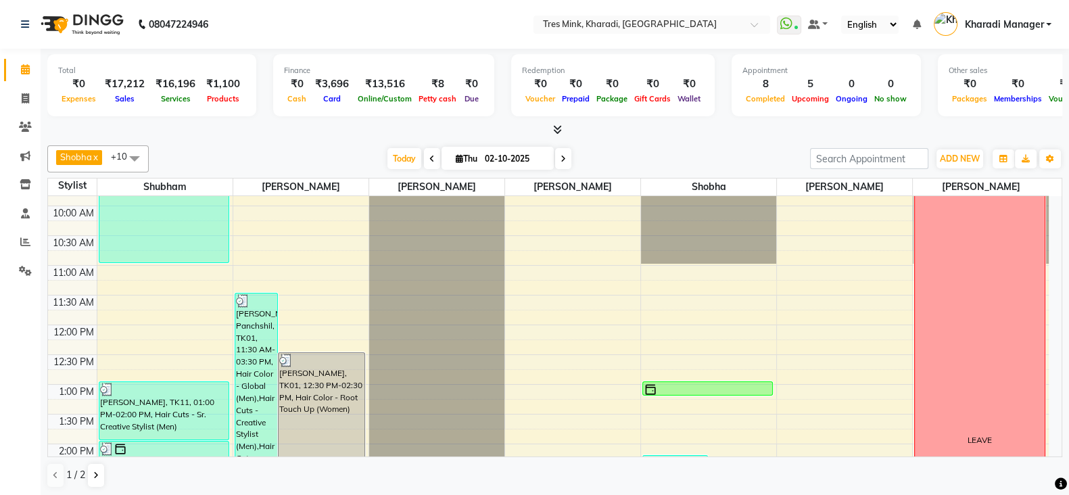
scroll to position [281, 0]
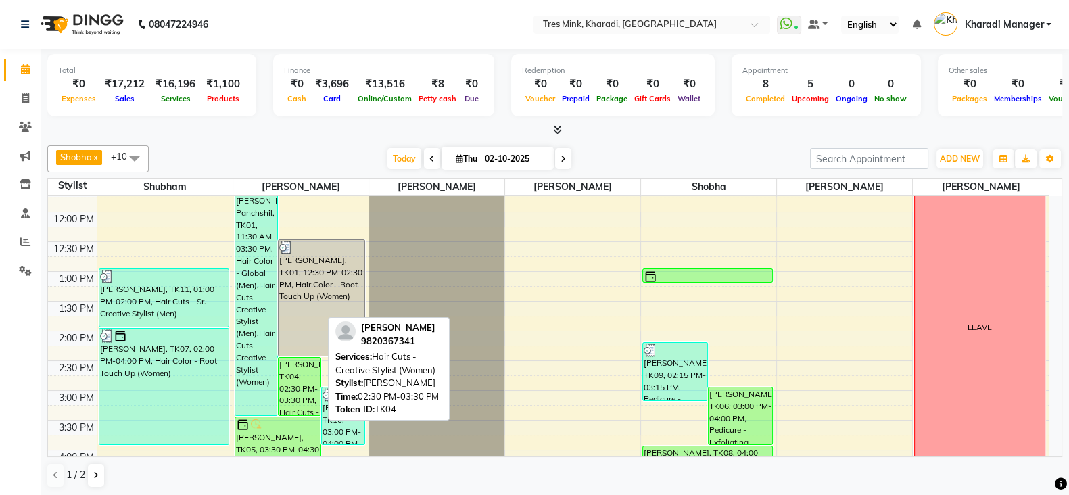
click at [298, 363] on div "[PERSON_NAME], TK04, 02:30 PM-03:30 PM, Hair Cuts - Creative Stylist (Women)" at bounding box center [300, 386] width 42 height 57
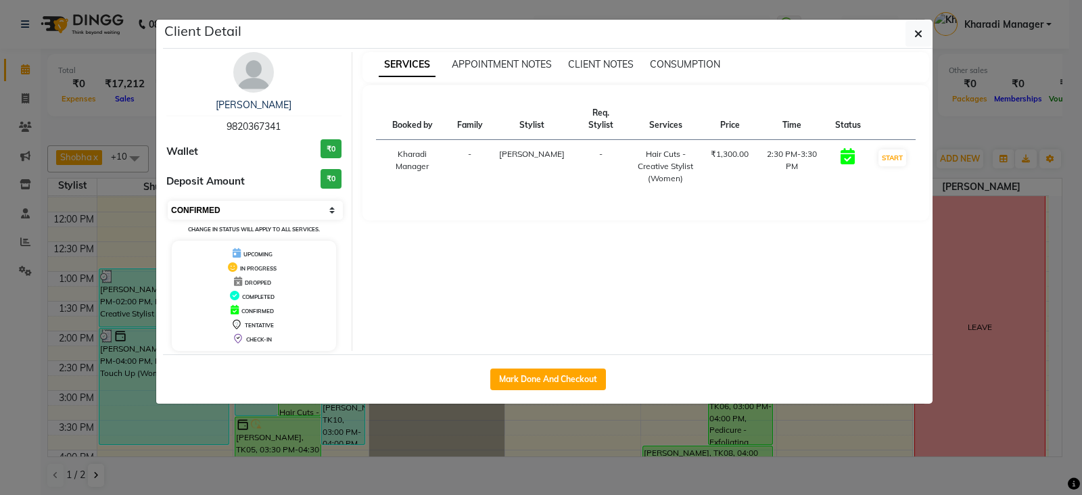
click at [220, 208] on select "Select IN SERVICE CONFIRMED TENTATIVE CHECK IN MARK DONE DROPPED UPCOMING" at bounding box center [255, 210] width 175 height 19
click at [168, 201] on select "Select IN SERVICE CONFIRMED TENTATIVE CHECK IN MARK DONE DROPPED UPCOMING" at bounding box center [255, 210] width 175 height 19
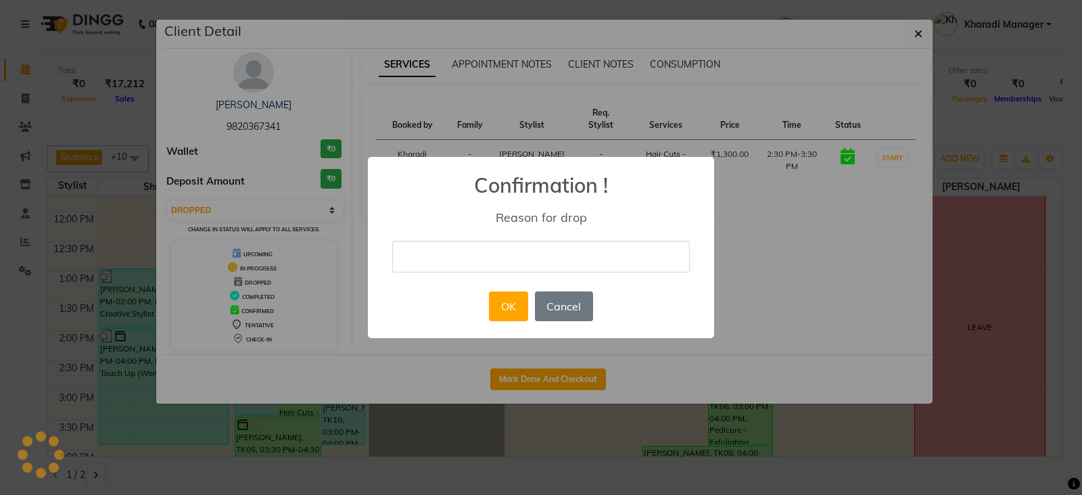
drag, startPoint x: 506, startPoint y: 246, endPoint x: 484, endPoint y: 250, distance: 22.7
click at [506, 246] on input "text" at bounding box center [541, 257] width 298 height 32
click at [505, 299] on button "OK" at bounding box center [508, 307] width 39 height 30
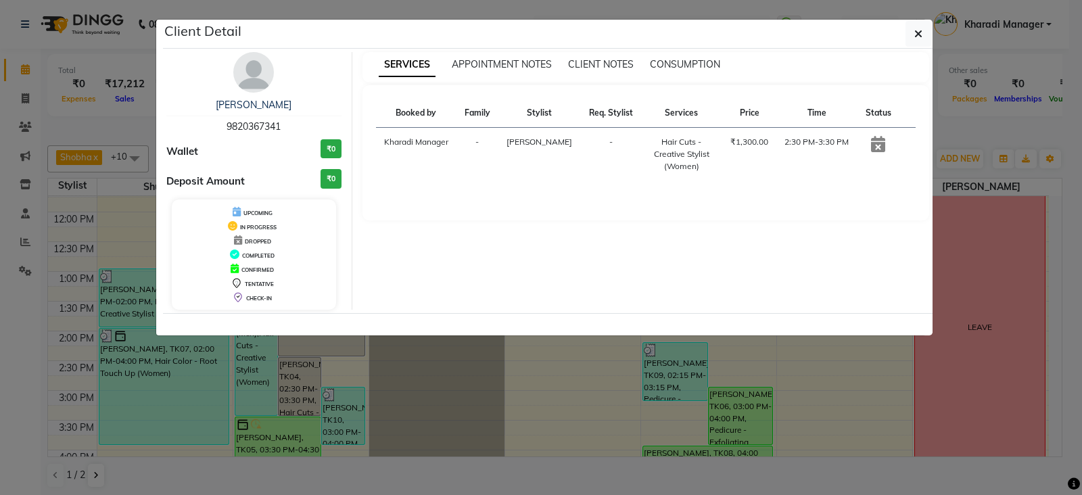
click at [600, 407] on ngb-modal-window "Client Detail Navaz Bharucha Panchshil 9820367341 Wallet ₹0 Deposit Amount ₹0 U…" at bounding box center [541, 247] width 1082 height 495
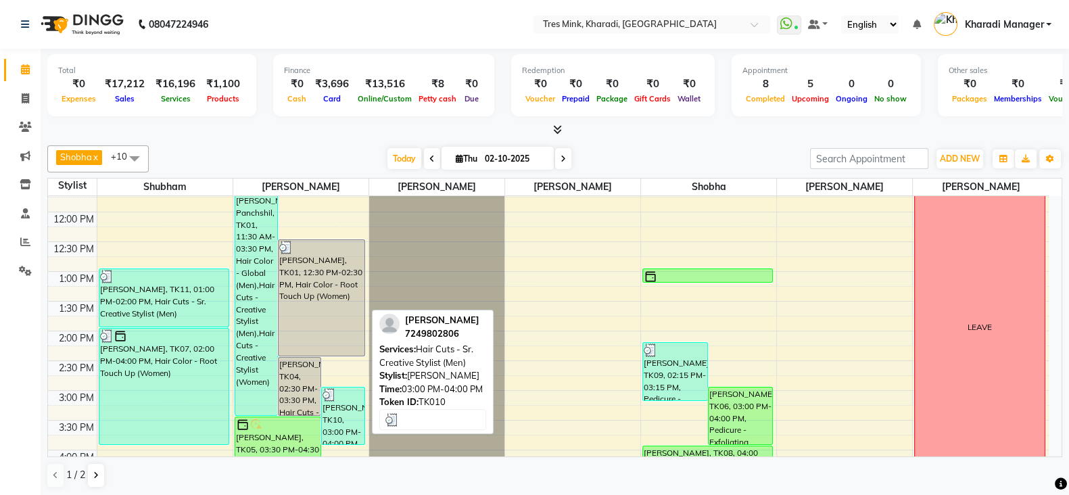
scroll to position [394, 0]
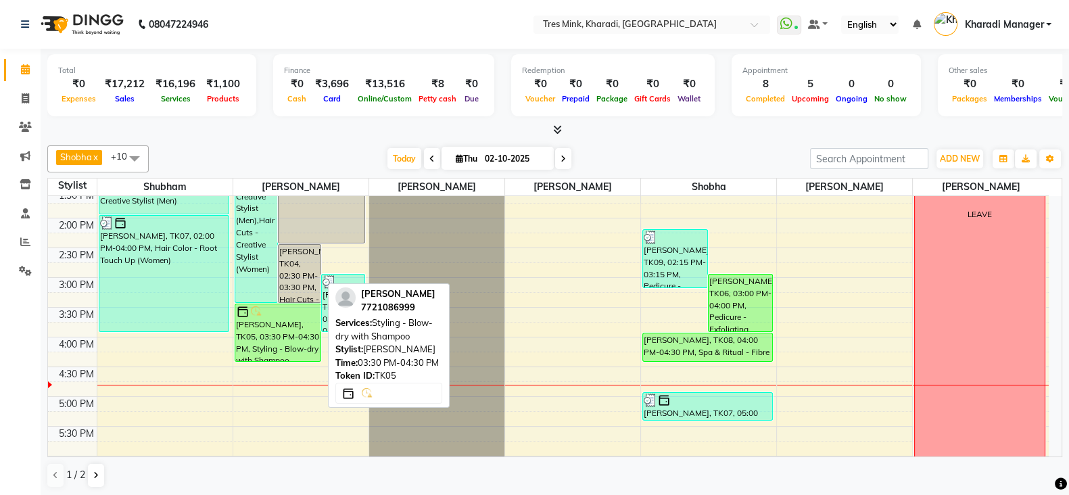
click at [308, 327] on div "[PERSON_NAME], TK05, 03:30 PM-04:30 PM, Styling - Blow-dry with Shampoo" at bounding box center [278, 332] width 86 height 57
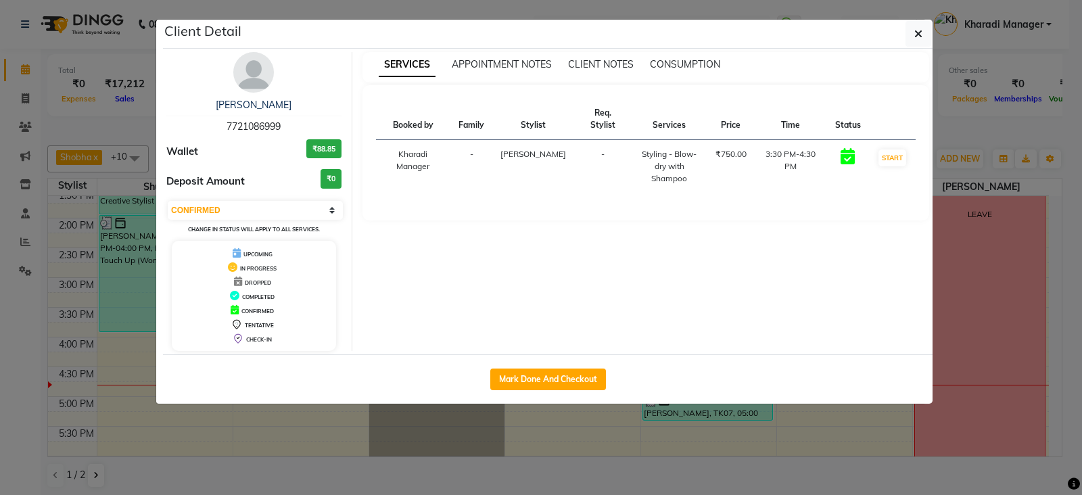
click at [399, 480] on ngb-modal-window "Client Detail Shraddha Mankame Panchshil 7721086999 Wallet ₹88.85 Deposit Amoun…" at bounding box center [541, 247] width 1082 height 495
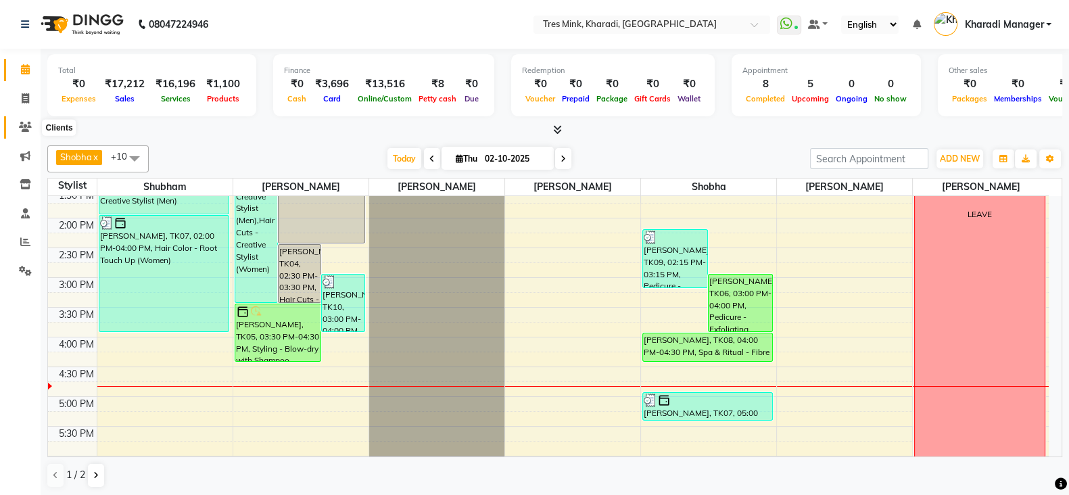
click at [29, 127] on icon at bounding box center [25, 127] width 13 height 10
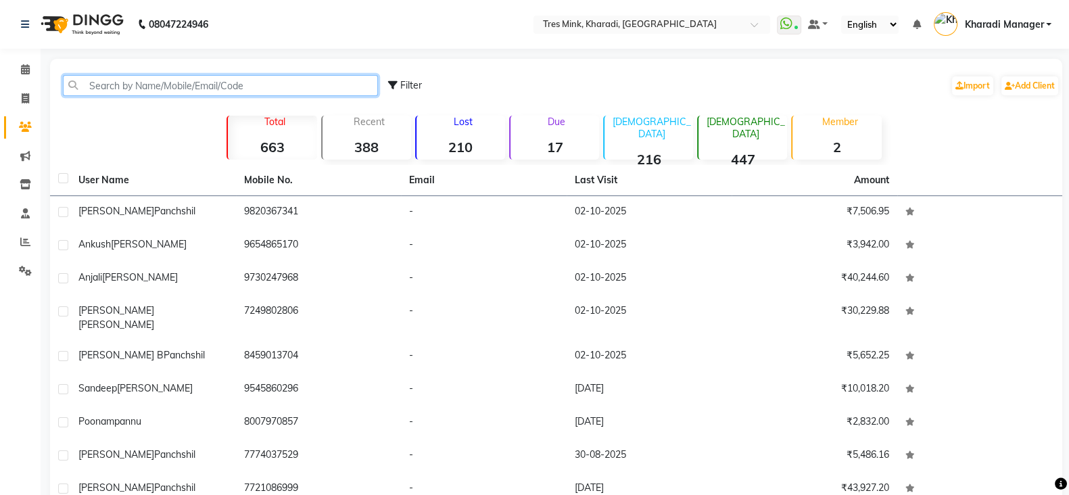
click at [207, 80] on input "text" at bounding box center [220, 85] width 315 height 21
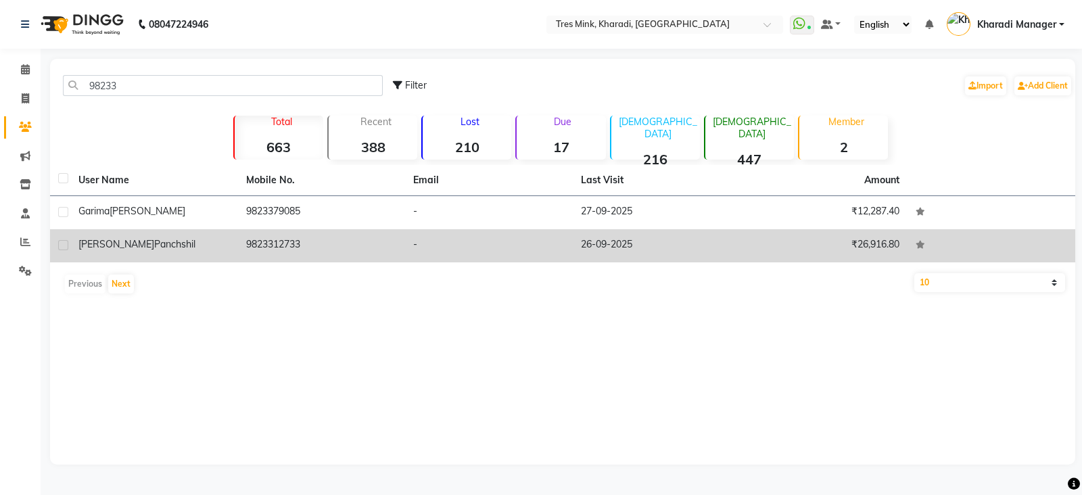
click at [816, 245] on td "₹26,916.80" at bounding box center [825, 245] width 168 height 33
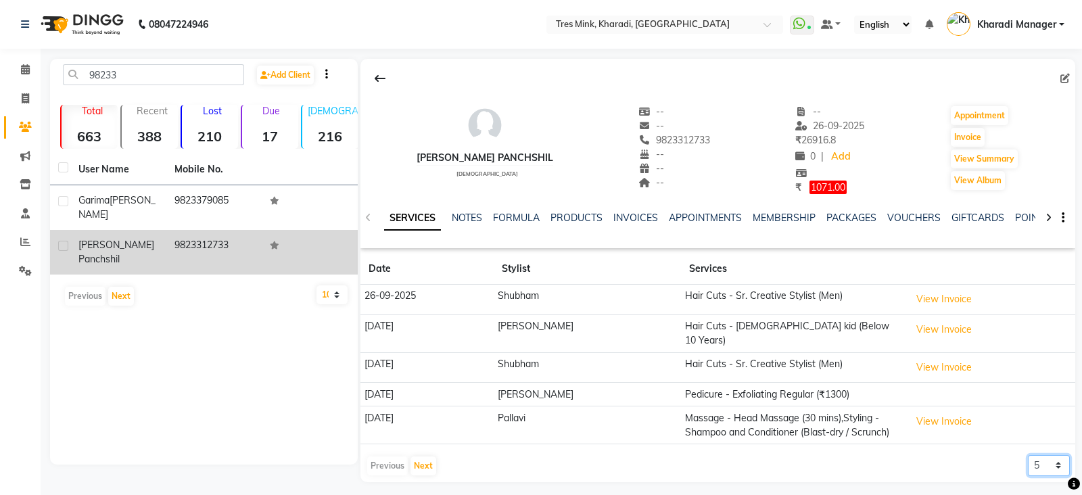
click at [1035, 456] on select "5 10 50 100 500" at bounding box center [1049, 465] width 42 height 21
click at [1028, 455] on select "5 10 50 100 500" at bounding box center [1049, 465] width 42 height 21
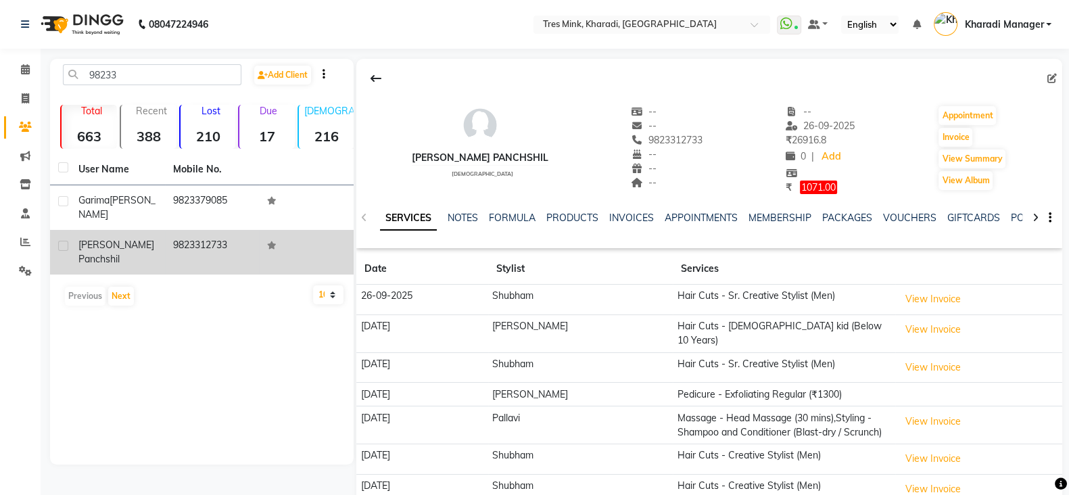
scroll to position [56, 0]
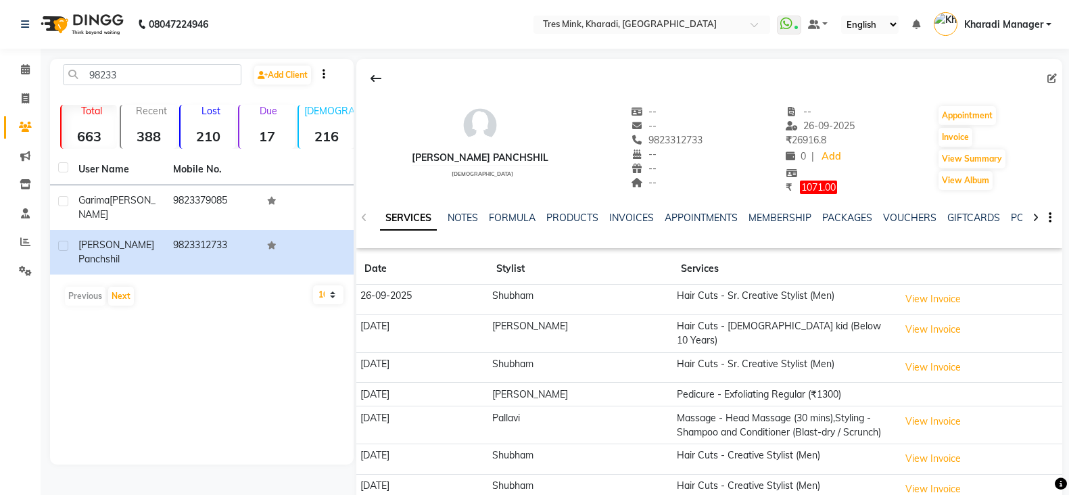
select select "100"
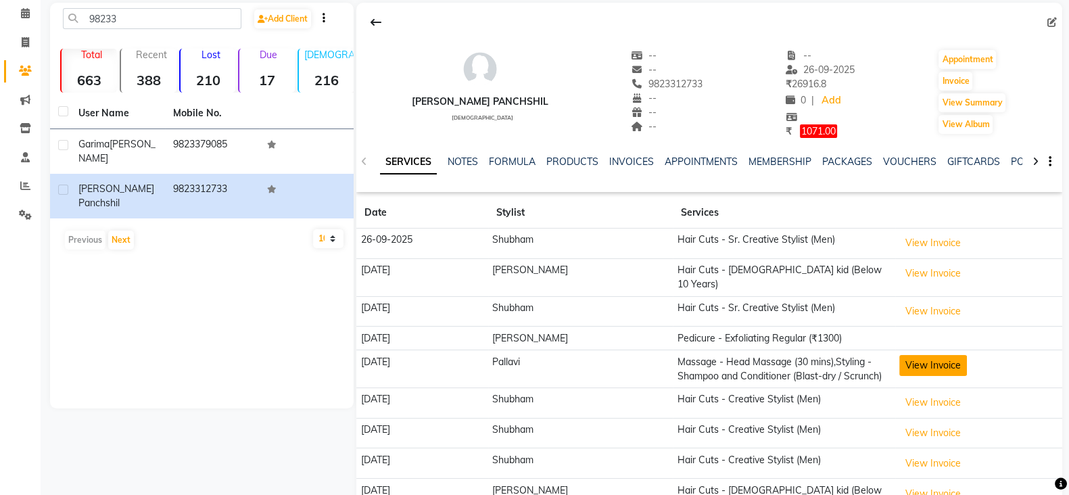
click at [932, 355] on button "View Invoice" at bounding box center [934, 365] width 68 height 21
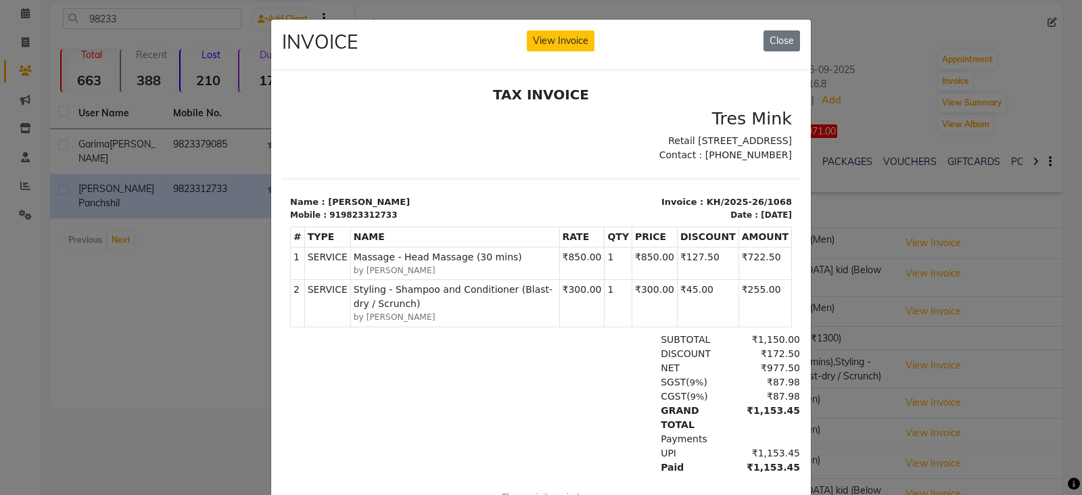
click at [920, 212] on ngb-modal-window "INVOICE View Invoice Close" at bounding box center [541, 247] width 1082 height 495
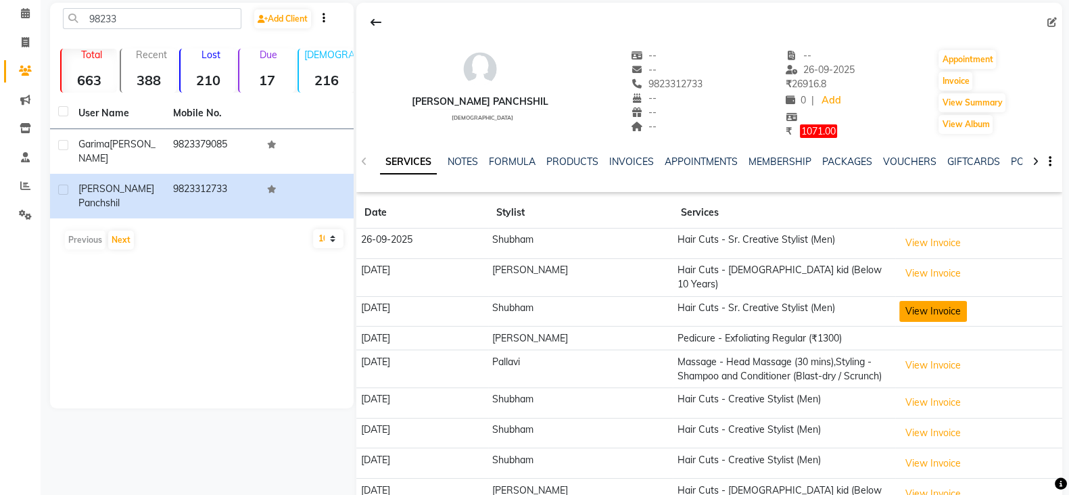
click at [937, 308] on button "View Invoice" at bounding box center [934, 311] width 68 height 21
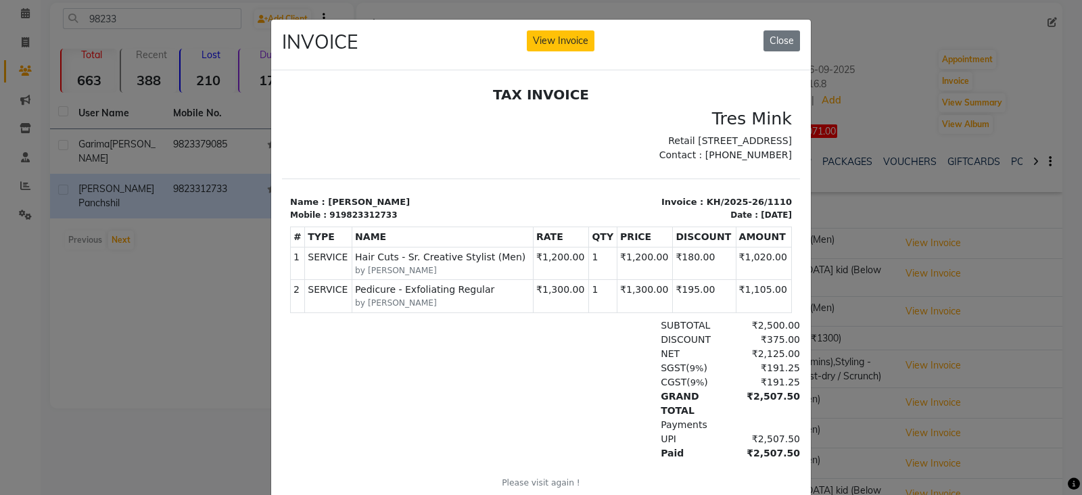
click at [27, 297] on ngb-modal-window "INVOICE View Invoice Close" at bounding box center [541, 247] width 1082 height 495
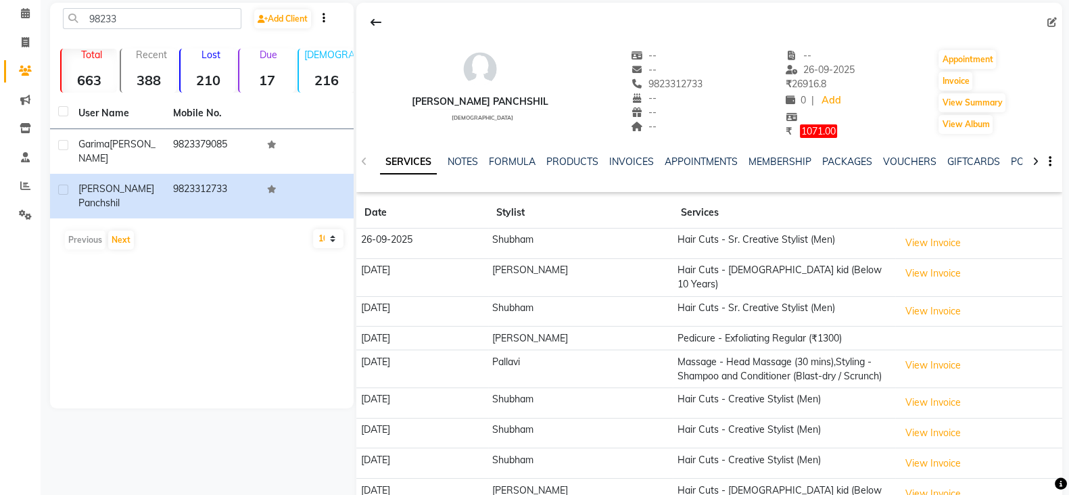
scroll to position [55, 0]
click at [697, 91] on span "9823312733" at bounding box center [668, 84] width 72 height 12
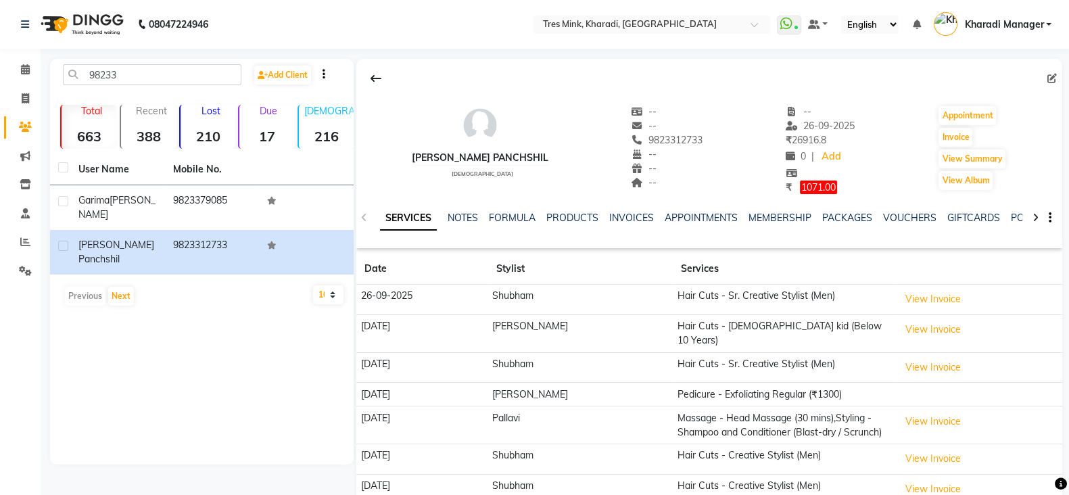
copy span "9823312733"
click at [27, 68] on icon at bounding box center [25, 69] width 9 height 10
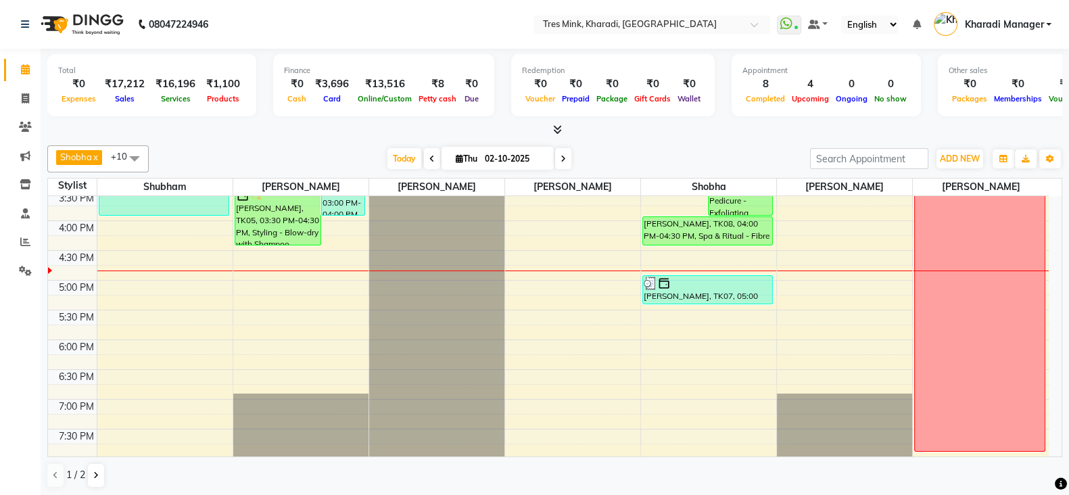
scroll to position [450, 0]
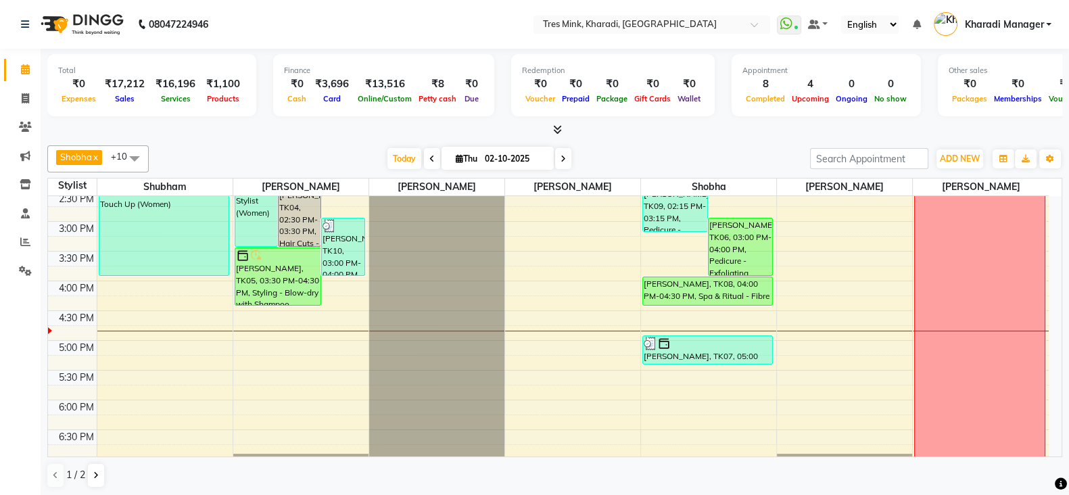
click at [719, 310] on div "7:00 AM 7:30 AM 8:00 AM 8:30 AM 9:00 AM 9:30 AM 10:00 AM 10:30 AM 11:00 AM 11:3…" at bounding box center [548, 222] width 1001 height 952
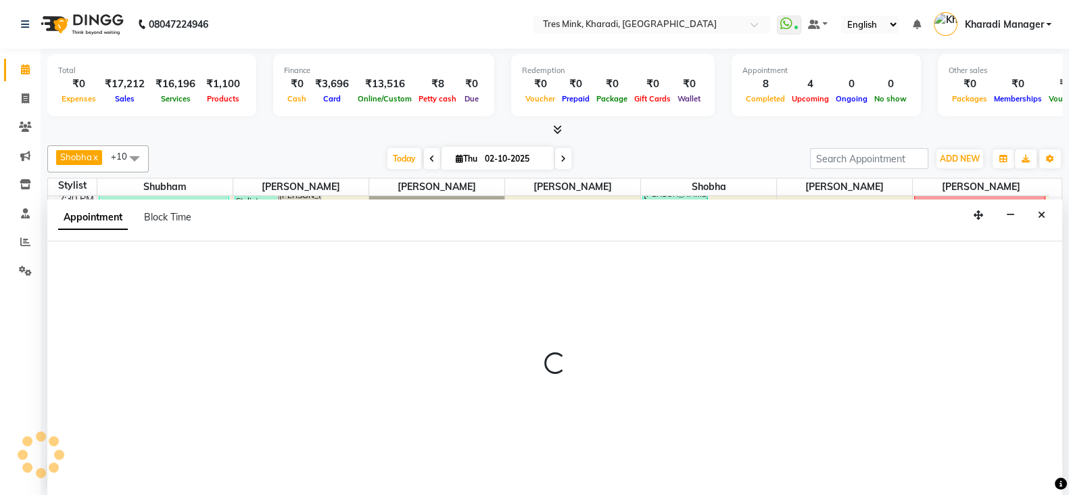
select select "76326"
select select "tentative"
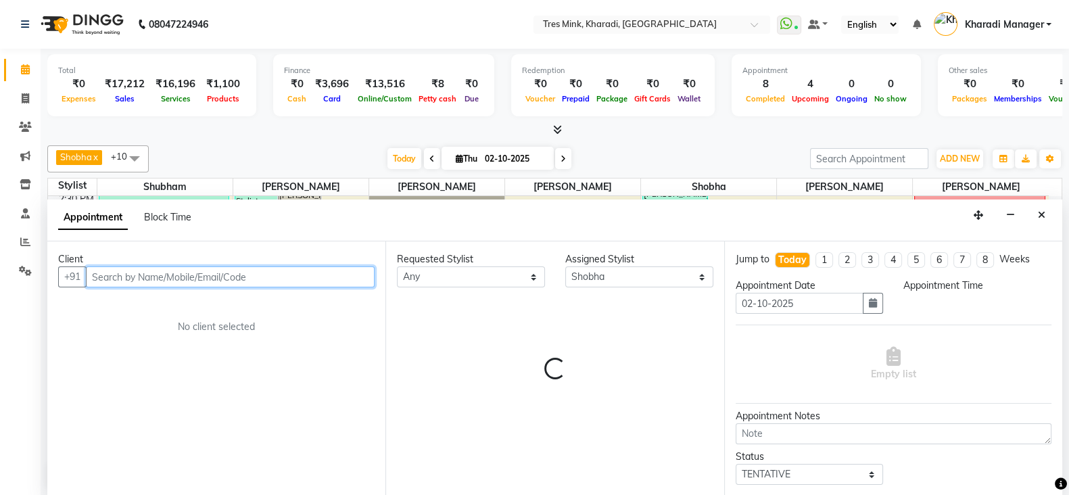
scroll to position [1, 0]
select select "990"
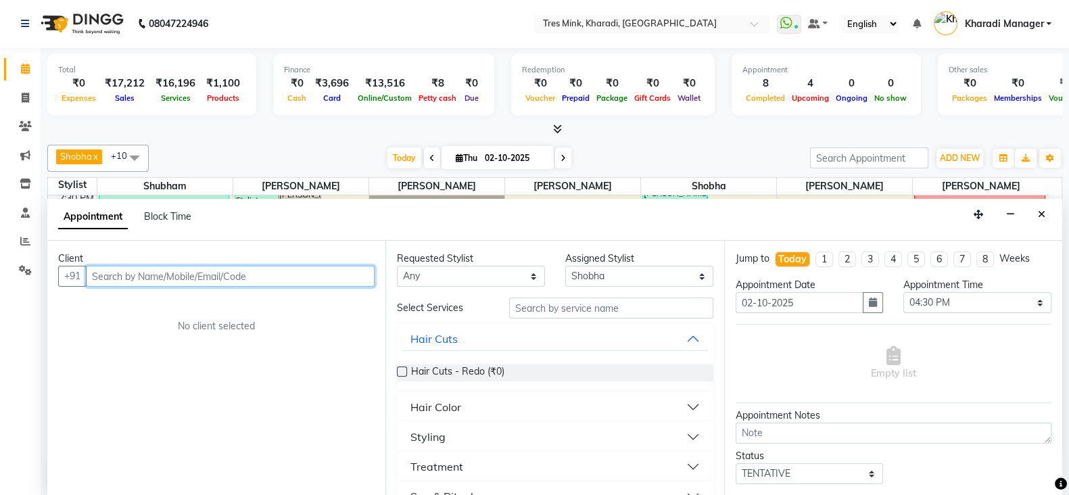
click at [214, 279] on input "text" at bounding box center [230, 276] width 289 height 21
paste input "9823312733"
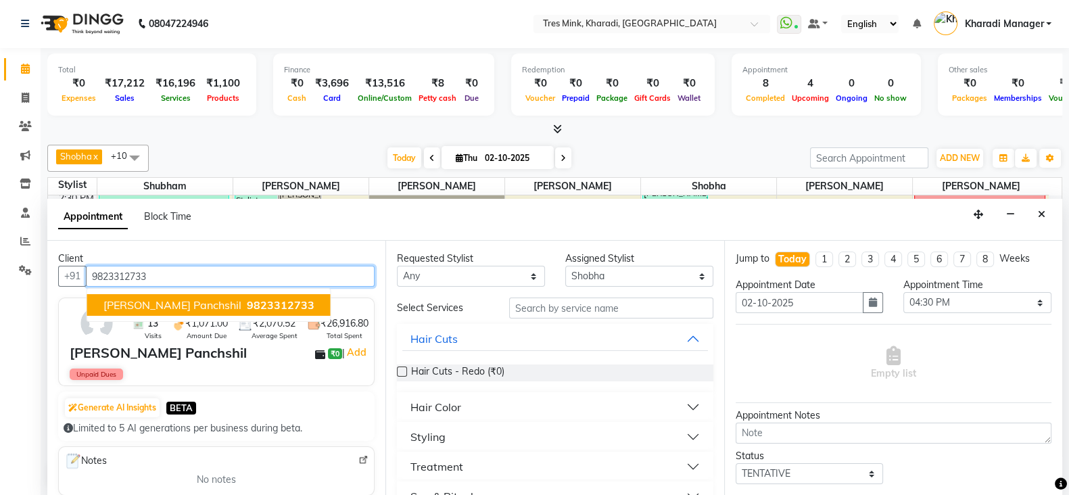
click at [154, 312] on button "Anuradhha Biisht Panchshil 9823312733" at bounding box center [208, 305] width 243 height 22
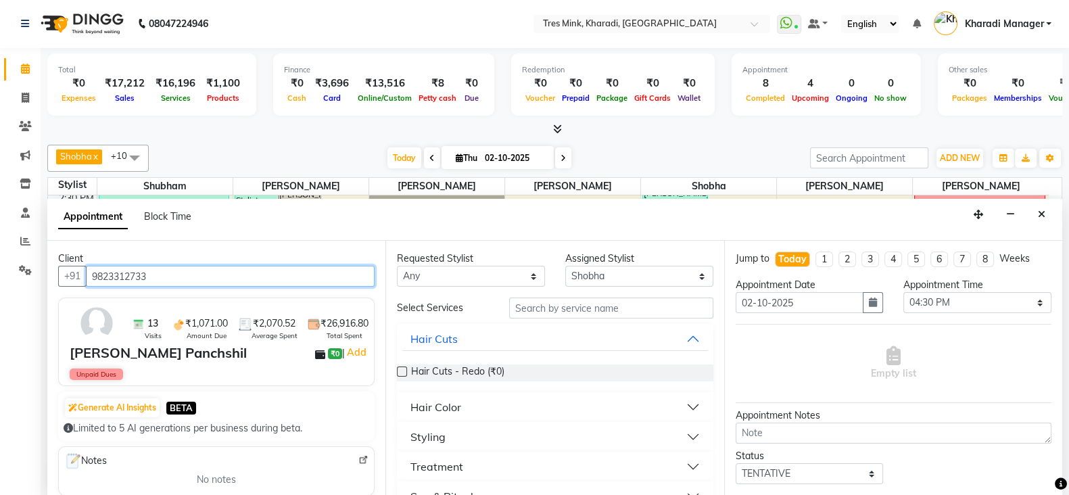
type input "9823312733"
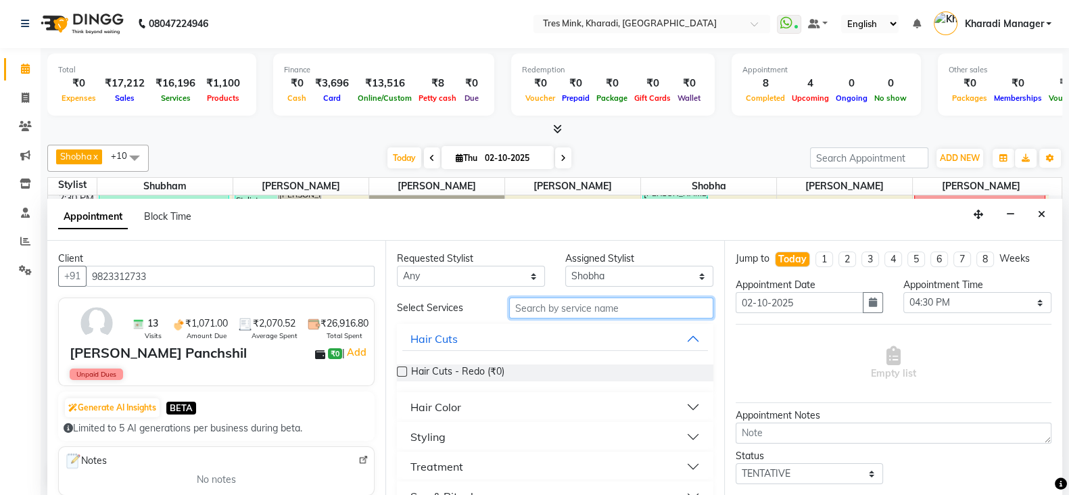
click at [585, 306] on input "text" at bounding box center [611, 308] width 204 height 21
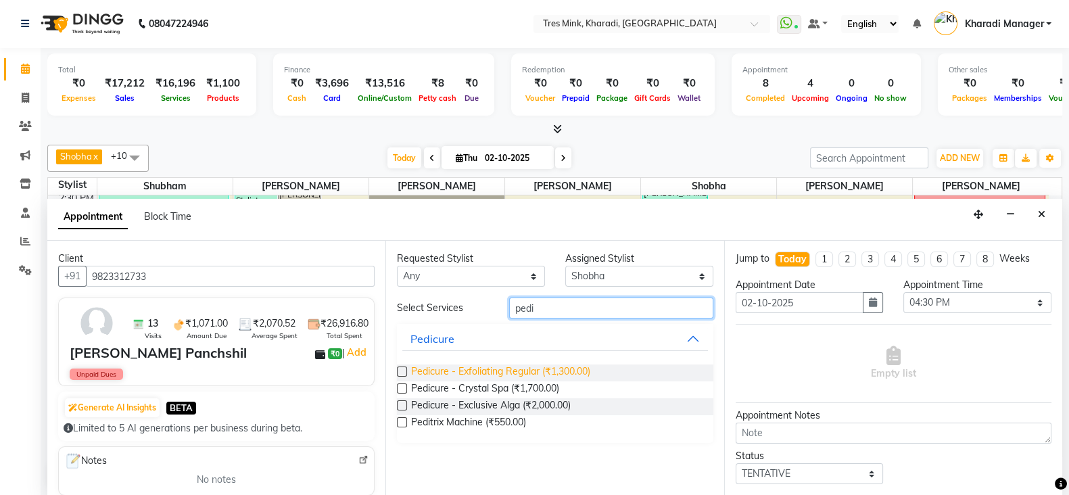
type input "pedi"
click at [523, 367] on span "Pedicure - Exfoliating Regular (₹1,300.00)" at bounding box center [500, 373] width 179 height 17
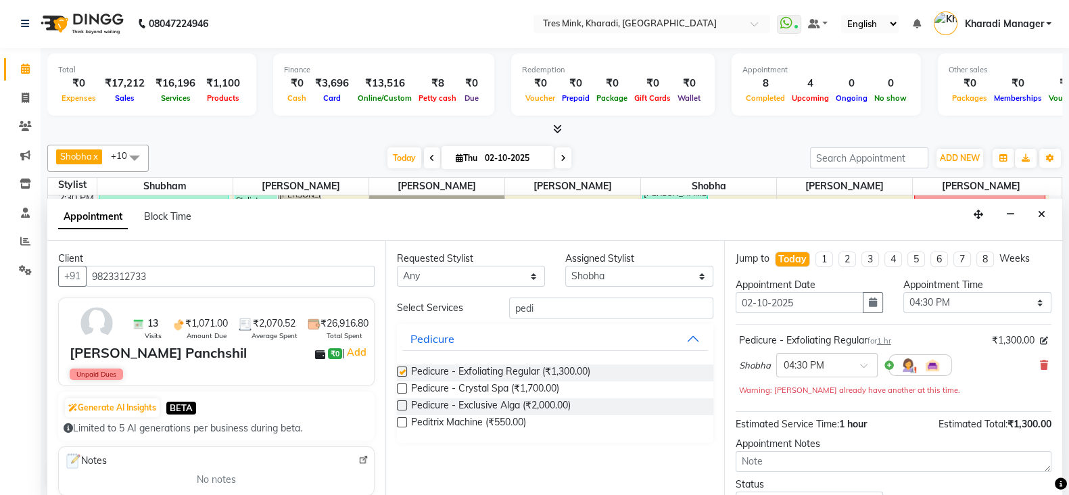
checkbox input "false"
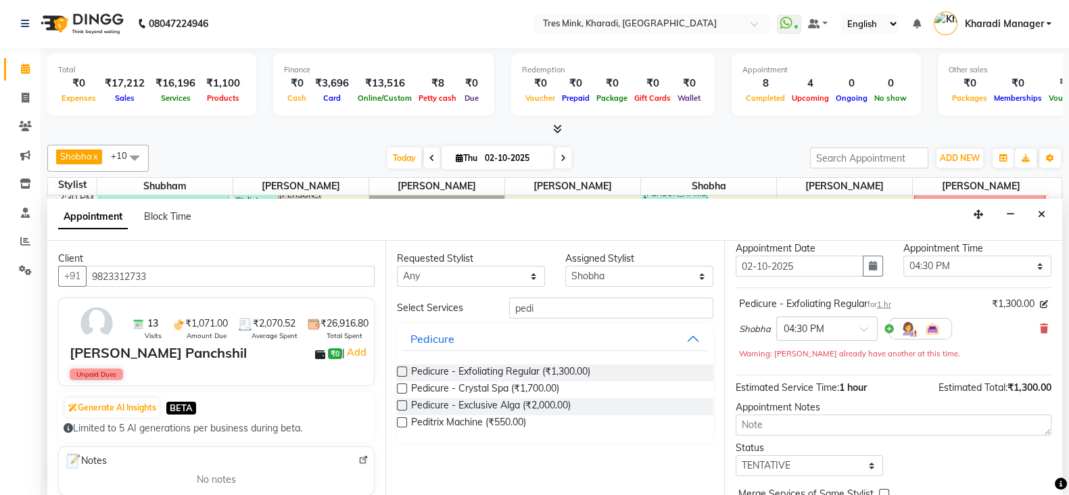
scroll to position [56, 0]
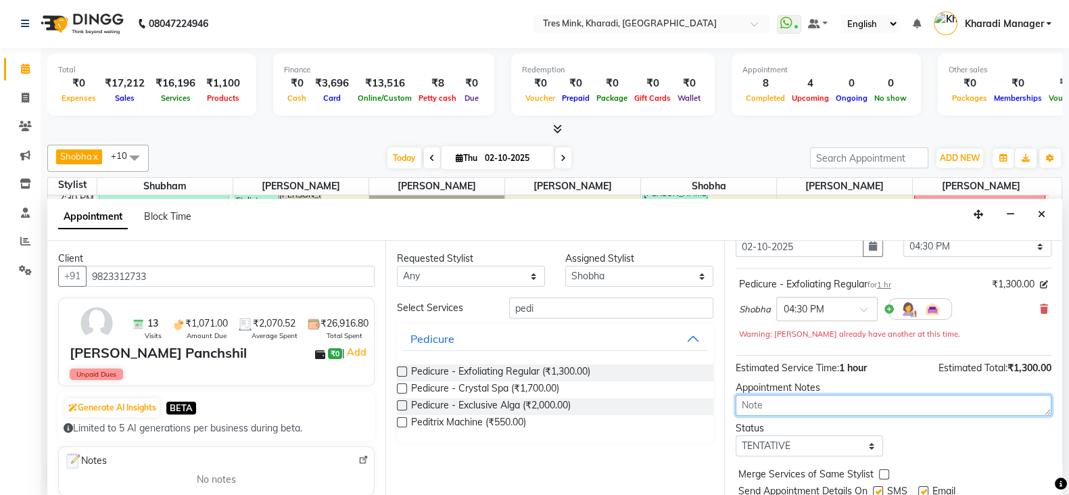
click at [840, 403] on textarea at bounding box center [894, 405] width 316 height 21
type textarea "[PERSON_NAME]"
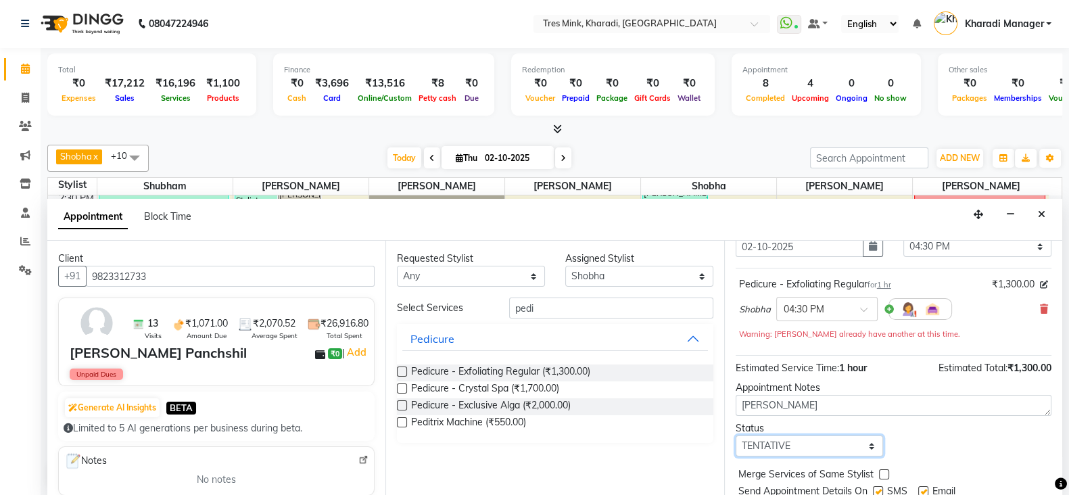
click at [783, 447] on select "Select TENTATIVE CONFIRM CHECK-IN UPCOMING" at bounding box center [810, 446] width 148 height 21
select select "upcoming"
click at [736, 436] on select "Select TENTATIVE CONFIRM CHECK-IN UPCOMING" at bounding box center [810, 446] width 148 height 21
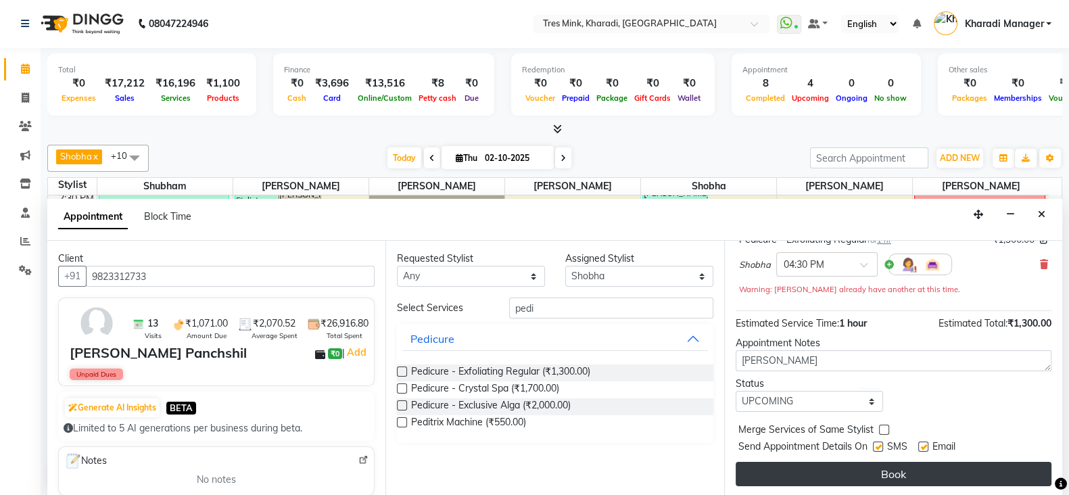
click at [835, 474] on button "Book" at bounding box center [894, 474] width 316 height 24
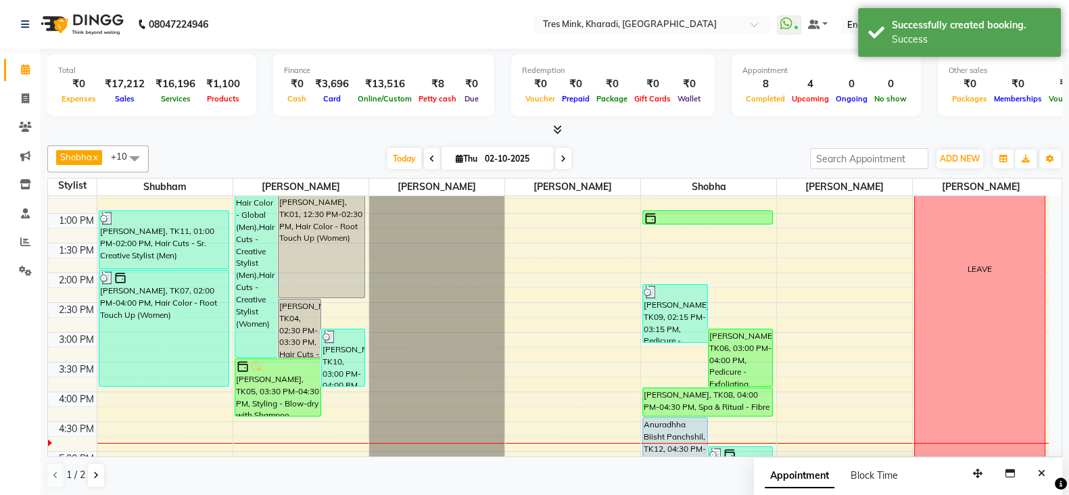
scroll to position [394, 0]
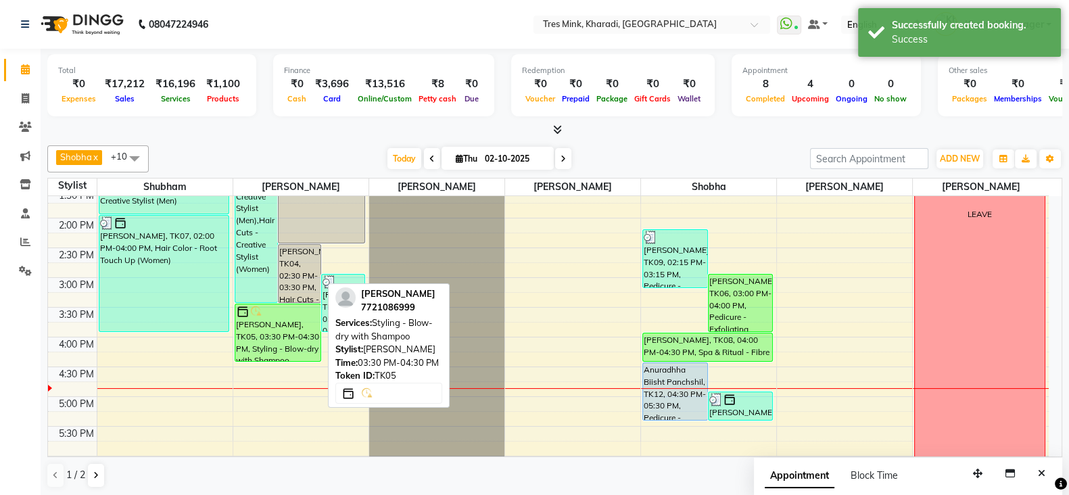
click at [257, 331] on div "[PERSON_NAME], TK05, 03:30 PM-04:30 PM, Styling - Blow-dry with Shampoo" at bounding box center [278, 332] width 86 height 57
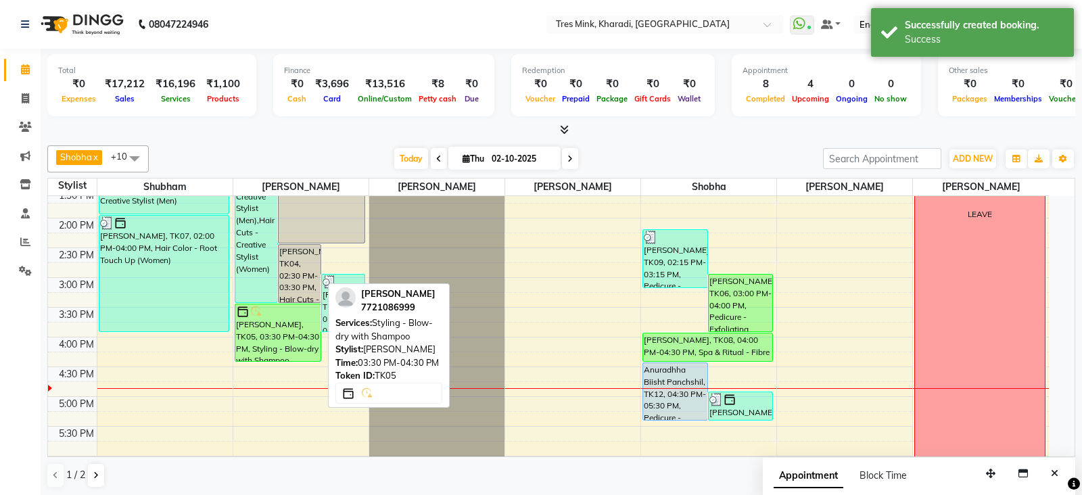
select select "6"
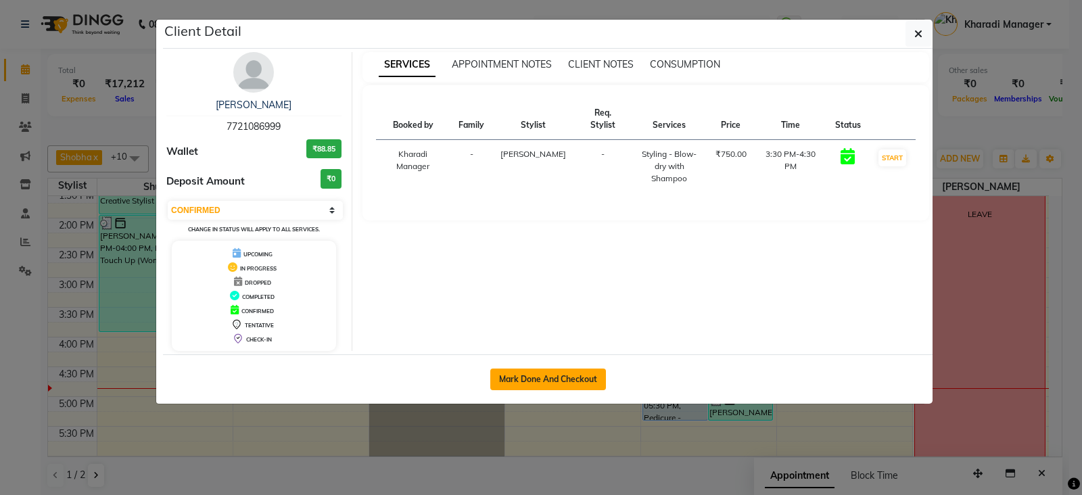
click at [555, 370] on button "Mark Done And Checkout" at bounding box center [548, 380] width 116 height 22
select select "service"
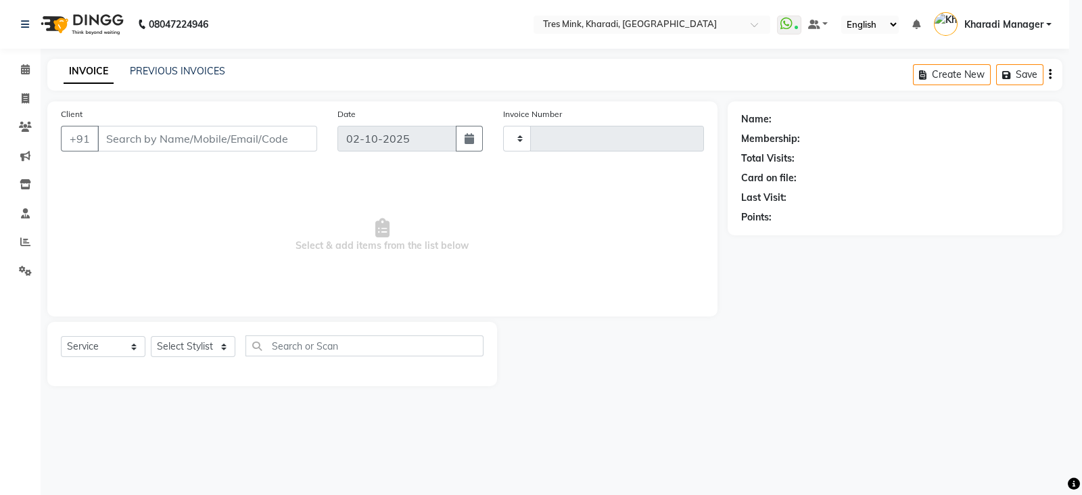
type input "1374"
select select "8100"
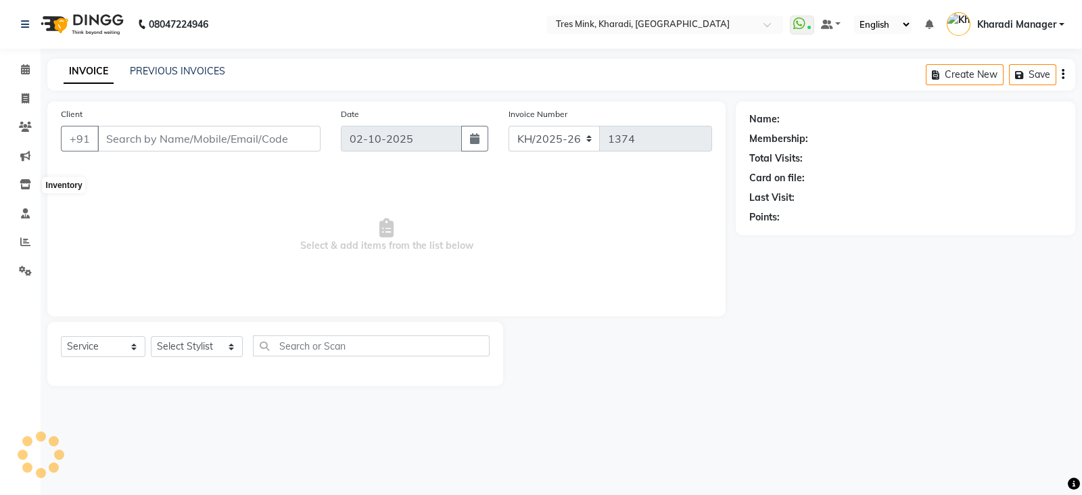
type input "7721086999"
select select "89463"
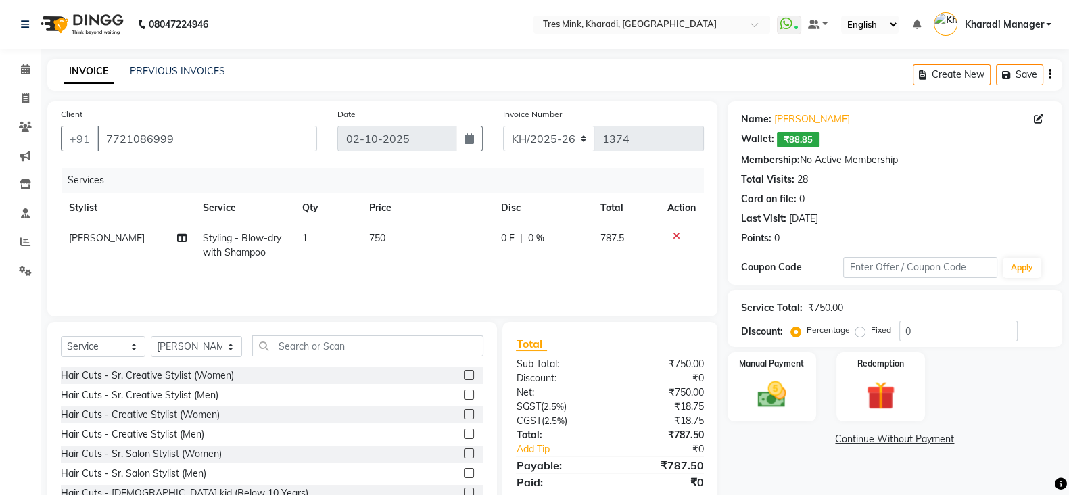
click at [405, 238] on td "750" at bounding box center [427, 245] width 132 height 45
select select "89463"
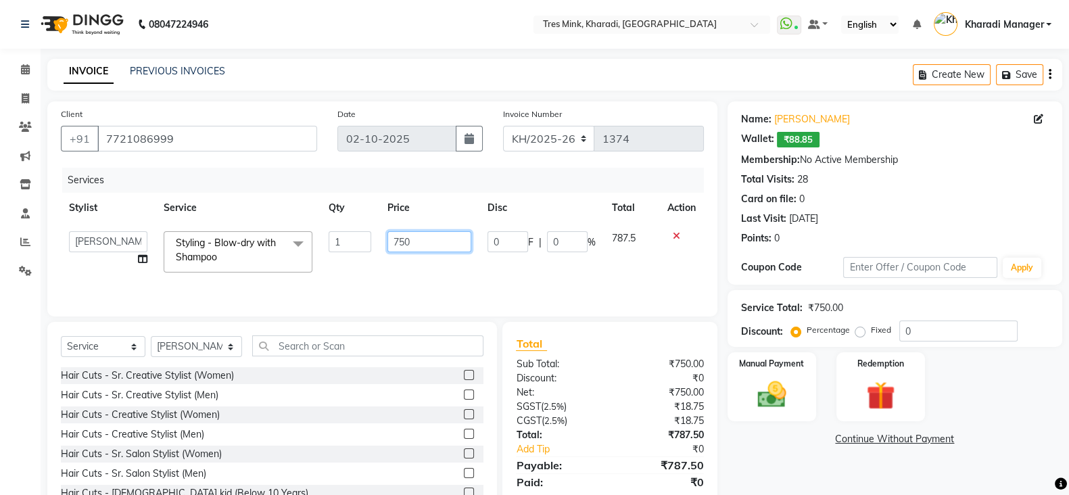
click at [342, 242] on tr "Kharadi Manager Kishor (Ganesh) Mule Meghana Namita Nitesh Pallavi Poonam Khand…" at bounding box center [382, 251] width 643 height 57
type input "550"
click at [194, 347] on select "Select Stylist Kharadi Manager [PERSON_NAME] ([PERSON_NAME]) [PERSON_NAME] [PER…" at bounding box center [196, 346] width 91 height 21
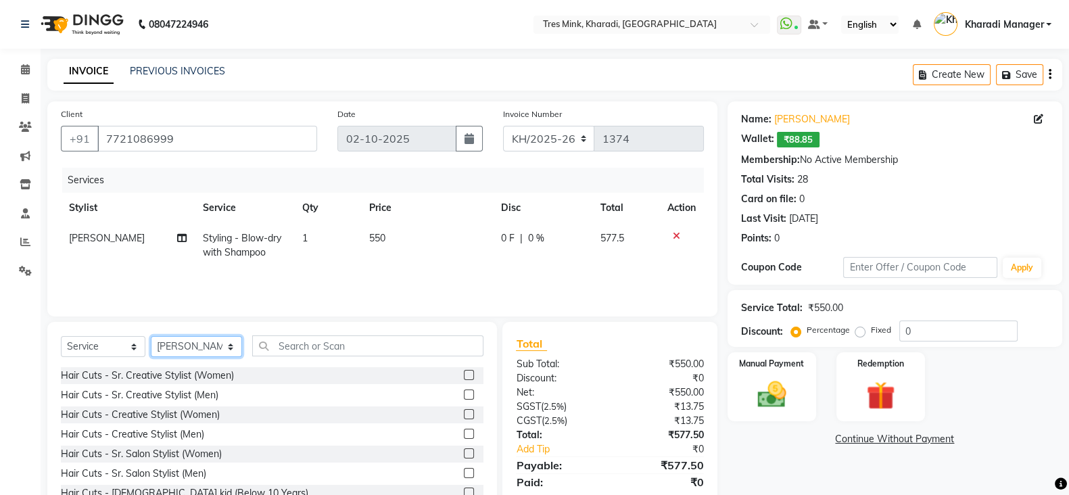
select select "76326"
click at [151, 337] on select "Select Stylist Kharadi Manager [PERSON_NAME] ([PERSON_NAME]) [PERSON_NAME] [PER…" at bounding box center [196, 346] width 91 height 21
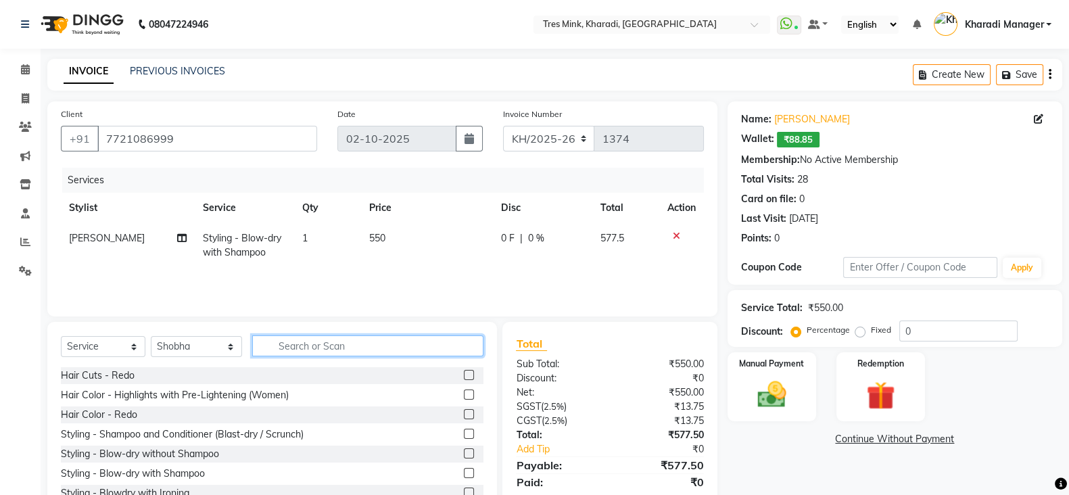
click at [278, 350] on input "text" at bounding box center [368, 345] width 232 height 21
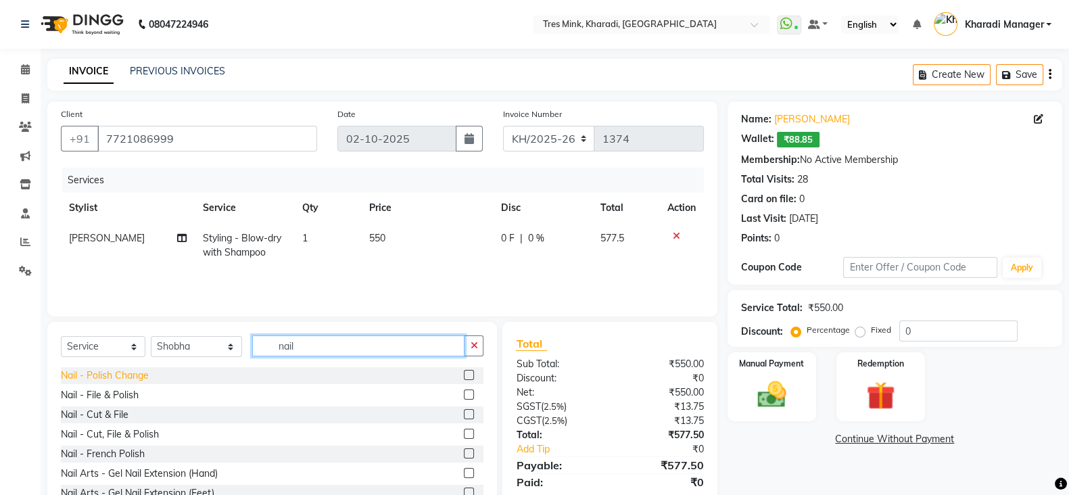
type input "nail"
click at [112, 382] on div "Nail - Polish Change" at bounding box center [105, 376] width 88 height 14
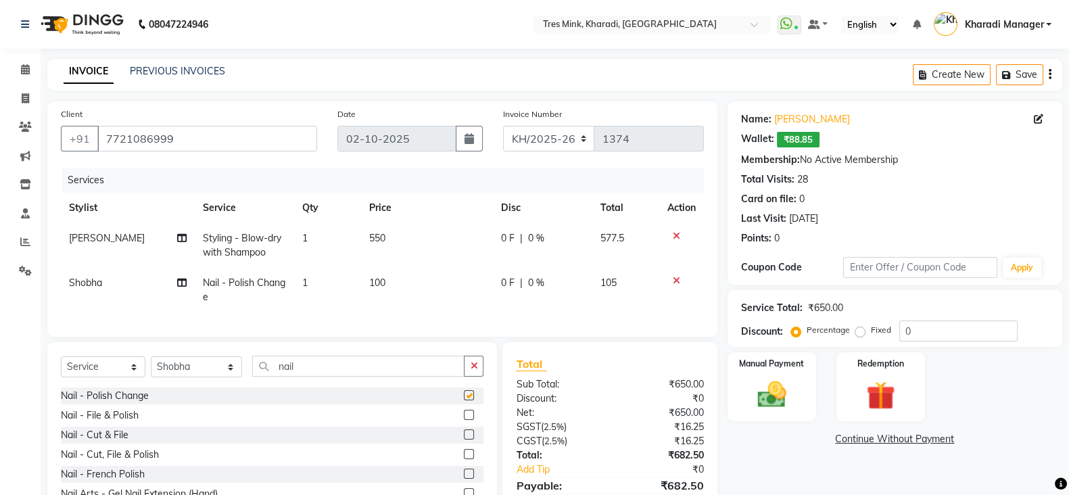
checkbox input "false"
click at [860, 335] on div "Percentage Fixed 0" at bounding box center [906, 331] width 224 height 21
type input "20"
click at [762, 377] on img at bounding box center [772, 394] width 48 height 34
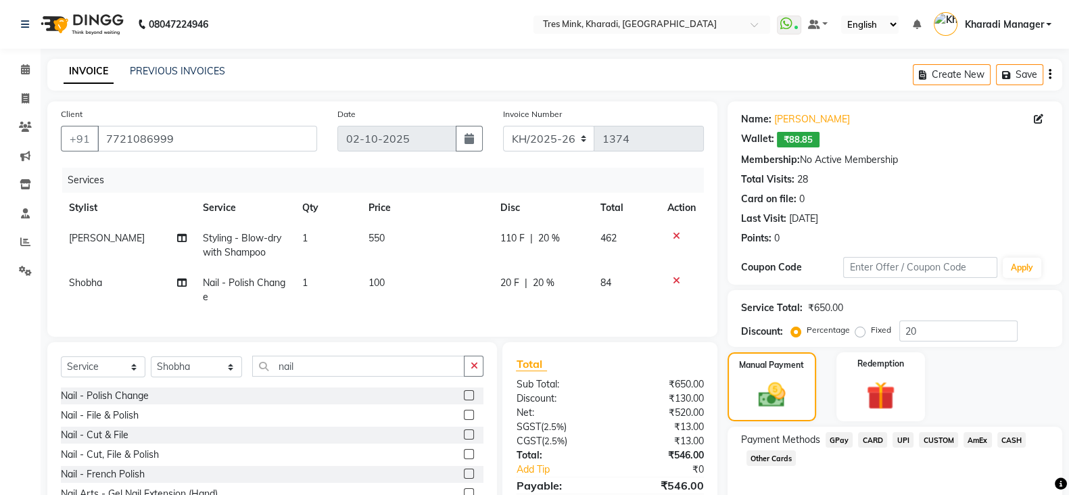
scroll to position [80, 0]
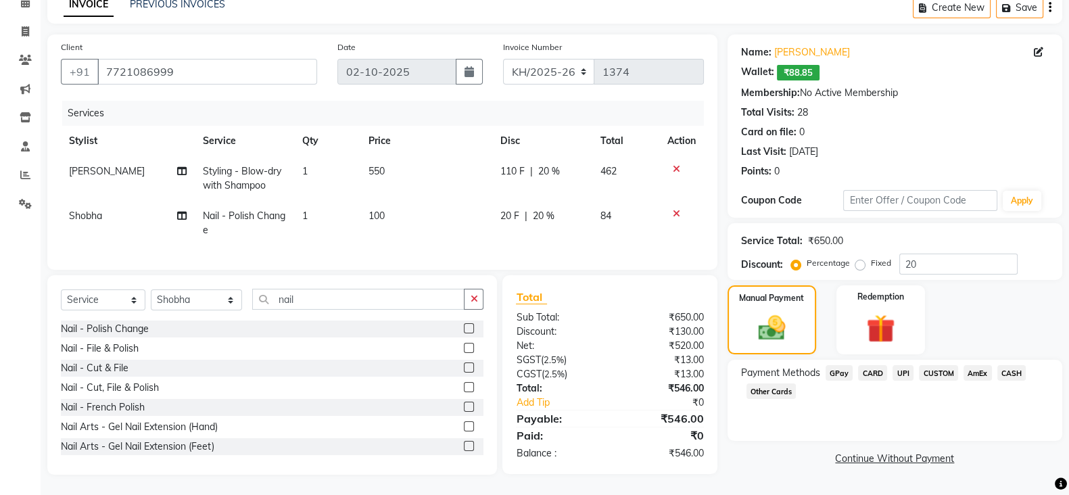
click at [903, 365] on span "UPI" at bounding box center [903, 373] width 21 height 16
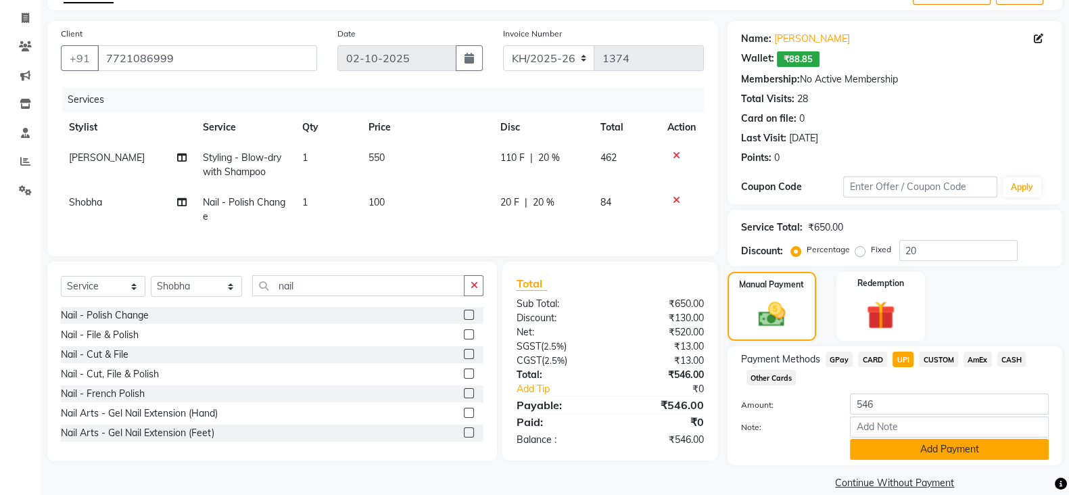
click at [893, 455] on button "Add Payment" at bounding box center [949, 449] width 199 height 21
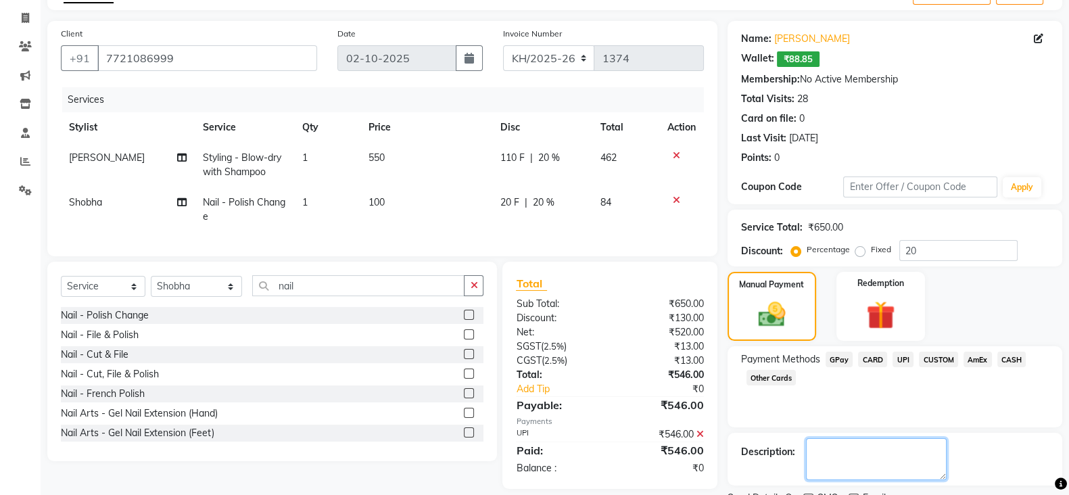
click at [870, 454] on textarea at bounding box center [876, 459] width 141 height 42
type textarea "[PERSON_NAME]"
click at [781, 437] on div "Description:" at bounding box center [895, 459] width 335 height 53
click at [805, 456] on div "Description:" at bounding box center [895, 459] width 308 height 42
click at [816, 475] on main "INVOICE PREVIOUS INVOICES Create New Save Client +91 7721086999 Date 02-10-2025…" at bounding box center [555, 265] width 1029 height 574
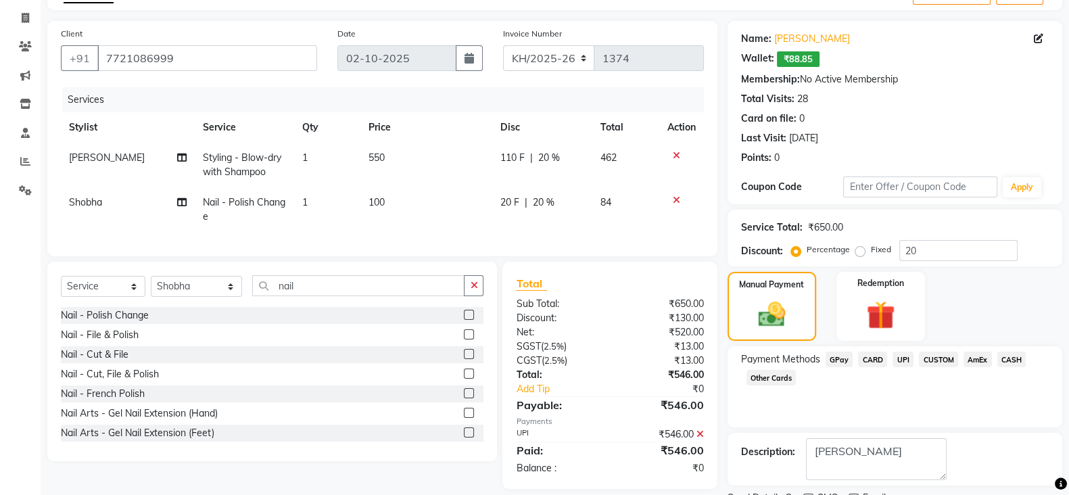
scroll to position [137, 0]
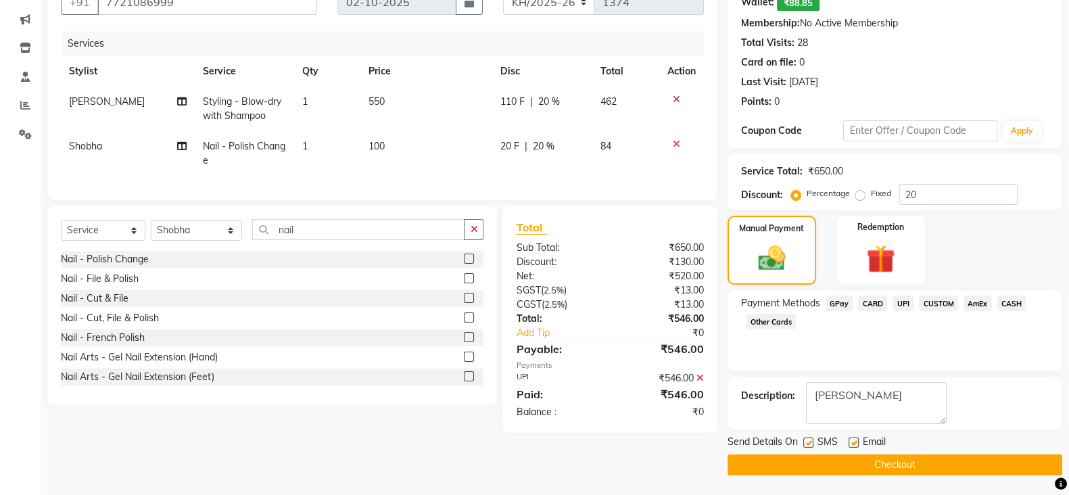
click at [822, 459] on button "Checkout" at bounding box center [895, 465] width 335 height 21
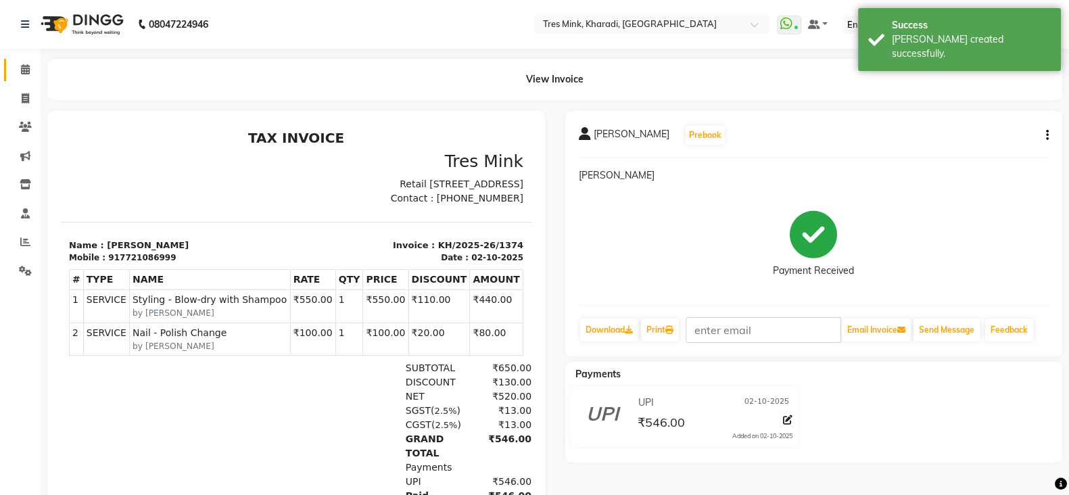
drag, startPoint x: 15, startPoint y: 59, endPoint x: 24, endPoint y: 64, distance: 10.9
click at [15, 59] on link "Calendar" at bounding box center [20, 70] width 32 height 22
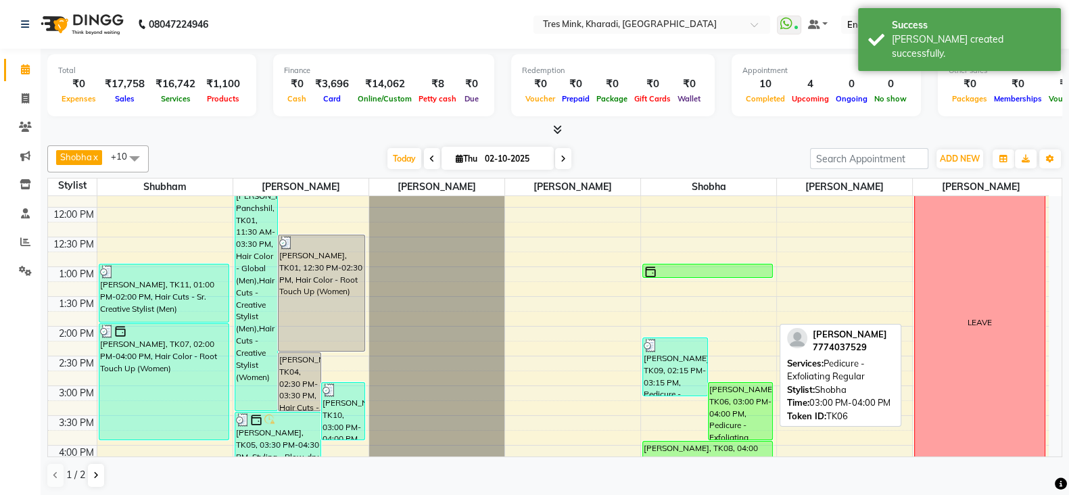
scroll to position [281, 0]
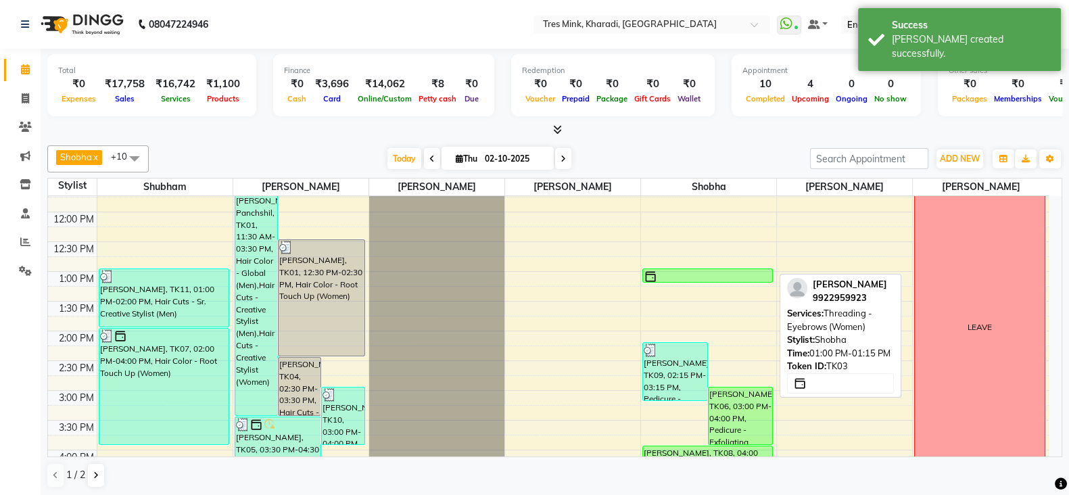
click at [717, 269] on div "Smita Bafna Panchshil, TK03, 01:00 PM-01:15 PM, Threading - Eyebrows (Women)" at bounding box center [707, 275] width 129 height 13
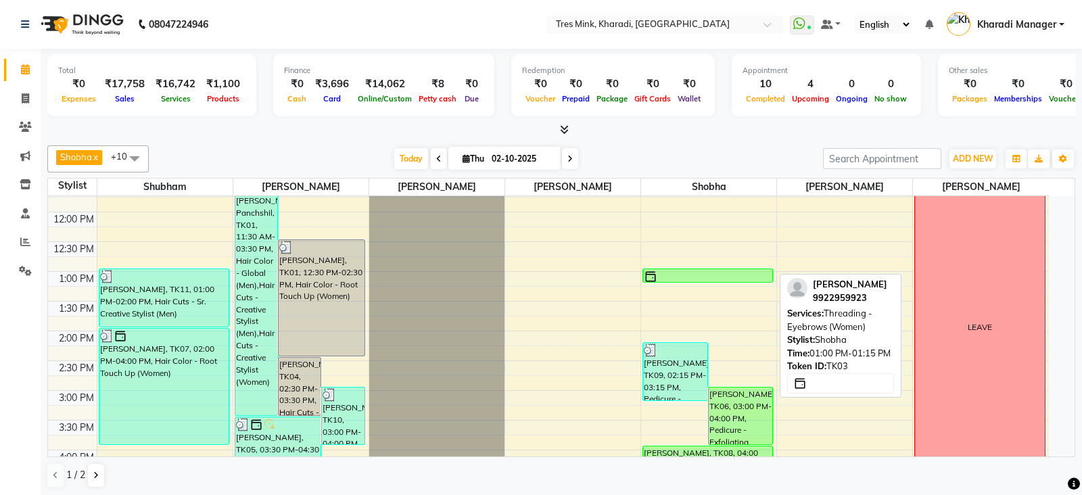
select select "6"
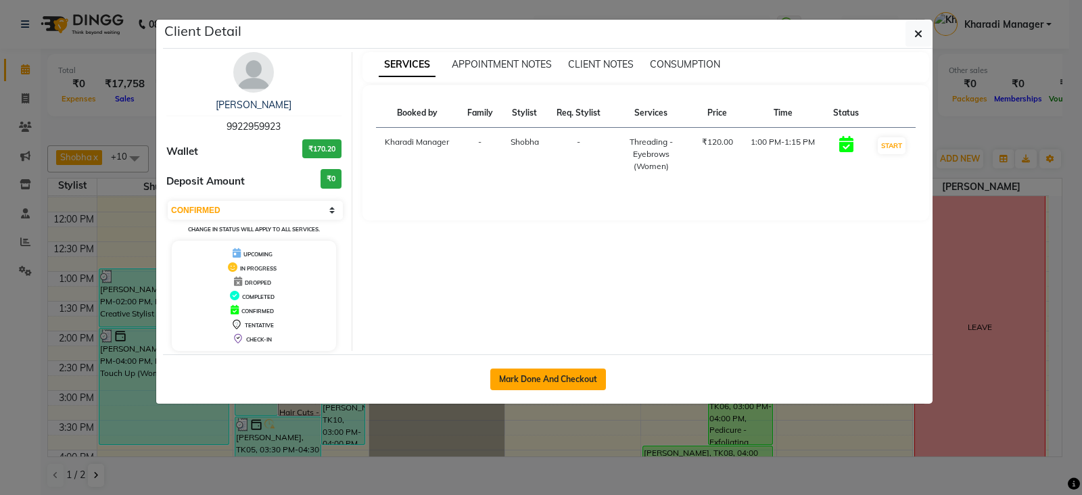
click at [538, 375] on button "Mark Done And Checkout" at bounding box center [548, 380] width 116 height 22
select select "service"
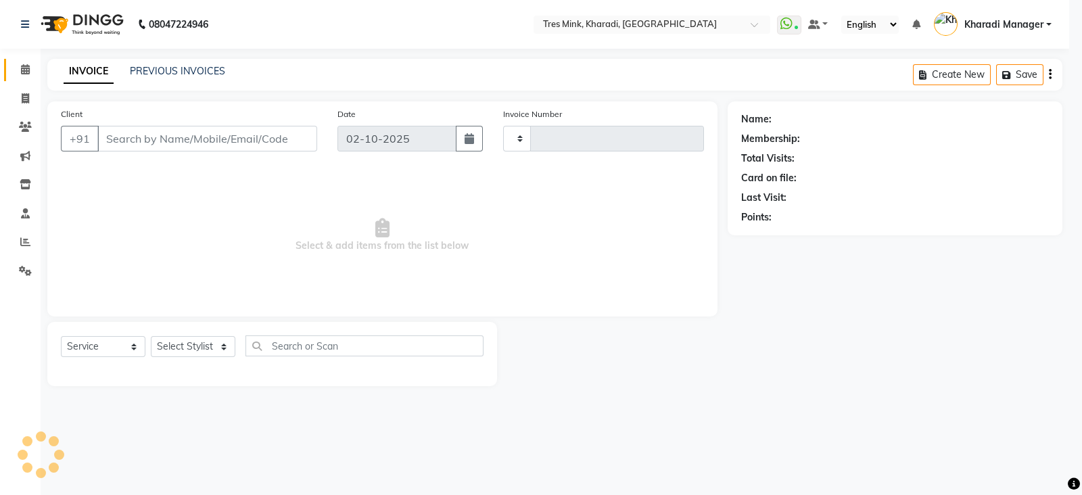
type input "1375"
select select "8100"
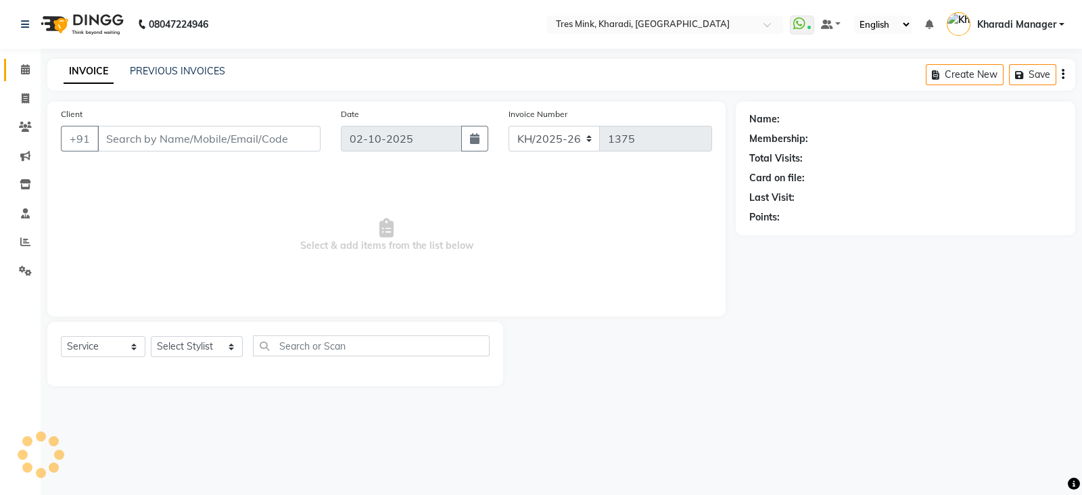
type input "9922959923"
select select "76326"
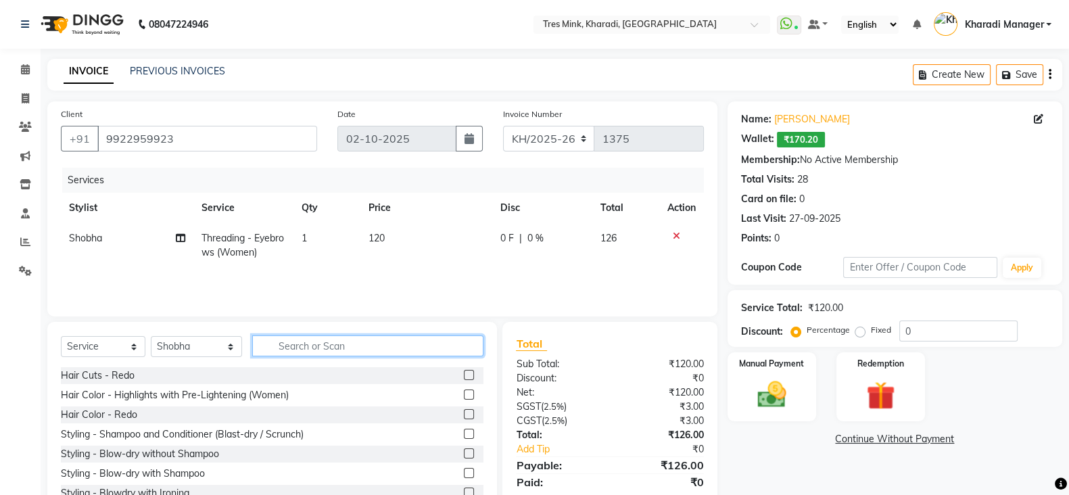
click at [286, 341] on input "text" at bounding box center [368, 345] width 232 height 21
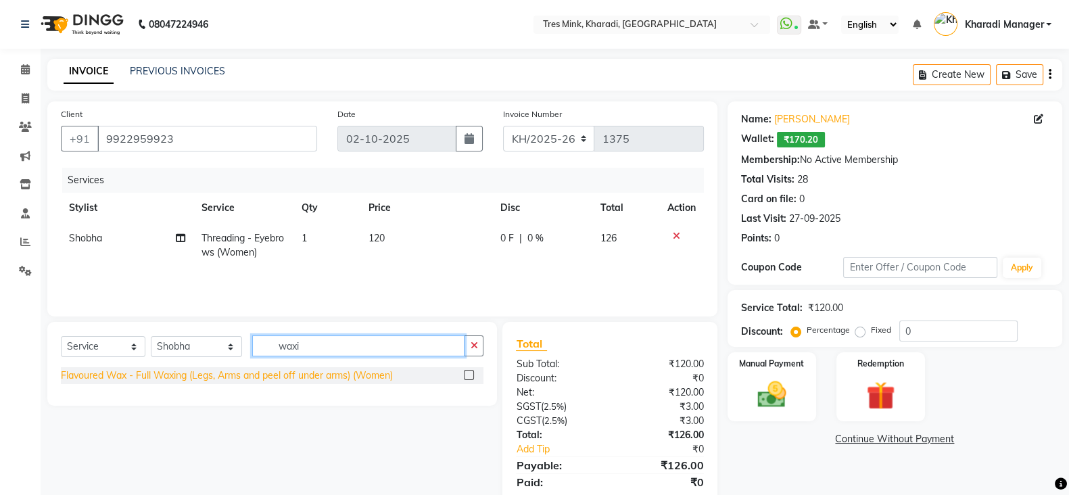
type input "waxi"
click at [309, 374] on div "Flavoured Wax - Full Waxing (Legs, Arms and peel off under arms) (Women)" at bounding box center [227, 376] width 332 height 14
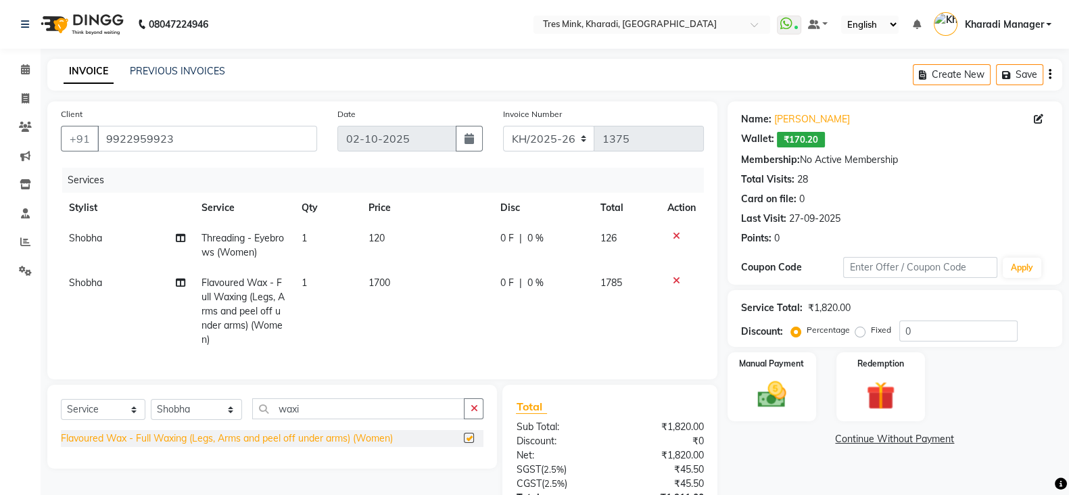
checkbox input "false"
click at [250, 248] on span "Threading - Eyebrows (Women)" at bounding box center [243, 245] width 83 height 26
select select "76326"
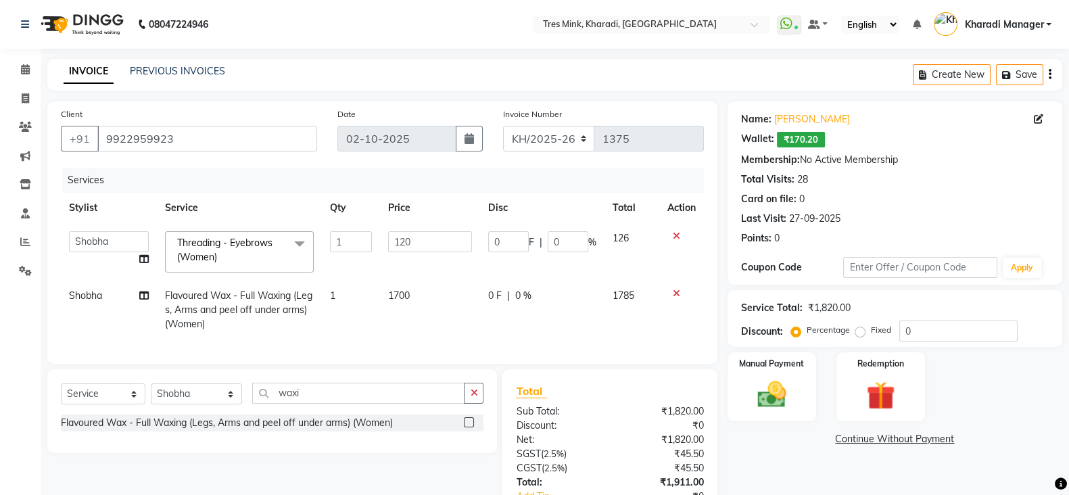
click at [271, 255] on span "Threading - Eyebrows (Women) x" at bounding box center [233, 250] width 119 height 29
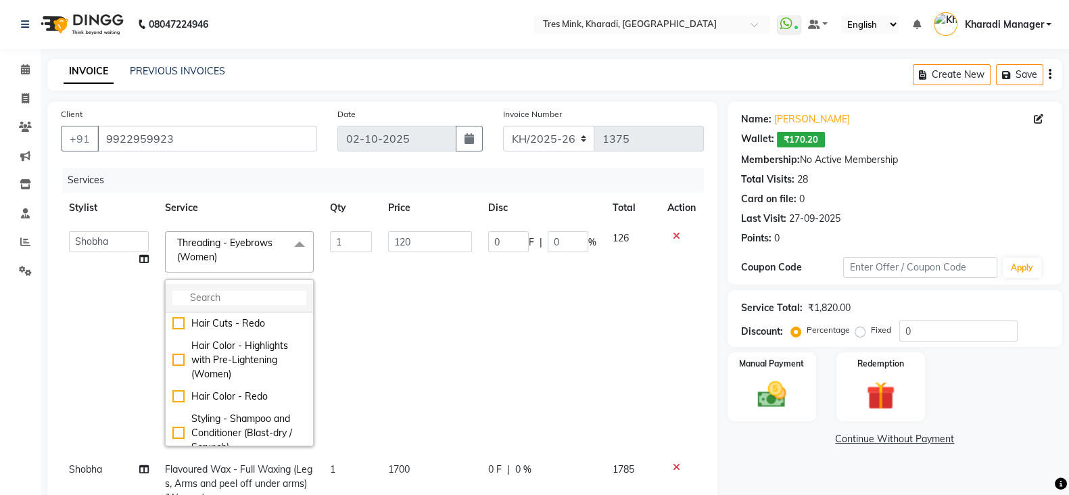
click at [226, 295] on input "multiselect-search" at bounding box center [239, 298] width 134 height 14
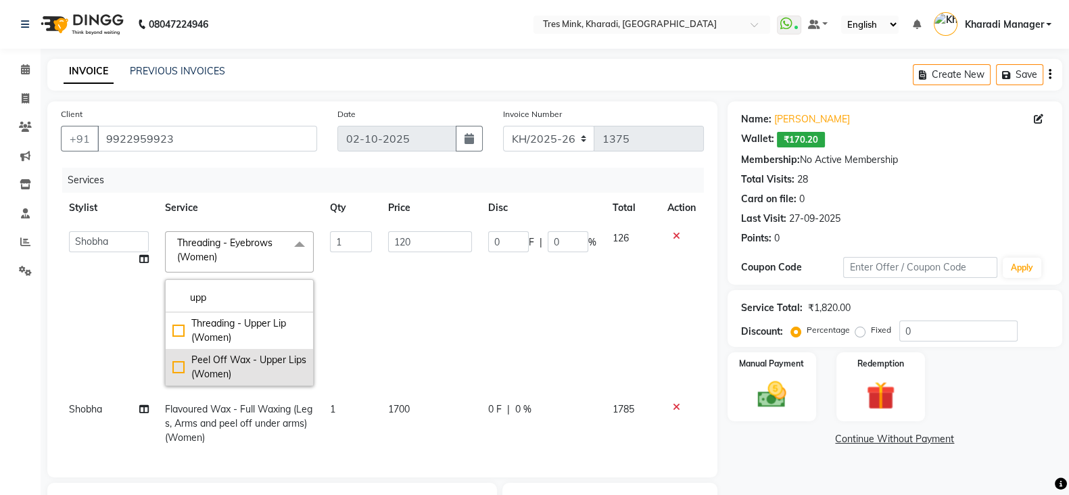
type input "upp"
click at [260, 357] on div "Peel Off Wax - Upper Lips (Women)" at bounding box center [239, 367] width 134 height 28
checkbox input "true"
type input "150"
click at [434, 323] on td "150" at bounding box center [429, 308] width 99 height 171
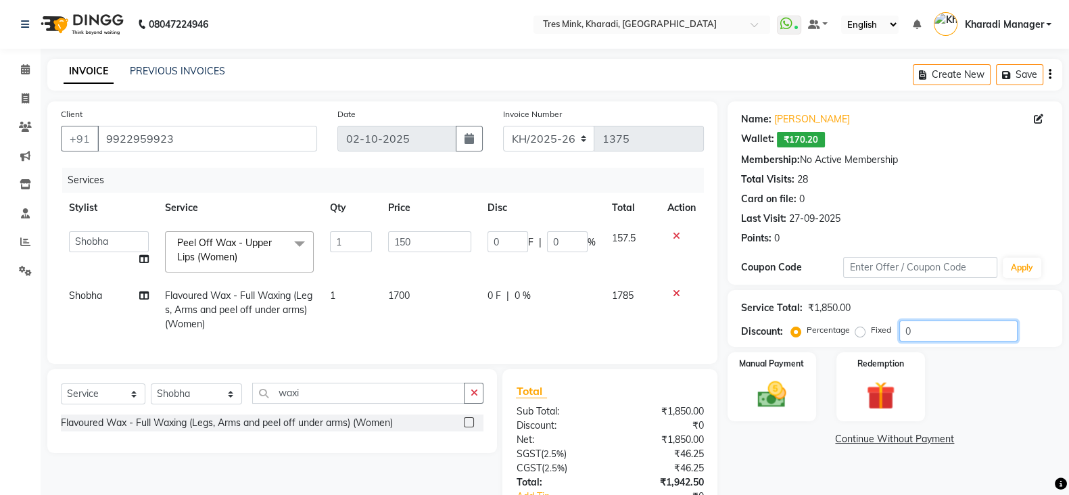
click at [901, 324] on input "0" at bounding box center [959, 331] width 118 height 21
type input "20"
type input "30"
type input "20"
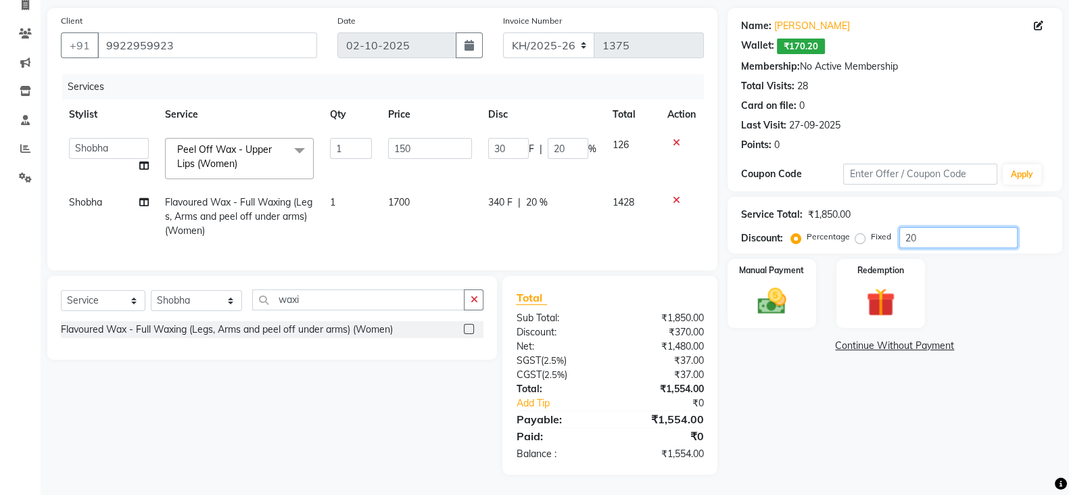
type input "20"
click at [300, 166] on span "Peel Off Wax - Upper Lips (Women) x" at bounding box center [239, 158] width 149 height 41
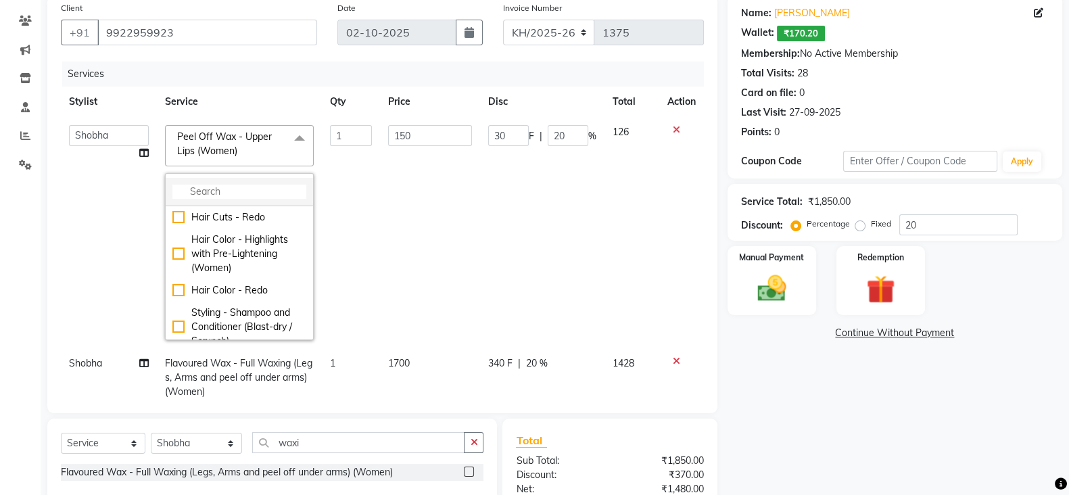
click at [260, 192] on input "multiselect-search" at bounding box center [239, 192] width 134 height 14
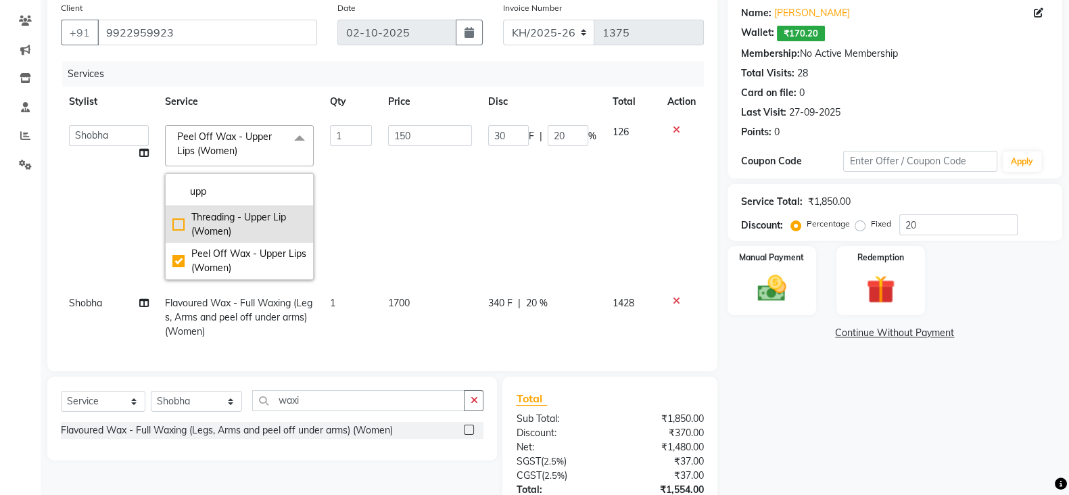
type input "upp"
click at [260, 230] on div "Threading - Upper Lip (Women)" at bounding box center [239, 224] width 134 height 28
checkbox input "true"
checkbox input "false"
type input "80"
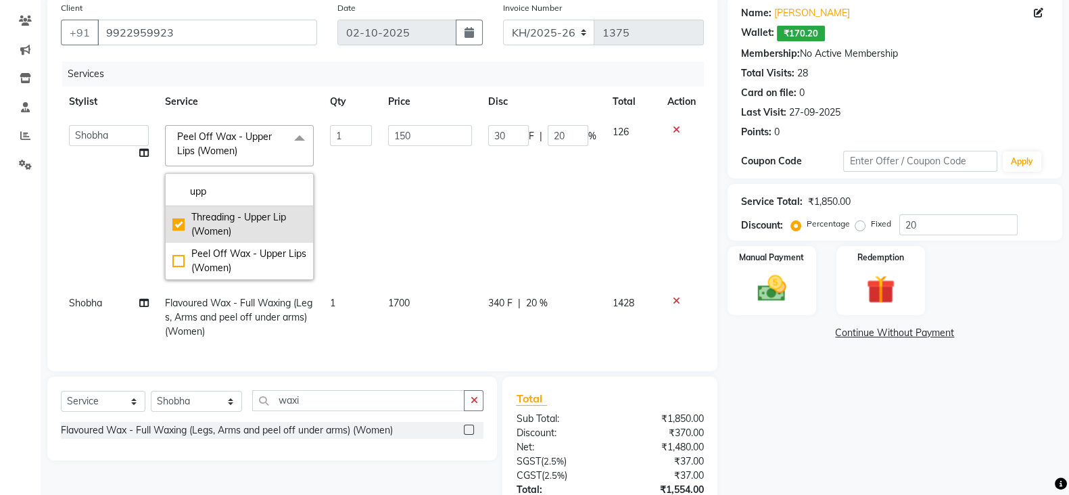
type input "16"
click at [389, 191] on td "80" at bounding box center [429, 202] width 99 height 171
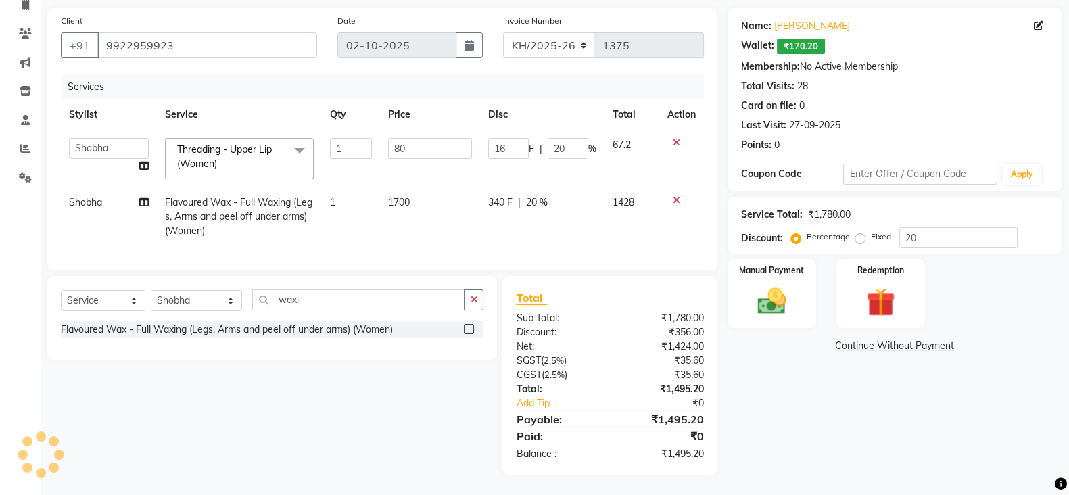
click at [415, 187] on td "1700" at bounding box center [429, 216] width 99 height 59
select select "76326"
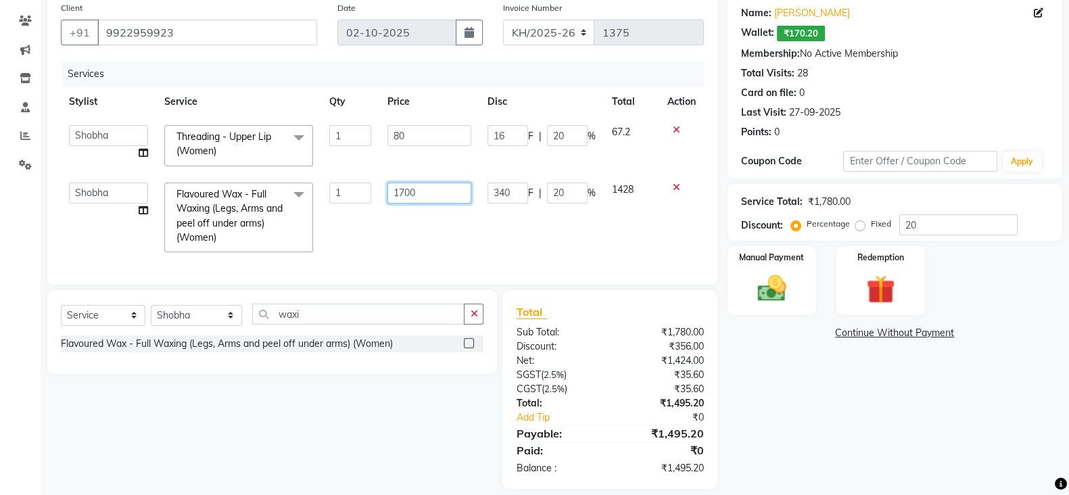
drag, startPoint x: 417, startPoint y: 184, endPoint x: 356, endPoint y: 187, distance: 61.6
click at [356, 187] on tr "Kharadi Manager Kishor (Ganesh) Mule Meghana Namita Nitesh Pallavi Poonam Khand…" at bounding box center [382, 218] width 643 height 87
type input "2000"
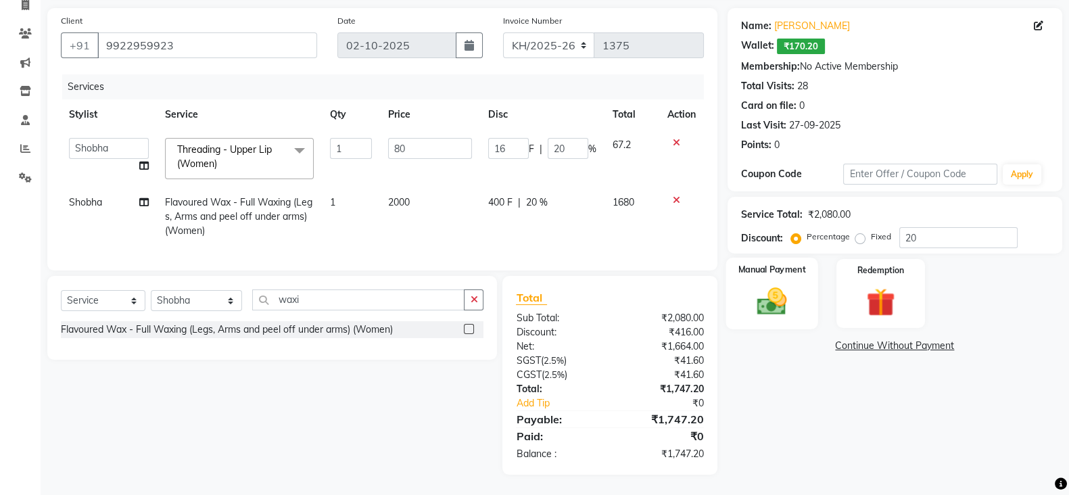
click at [772, 285] on img at bounding box center [772, 301] width 48 height 34
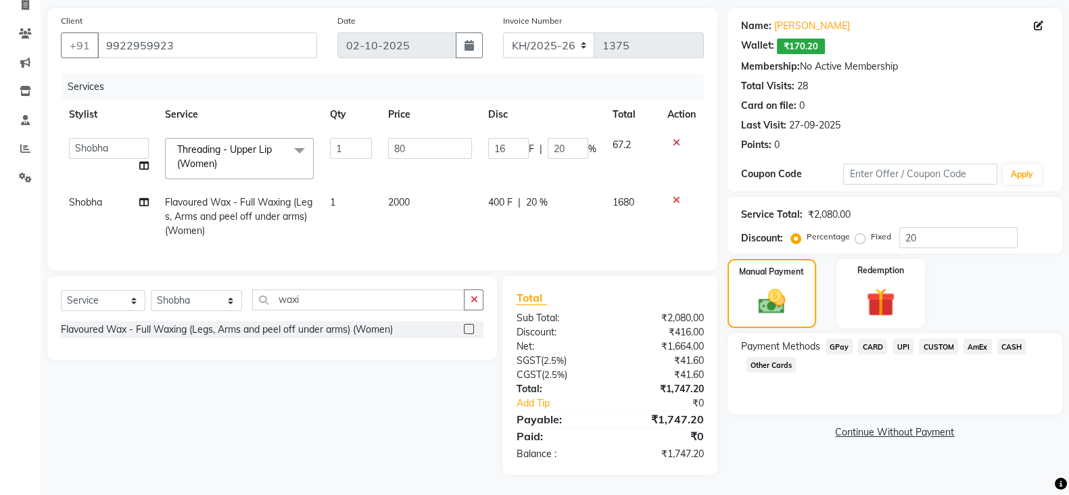
click at [930, 339] on span "CUSTOM" at bounding box center [938, 347] width 39 height 16
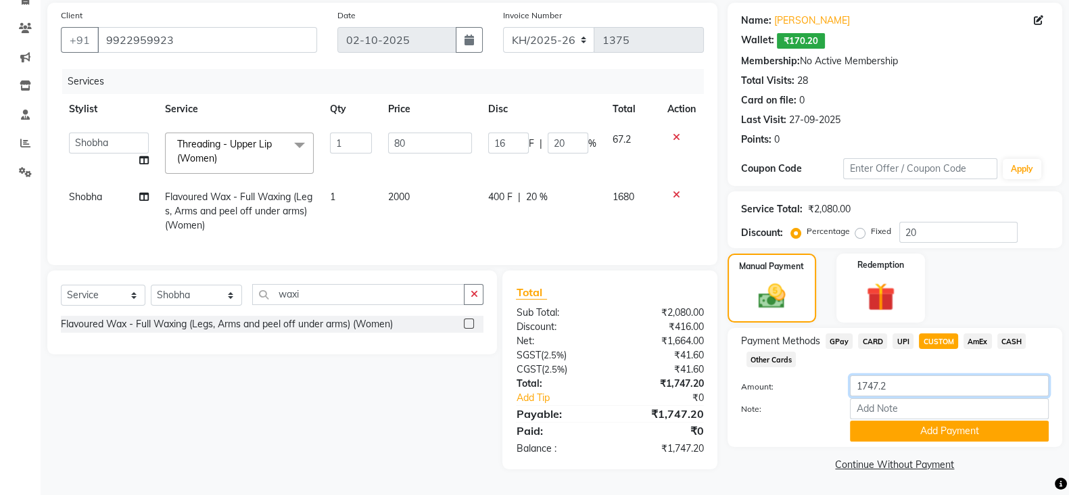
click at [906, 380] on input "1747.2" at bounding box center [949, 385] width 199 height 21
type input "1750"
click at [937, 421] on button "Add Payment" at bounding box center [949, 431] width 199 height 21
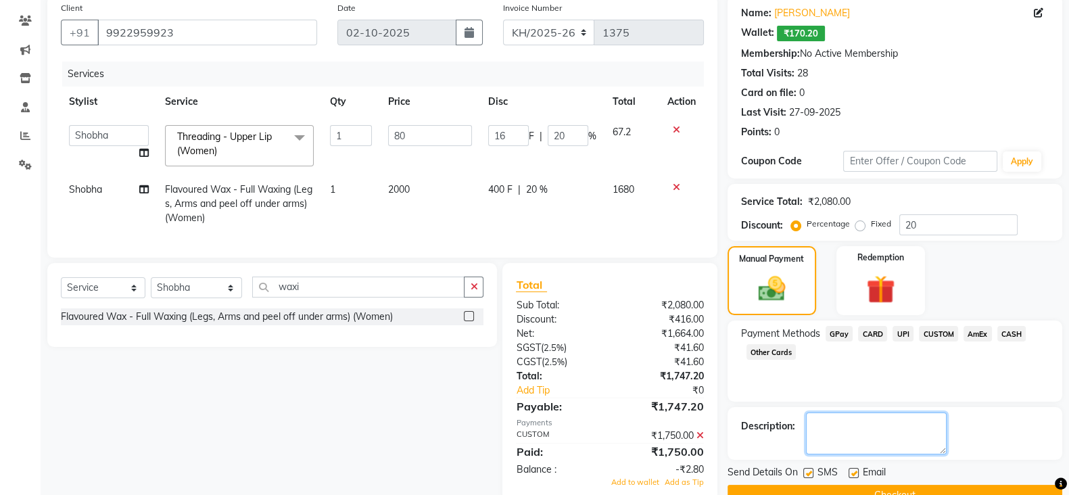
click at [893, 423] on textarea at bounding box center [876, 434] width 141 height 42
type textarea "[PERSON_NAME]"
click at [641, 478] on span "Add to wallet" at bounding box center [635, 482] width 48 height 9
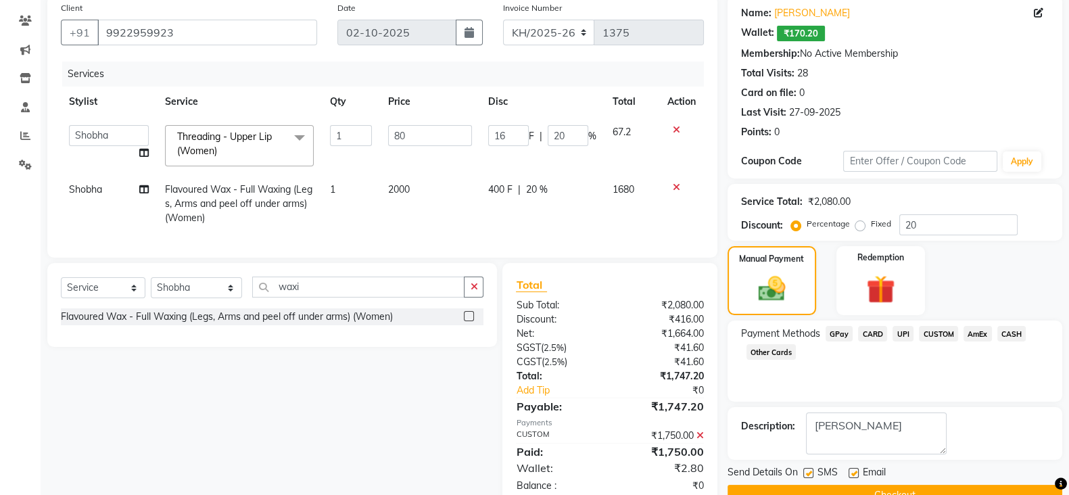
scroll to position [145, 0]
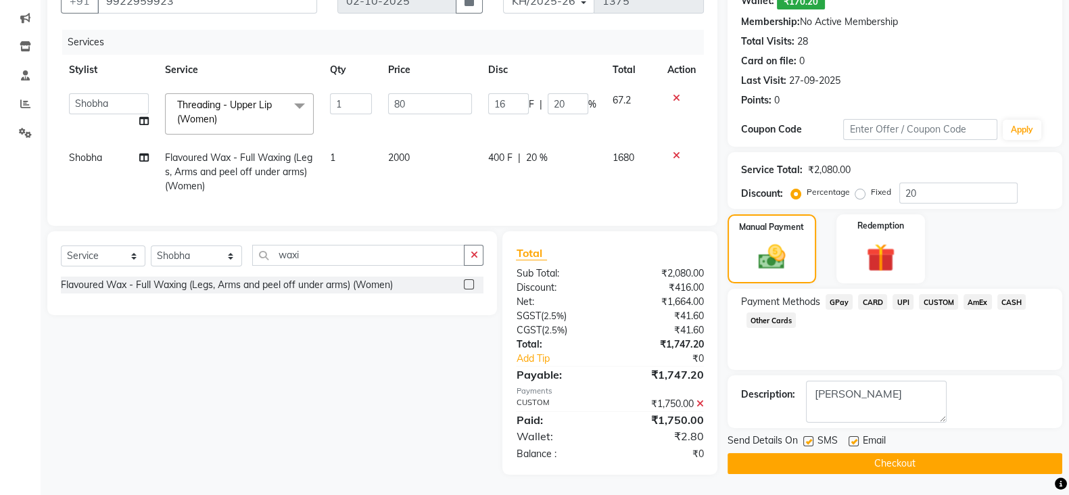
click at [805, 453] on button "Checkout" at bounding box center [895, 463] width 335 height 21
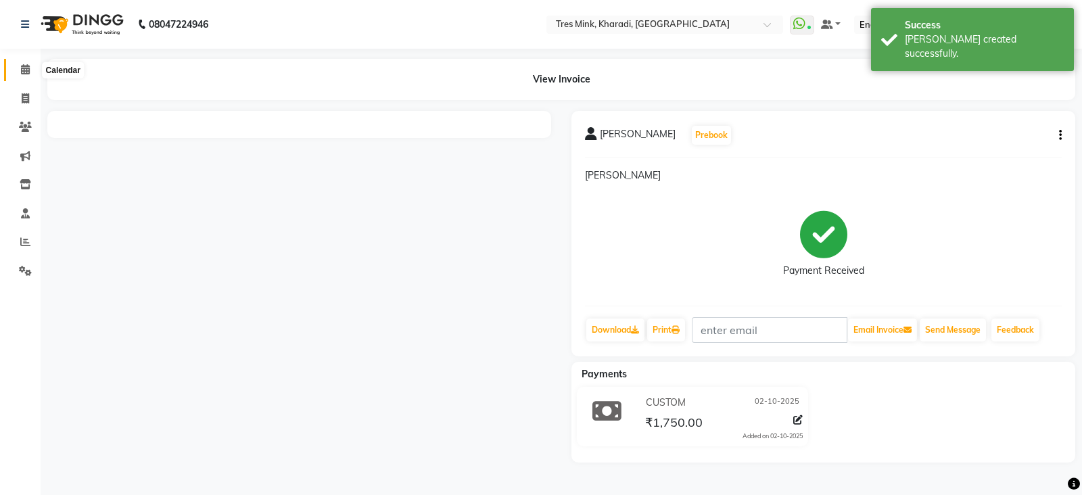
click at [15, 69] on span at bounding box center [26, 70] width 24 height 16
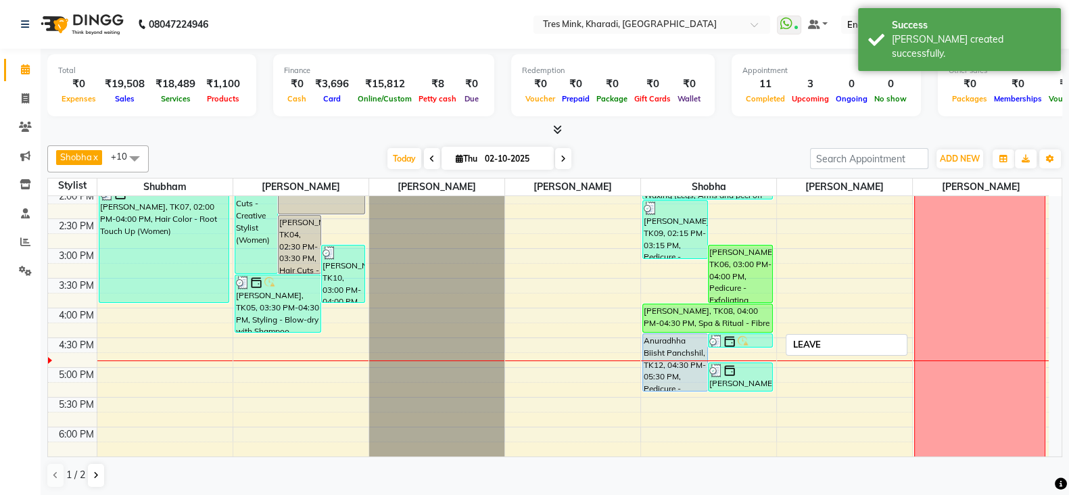
scroll to position [394, 0]
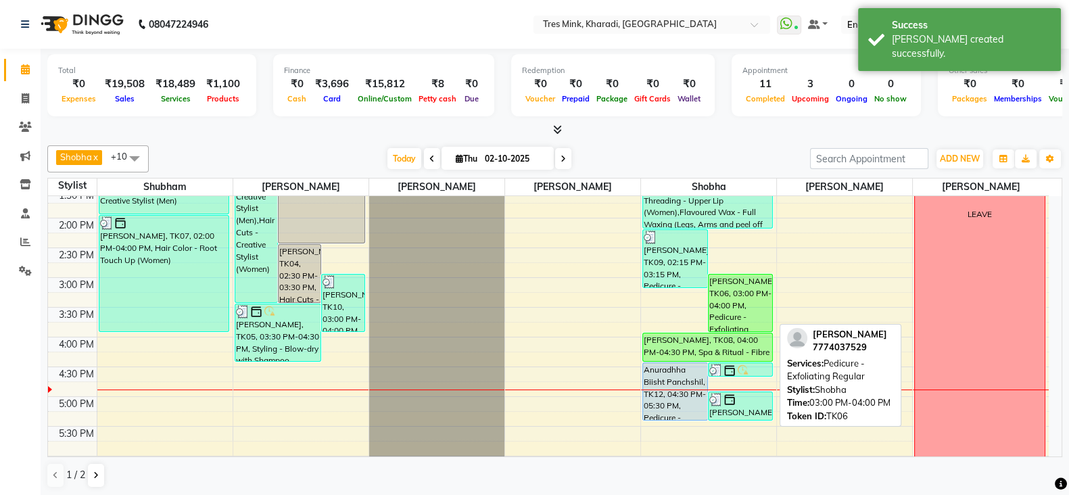
click at [743, 302] on div "[PERSON_NAME], TK06, 03:00 PM-04:00 PM, Pedicure - Exfoliating Regular" at bounding box center [741, 303] width 64 height 57
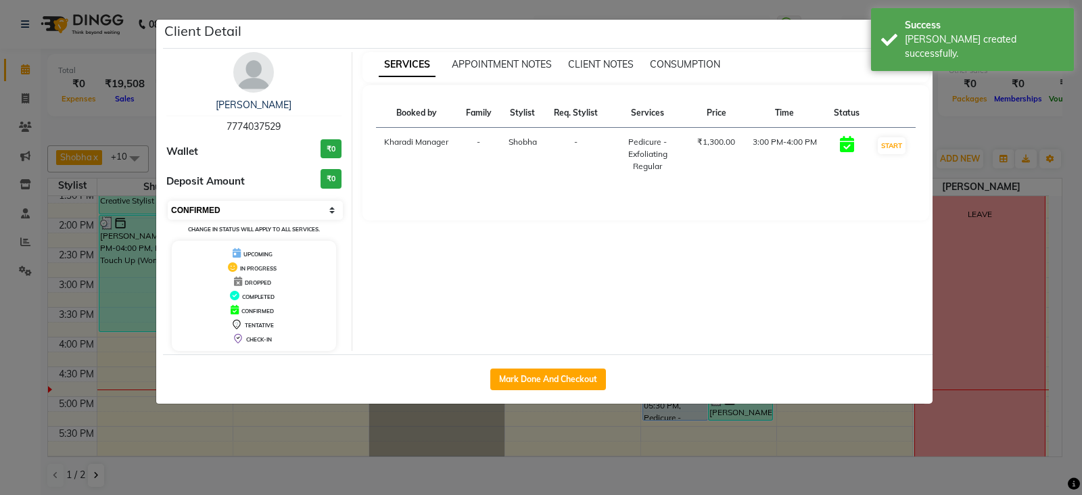
click at [210, 204] on select "Select IN SERVICE CONFIRMED TENTATIVE CHECK IN MARK DONE DROPPED UPCOMING" at bounding box center [255, 210] width 175 height 19
select select "2"
click at [168, 201] on select "Select IN SERVICE CONFIRMED TENTATIVE CHECK IN MARK DONE DROPPED UPCOMING" at bounding box center [255, 210] width 175 height 19
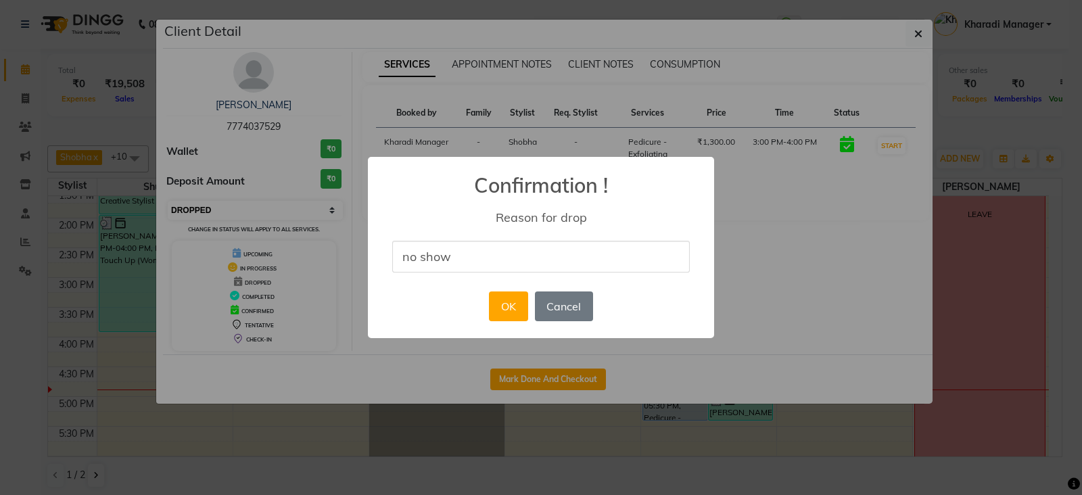
type input "no show"
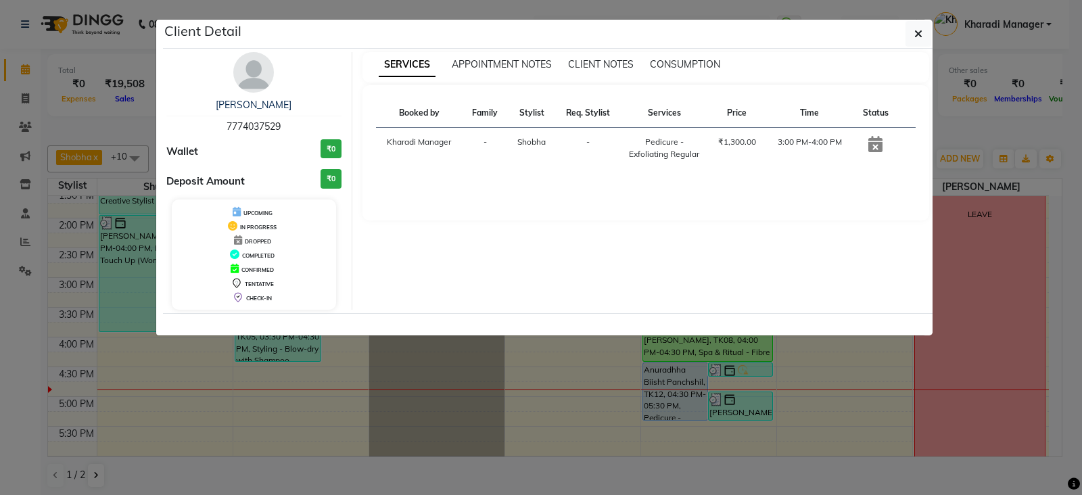
click at [200, 354] on ngb-modal-window "Client Detail Neha Jamwal Panchshil 7774037529 Wallet ₹0 Deposit Amount ₹0 UPCO…" at bounding box center [541, 247] width 1082 height 495
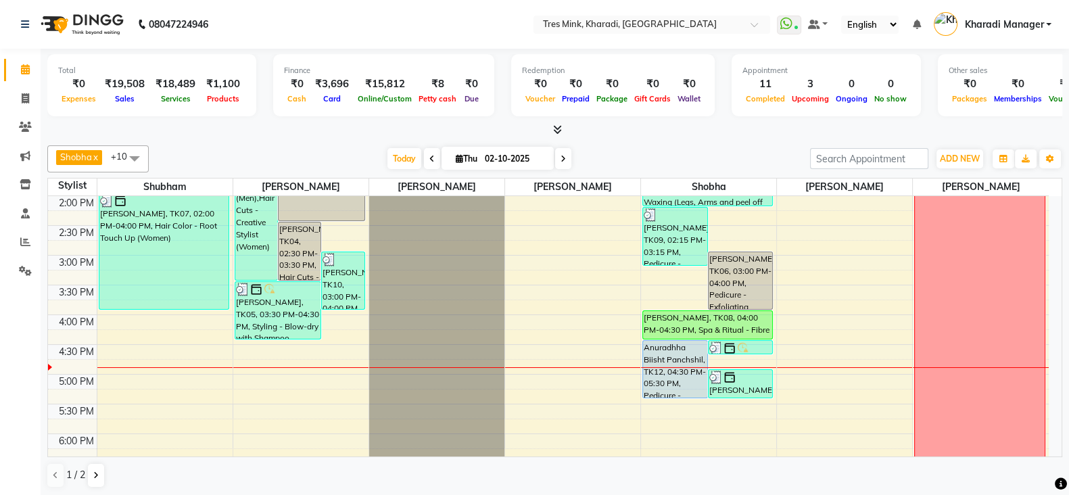
scroll to position [450, 0]
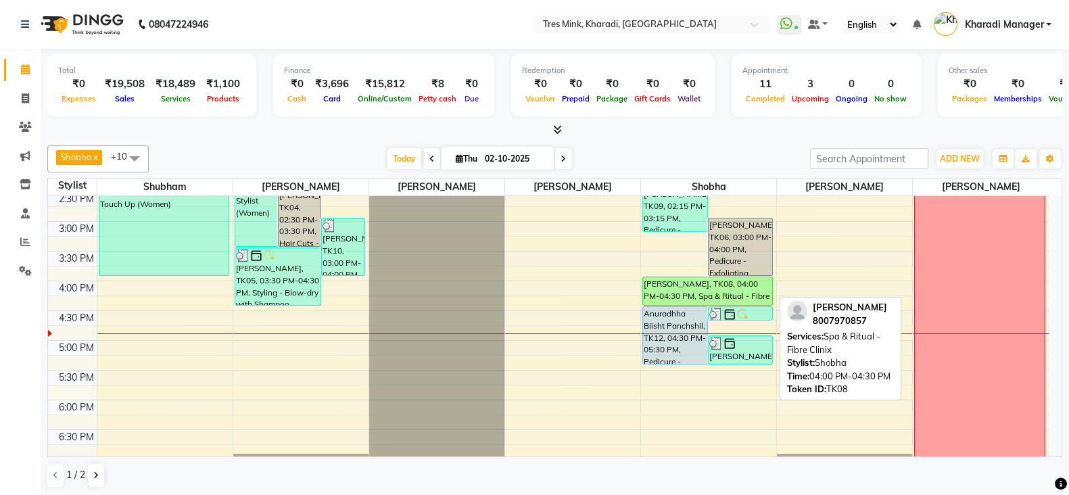
click at [703, 283] on div "[PERSON_NAME], TK08, 04:00 PM-04:30 PM, Spa & Ritual - Fibre Clinix" at bounding box center [707, 291] width 129 height 28
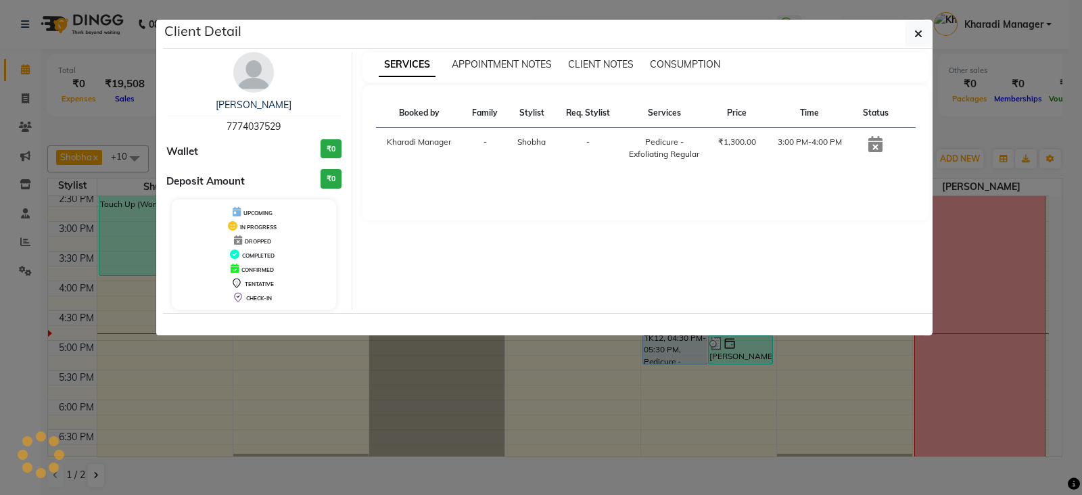
select select "6"
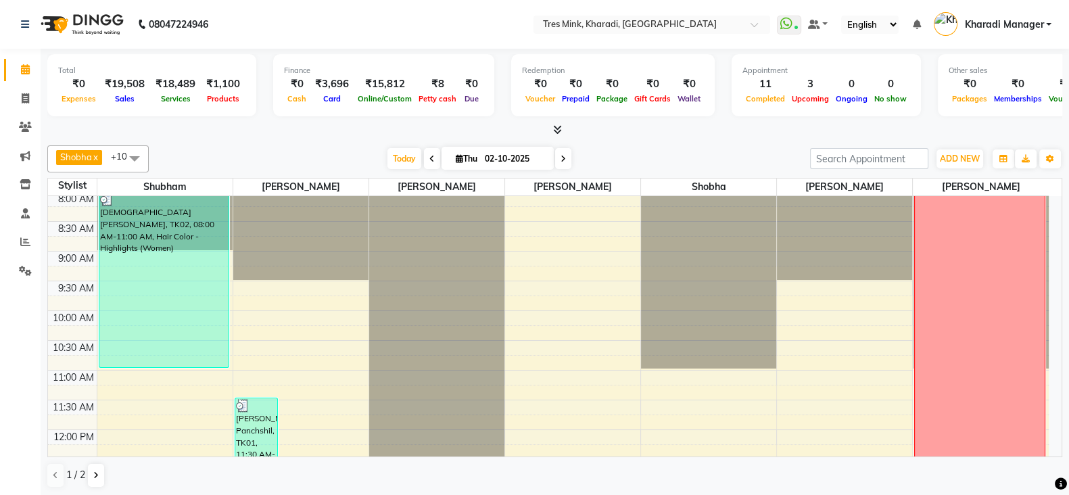
scroll to position [0, 0]
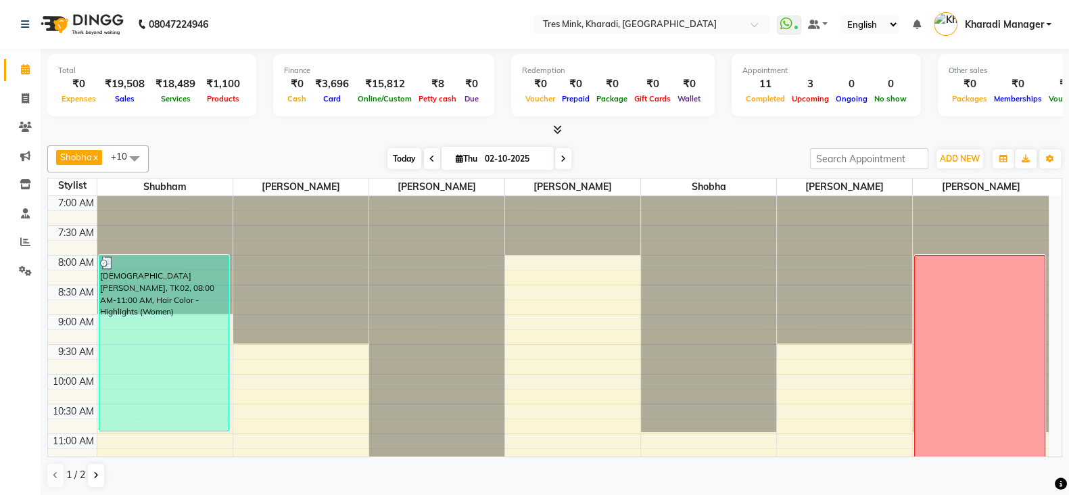
click at [404, 156] on span "Today" at bounding box center [405, 158] width 34 height 21
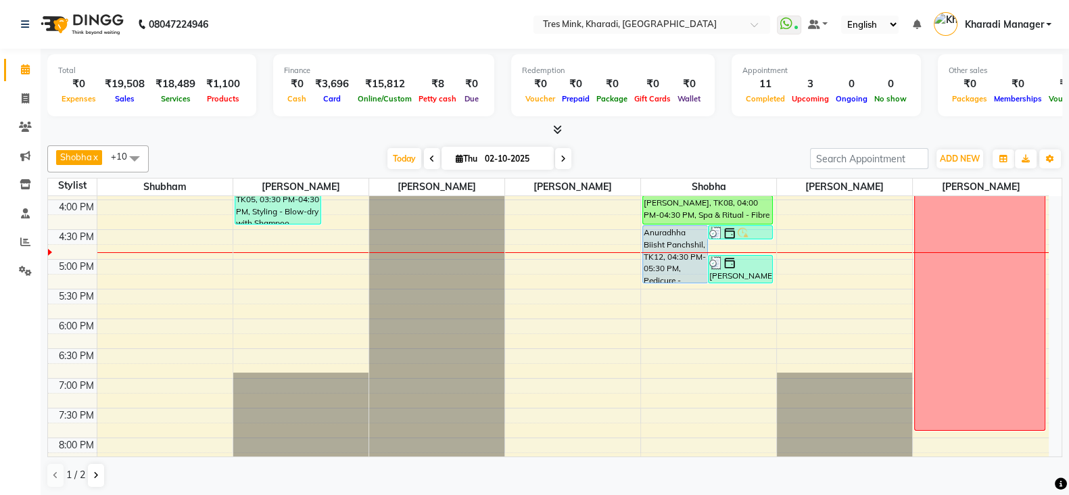
scroll to position [475, 0]
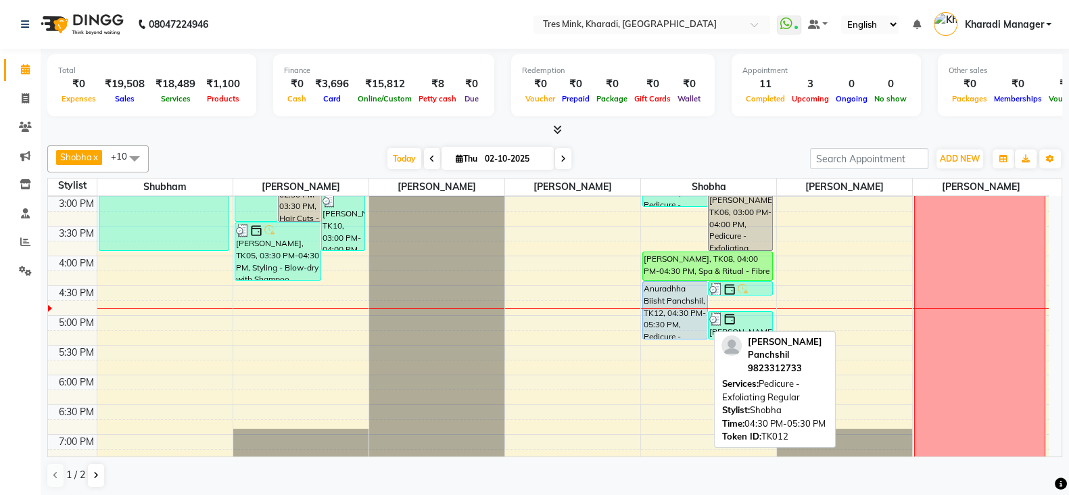
click at [670, 296] on div "Anuradhha Biisht Panchshil, TK12, 04:30 PM-05:30 PM, Pedicure - Exfoliating Reg…" at bounding box center [675, 310] width 64 height 57
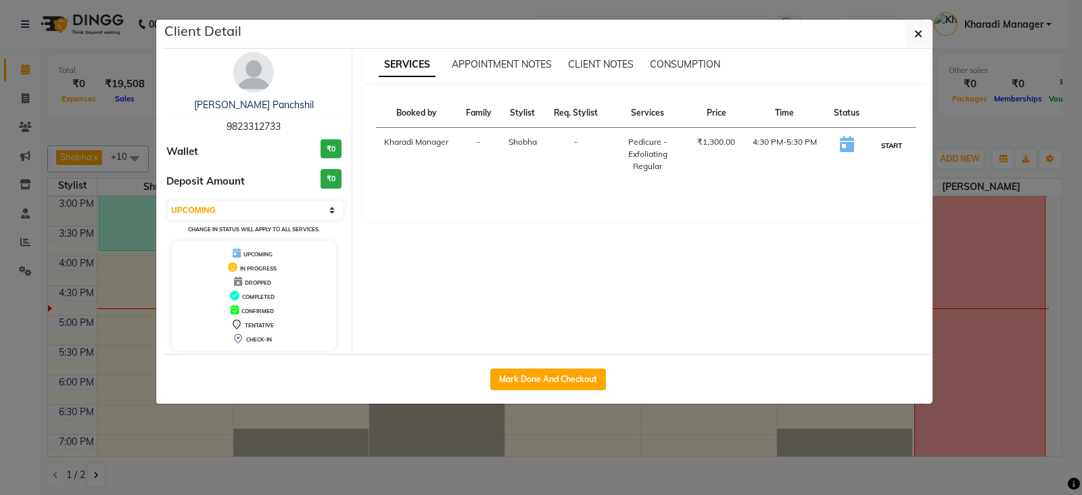
click at [900, 147] on button "START" at bounding box center [892, 145] width 28 height 17
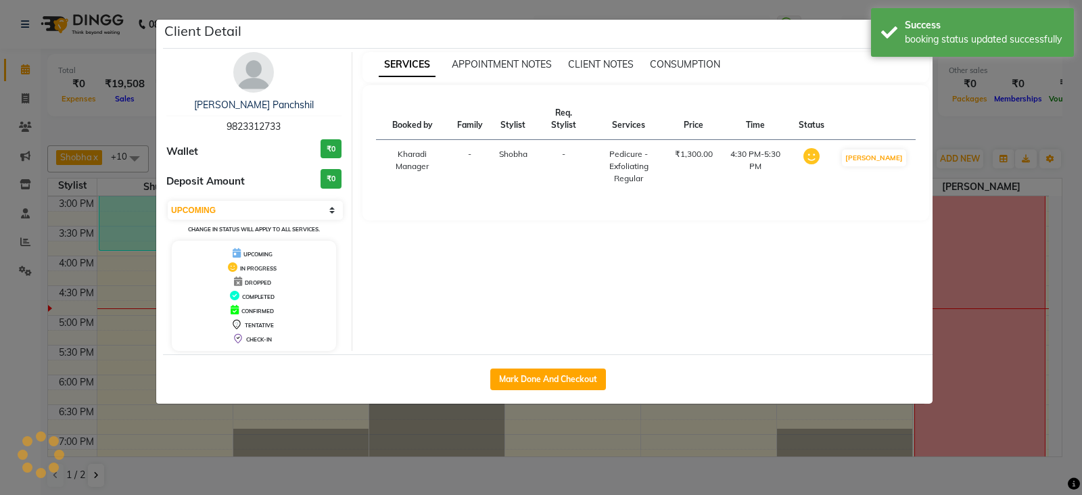
select select "1"
click at [973, 137] on ngb-modal-window "Client Detail Anuradhha Biisht Panchshil 9823312733 Wallet ₹0 Deposit Amount ₹0…" at bounding box center [541, 247] width 1082 height 495
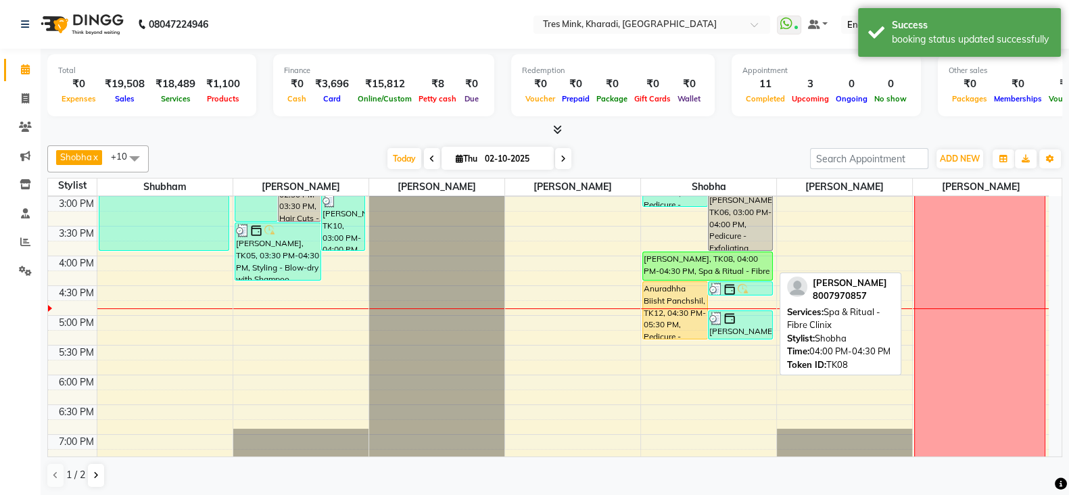
click at [701, 256] on div "[PERSON_NAME], TK08, 04:00 PM-04:30 PM, Spa & Ritual - Fibre Clinix" at bounding box center [707, 266] width 129 height 28
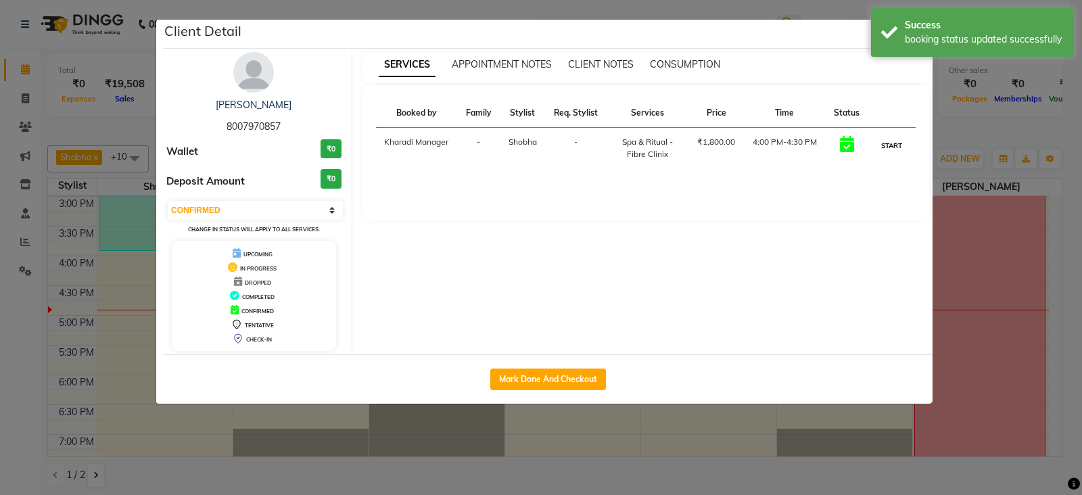
click at [897, 147] on button "START" at bounding box center [892, 145] width 28 height 17
select select "1"
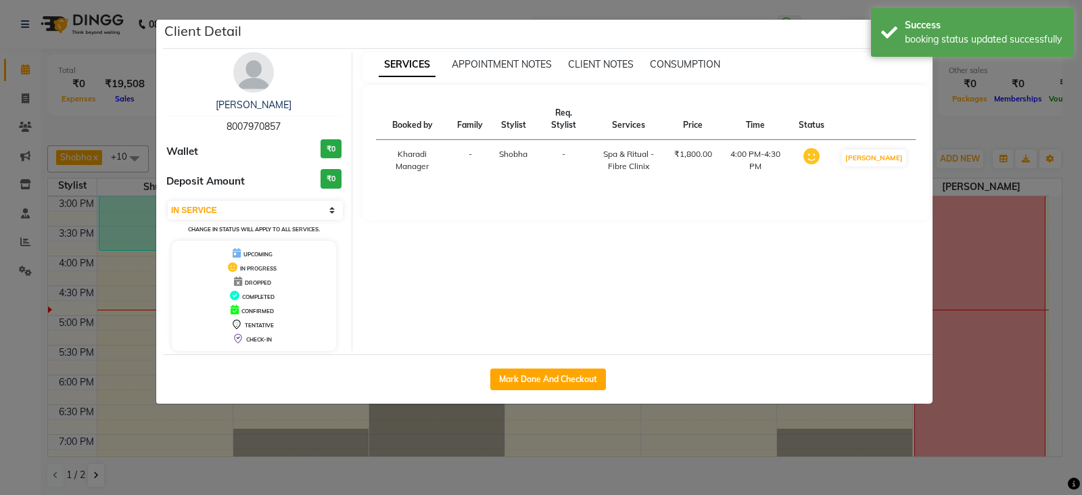
click at [701, 449] on ngb-modal-window "Client Detail Poonam pannu 8007970857 Wallet ₹0 Deposit Amount ₹0 Select IN SER…" at bounding box center [541, 247] width 1082 height 495
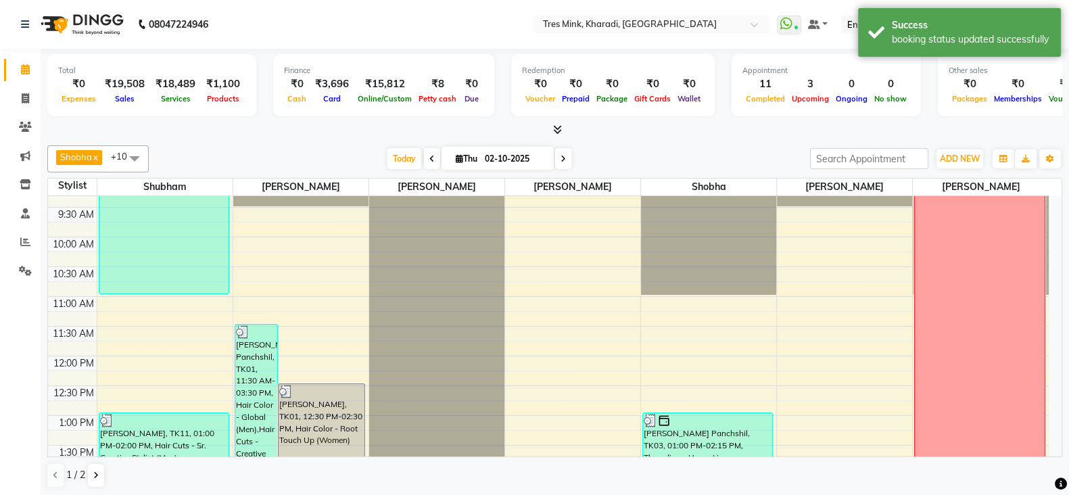
scroll to position [0, 0]
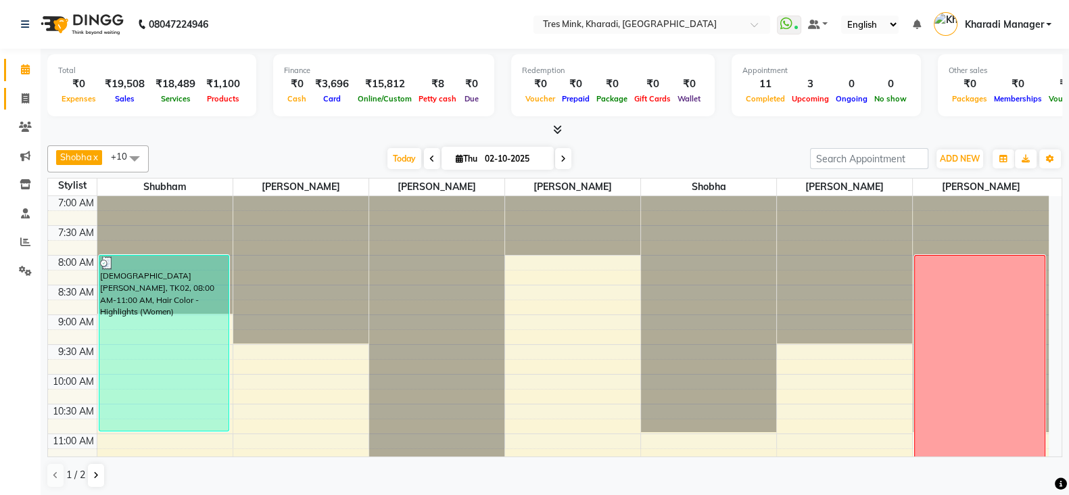
click at [7, 96] on link "Invoice" at bounding box center [20, 99] width 32 height 22
select select "service"
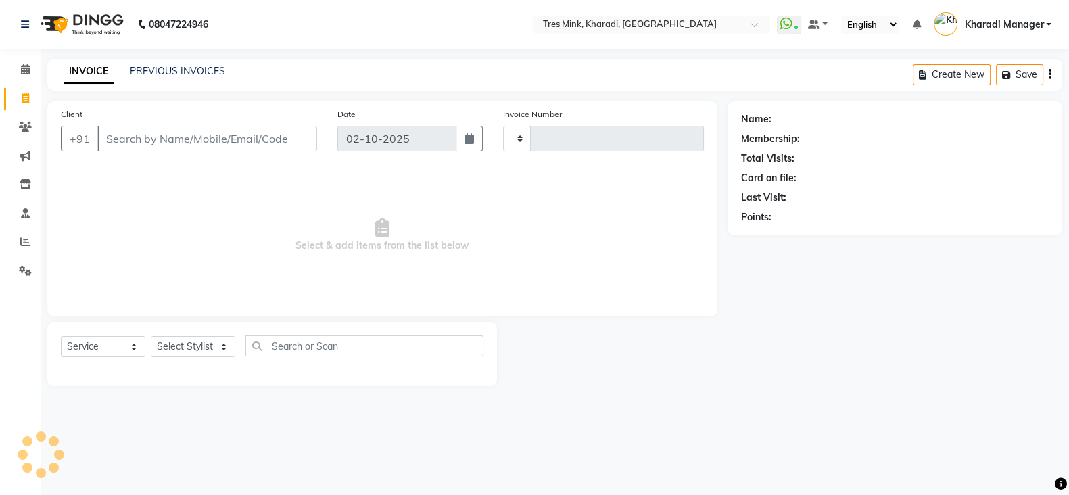
type input "1376"
select select "8100"
click at [14, 69] on span at bounding box center [26, 70] width 24 height 16
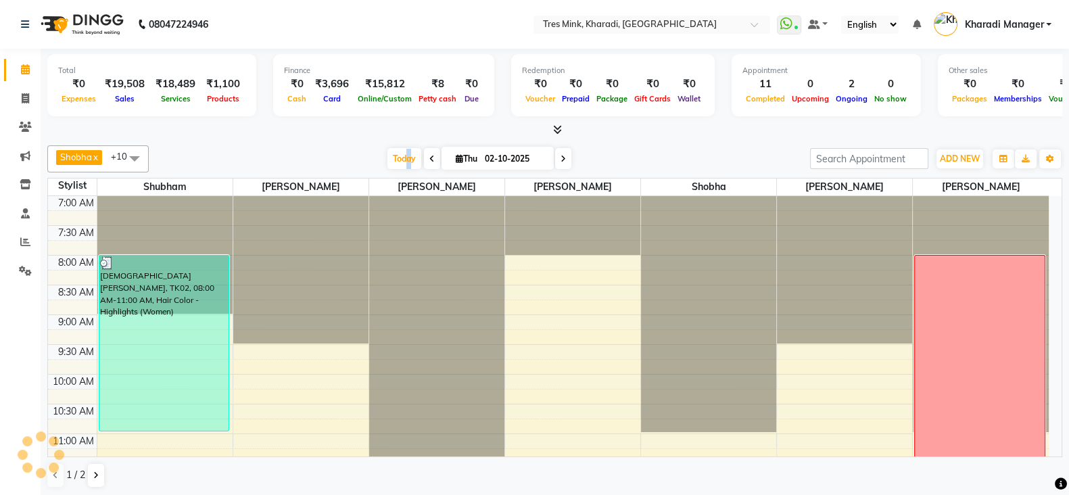
drag, startPoint x: 406, startPoint y: 138, endPoint x: 396, endPoint y: 141, distance: 10.1
click at [398, 141] on div "Total ₹0 Expenses ₹19,508 Sales ₹18,489 Services ₹1,100 Products Finance ₹0 Cas…" at bounding box center [555, 273] width 1029 height 448
click at [396, 164] on span "Today" at bounding box center [405, 158] width 34 height 21
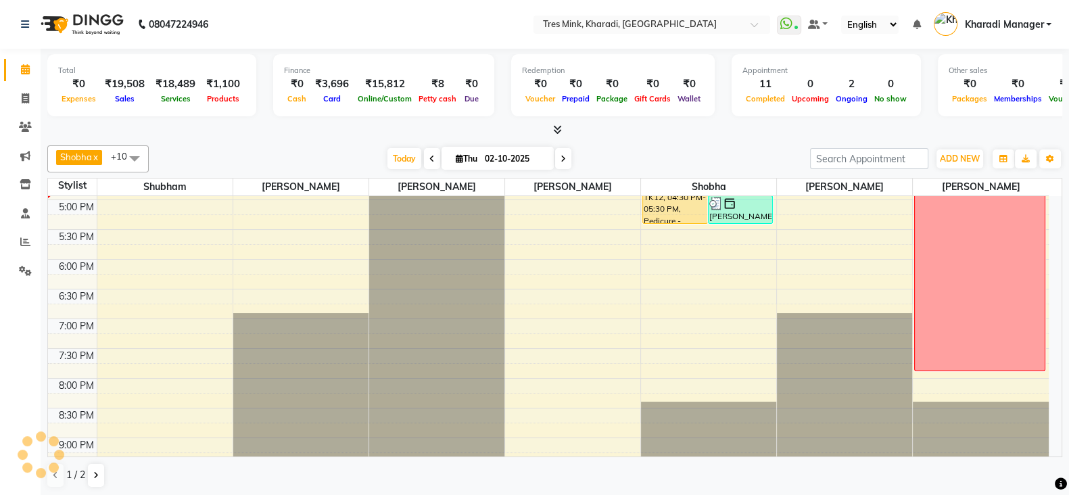
click at [367, 157] on div "Today Thu 02-10-2025" at bounding box center [480, 159] width 648 height 20
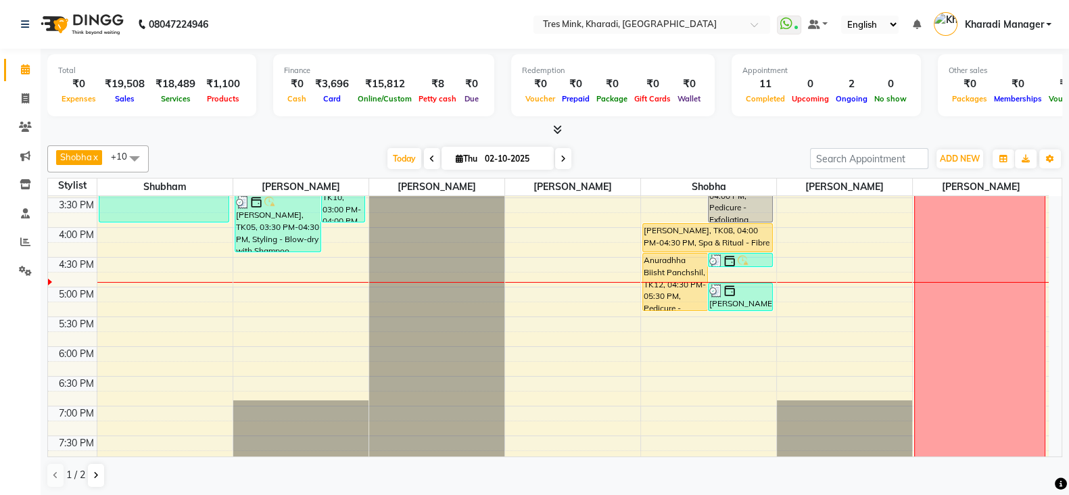
scroll to position [478, 0]
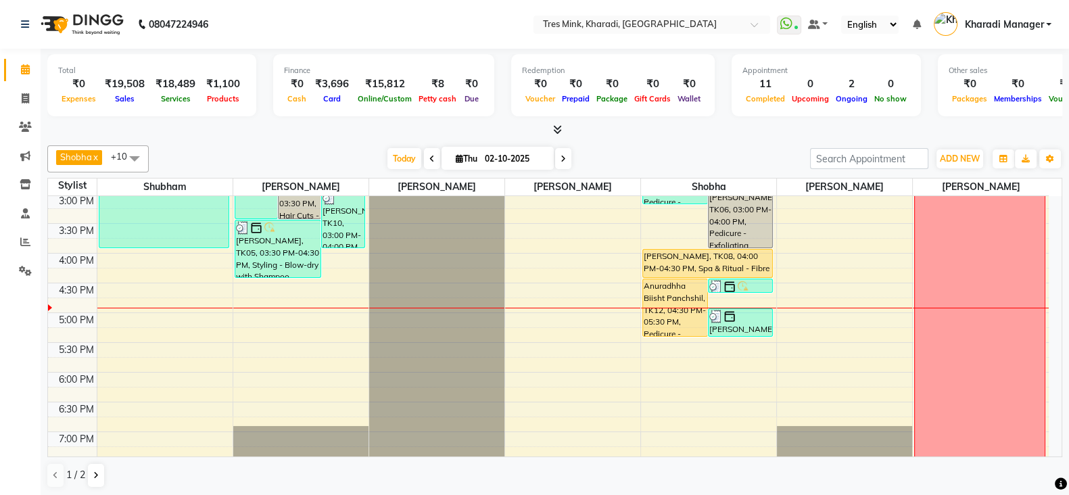
click at [557, 126] on icon at bounding box center [557, 129] width 9 height 10
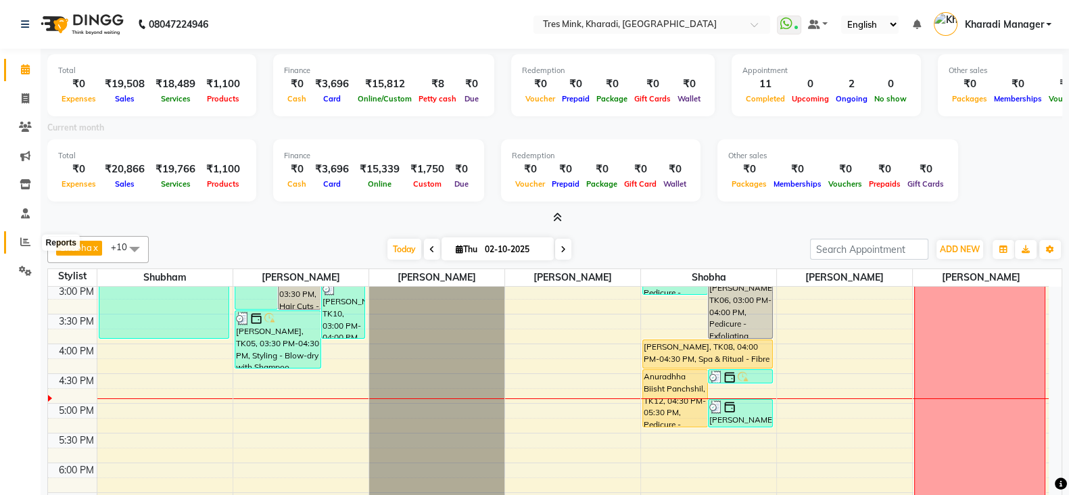
click at [30, 235] on span at bounding box center [26, 243] width 24 height 16
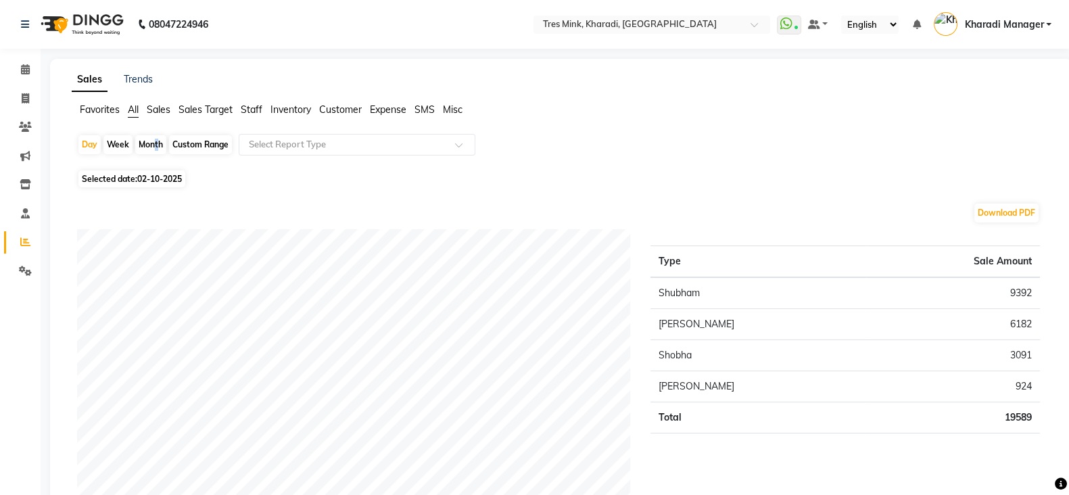
click at [152, 141] on div "Month" at bounding box center [150, 144] width 31 height 19
select select "10"
select select "2025"
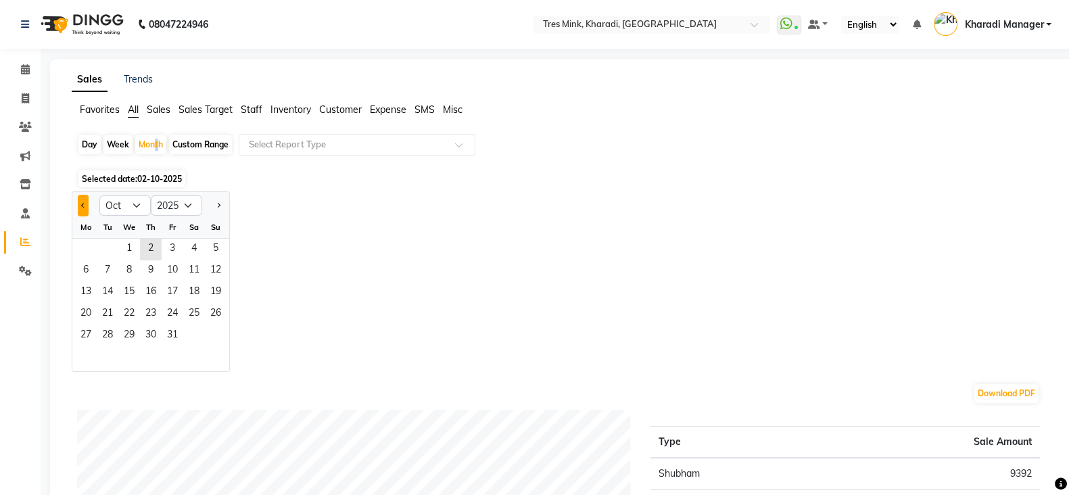
click at [78, 203] on button "Previous month" at bounding box center [83, 206] width 11 height 22
select select "9"
click at [164, 280] on span "12" at bounding box center [173, 271] width 22 height 22
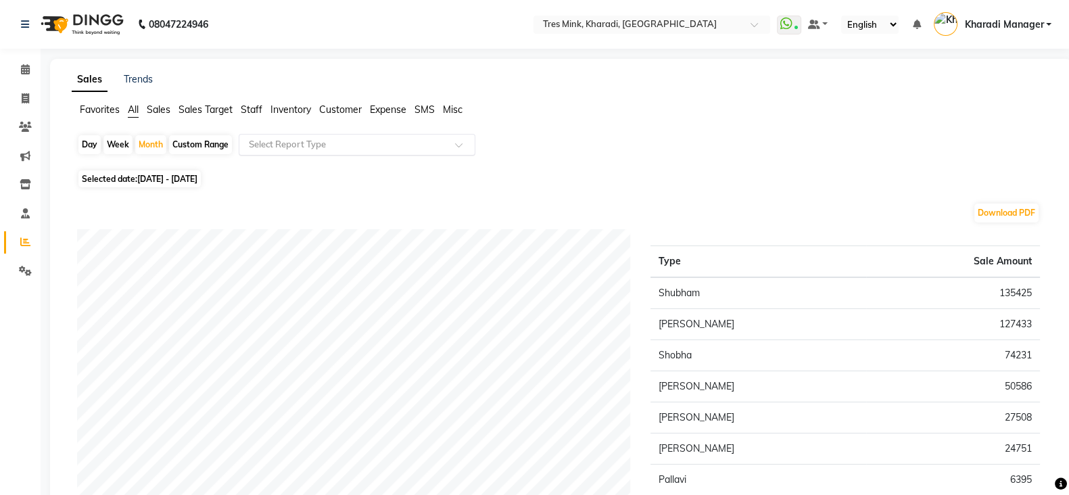
click at [309, 138] on input "text" at bounding box center [343, 145] width 195 height 14
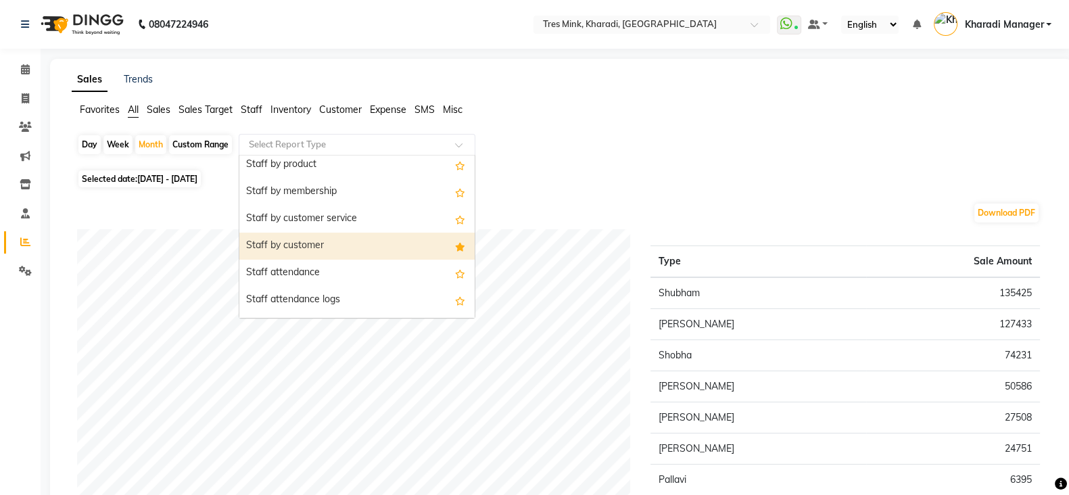
click at [316, 241] on div "Staff by customer" at bounding box center [356, 246] width 235 height 27
select select "filtered_report"
select select "pdf"
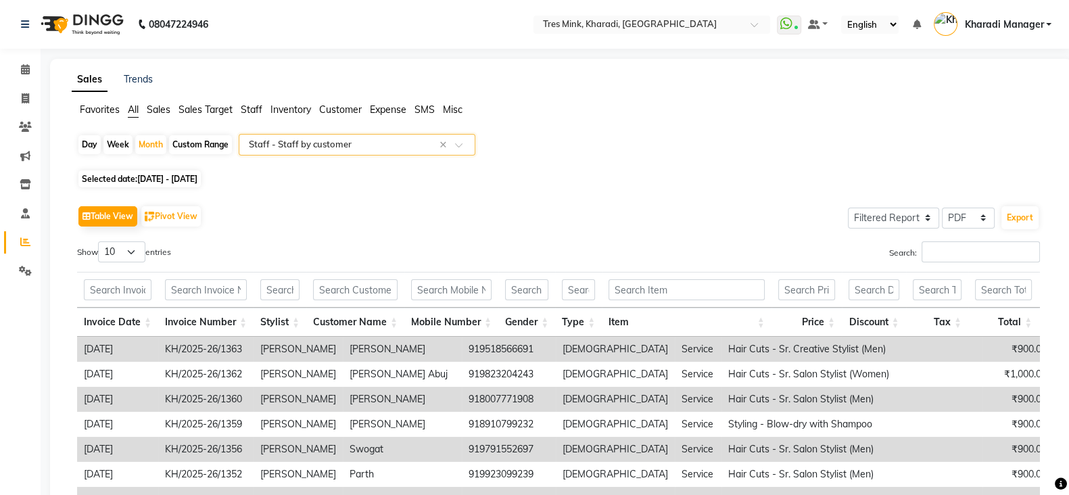
click at [363, 143] on input "text" at bounding box center [343, 145] width 195 height 14
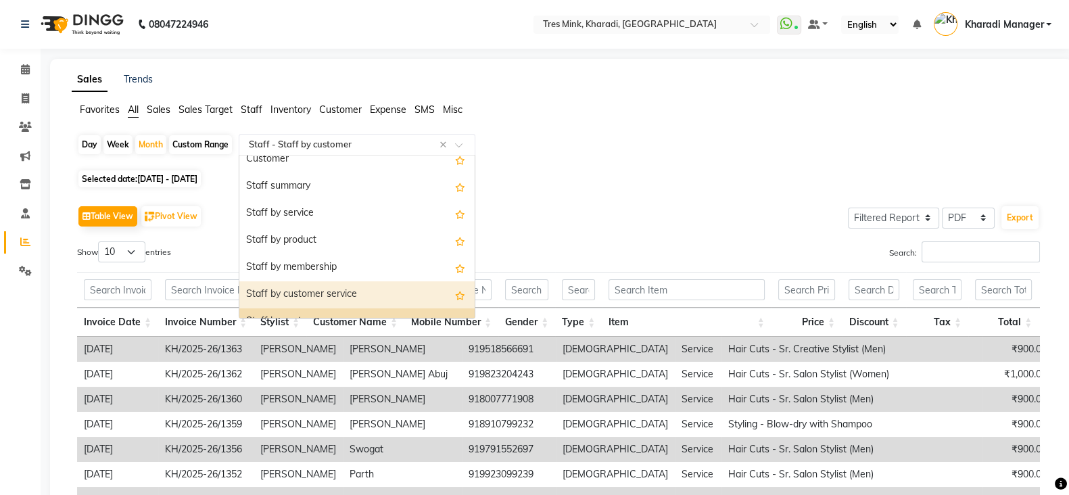
scroll to position [20, 0]
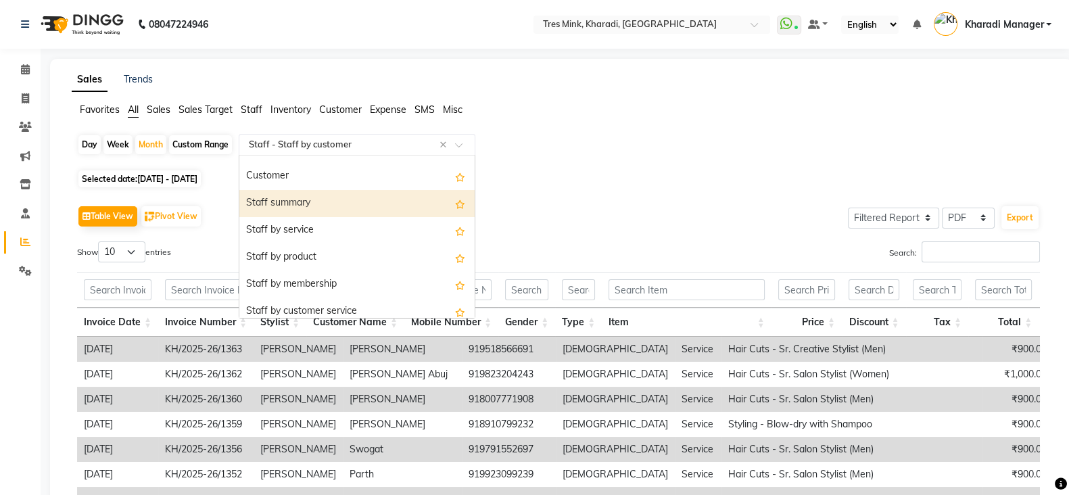
click at [356, 198] on div "Staff summary" at bounding box center [356, 203] width 235 height 27
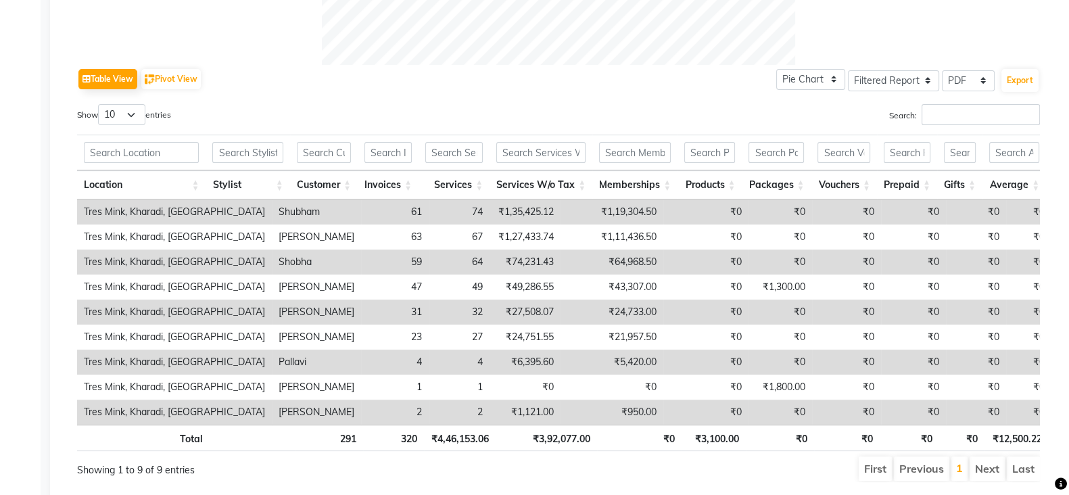
scroll to position [0, 0]
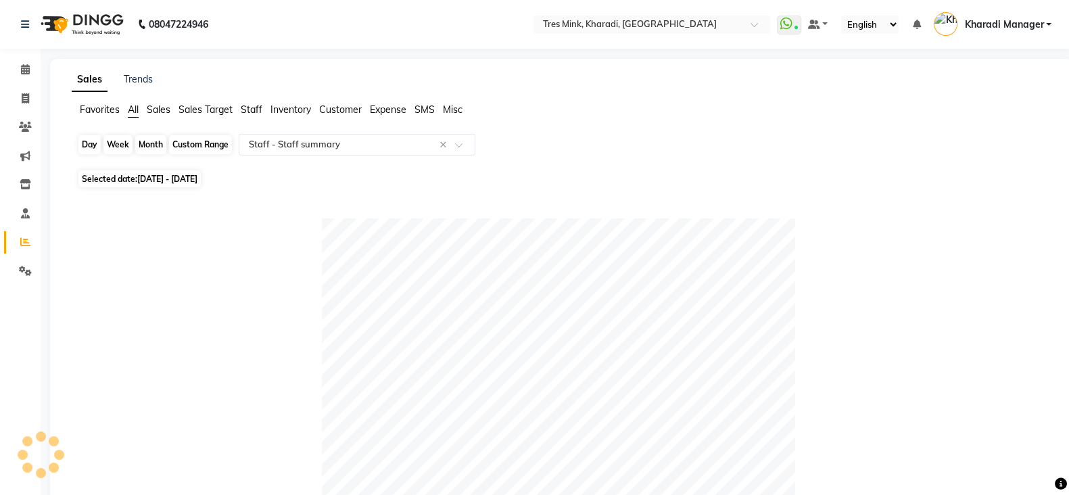
click at [149, 147] on div "Month" at bounding box center [150, 144] width 31 height 19
select select "9"
select select "2025"
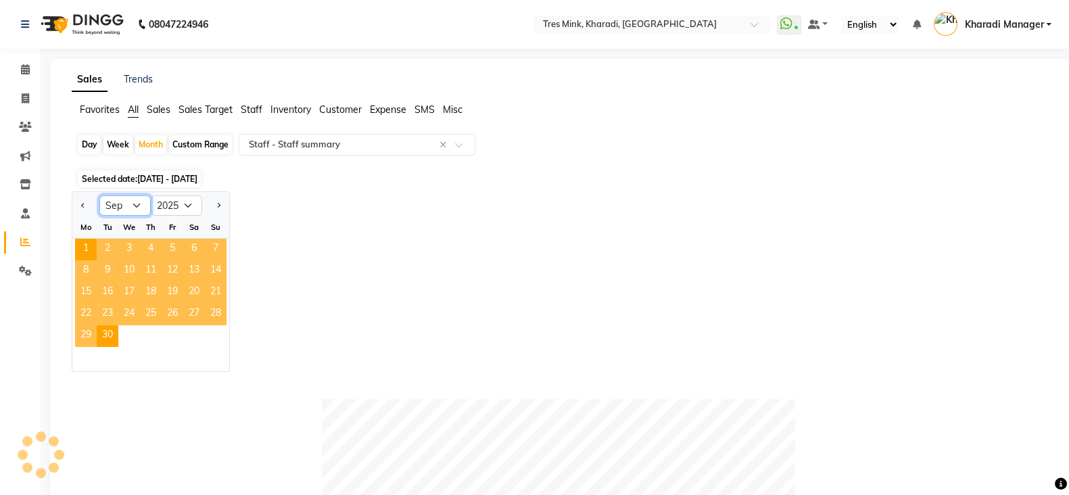
click at [129, 206] on select "Jan Feb Mar Apr May Jun Jul Aug Sep Oct Nov Dec" at bounding box center [124, 205] width 51 height 20
select select "5"
click at [99, 195] on select "Jan Feb Mar Apr May Jun Jul Aug Sep Oct Nov Dec" at bounding box center [124, 205] width 51 height 20
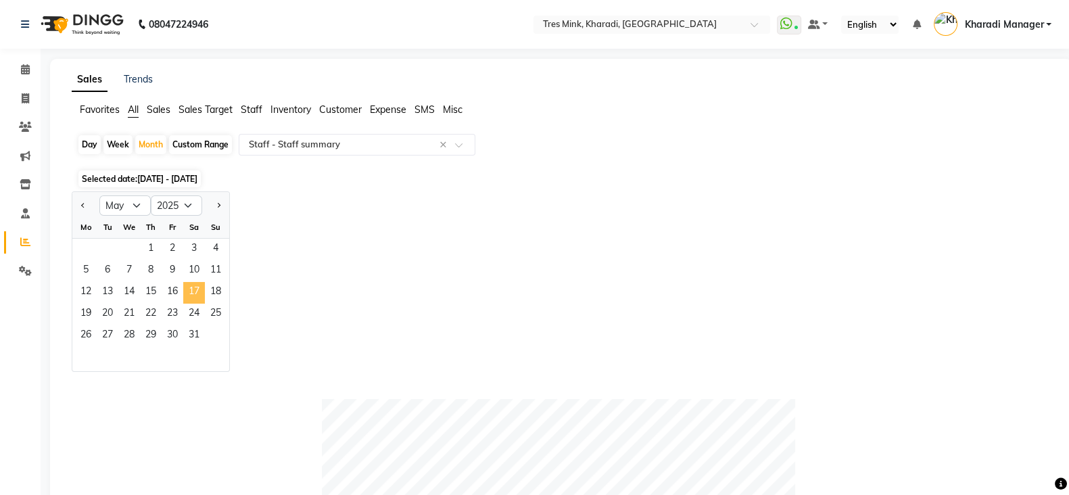
click at [194, 300] on span "17" at bounding box center [194, 293] width 22 height 22
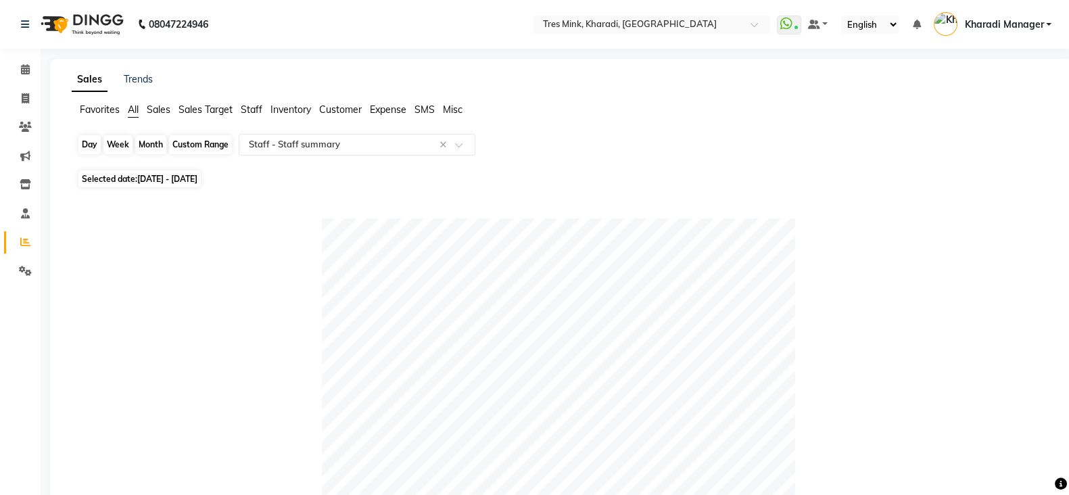
click at [152, 144] on div "Month" at bounding box center [150, 144] width 31 height 19
select select "5"
select select "2025"
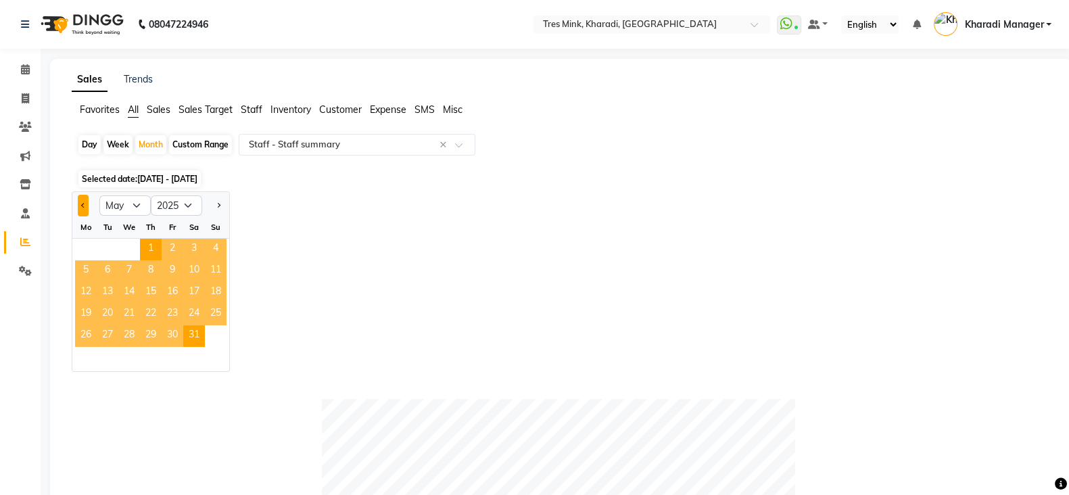
click at [82, 203] on span "Previous month" at bounding box center [83, 204] width 5 height 5
select select "4"
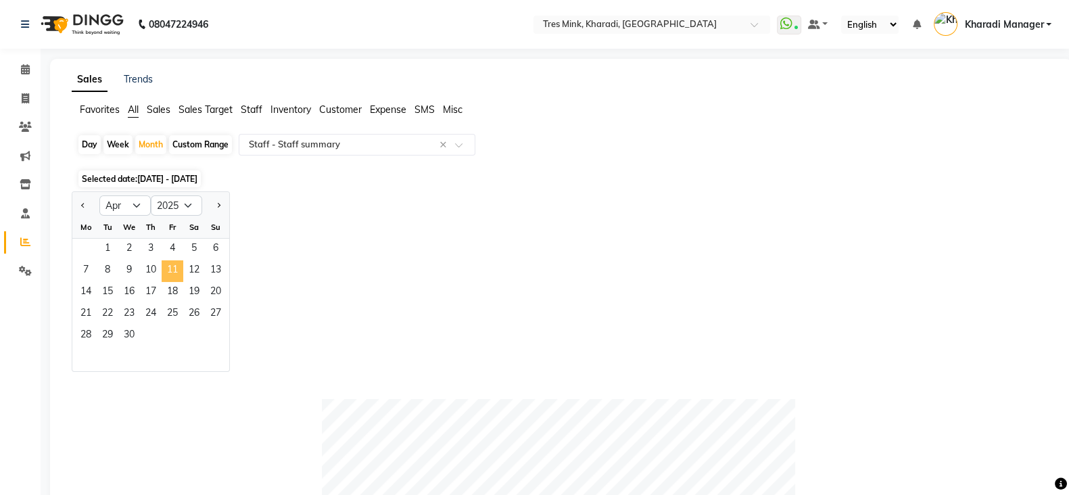
click at [162, 264] on span "11" at bounding box center [173, 271] width 22 height 22
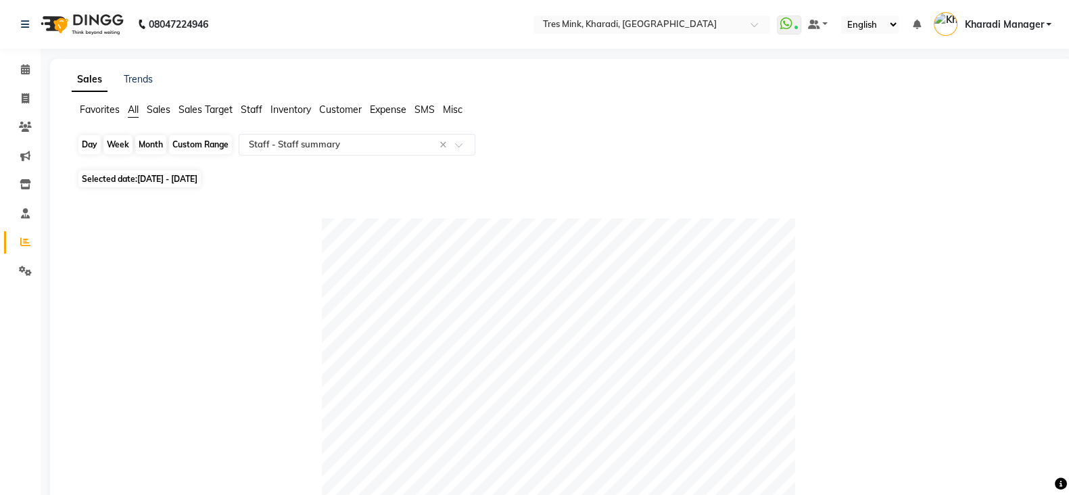
click at [152, 148] on div "Month" at bounding box center [150, 144] width 31 height 19
select select "4"
select select "2025"
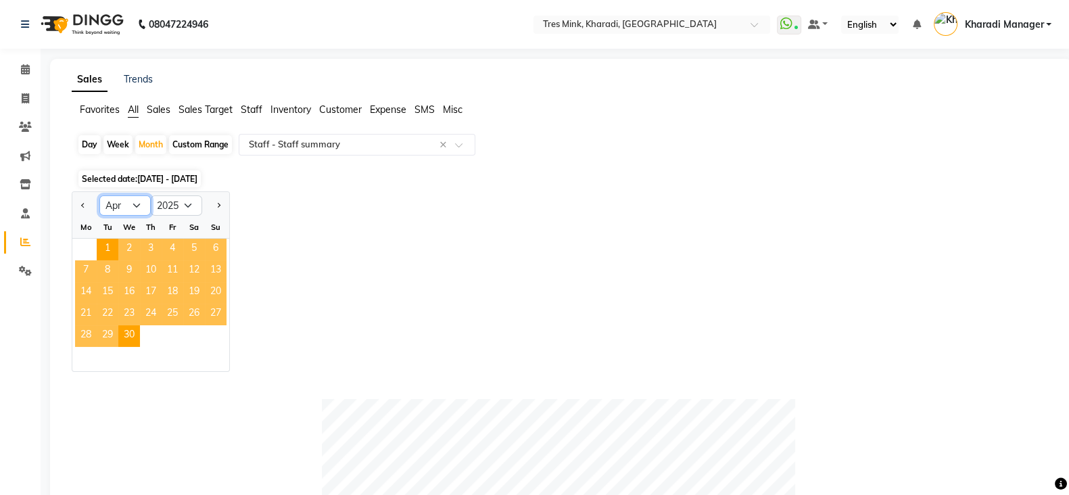
click at [124, 207] on select "Jan Feb Mar Apr May Jun Jul Aug Sep Oct Nov Dec" at bounding box center [124, 205] width 51 height 20
select select "7"
click at [99, 195] on select "Jan Feb Mar Apr May Jun Jul Aug Sep Oct Nov Dec" at bounding box center [124, 205] width 51 height 20
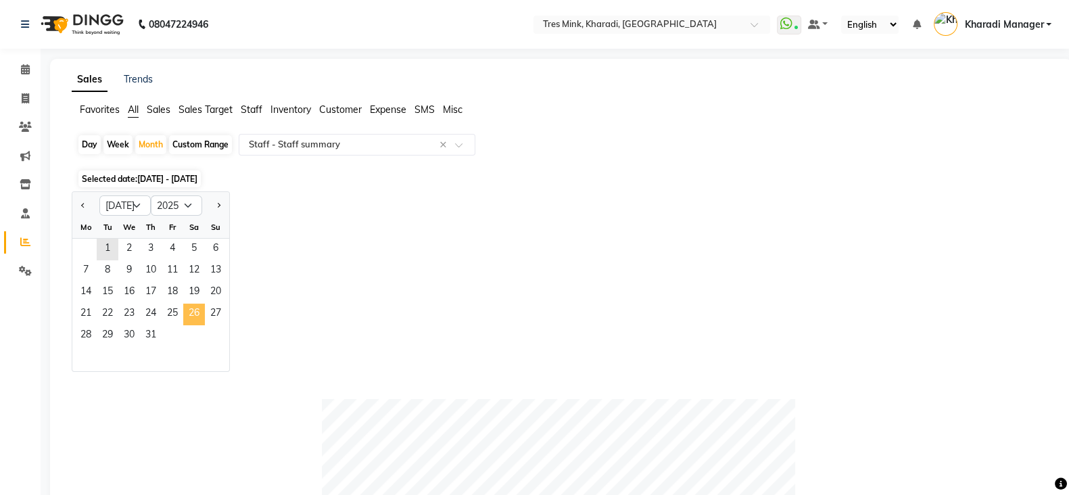
click at [183, 304] on span "26" at bounding box center [194, 315] width 22 height 22
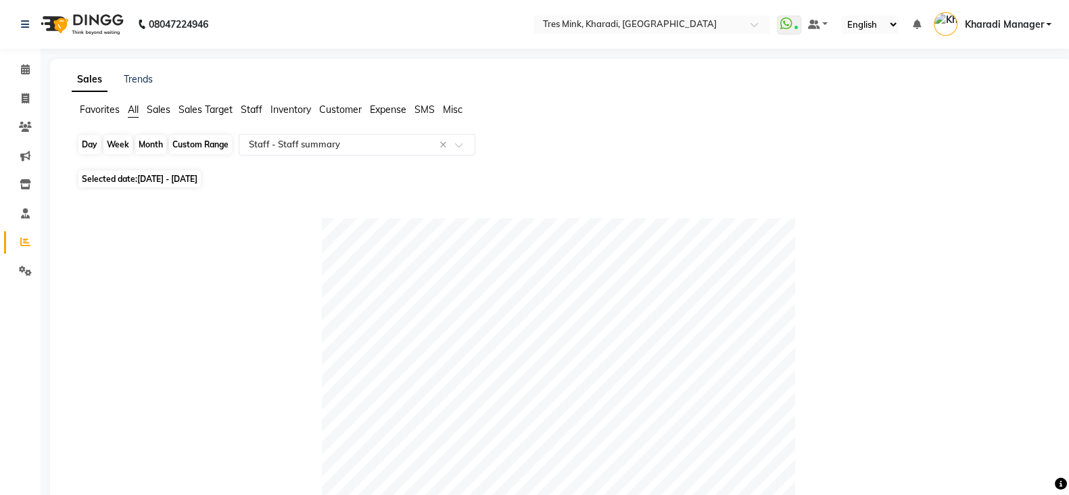
click at [142, 148] on div "Month" at bounding box center [150, 144] width 31 height 19
select select "7"
select select "2025"
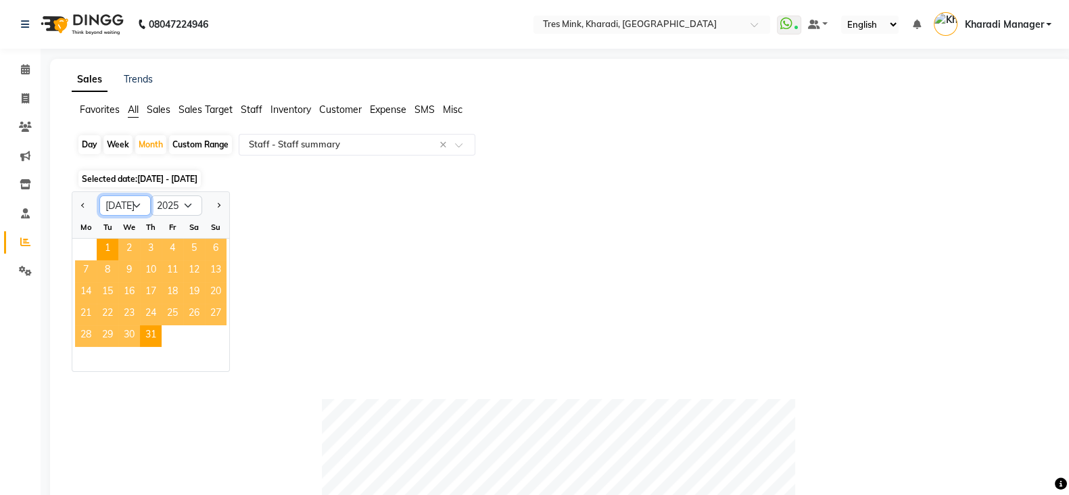
click at [114, 204] on select "Jan Feb Mar Apr May Jun Jul Aug Sep Oct Nov Dec" at bounding box center [124, 205] width 51 height 20
select select "8"
click at [99, 195] on select "Jan Feb Mar Apr May Jun Jul Aug Sep Oct Nov Dec" at bounding box center [124, 205] width 51 height 20
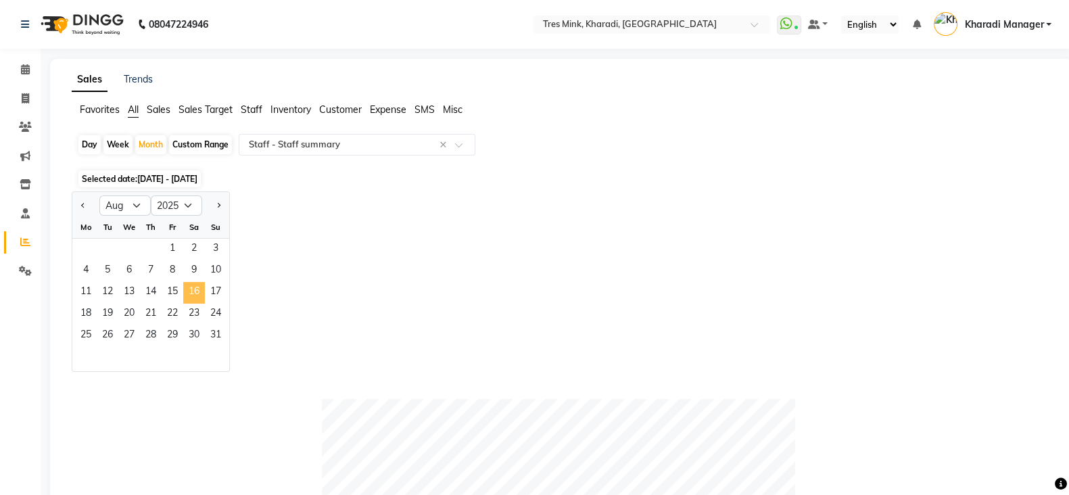
click at [187, 290] on span "16" at bounding box center [194, 293] width 22 height 22
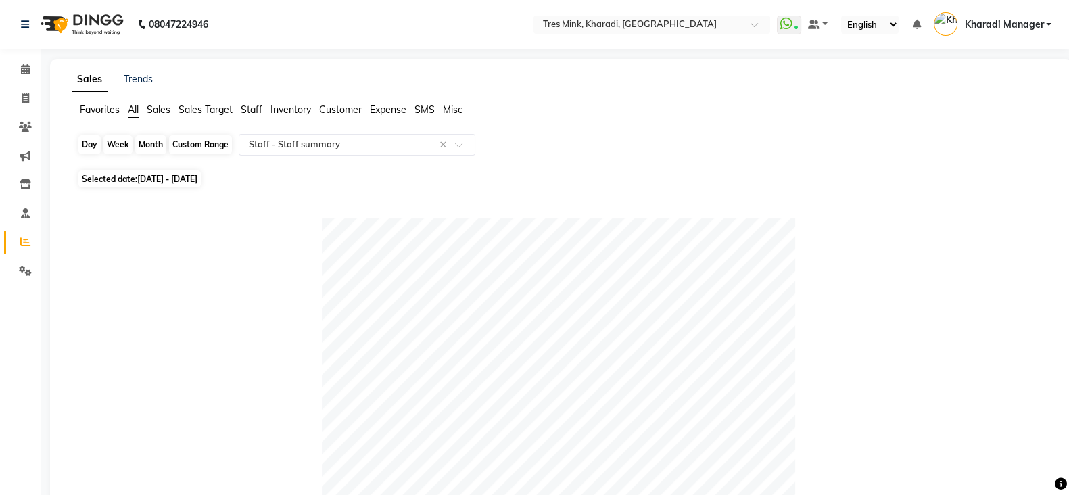
click at [153, 154] on div "Month" at bounding box center [150, 144] width 31 height 19
select select "8"
select select "2025"
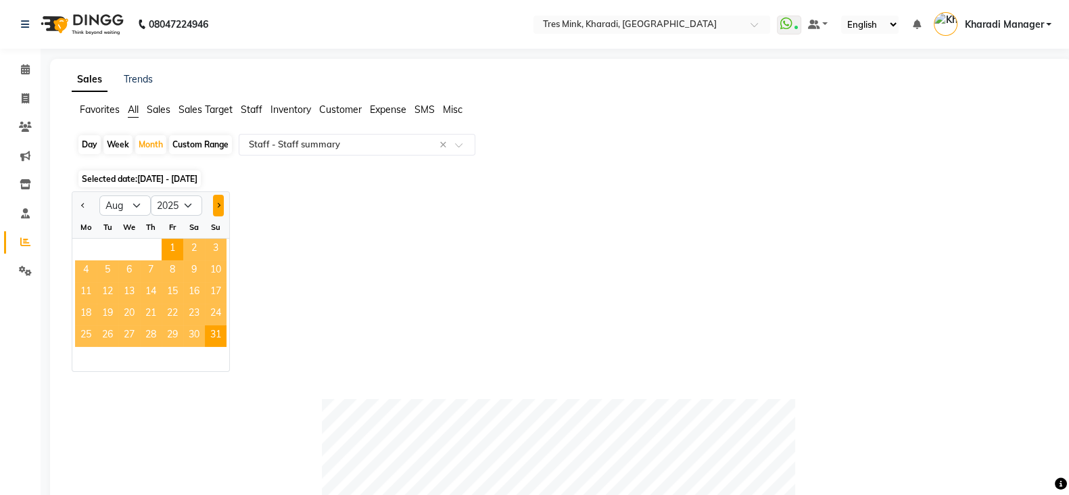
click at [217, 204] on span "Next month" at bounding box center [218, 204] width 5 height 5
select select "9"
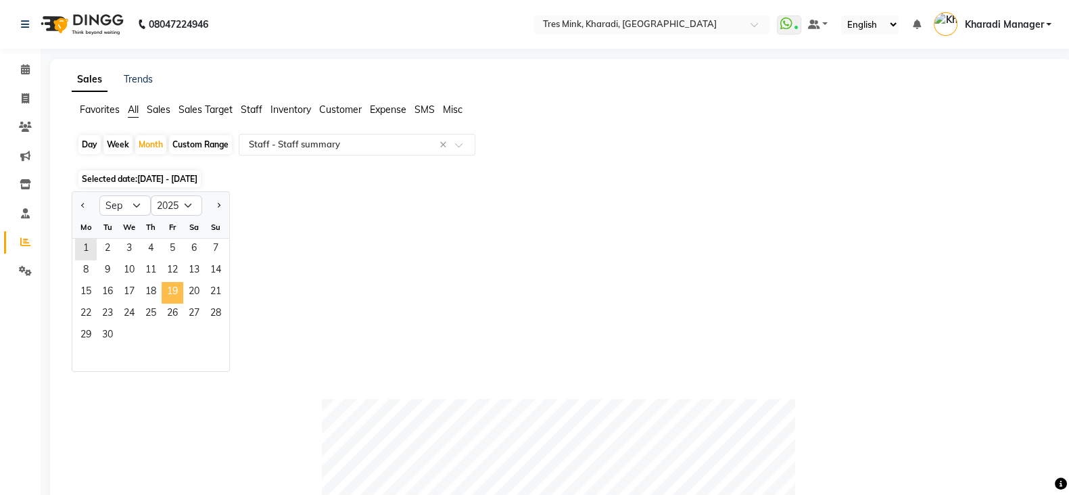
click at [166, 286] on span "19" at bounding box center [173, 293] width 22 height 22
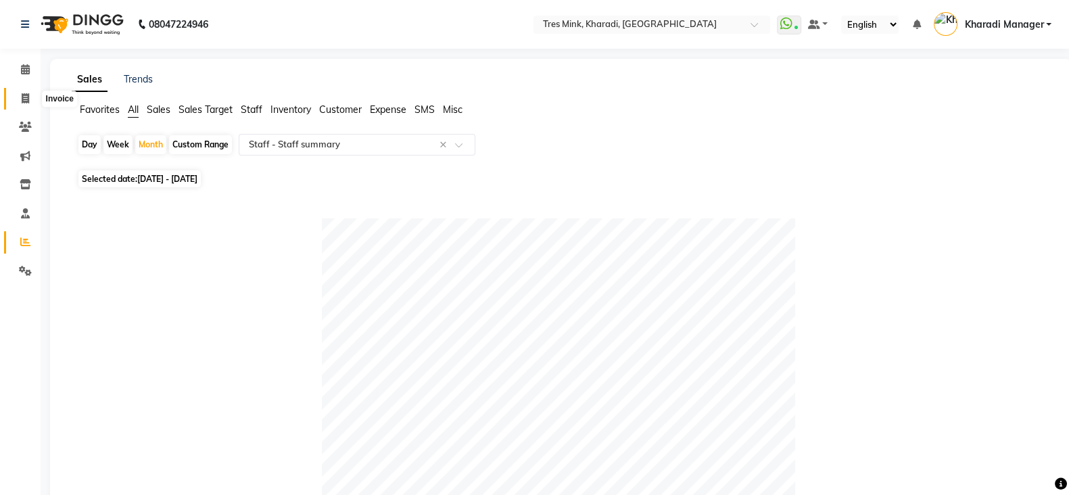
click at [28, 93] on icon at bounding box center [25, 98] width 7 height 10
select select "service"
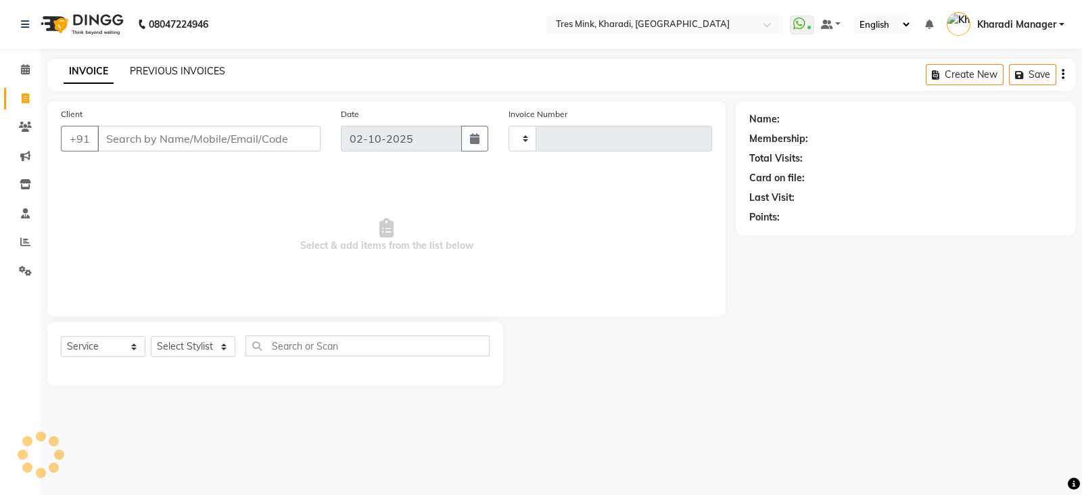
type input "1376"
select select "8100"
click at [183, 70] on link "PREVIOUS INVOICES" at bounding box center [177, 71] width 95 height 12
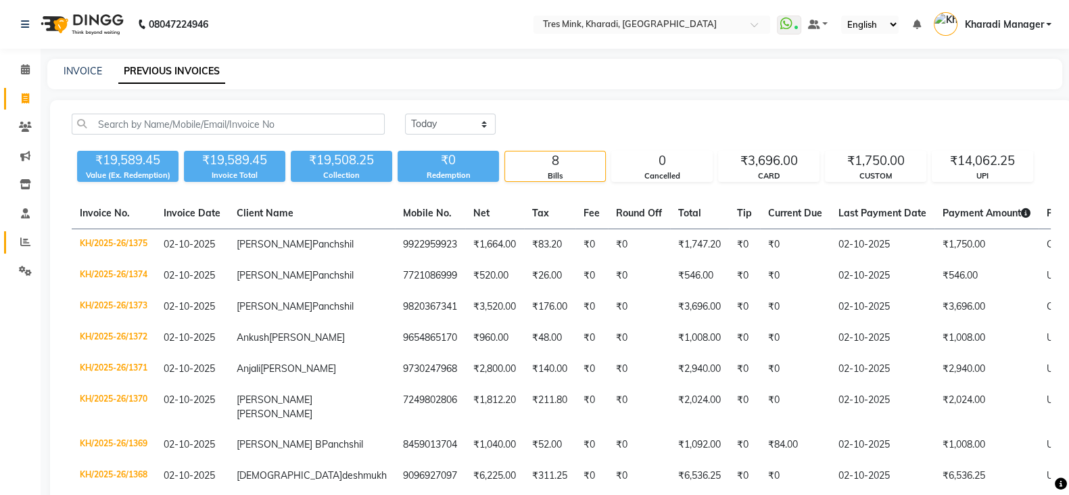
click at [28, 243] on icon at bounding box center [25, 242] width 10 height 10
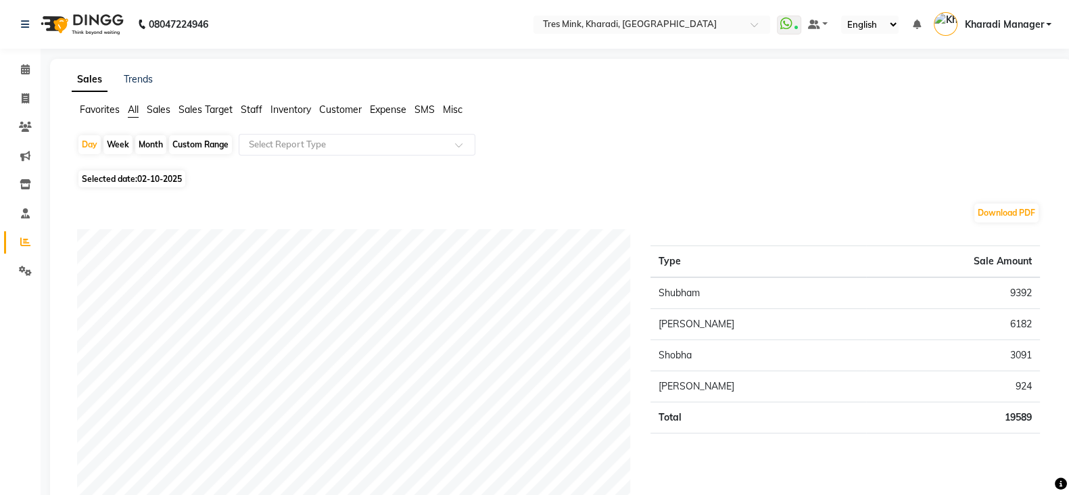
click at [106, 145] on div "Week" at bounding box center [117, 144] width 29 height 19
select select "10"
select select "2025"
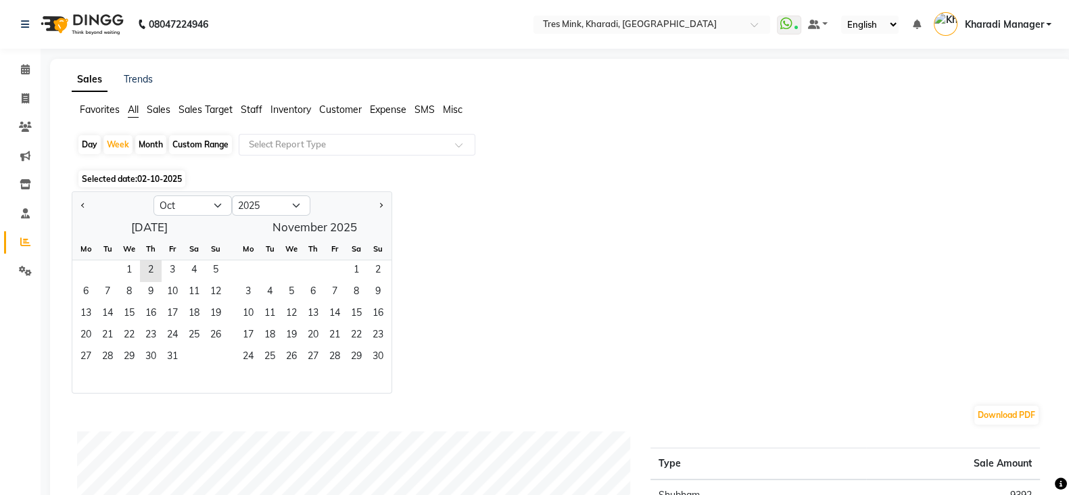
click at [183, 138] on div "Custom Range" at bounding box center [200, 144] width 63 height 19
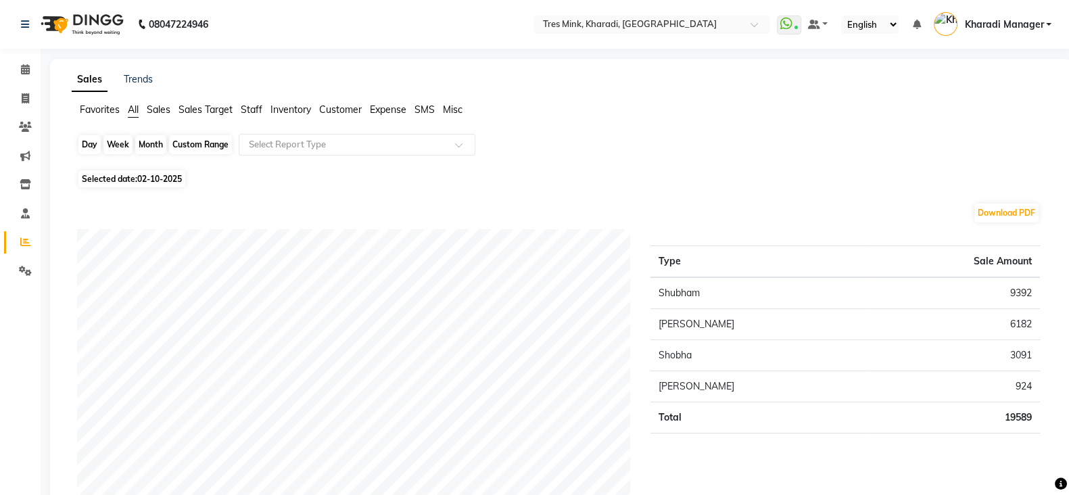
click at [193, 137] on div "Custom Range" at bounding box center [200, 144] width 63 height 19
select select "10"
select select "2025"
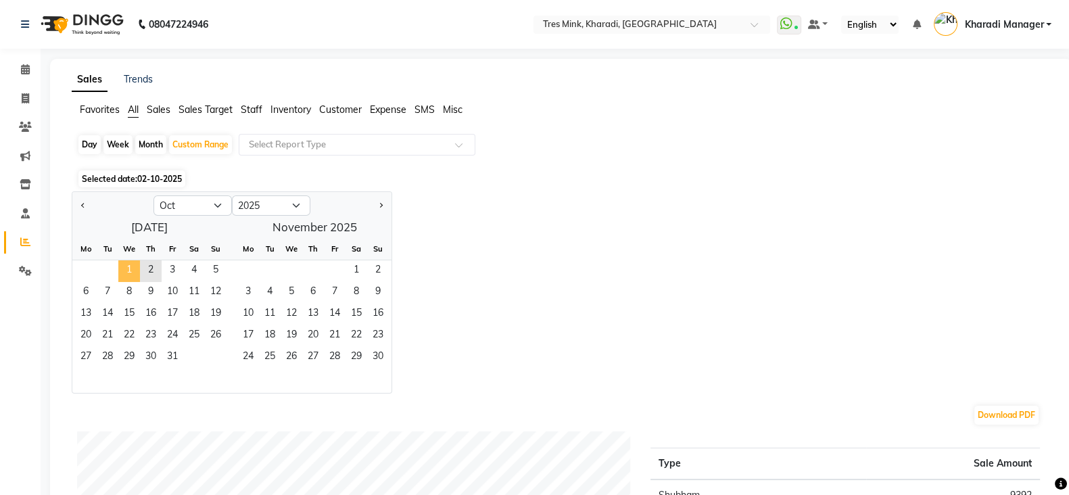
click at [135, 266] on span "1" at bounding box center [129, 271] width 22 height 22
click at [143, 265] on span "2" at bounding box center [151, 271] width 22 height 22
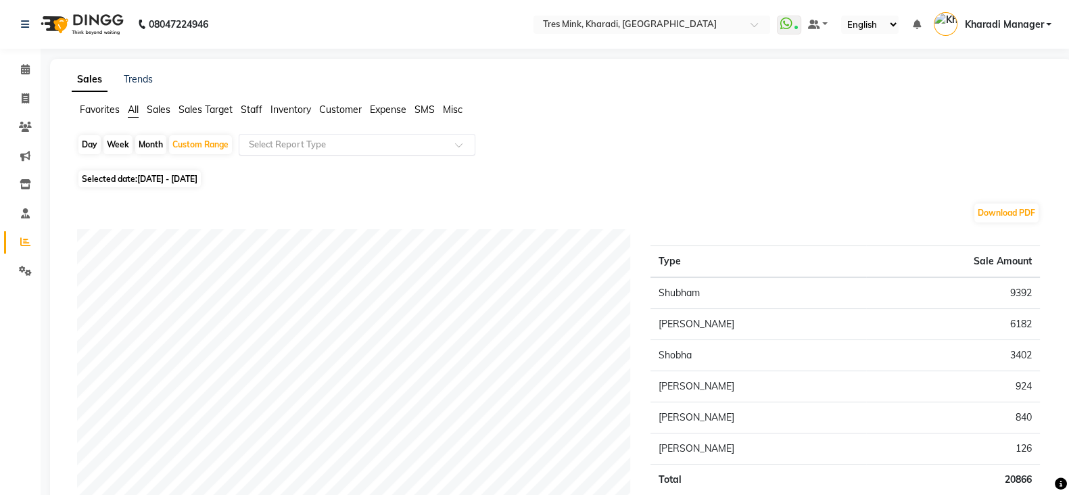
click at [304, 138] on input "text" at bounding box center [343, 145] width 195 height 14
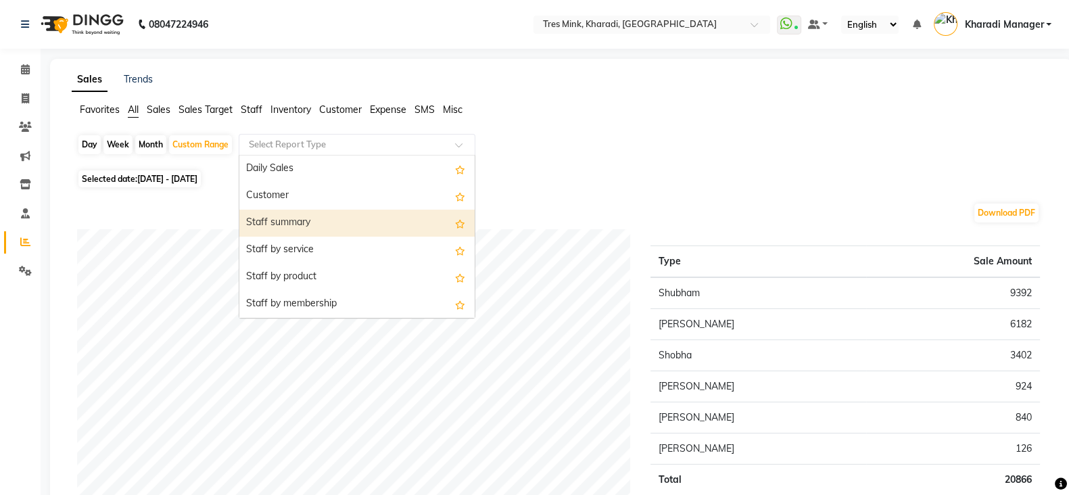
click at [316, 220] on div "Staff summary" at bounding box center [356, 223] width 235 height 27
select select "filtered_report"
select select "pdf"
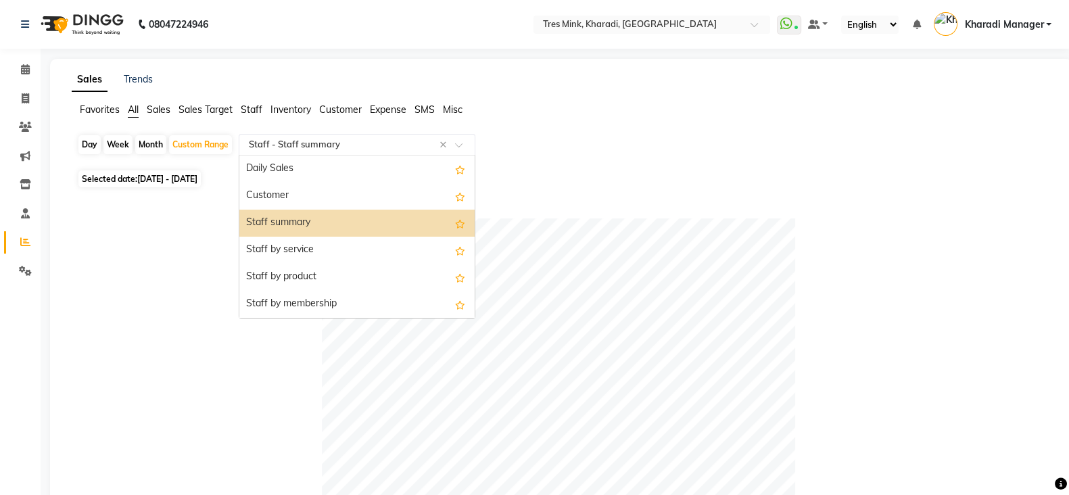
click at [328, 150] on input "text" at bounding box center [343, 145] width 195 height 14
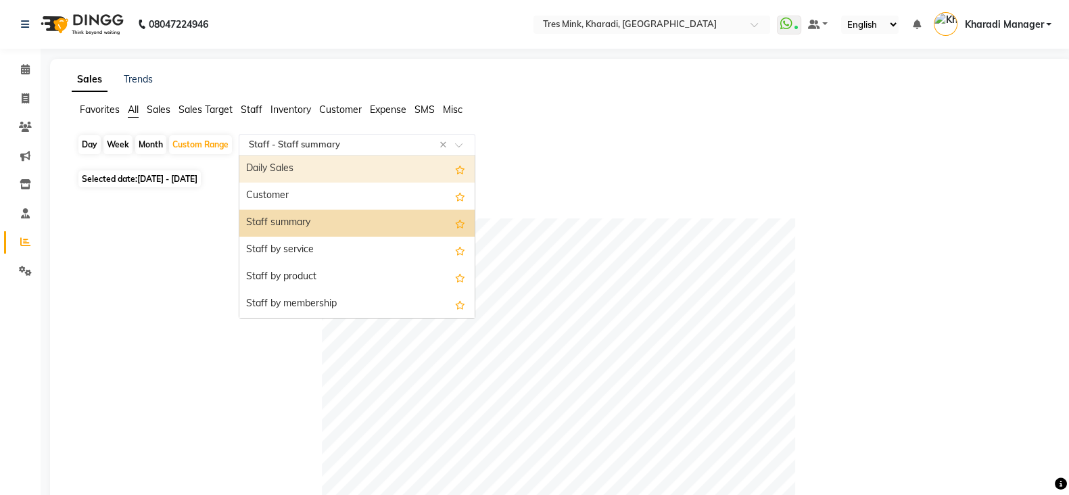
click at [340, 174] on div "Daily Sales" at bounding box center [356, 169] width 235 height 27
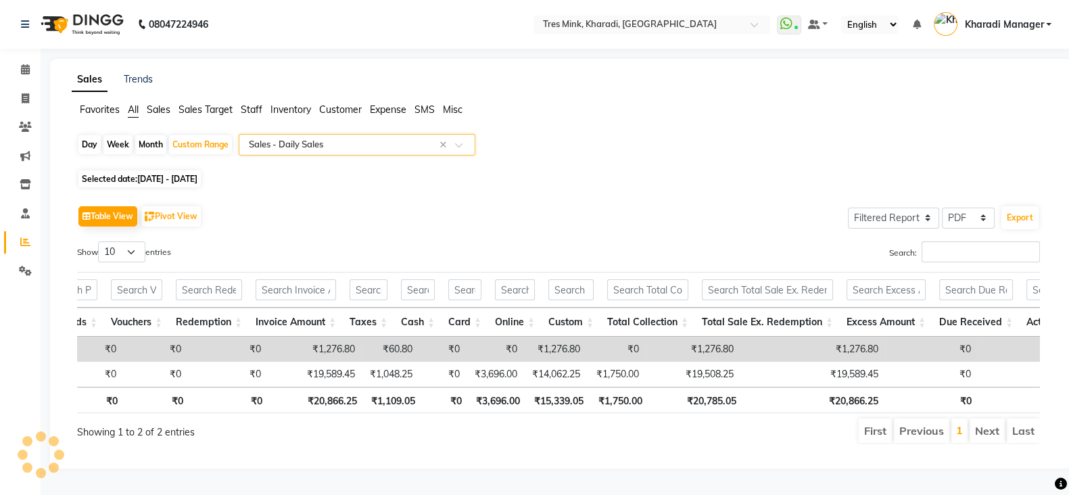
scroll to position [0, 439]
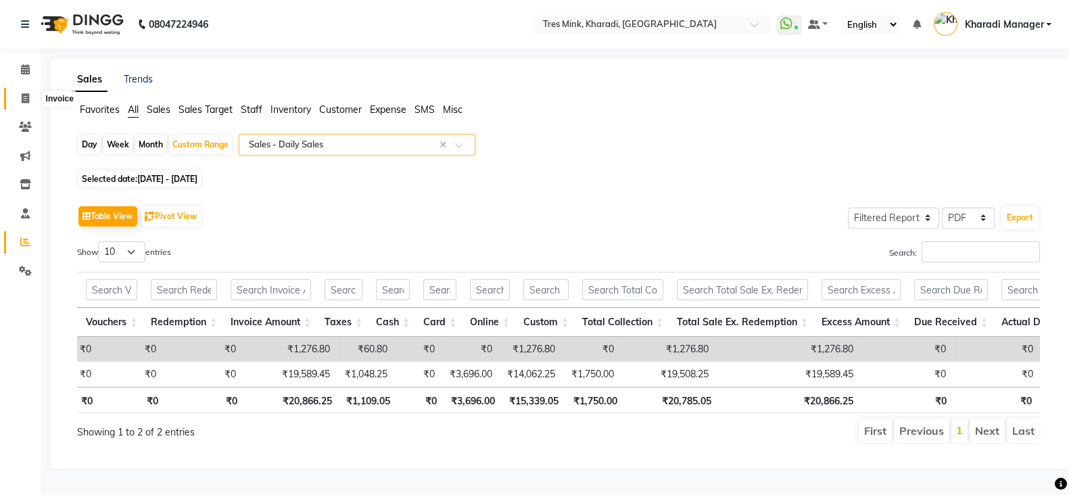
drag, startPoint x: 14, startPoint y: 99, endPoint x: 47, endPoint y: 97, distance: 33.9
click at [14, 99] on span at bounding box center [26, 99] width 24 height 16
select select "service"
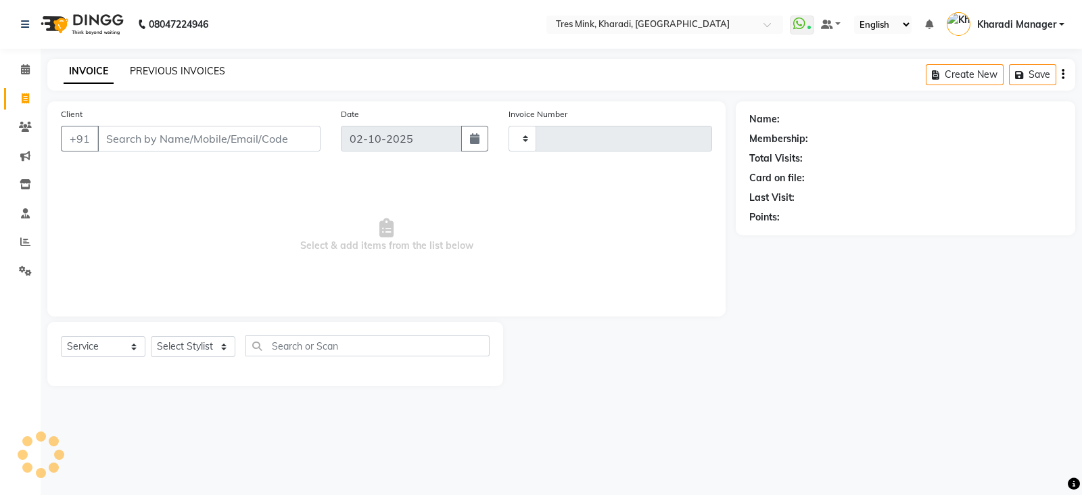
type input "1376"
select select "8100"
click at [172, 73] on link "PREVIOUS INVOICES" at bounding box center [177, 71] width 95 height 12
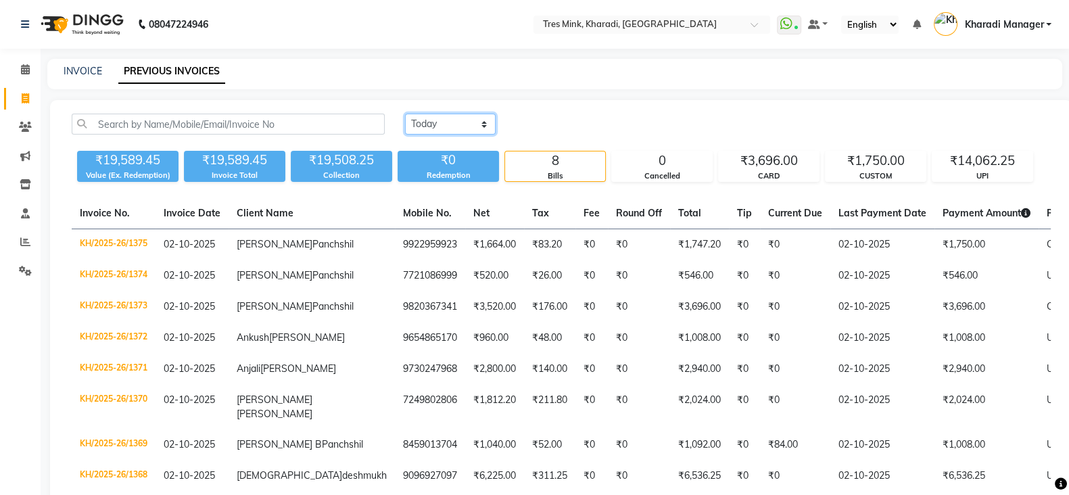
click at [476, 131] on select "Today Yesterday Custom Range" at bounding box center [450, 124] width 91 height 21
click at [405, 114] on select "Today Yesterday Custom Range" at bounding box center [450, 124] width 91 height 21
click at [752, 157] on div "₹3,696.00" at bounding box center [769, 161] width 100 height 19
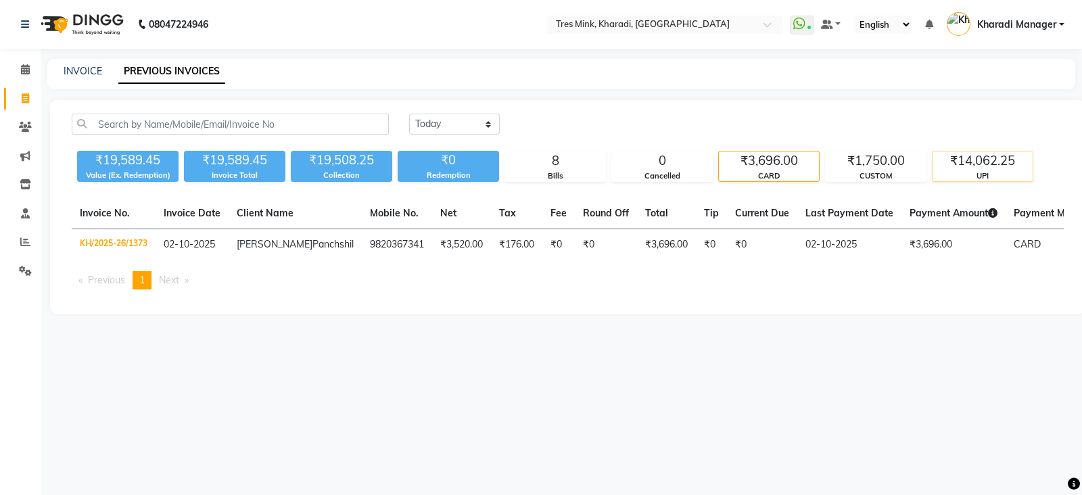
click at [954, 170] on div "₹14,062.25" at bounding box center [983, 161] width 100 height 19
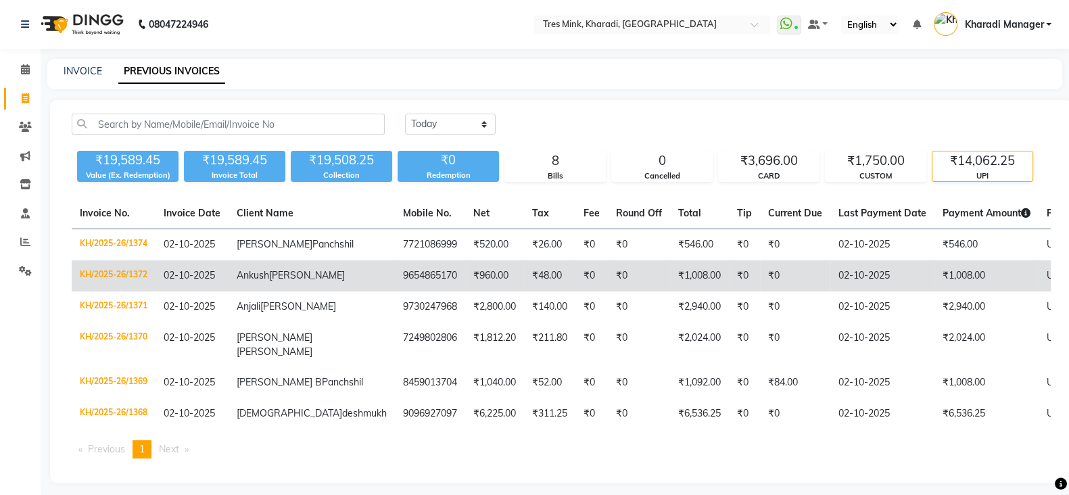
scroll to position [102, 0]
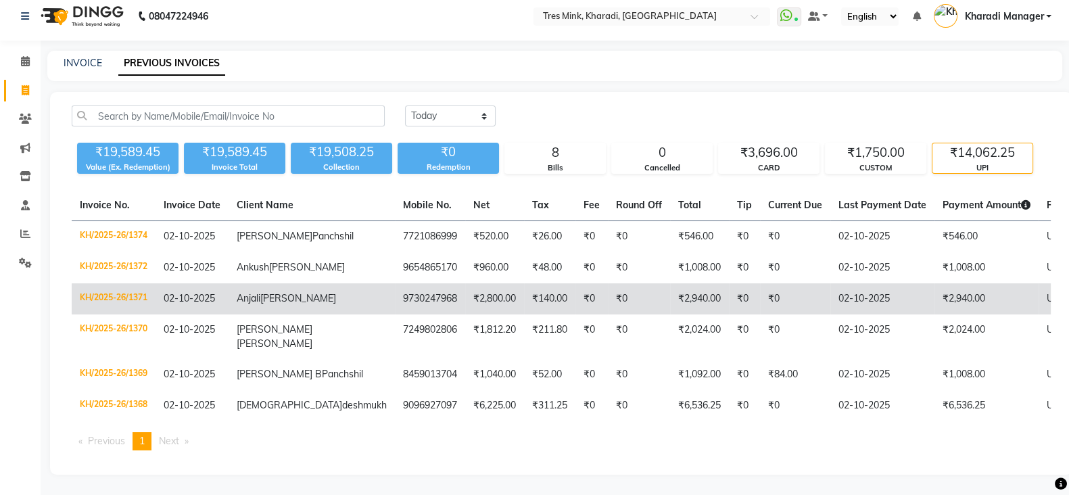
click at [260, 292] on span "[PERSON_NAME]" at bounding box center [298, 298] width 76 height 12
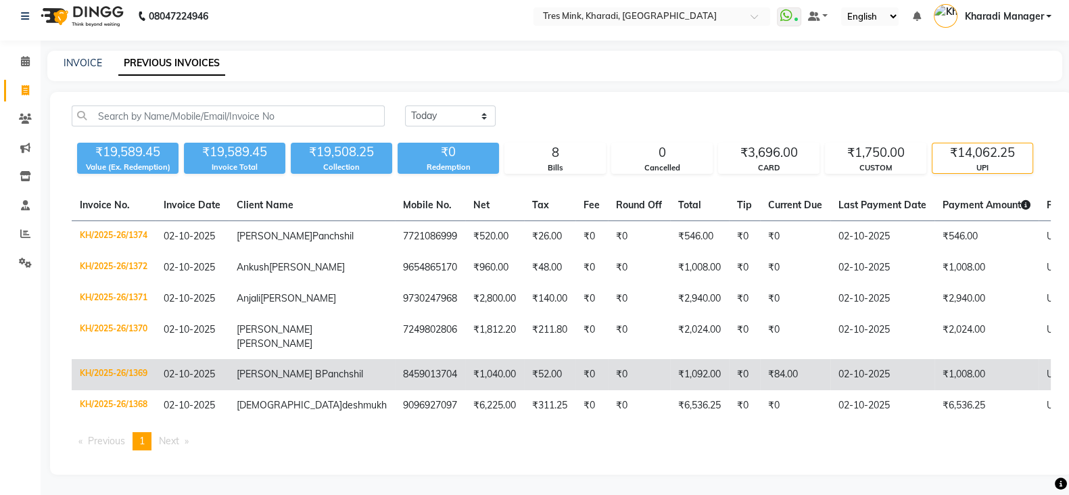
scroll to position [0, 0]
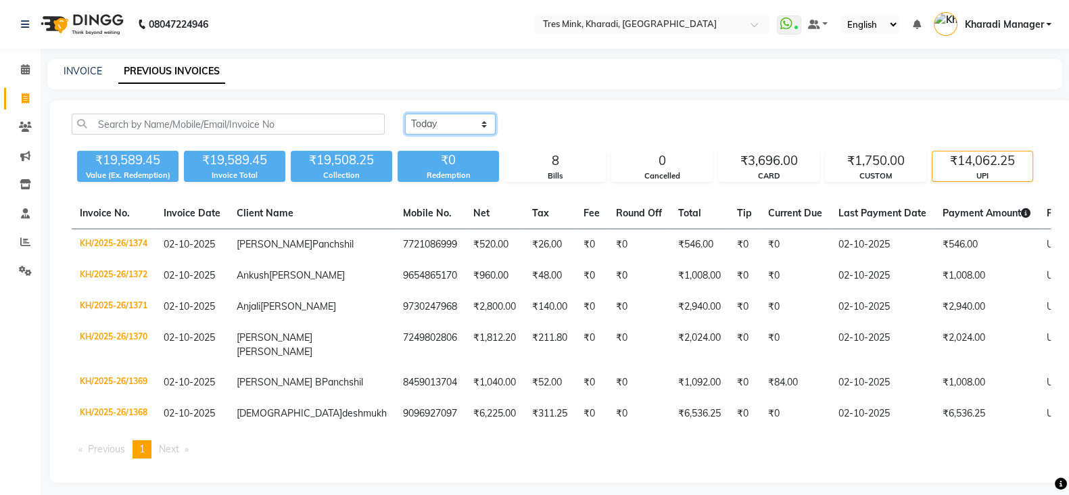
click at [471, 119] on select "Today Yesterday Custom Range" at bounding box center [450, 124] width 91 height 21
select select "yesterday"
click at [405, 114] on select "Today Yesterday Custom Range" at bounding box center [450, 124] width 91 height 21
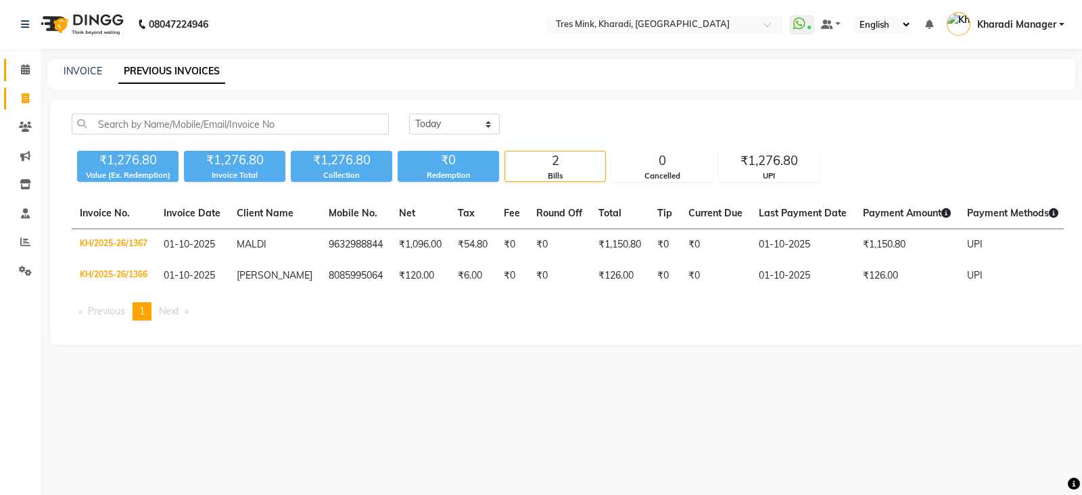
click at [25, 60] on link "Calendar" at bounding box center [20, 70] width 32 height 22
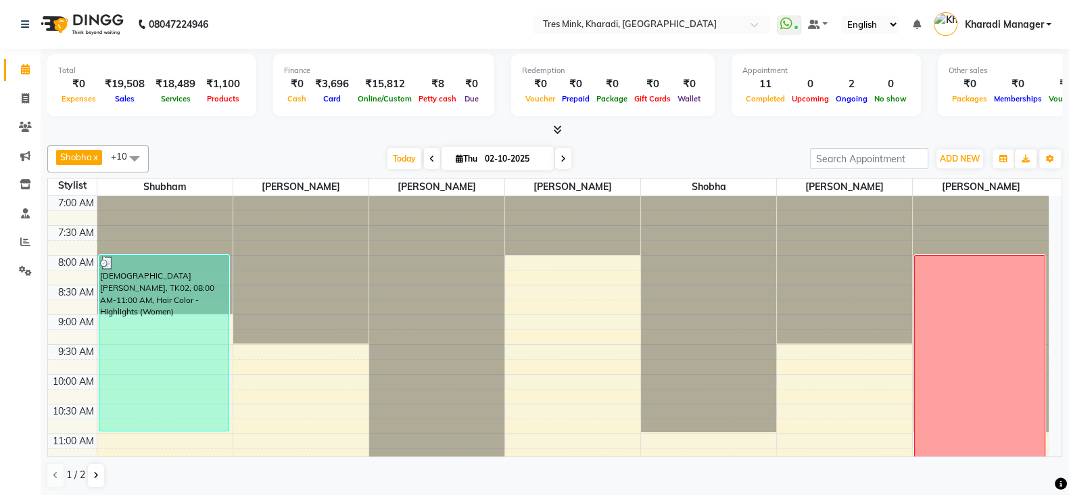
click at [427, 164] on span at bounding box center [432, 158] width 16 height 21
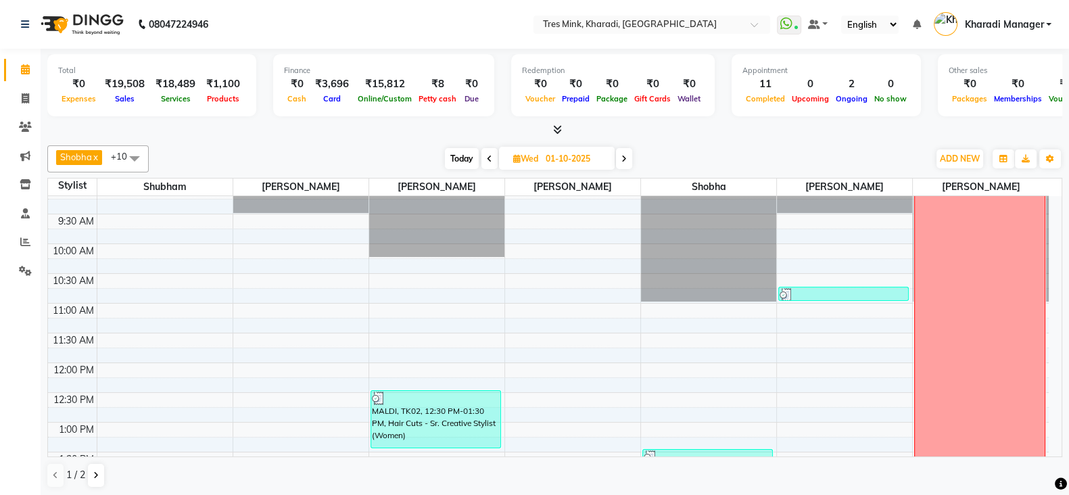
scroll to position [338, 0]
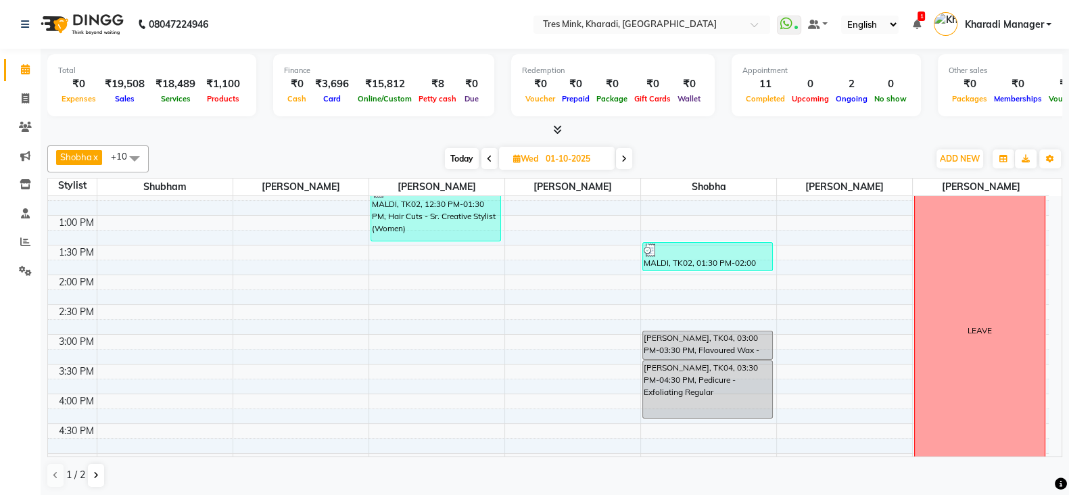
click at [450, 158] on span "Today" at bounding box center [462, 158] width 34 height 21
type input "02-10-2025"
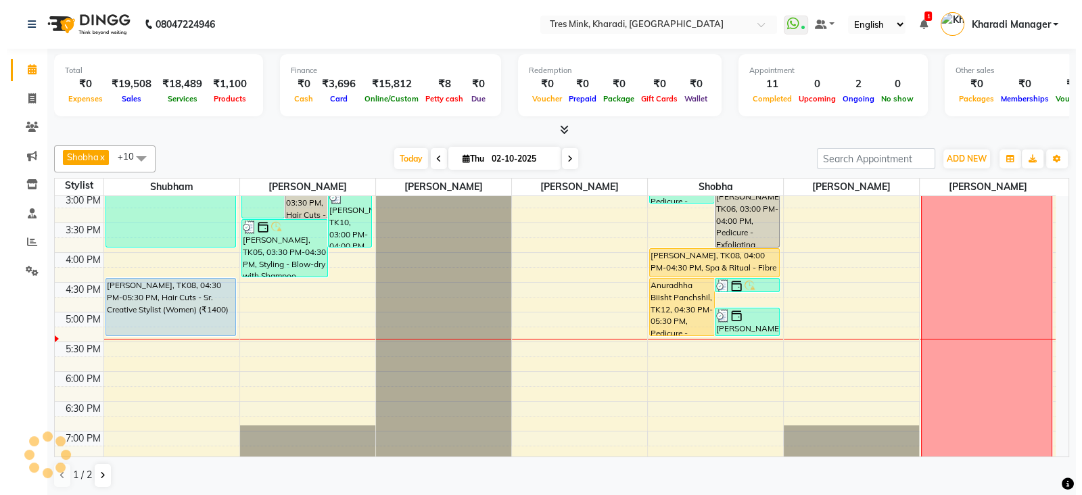
scroll to position [478, 0]
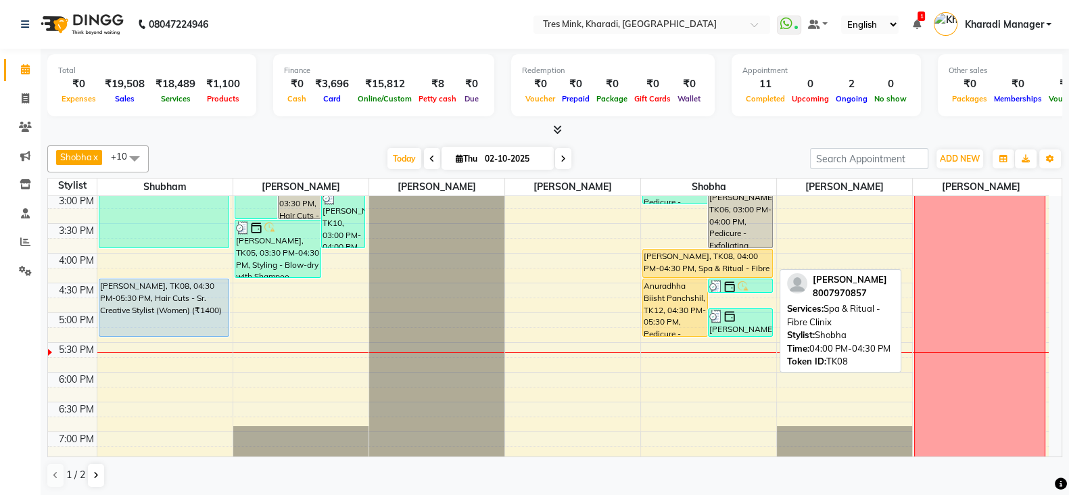
click at [693, 257] on div "[PERSON_NAME], TK08, 04:00 PM-04:30 PM, Spa & Ritual - Fibre Clinix" at bounding box center [707, 264] width 129 height 28
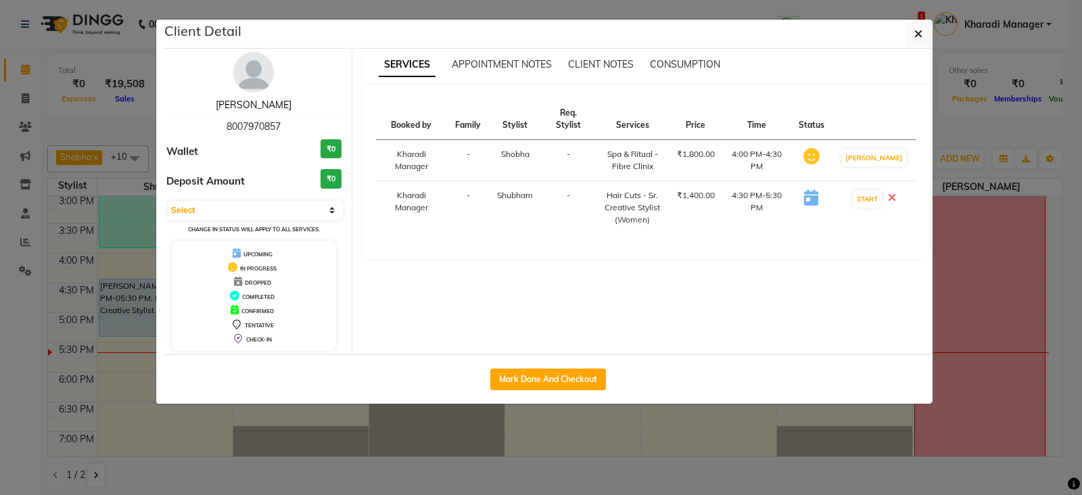
click at [258, 102] on link "[PERSON_NAME]" at bounding box center [254, 105] width 76 height 12
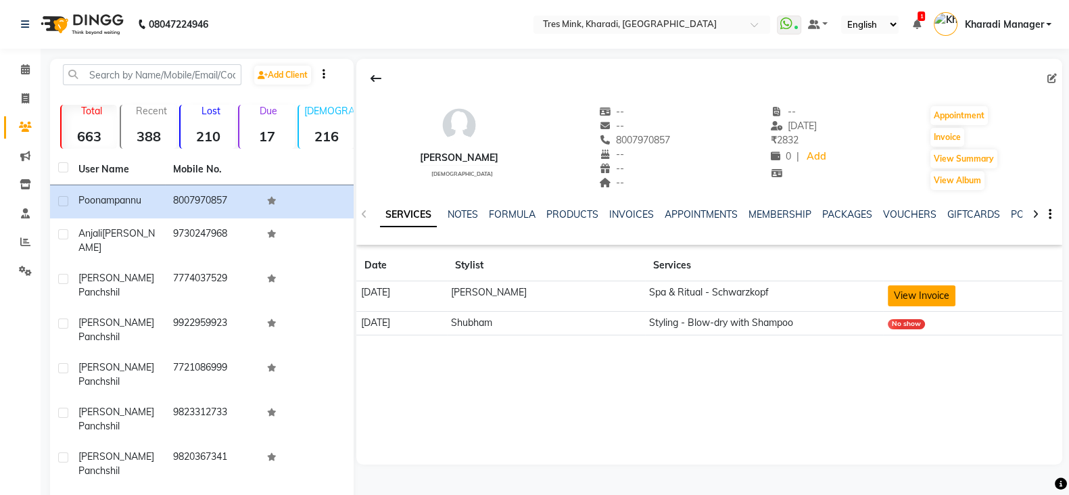
click at [931, 291] on button "View Invoice" at bounding box center [922, 295] width 68 height 21
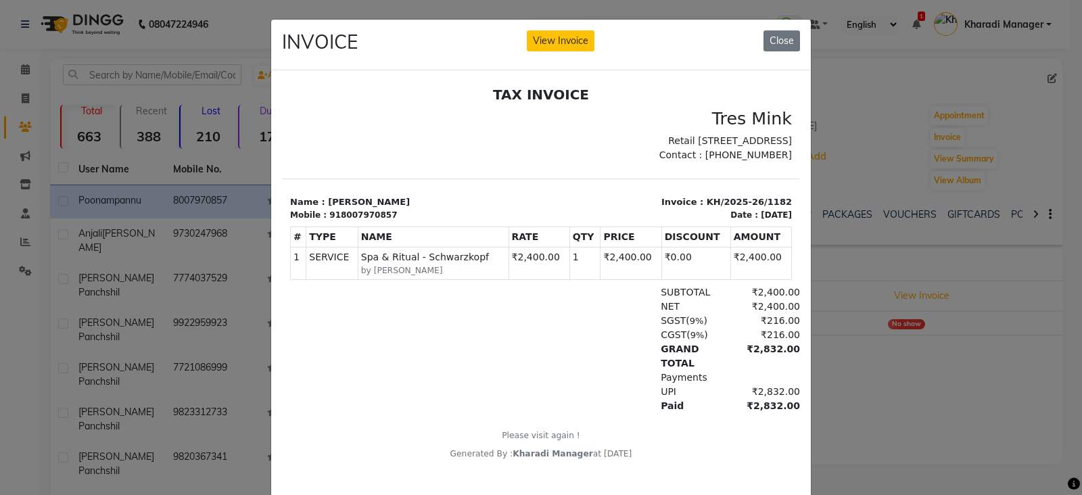
click at [910, 335] on ngb-modal-window "INVOICE View Invoice Close" at bounding box center [541, 247] width 1082 height 495
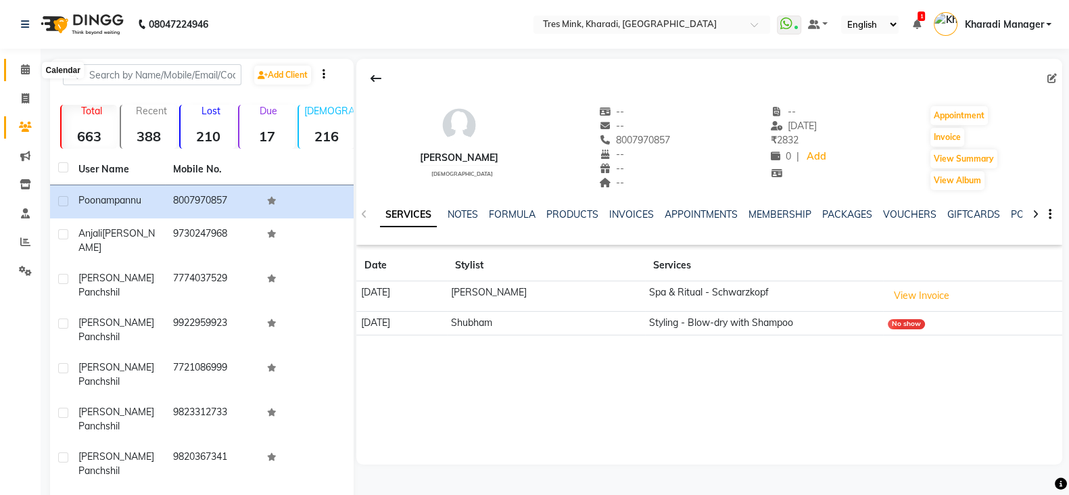
drag, startPoint x: 19, startPoint y: 66, endPoint x: 178, endPoint y: 43, distance: 160.6
click at [19, 66] on span at bounding box center [26, 70] width 24 height 16
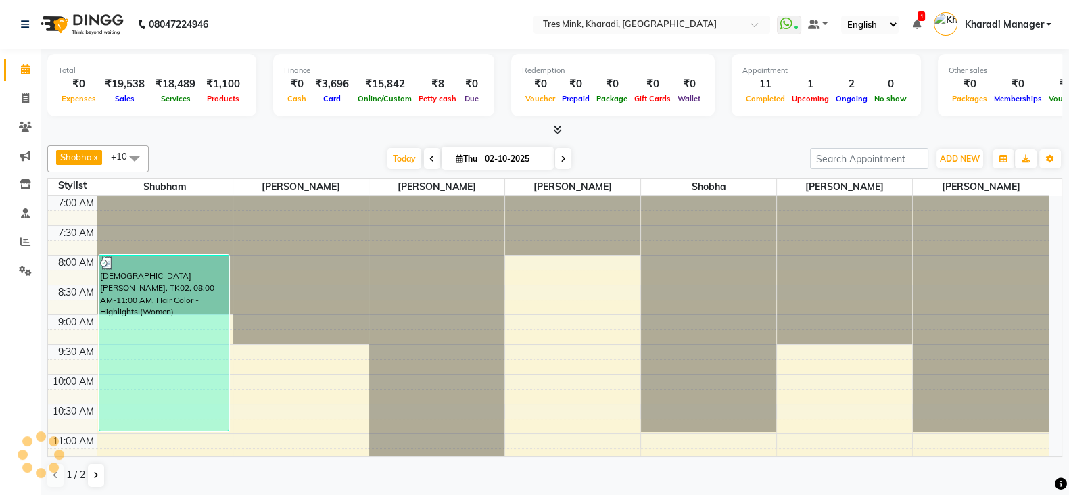
scroll to position [591, 0]
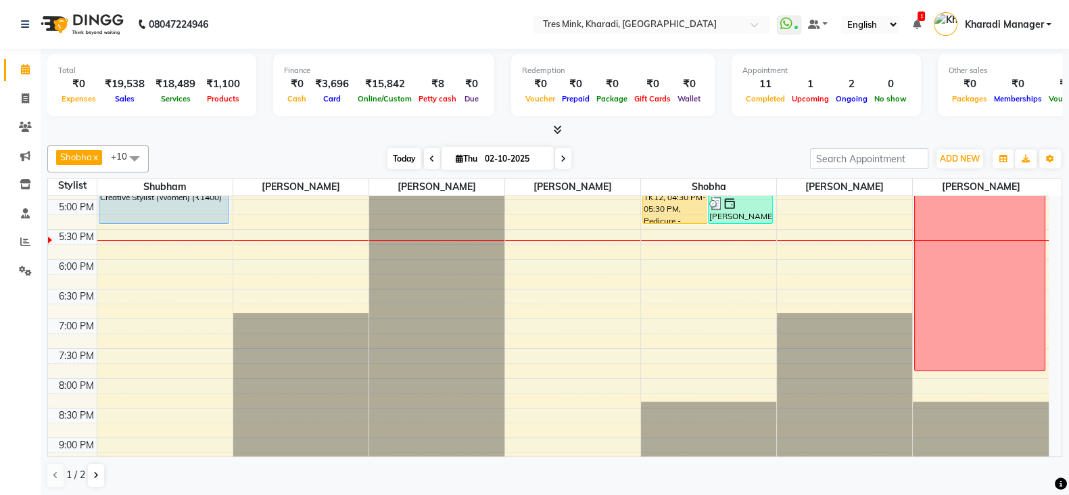
click at [392, 148] on span "Today" at bounding box center [405, 158] width 34 height 21
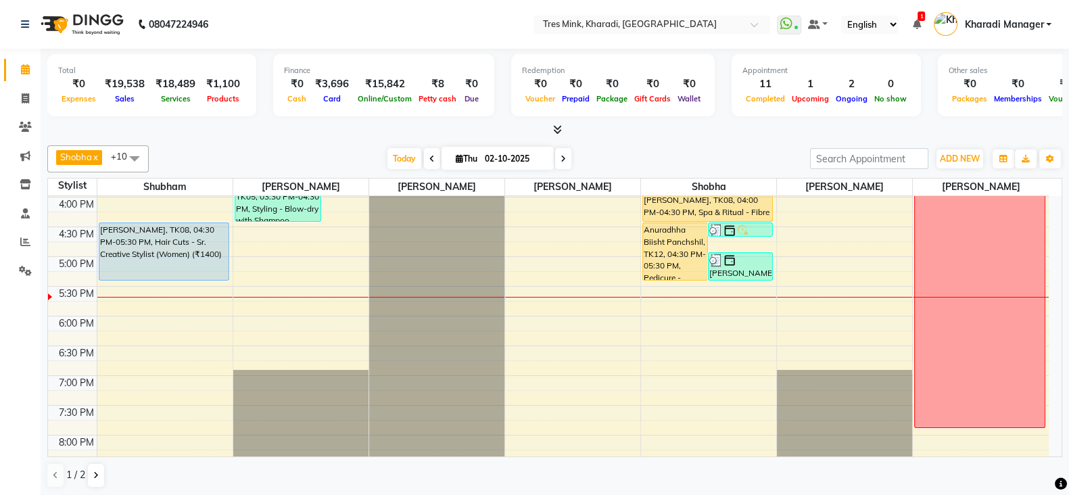
scroll to position [478, 0]
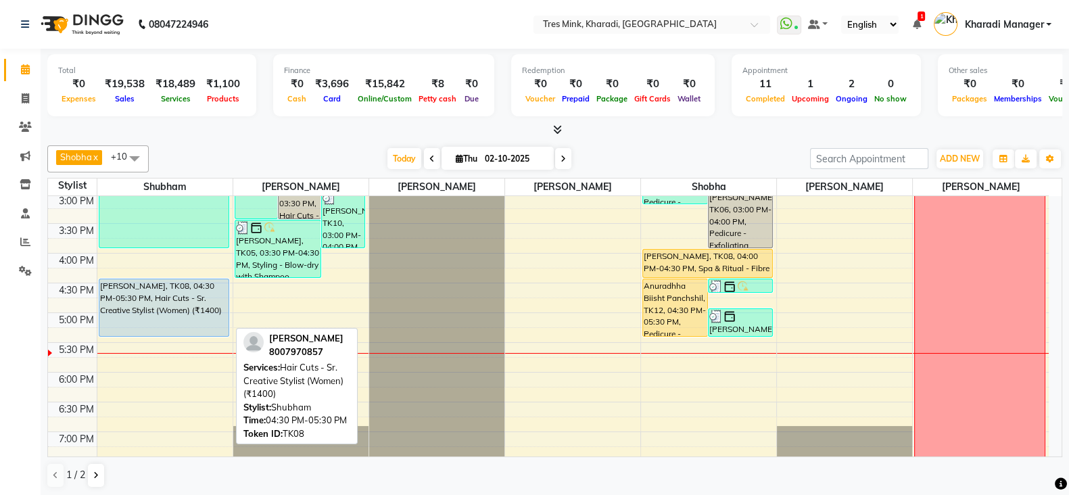
click at [162, 300] on div "[PERSON_NAME], TK08, 04:30 PM-05:30 PM, Hair Cuts - Sr. Creative Stylist (Women…" at bounding box center [163, 307] width 129 height 57
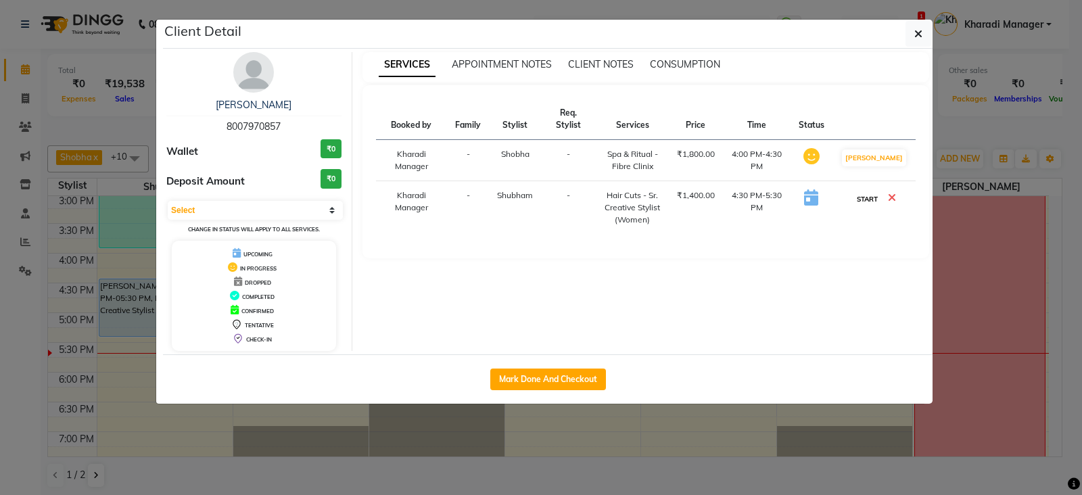
click at [869, 200] on button "START" at bounding box center [868, 199] width 28 height 17
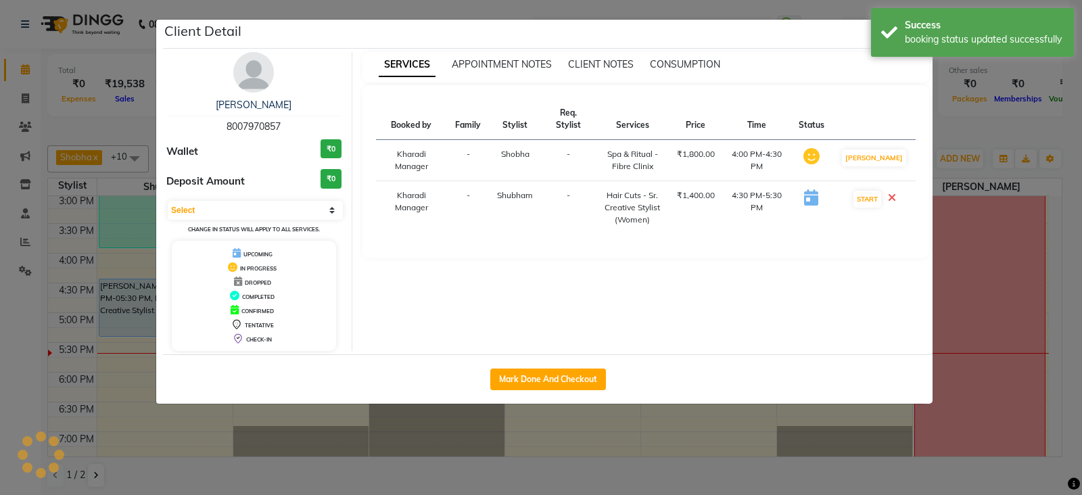
select select "1"
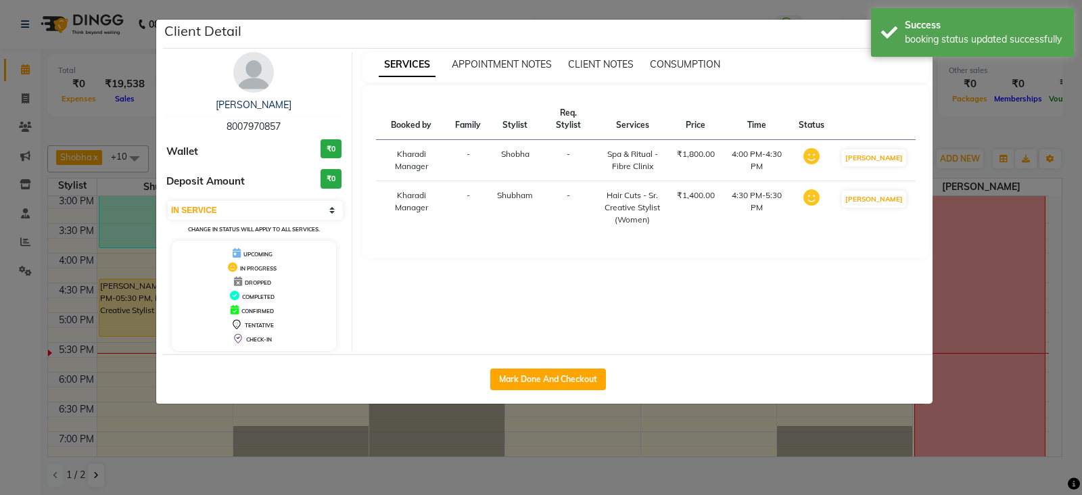
click at [814, 436] on ngb-modal-window "Client Detail [PERSON_NAME] 8007970857 Wallet ₹0 Deposit Amount ₹0 Select IN SE…" at bounding box center [541, 247] width 1082 height 495
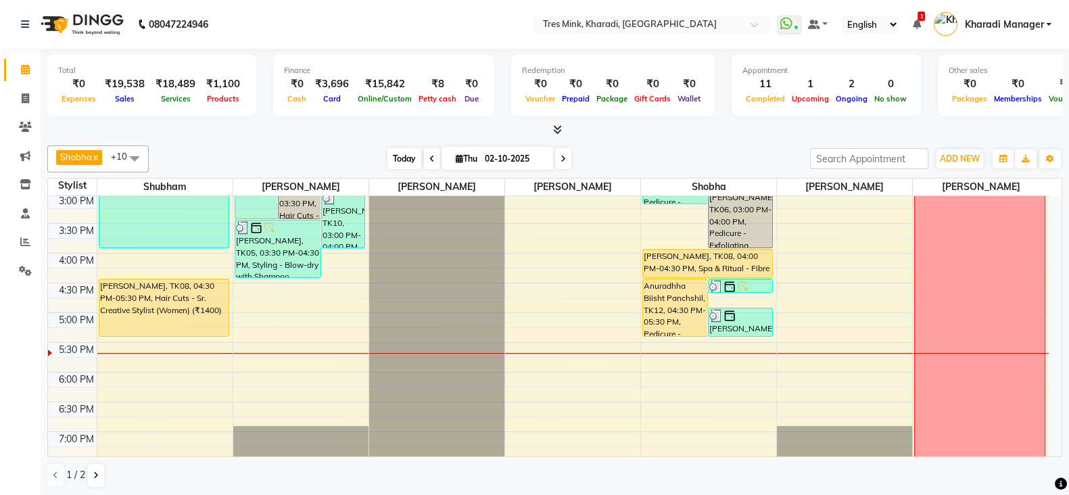
click at [410, 162] on span "Today" at bounding box center [405, 158] width 34 height 21
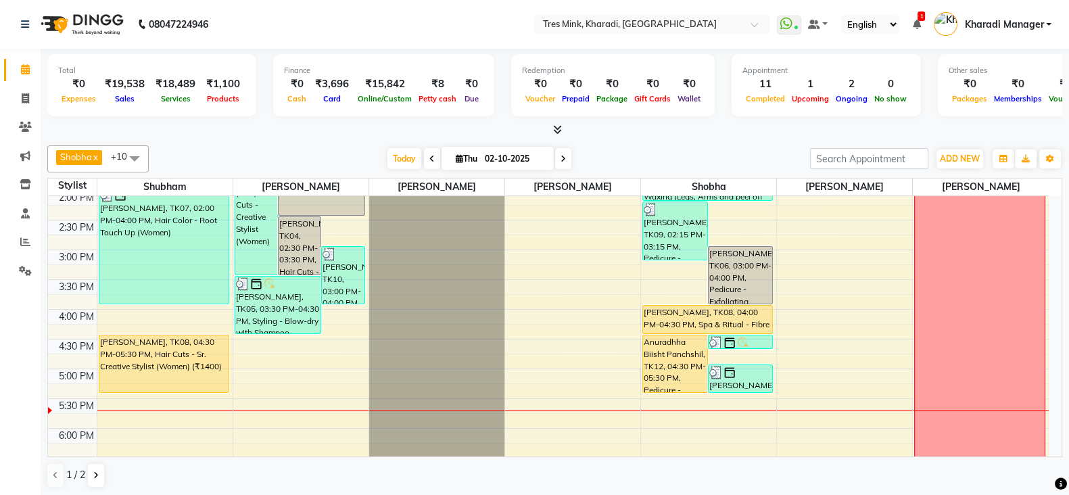
click at [559, 126] on icon at bounding box center [557, 129] width 9 height 10
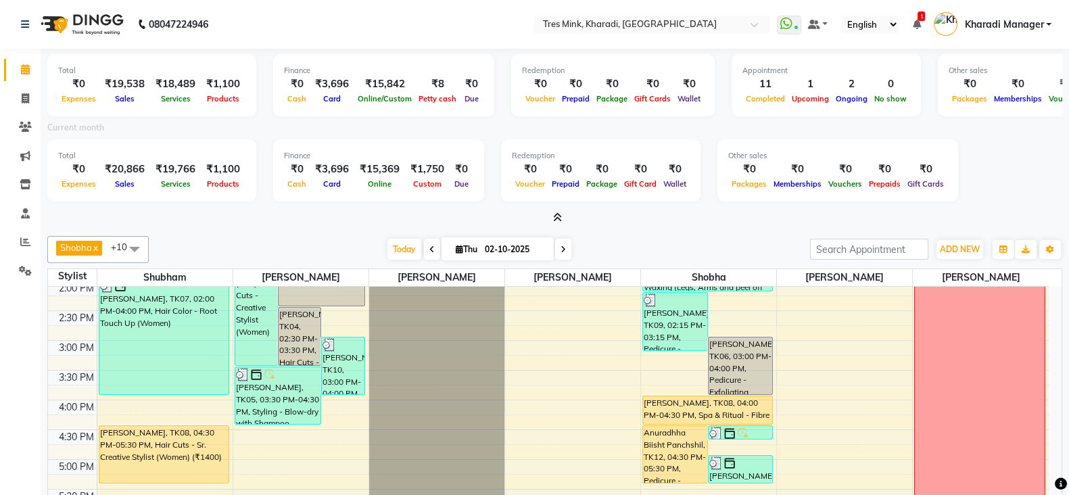
click at [559, 212] on icon at bounding box center [557, 217] width 9 height 10
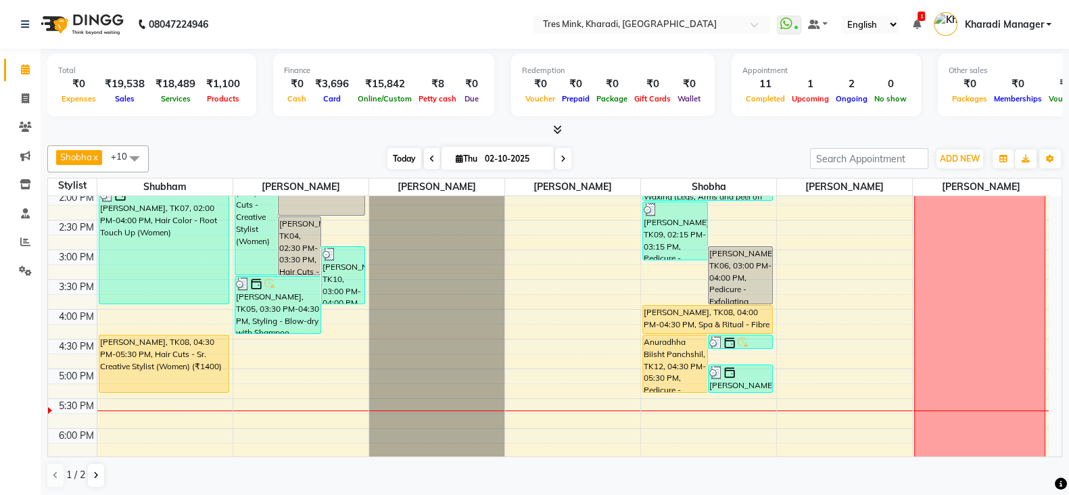
click at [390, 160] on span "Today" at bounding box center [405, 158] width 34 height 21
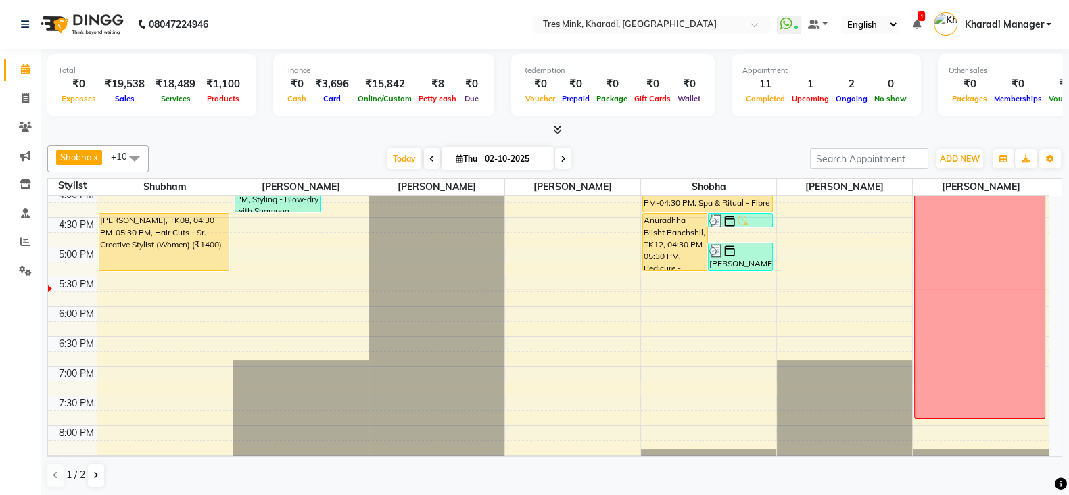
scroll to position [478, 0]
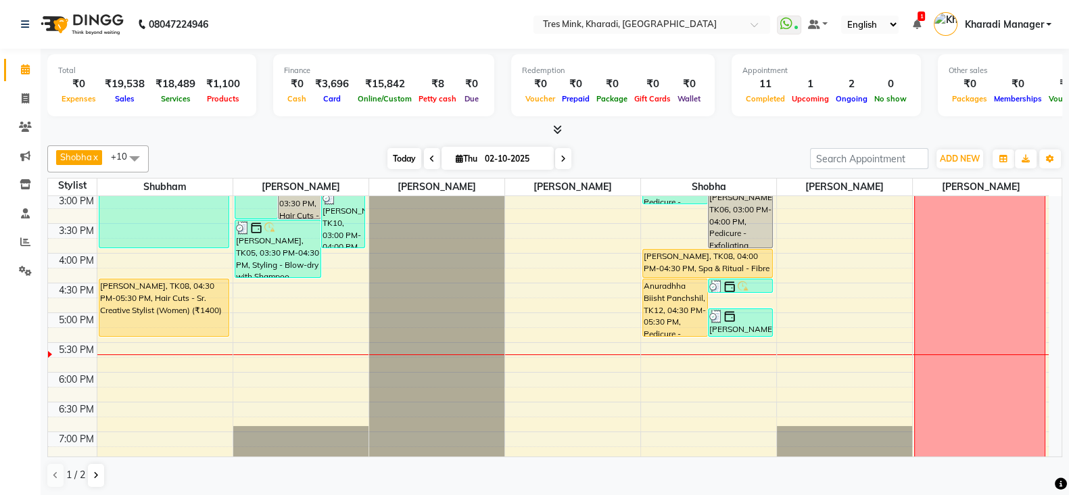
click at [403, 158] on span "Today" at bounding box center [405, 158] width 34 height 21
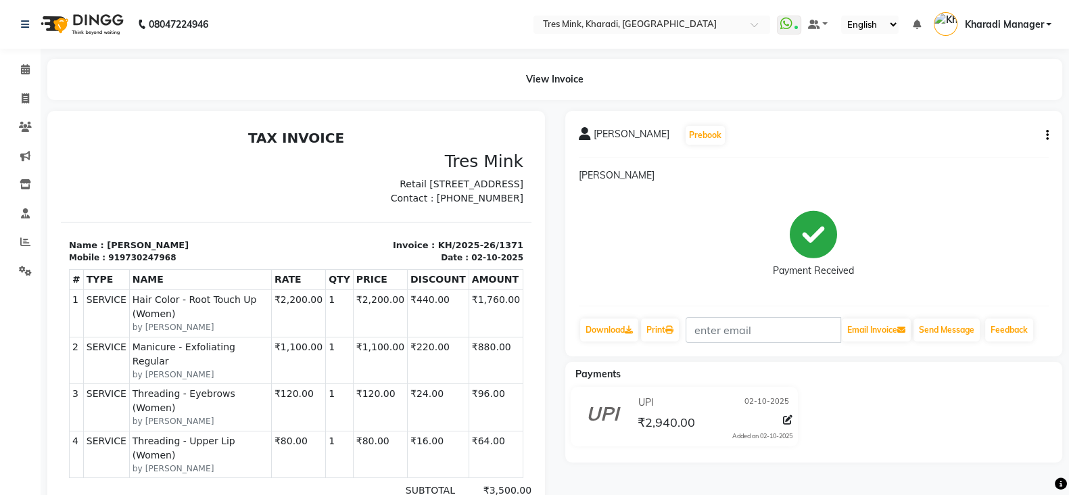
click at [18, 85] on li "Invoice" at bounding box center [20, 99] width 41 height 29
click at [18, 91] on span at bounding box center [26, 99] width 24 height 16
select select "service"
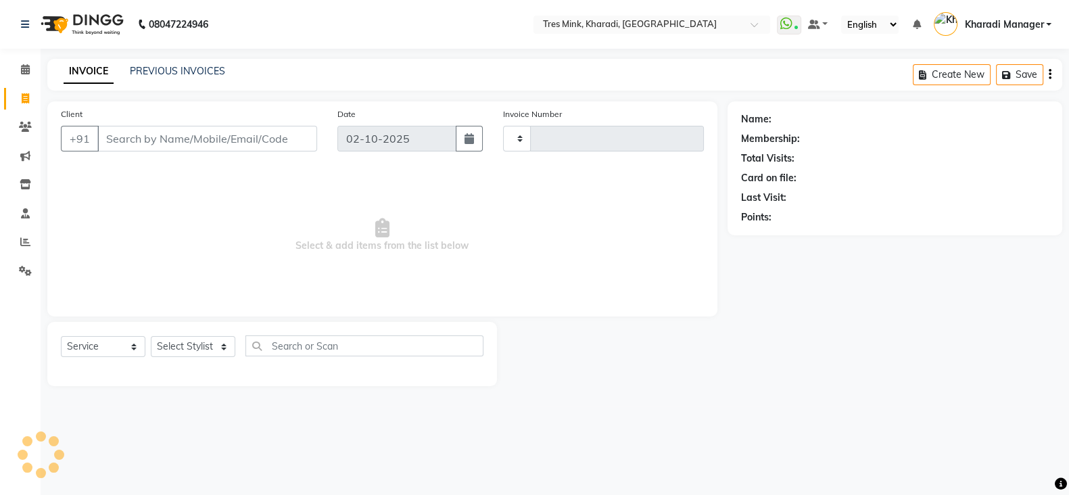
type input "1376"
select select "8100"
click at [152, 74] on link "PREVIOUS INVOICES" at bounding box center [177, 71] width 95 height 12
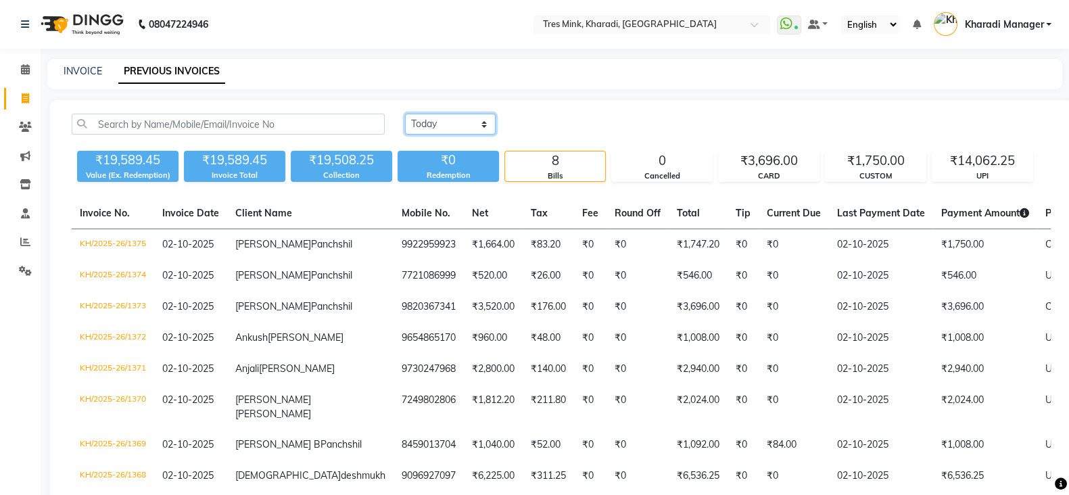
click at [411, 126] on select "Today Yesterday Custom Range" at bounding box center [450, 124] width 91 height 21
select select "range"
click at [405, 114] on select "Today Yesterday Custom Range" at bounding box center [450, 124] width 91 height 21
click at [540, 125] on input "02-10-2025" at bounding box center [560, 124] width 95 height 19
select select "10"
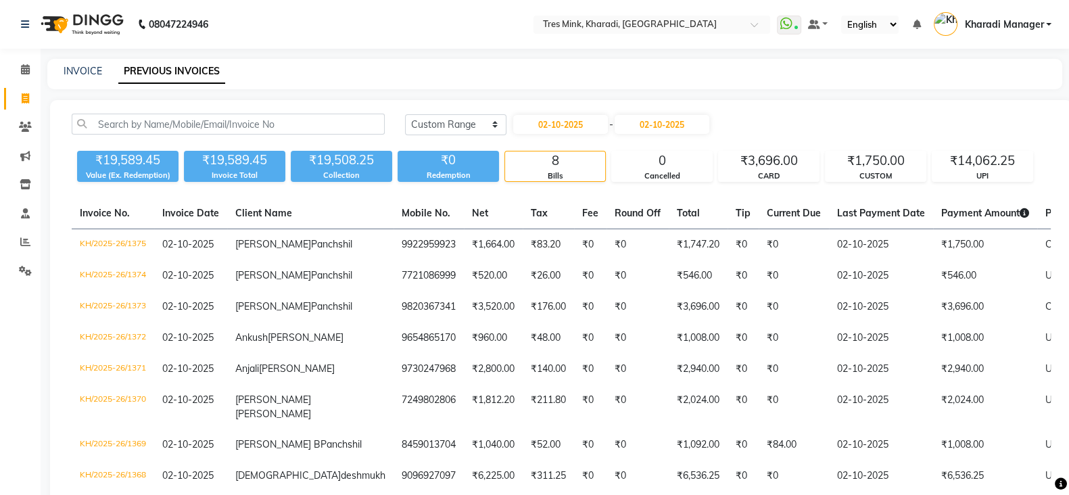
select select "2025"
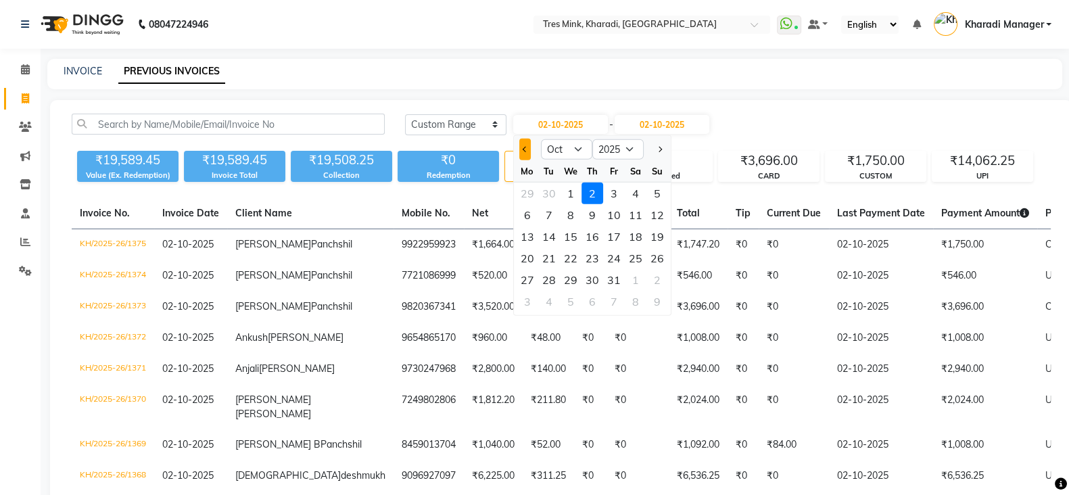
click at [524, 143] on button "Previous month" at bounding box center [524, 150] width 11 height 22
select select "9"
click at [553, 275] on div "30" at bounding box center [549, 280] width 22 height 22
type input "30-09-2025"
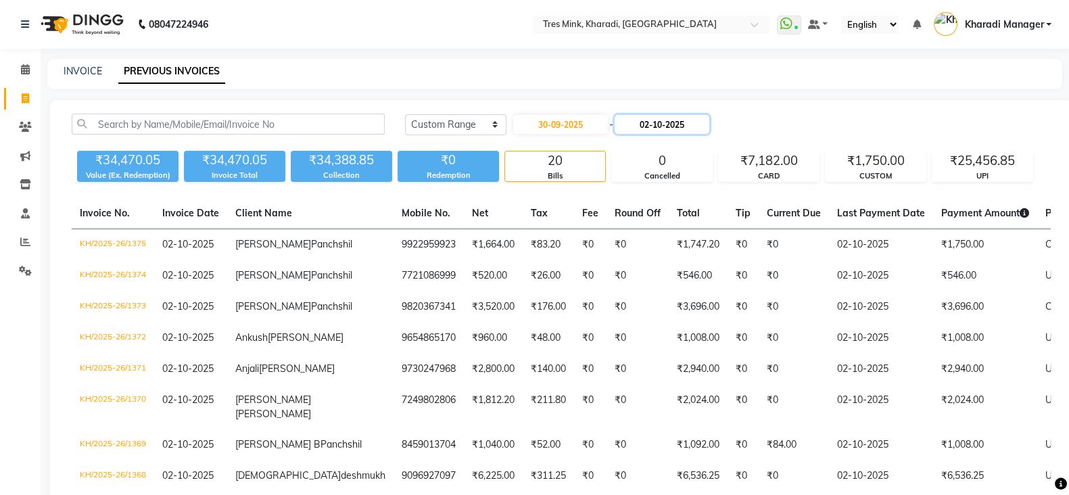
click at [624, 116] on input "02-10-2025" at bounding box center [662, 124] width 95 height 19
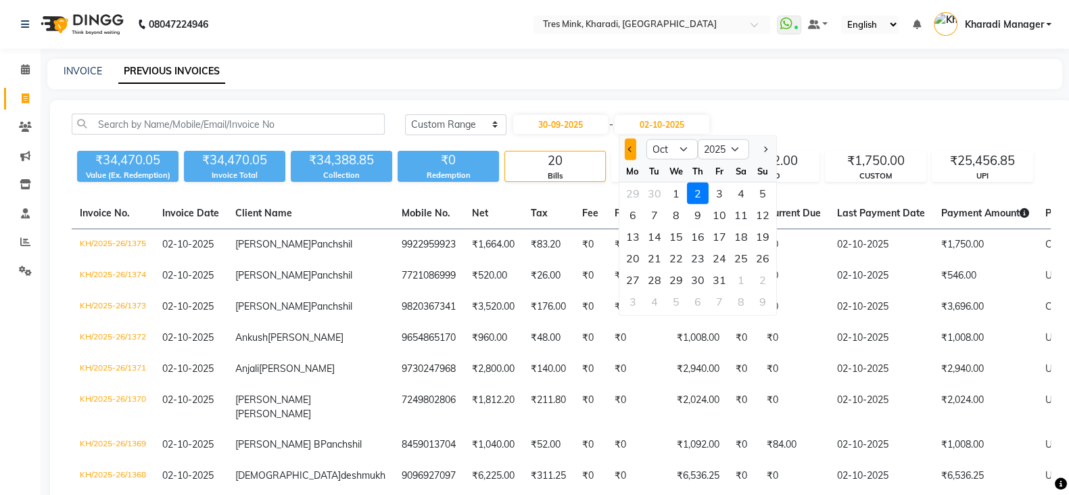
click at [631, 156] on button "Previous month" at bounding box center [629, 150] width 11 height 22
select select "9"
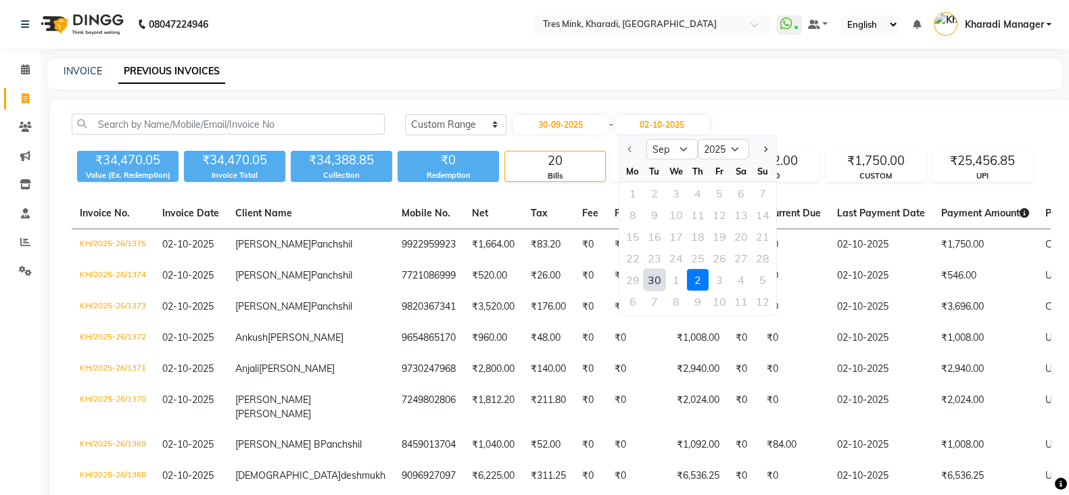
click at [654, 273] on div "30" at bounding box center [654, 280] width 22 height 22
type input "30-09-2025"
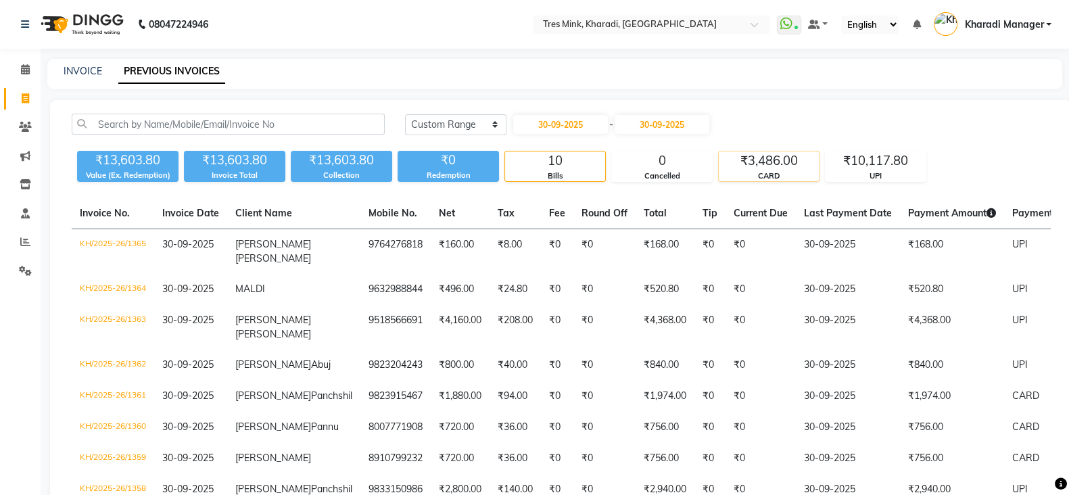
click at [772, 162] on div "₹3,486.00" at bounding box center [769, 161] width 100 height 19
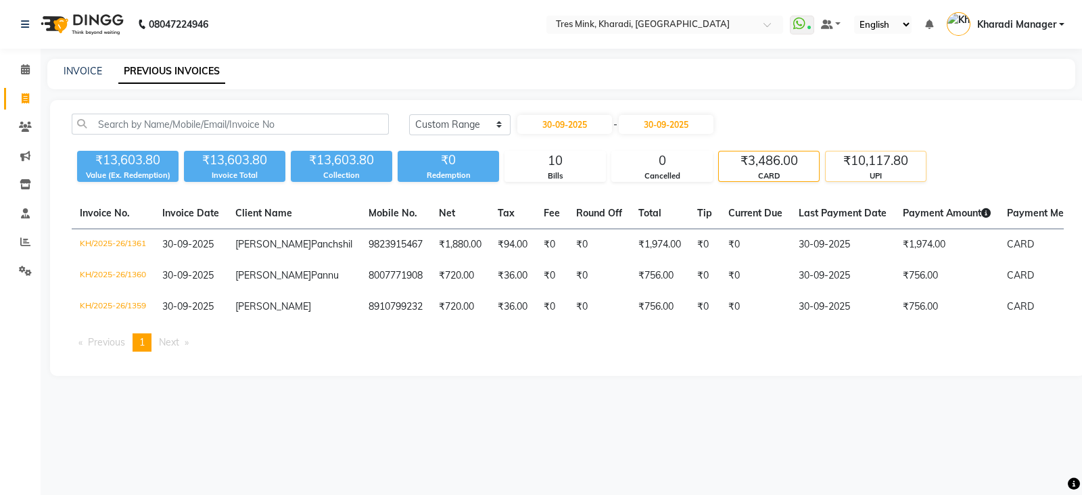
click at [887, 162] on div "₹10,117.80" at bounding box center [876, 161] width 100 height 19
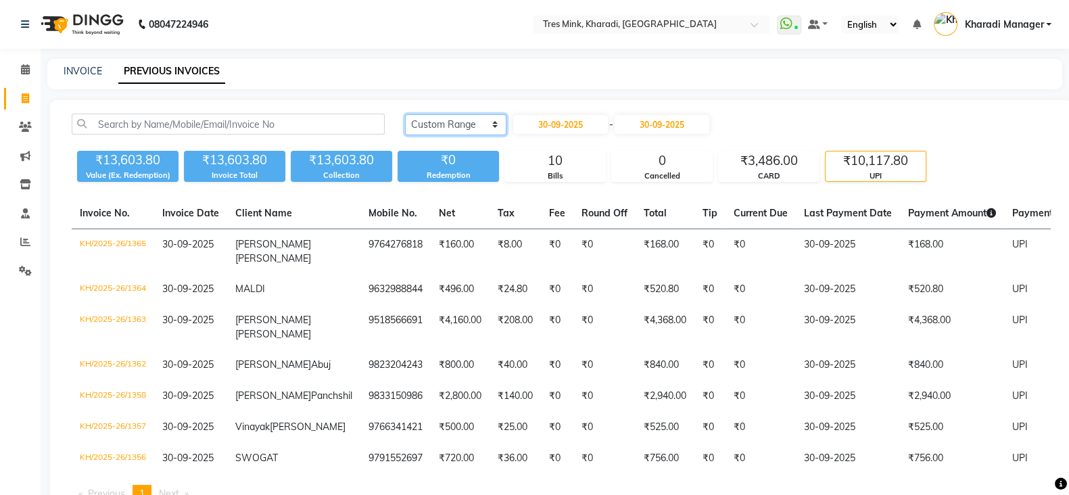
click at [453, 126] on select "Today Yesterday Custom Range" at bounding box center [455, 124] width 101 height 21
click at [24, 76] on span at bounding box center [26, 70] width 24 height 16
click at [24, 107] on link "Invoice" at bounding box center [20, 99] width 32 height 22
select select "service"
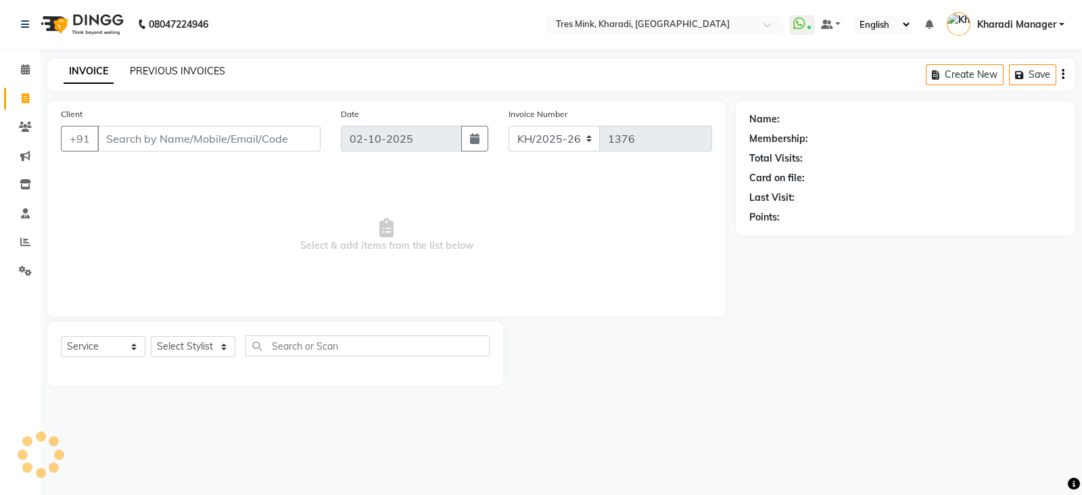
click at [149, 70] on link "PREVIOUS INVOICES" at bounding box center [177, 71] width 95 height 12
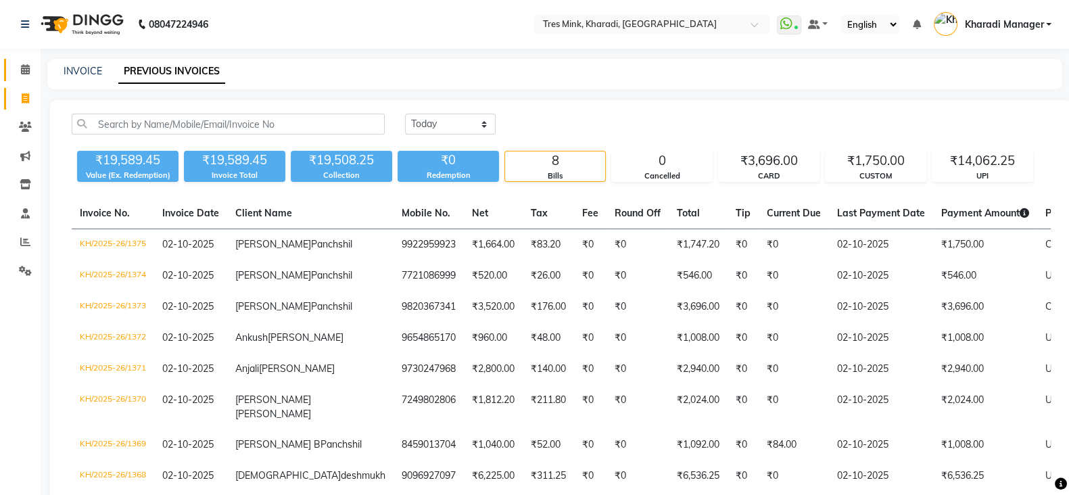
click at [26, 59] on link "Calendar" at bounding box center [20, 70] width 32 height 22
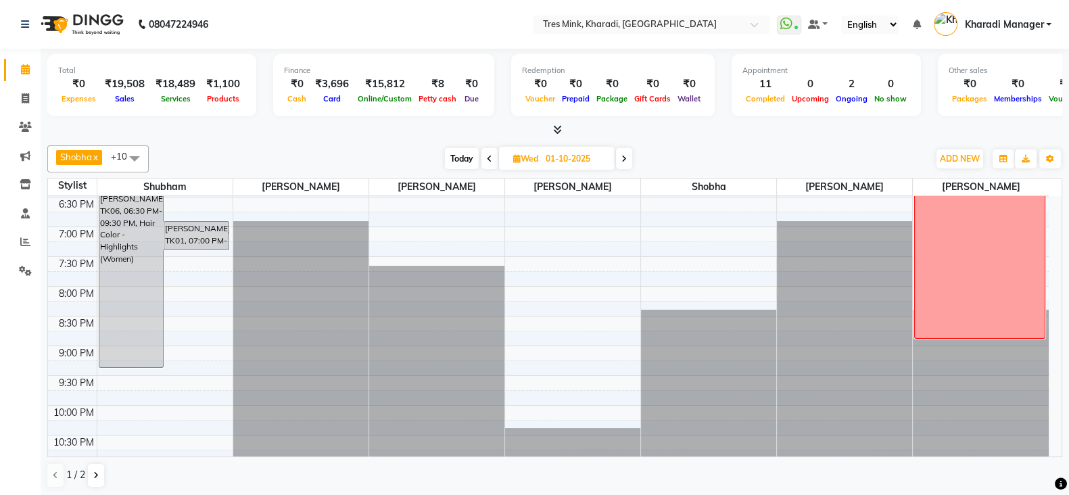
click at [470, 156] on span "Today" at bounding box center [462, 158] width 34 height 21
type input "02-10-2025"
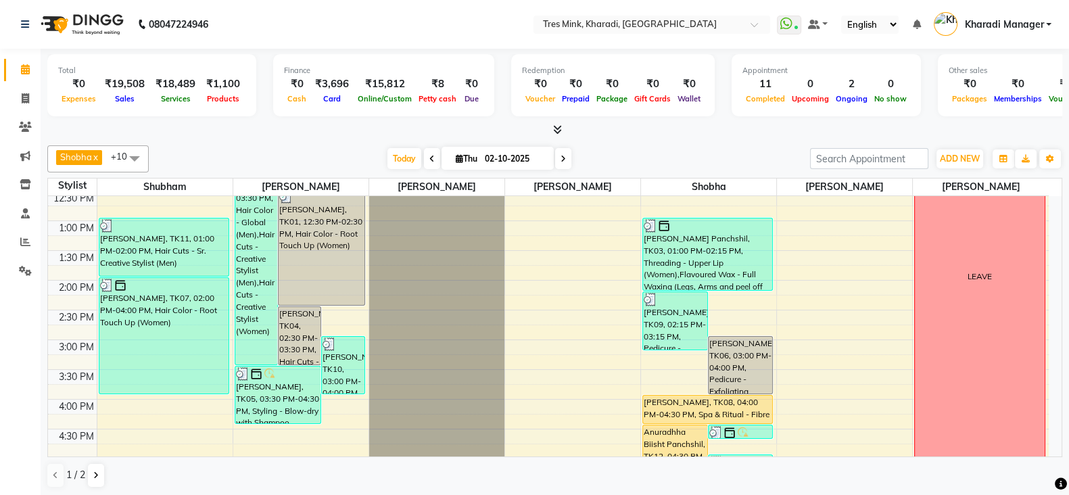
scroll to position [289, 0]
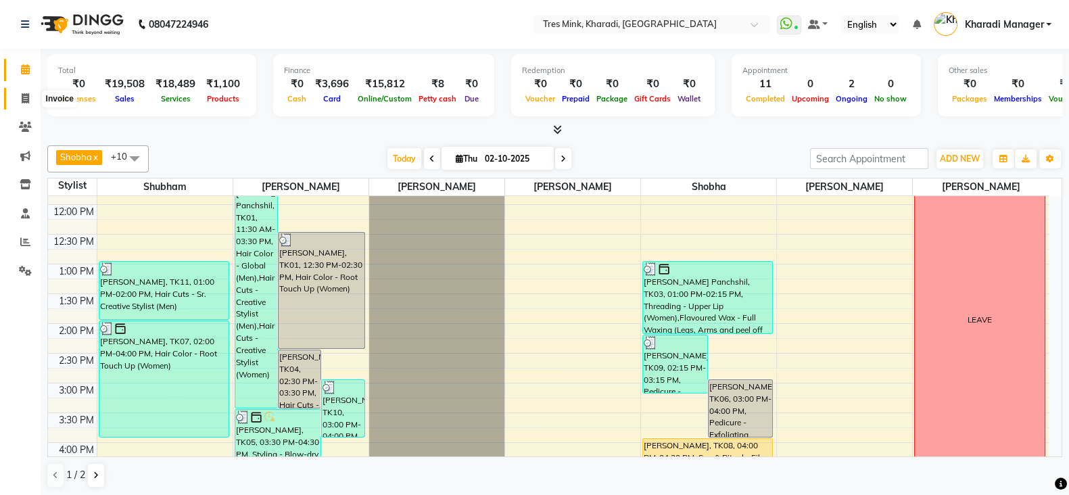
drag, startPoint x: 22, startPoint y: 103, endPoint x: 46, endPoint y: 94, distance: 25.9
click at [22, 103] on icon at bounding box center [25, 98] width 7 height 10
select select "service"
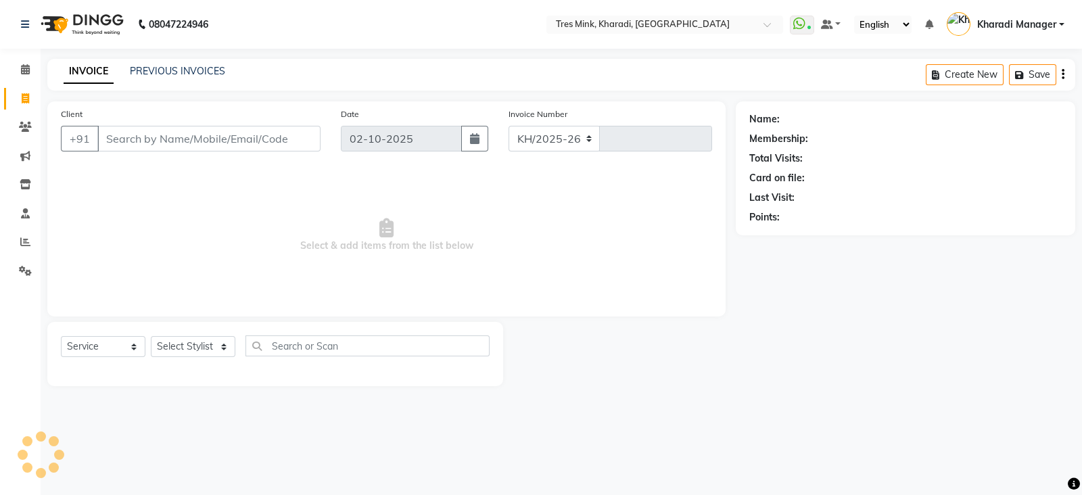
select select "8100"
type input "1376"
click at [169, 66] on link "PREVIOUS INVOICES" at bounding box center [177, 71] width 95 height 12
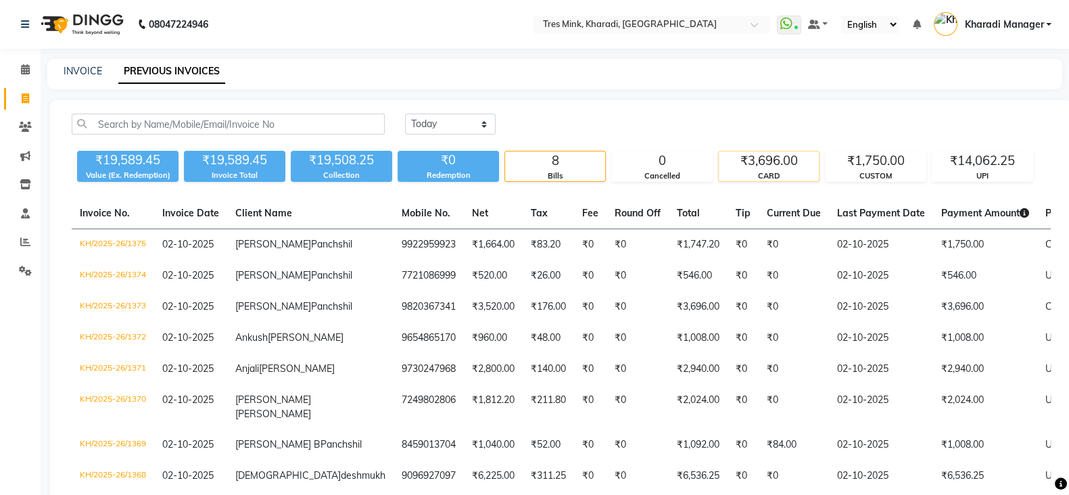
click at [818, 172] on div "CARD" at bounding box center [769, 175] width 100 height 11
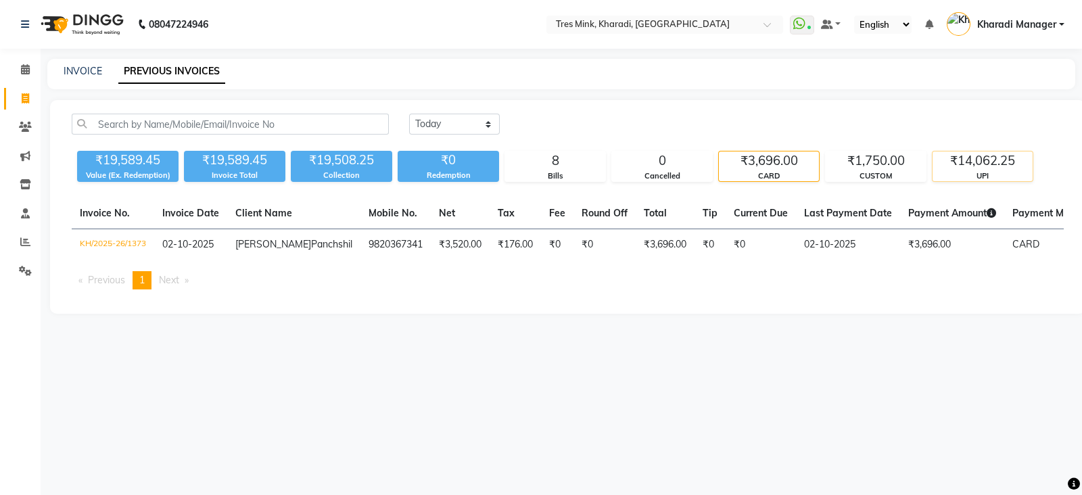
click at [985, 166] on div "₹14,062.25" at bounding box center [983, 161] width 100 height 19
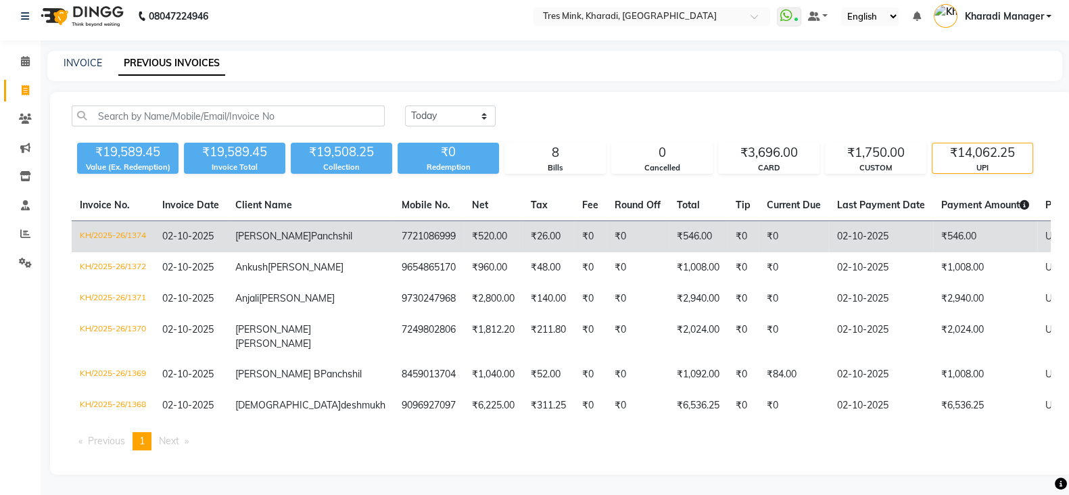
scroll to position [102, 0]
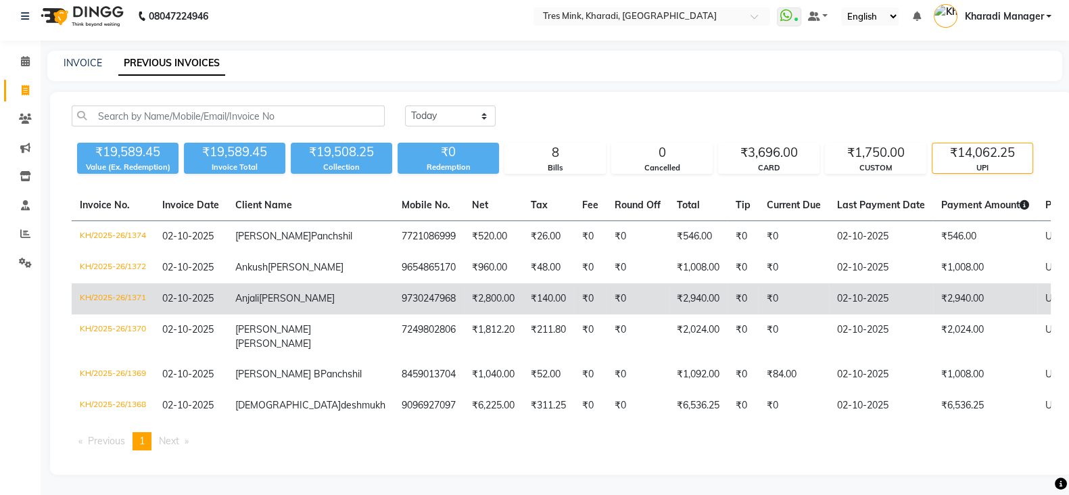
click at [933, 283] on td "₹2,940.00" at bounding box center [985, 298] width 104 height 31
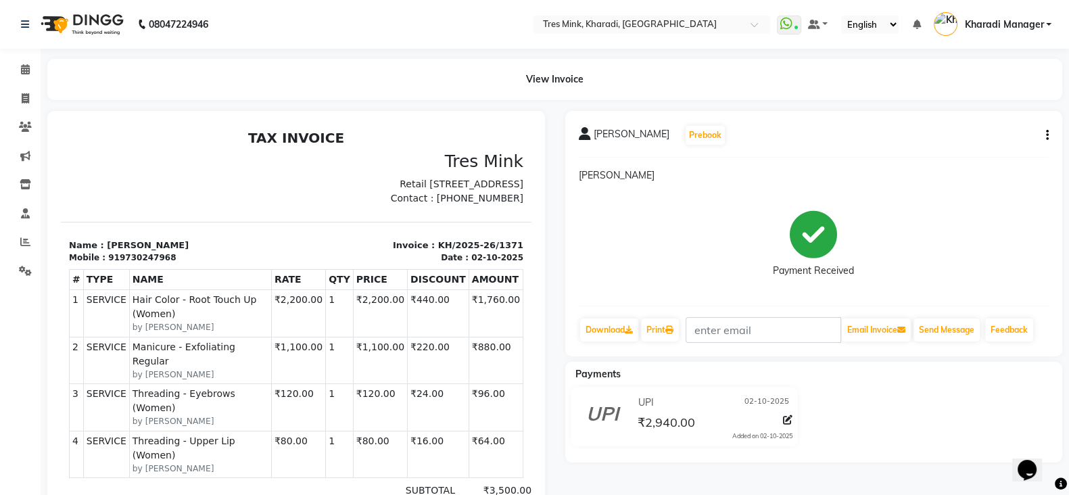
click at [1045, 131] on button "button" at bounding box center [1045, 136] width 8 height 14
click at [942, 172] on p "[PERSON_NAME]" at bounding box center [814, 175] width 471 height 14
click at [24, 66] on icon at bounding box center [25, 69] width 9 height 10
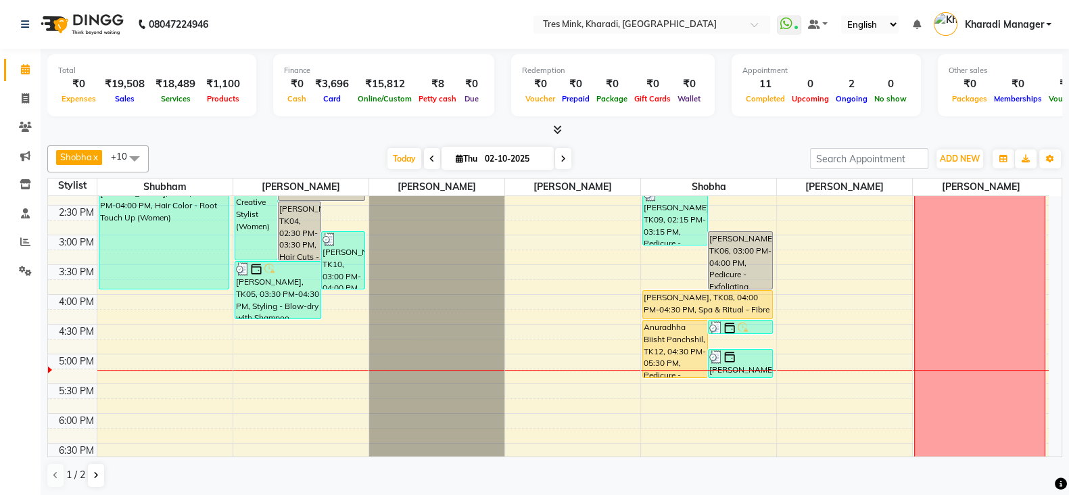
scroll to position [402, 0]
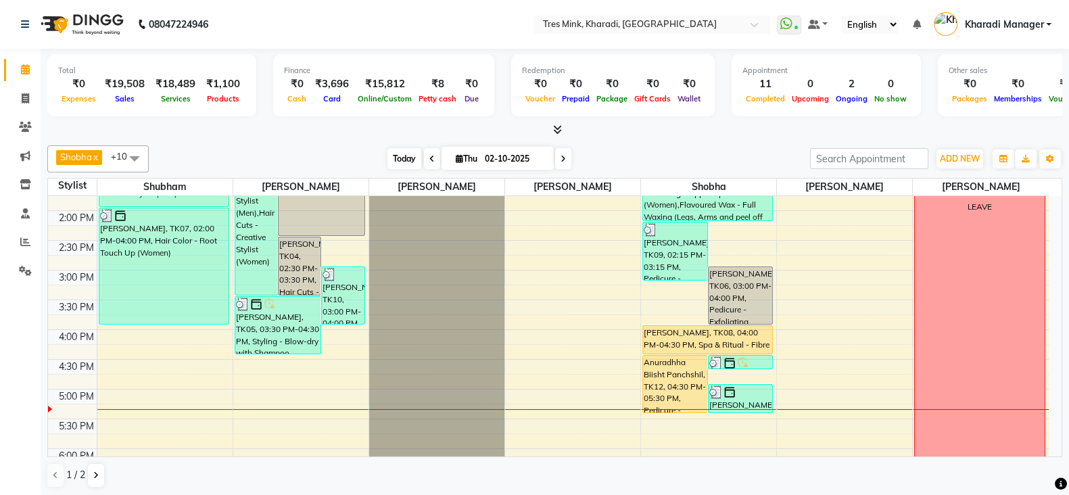
click at [398, 154] on span "Today" at bounding box center [405, 158] width 34 height 21
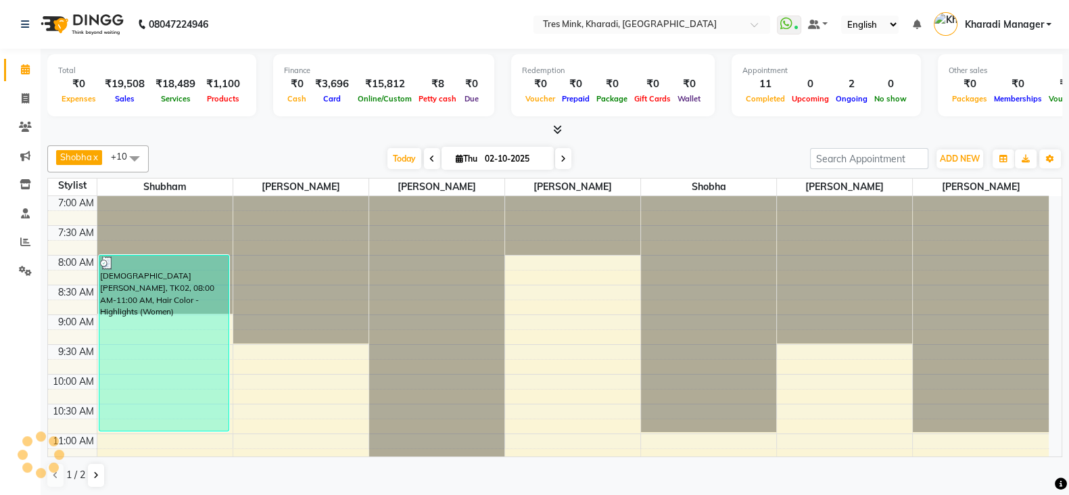
scroll to position [591, 0]
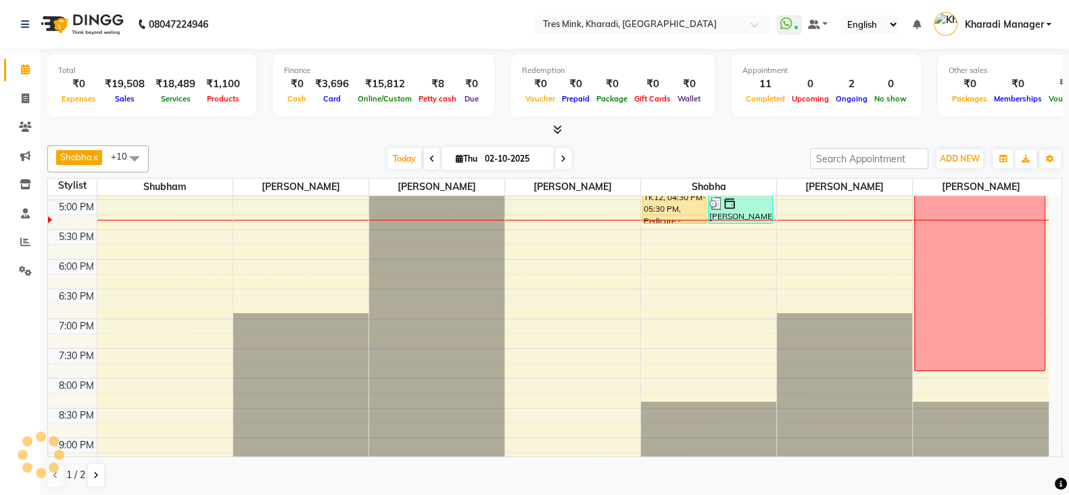
click at [385, 146] on div "Shobha x Poonam Khande x Ravi Maheshkar x Saiba x Siddhant x Kishor (Ganesh) Mu…" at bounding box center [554, 158] width 1015 height 27
click at [406, 161] on span "Today" at bounding box center [405, 158] width 34 height 21
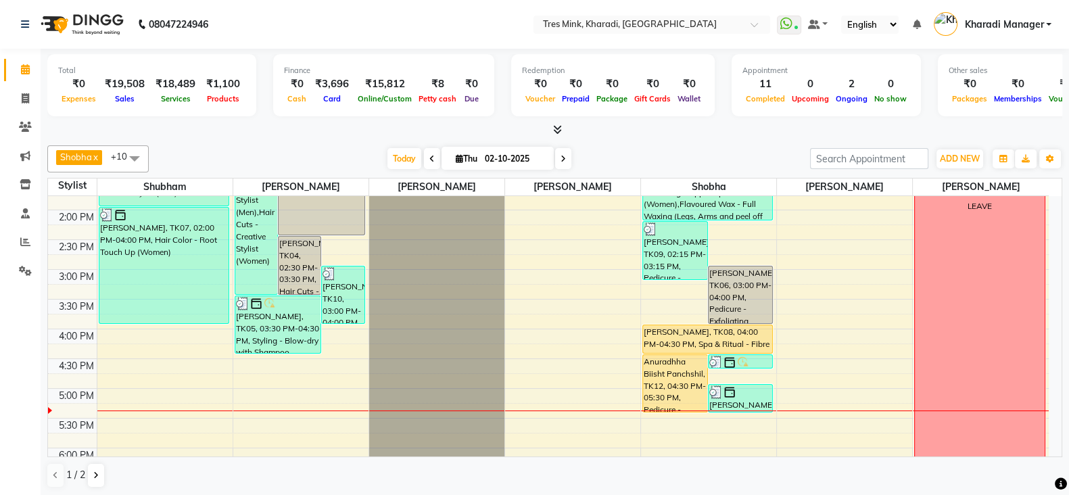
scroll to position [422, 0]
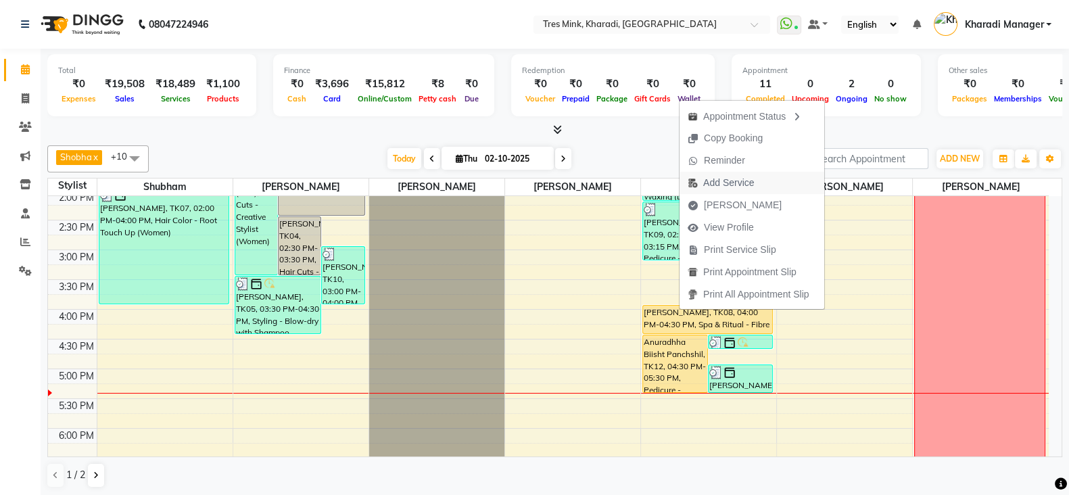
click at [732, 179] on span "Add Service" at bounding box center [728, 183] width 51 height 14
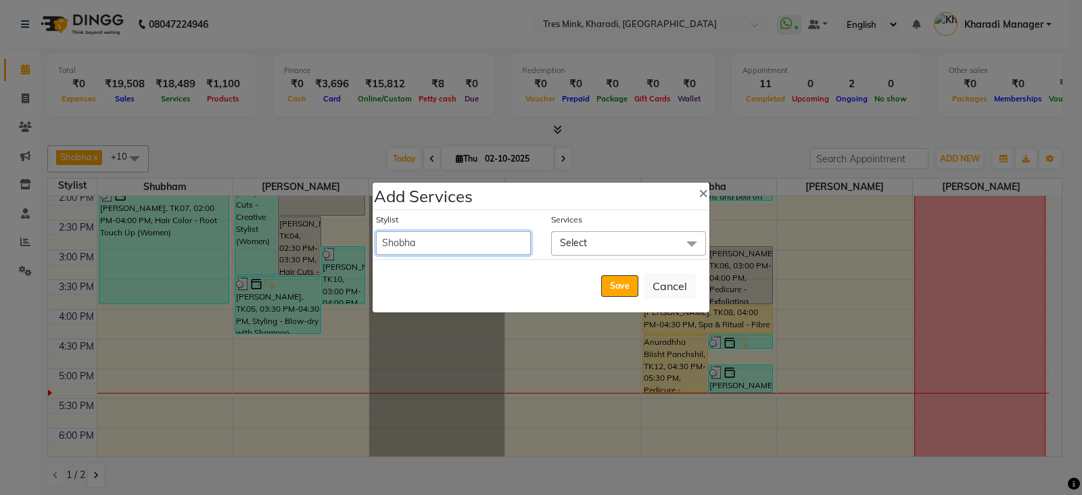
click at [465, 245] on select "Kharadi Manager Kishor (Ganesh) Mule Meghana Namita Nitesh Pallavi Poonam Khand…" at bounding box center [453, 243] width 155 height 24
select select "75009"
select select "990"
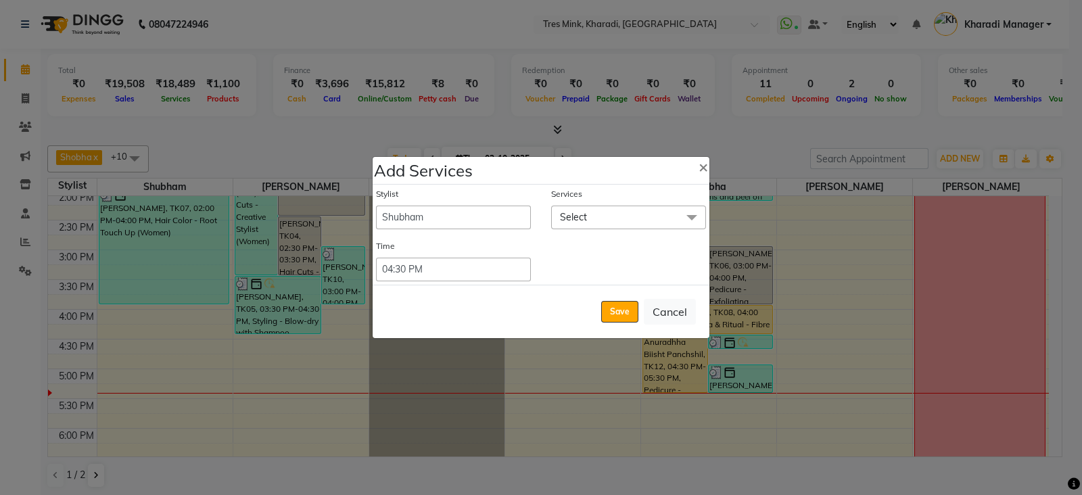
click at [582, 218] on span "Select" at bounding box center [573, 217] width 27 height 12
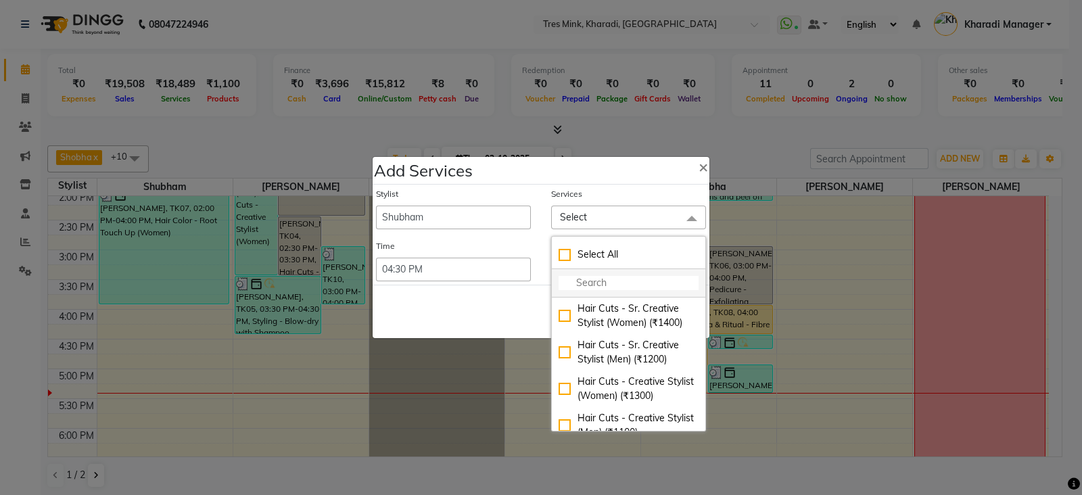
click at [597, 284] on input "multiselect-search" at bounding box center [629, 283] width 140 height 14
click at [619, 319] on div "Hair Cuts - Sr. Creative Stylist (Women) (₹1400)" at bounding box center [629, 316] width 140 height 28
checkbox input "true"
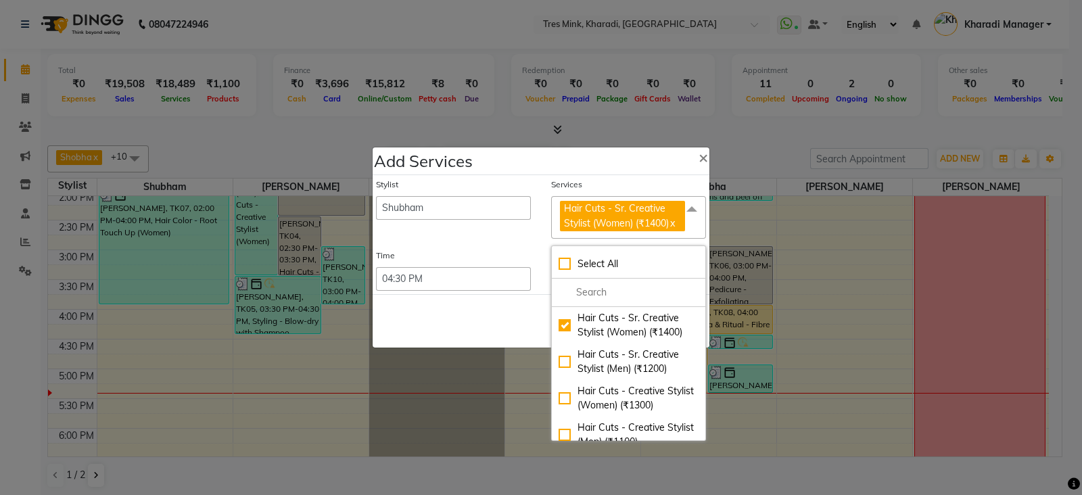
click at [475, 315] on div "Save Cancel" at bounding box center [541, 320] width 337 height 53
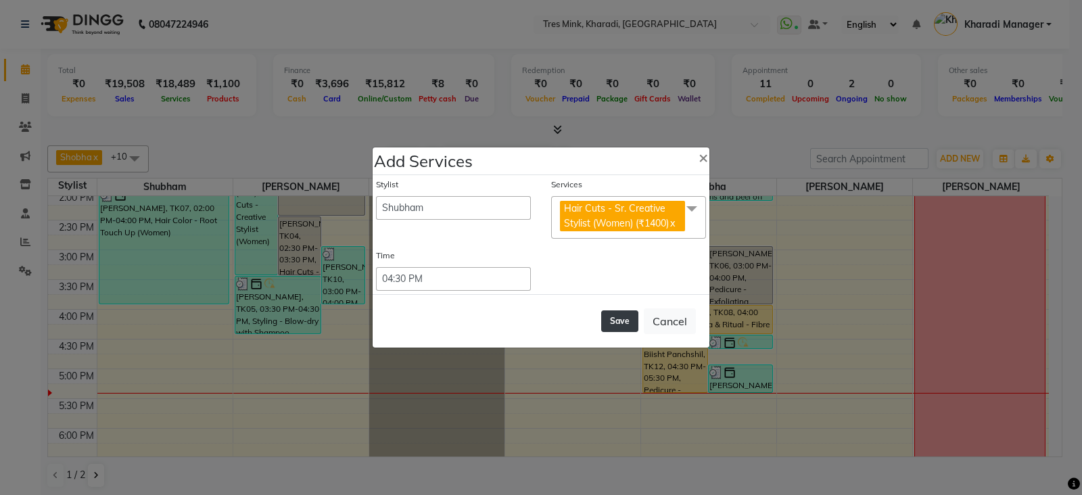
click at [619, 320] on button "Save" at bounding box center [619, 321] width 37 height 22
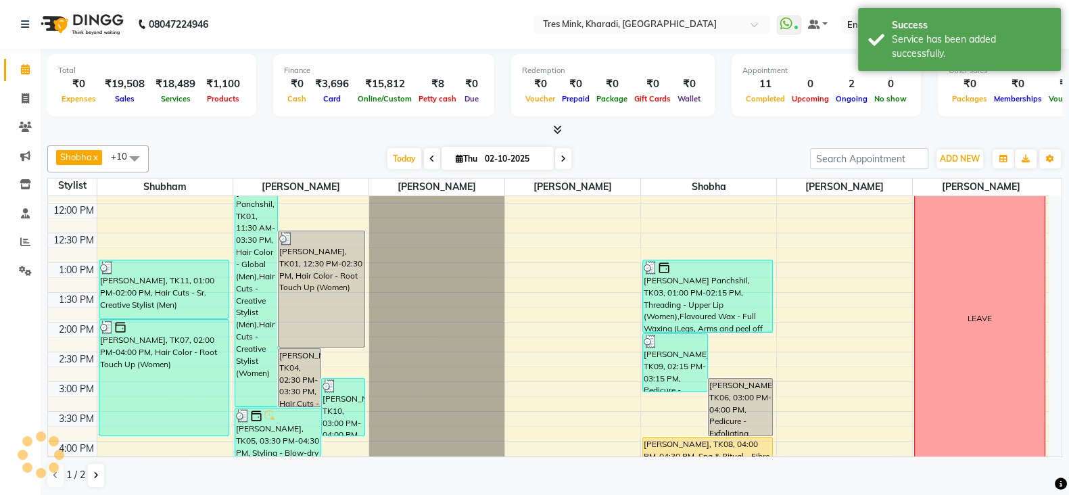
scroll to position [450, 0]
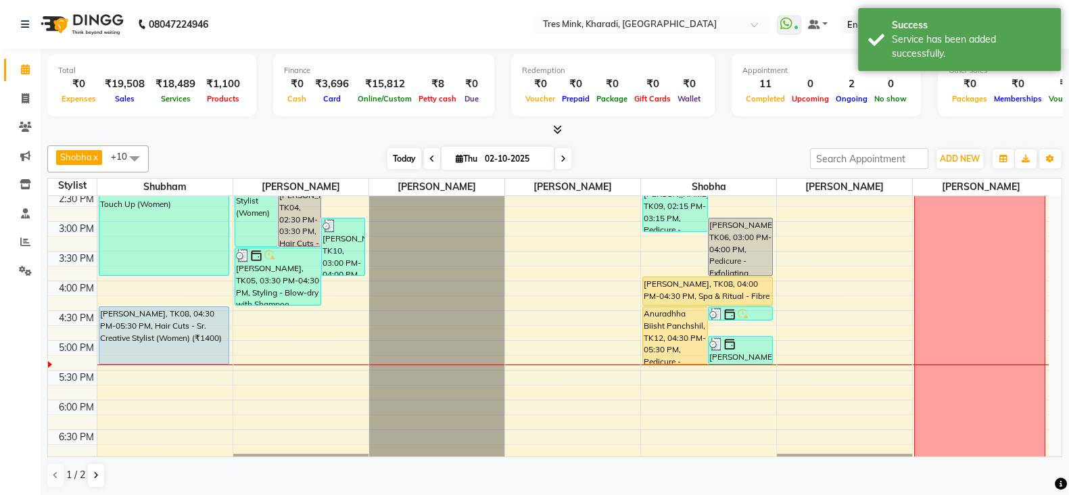
click at [399, 148] on span "Today" at bounding box center [405, 158] width 34 height 21
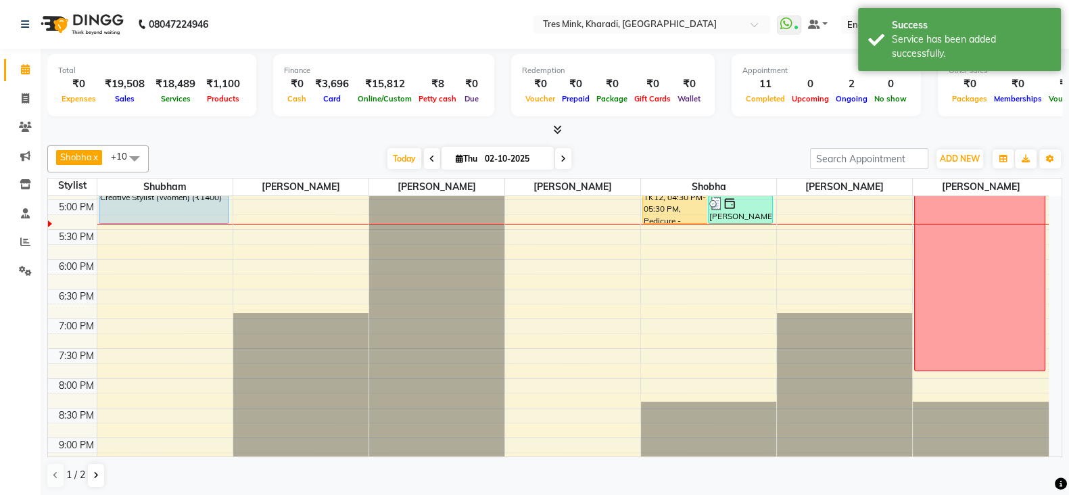
scroll to position [309, 0]
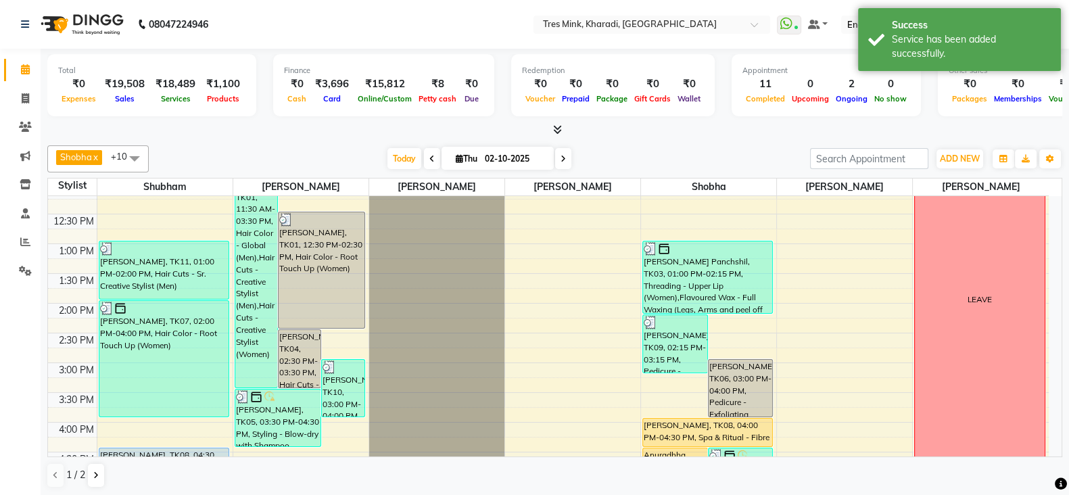
click at [563, 155] on icon at bounding box center [563, 159] width 5 height 8
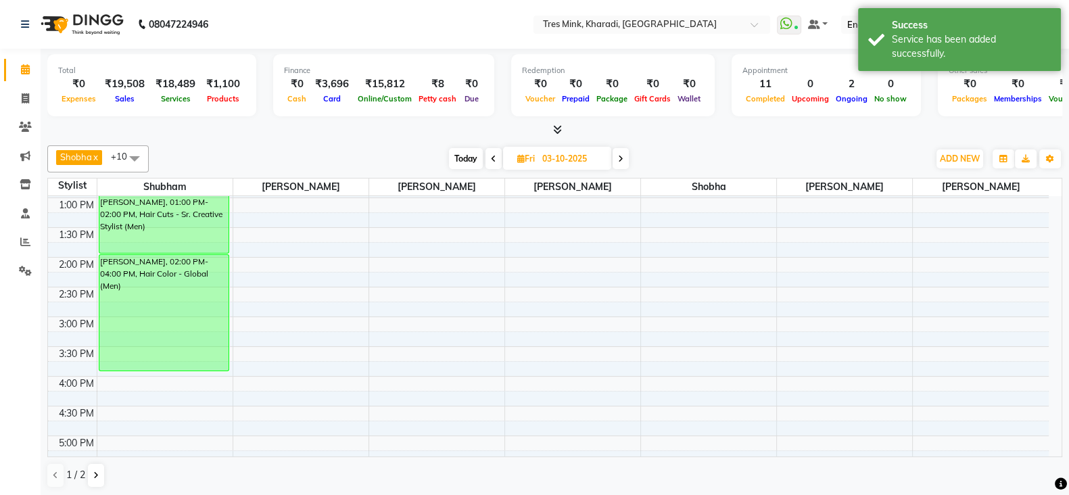
scroll to position [140, 0]
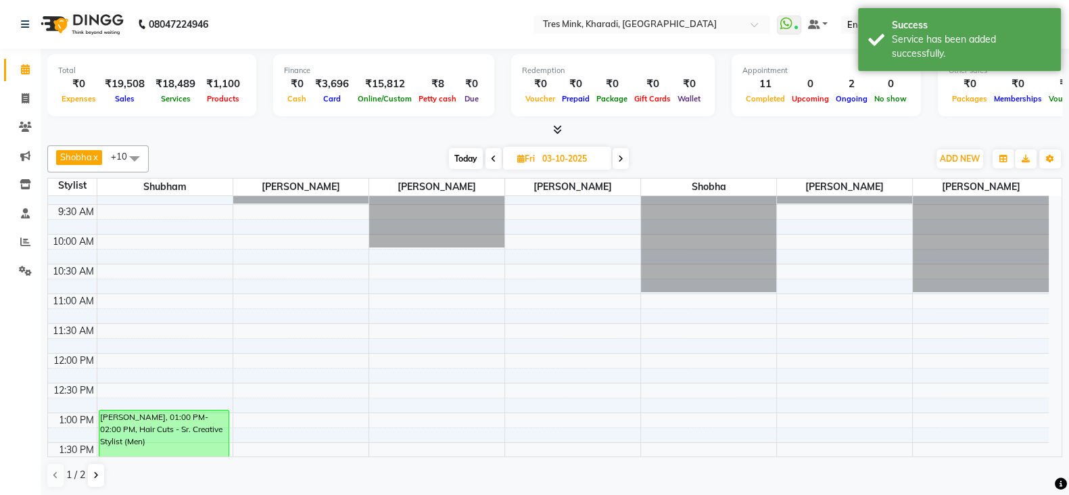
click at [621, 155] on icon at bounding box center [620, 159] width 5 height 8
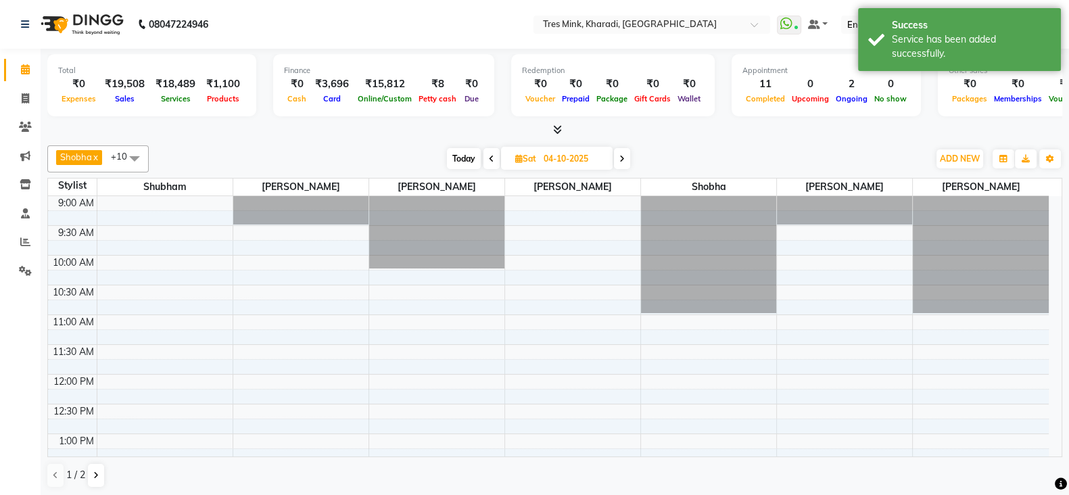
scroll to position [0, 0]
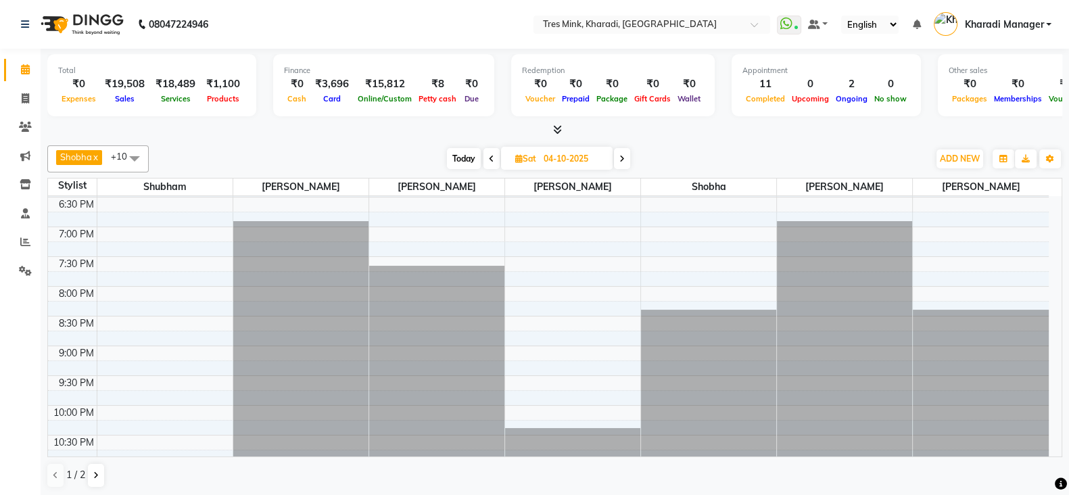
click at [473, 155] on span "Today" at bounding box center [464, 158] width 34 height 21
type input "02-10-2025"
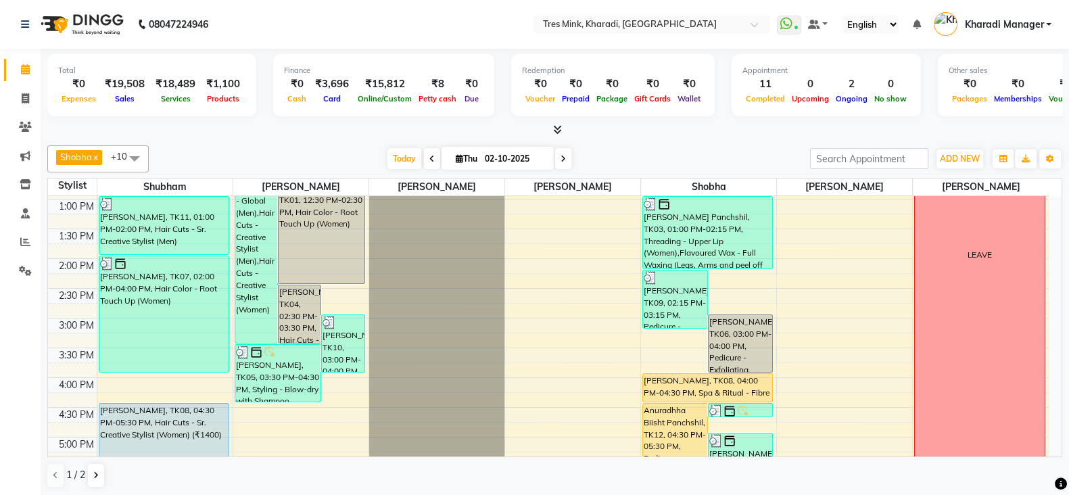
scroll to position [309, 0]
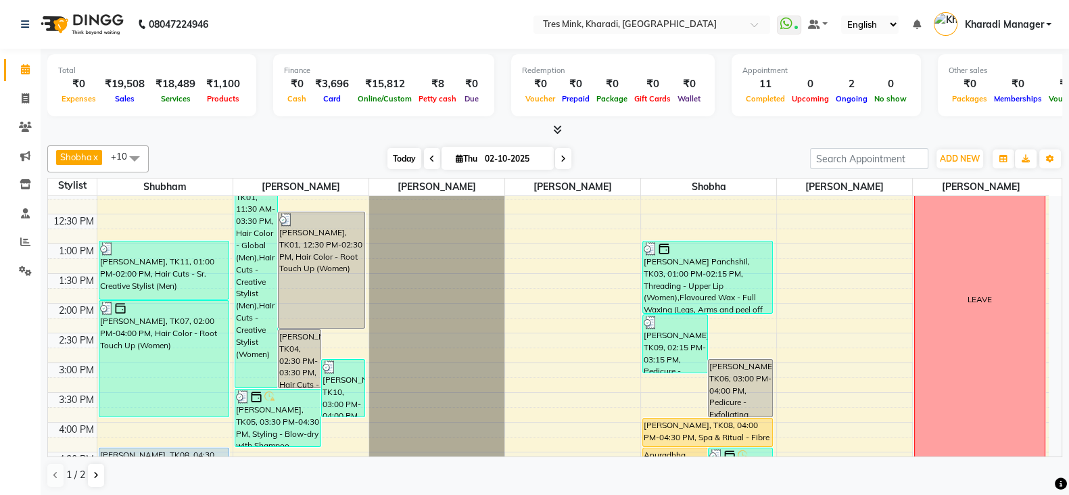
click at [398, 148] on span "Today" at bounding box center [405, 158] width 34 height 21
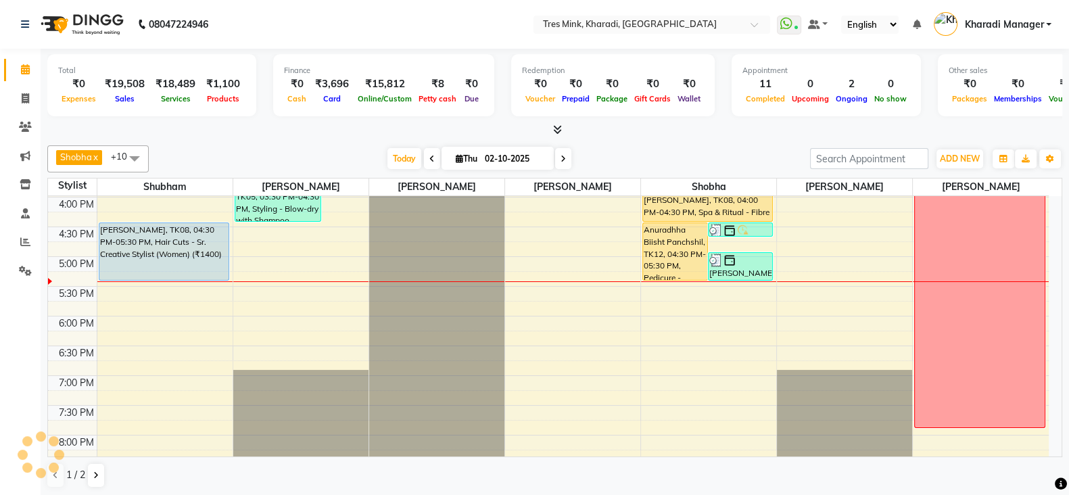
scroll to position [422, 0]
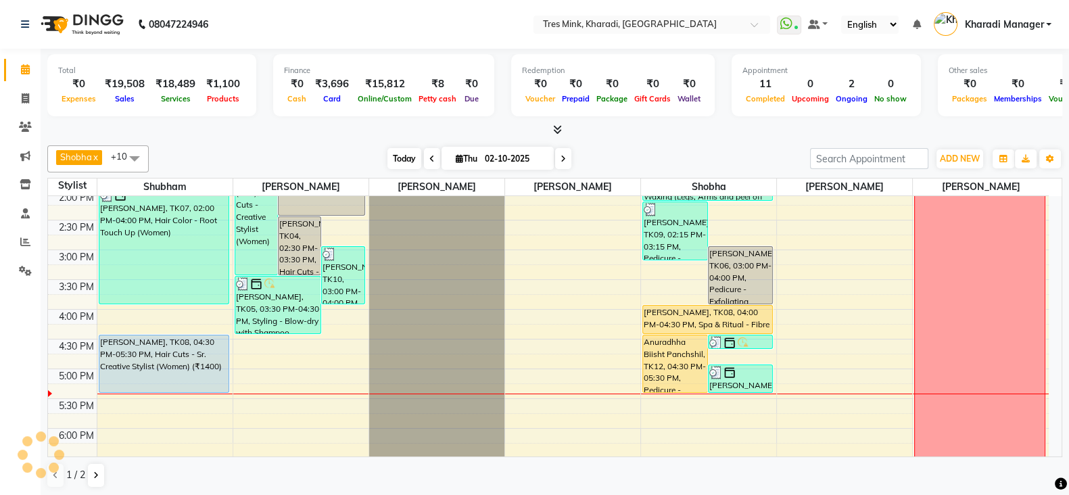
click at [402, 154] on span "Today" at bounding box center [405, 158] width 34 height 21
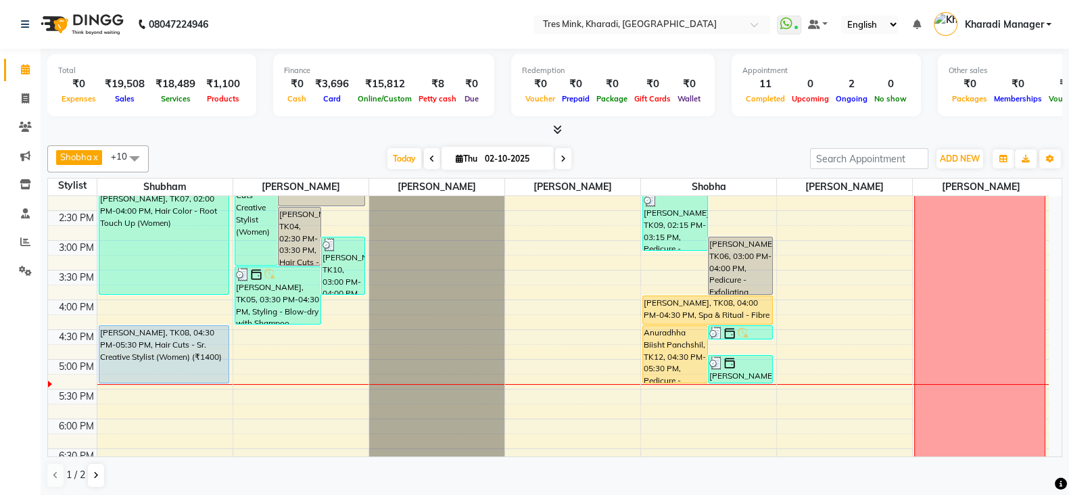
scroll to position [365, 0]
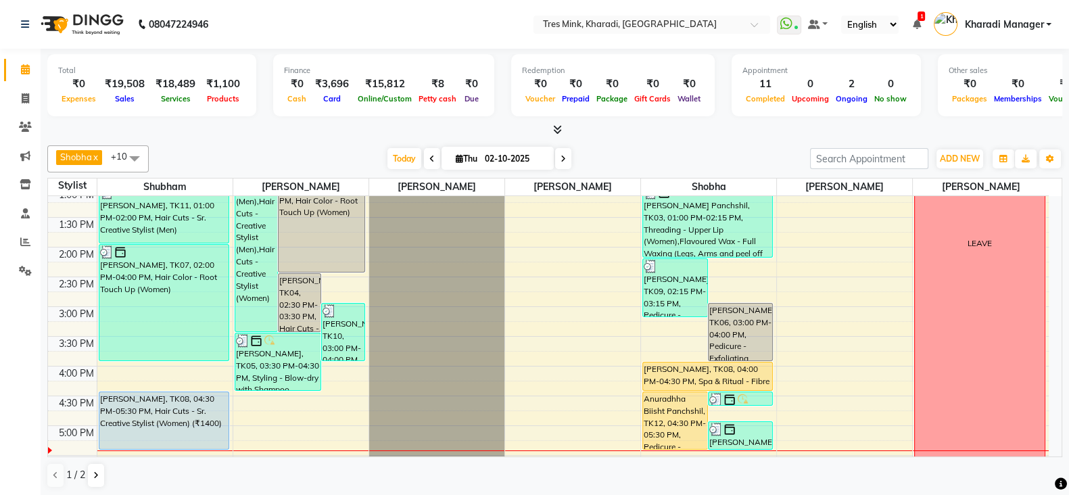
click at [344, 131] on div at bounding box center [554, 130] width 1015 height 14
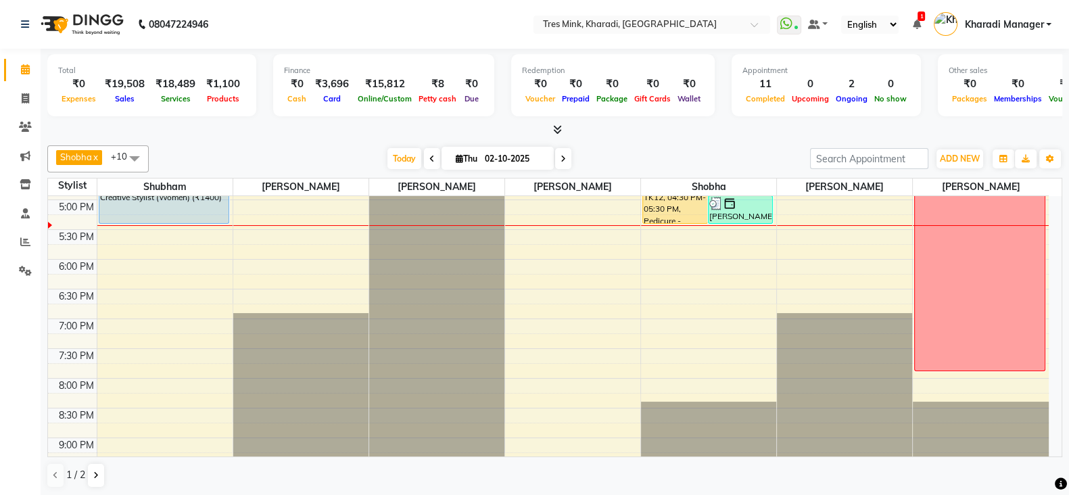
scroll to position [422, 0]
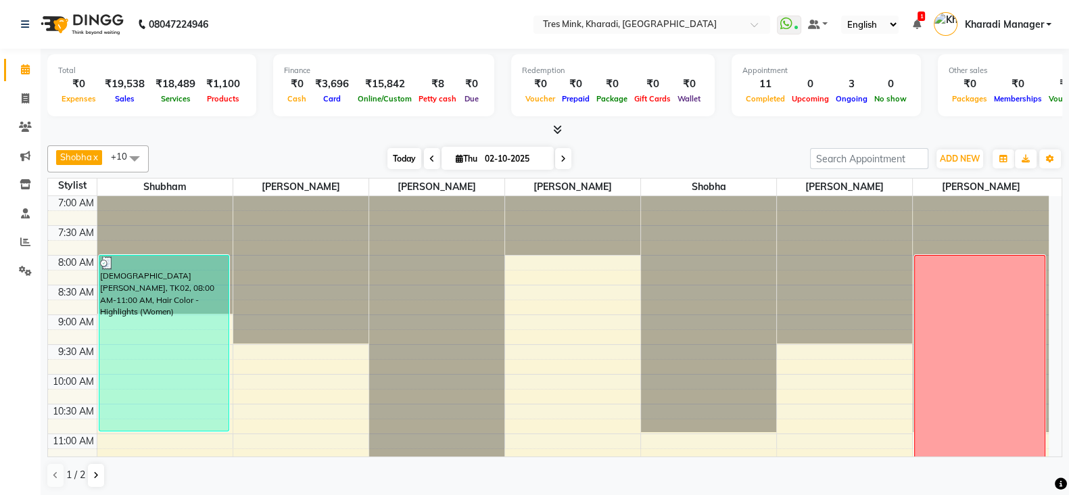
click at [403, 158] on span "Today" at bounding box center [405, 158] width 34 height 21
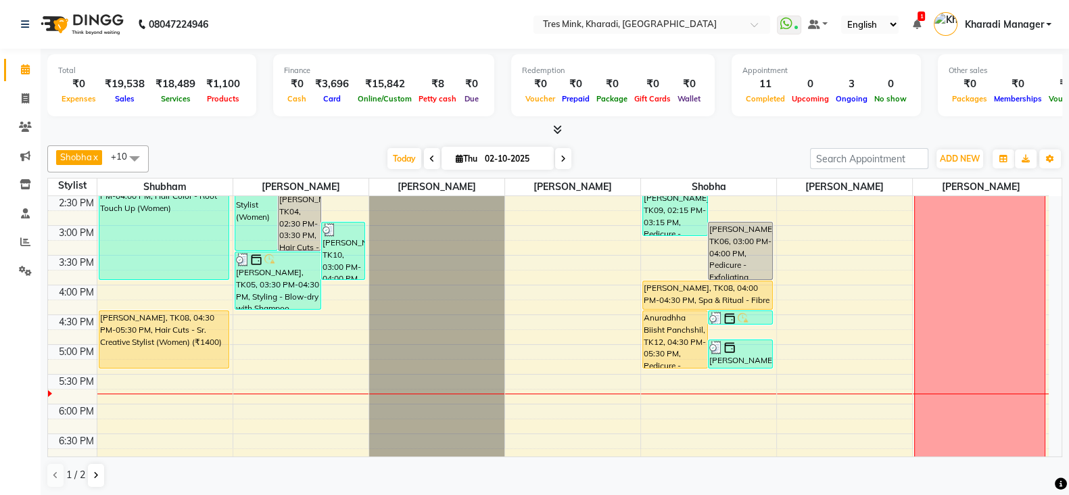
scroll to position [478, 0]
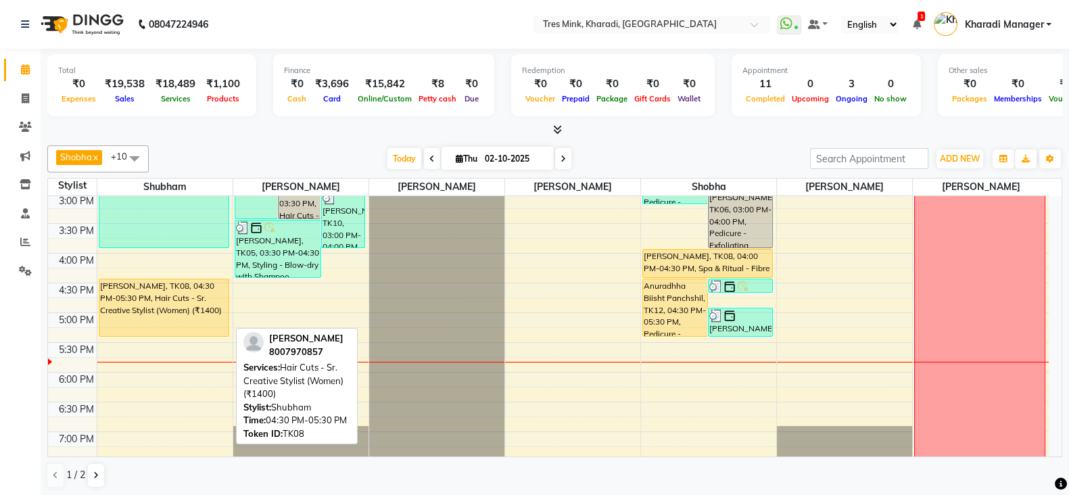
click at [179, 300] on div "[PERSON_NAME], TK08, 04:30 PM-05:30 PM, Hair Cuts - Sr. Creative Stylist (Women…" at bounding box center [163, 307] width 129 height 57
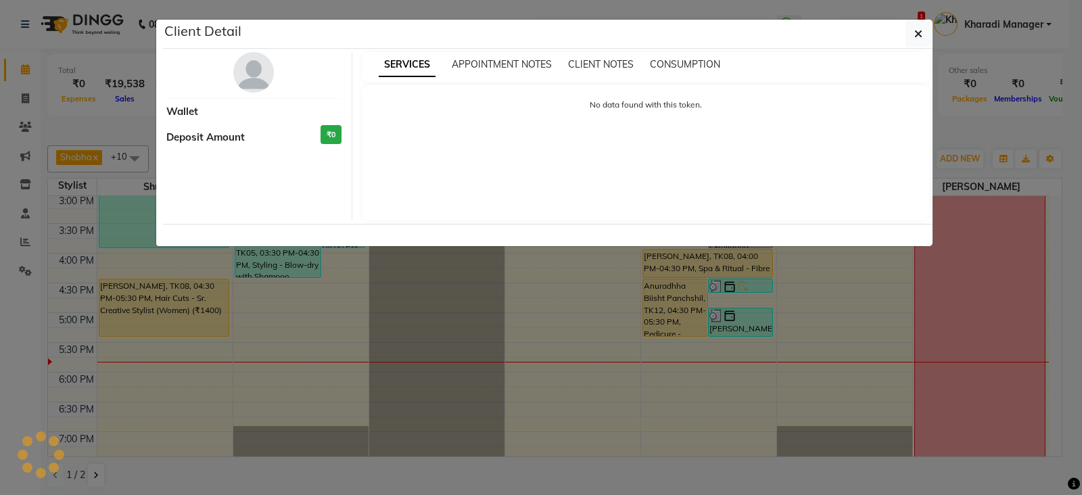
select select "1"
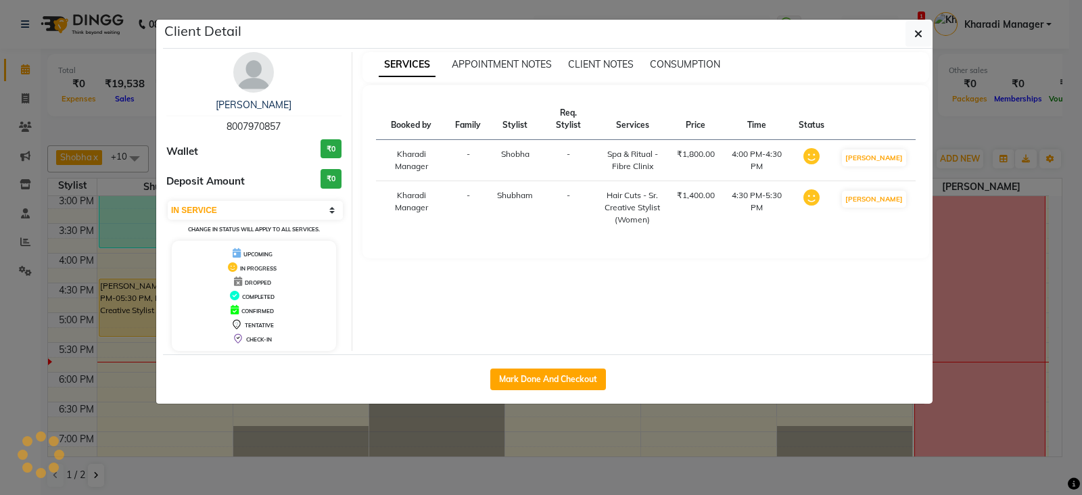
click at [244, 43] on div "Client Detail" at bounding box center [548, 34] width 770 height 29
click at [264, 91] on div "[PERSON_NAME] 8007970857 Wallet ₹0 Deposit Amount ₹0 Select IN SERVICE CONFIRME…" at bounding box center [254, 201] width 196 height 299
click at [248, 79] on img at bounding box center [253, 72] width 41 height 41
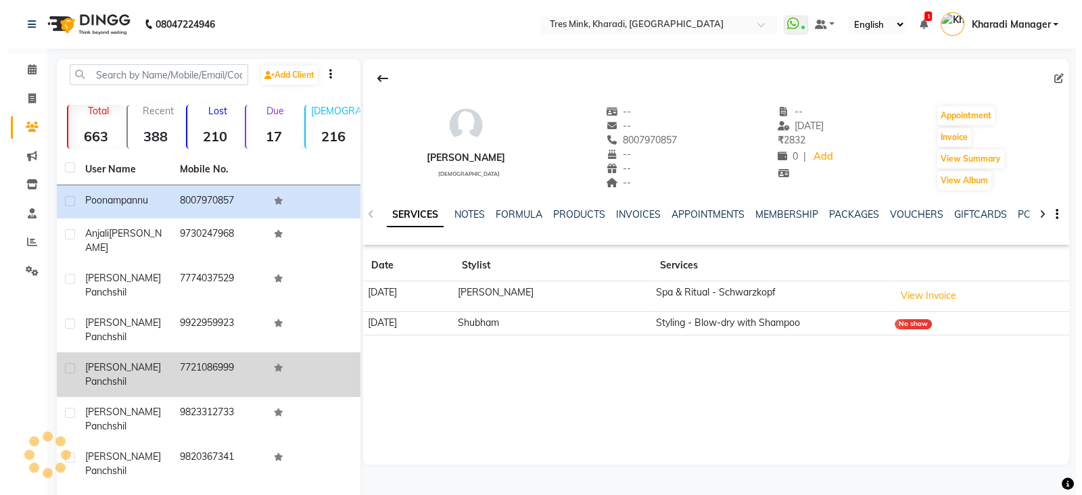
scroll to position [112, 0]
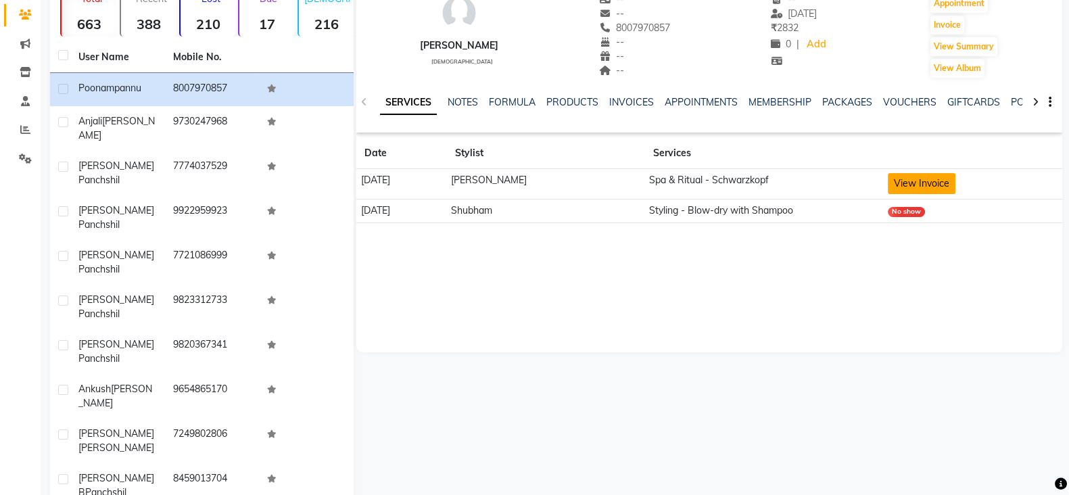
click at [937, 185] on button "View Invoice" at bounding box center [922, 183] width 68 height 21
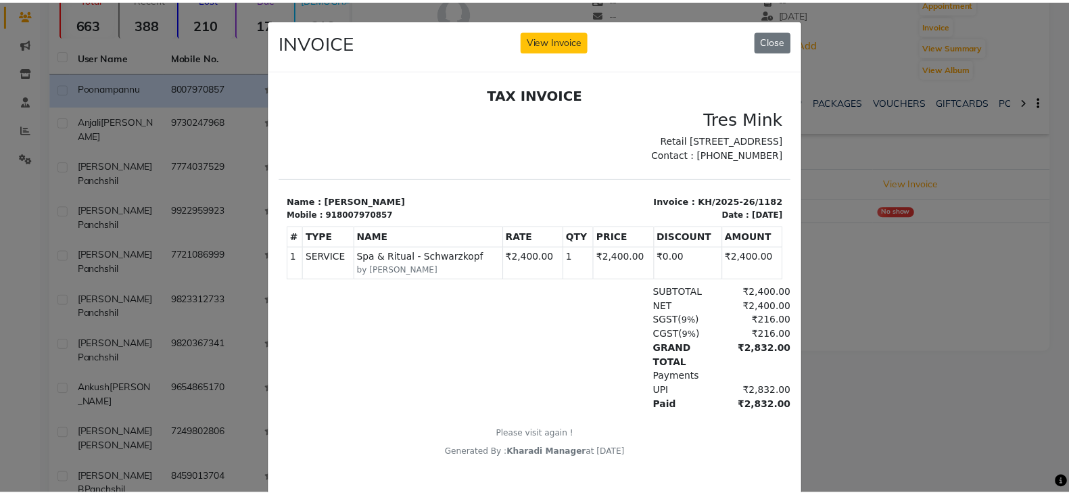
scroll to position [33, 0]
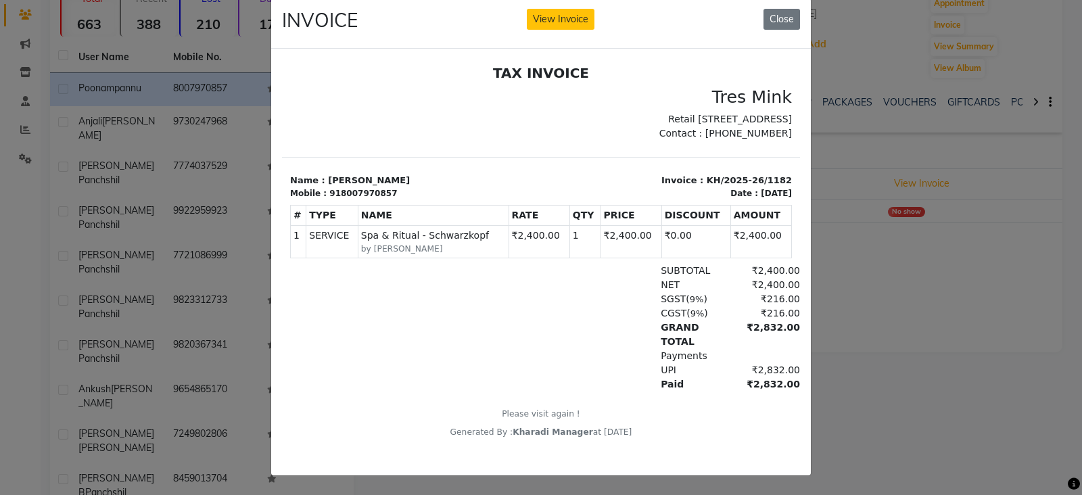
drag, startPoint x: 722, startPoint y: 284, endPoint x: 736, endPoint y: 181, distance: 104.5
click at [733, 204] on div "TAX INVOICE [GEOGRAPHIC_DATA] [STREET_ADDRESS] Contact : [PHONE_NUMBER] Mobile …" at bounding box center [541, 250] width 518 height 373
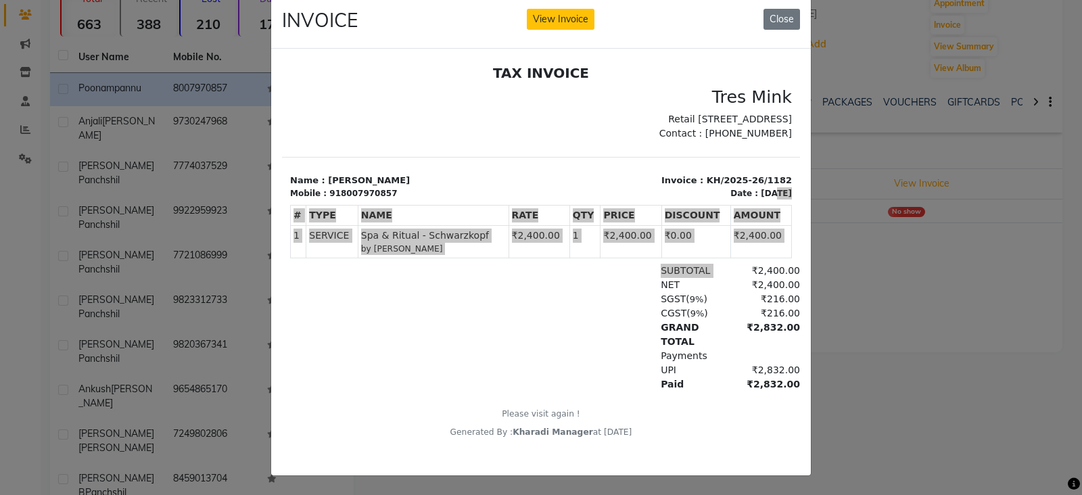
click at [933, 229] on ngb-modal-window "INVOICE View Invoice Close" at bounding box center [541, 247] width 1082 height 495
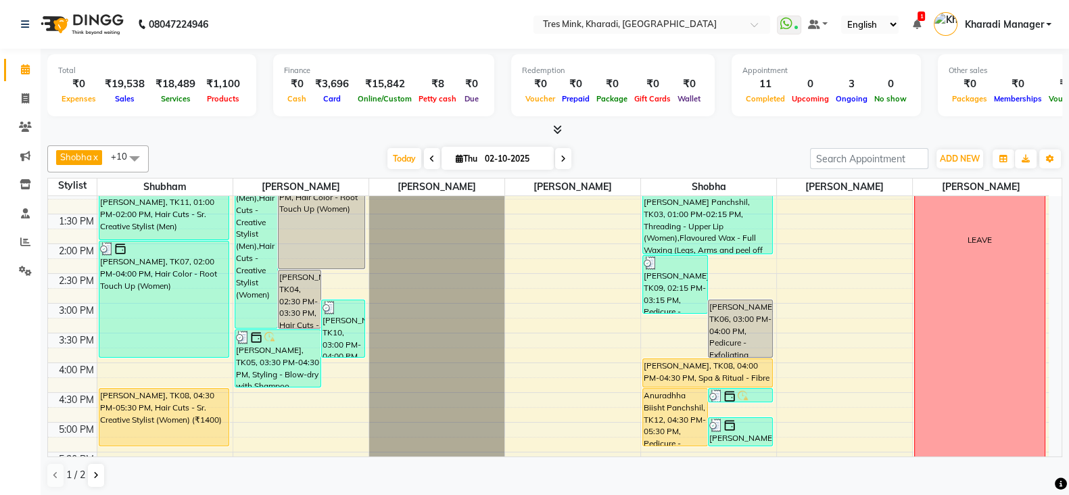
scroll to position [450, 0]
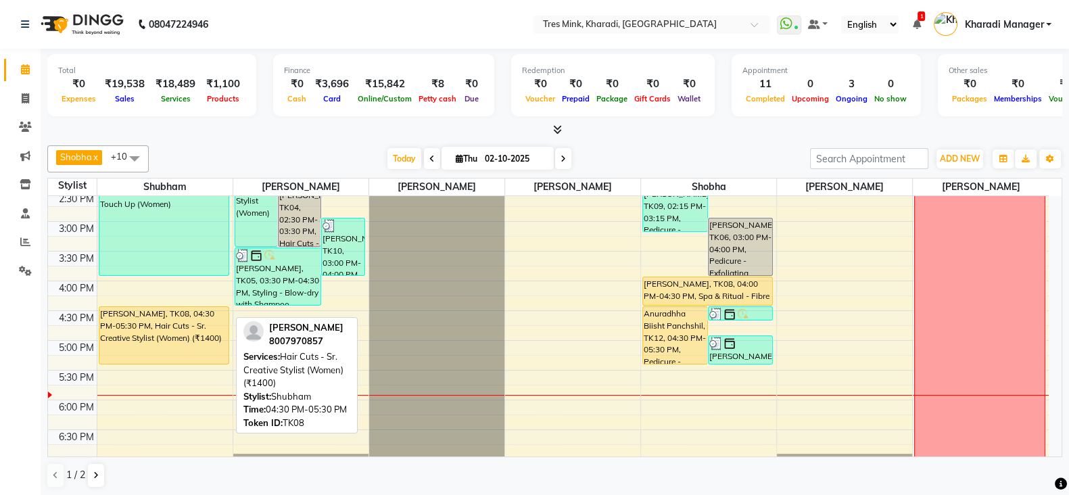
click at [137, 321] on div "[PERSON_NAME], TK08, 04:30 PM-05:30 PM, Hair Cuts - Sr. Creative Stylist (Women…" at bounding box center [163, 335] width 129 height 57
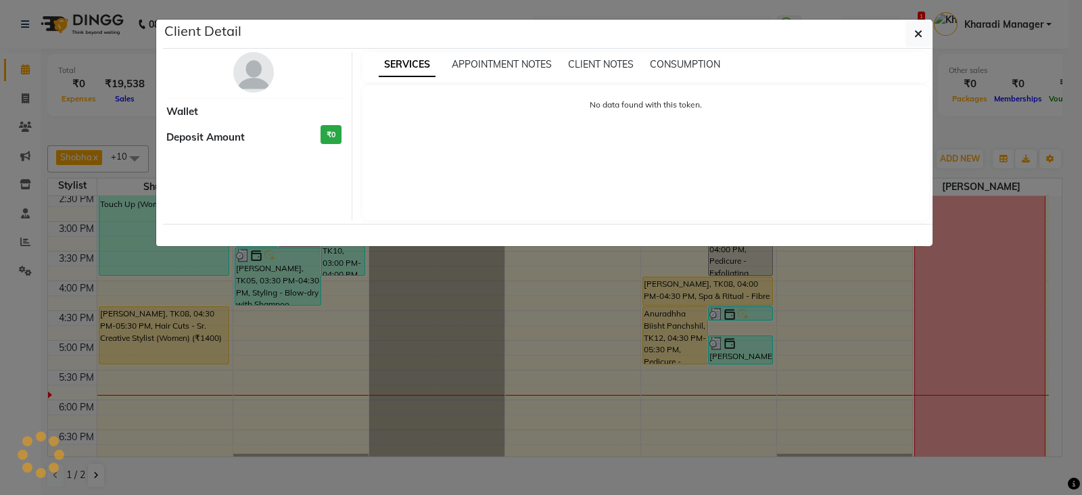
select select "1"
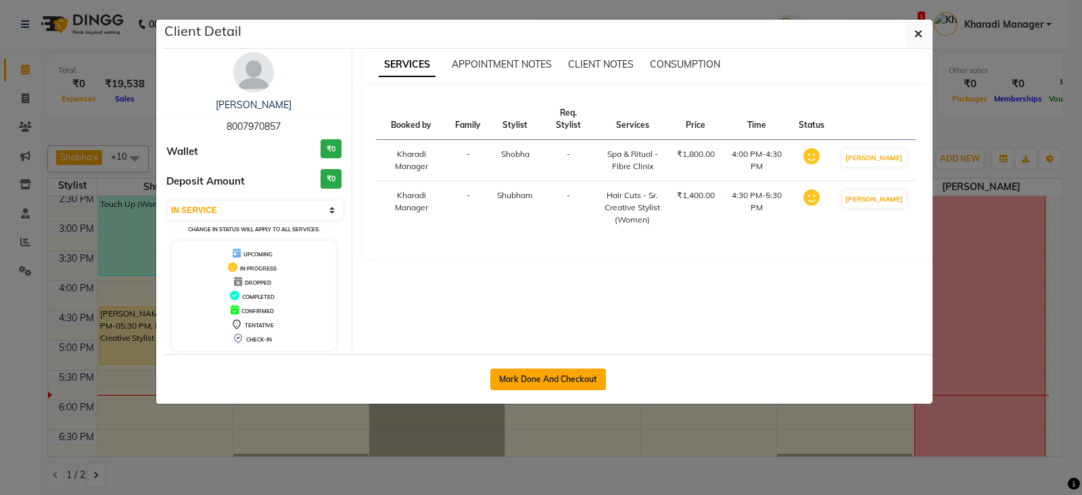
click at [539, 374] on button "Mark Done And Checkout" at bounding box center [548, 380] width 116 height 22
select select "service"
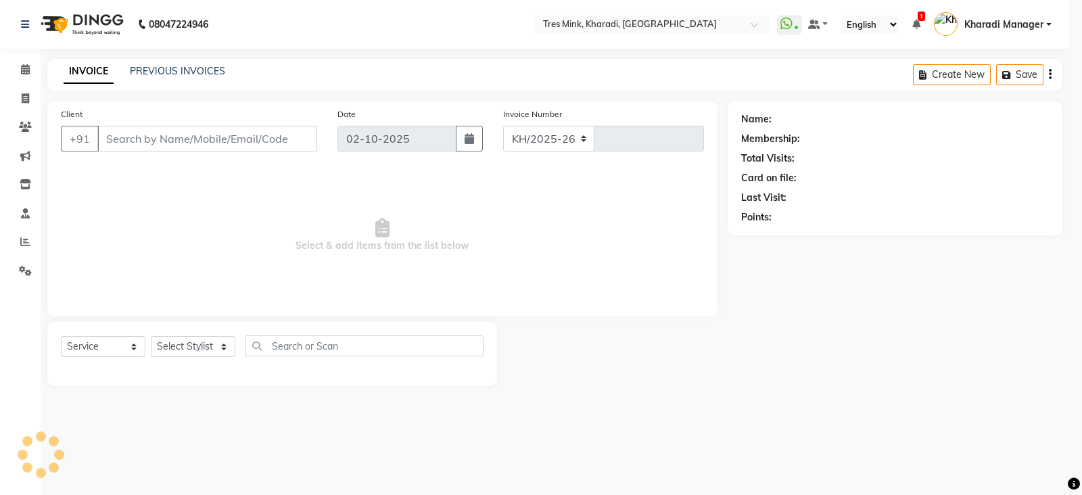
select select "8100"
type input "1376"
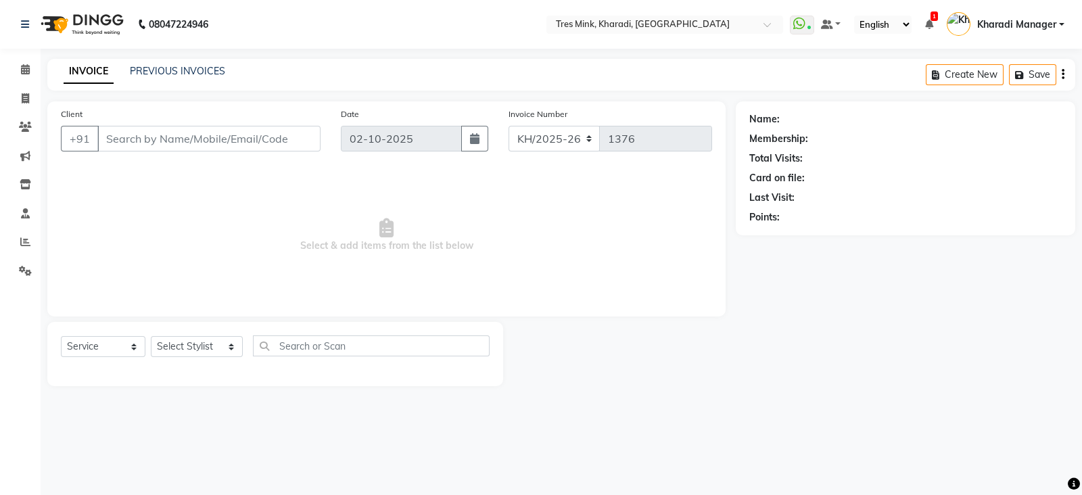
type input "8007970857"
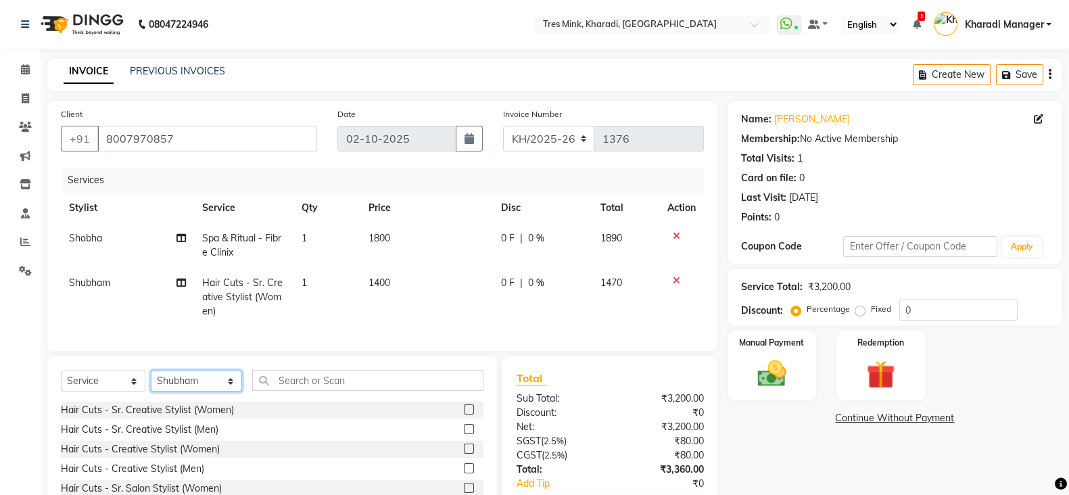
click at [186, 392] on select "Select Stylist Kharadi Manager [PERSON_NAME] ([PERSON_NAME]) [PERSON_NAME] [PER…" at bounding box center [196, 381] width 91 height 21
select select "76326"
click at [151, 384] on select "Select Stylist Kharadi Manager [PERSON_NAME] ([PERSON_NAME]) [PERSON_NAME] [PER…" at bounding box center [196, 381] width 91 height 21
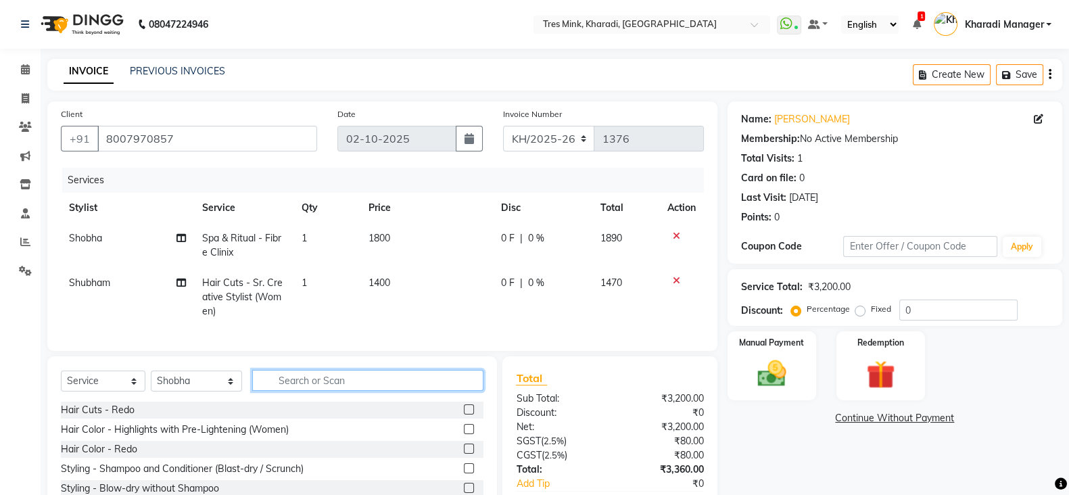
click at [354, 391] on input "text" at bounding box center [368, 380] width 232 height 21
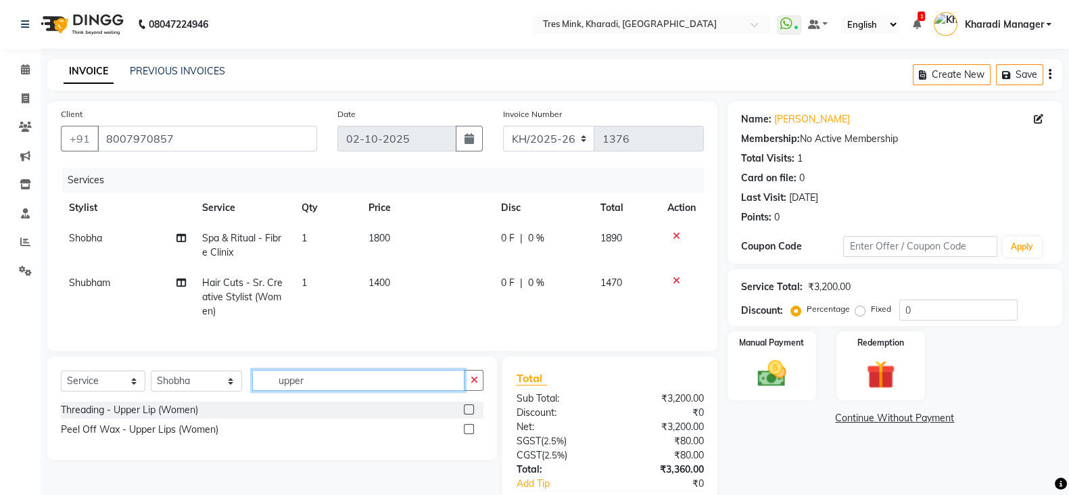
type input "upper"
click at [137, 417] on div "Threading - Upper Lip (Women)" at bounding box center [129, 410] width 137 height 14
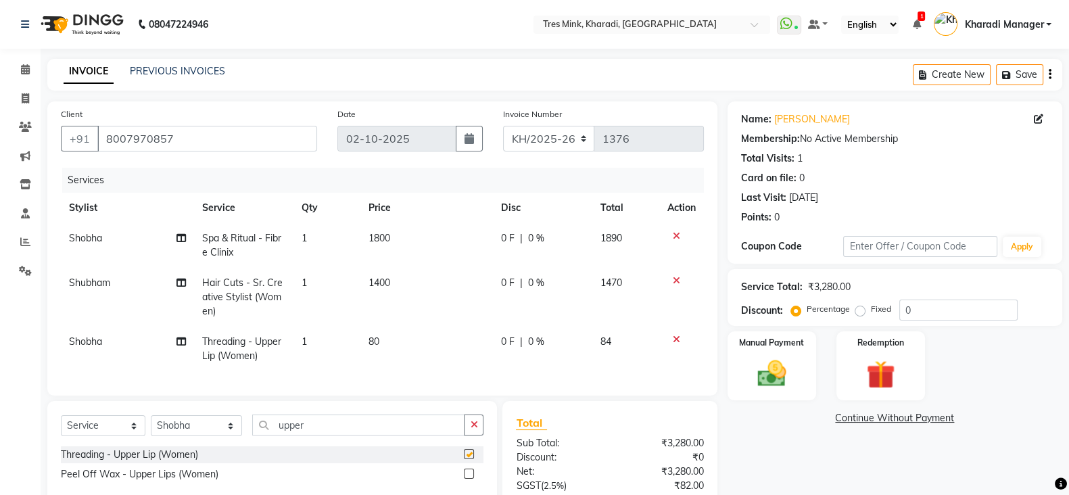
checkbox input "false"
drag, startPoint x: 275, startPoint y: 436, endPoint x: 249, endPoint y: 437, distance: 25.7
click at [252, 436] on input "upper" at bounding box center [358, 425] width 213 height 21
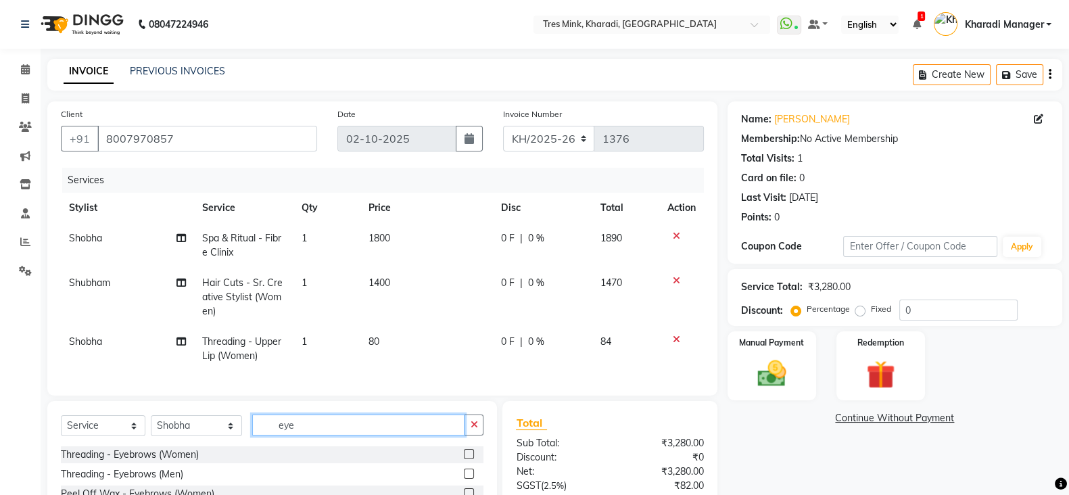
type input "eye"
click at [141, 459] on div "Threading - Eyebrows (Women)" at bounding box center [272, 454] width 423 height 17
click at [149, 462] on div "Threading - Eyebrows (Women)" at bounding box center [130, 455] width 138 height 14
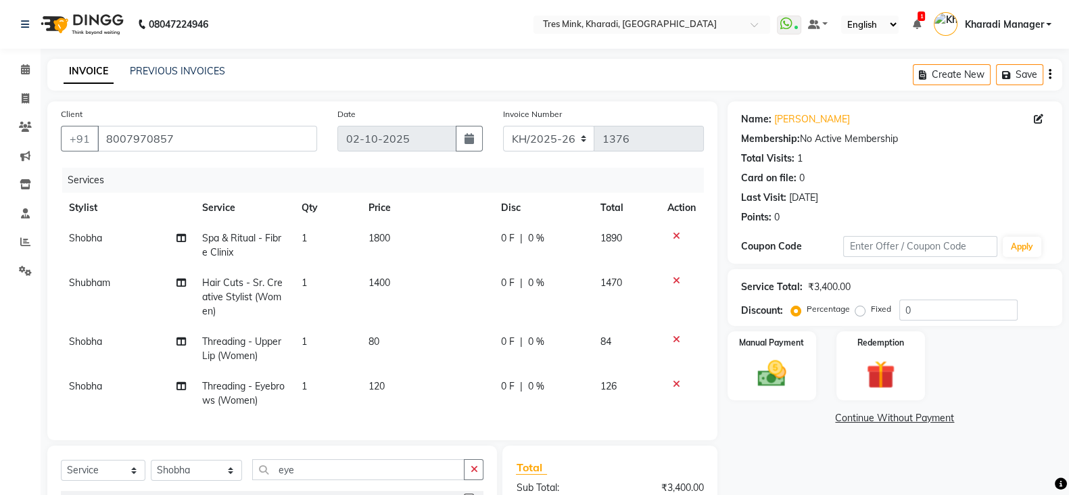
checkbox input "false"
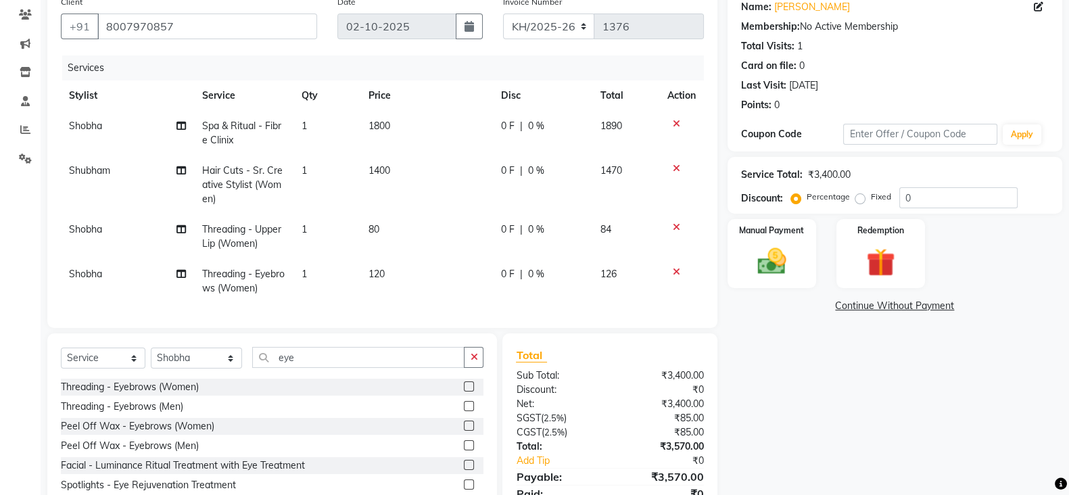
scroll to position [184, 0]
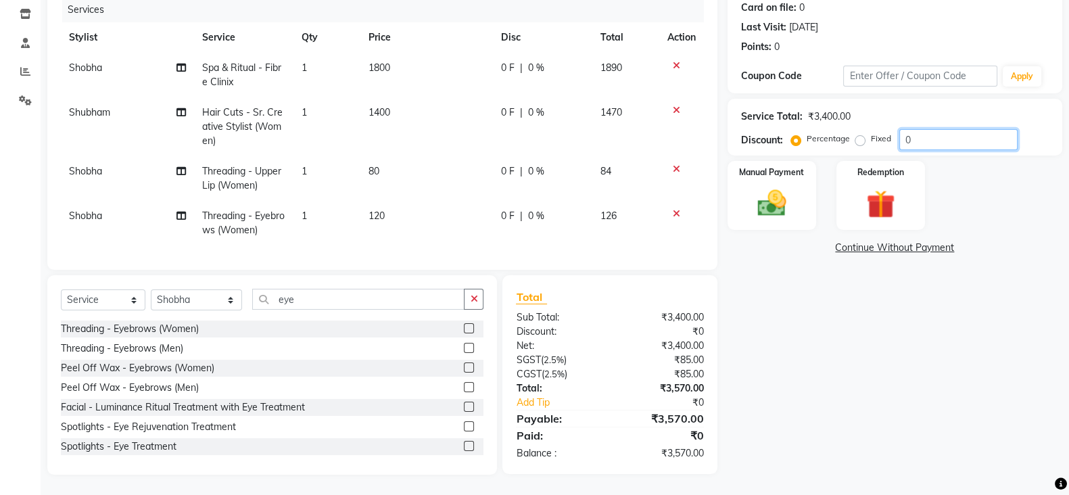
click at [906, 129] on input "0" at bounding box center [959, 139] width 118 height 21
type input "20"
click at [428, 35] on th "Price" at bounding box center [426, 37] width 133 height 30
click at [404, 57] on td "1800" at bounding box center [426, 75] width 133 height 45
select select "76326"
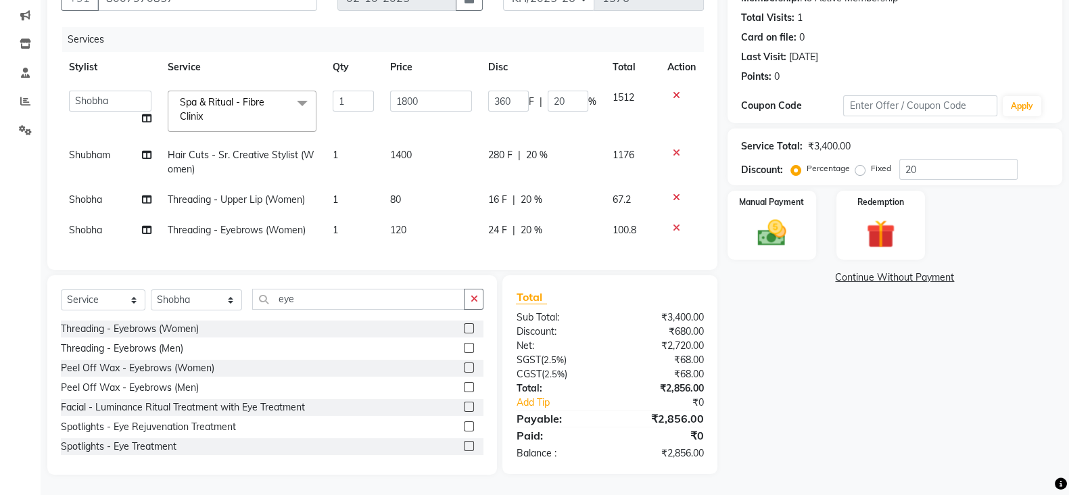
scroll to position [154, 0]
drag, startPoint x: 423, startPoint y: 80, endPoint x: 392, endPoint y: 83, distance: 30.6
click at [392, 91] on input "1800" at bounding box center [431, 101] width 82 height 21
type input "2400"
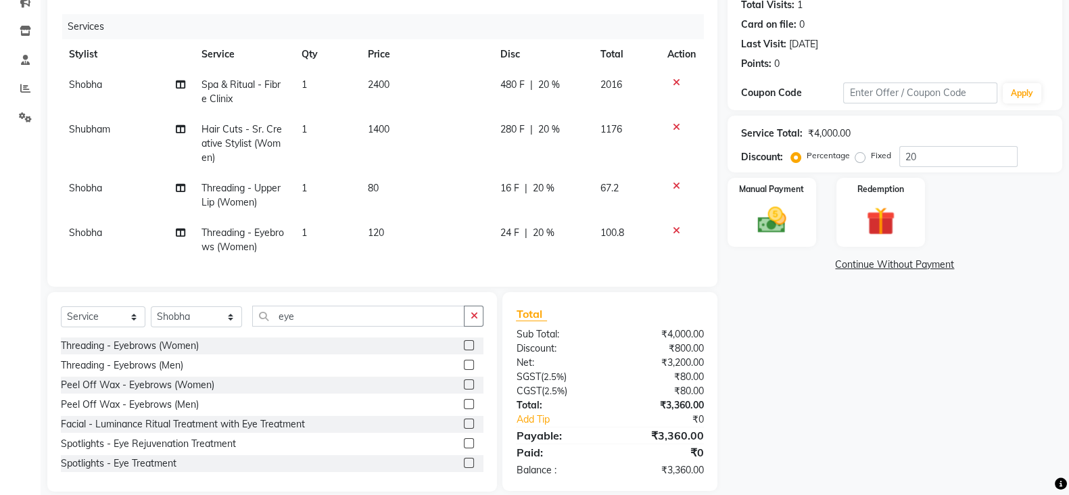
click at [640, 305] on div "Total Sub Total: ₹4,000.00 Discount: ₹800.00 Net: ₹3,200.00 SGST ( 2.5% ) ₹80.0…" at bounding box center [610, 391] width 214 height 199
click at [392, 130] on td "1400" at bounding box center [426, 143] width 133 height 59
select select "75009"
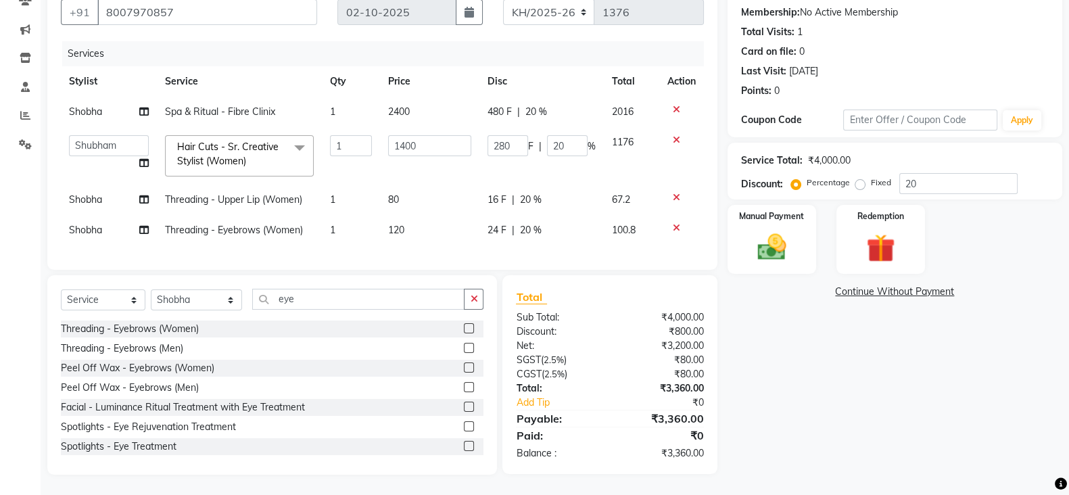
scroll to position [139, 0]
click at [581, 296] on div "Total" at bounding box center [609, 297] width 187 height 16
click at [658, 353] on div "₹80.00" at bounding box center [662, 360] width 104 height 14
click at [792, 230] on img at bounding box center [772, 247] width 48 height 34
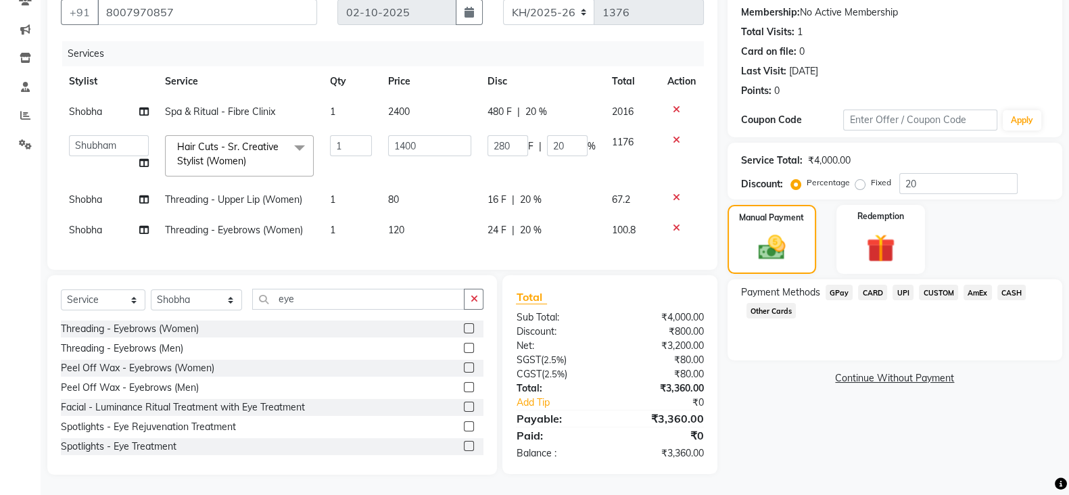
click at [875, 285] on span "CARD" at bounding box center [872, 293] width 29 height 16
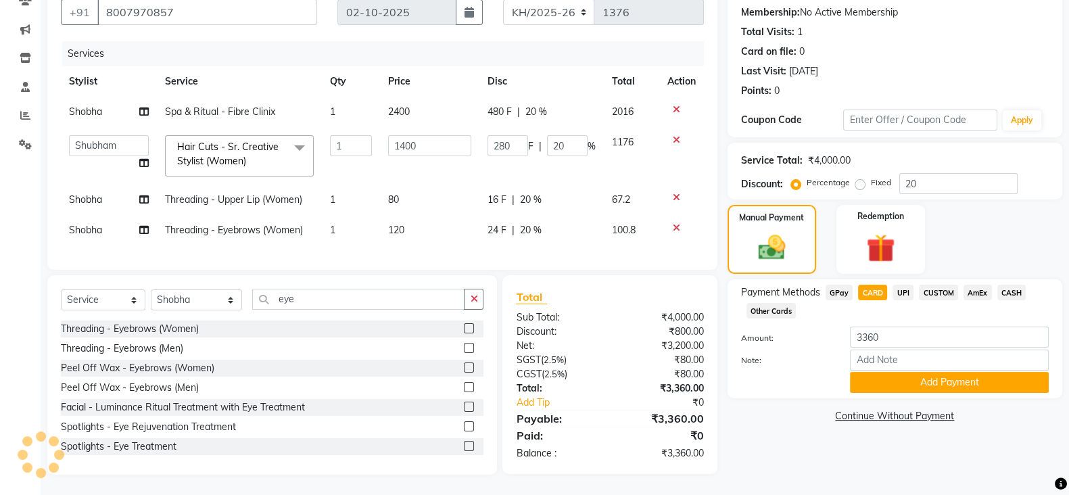
click at [903, 285] on span "UPI" at bounding box center [903, 293] width 21 height 16
click at [877, 380] on button "Add Payment" at bounding box center [949, 382] width 199 height 21
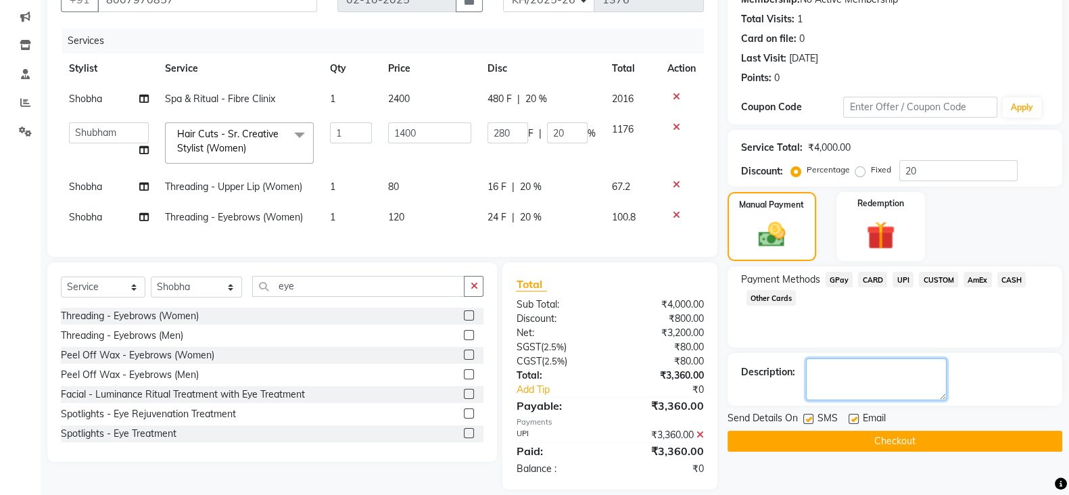
click at [877, 380] on textarea at bounding box center [876, 379] width 141 height 42
type textarea "[PERSON_NAME]"
click at [798, 438] on button "Checkout" at bounding box center [895, 441] width 335 height 21
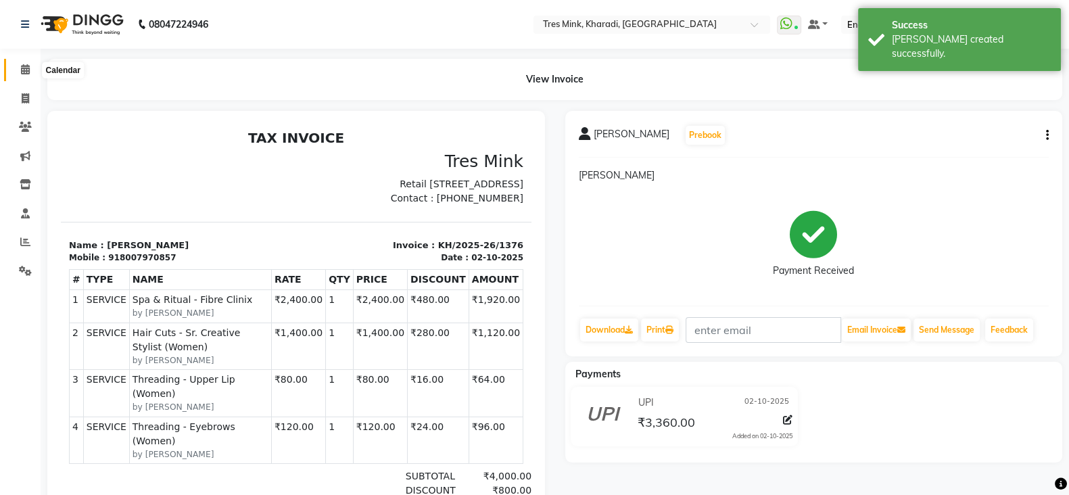
click at [19, 66] on span at bounding box center [26, 70] width 24 height 16
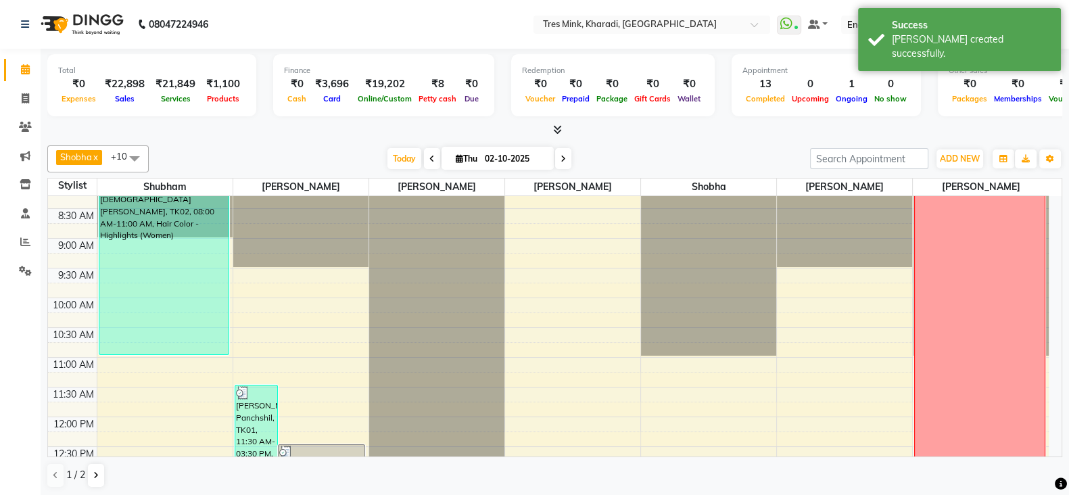
scroll to position [56, 0]
